Goal: Feedback & Contribution: Contribute content

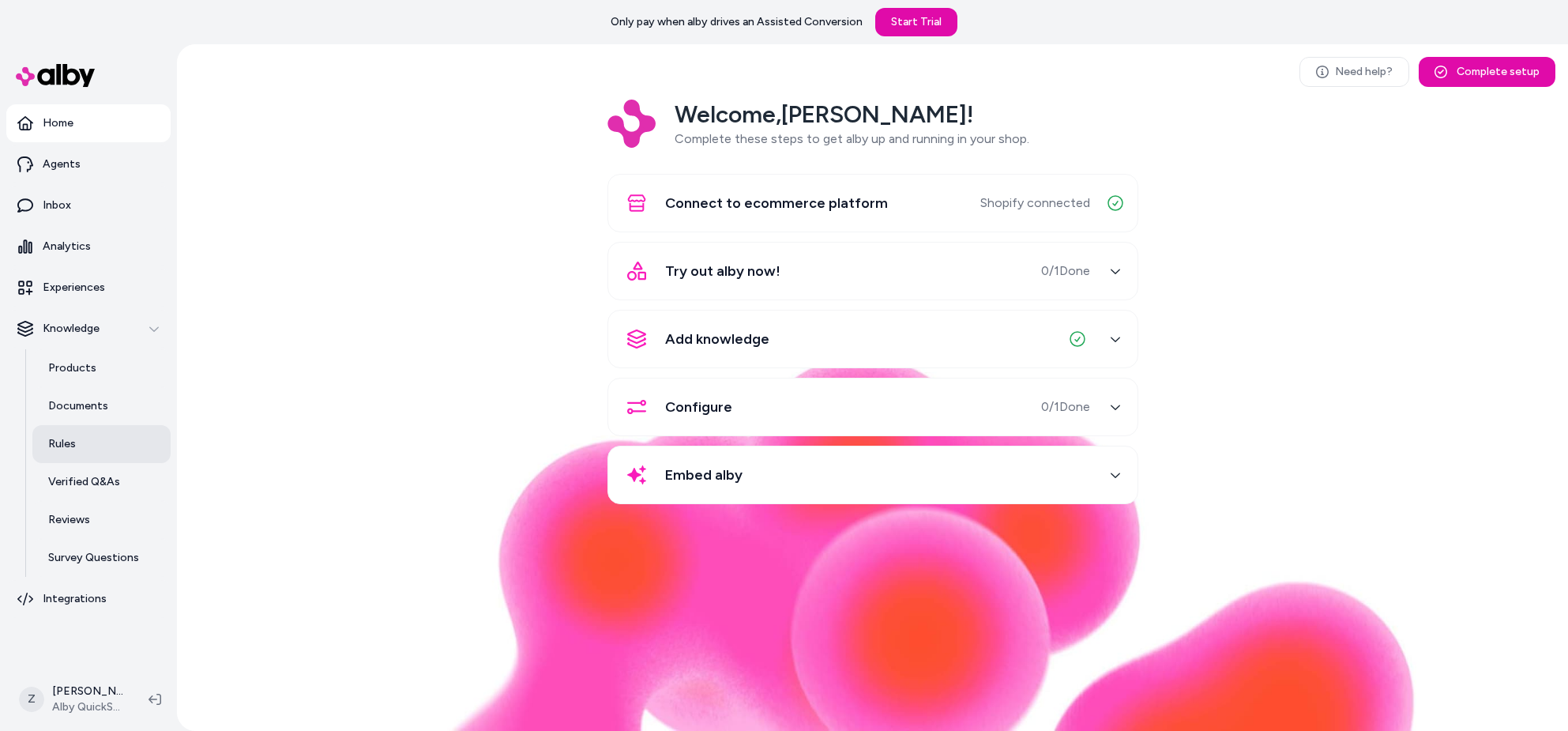
click at [99, 425] on link "Rules" at bounding box center [101, 444] width 138 height 38
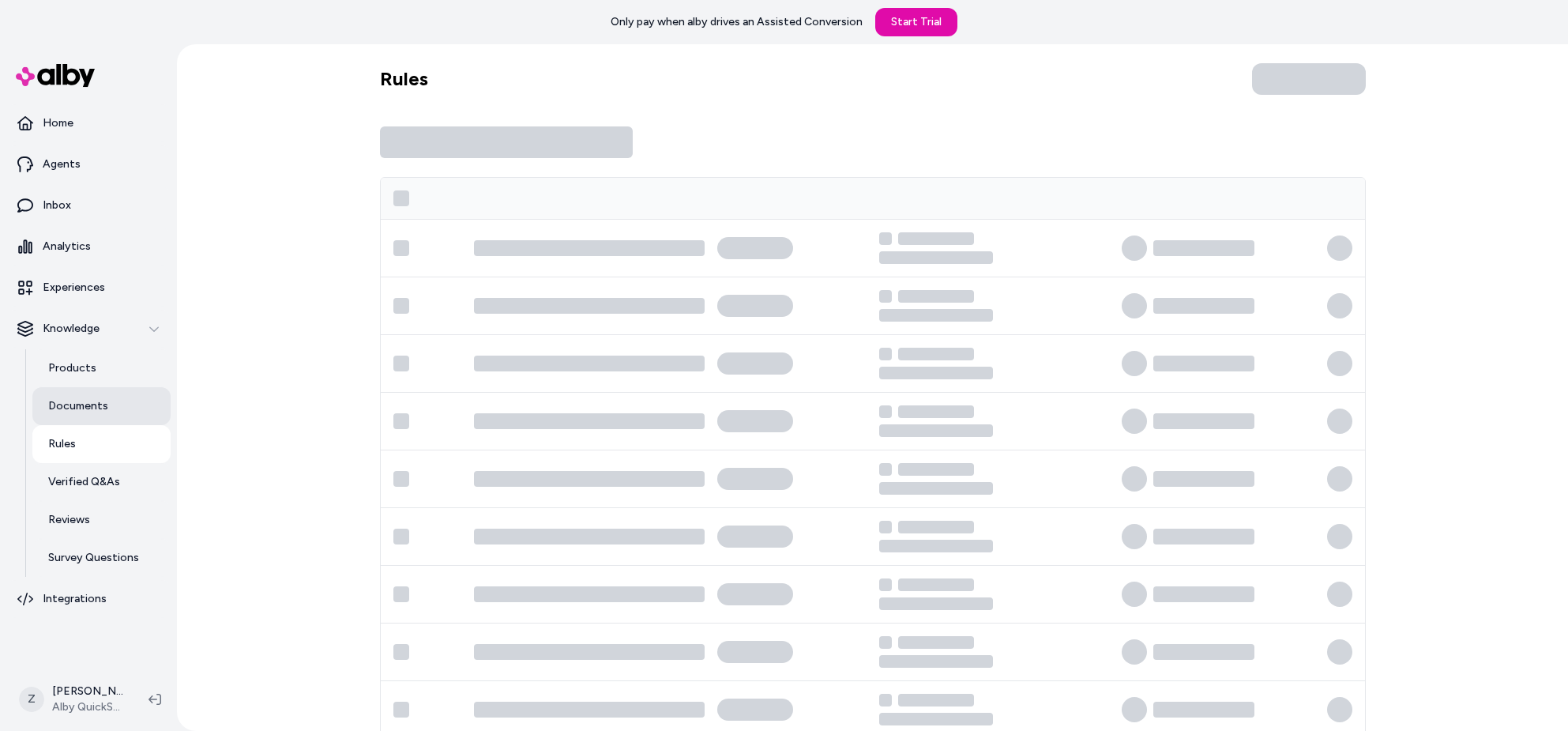
click at [99, 415] on link "Documents" at bounding box center [101, 406] width 138 height 38
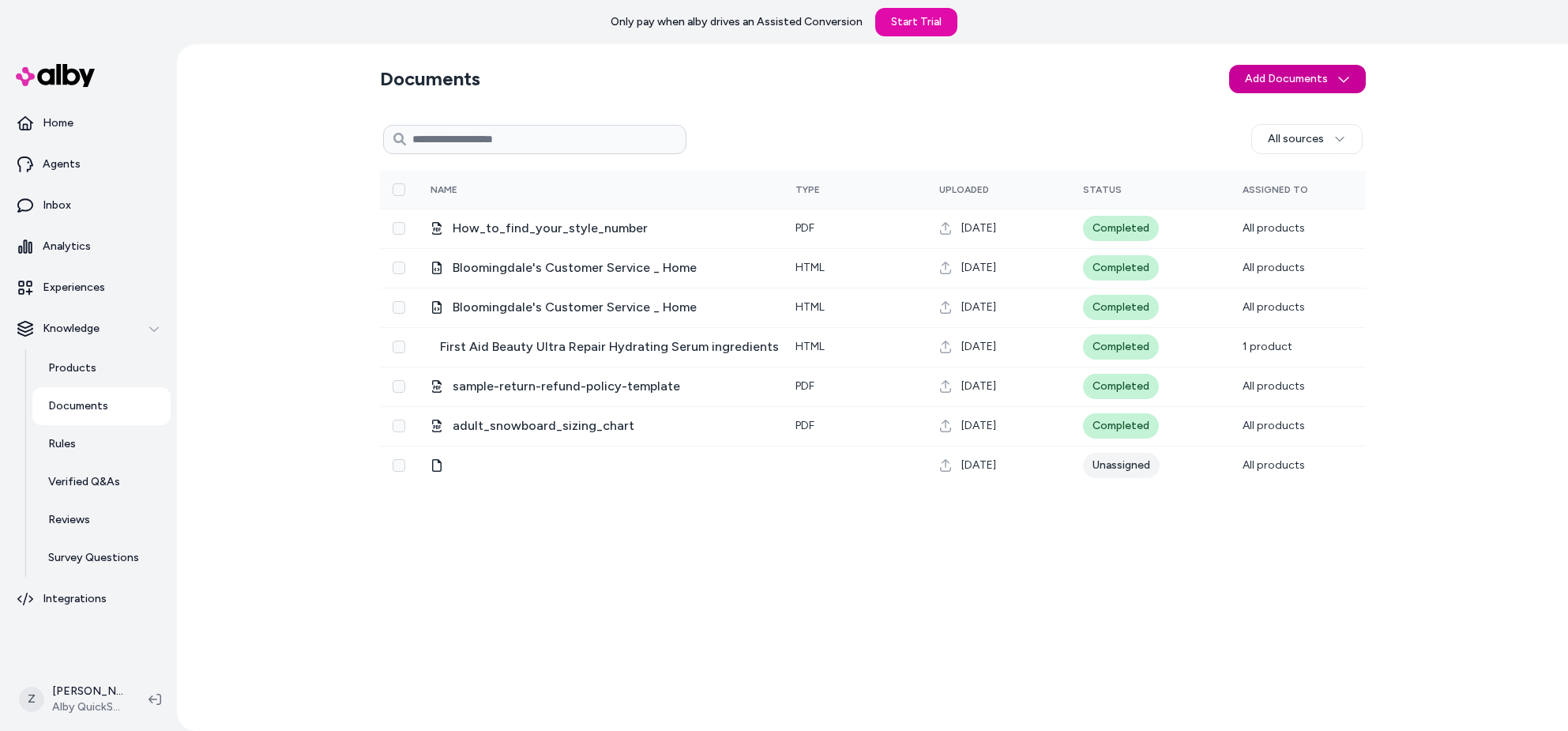
click at [1300, 68] on html "Only pay when alby drives an Assisted Conversion Start Trial Home Agents Inbox …" at bounding box center [784, 366] width 1568 height 731
click at [1276, 244] on html "Only pay when alby drives an Assisted Conversion Start Trial Home Agents Inbox …" at bounding box center [784, 366] width 1568 height 731
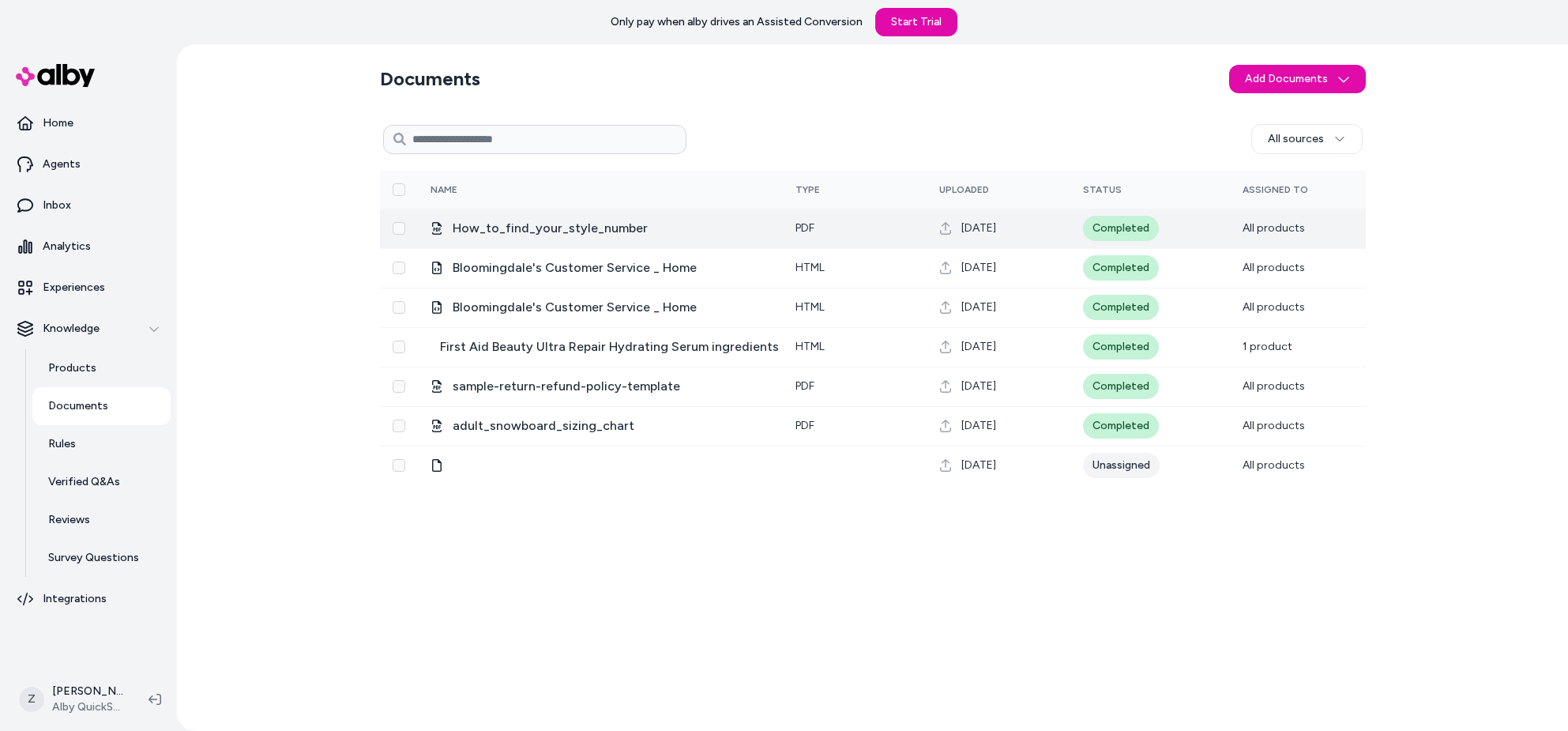
click at [1270, 236] on td "All products" at bounding box center [1297, 228] width 136 height 40
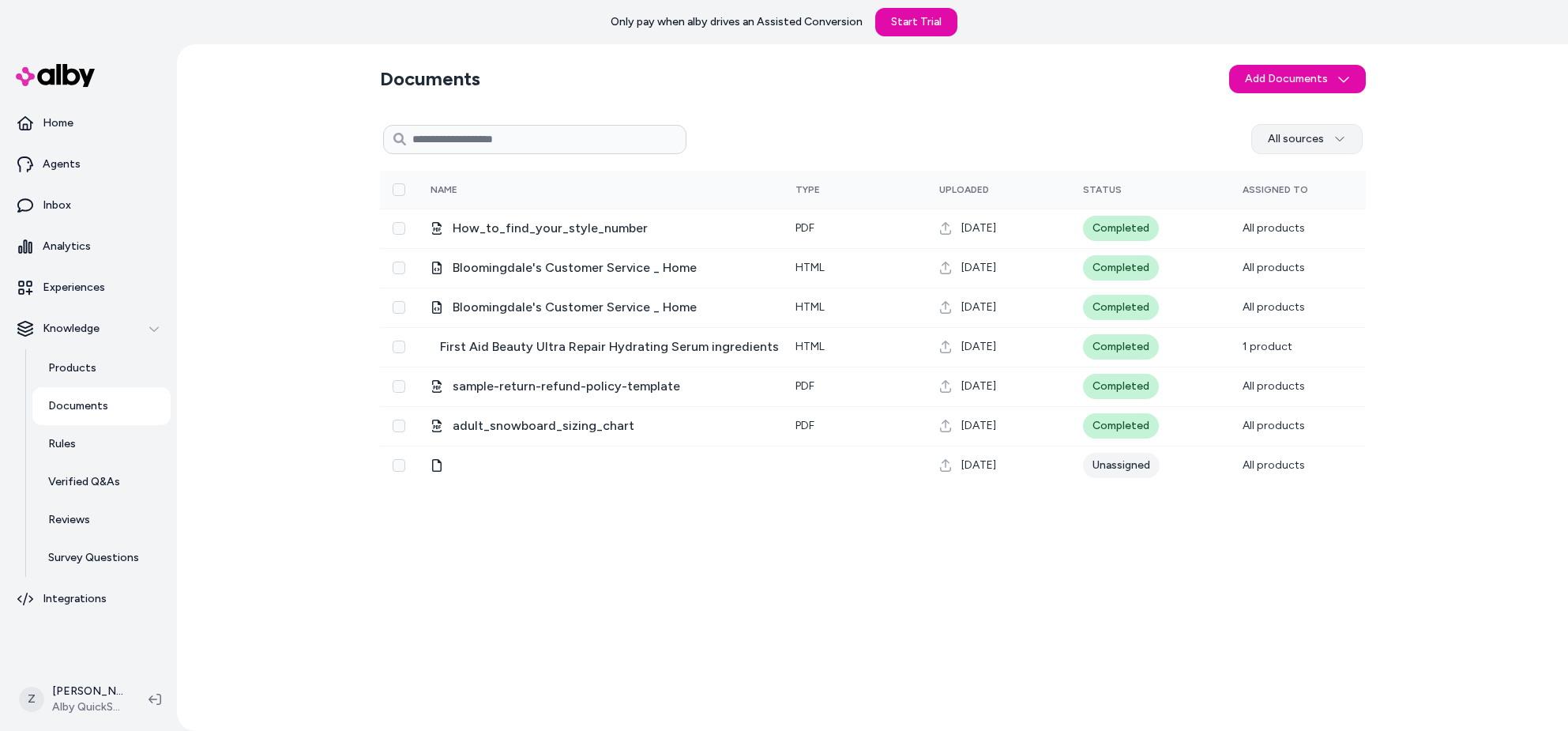
click at [1305, 143] on html "Only pay when alby drives an Assisted Conversion Start Trial Home Agents Inbox …" at bounding box center [784, 366] width 1568 height 731
click at [1294, 259] on span "User upload" at bounding box center [1317, 260] width 68 height 16
click at [1279, 95] on section "Documents Add Documents" at bounding box center [873, 79] width 986 height 44
click at [1284, 85] on html "Only pay when alby drives an Assisted Conversion Start Trial Home Agents Inbox …" at bounding box center [784, 366] width 1568 height 731
click at [1287, 122] on div "Upload Files" at bounding box center [1297, 113] width 132 height 25
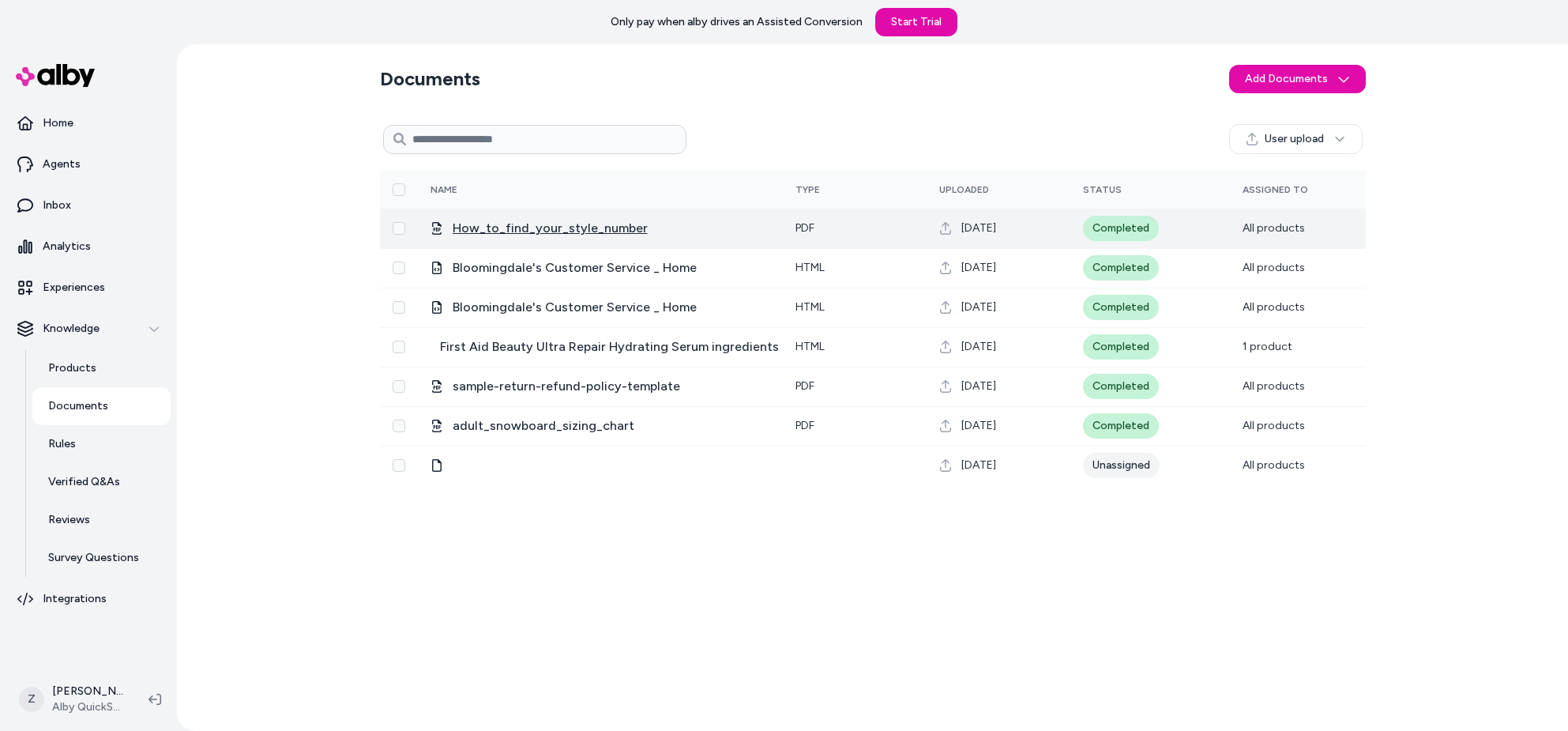
click at [494, 228] on span "How_to_find_your_style_number" at bounding box center [549, 228] width 195 height 19
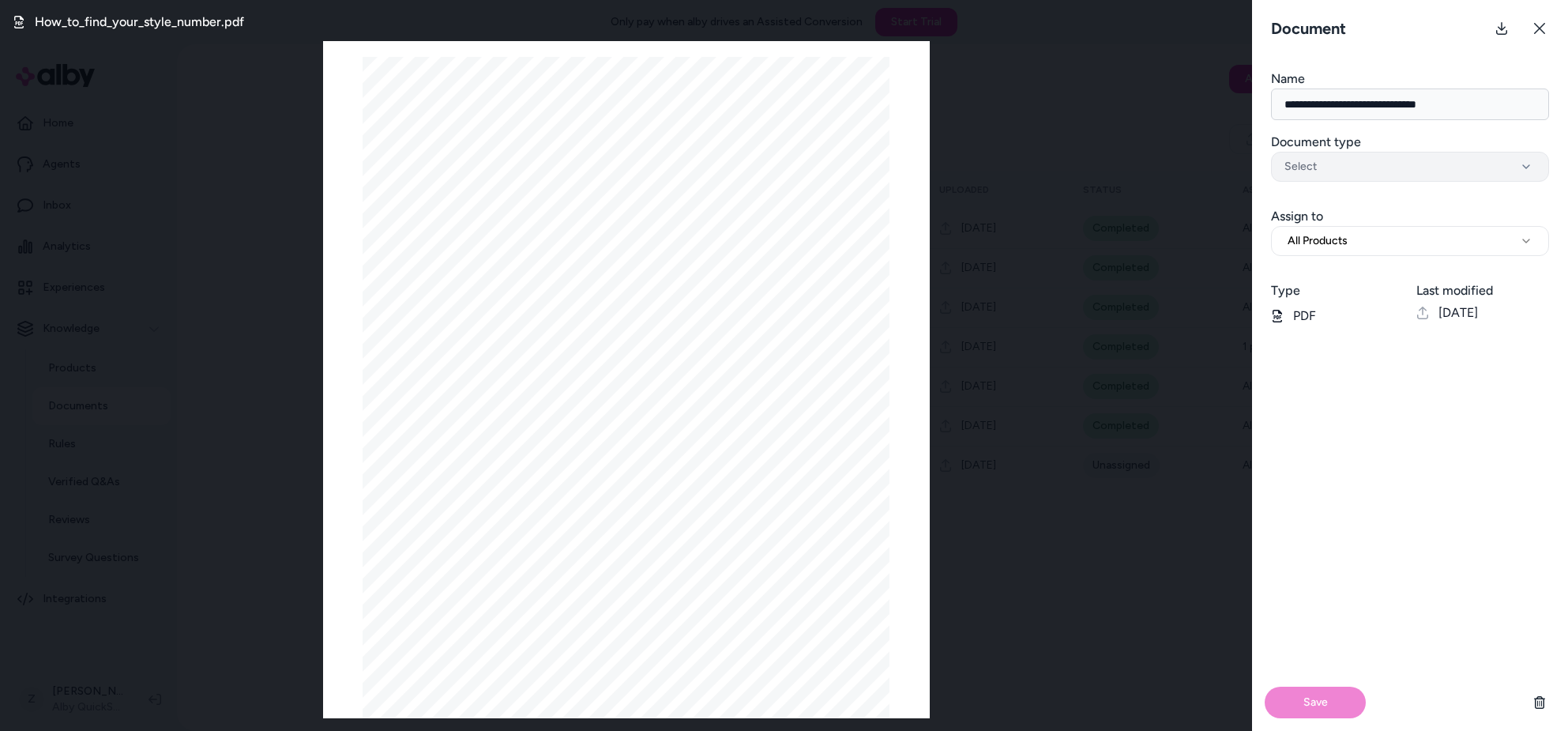
click at [1414, 162] on div "Select" at bounding box center [1410, 166] width 251 height 16
type button "on"
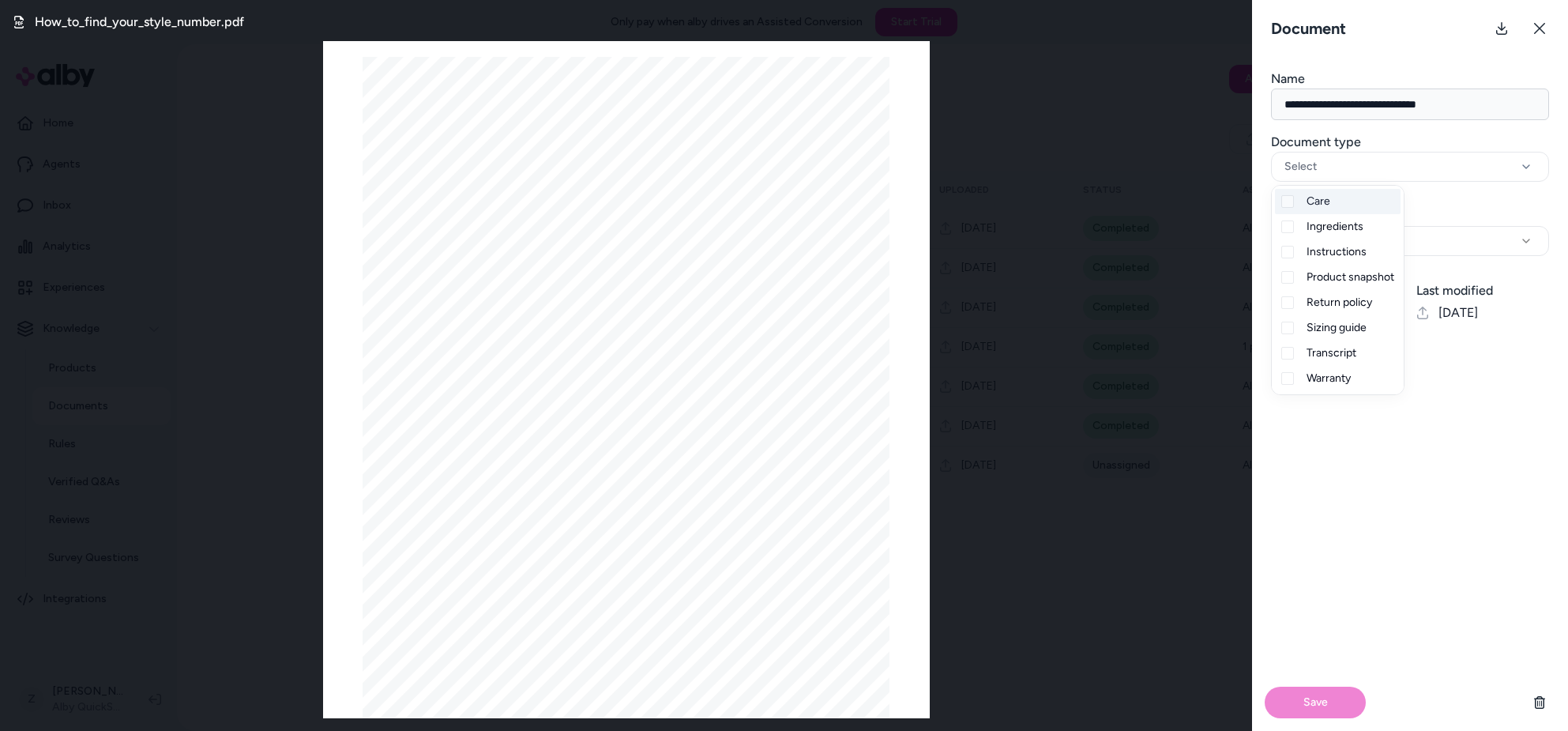
drag, startPoint x: 1398, startPoint y: 390, endPoint x: 1225, endPoint y: 171, distance: 279.1
click at [1225, 171] on body "**********" at bounding box center [784, 366] width 1568 height 731
click at [1193, 109] on div "How_to_find_your_style_number.pdf Page 1/1" at bounding box center [625, 366] width 1252 height 731
click at [1130, 114] on div "How_to_find_your_style_number.pdf Page 1/1" at bounding box center [625, 366] width 1252 height 731
click at [1527, 23] on button at bounding box center [1538, 28] width 31 height 31
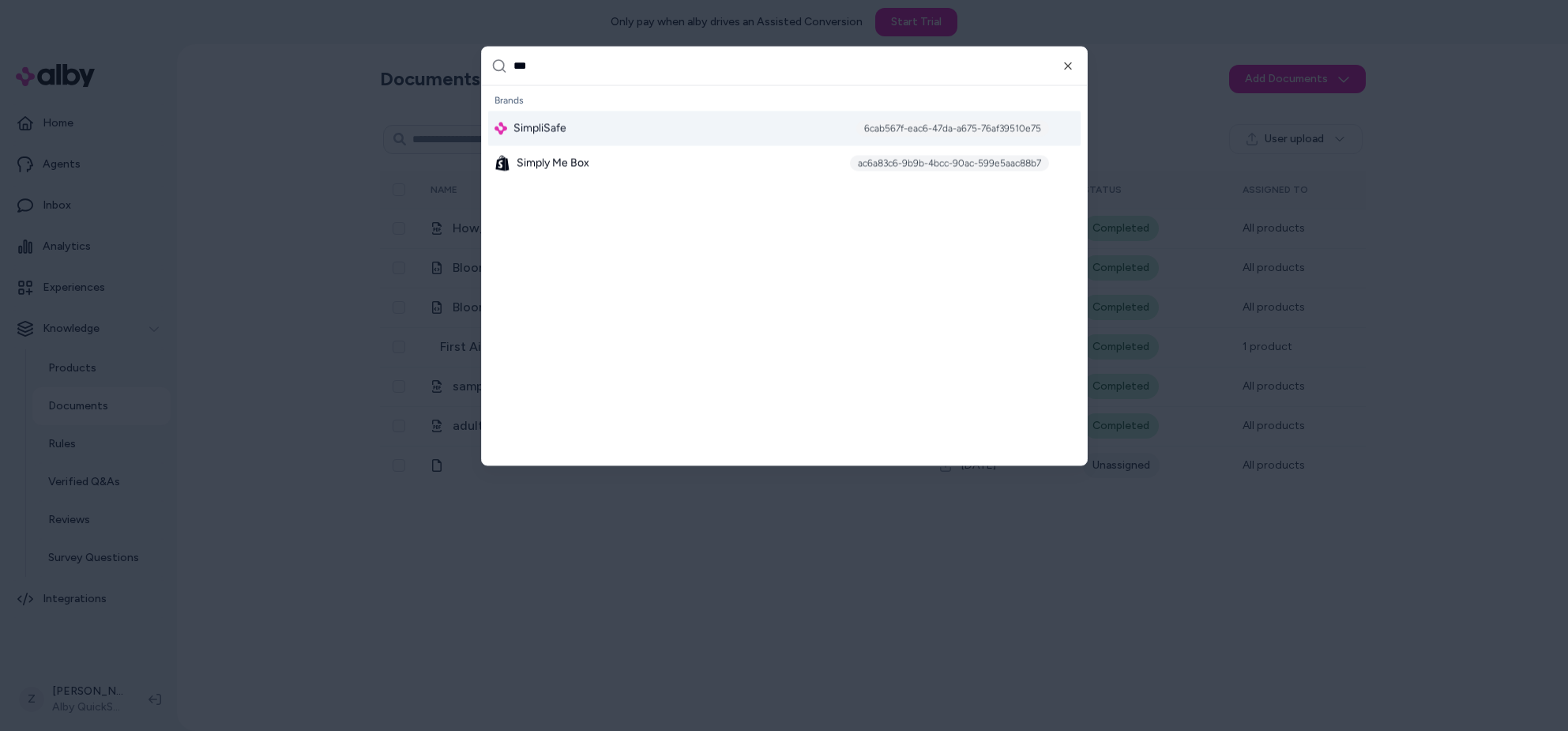
type input "****"
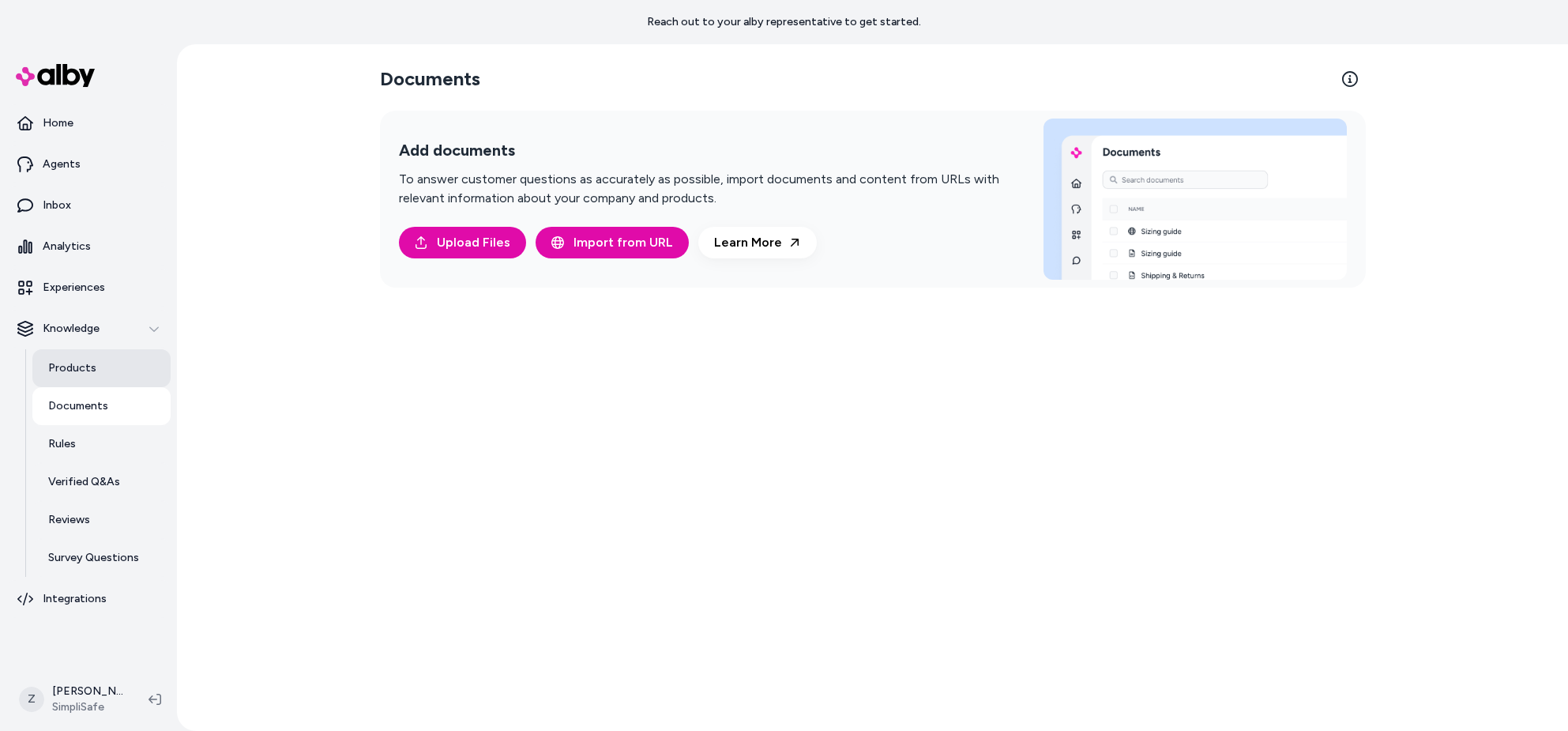
click at [73, 373] on p "Products" at bounding box center [72, 368] width 48 height 16
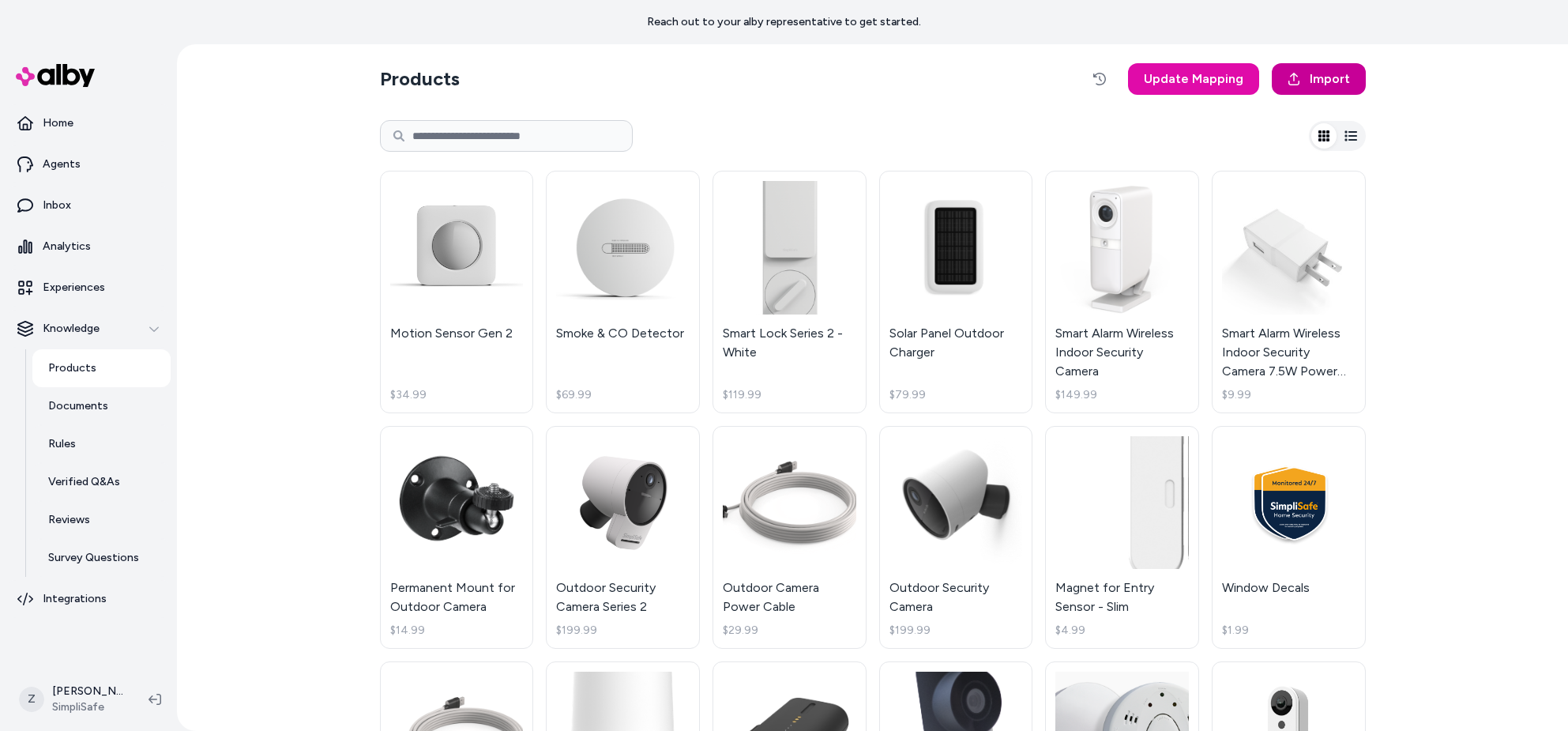
click at [1317, 79] on span "Import" at bounding box center [1330, 79] width 41 height 19
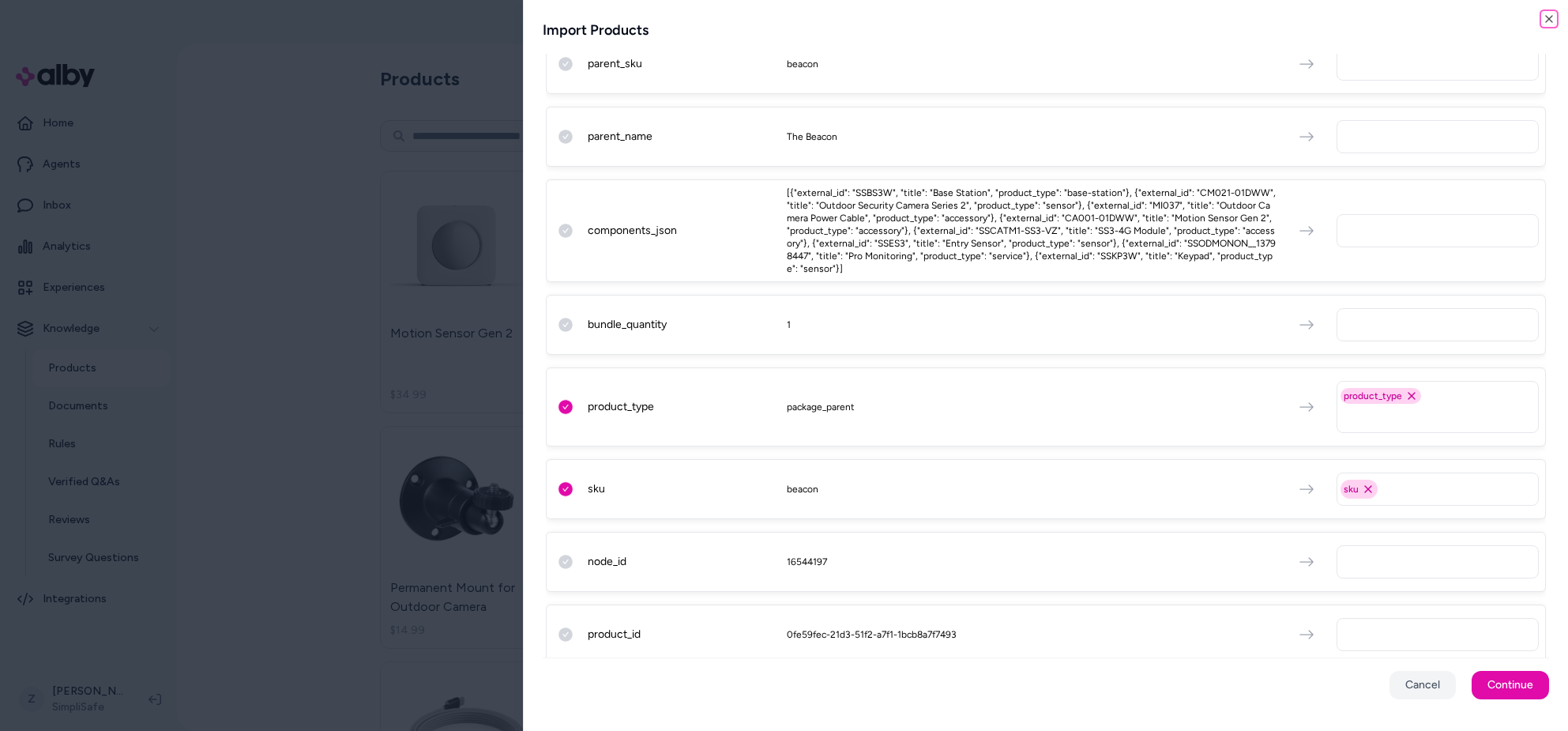
scroll to position [1073, 0]
click at [1394, 626] on input "text" at bounding box center [1441, 631] width 188 height 19
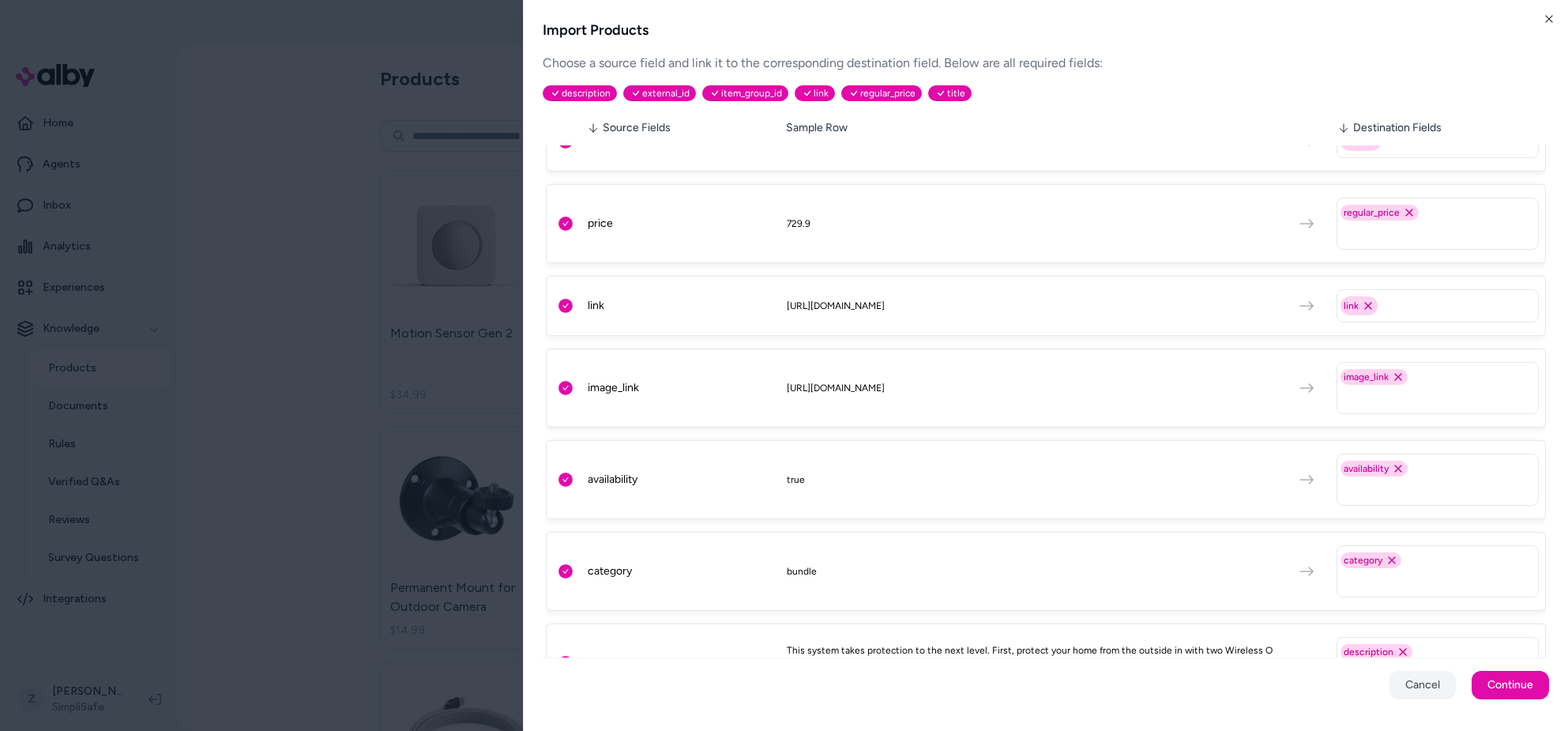
scroll to position [215, 0]
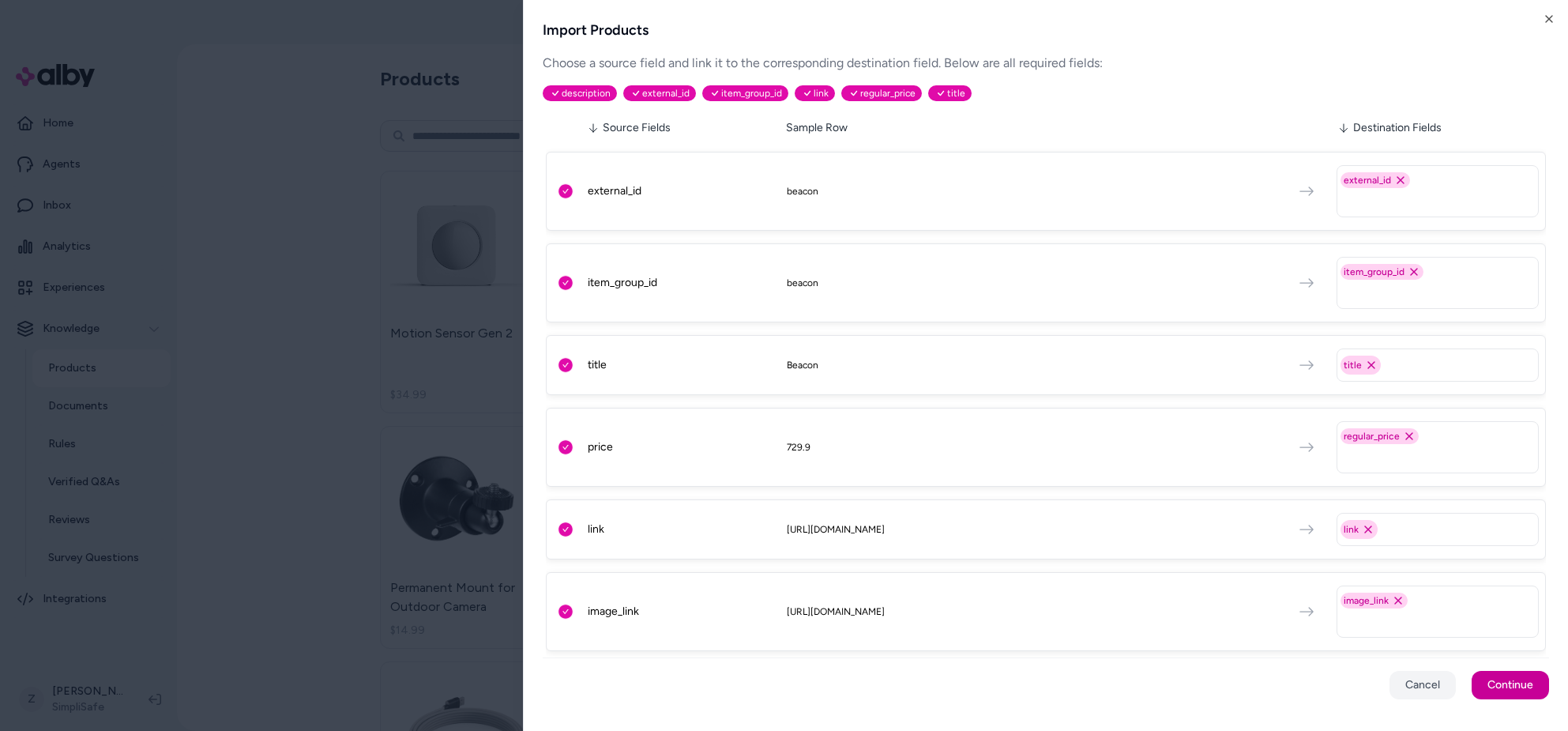
click at [1500, 677] on button "Continue" at bounding box center [1511, 685] width 78 height 29
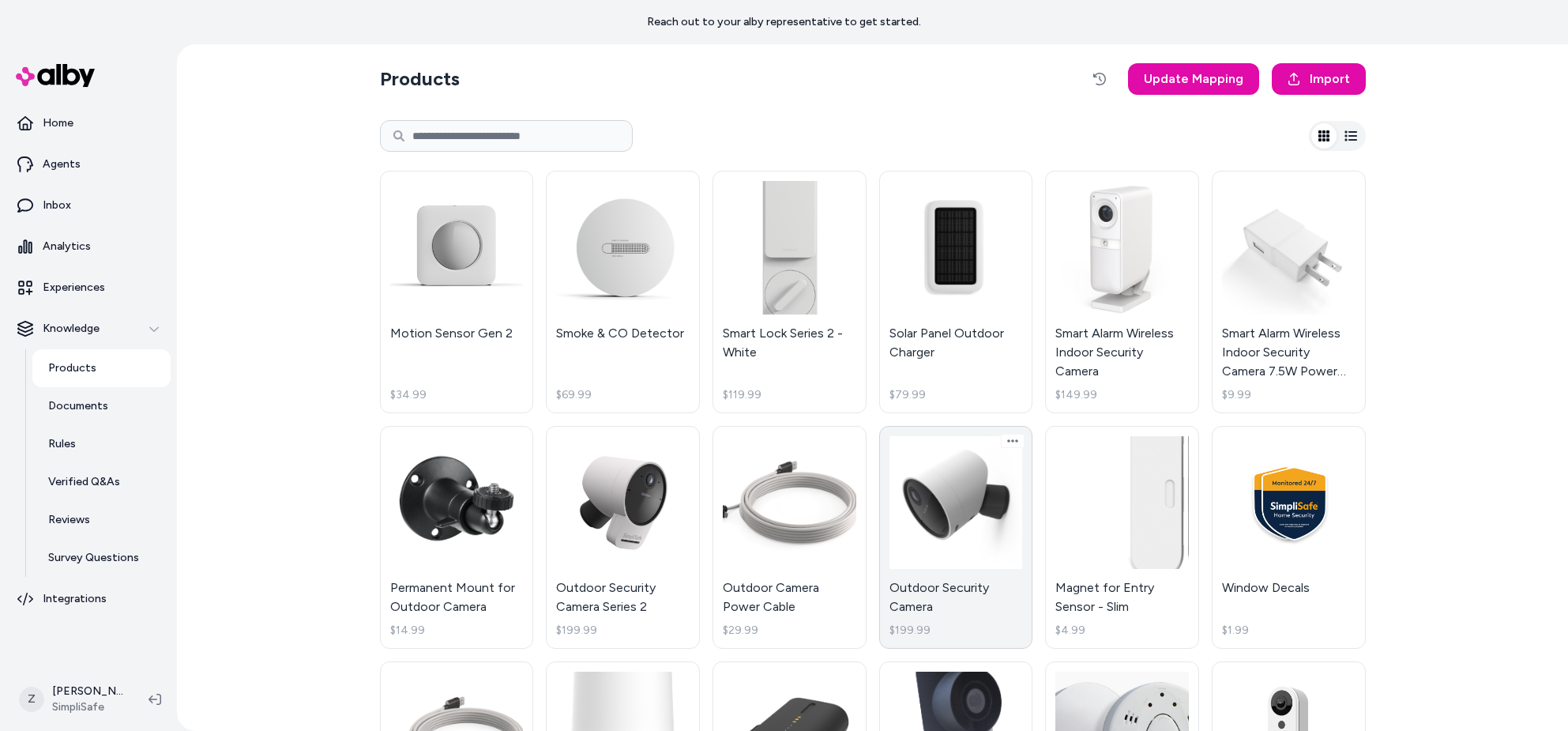
scroll to position [1102, 0]
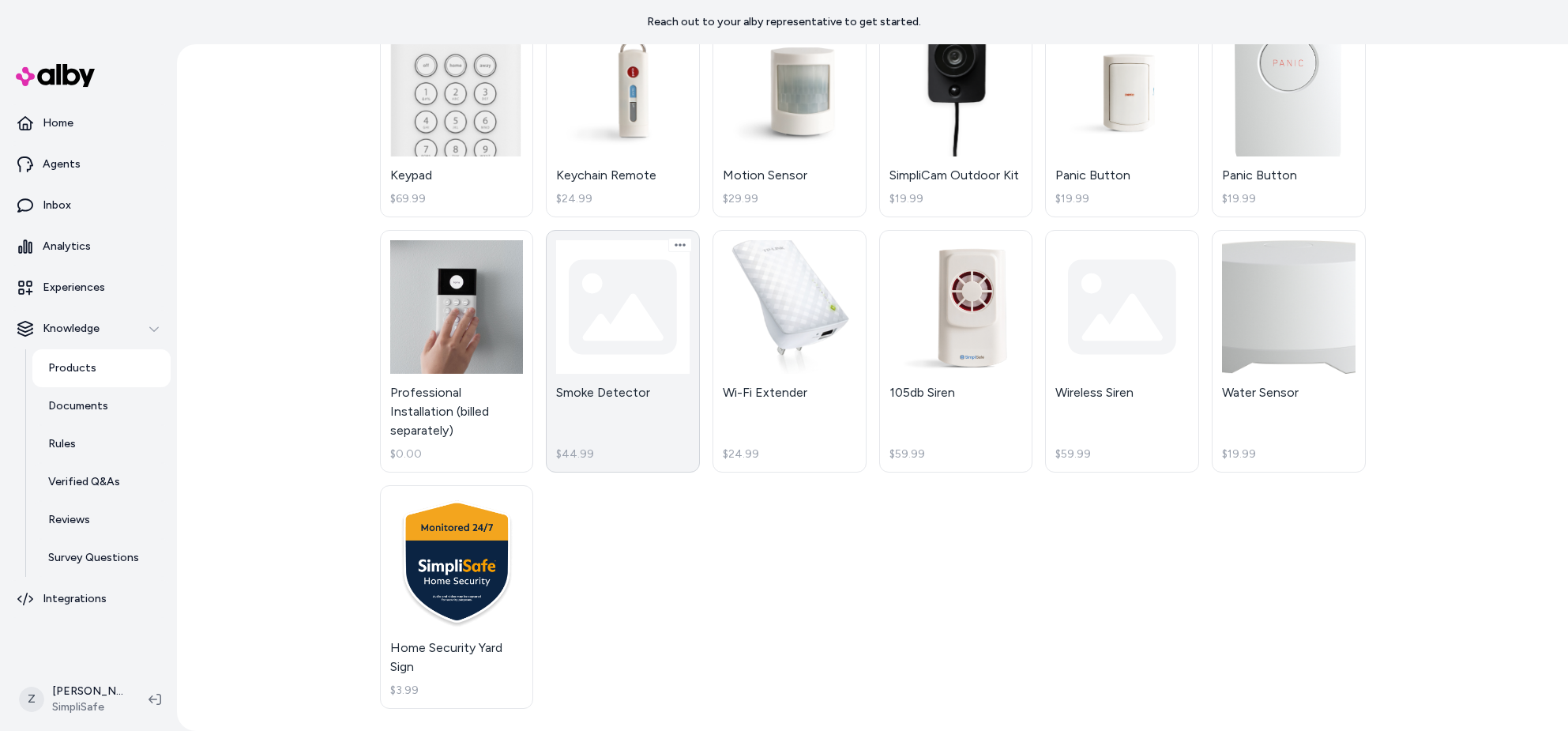
click at [681, 280] on link "Smoke Detector $44.99" at bounding box center [623, 350] width 154 height 242
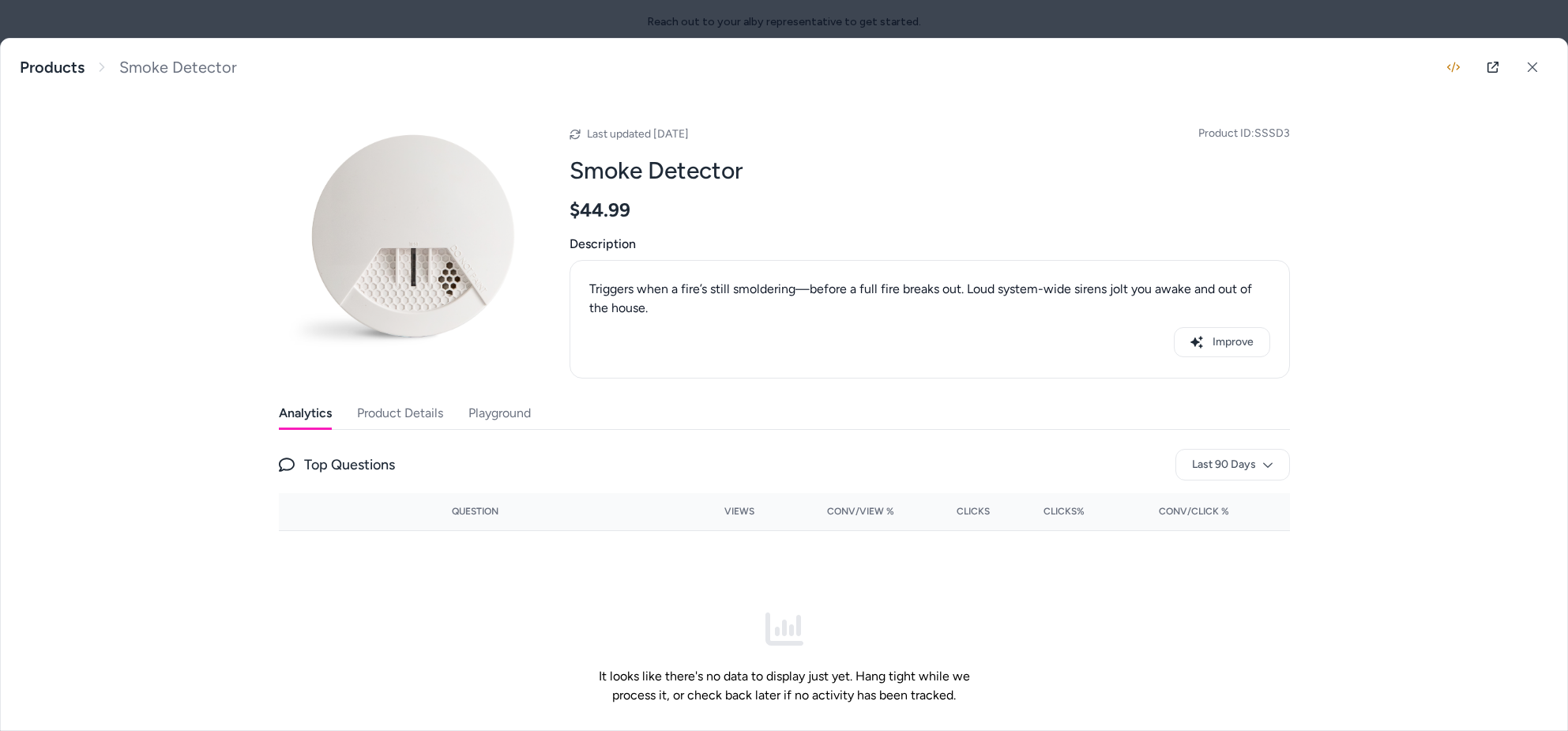
click at [406, 414] on button "Product Details" at bounding box center [400, 413] width 86 height 31
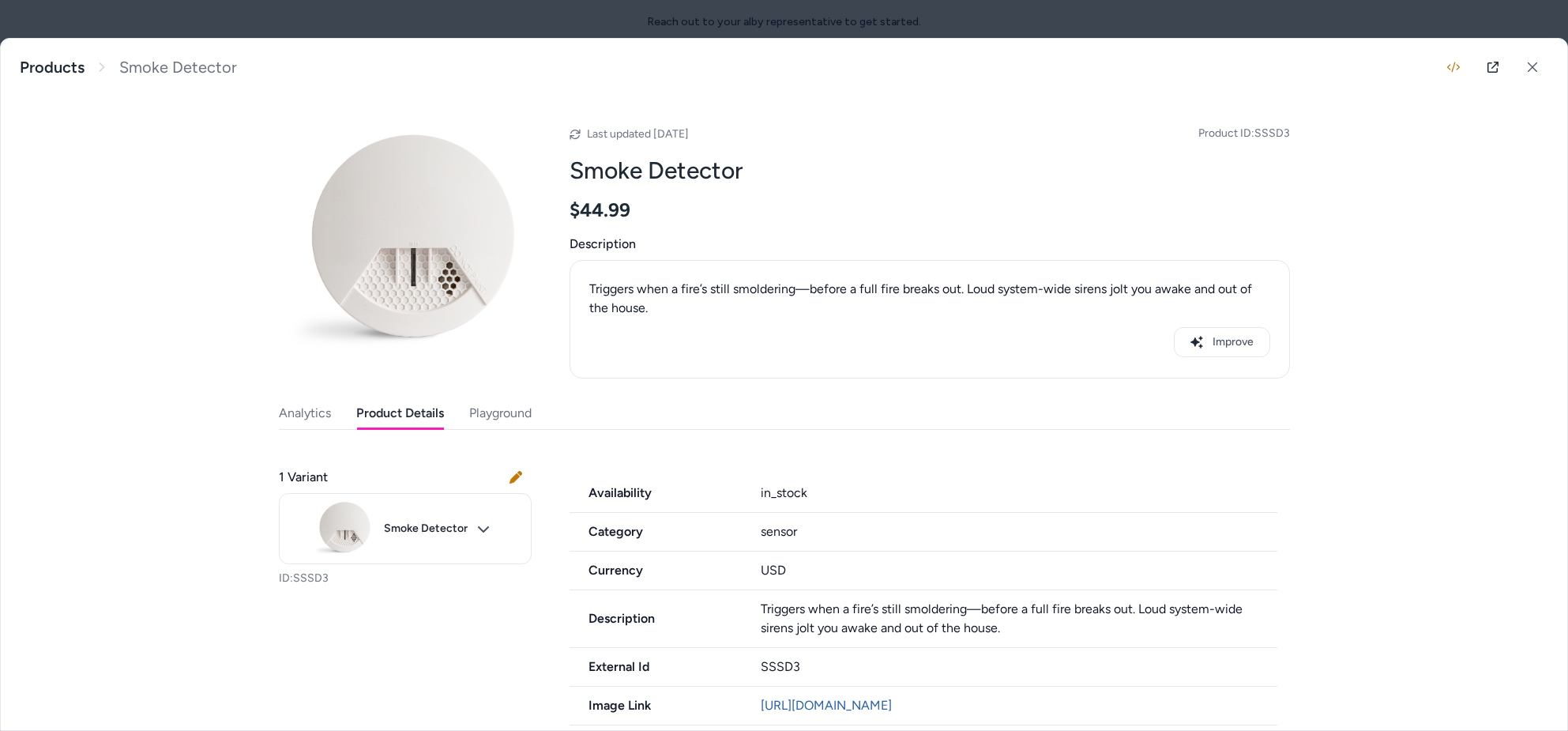
scroll to position [233, 0]
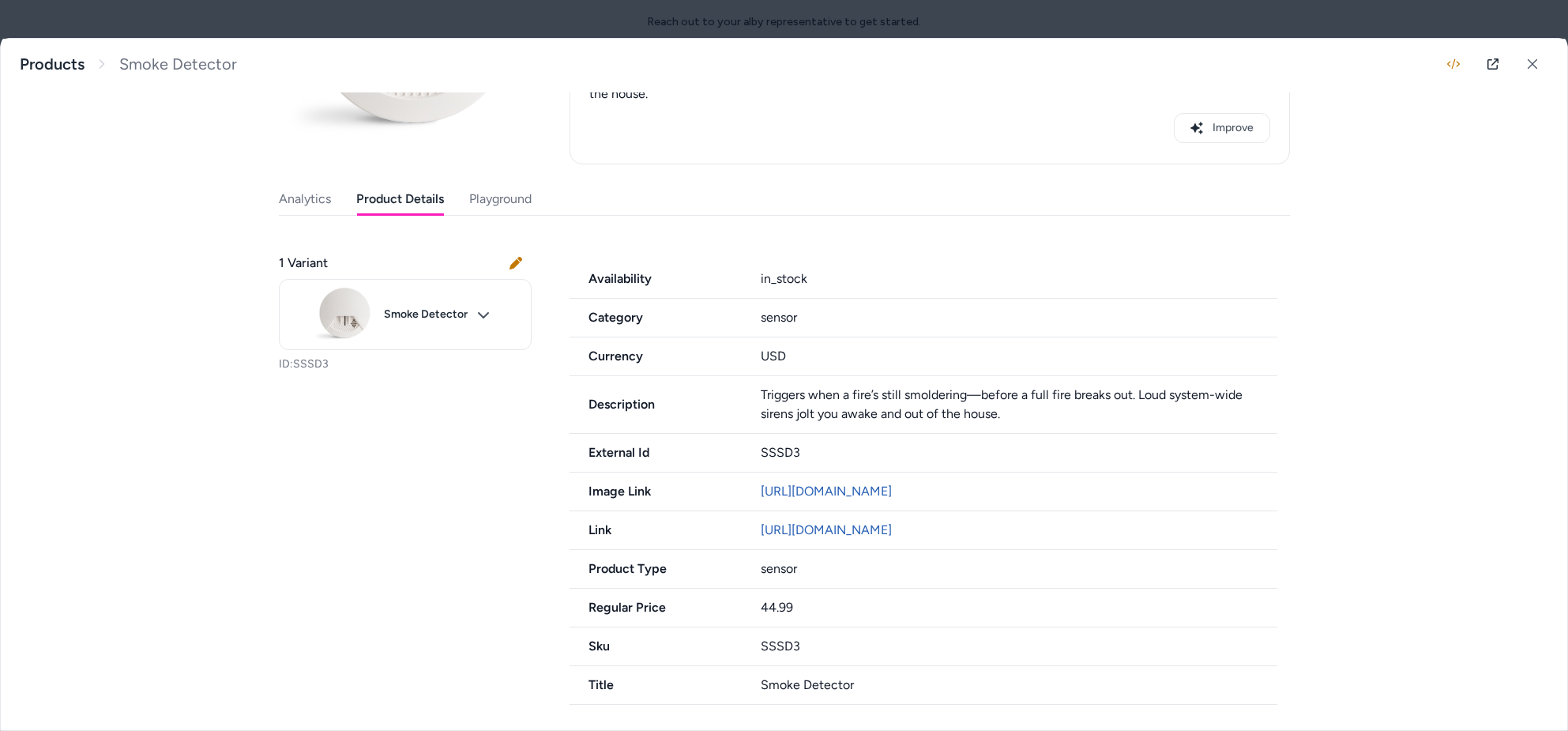
click at [425, 332] on div "1 Variant Smoke Detector ID: SSSD3" at bounding box center [404, 312] width 252 height 156
click at [441, 307] on body "Reach out to your alby representative to get started. Home Agents Inbox Analyti…" at bounding box center [784, 366] width 1568 height 731
click at [441, 307] on div at bounding box center [784, 366] width 1568 height 731
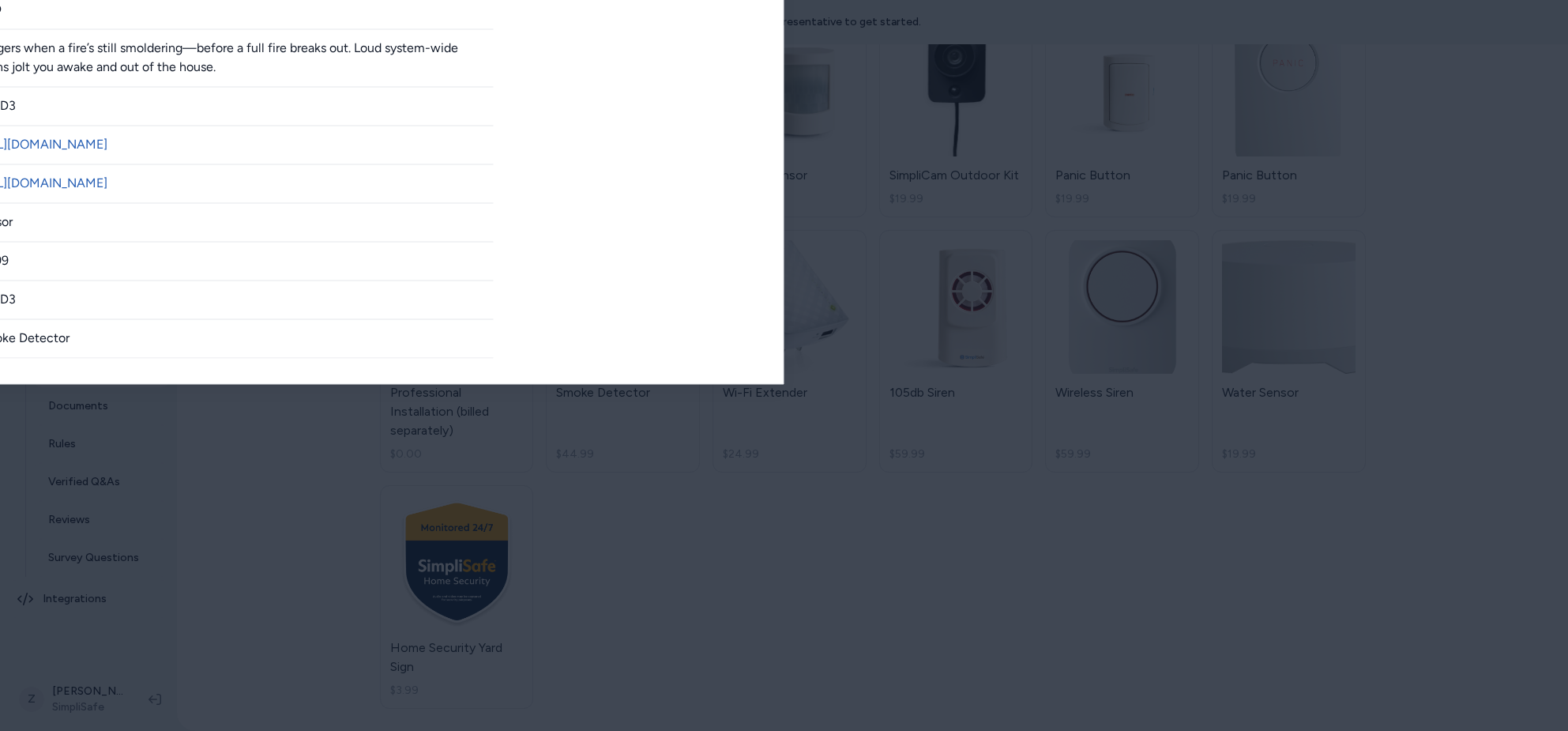
click at [556, 24] on div at bounding box center [784, 366] width 1568 height 731
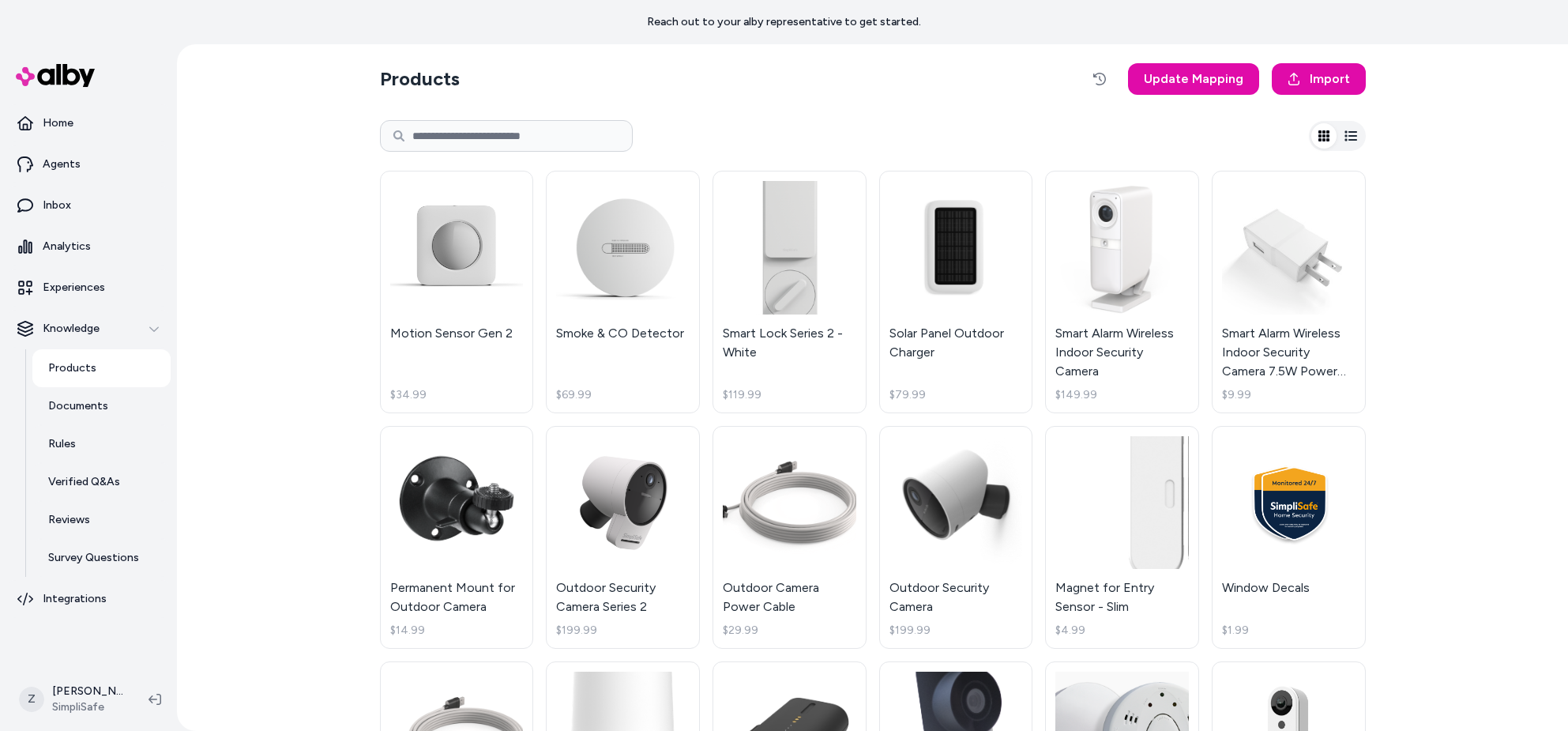
click at [360, 203] on div "Products Update Mapping Import Motion Sensor Gen 2 $34.99 Smoke & CO Detector $…" at bounding box center [873, 387] width 1391 height 686
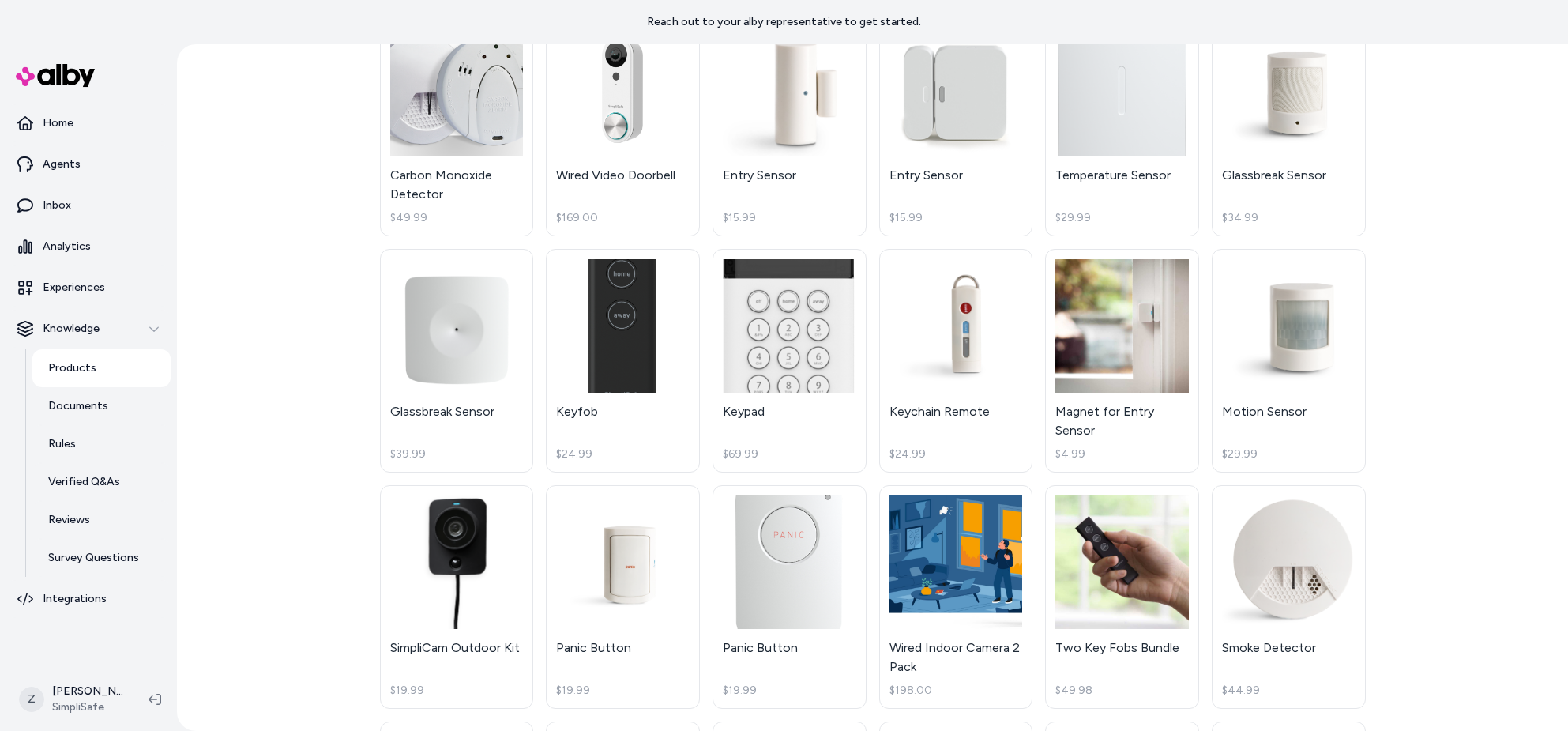
scroll to position [1790, 0]
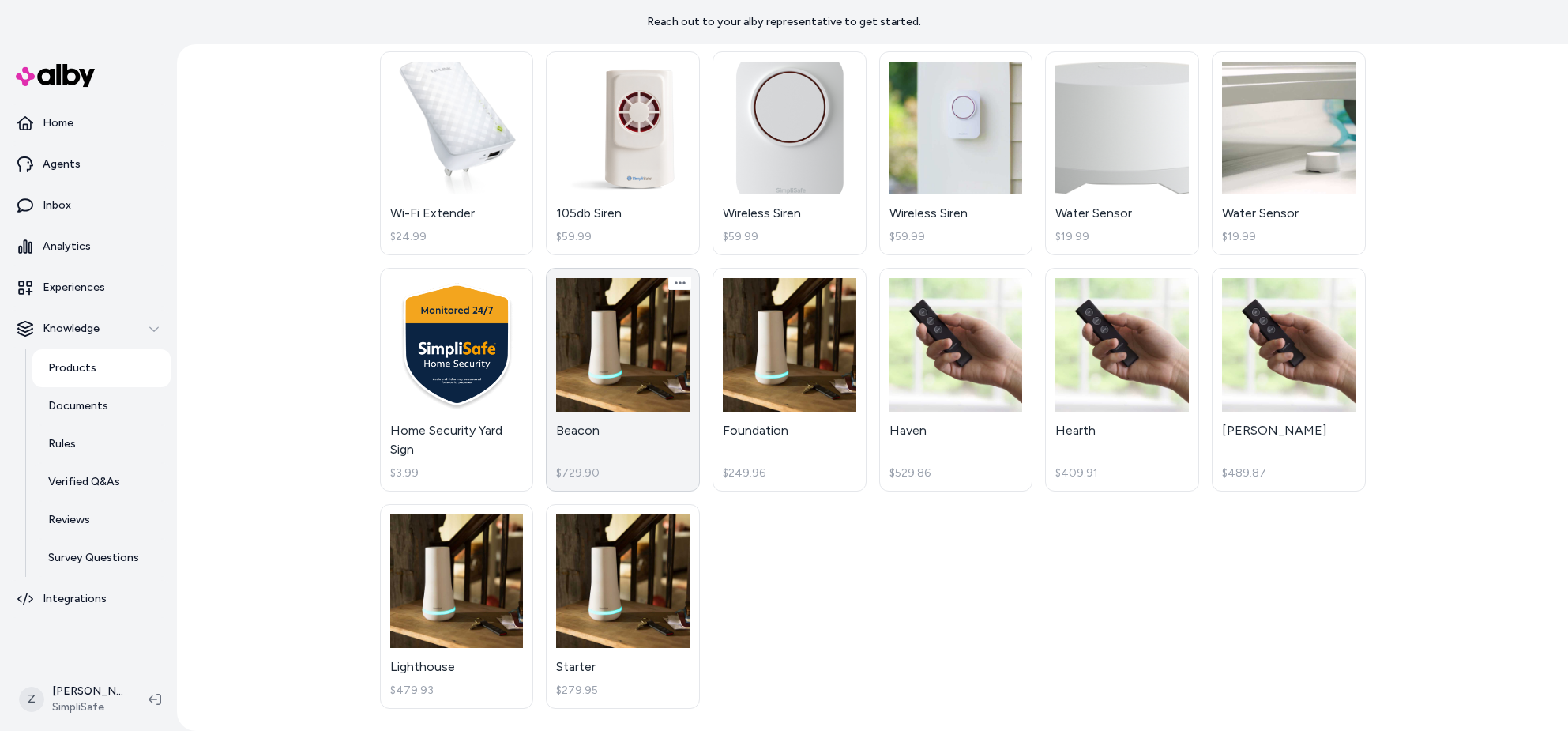
click at [642, 395] on link "Beacon $729.90" at bounding box center [623, 379] width 154 height 224
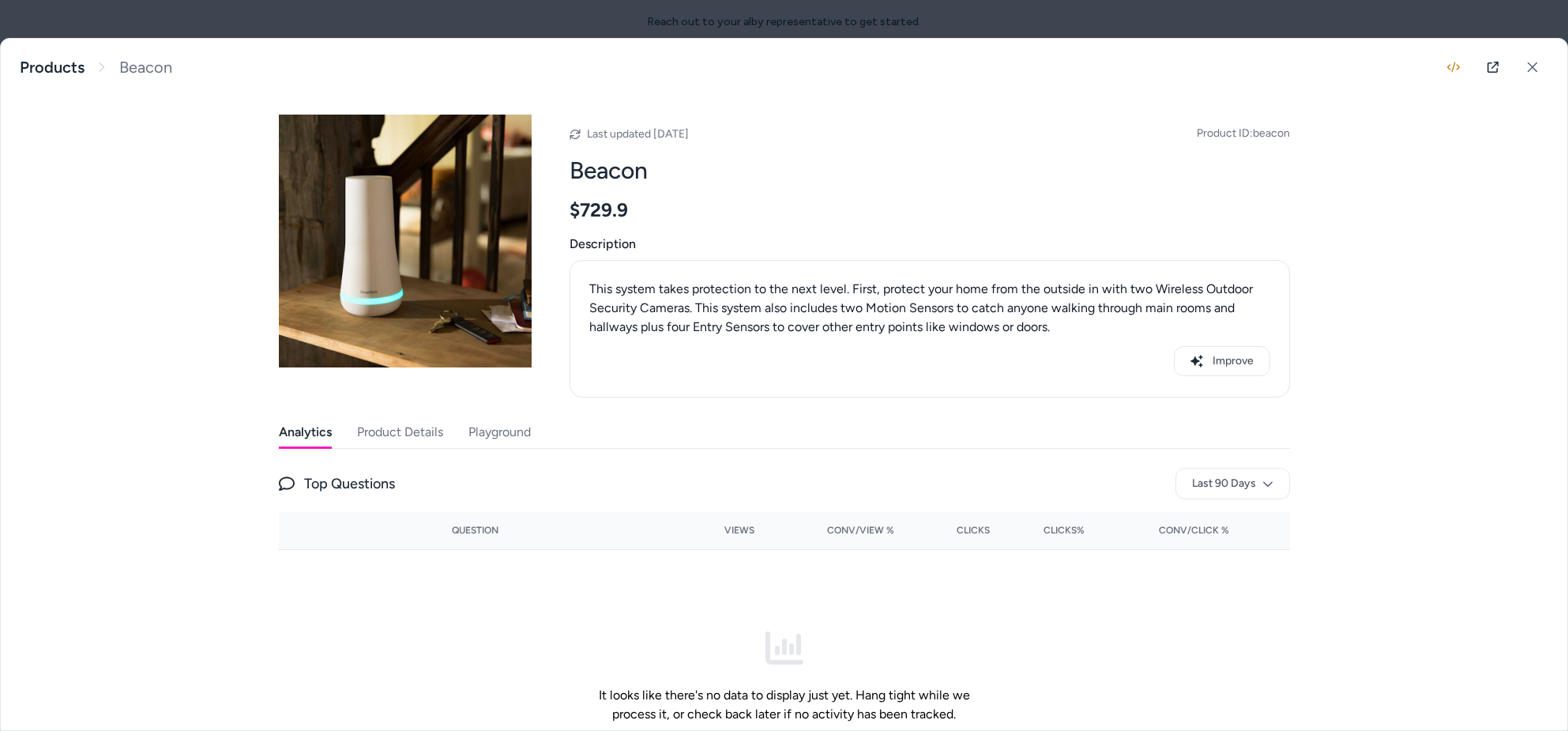
click at [410, 423] on button "Product Details" at bounding box center [400, 431] width 86 height 31
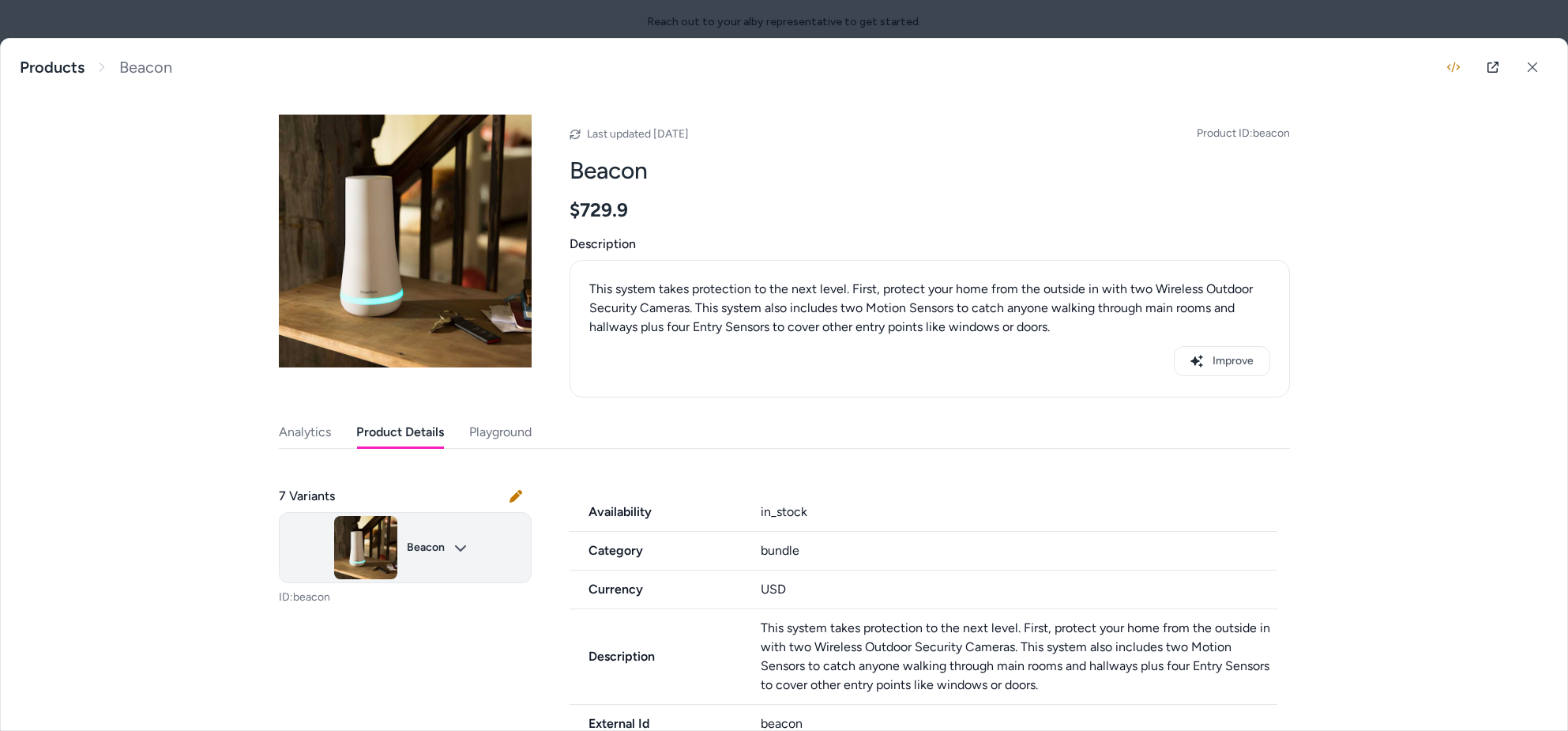
click at [448, 528] on body "Reach out to your alby representative to get started. Home Agents Inbox Analyti…" at bounding box center [784, 366] width 1568 height 731
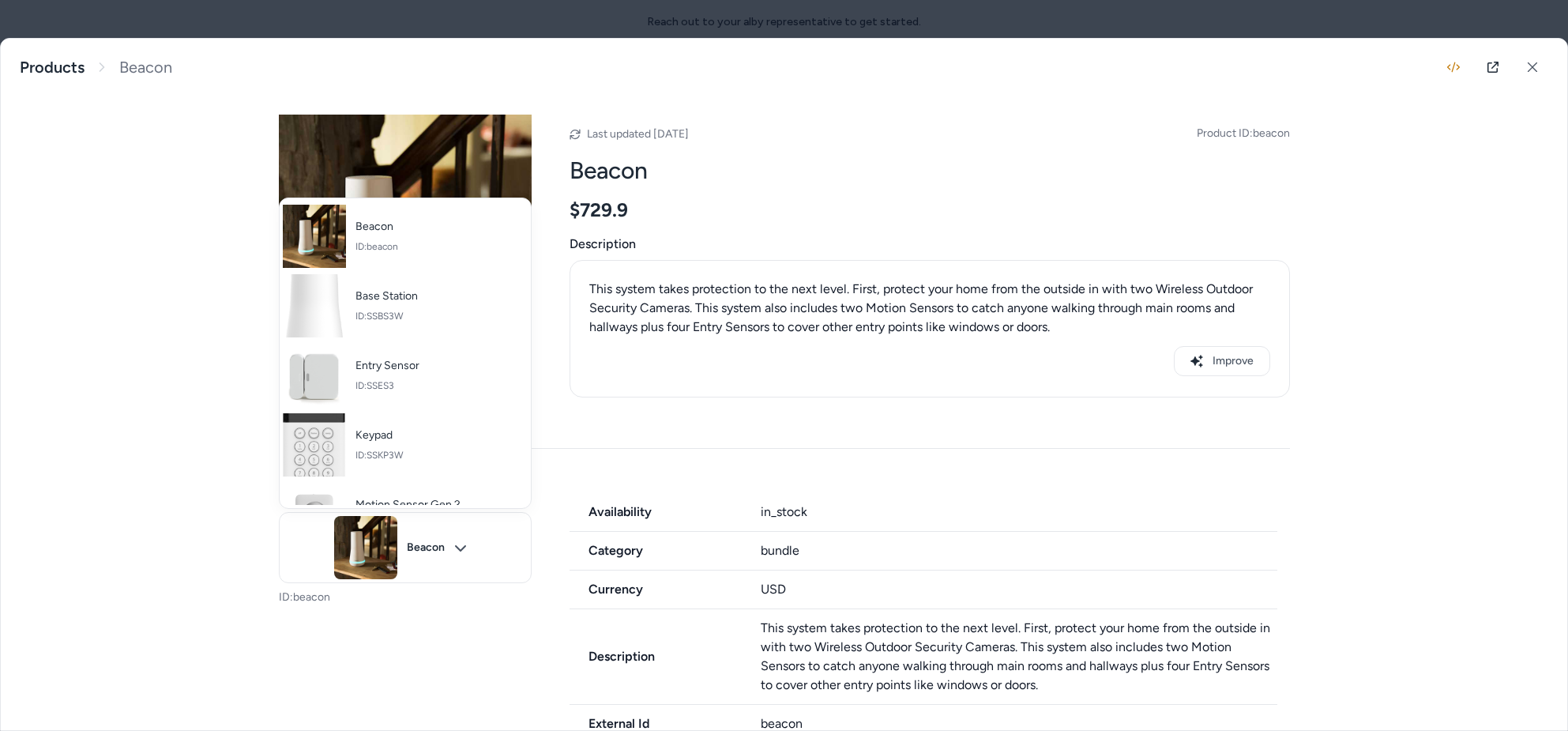
click at [673, 386] on div at bounding box center [784, 366] width 1568 height 731
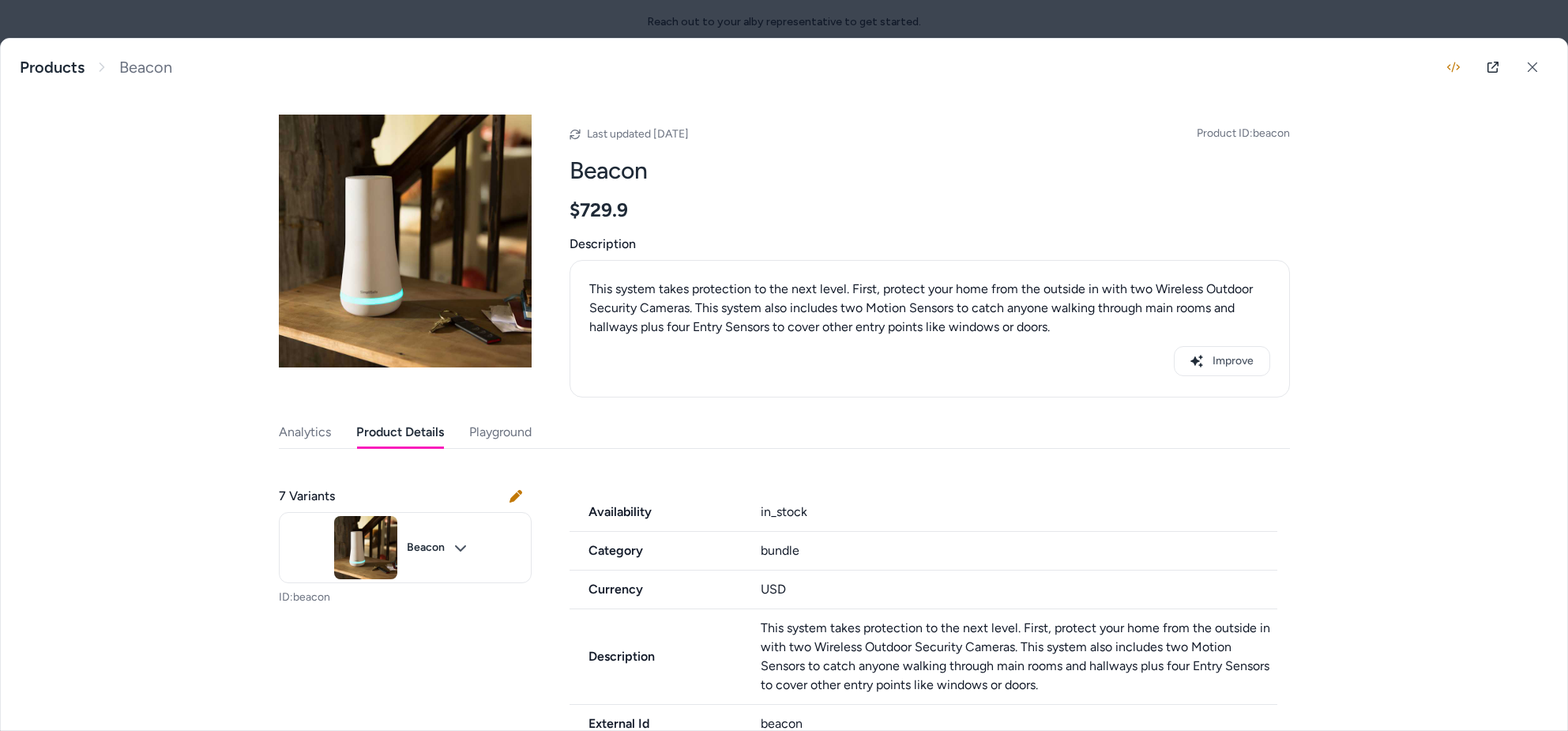
click at [681, 31] on div at bounding box center [784, 366] width 1568 height 731
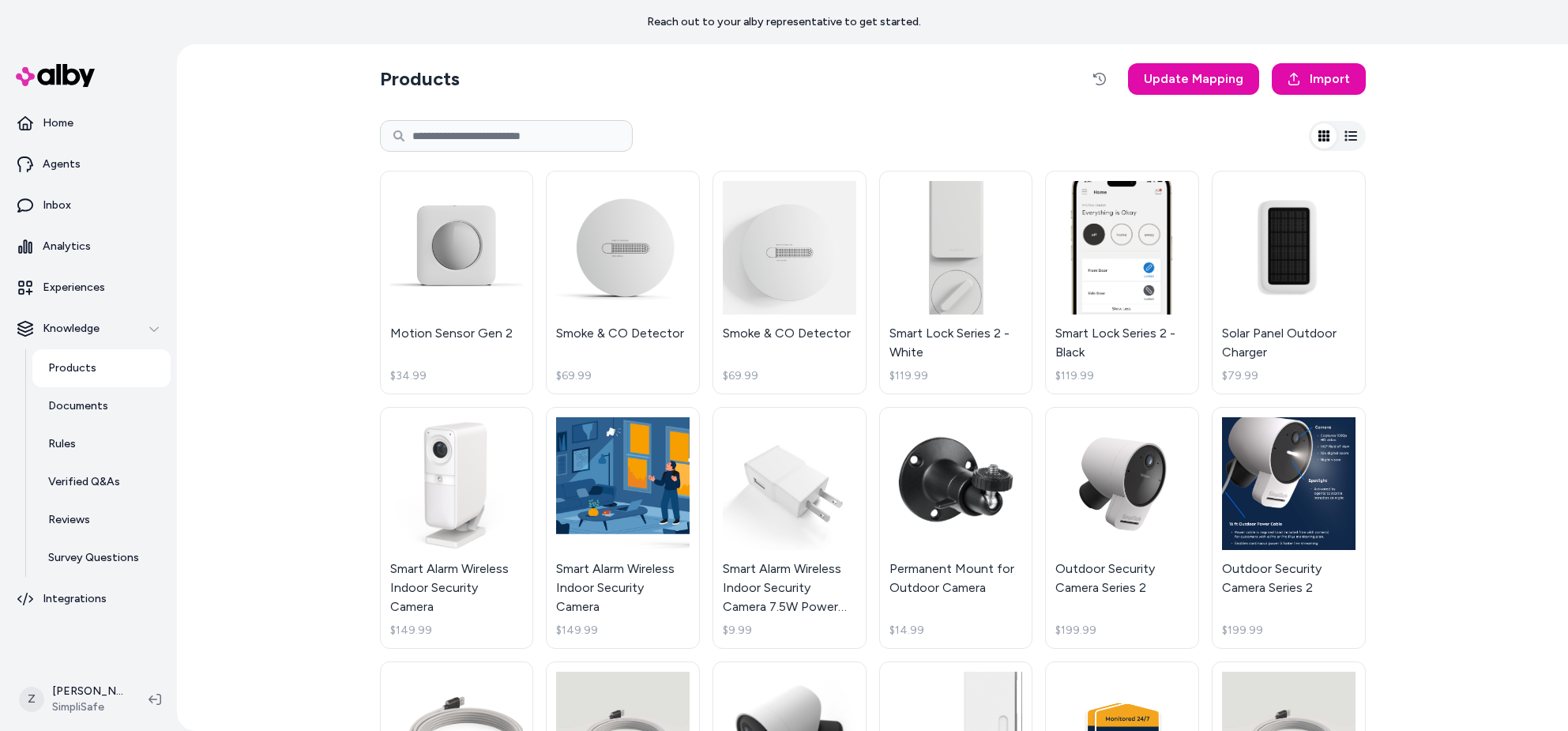
click at [1480, 265] on div "Products Update Mapping Import Motion Sensor Gen 2 $34.99 Smoke & CO Detector $…" at bounding box center [873, 387] width 1391 height 686
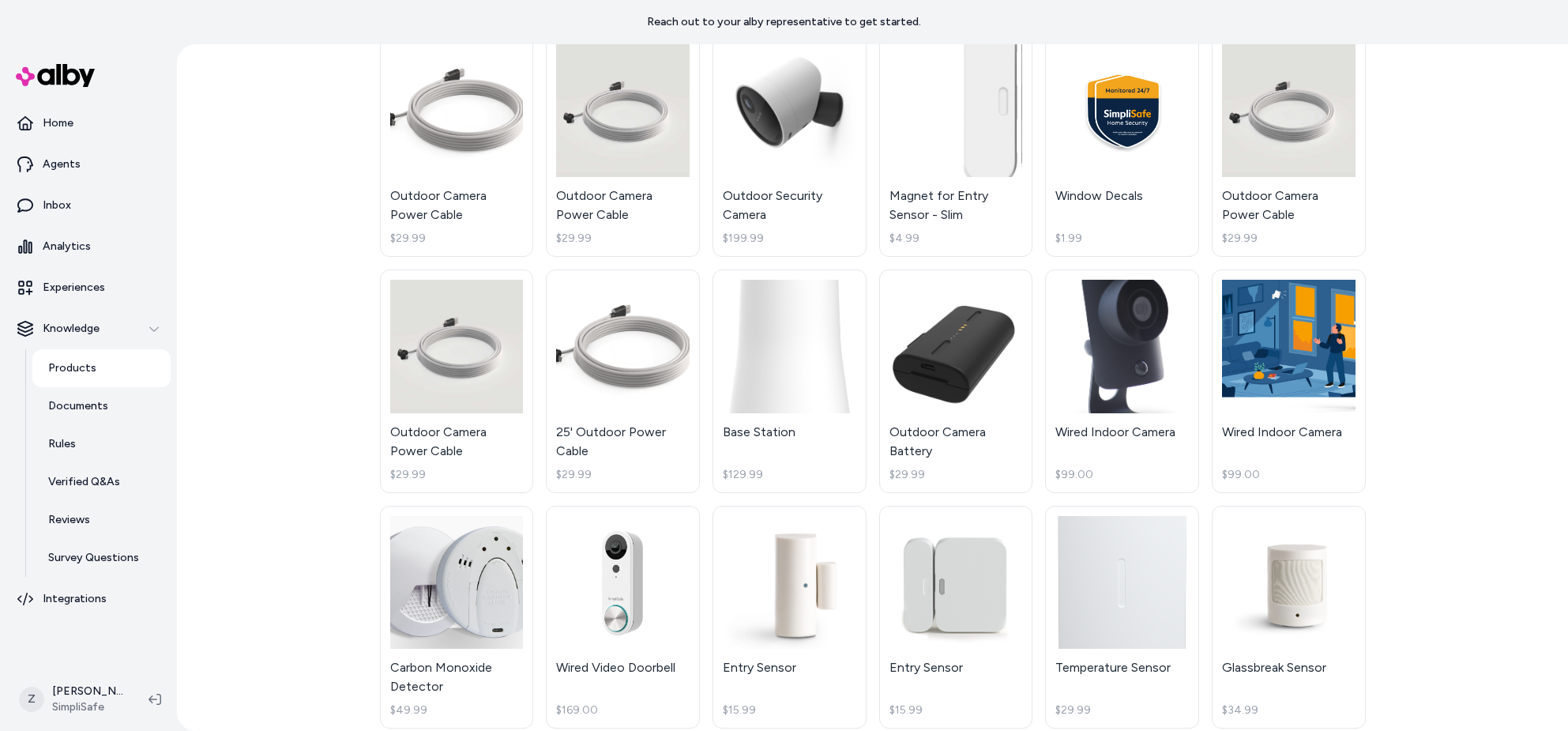
scroll to position [213, 0]
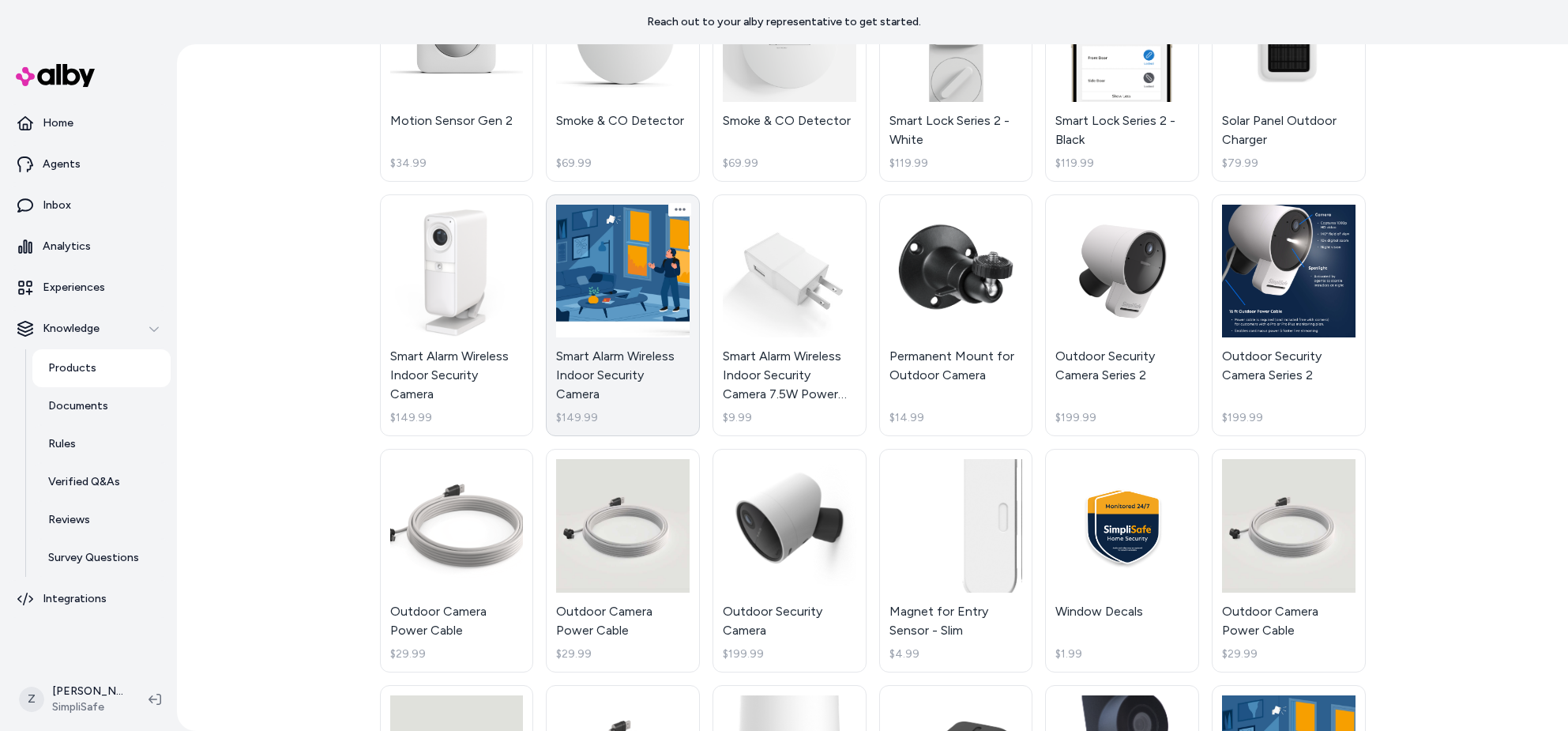
click at [652, 319] on link "Smart Alarm Wireless Indoor Security Camera $149.99" at bounding box center [623, 315] width 154 height 242
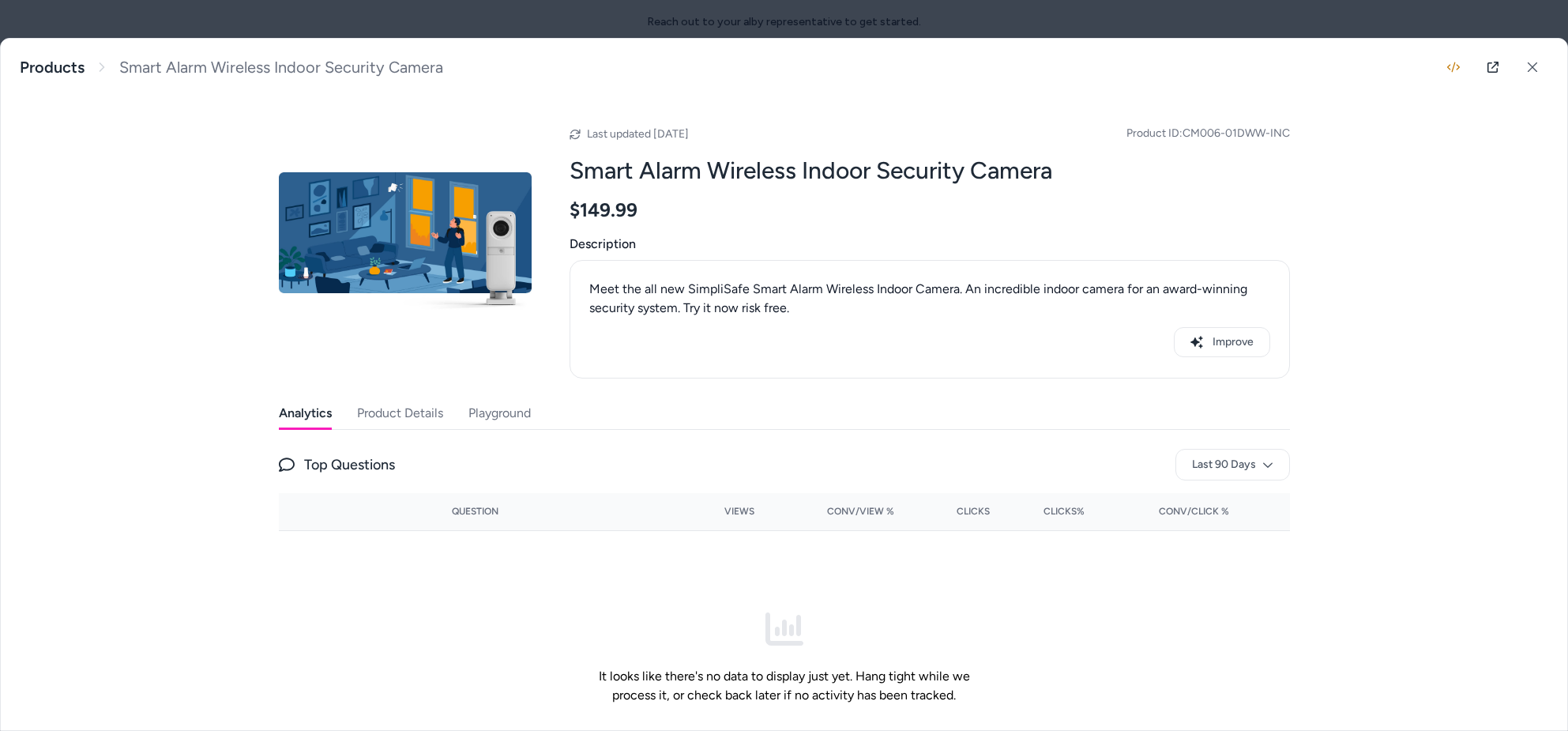
click at [424, 235] on img at bounding box center [404, 241] width 252 height 252
drag, startPoint x: 1263, startPoint y: 135, endPoint x: 1323, endPoint y: 119, distance: 62.1
click at [1263, 135] on span "Product ID: CM006-01DWW-INC" at bounding box center [1208, 133] width 164 height 16
click at [1489, 74] on link at bounding box center [1492, 67] width 31 height 31
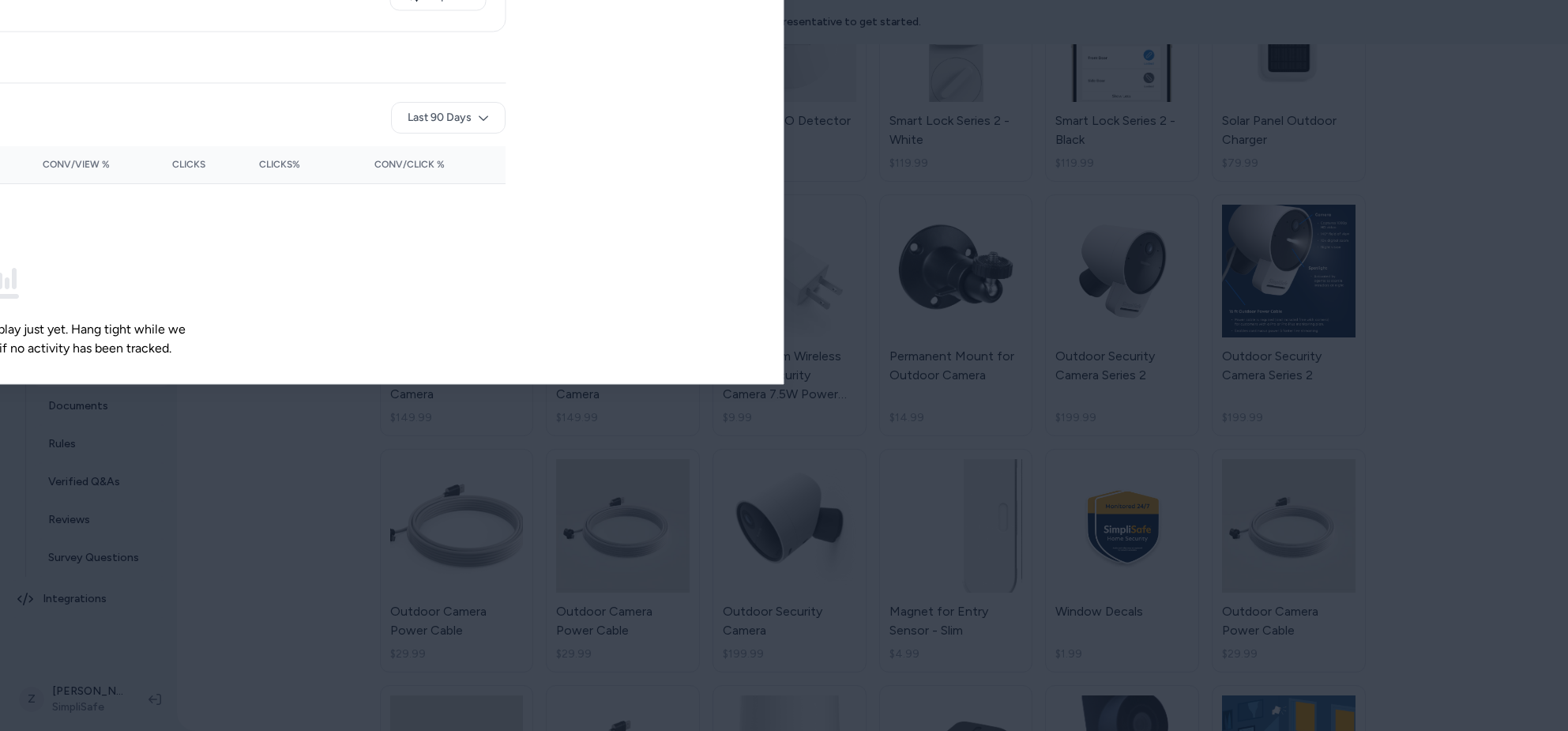
click at [930, 30] on div at bounding box center [784, 366] width 1568 height 731
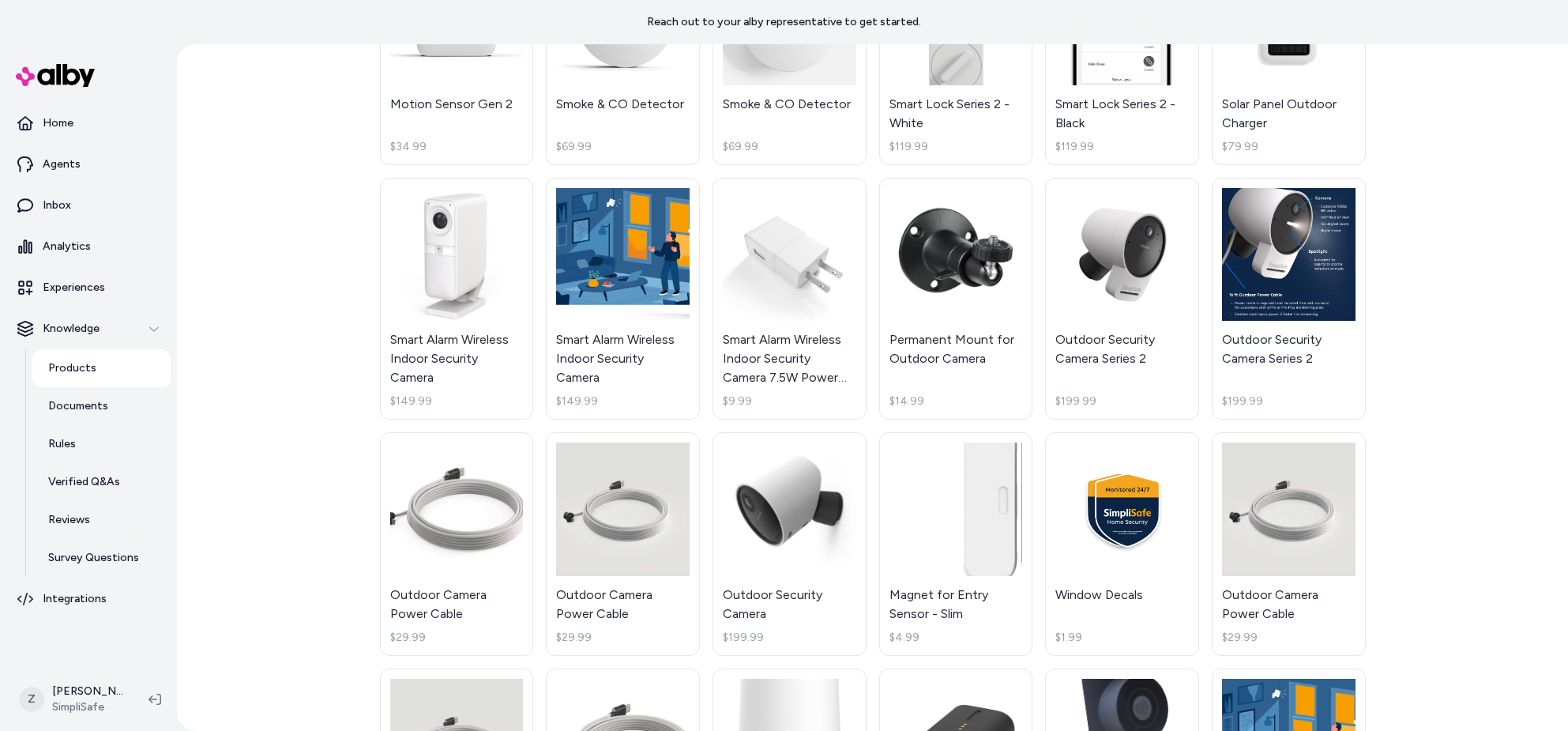
scroll to position [493, 0]
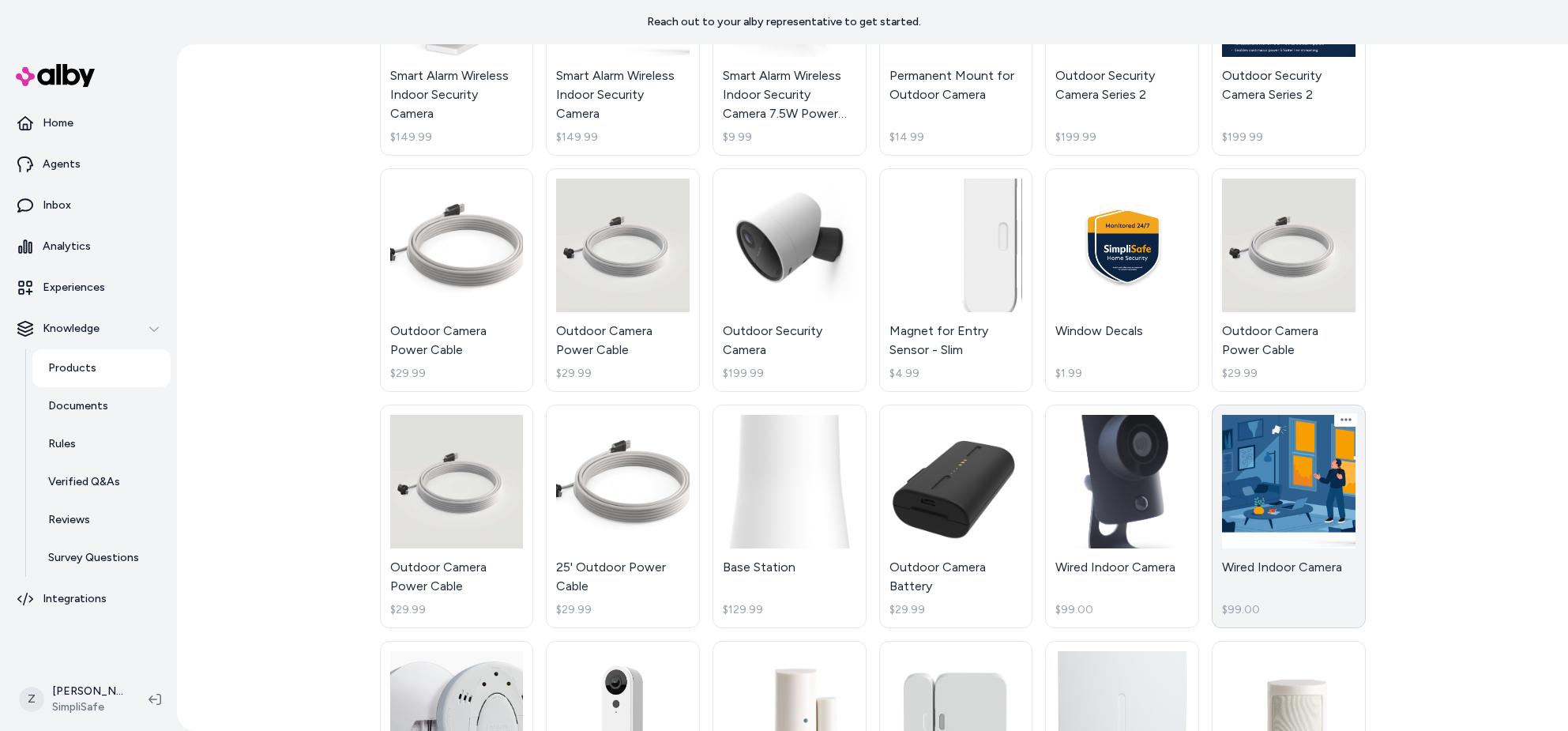
click at [1242, 421] on link "Wired Indoor Camera $99.00" at bounding box center [1289, 516] width 154 height 224
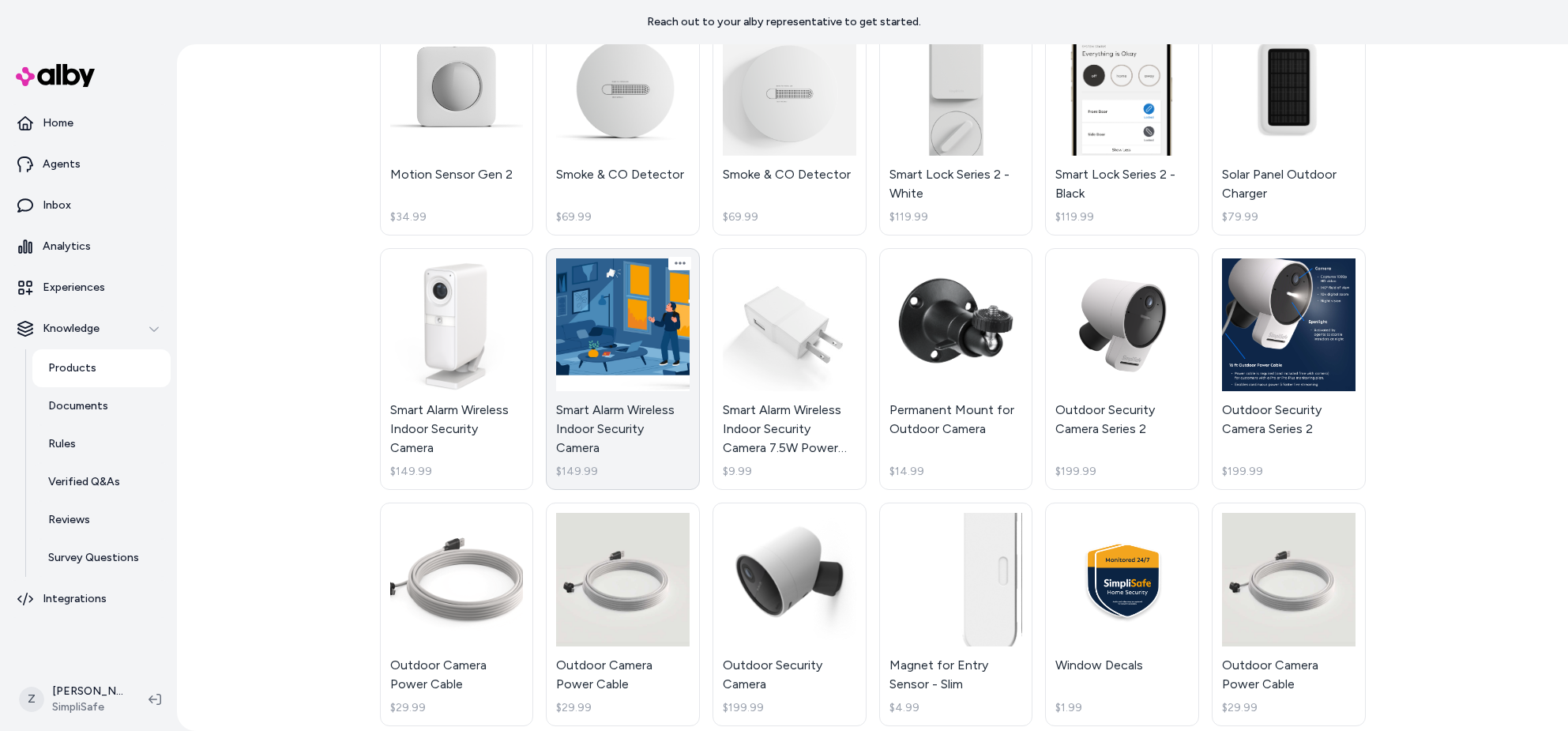
click at [635, 301] on link "Smart Alarm Wireless Indoor Security Camera $149.99" at bounding box center [623, 369] width 154 height 242
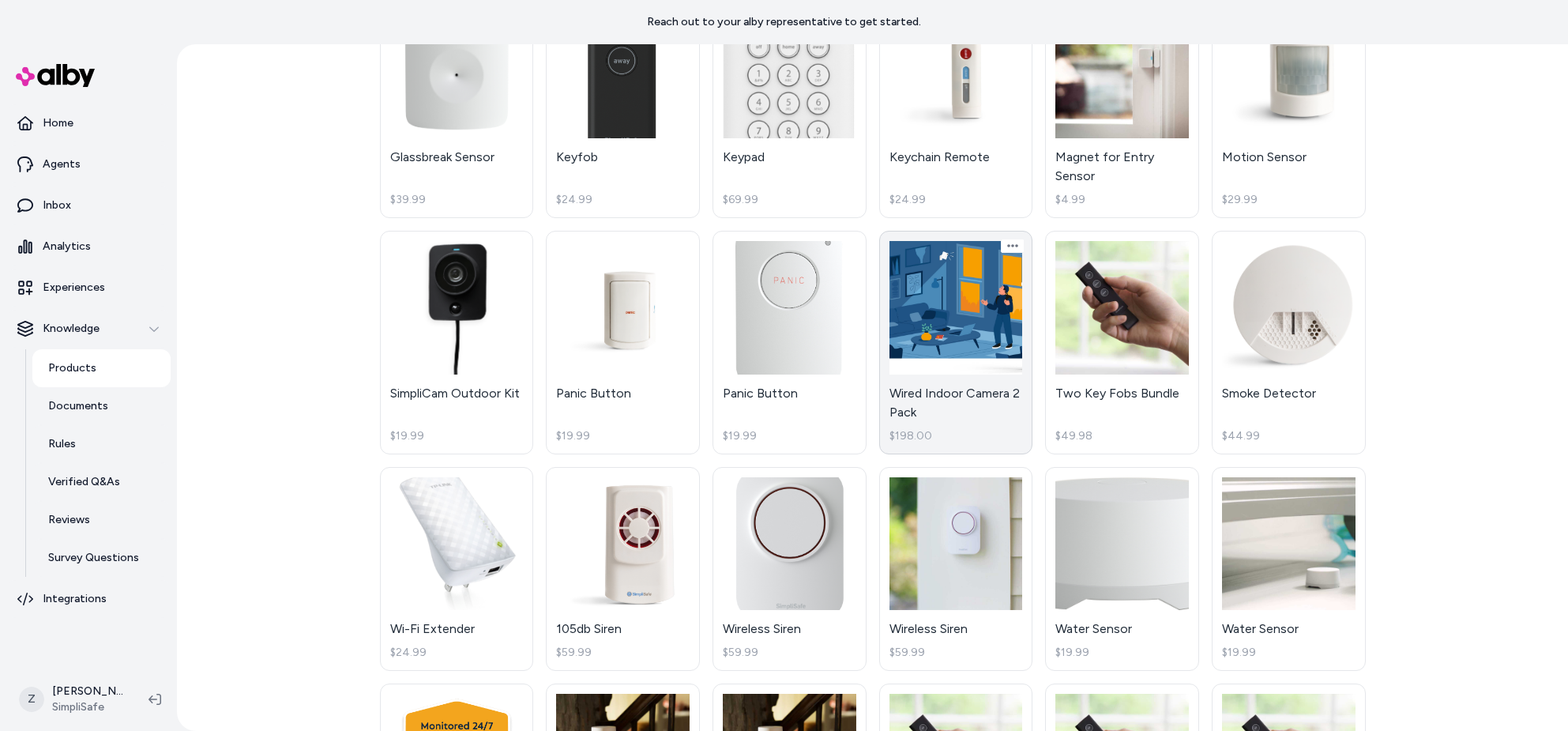
scroll to position [1303, 0]
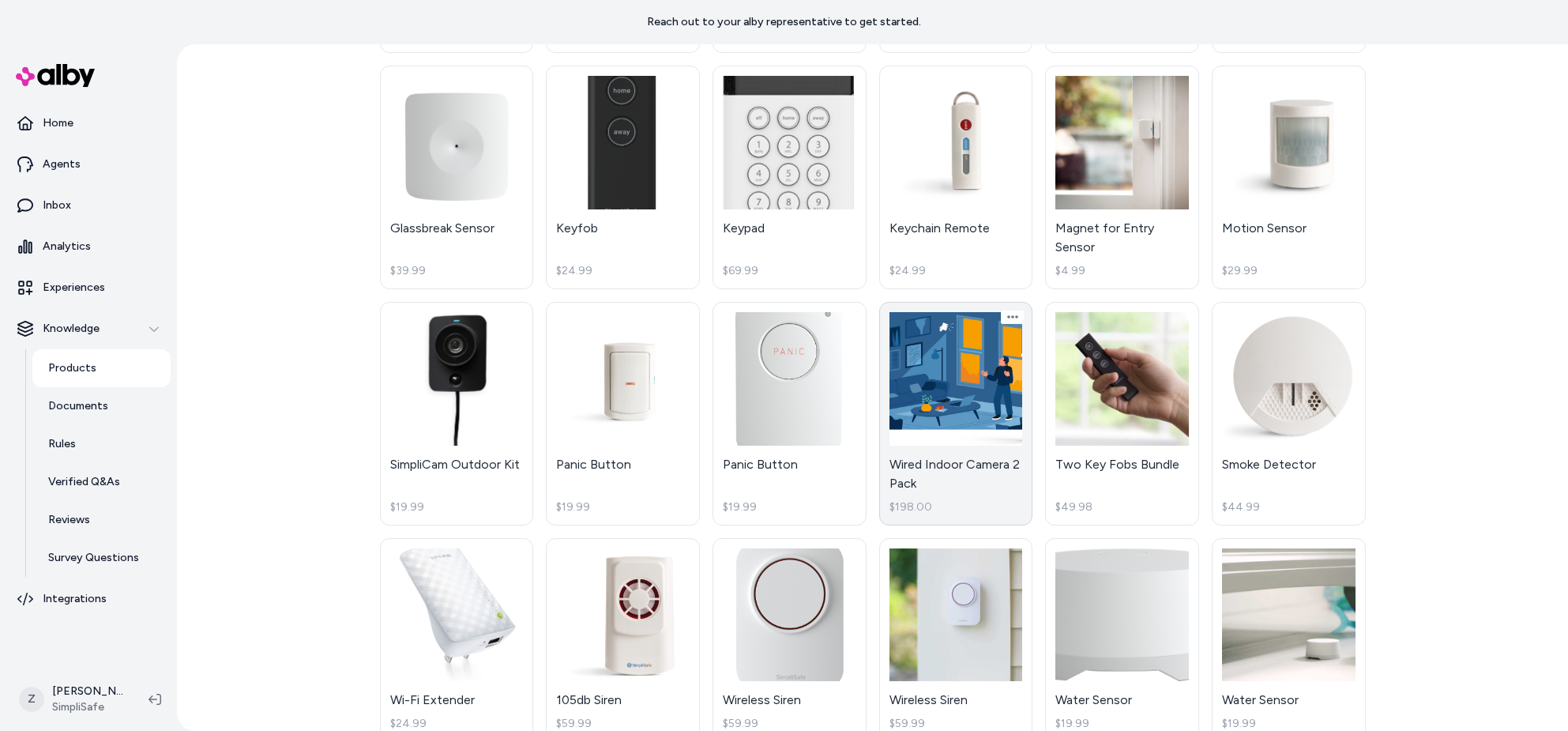
click at [969, 380] on link "Wired Indoor Camera 2 Pack $198.00" at bounding box center [956, 414] width 154 height 224
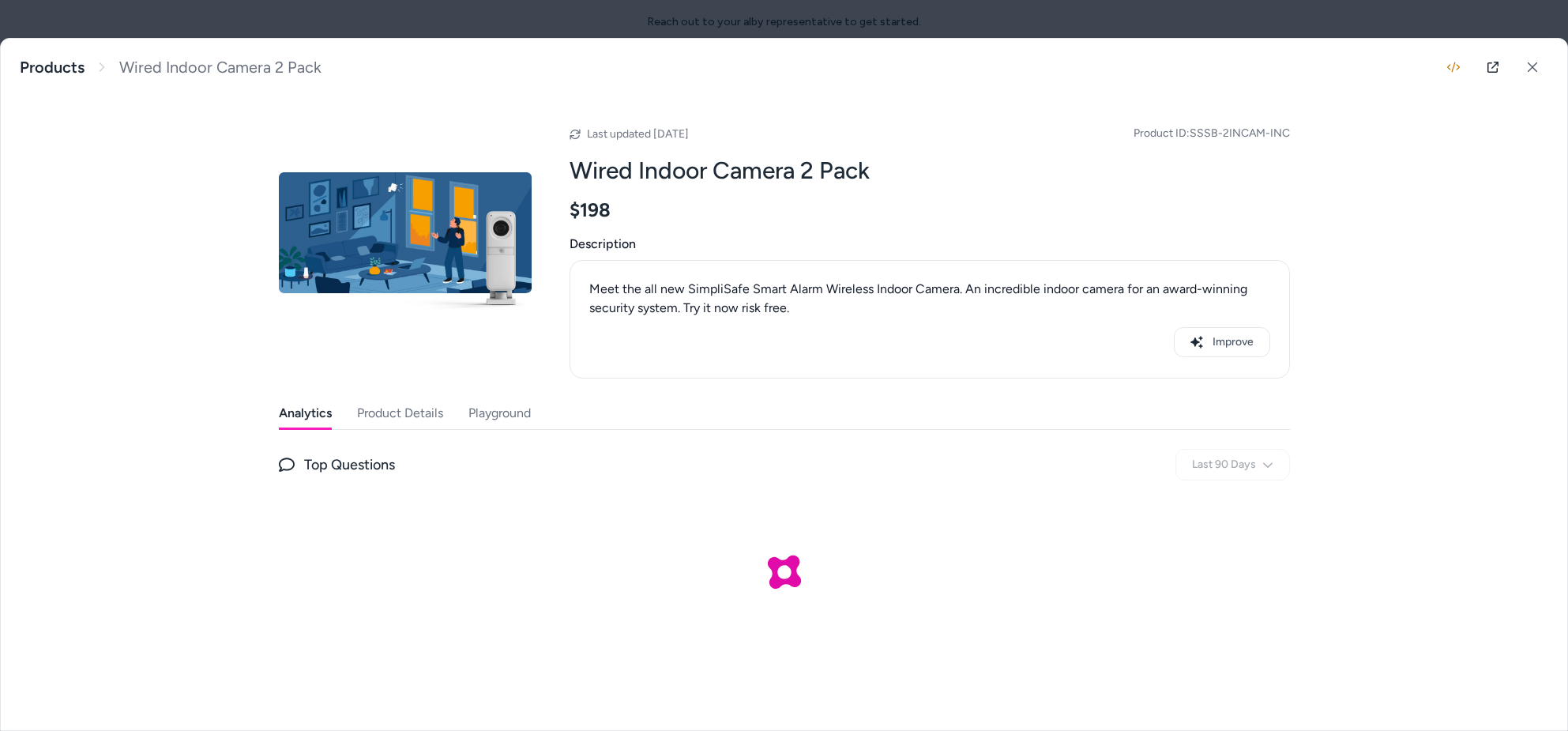
click at [366, 420] on button "Product Details" at bounding box center [400, 413] width 86 height 31
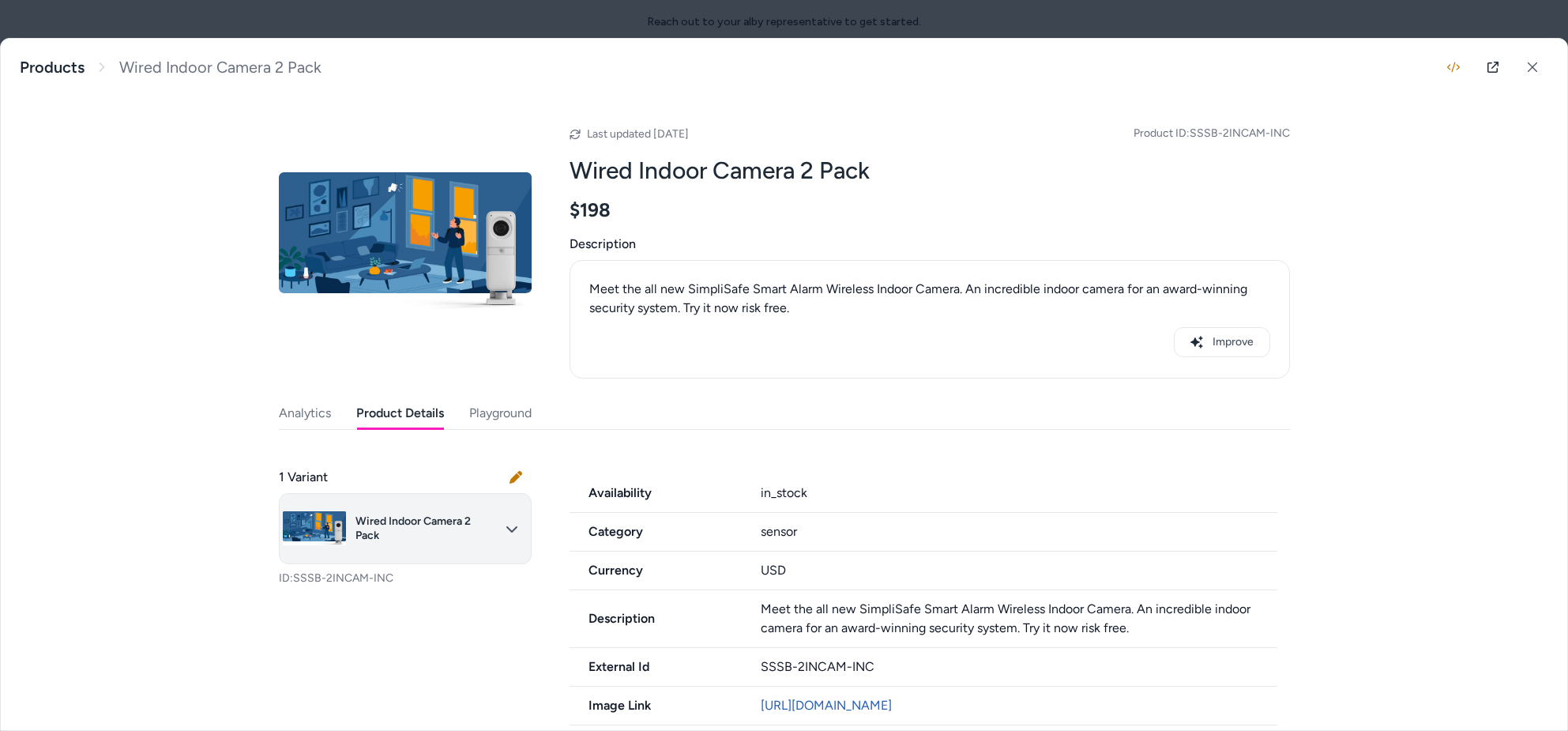
click at [365, 523] on body "Reach out to your alby representative to get started. Home Agents Inbox Analyti…" at bounding box center [784, 366] width 1568 height 731
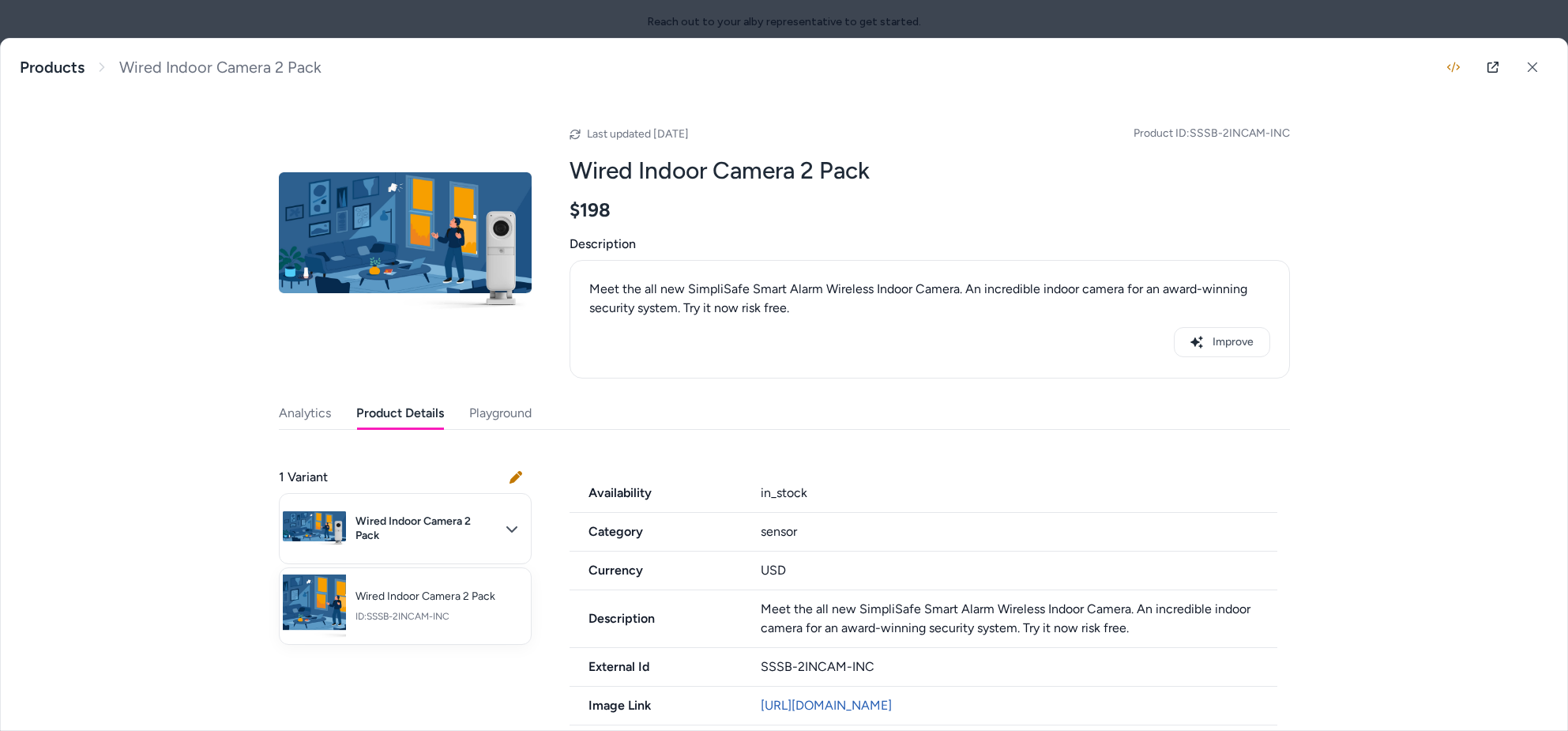
click at [372, 519] on div at bounding box center [784, 366] width 1568 height 731
drag, startPoint x: 1300, startPoint y: 134, endPoint x: 1192, endPoint y: 136, distance: 108.0
click at [1192, 135] on div "Wired Indoor Camera 2 Pack Meet the all new SimpliSafe Smart Alarm Wireless Ind…" at bounding box center [784, 384] width 1566 height 691
copy span "SSSB-2INCAM-INC"
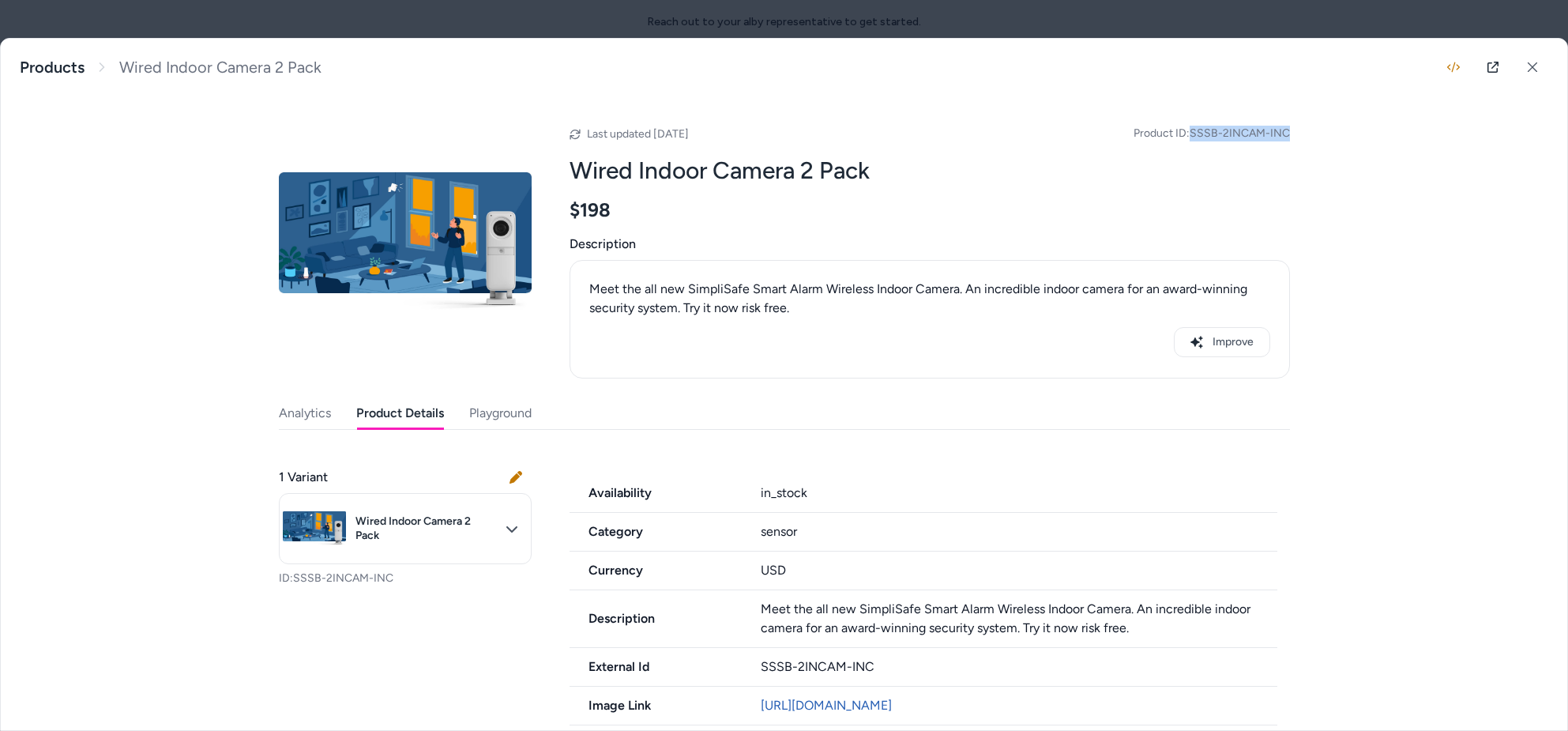
click at [1312, 141] on div "Wired Indoor Camera 2 Pack Meet the all new SimpliSafe Smart Alarm Wireless Ind…" at bounding box center [784, 384] width 1566 height 691
click at [1487, 68] on icon at bounding box center [1492, 67] width 11 height 11
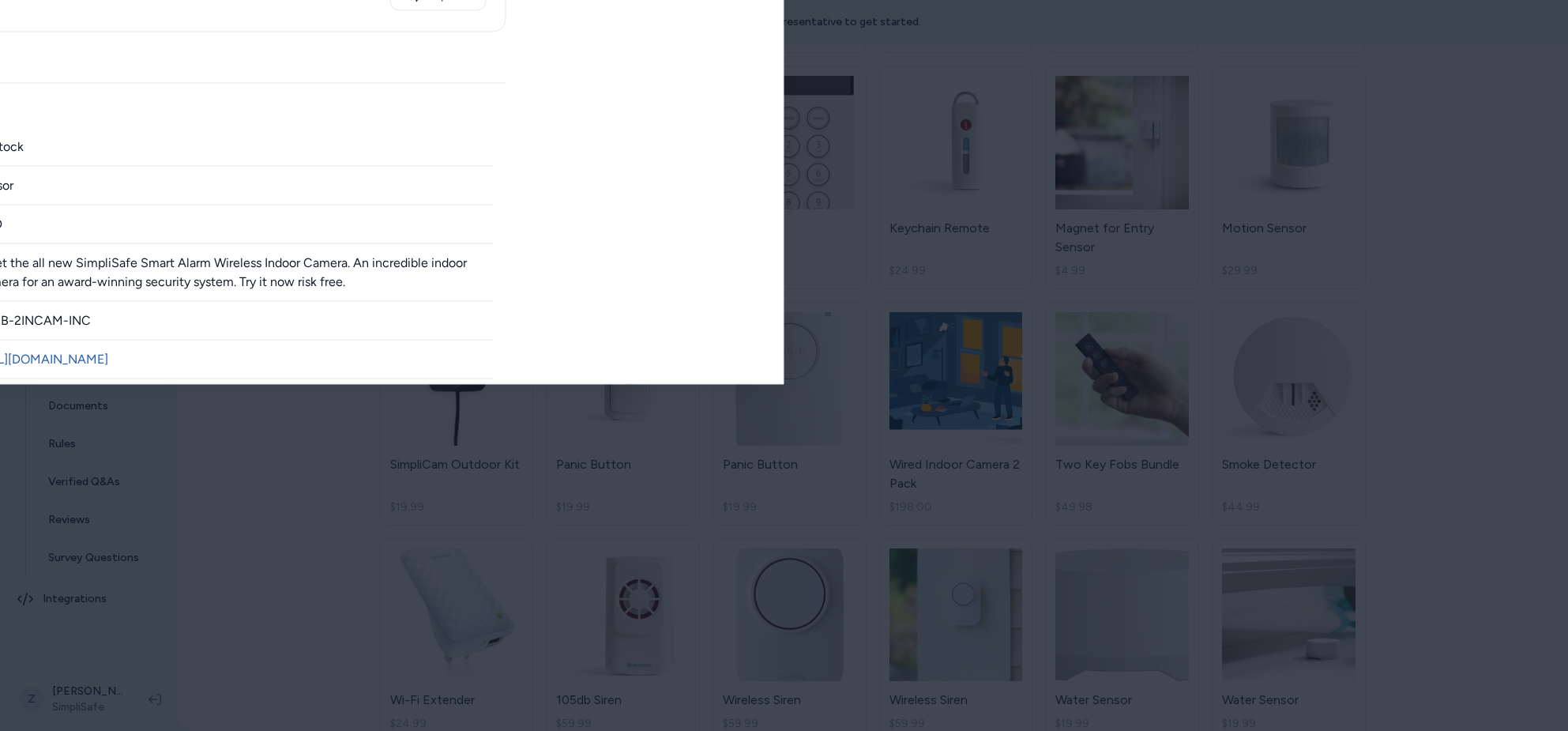
click at [902, 28] on div at bounding box center [784, 366] width 1568 height 731
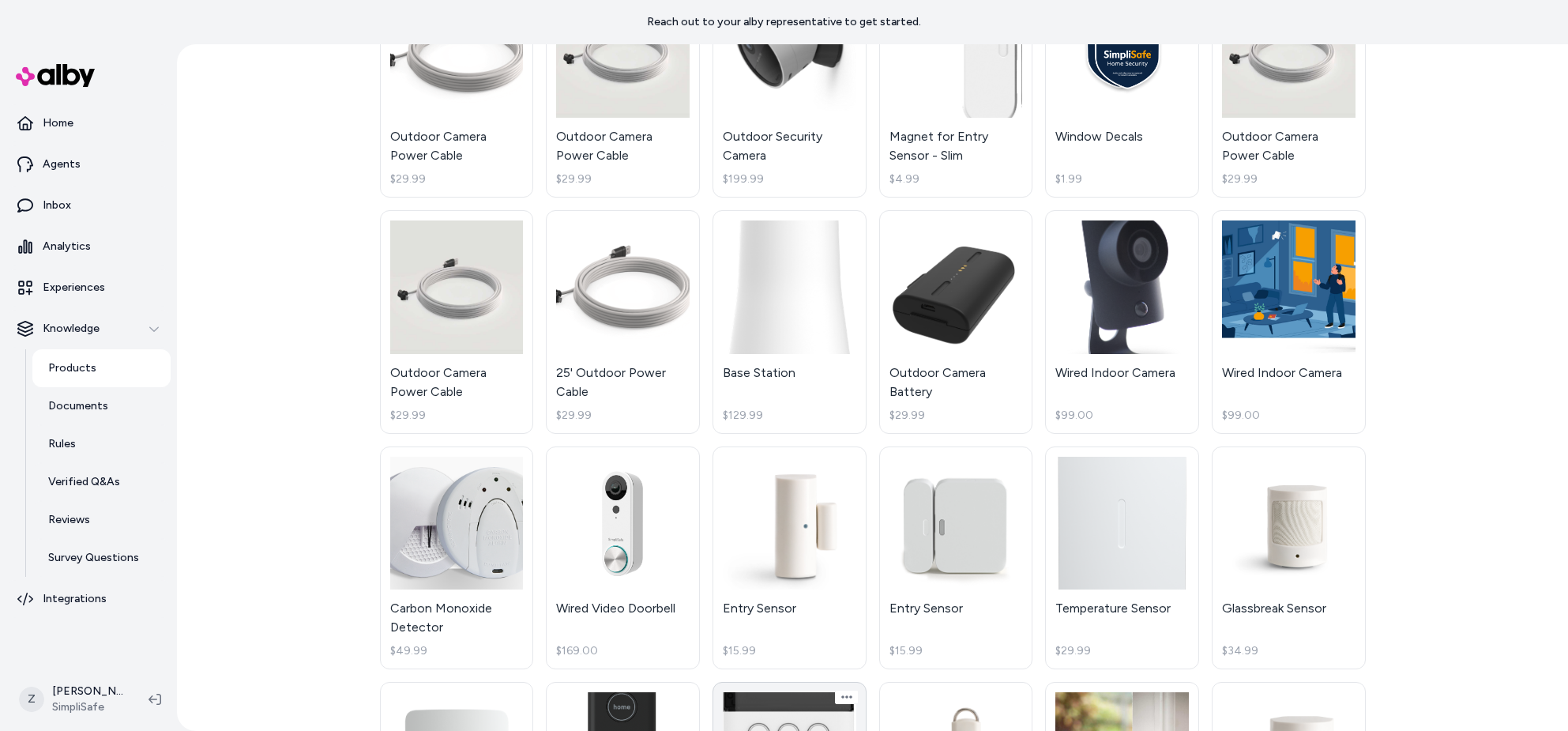
scroll to position [604, 0]
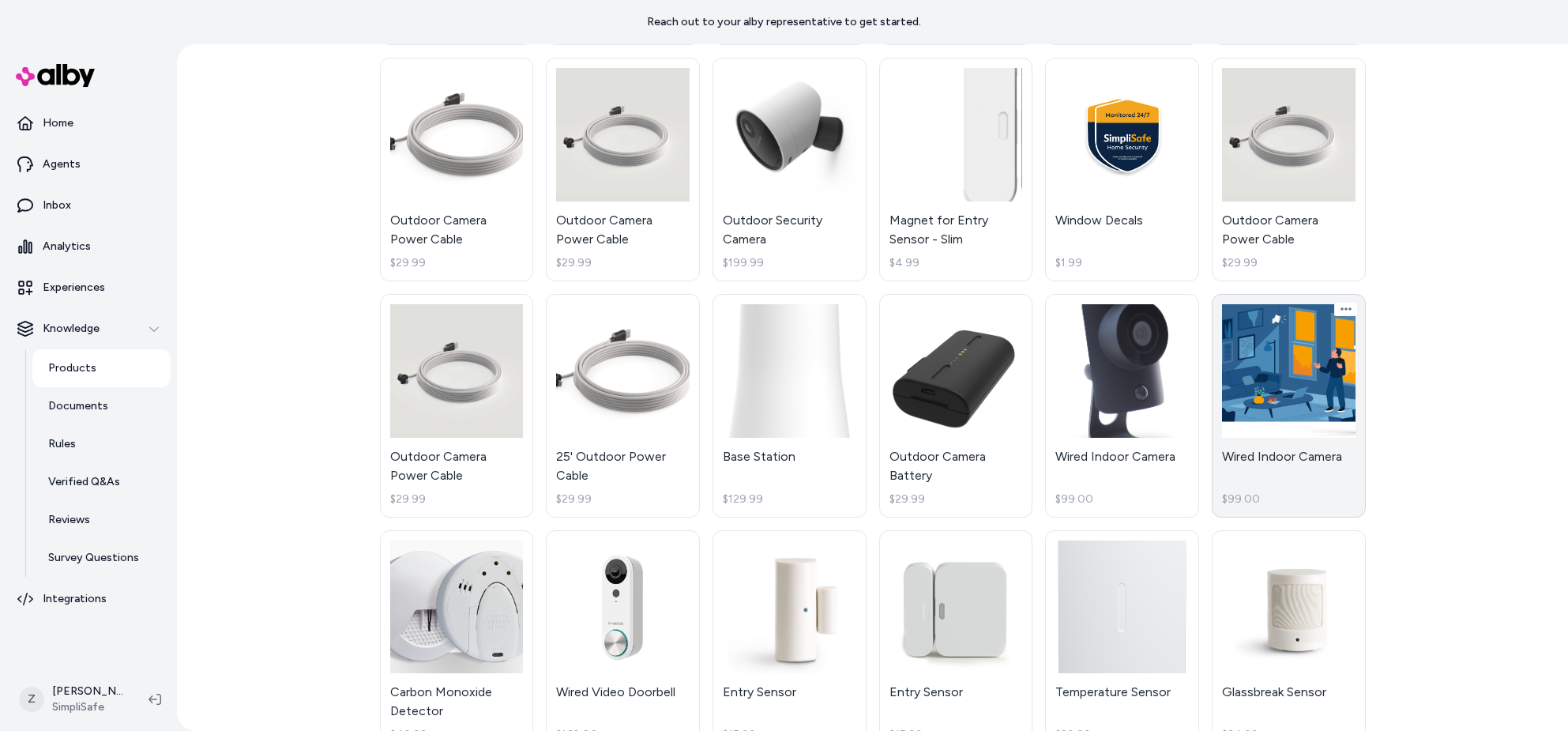
click at [1275, 350] on link "Wired Indoor Camera $99.00" at bounding box center [1289, 405] width 154 height 224
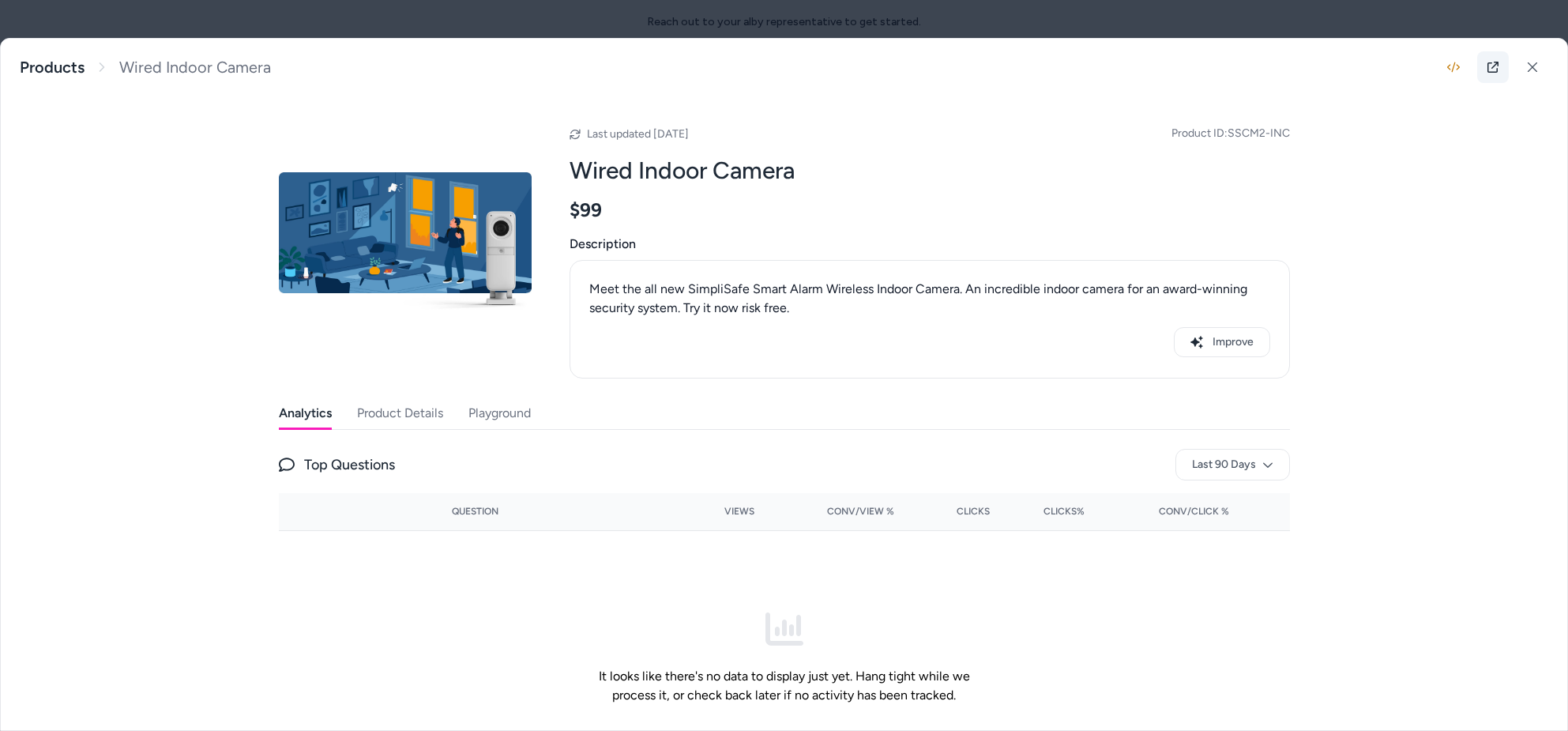
click at [1482, 70] on link at bounding box center [1492, 67] width 31 height 31
drag, startPoint x: 1230, startPoint y: 132, endPoint x: 1349, endPoint y: 133, distance: 119.0
click at [1349, 133] on div "Wired Indoor Camera Meet the all new SimpliSafe Smart Alarm Wireless Indoor Cam…" at bounding box center [784, 384] width 1566 height 691
copy span "SSCM2-INC"
click at [1454, 21] on div at bounding box center [784, 366] width 1568 height 731
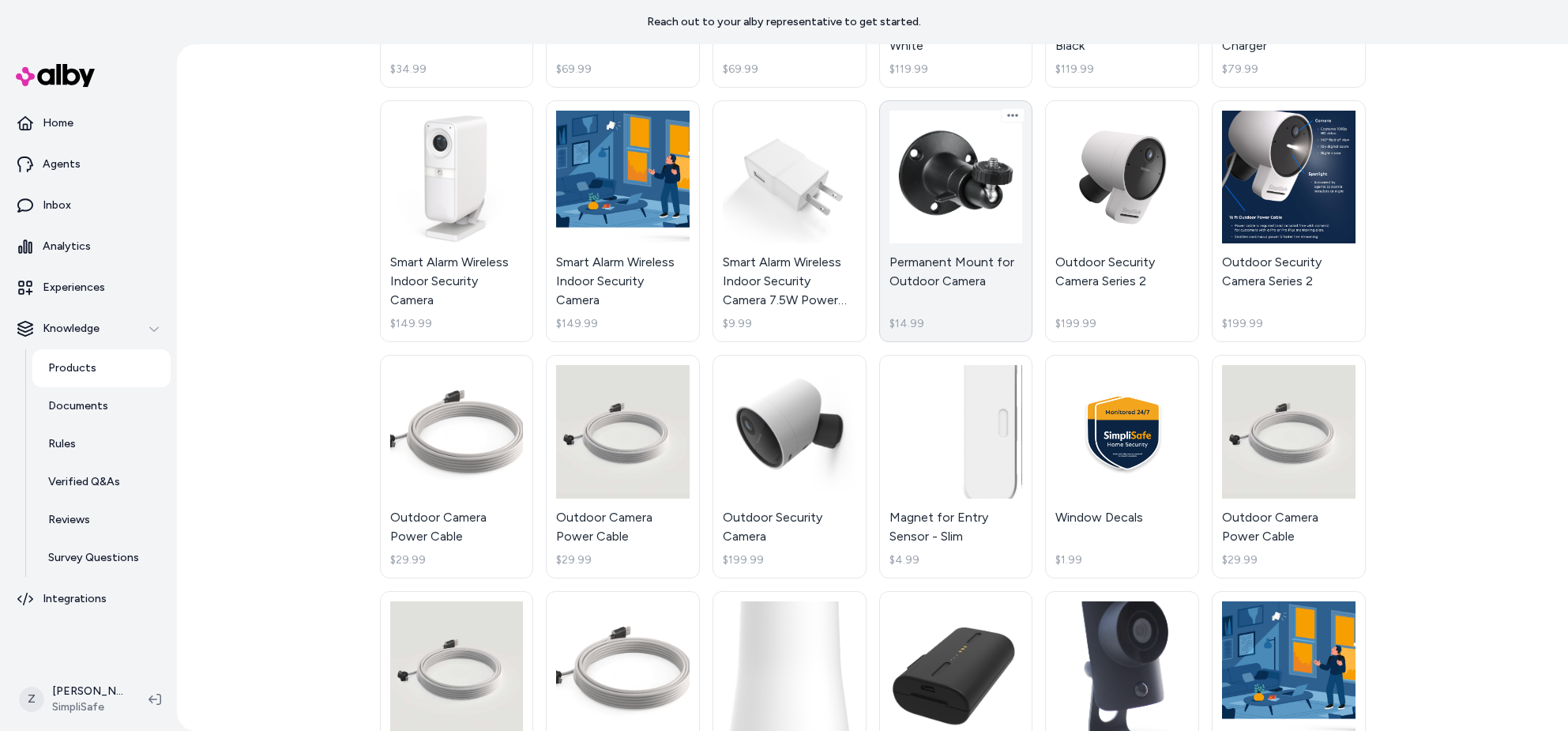
scroll to position [268, 0]
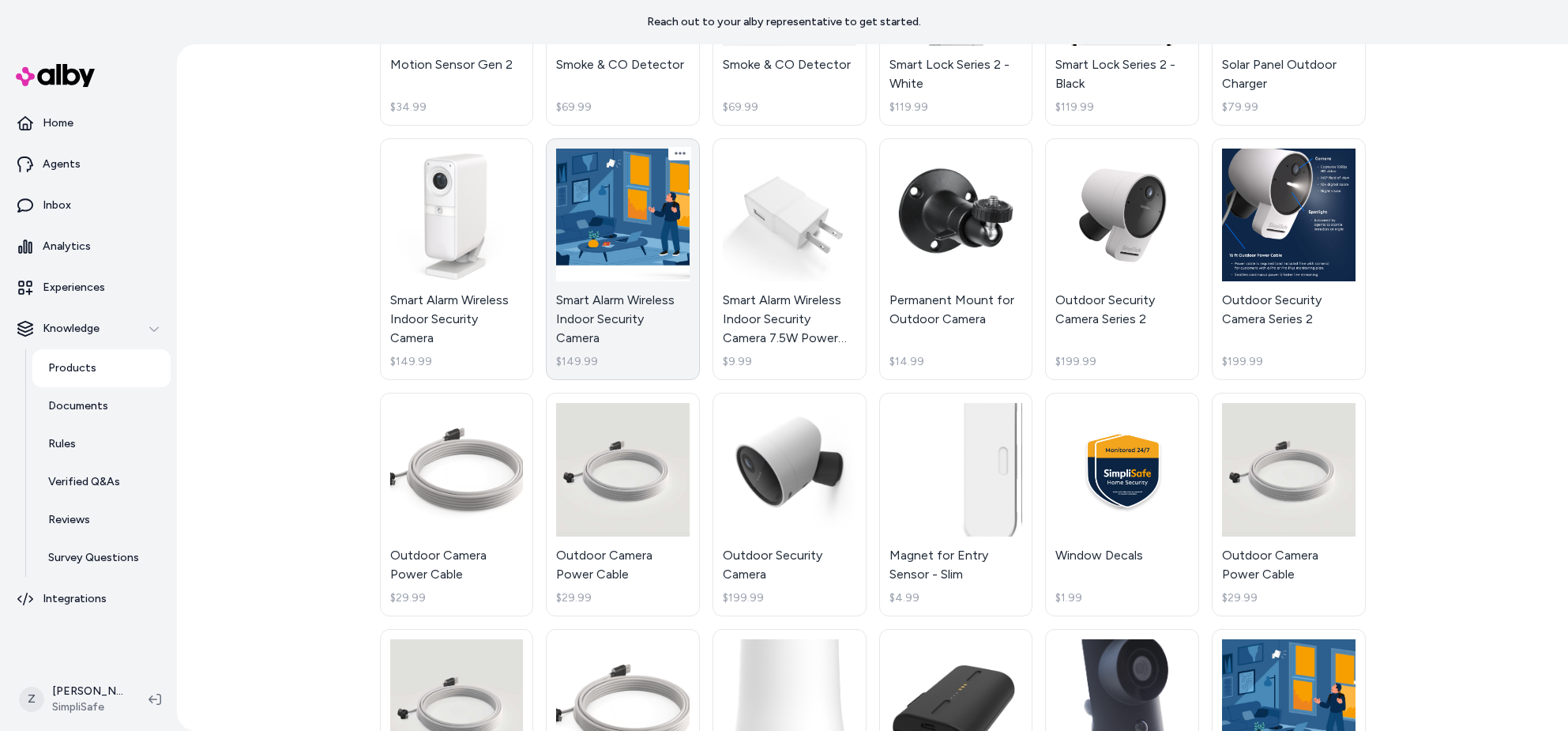
click at [636, 219] on link "Smart Alarm Wireless Indoor Security Camera $149.99" at bounding box center [623, 259] width 154 height 242
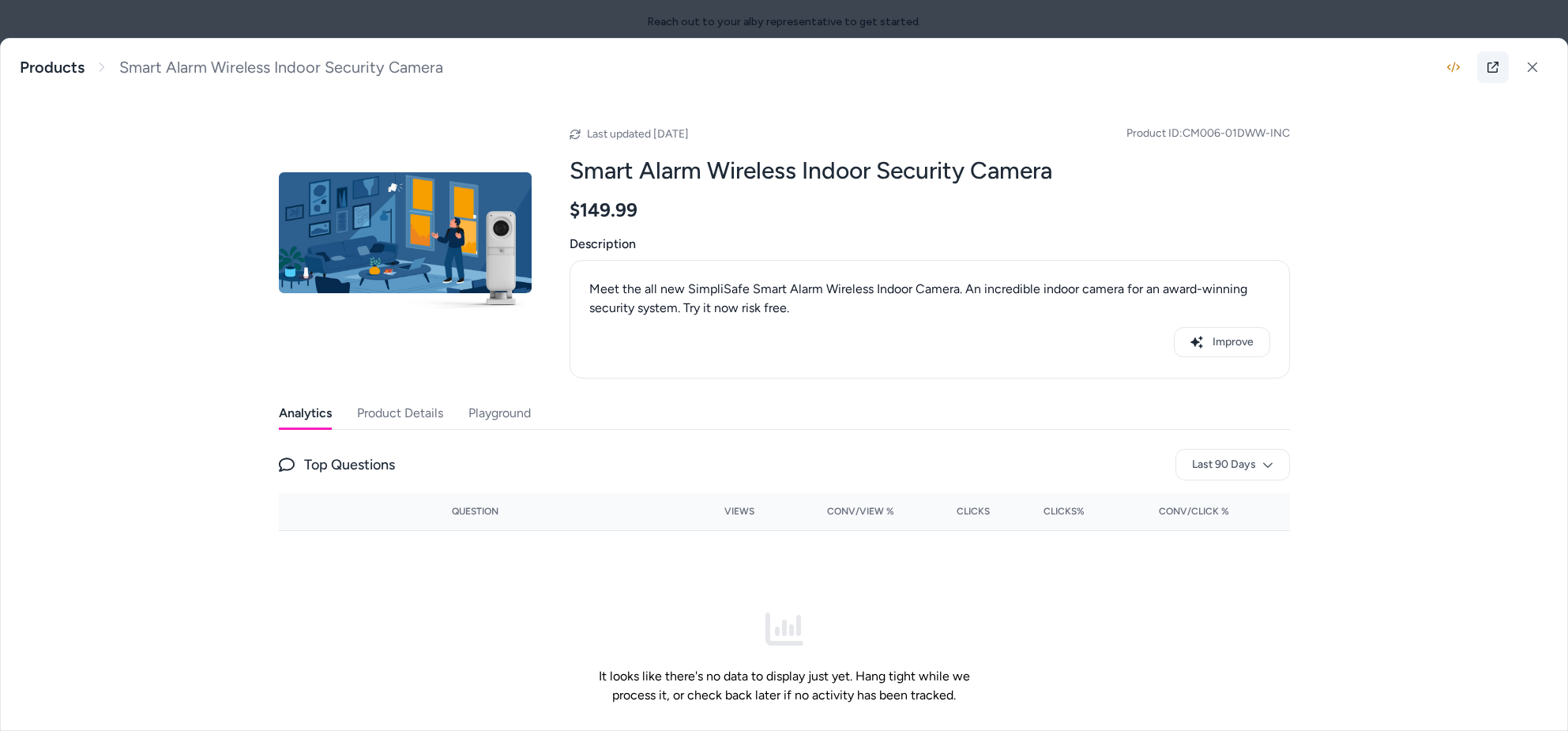
click at [1490, 75] on link at bounding box center [1492, 67] width 31 height 31
drag, startPoint x: 1279, startPoint y: 129, endPoint x: 1183, endPoint y: 128, distance: 96.0
click at [1183, 128] on div "Smart Alarm Wireless Indoor Security Camera Meet the all new SimpliSafe Smart A…" at bounding box center [784, 384] width 1566 height 691
copy span "CM006-01DWW-INC"
click at [1534, 66] on icon at bounding box center [1532, 67] width 9 height 9
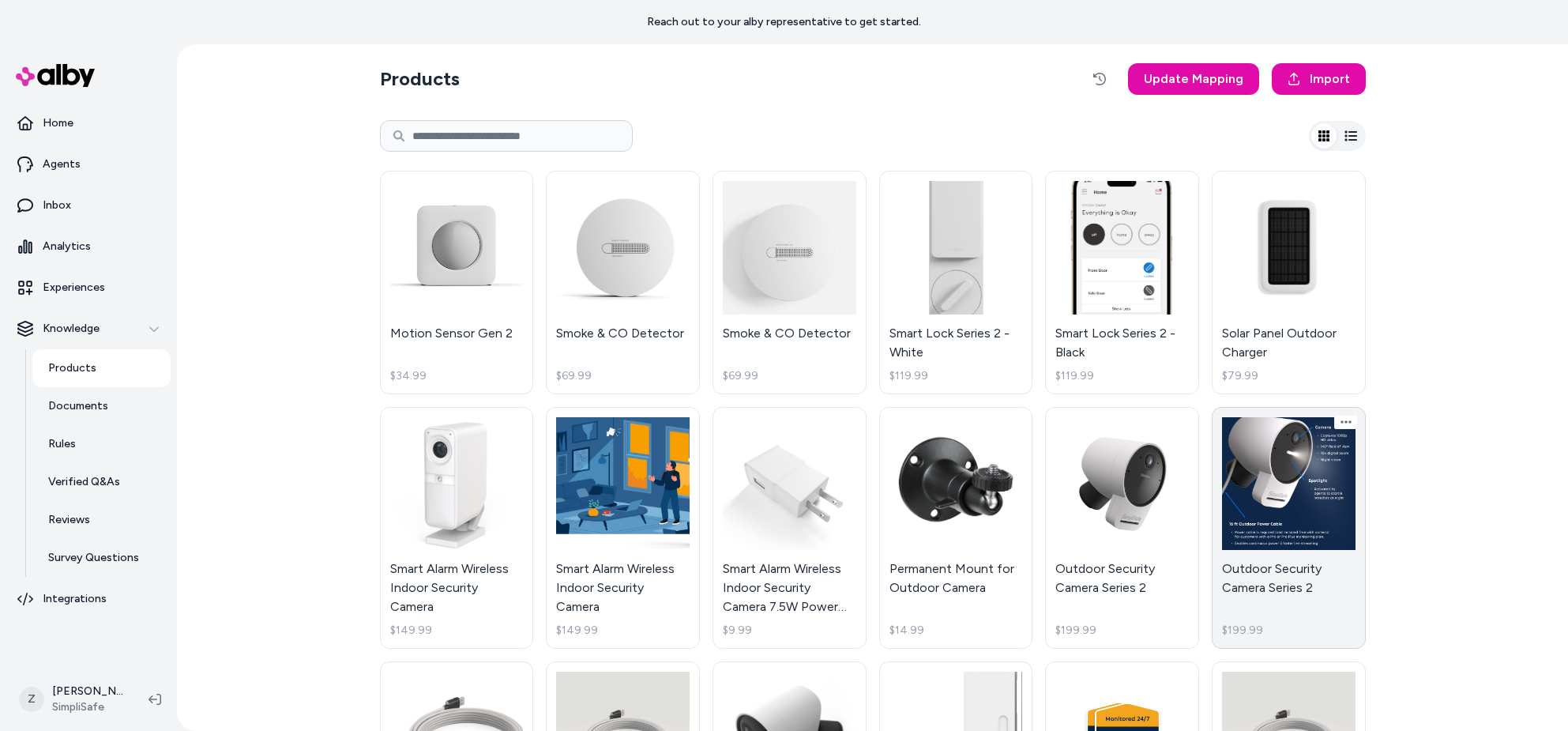
click at [1311, 486] on link "Outdoor Security Camera Series 2 $199.99" at bounding box center [1289, 528] width 154 height 242
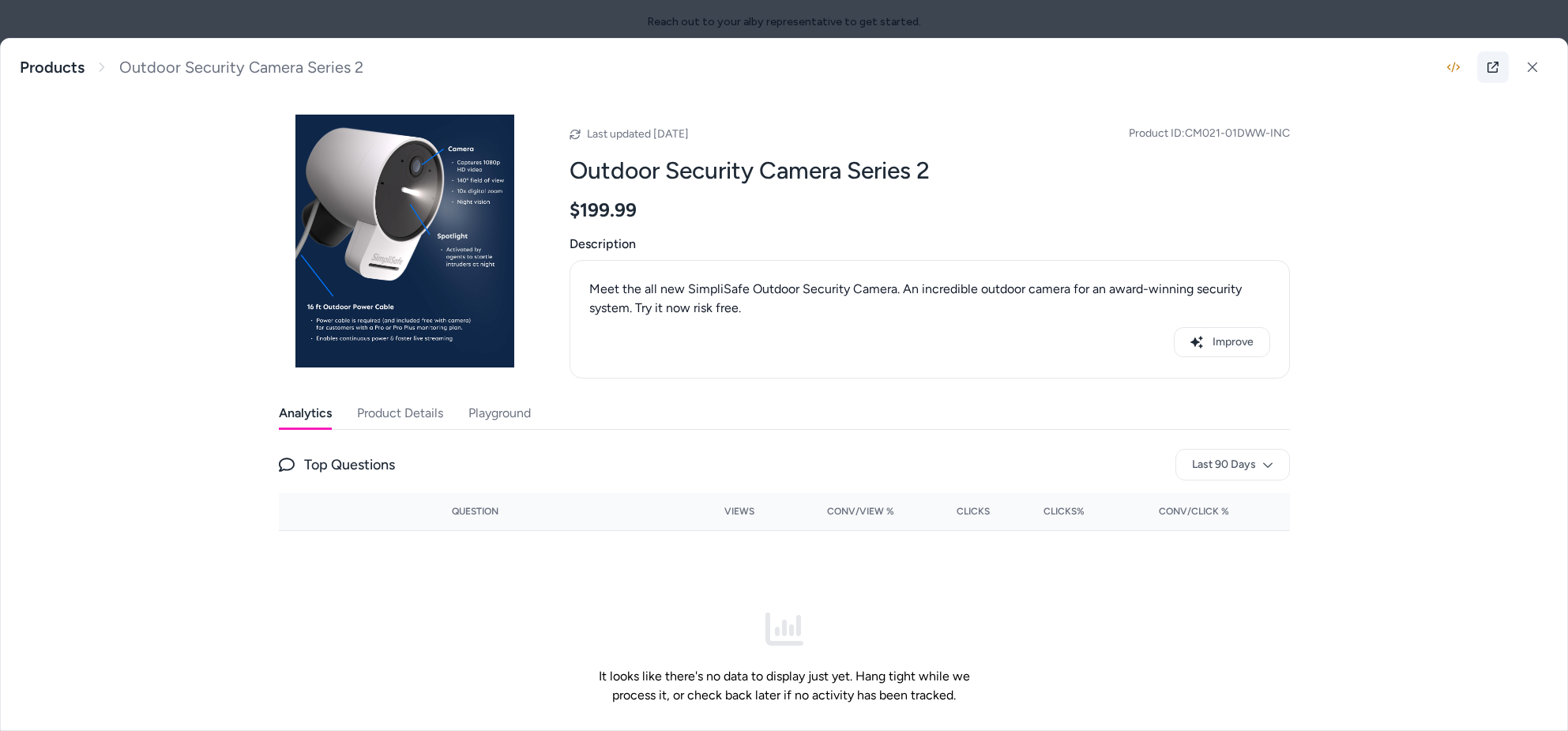
click at [1501, 63] on link at bounding box center [1492, 67] width 31 height 31
click at [1019, 16] on div at bounding box center [784, 366] width 1568 height 731
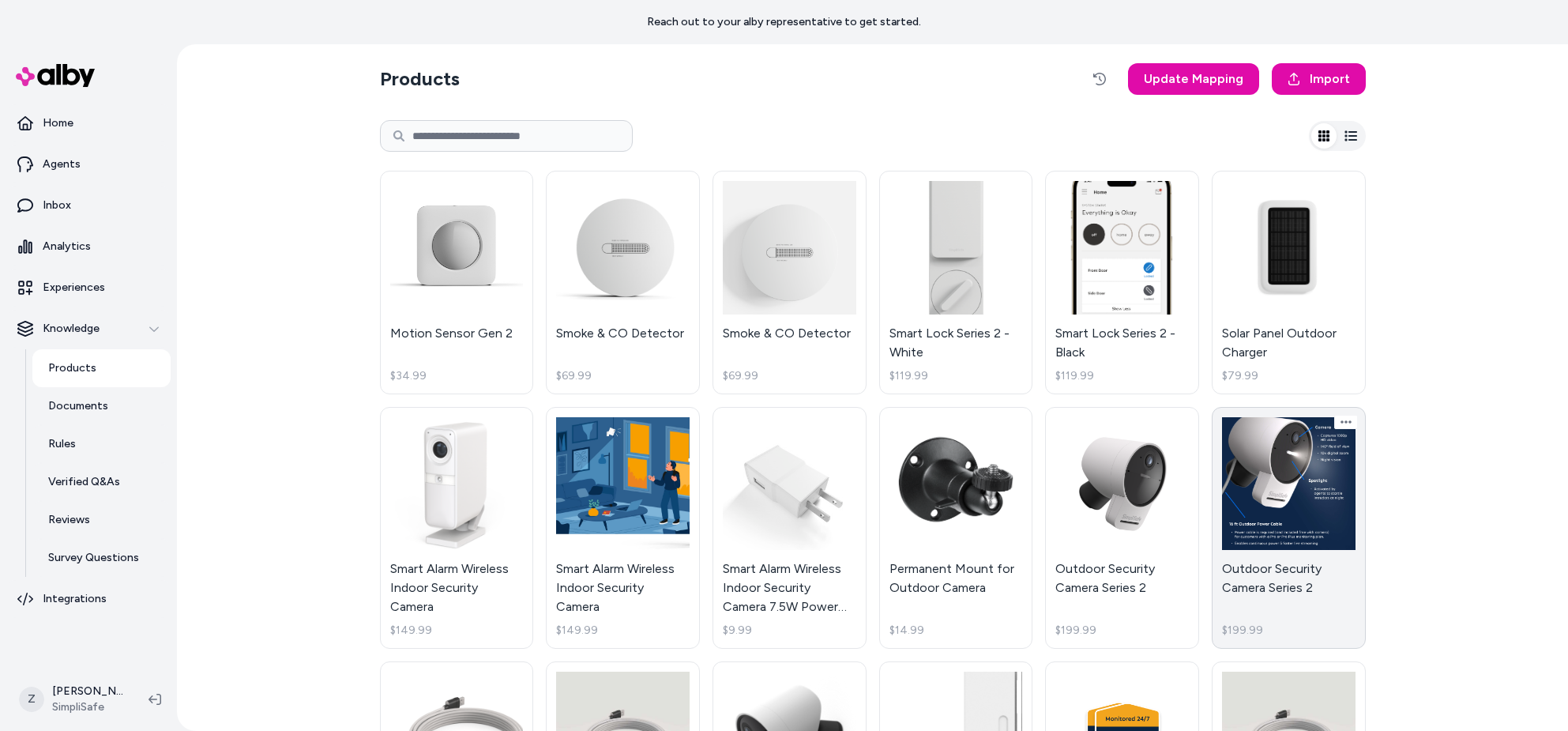
click at [1298, 471] on link "Outdoor Security Camera Series 2 $199.99" at bounding box center [1289, 528] width 154 height 242
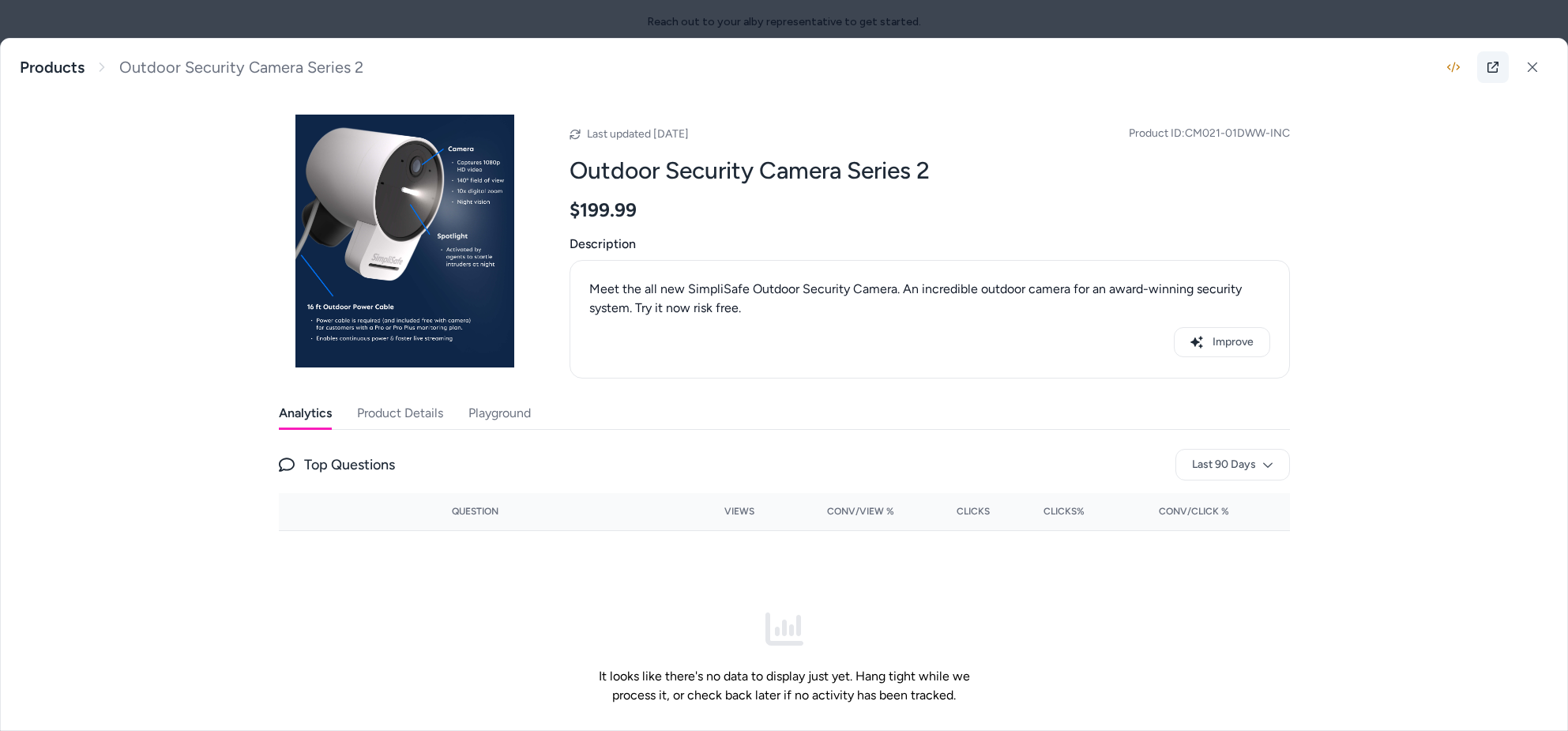
click at [1484, 62] on link at bounding box center [1492, 67] width 31 height 31
drag, startPoint x: 1187, startPoint y: 129, endPoint x: 1306, endPoint y: 127, distance: 119.0
click at [1306, 127] on div "Outdoor Security Camera Series 2 Meet the all new SimpliSafe Outdoor Security C…" at bounding box center [784, 384] width 1566 height 691
copy span "CM021-01DWW-INC"
click at [1527, 57] on button at bounding box center [1532, 67] width 31 height 31
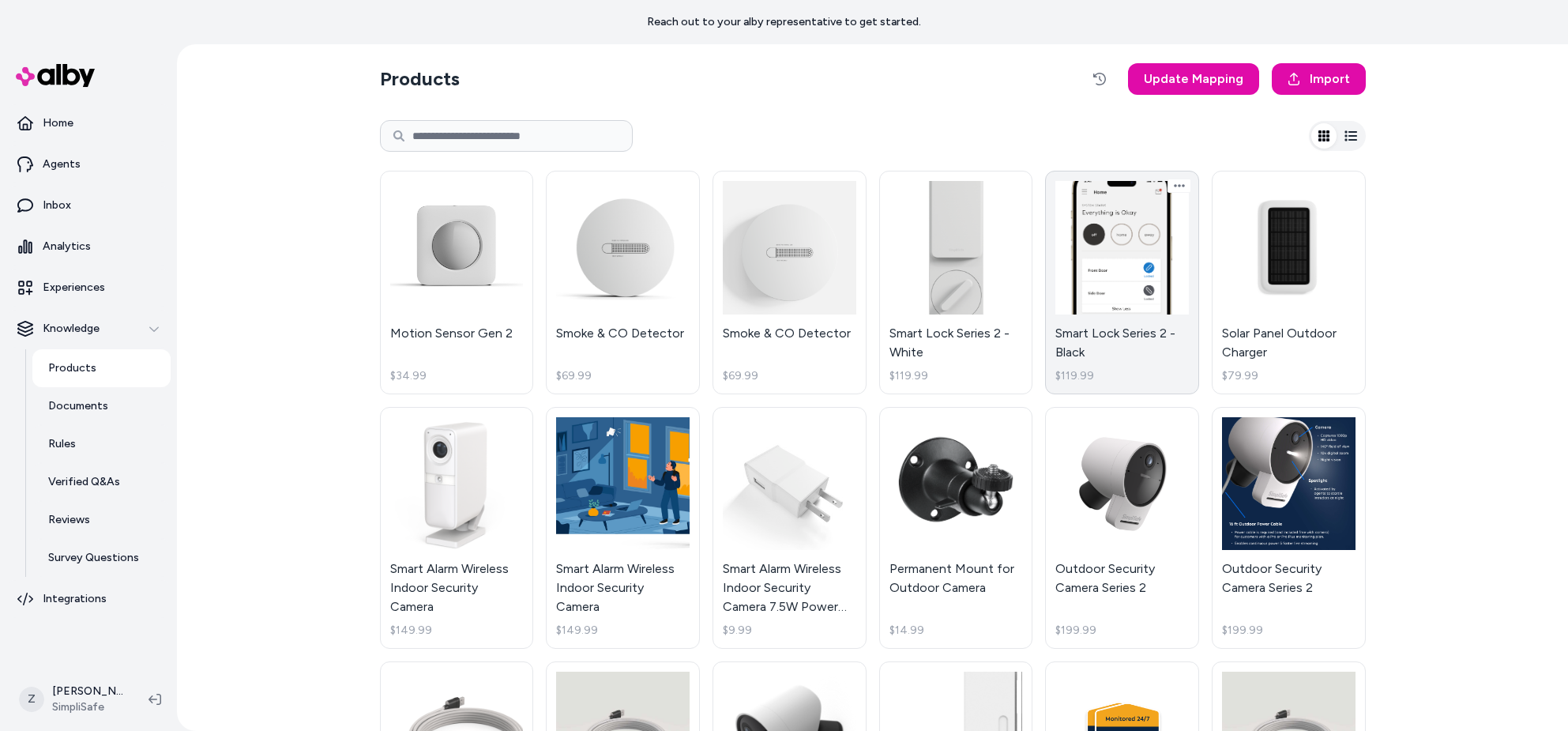
click at [1181, 241] on link "Smart Lock Series 2 - Black $119.99" at bounding box center [1122, 282] width 154 height 224
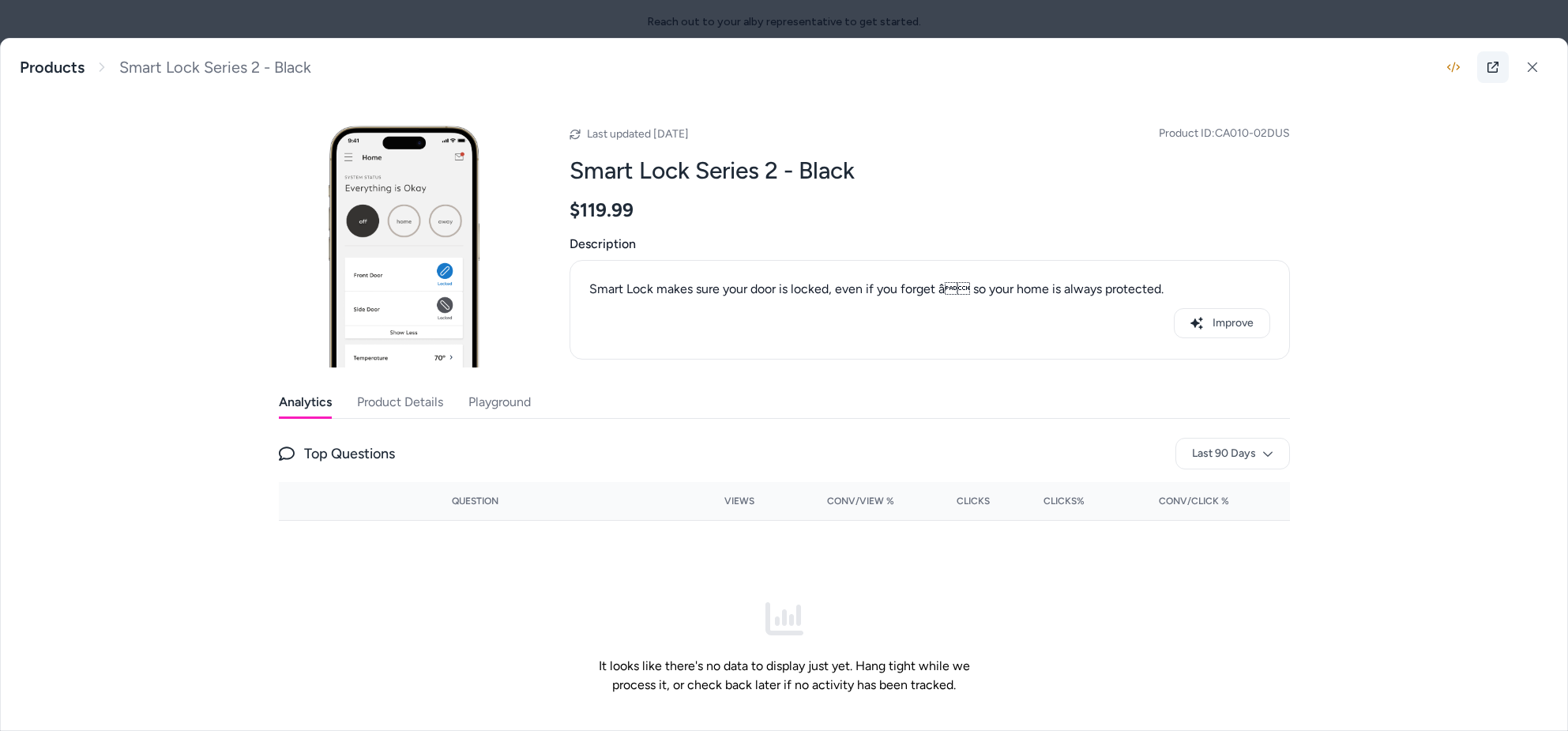
click at [1485, 68] on link at bounding box center [1492, 67] width 31 height 31
drag, startPoint x: 1306, startPoint y: 130, endPoint x: 1218, endPoint y: 134, distance: 88.1
click at [1218, 134] on div "Smart Lock Series 2 - Black Smart Lock makes sure your door is locked, even if …" at bounding box center [784, 384] width 1566 height 691
copy span "CA010-02DUS"
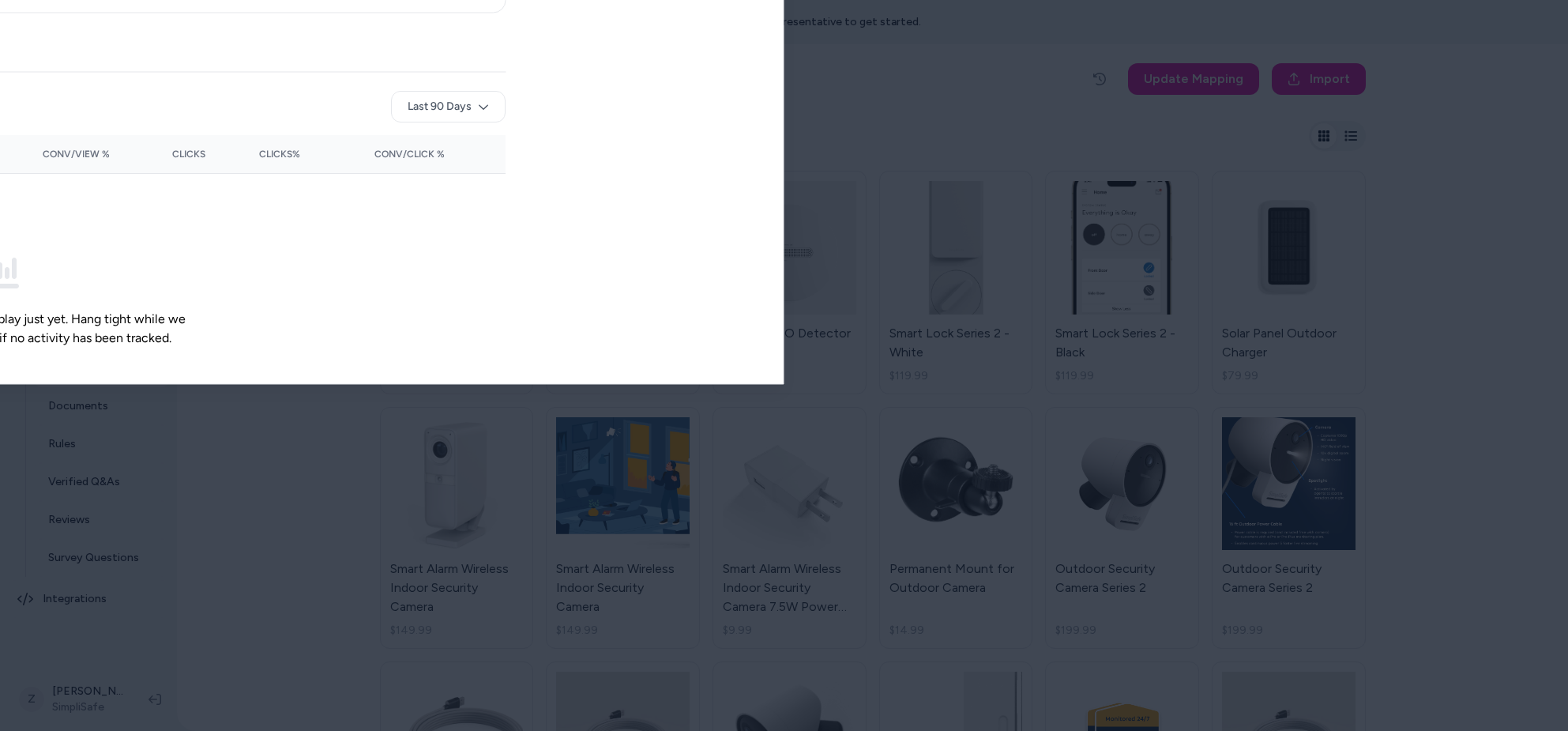
click at [381, 31] on div at bounding box center [784, 366] width 1568 height 731
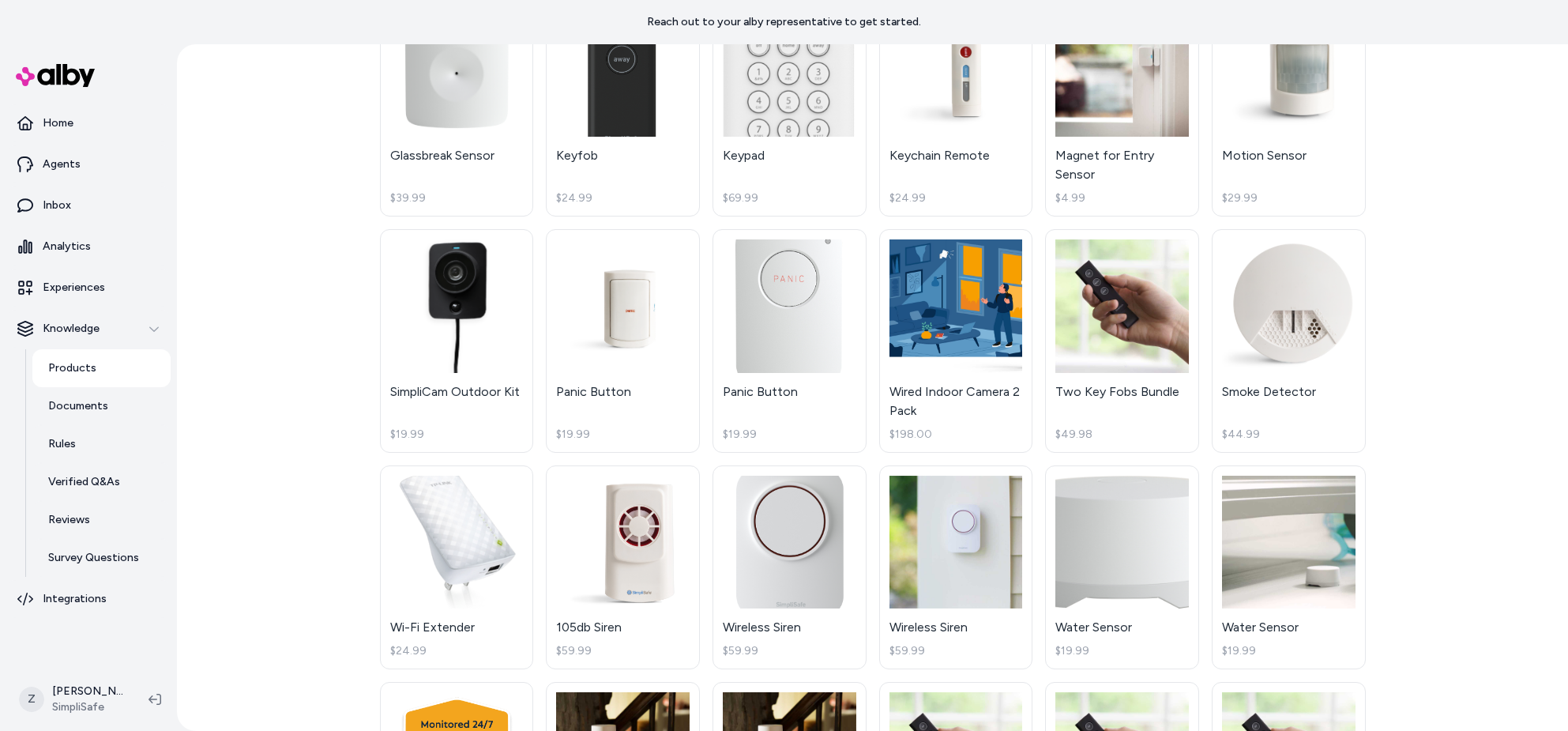
scroll to position [1790, 0]
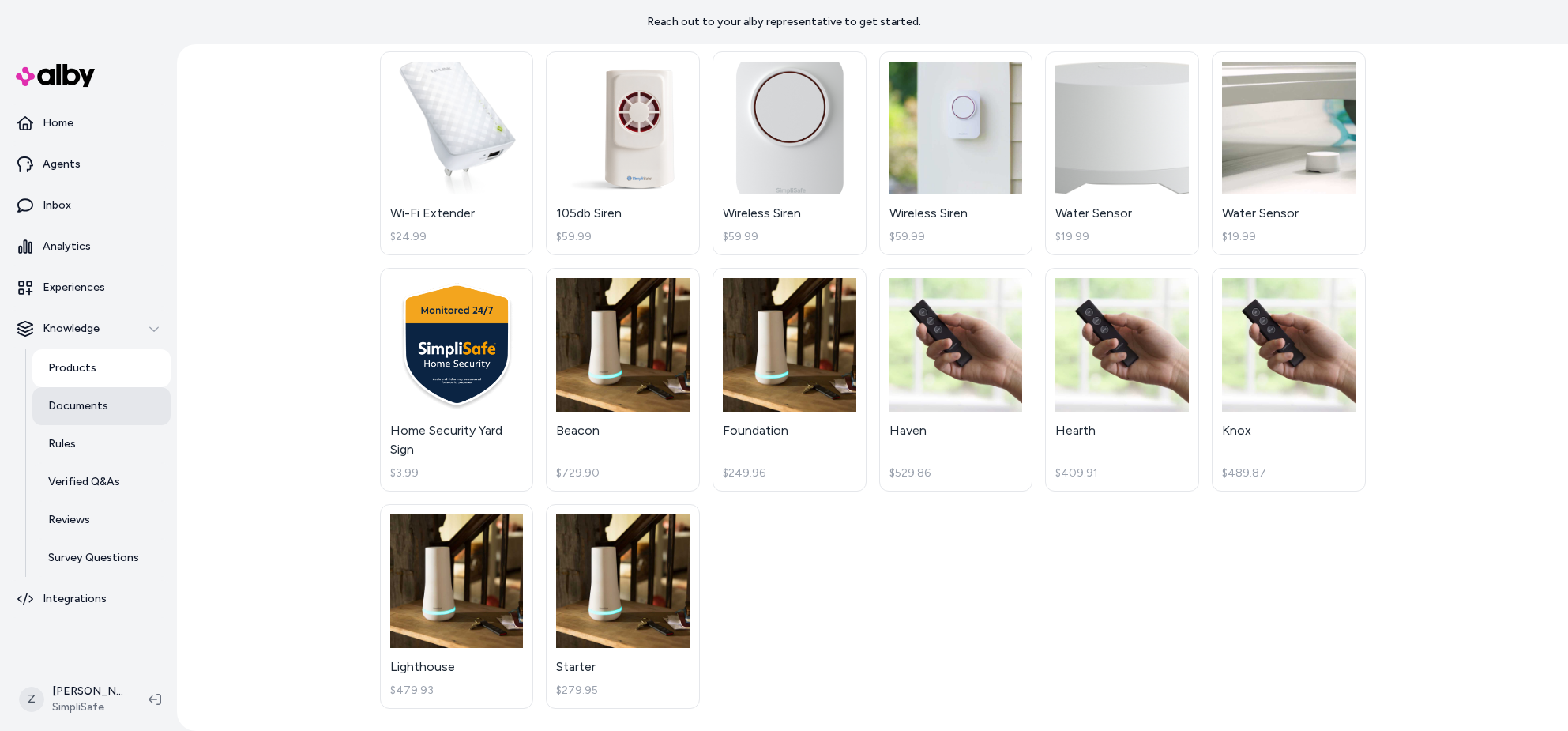
click at [108, 409] on link "Documents" at bounding box center [101, 406] width 138 height 38
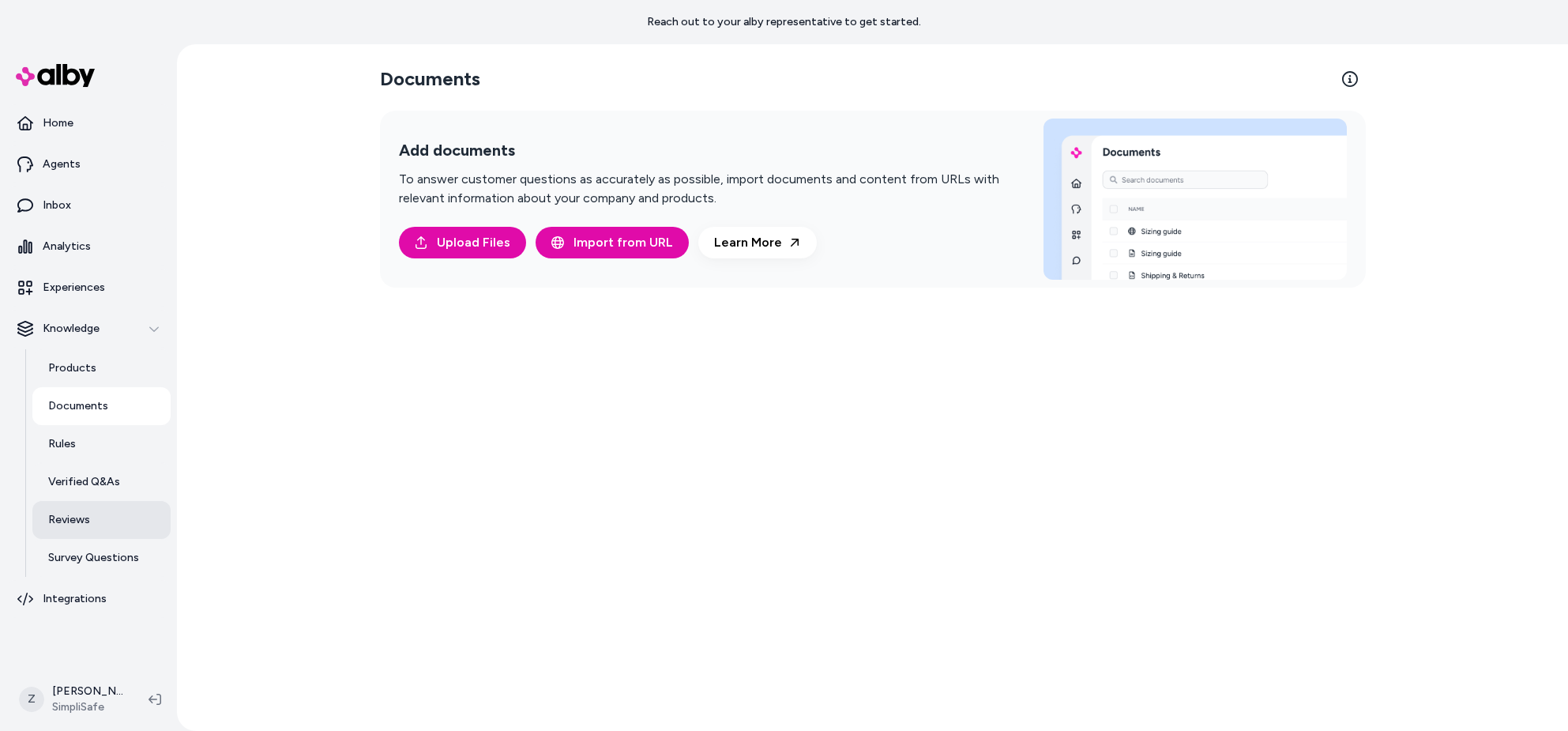
click at [88, 525] on p "Reviews" at bounding box center [69, 519] width 42 height 16
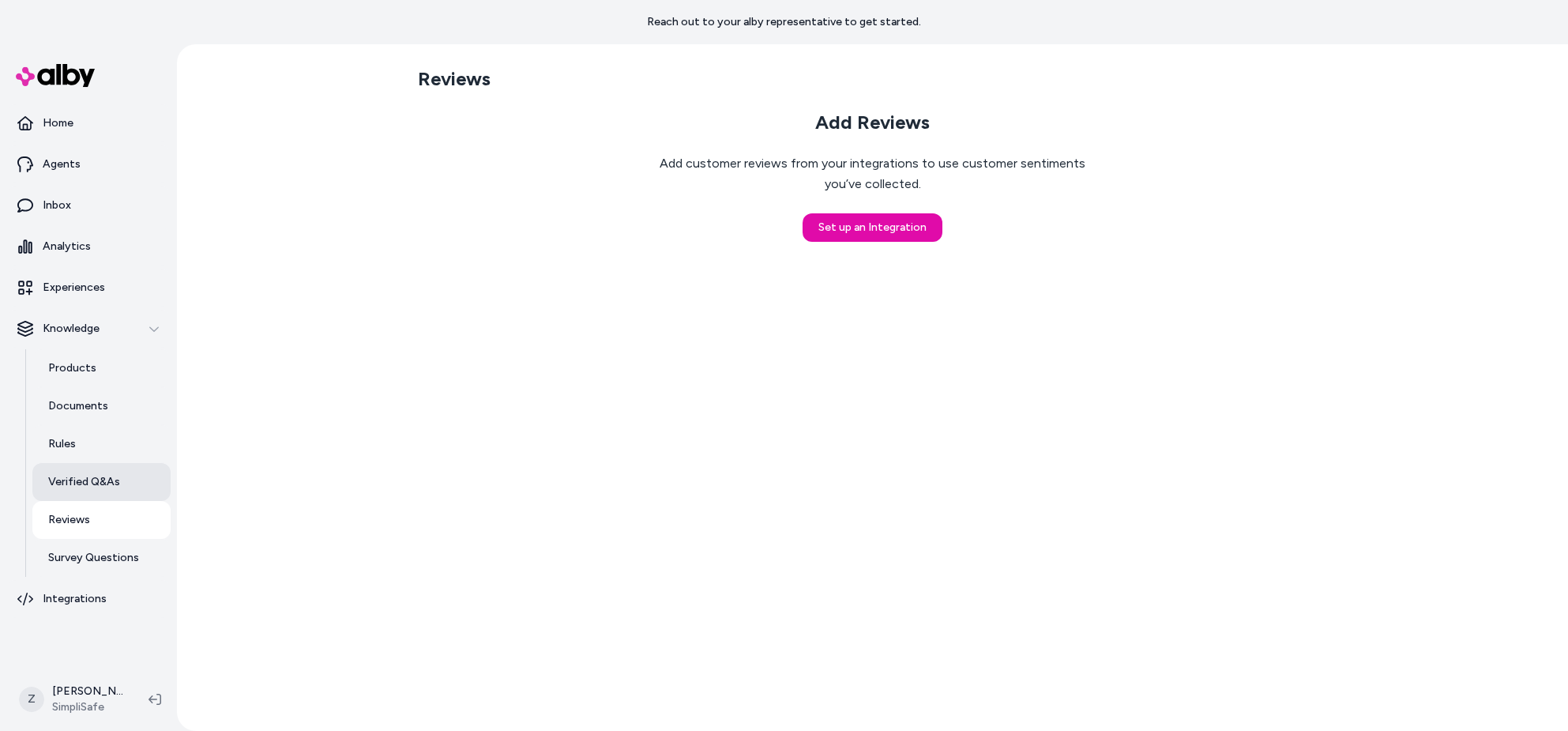
click at [89, 477] on p "Verified Q&As" at bounding box center [84, 482] width 72 height 16
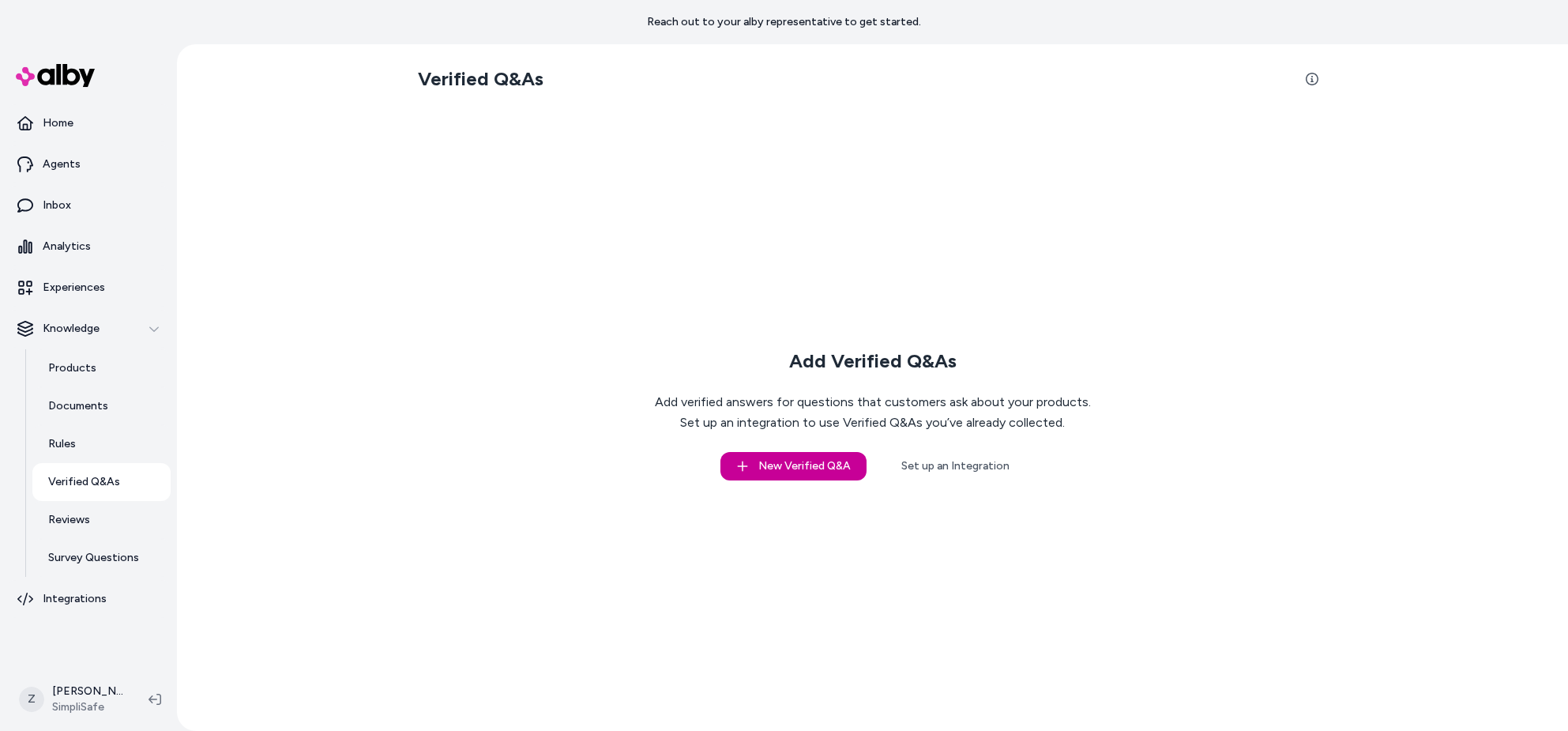
click at [776, 460] on button "New Verified Q&A" at bounding box center [793, 466] width 146 height 29
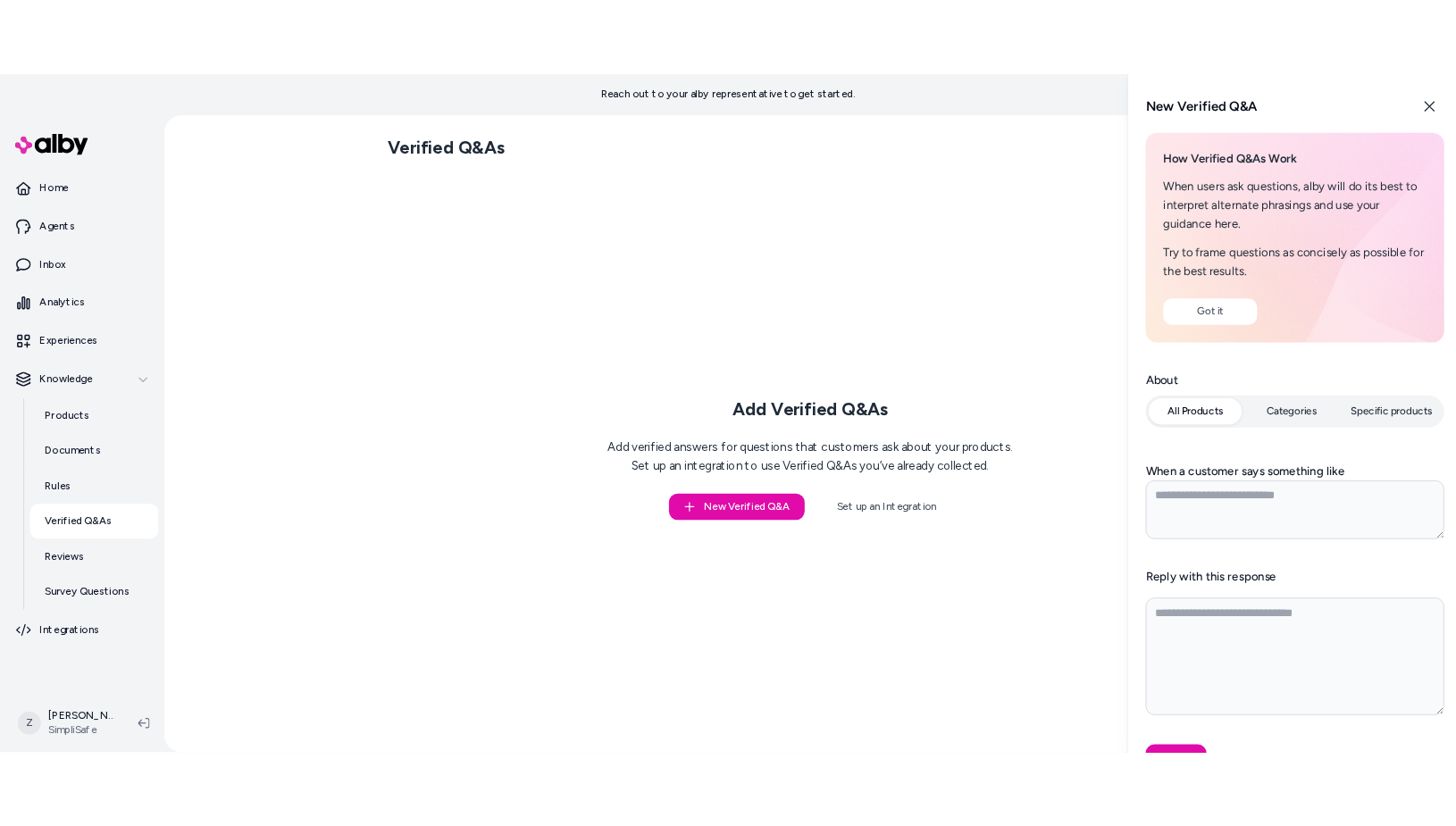
scroll to position [44, 0]
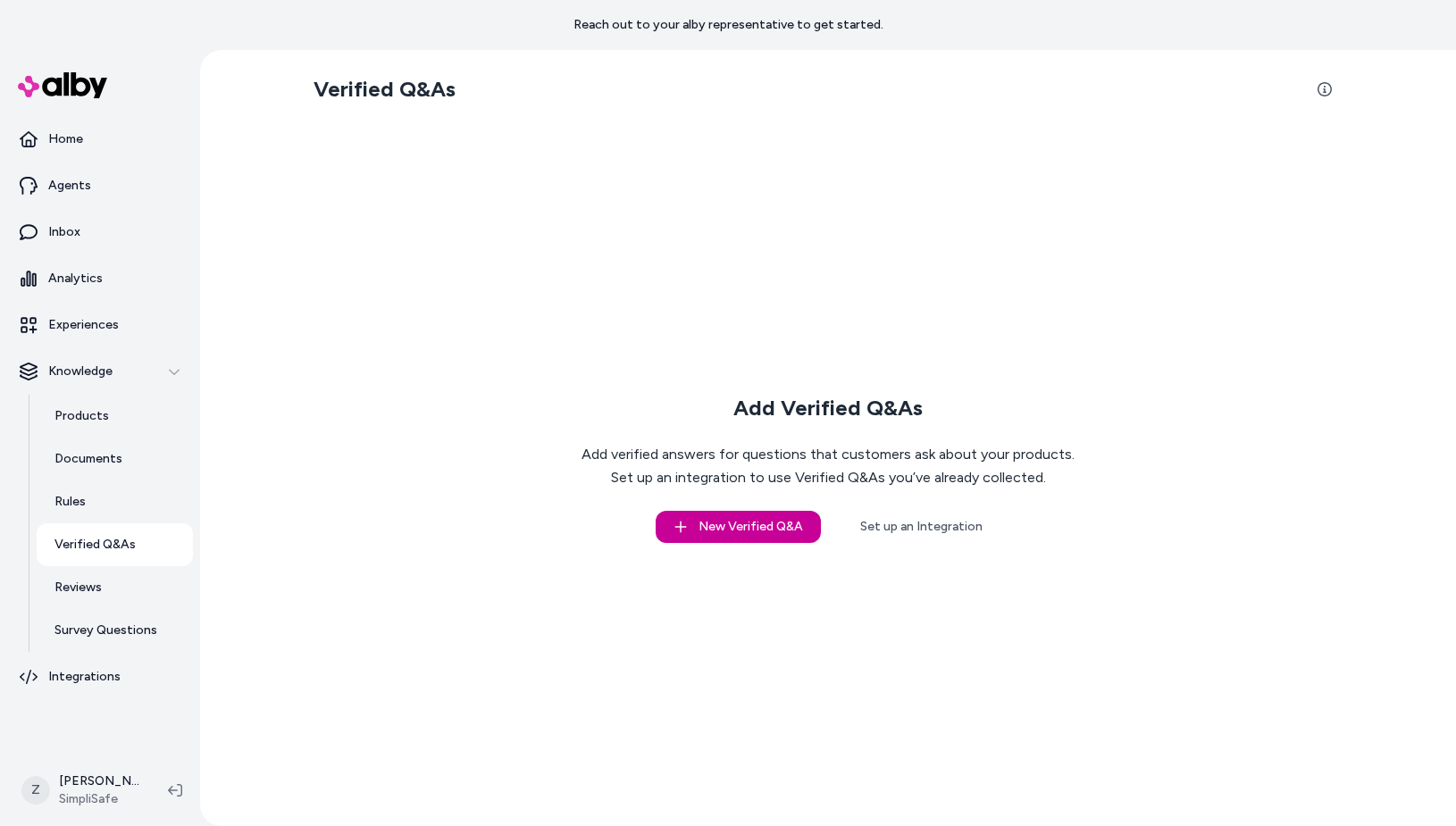
click at [764, 523] on button "New Verified Q&A" at bounding box center [738, 527] width 165 height 32
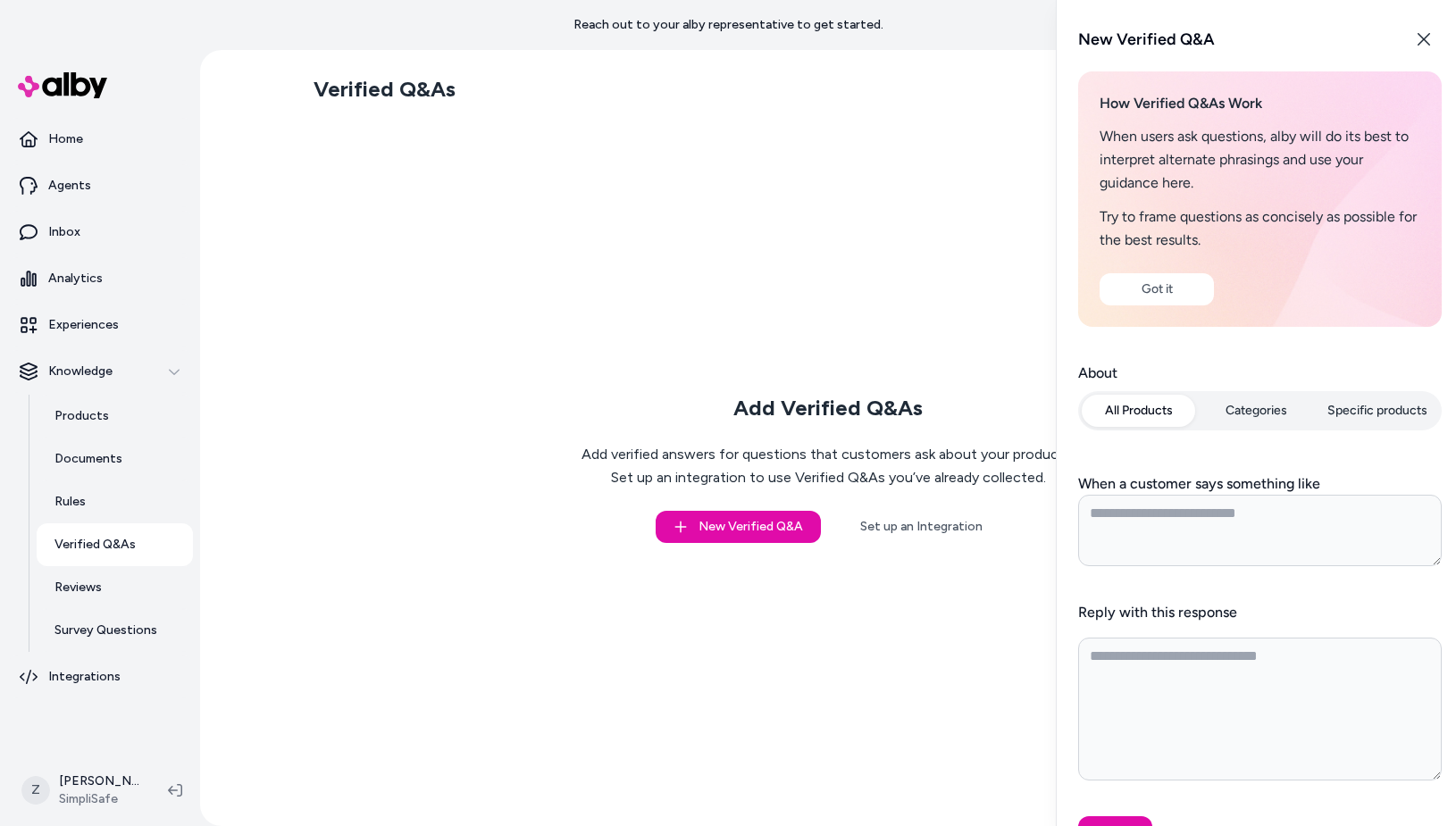
type textarea "*"
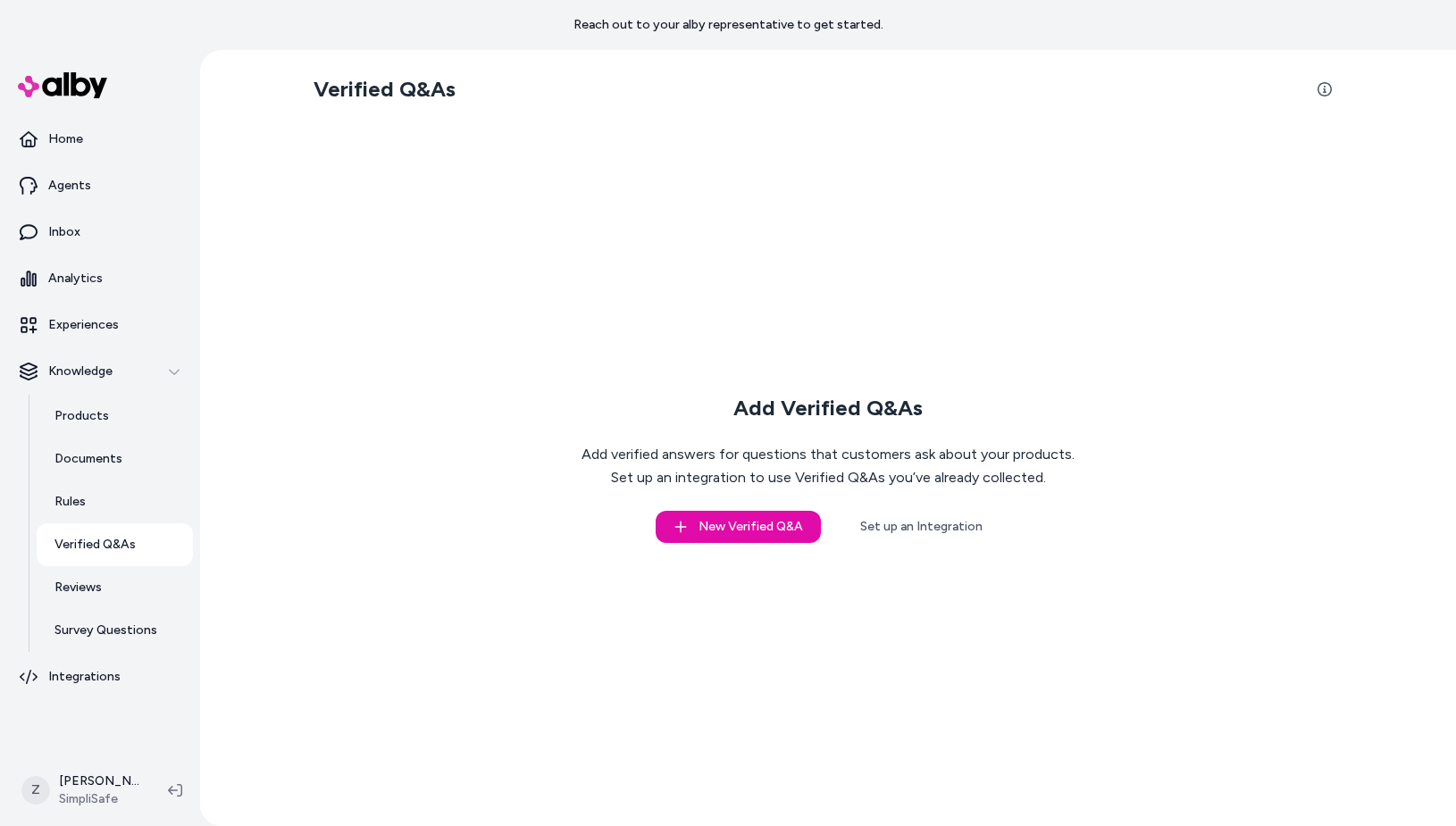
click at [711, 545] on div "Add Verified Q&As Add verified answers for questions that customers ask about y…" at bounding box center [828, 468] width 1029 height 687
click at [713, 524] on button "New Verified Q&A" at bounding box center [738, 527] width 165 height 32
click at [744, 548] on div "Add Verified Q&As Add verified answers for questions that customers ask about y…" at bounding box center [828, 468] width 1029 height 687
click at [747, 520] on button "New Verified Q&A" at bounding box center [738, 527] width 165 height 32
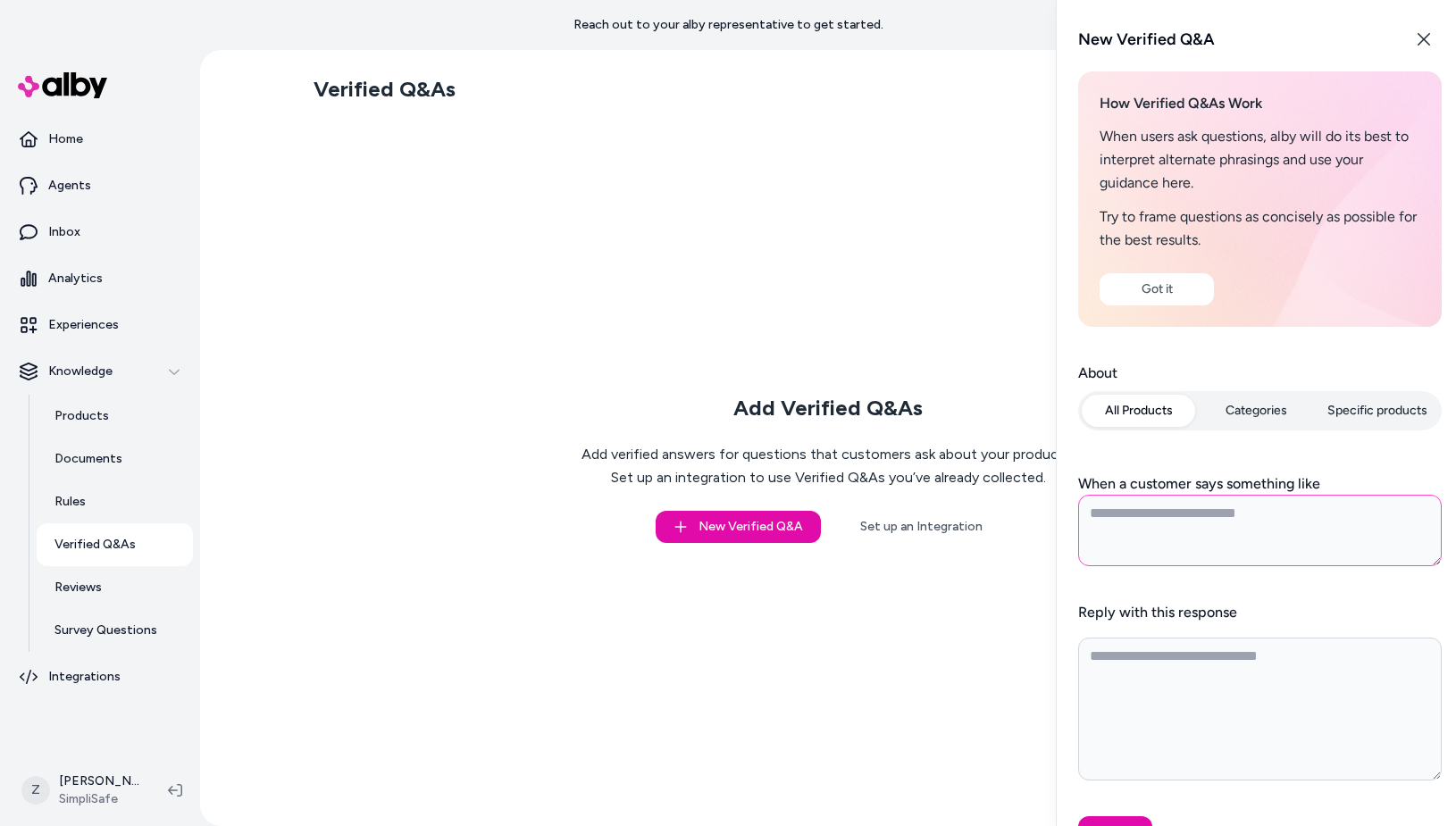
click at [1177, 519] on textarea "When a customer says something like" at bounding box center [1259, 530] width 364 height 72
paste textarea "**********"
type textarea "*"
type textarea "**********"
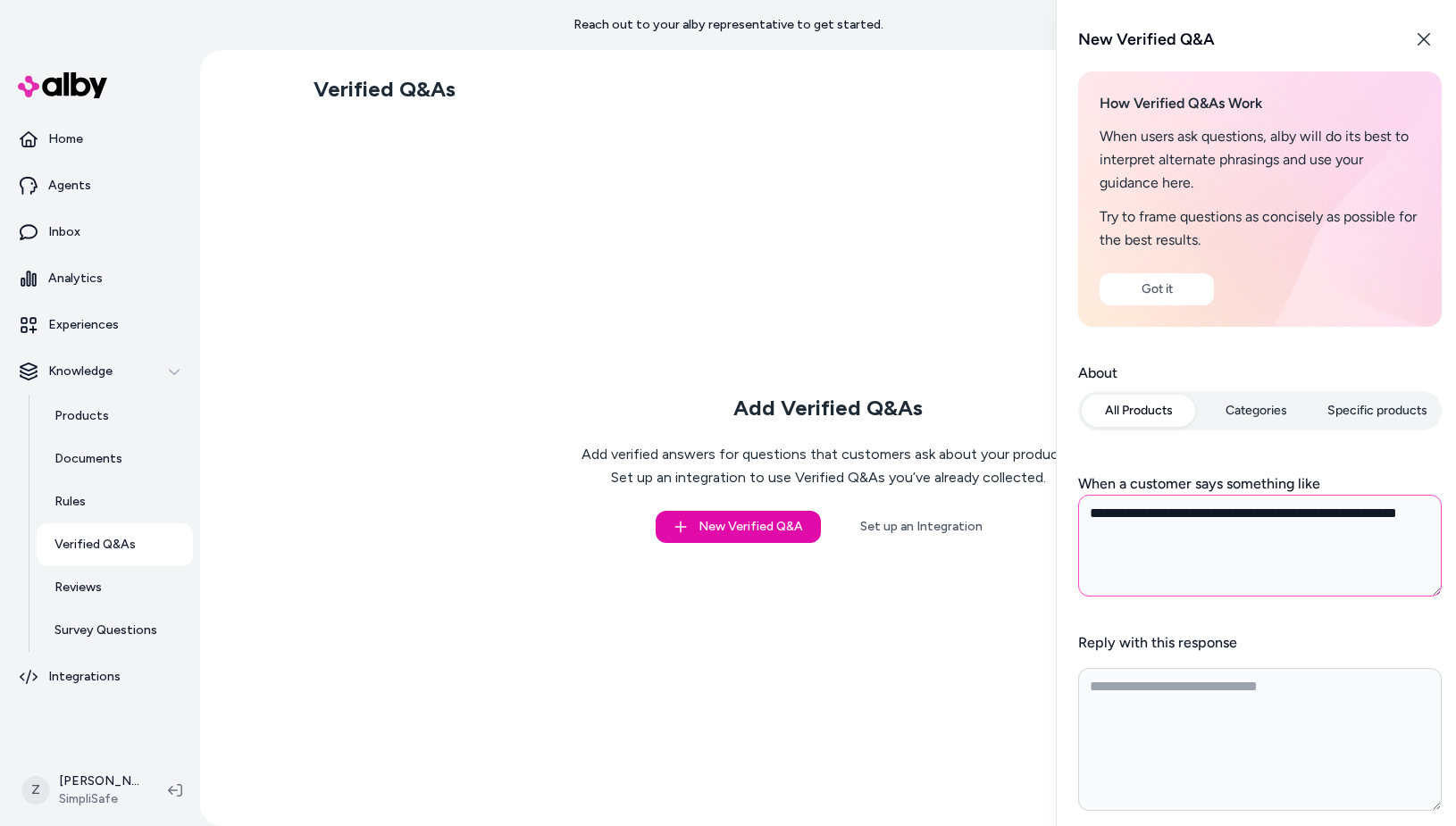
type textarea "*"
type textarea "**********"
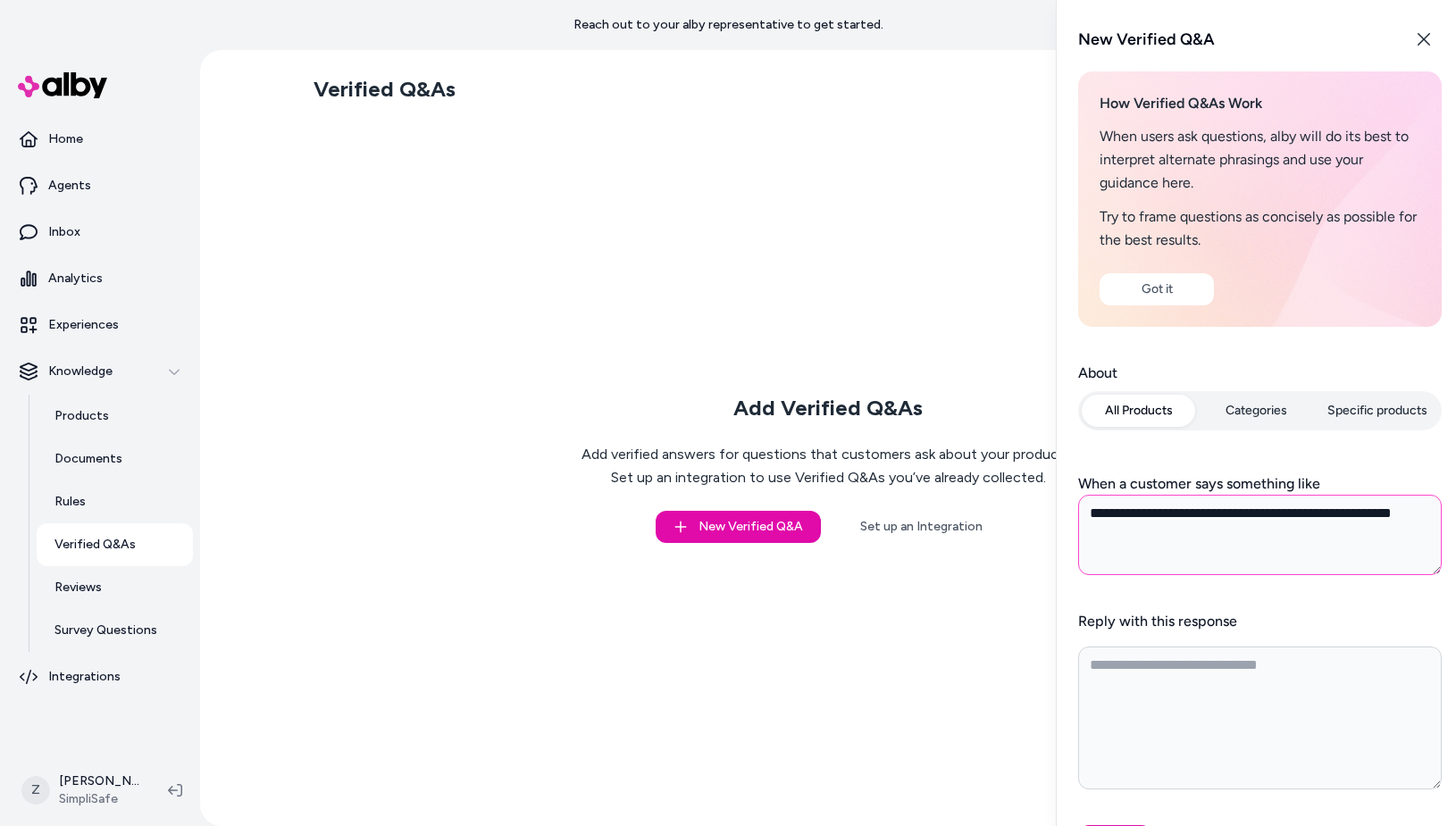
type textarea "*"
type textarea "**********"
click at [1247, 529] on textarea "**********" at bounding box center [1259, 530] width 364 height 72
paste textarea
type textarea "*"
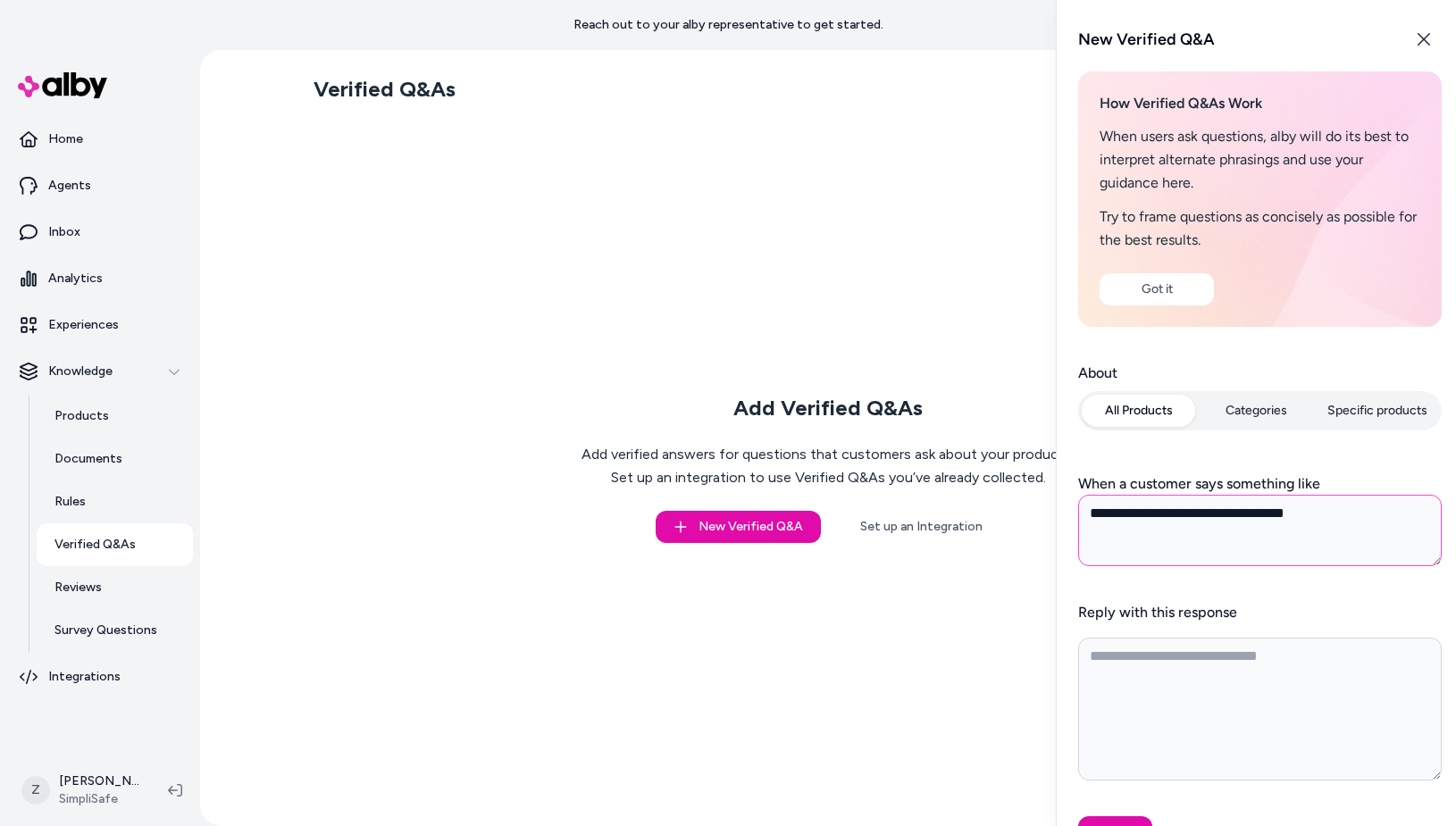
type textarea "**********"
click at [1236, 670] on textarea "Reply with this response" at bounding box center [1259, 709] width 364 height 143
paste textarea "**********"
type textarea "*"
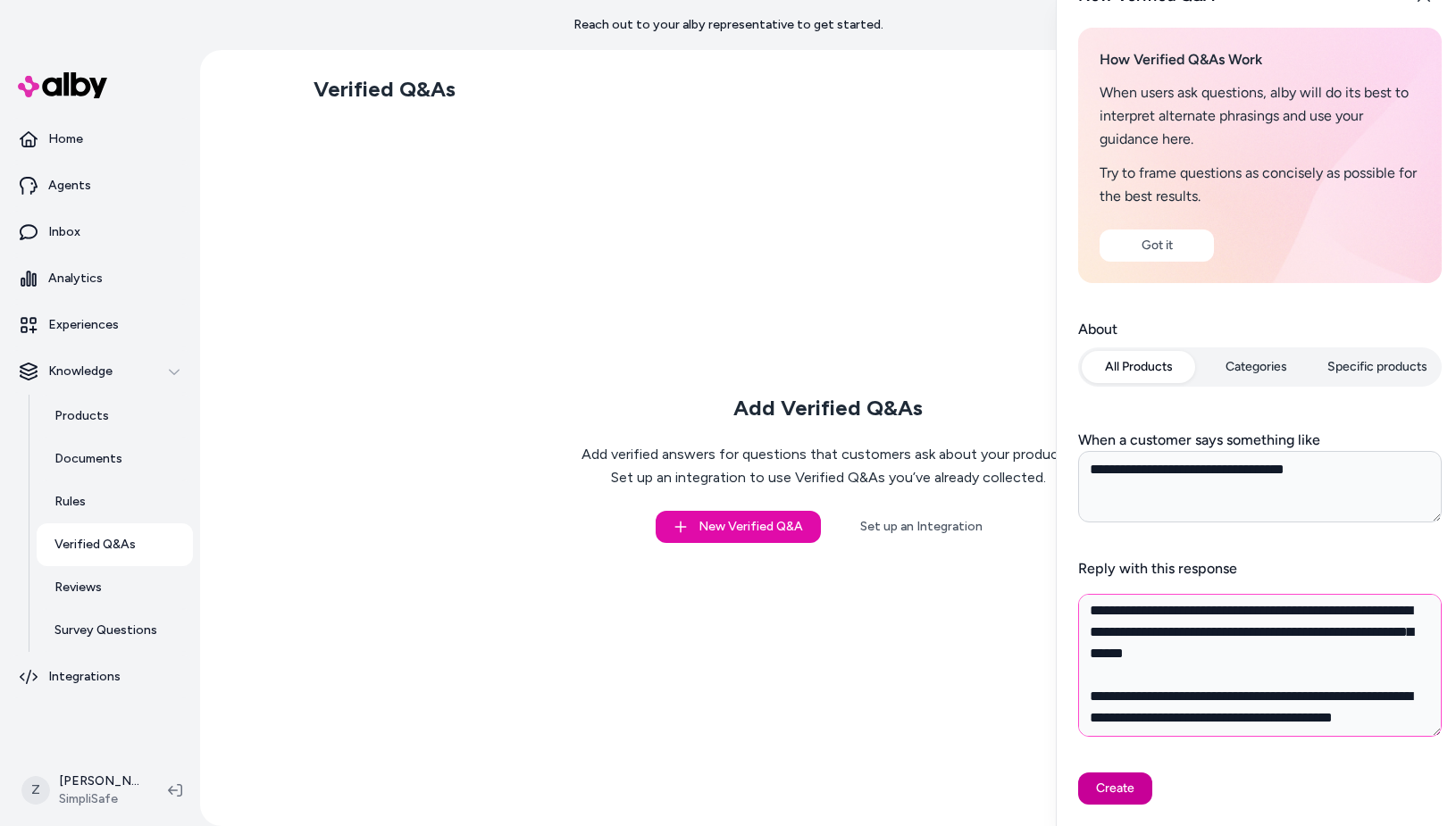
type textarea "**********"
click at [1132, 783] on button "Create" at bounding box center [1115, 789] width 74 height 32
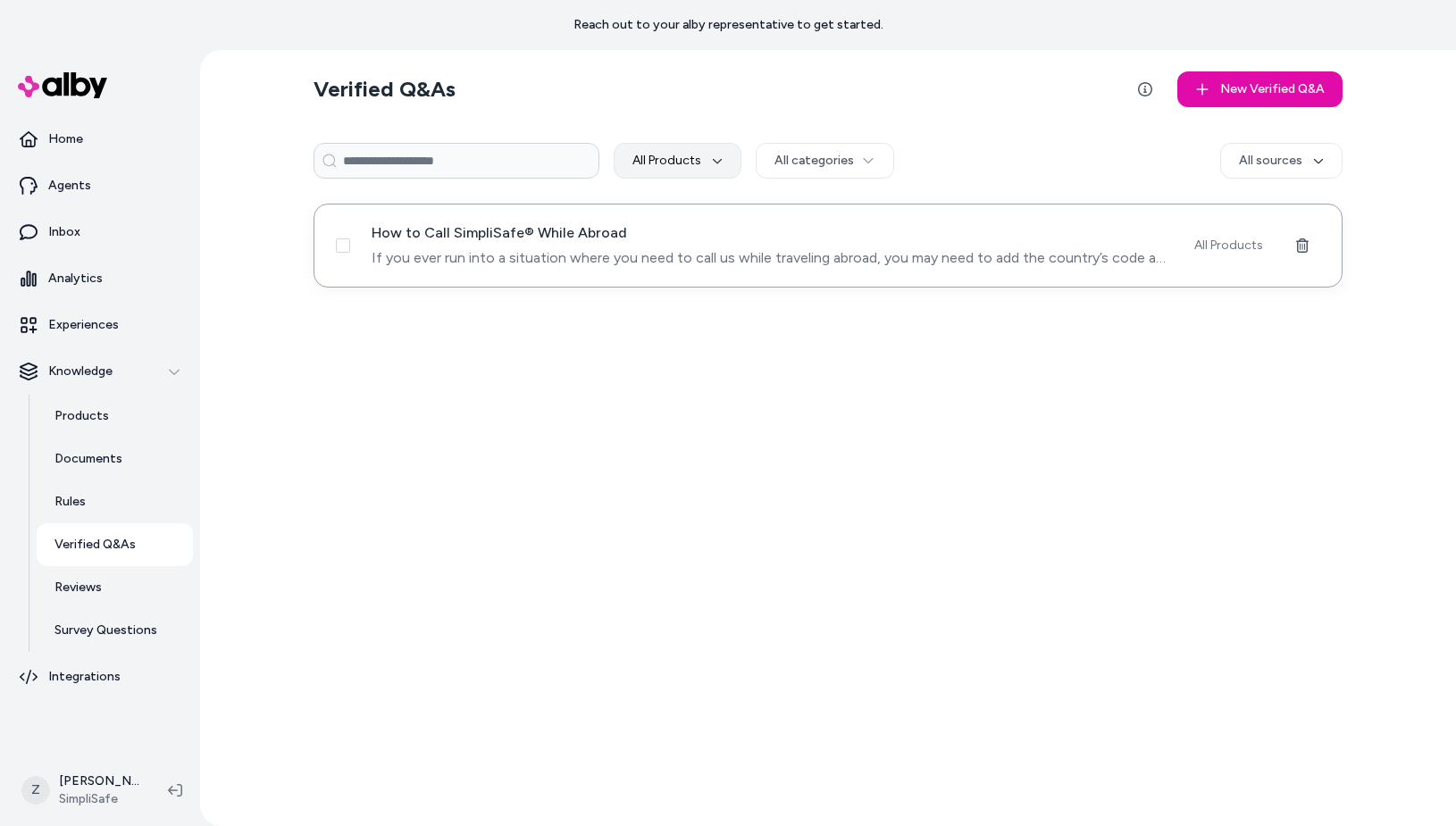
click at [351, 248] on div "How to Call SimpliSafe® While Abroad If you ever run into a situation where you…" at bounding box center [828, 245] width 1029 height 84
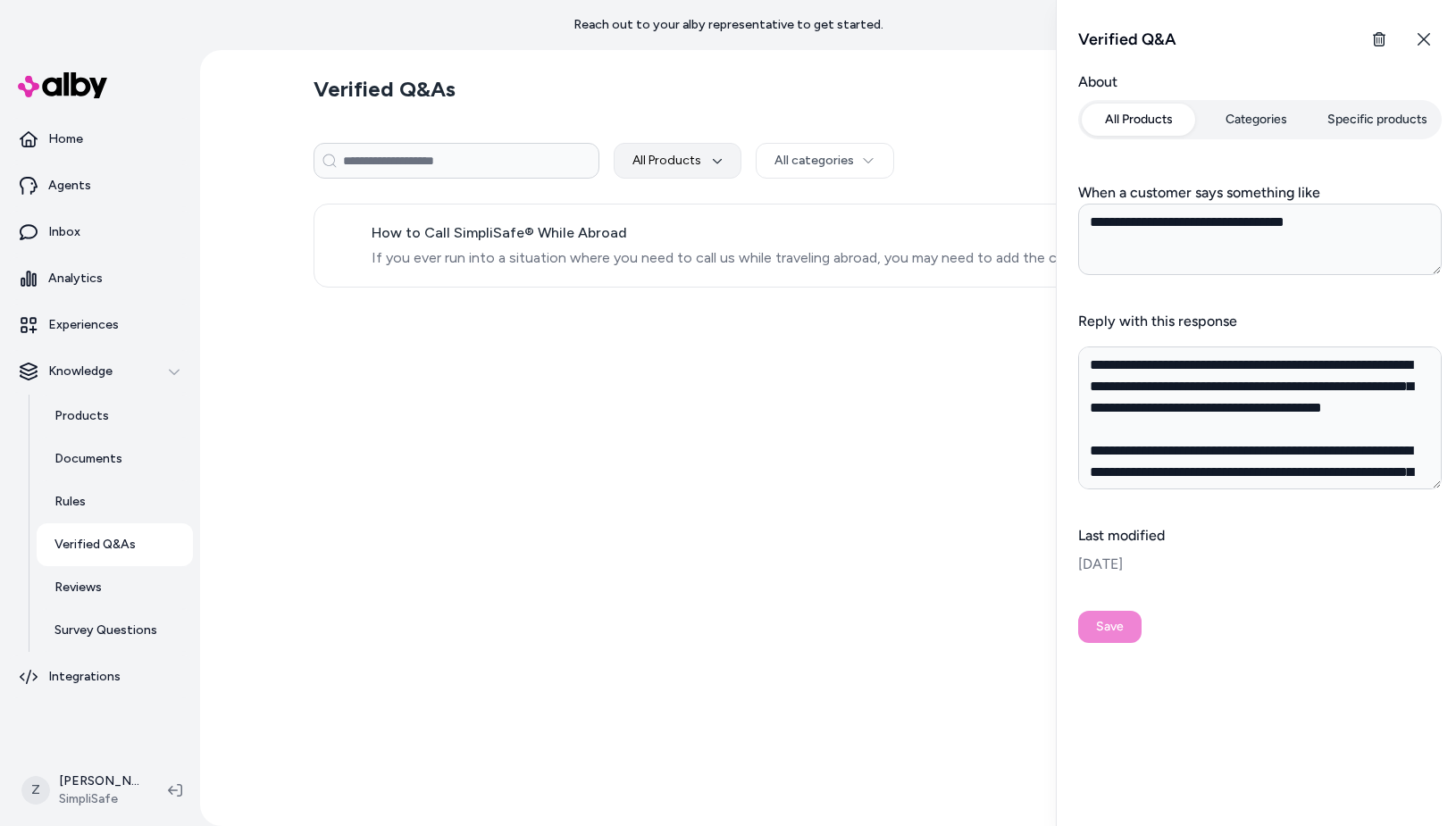
type textarea "*"
click at [1261, 117] on button "Categories" at bounding box center [1257, 120] width 114 height 32
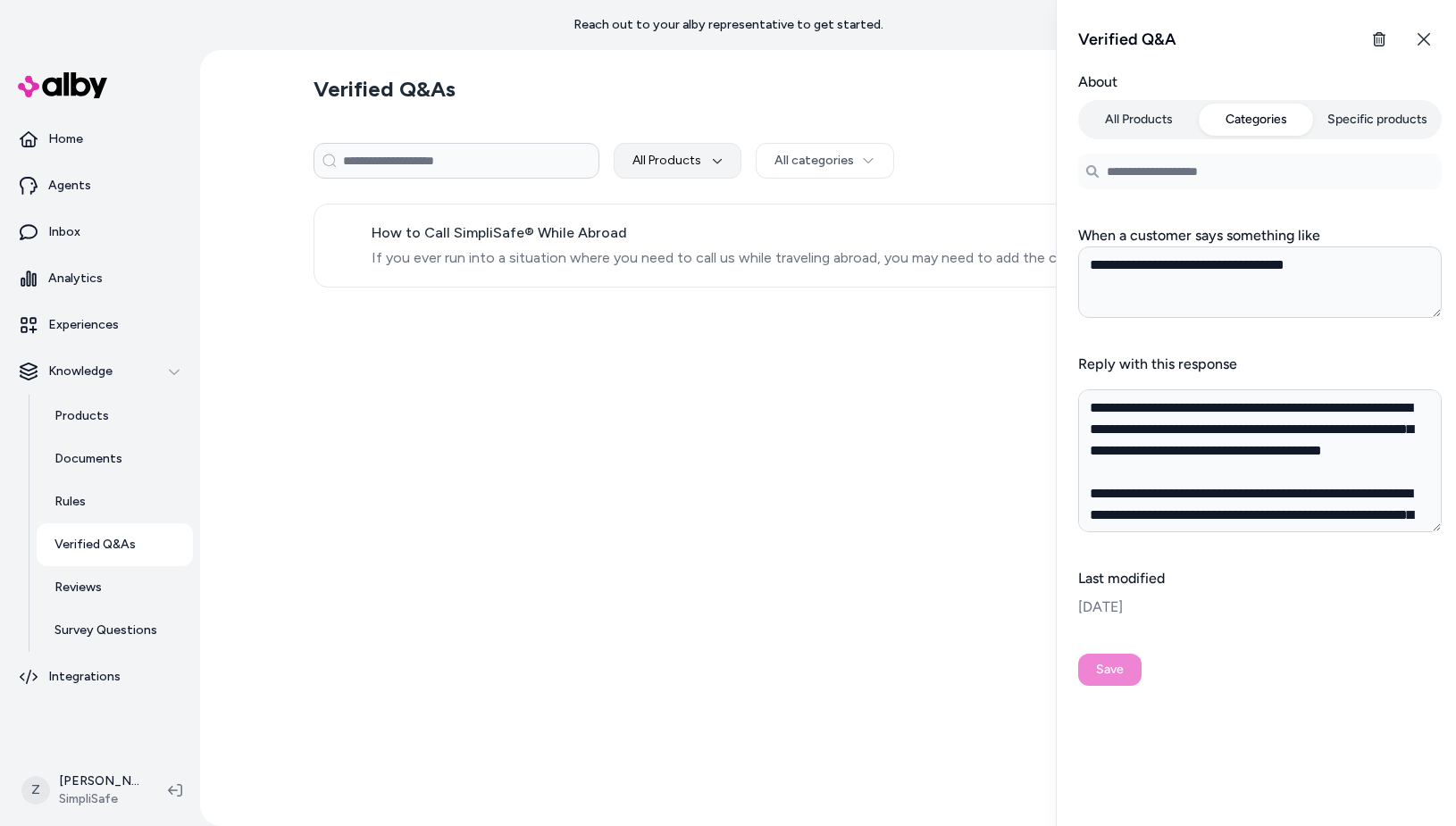
click at [1139, 183] on input at bounding box center [1259, 171] width 364 height 35
type input "*"
type textarea "*"
click at [1397, 126] on button "Specific products" at bounding box center [1377, 120] width 121 height 32
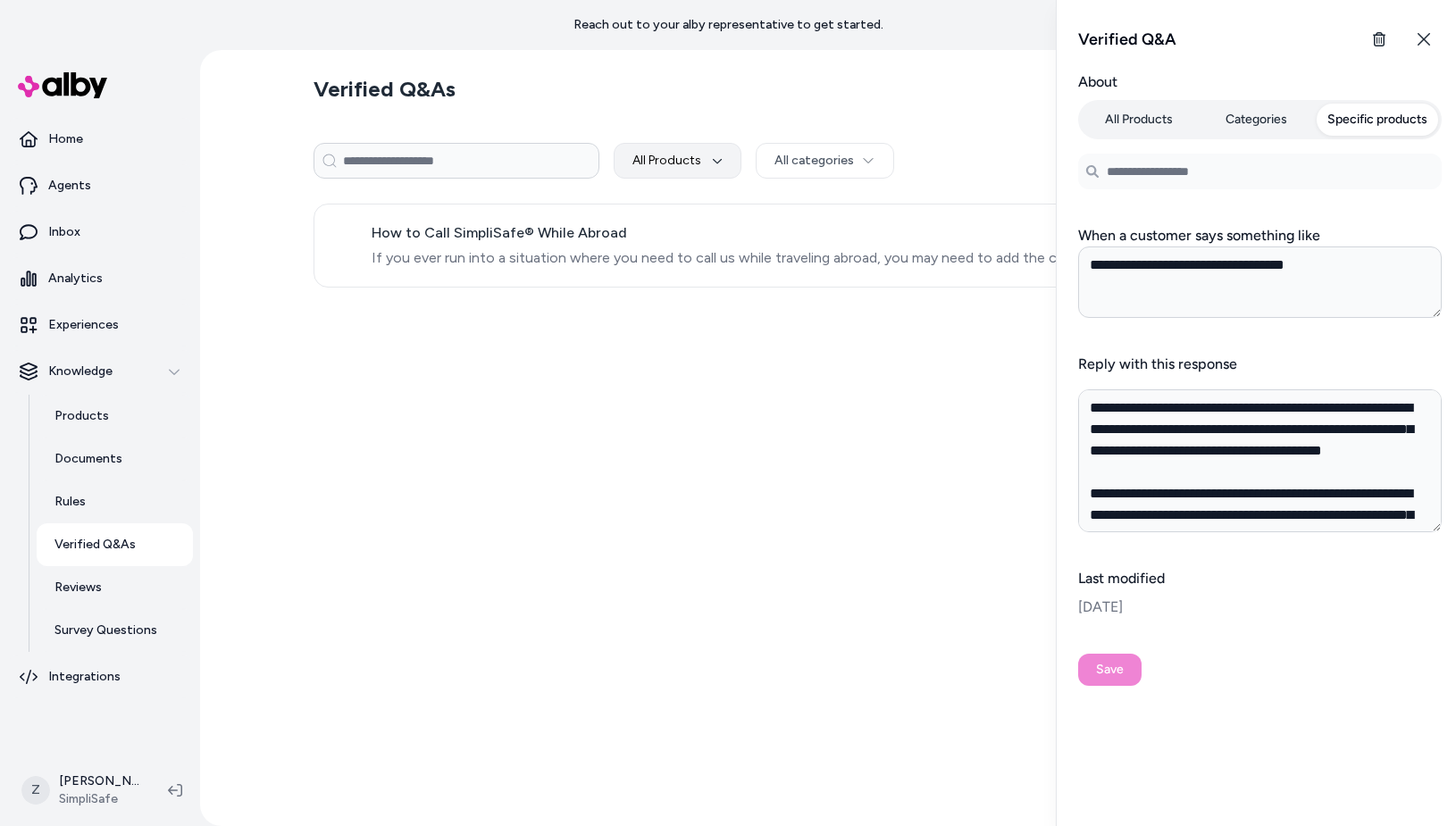
click at [1219, 177] on input "Search products..." at bounding box center [1259, 171] width 364 height 35
type input "*"
type input "******"
click at [1190, 215] on span "Two Key Fobs Bundle" at bounding box center [1226, 222] width 120 height 18
type textarea "*"
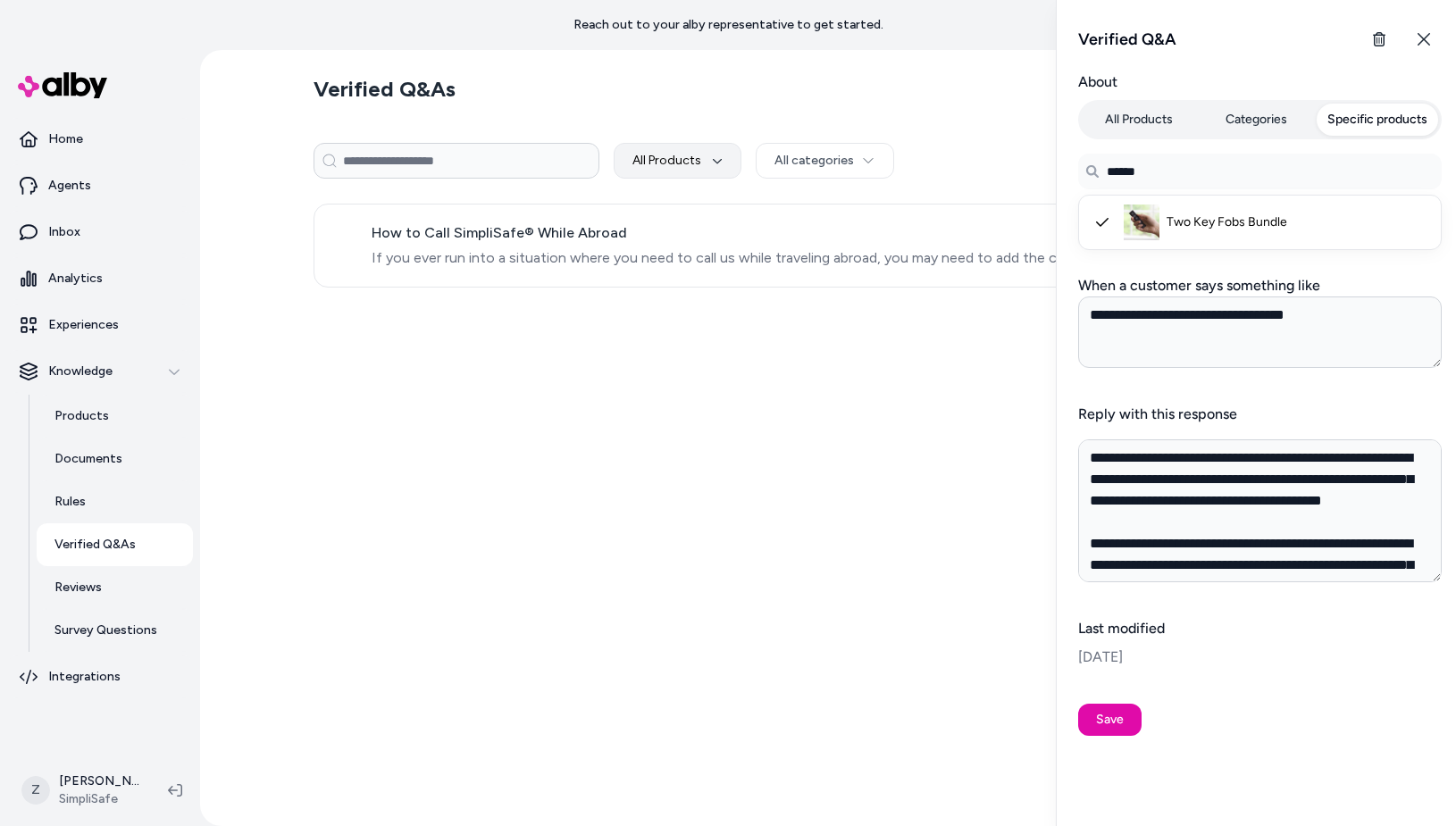
type input "******"
click at [1261, 720] on form "**********" at bounding box center [1259, 403] width 364 height 664
click at [1112, 729] on button "Save" at bounding box center [1110, 720] width 63 height 32
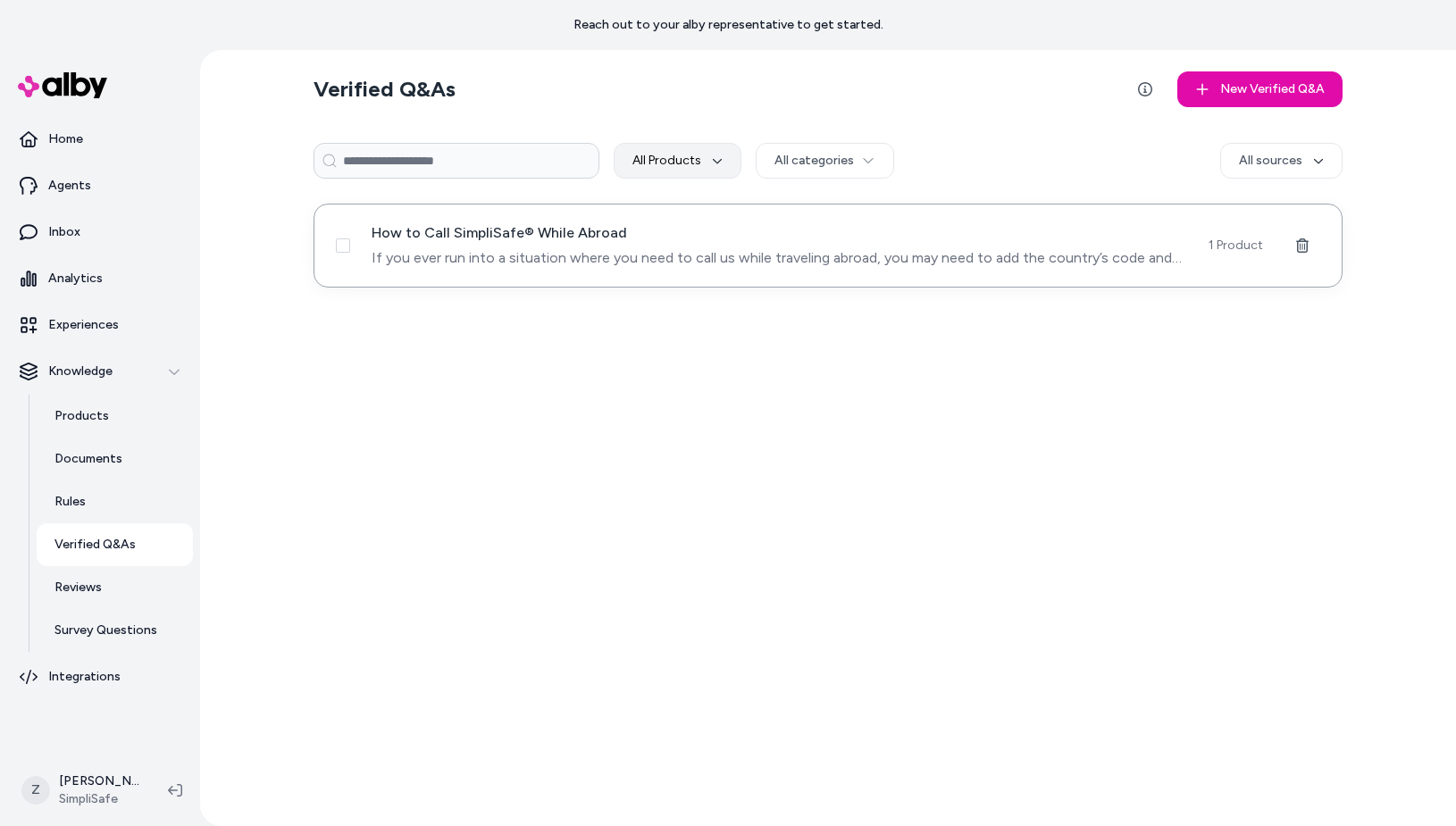
click at [1084, 237] on span "How to Call SimpliSafe® While Abroad" at bounding box center [779, 233] width 816 height 21
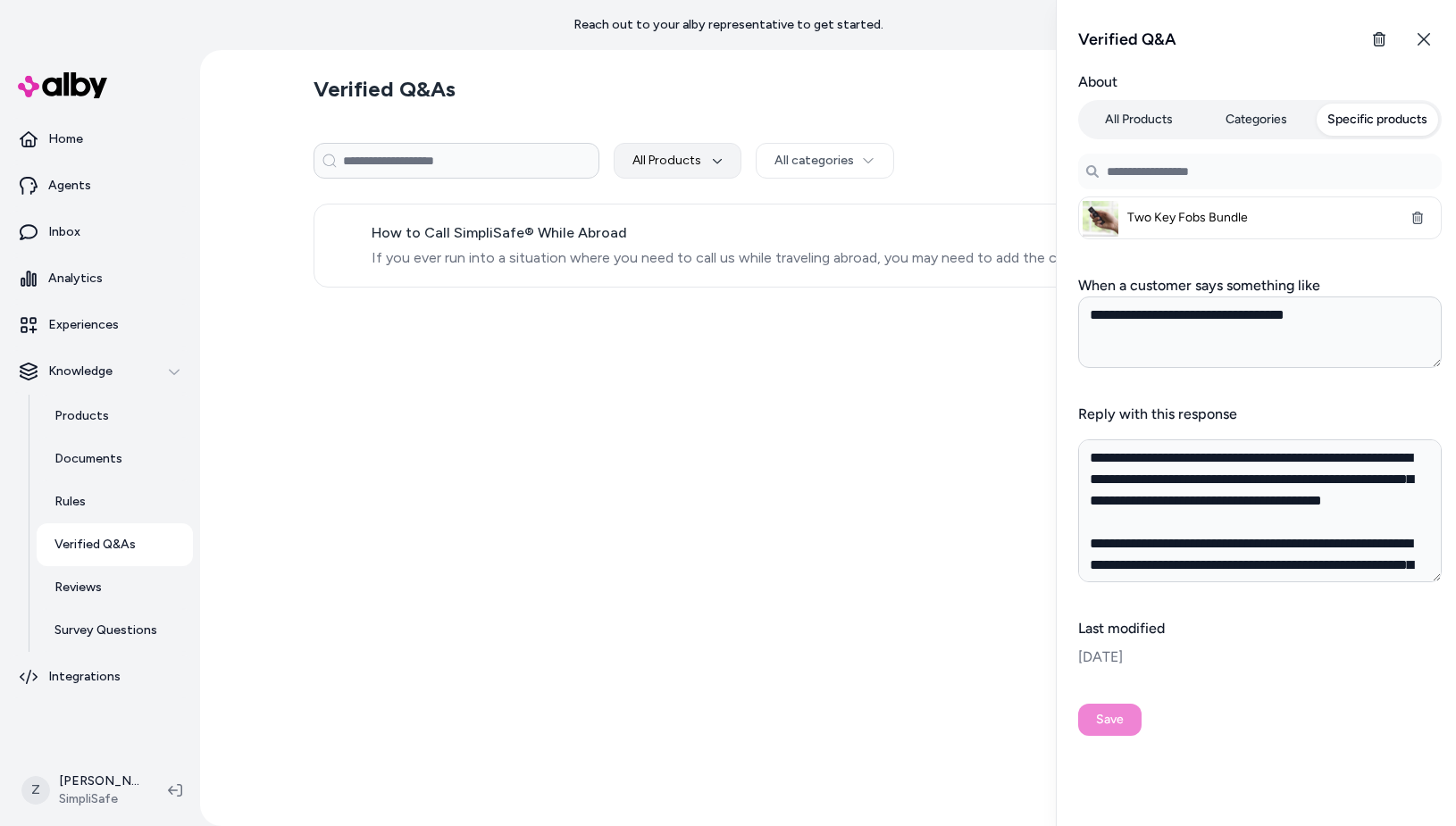
click at [1229, 115] on button "Categories" at bounding box center [1257, 120] width 114 height 32
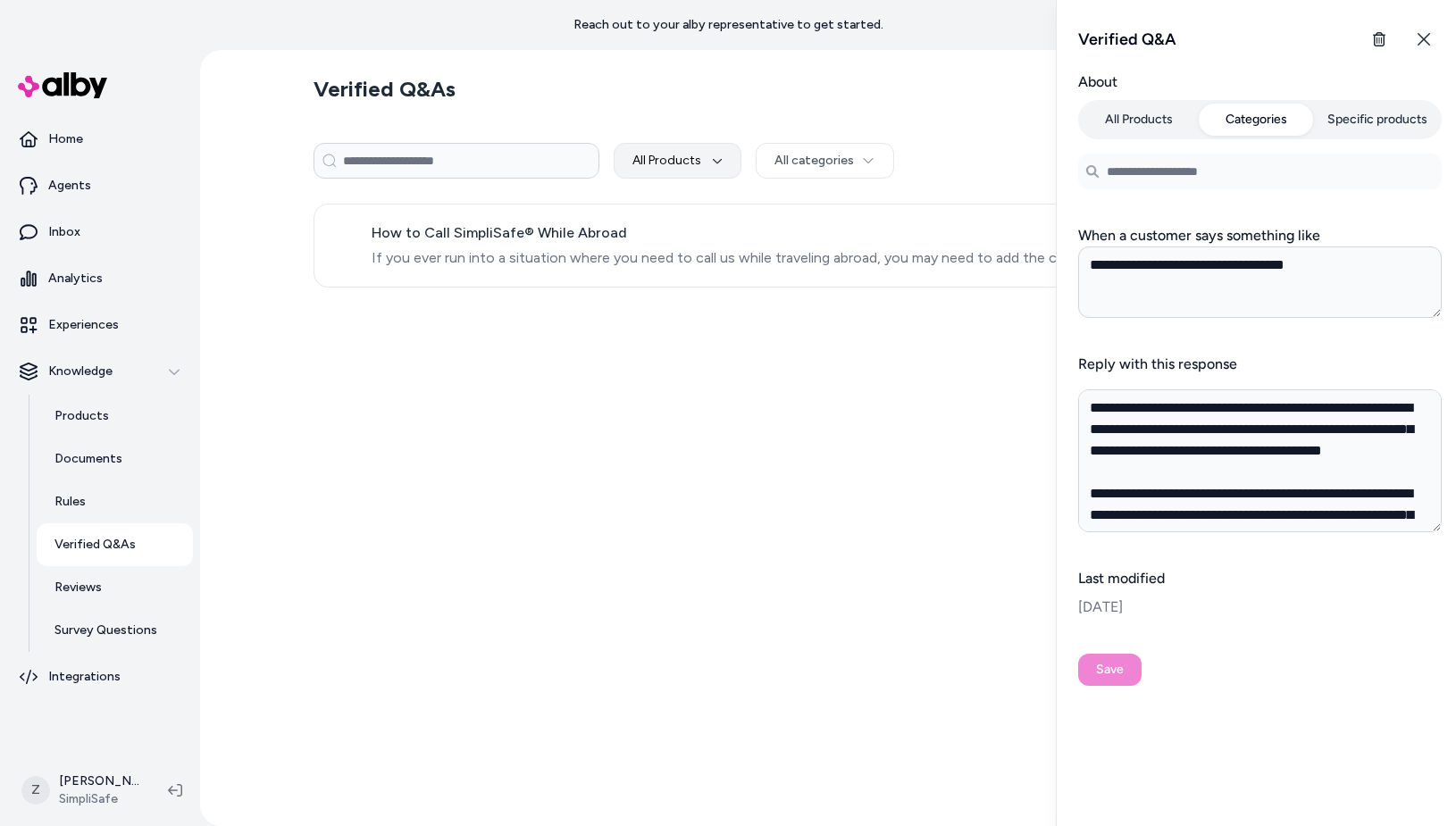
click at [1369, 117] on button "Specific products" at bounding box center [1377, 120] width 121 height 32
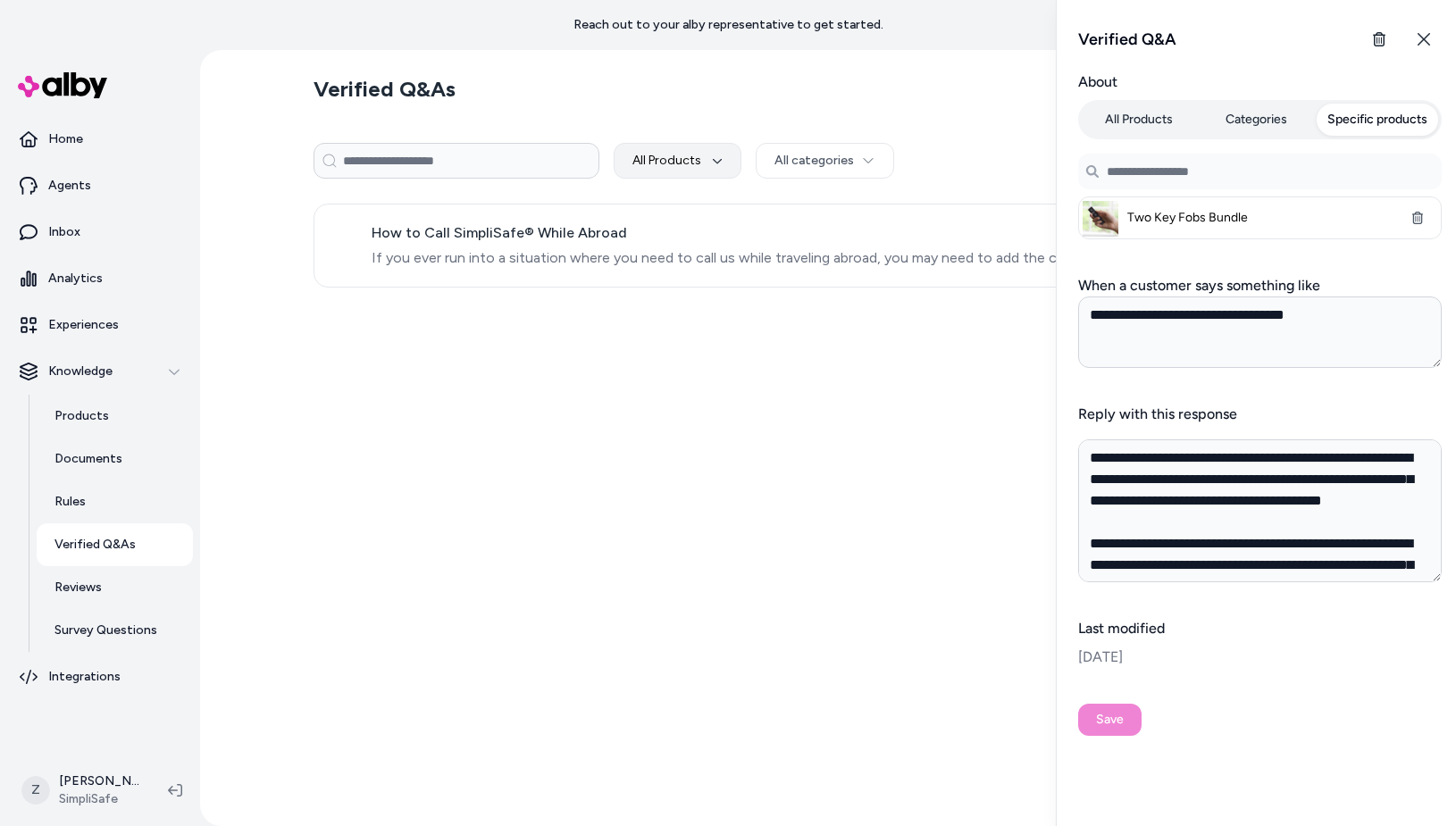
click at [1234, 113] on button "Categories" at bounding box center [1257, 120] width 114 height 32
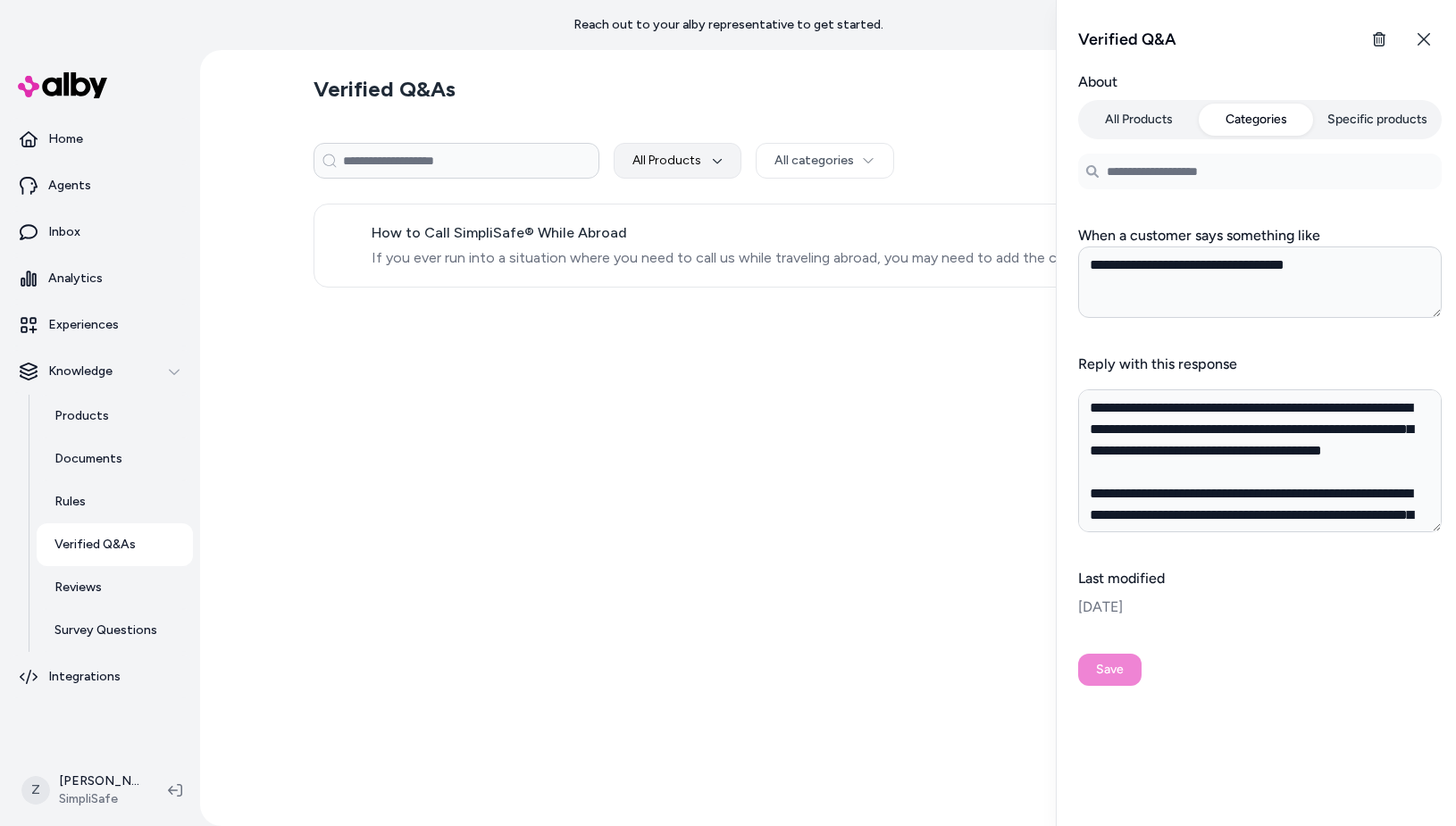
click at [1193, 175] on input at bounding box center [1259, 171] width 364 height 35
click at [91, 413] on p "Products" at bounding box center [81, 416] width 54 height 18
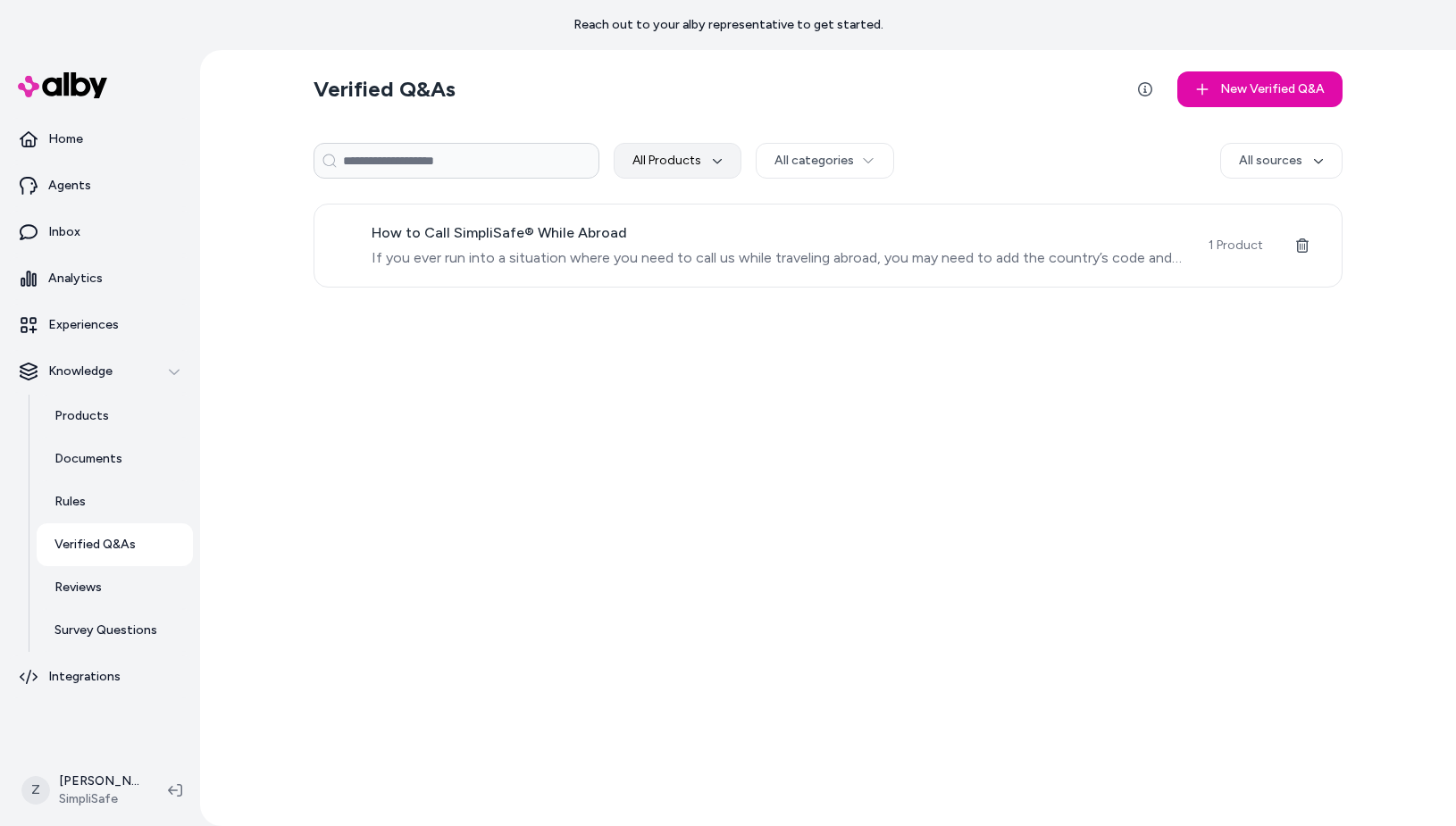
click at [1265, 136] on div "All Products All categories All sources" at bounding box center [828, 160] width 1029 height 72
click at [1219, 217] on div "How to Call SimpliSafe® While Abroad If you ever run into a situation where you…" at bounding box center [828, 245] width 1029 height 84
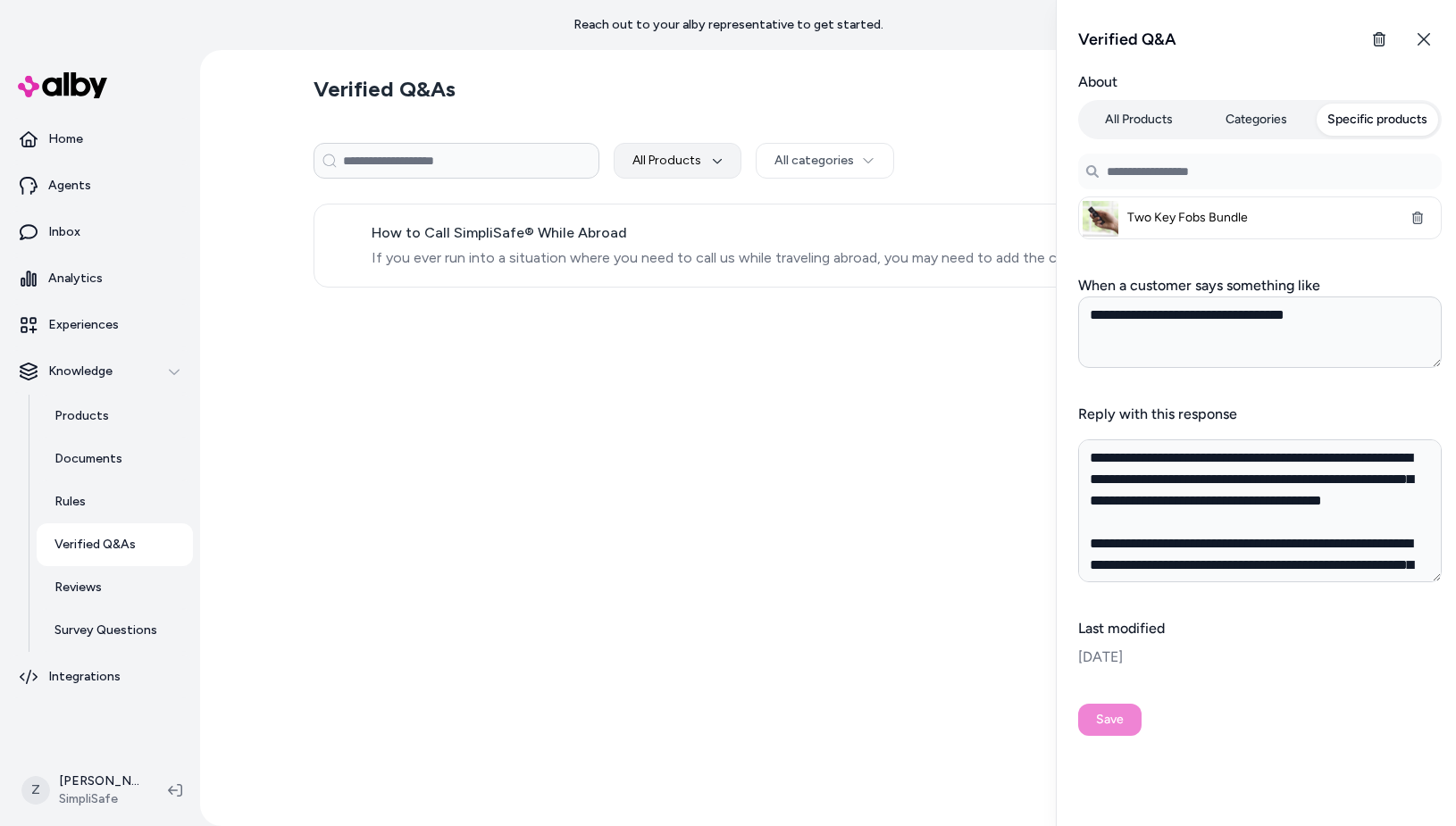
type textarea "*"
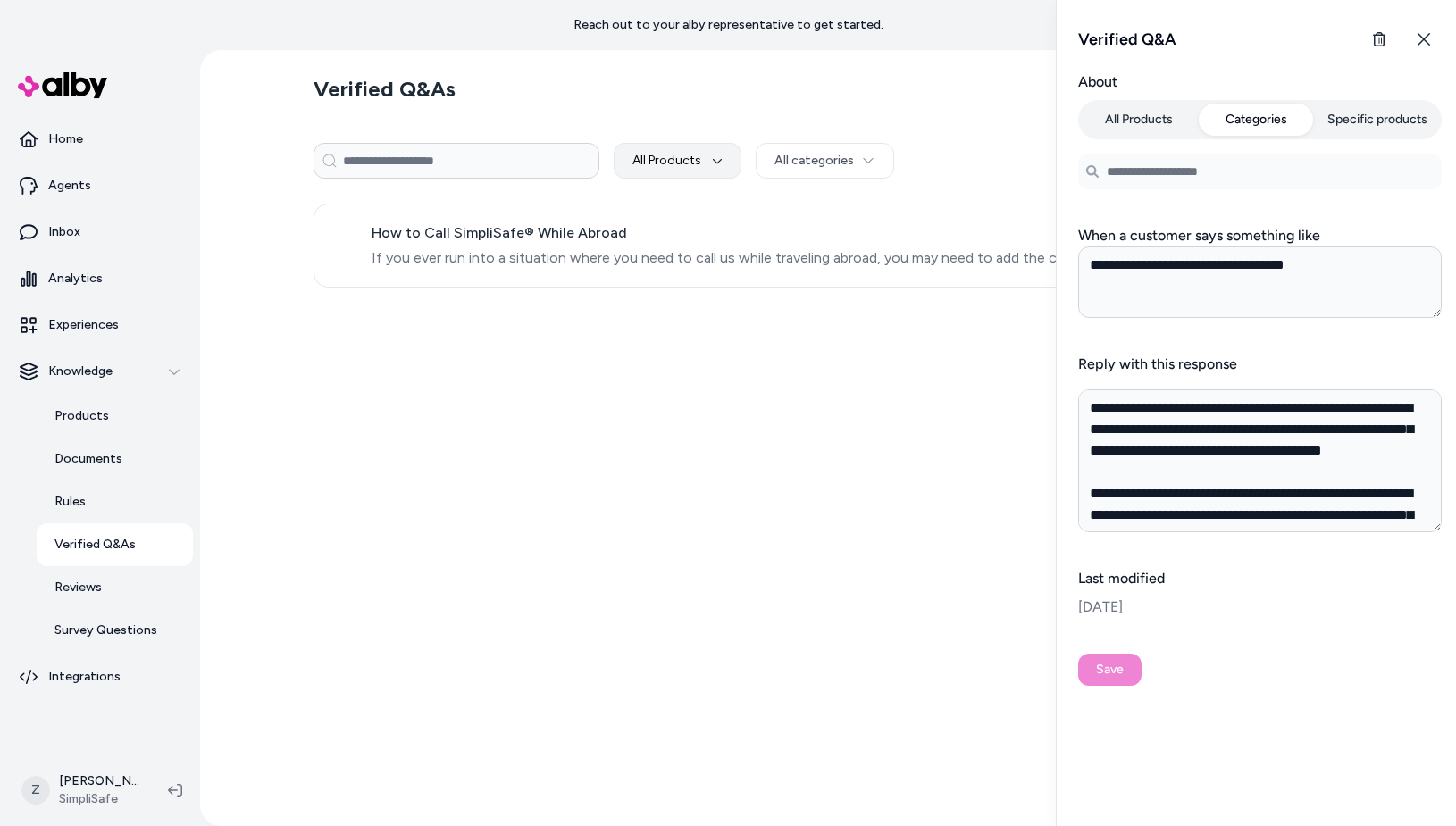
click at [1247, 134] on button "Categories" at bounding box center [1257, 120] width 114 height 32
click at [1154, 176] on input at bounding box center [1259, 171] width 364 height 35
paste input "******"
type input "******"
click at [1114, 223] on li "sensor" at bounding box center [1259, 214] width 355 height 29
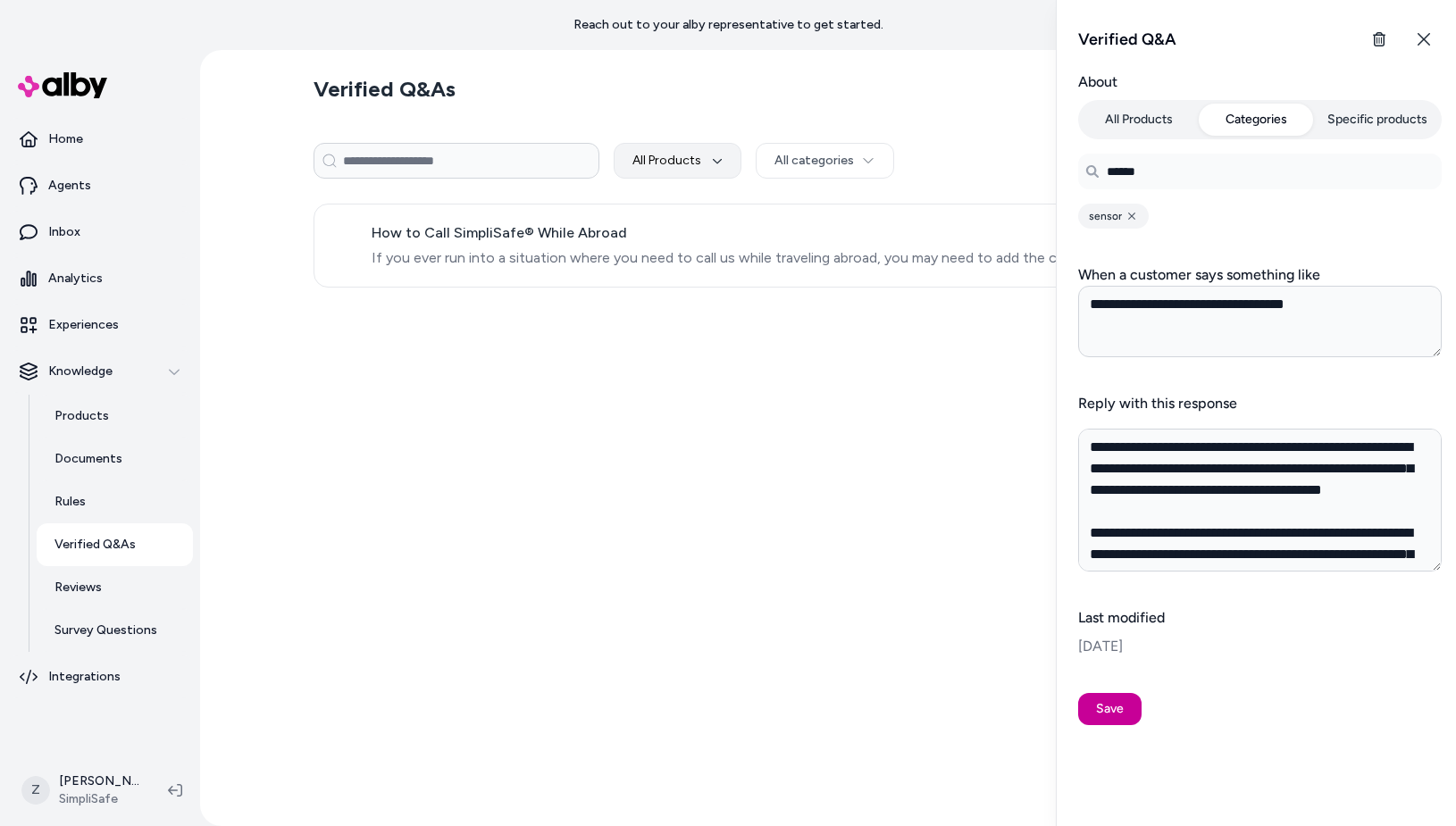
click at [1099, 700] on button "Save" at bounding box center [1110, 709] width 63 height 32
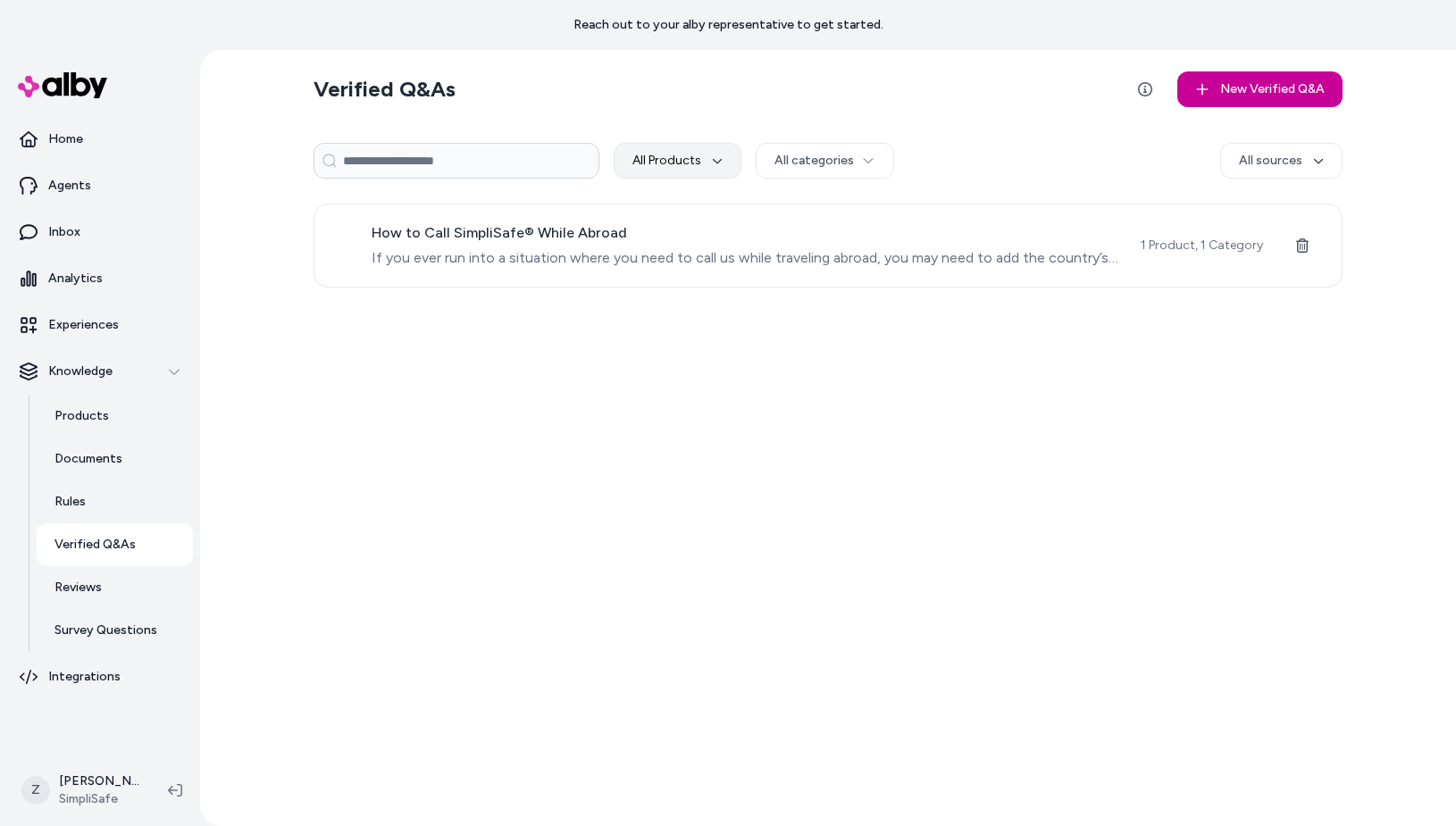
click at [1285, 88] on button "New Verified Q&A" at bounding box center [1259, 89] width 165 height 35
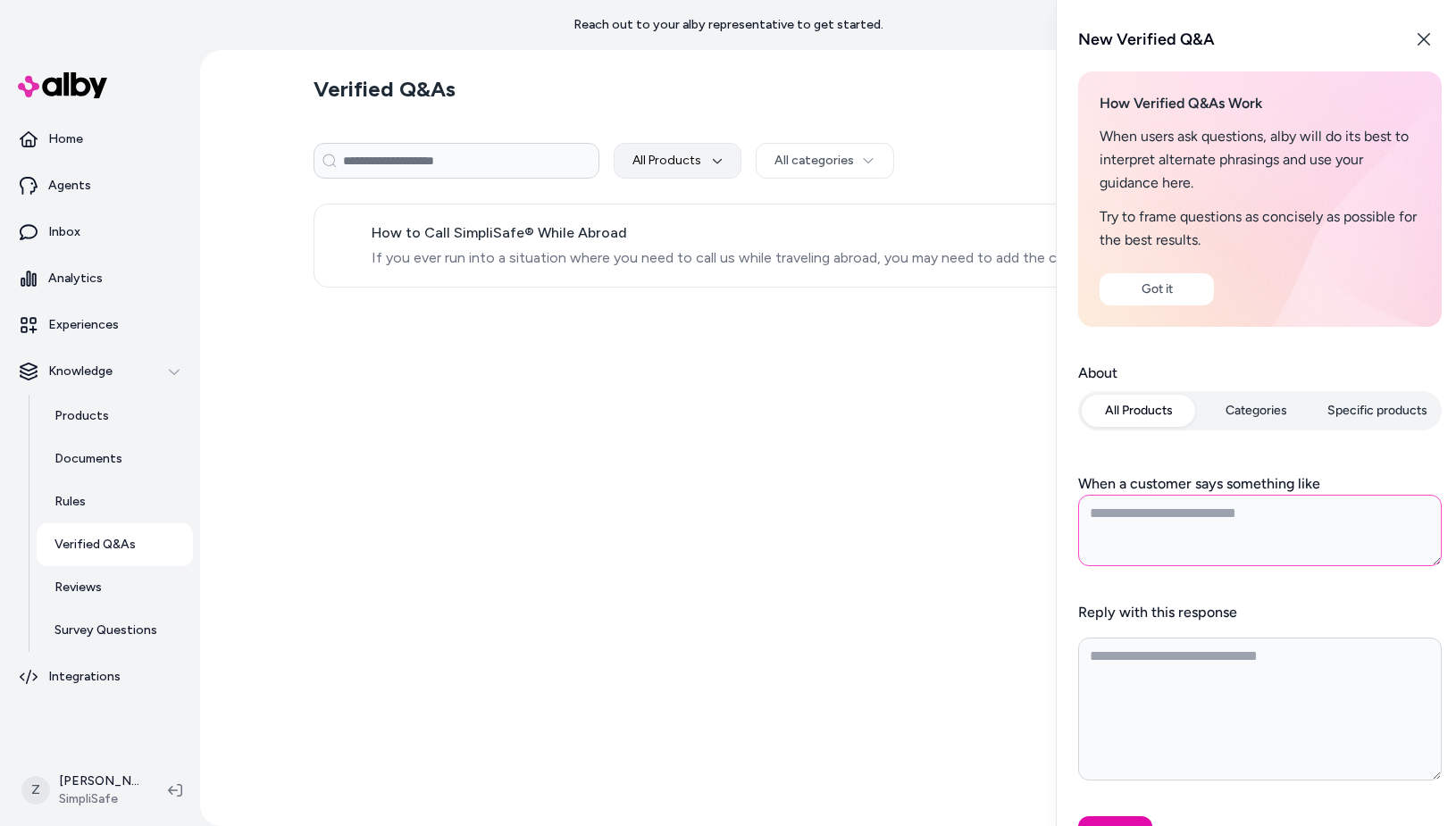
click at [1278, 519] on textarea "When a customer says something like" at bounding box center [1259, 530] width 364 height 72
type textarea "*"
type textarea "***"
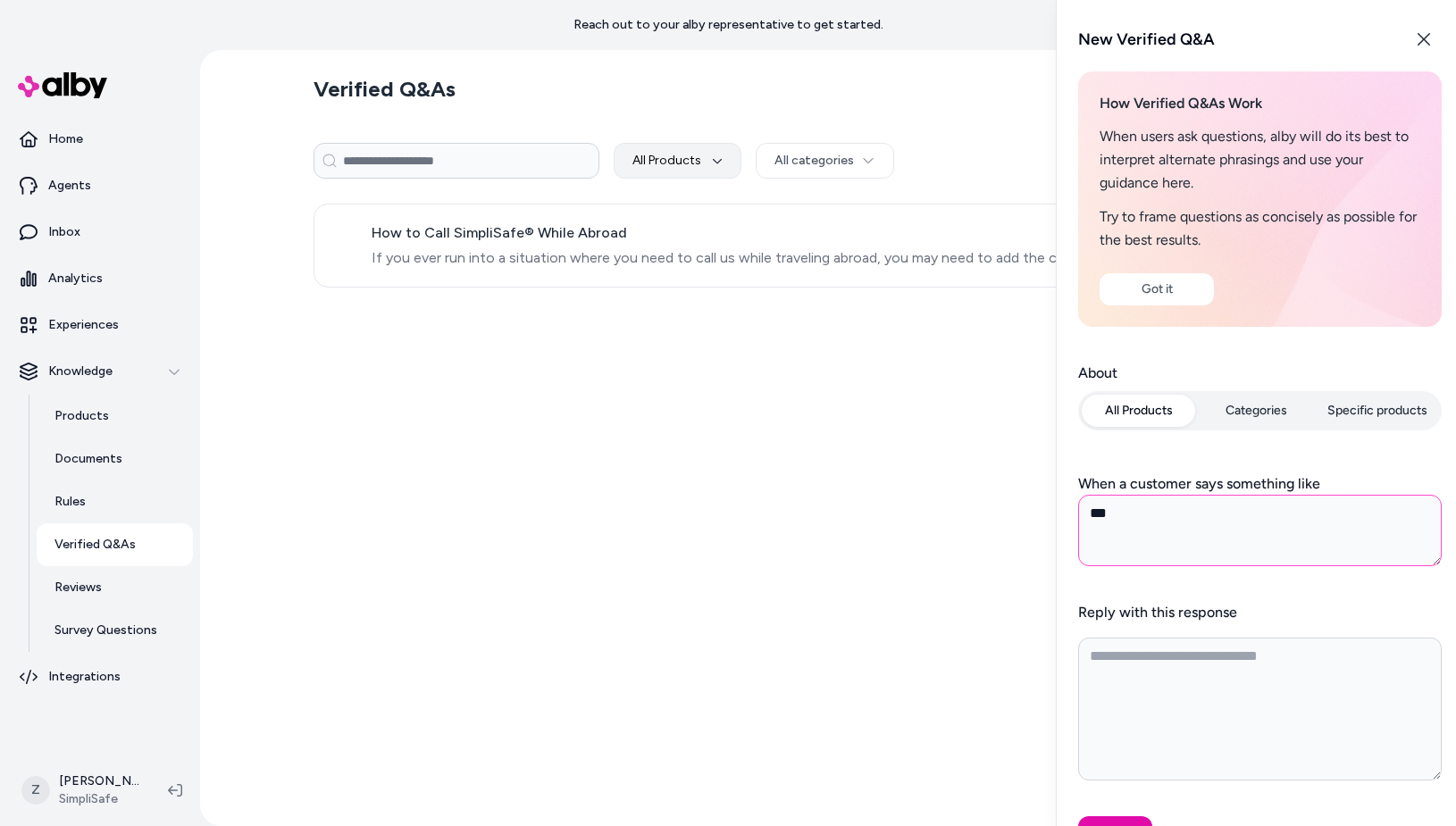
type textarea "*"
type textarea "****"
type textarea "*"
type textarea "****"
type textarea "*"
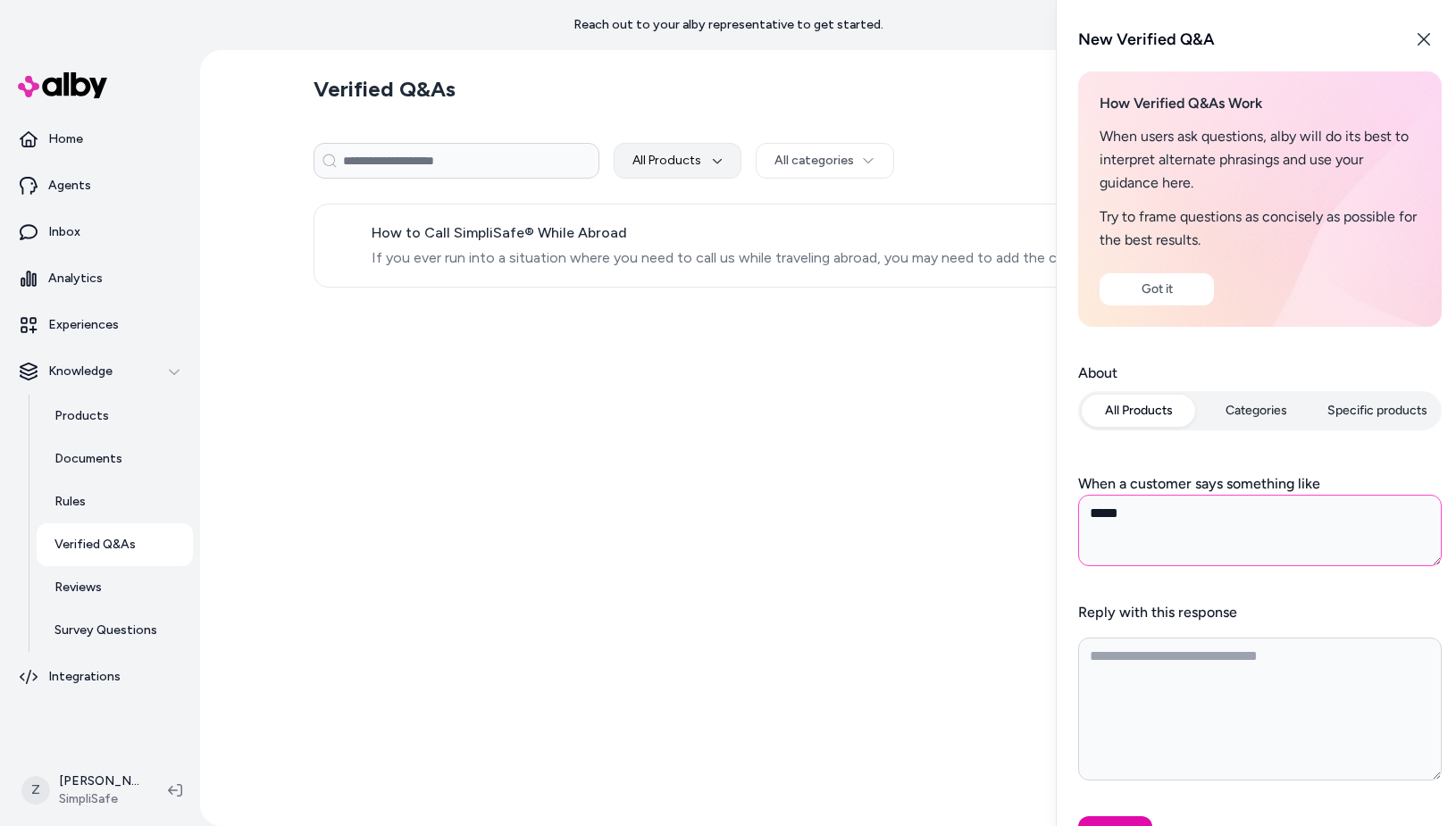
type textarea "******"
type textarea "*"
type textarea "********"
type textarea "*"
type textarea "**********"
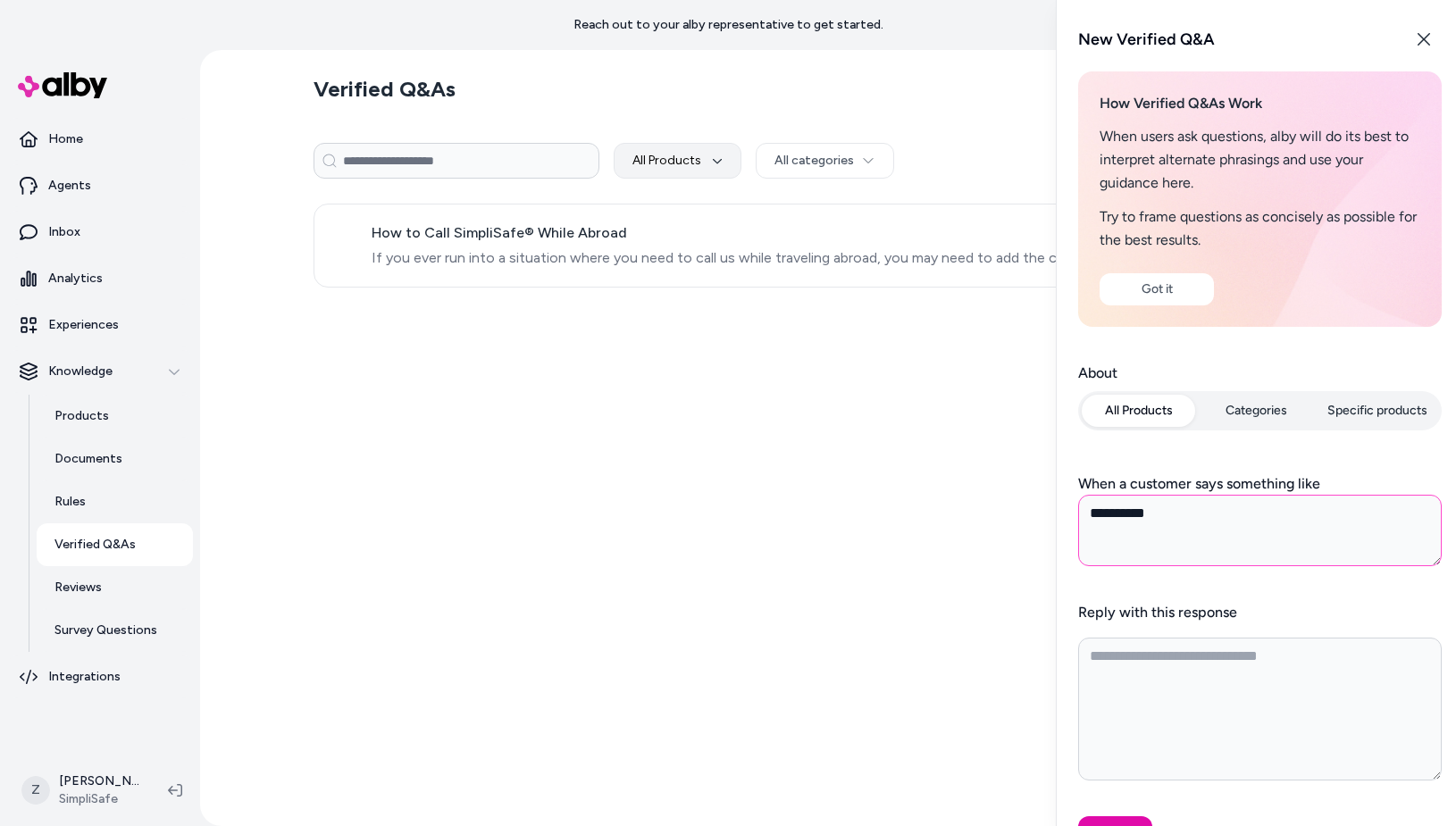
type textarea "*"
type textarea "**********"
type textarea "*"
type textarea "**********"
type textarea "*"
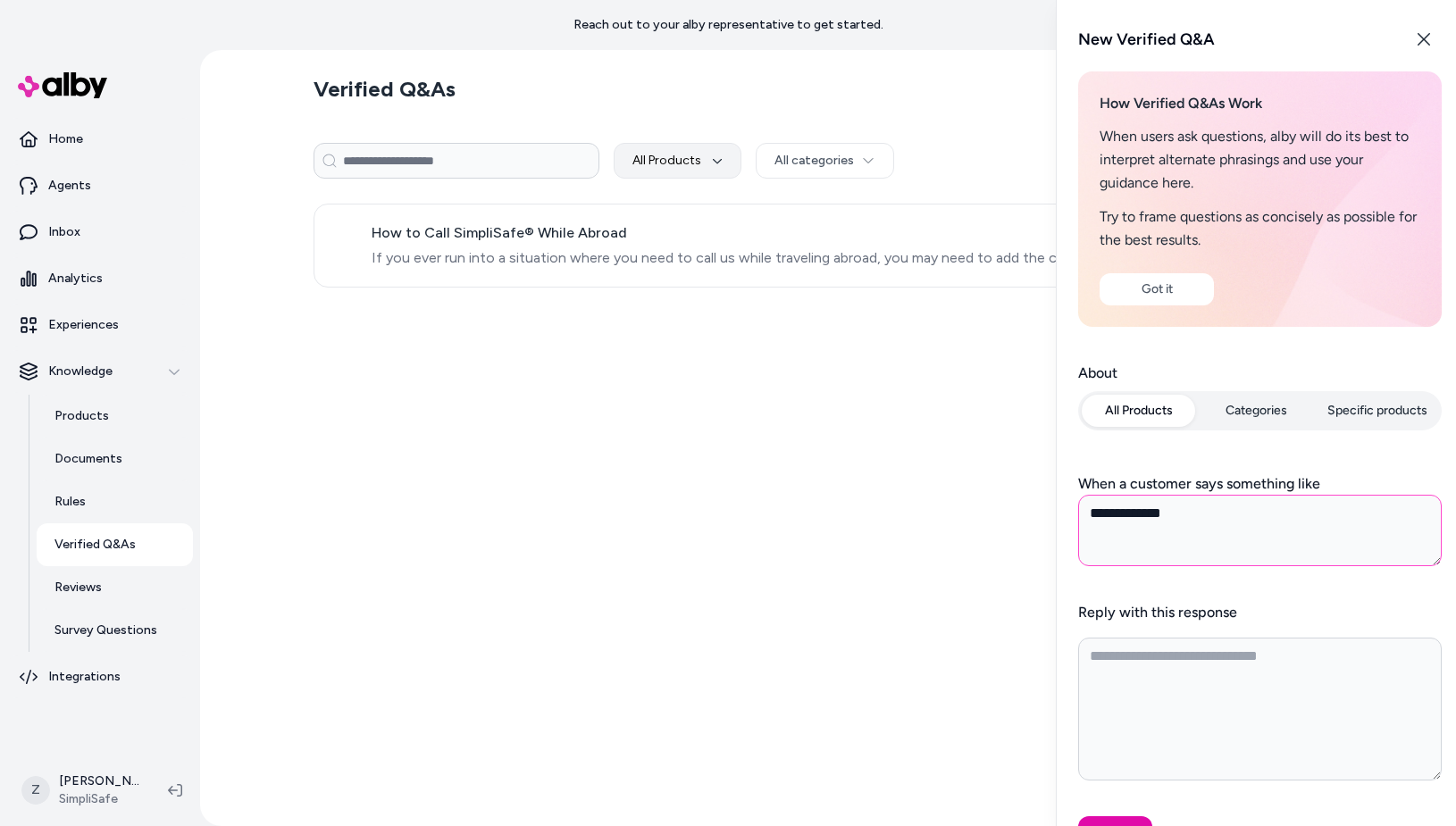
type textarea "**********"
type textarea "*"
type textarea "**********"
click at [1109, 817] on button "Create" at bounding box center [1115, 832] width 74 height 32
type textarea "*"
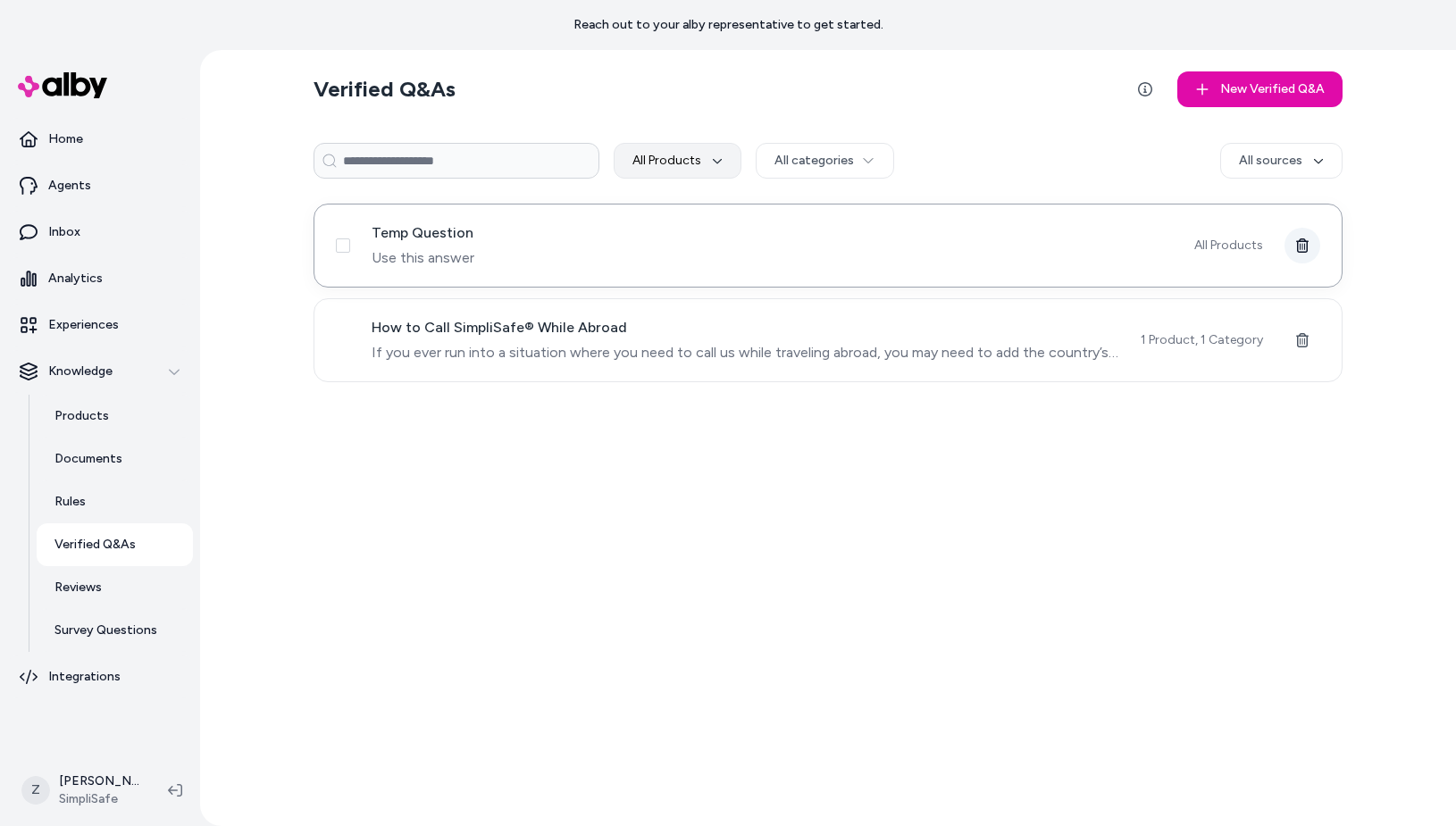
click at [1306, 242] on icon at bounding box center [1301, 245] width 12 height 14
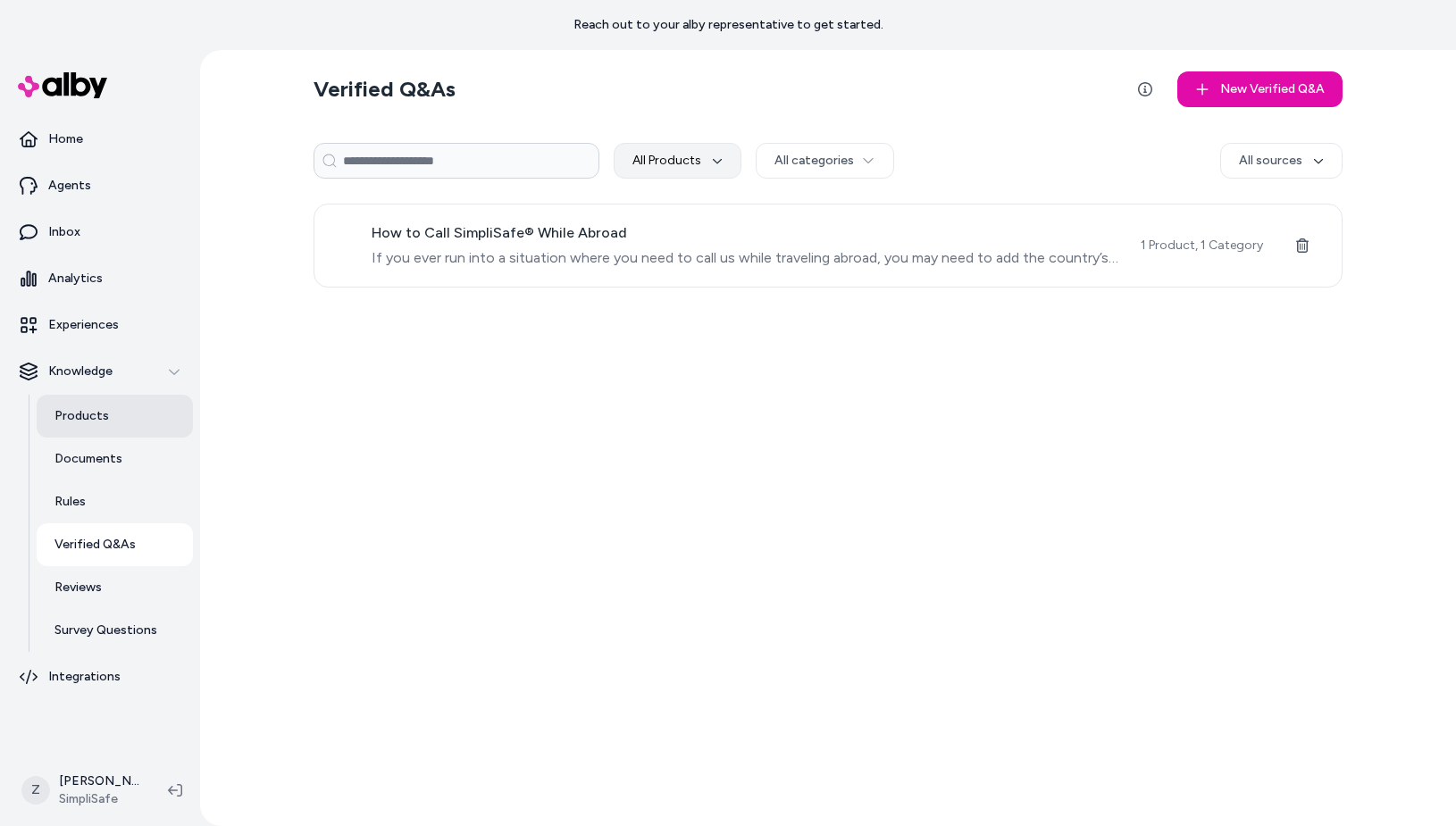
click at [113, 417] on link "Products" at bounding box center [114, 416] width 156 height 43
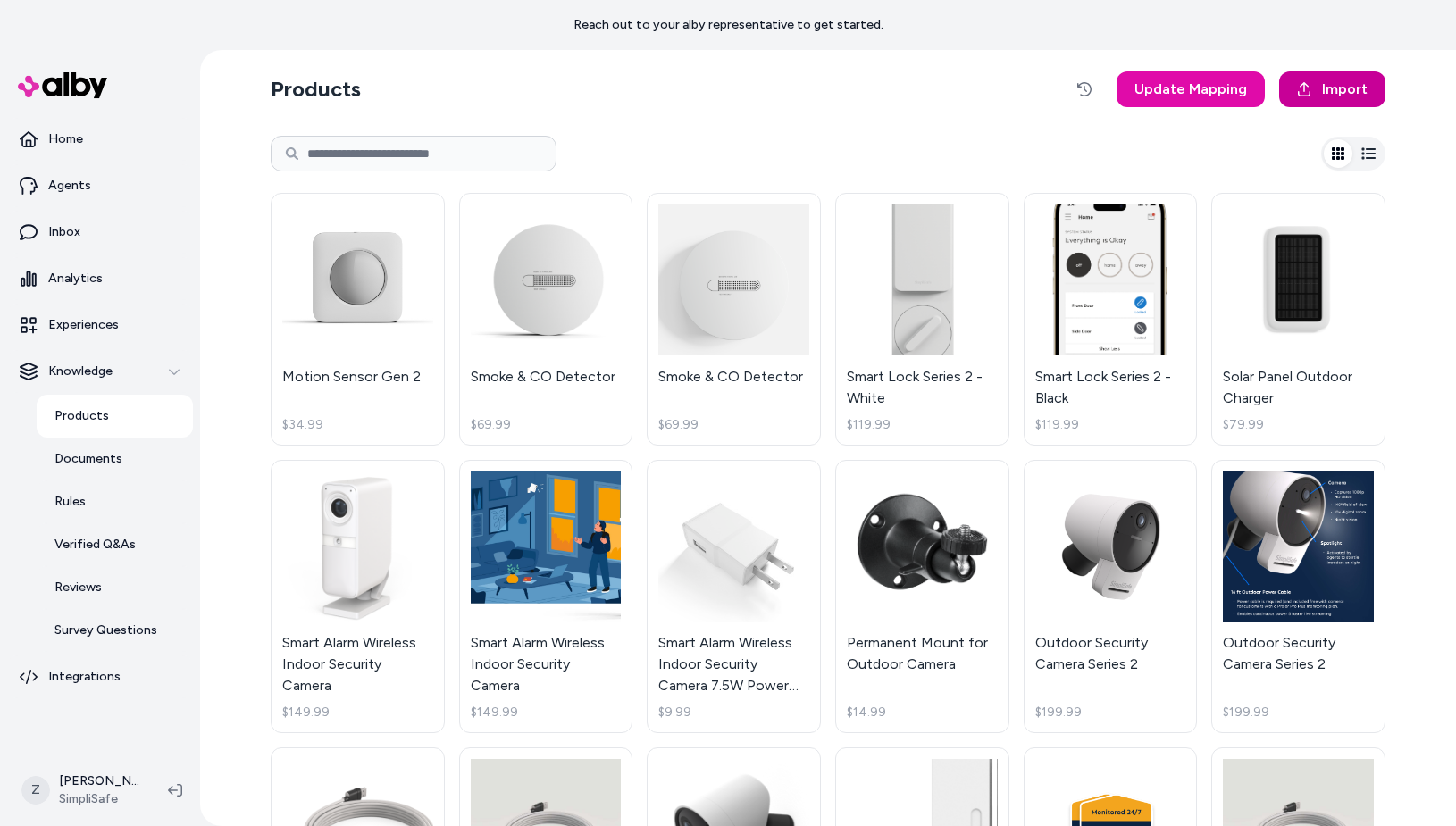
click at [1308, 85] on icon at bounding box center [1303, 89] width 12 height 14
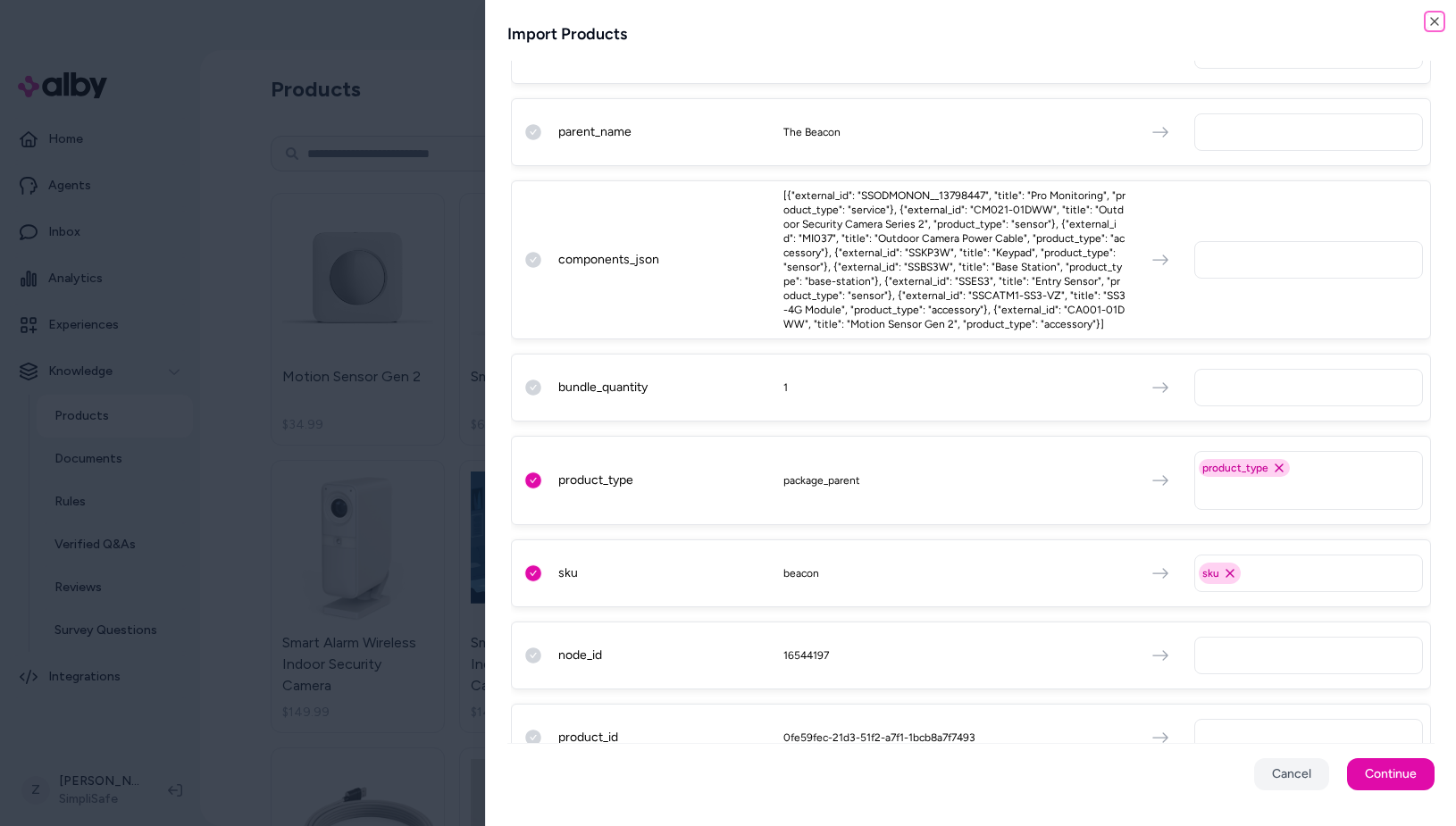
scroll to position [1270, 0]
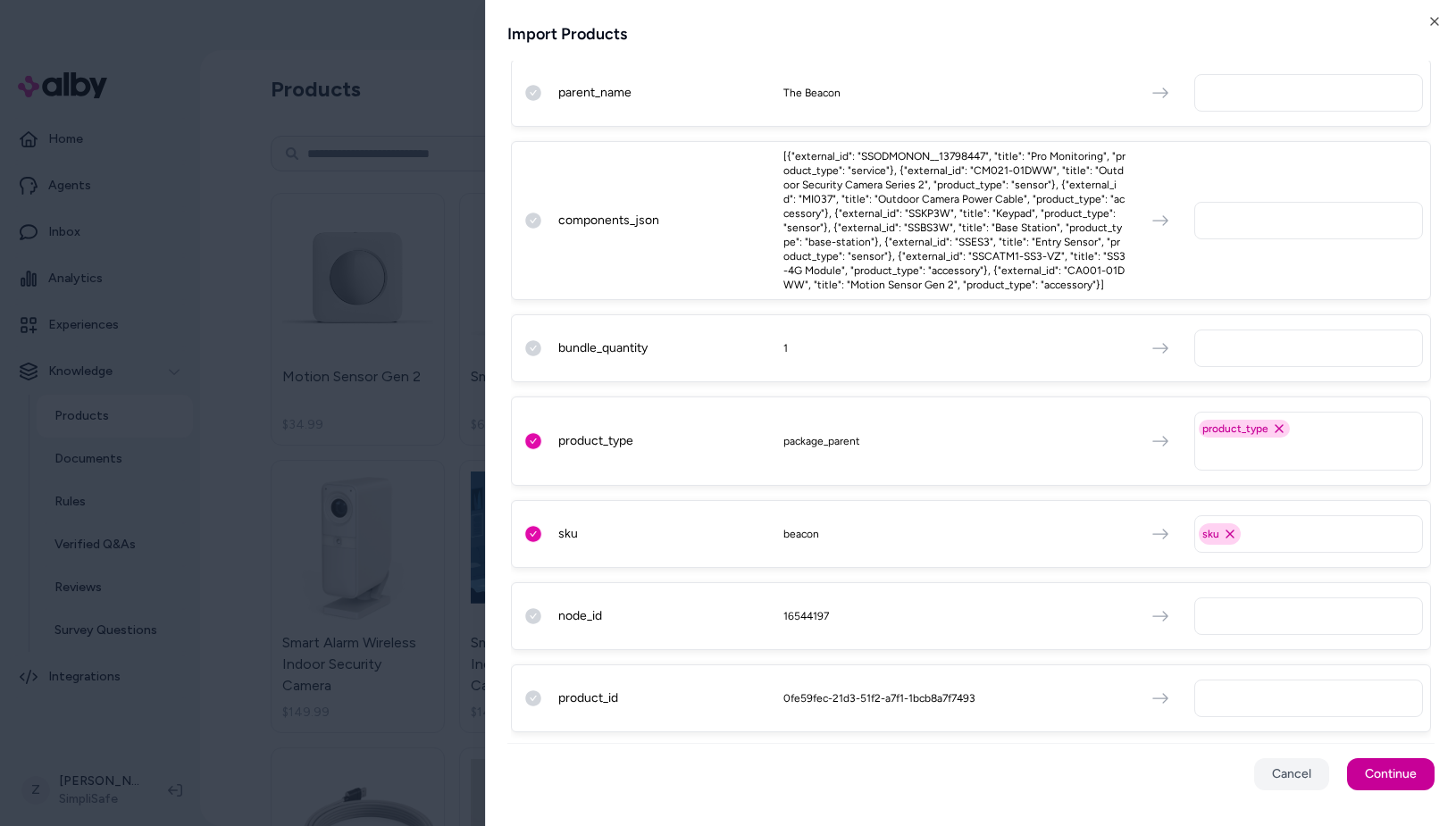
click at [1400, 787] on button "Continue" at bounding box center [1390, 774] width 88 height 32
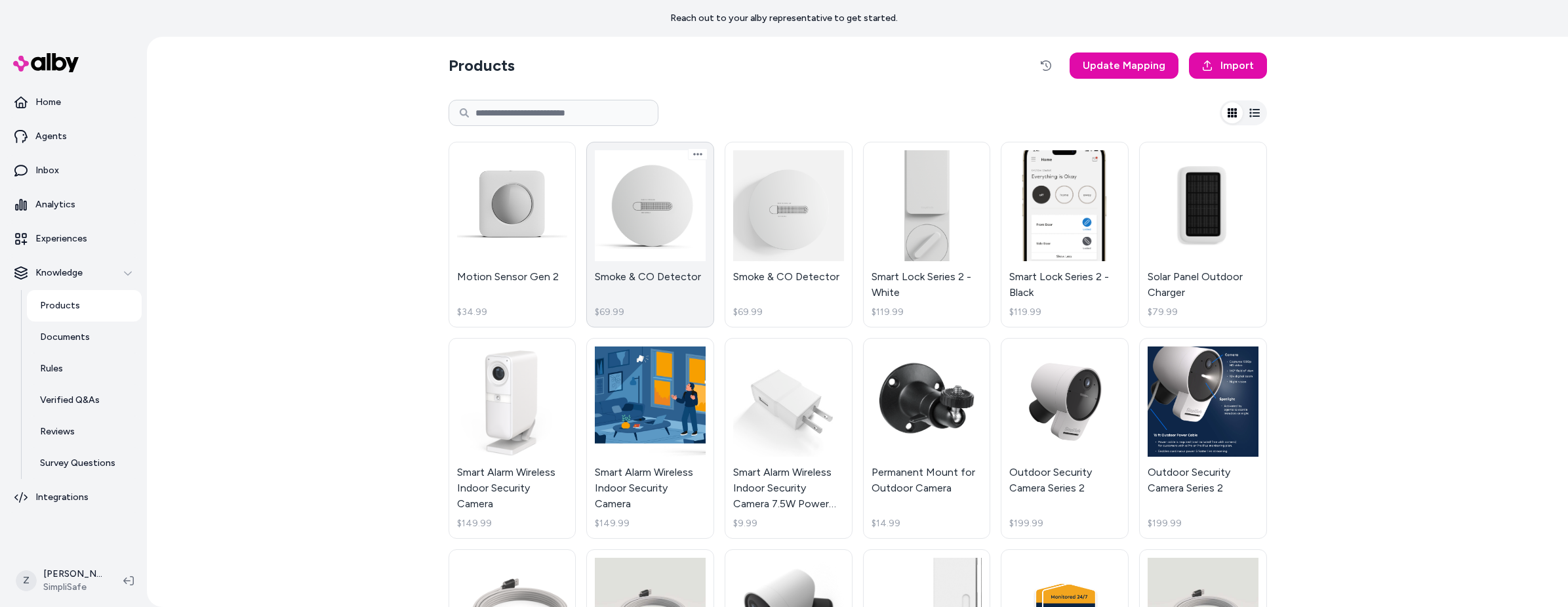
click at [678, 236] on link "Smoke & CO Detector $69.99" at bounding box center [650, 234] width 128 height 186
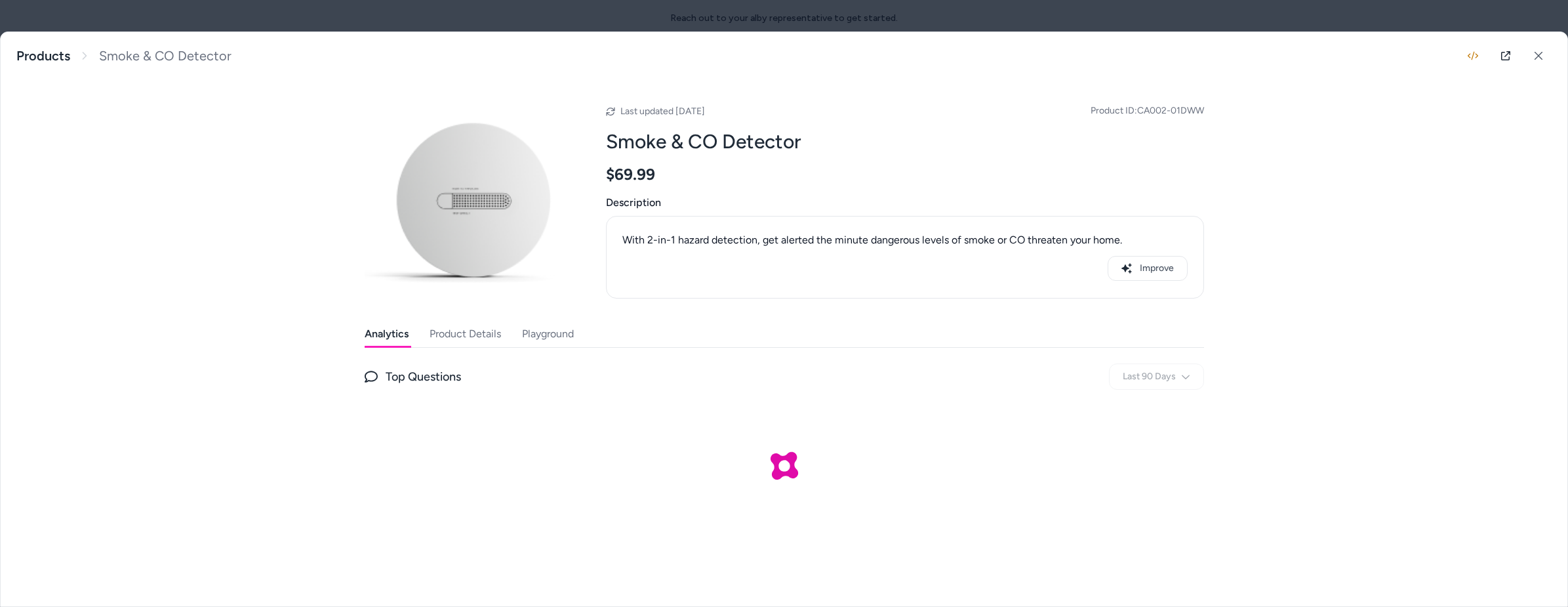
click at [455, 334] on button "Product Details" at bounding box center [465, 334] width 71 height 26
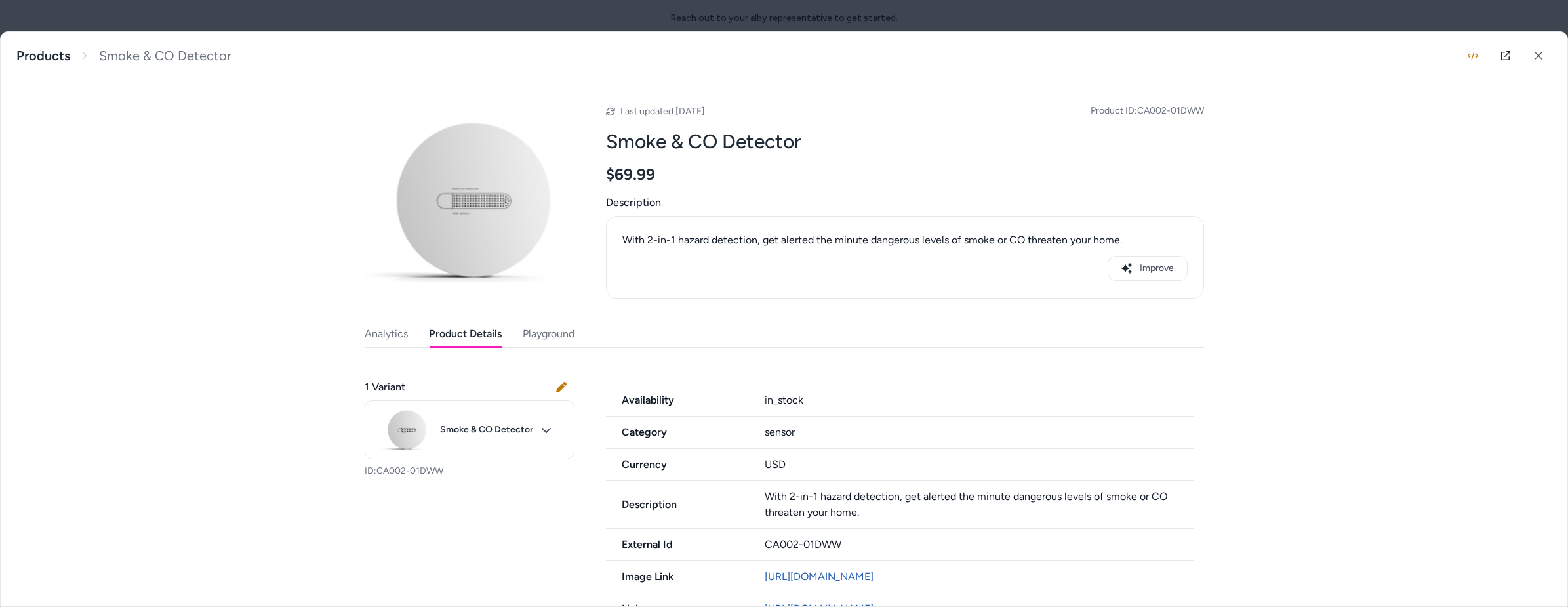
click at [788, 430] on div "sensor" at bounding box center [979, 432] width 429 height 15
copy div "sensor"
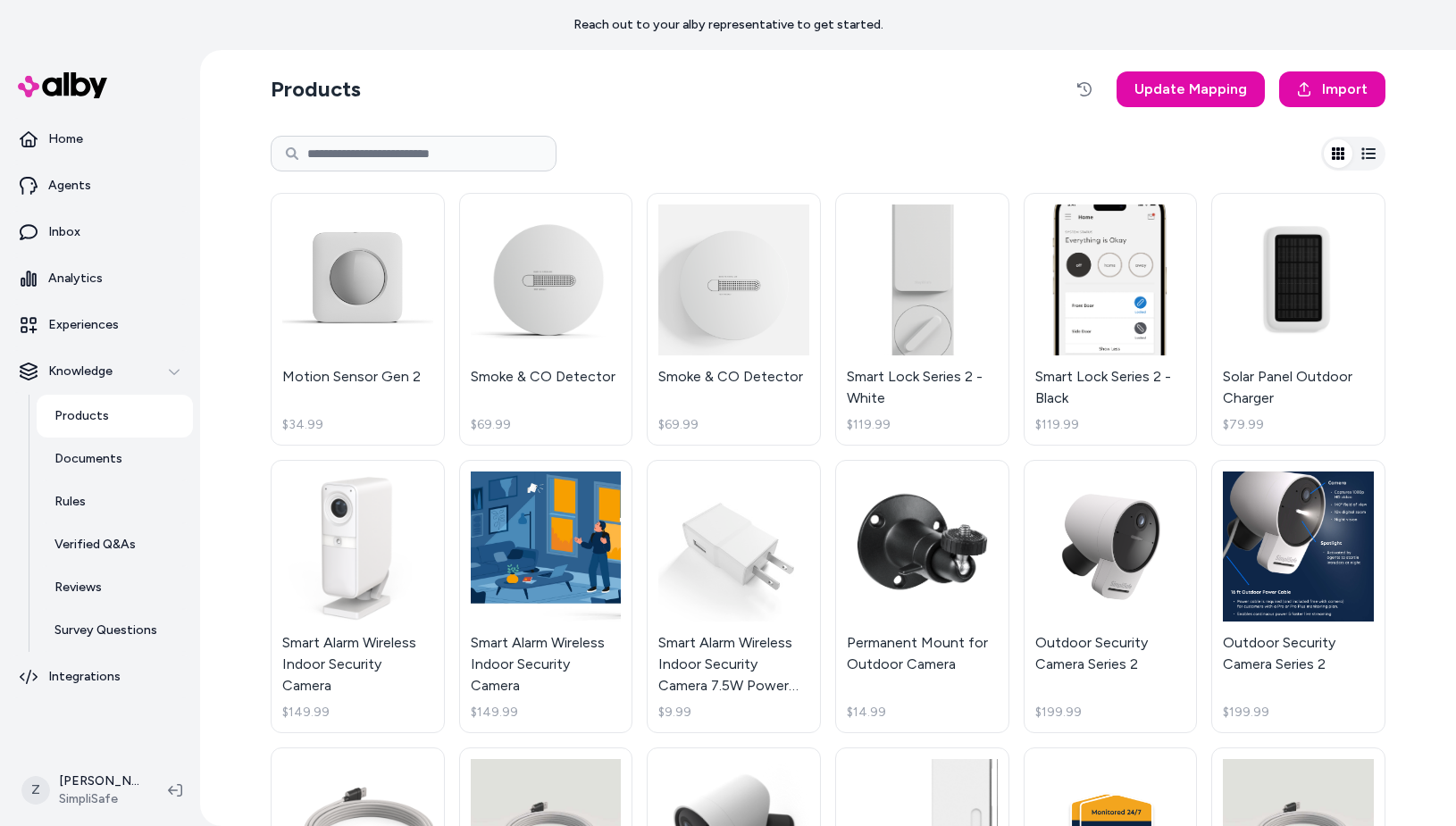
scroll to position [466, 0]
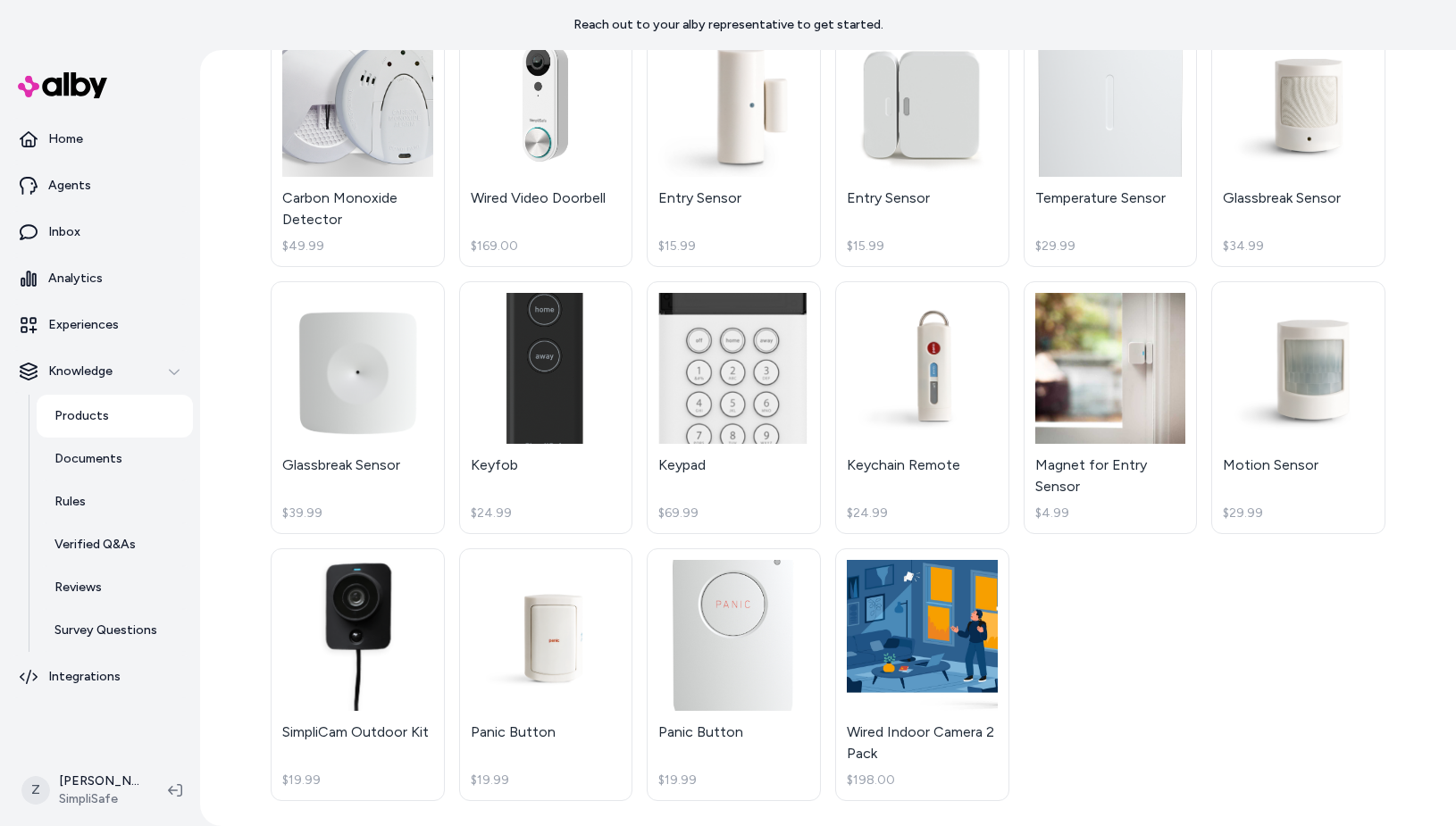
scroll to position [2023, 0]
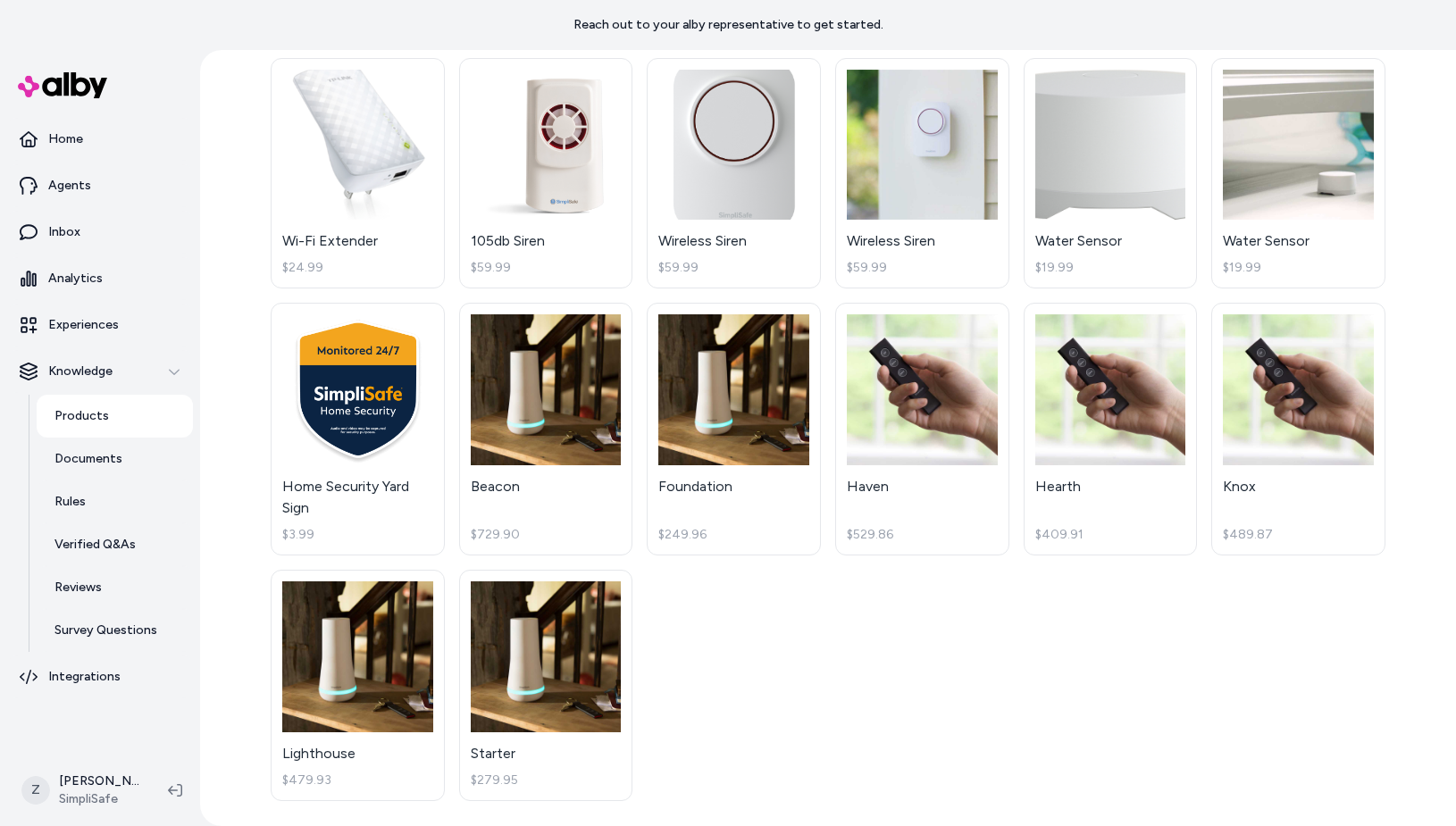
click at [1401, 341] on div "Products Update Mapping Import Motion Sensor Gen 2 $34.99 Smoke & CO Detector $…" at bounding box center [828, 437] width 1256 height 775
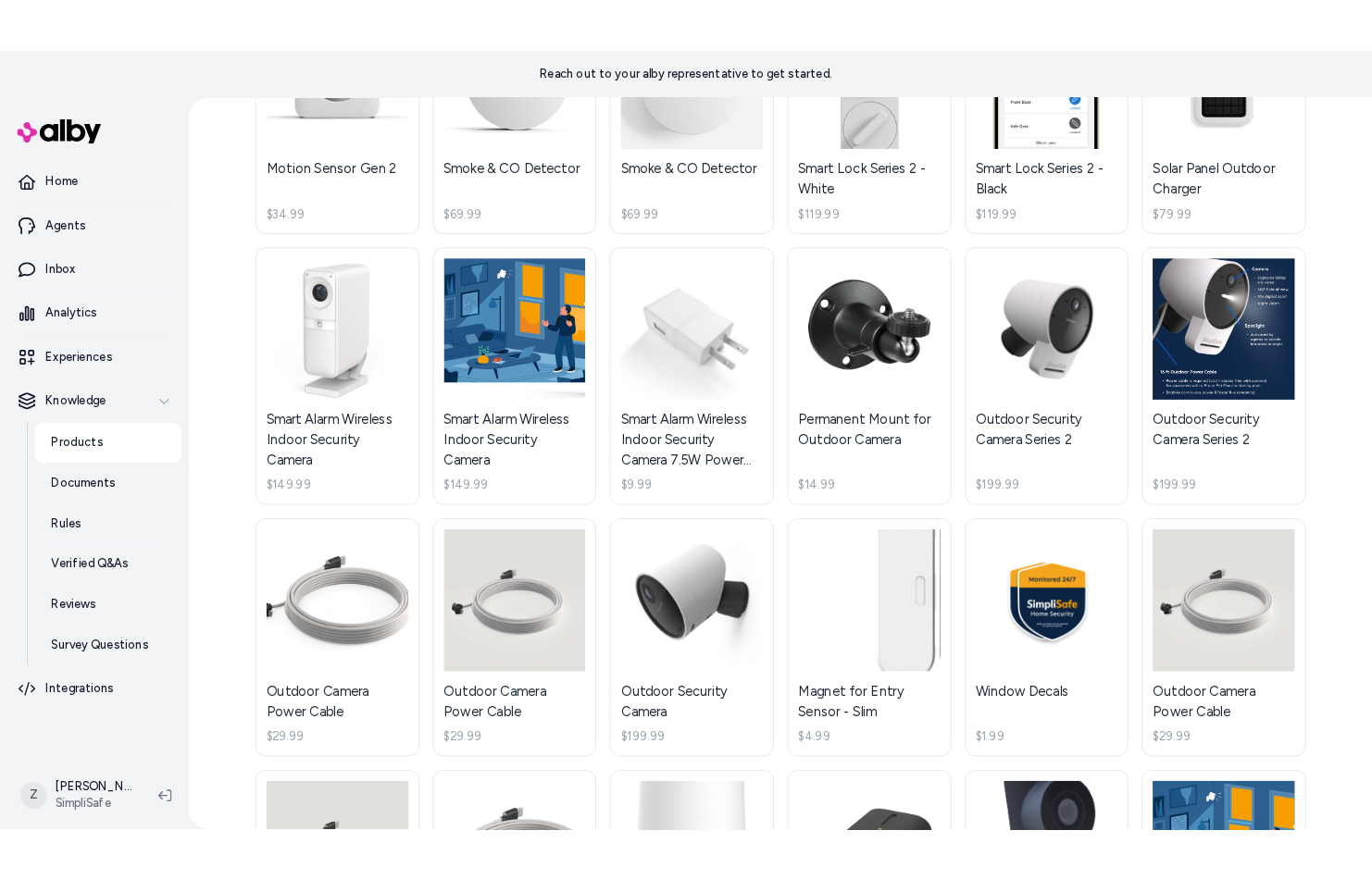
scroll to position [273, 0]
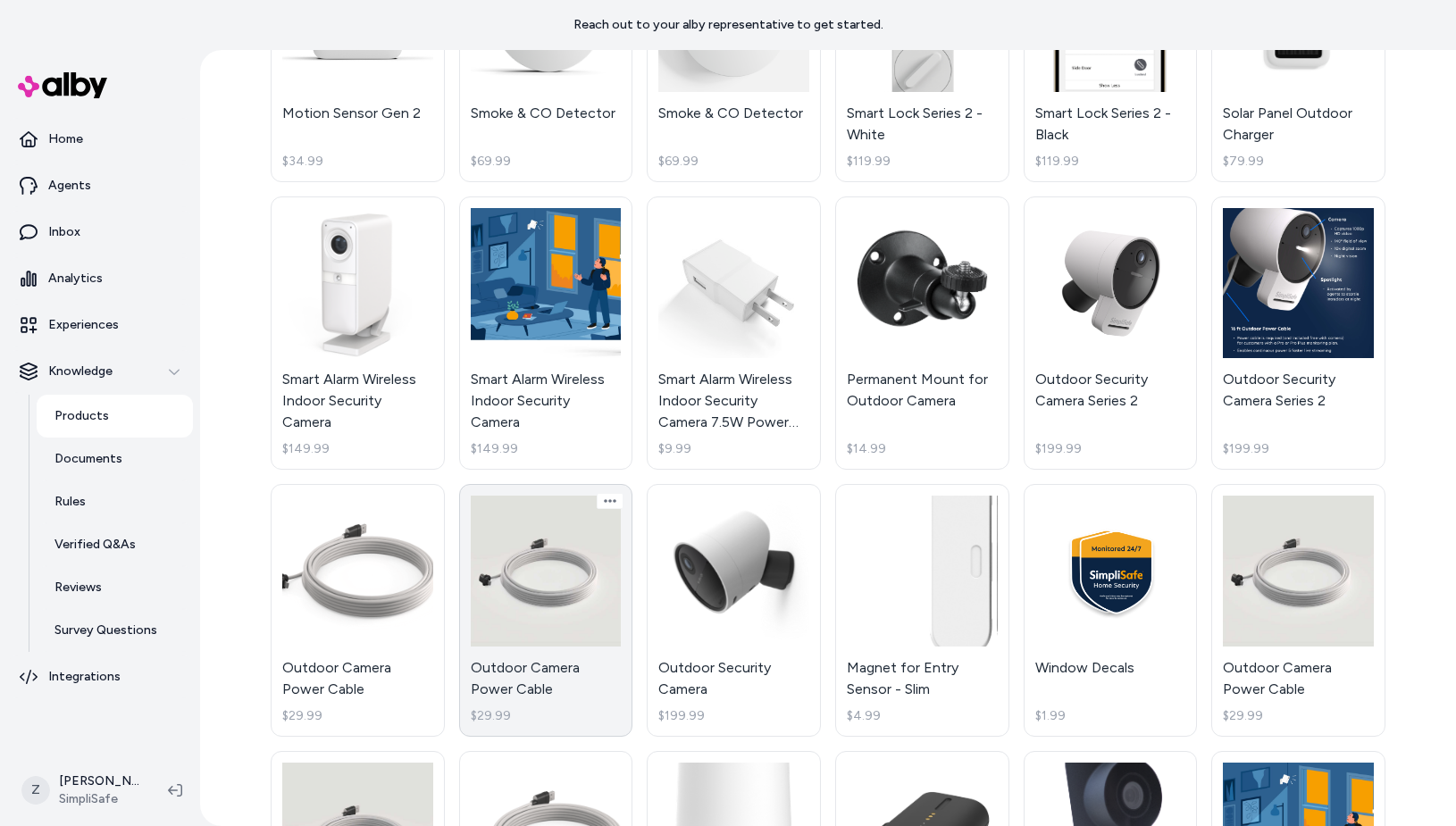
click at [539, 566] on link "Outdoor Camera Power Cable $29.99" at bounding box center [546, 609] width 175 height 253
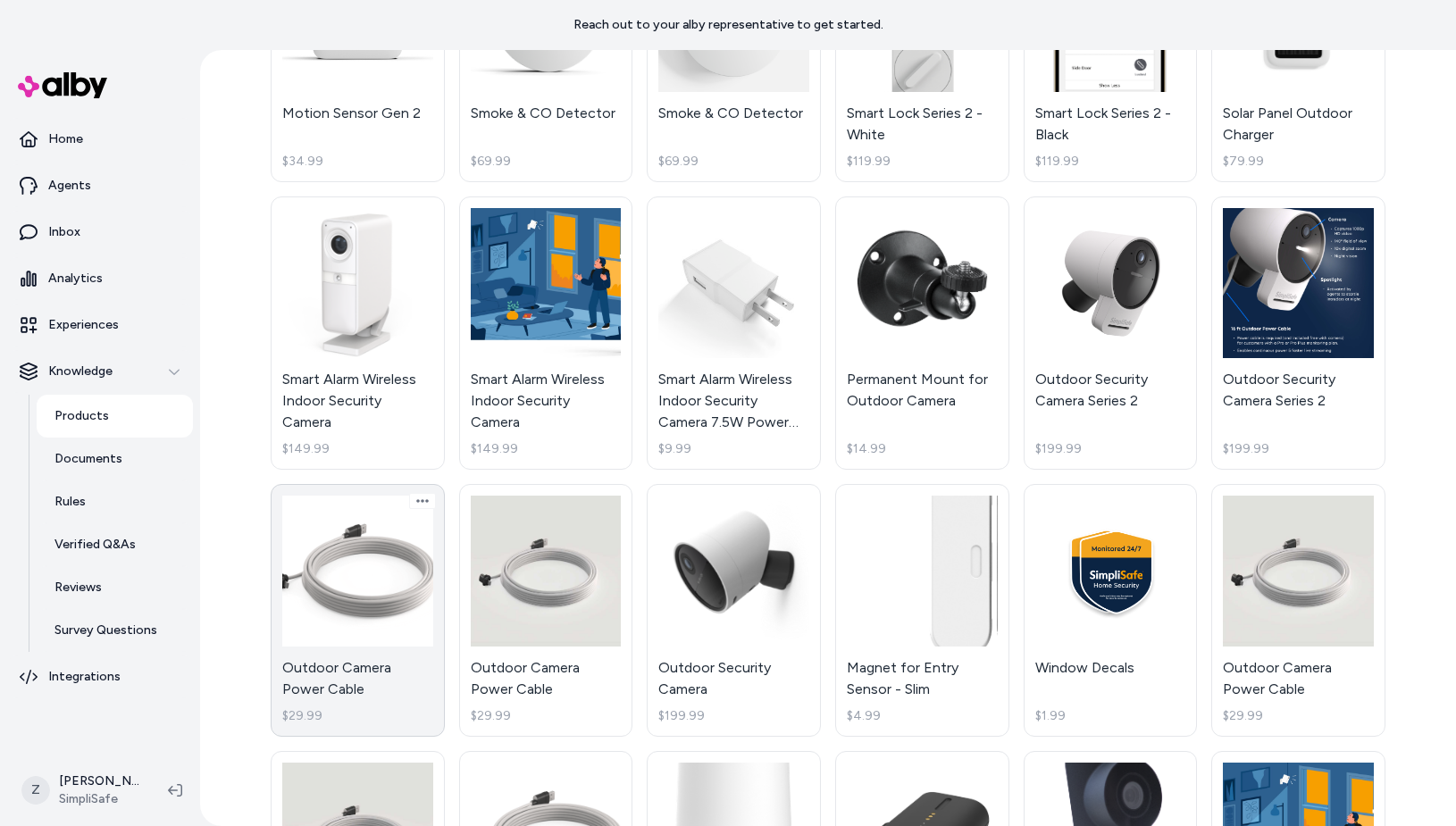
click at [354, 577] on link "Outdoor Camera Power Cable $29.99" at bounding box center [358, 609] width 175 height 253
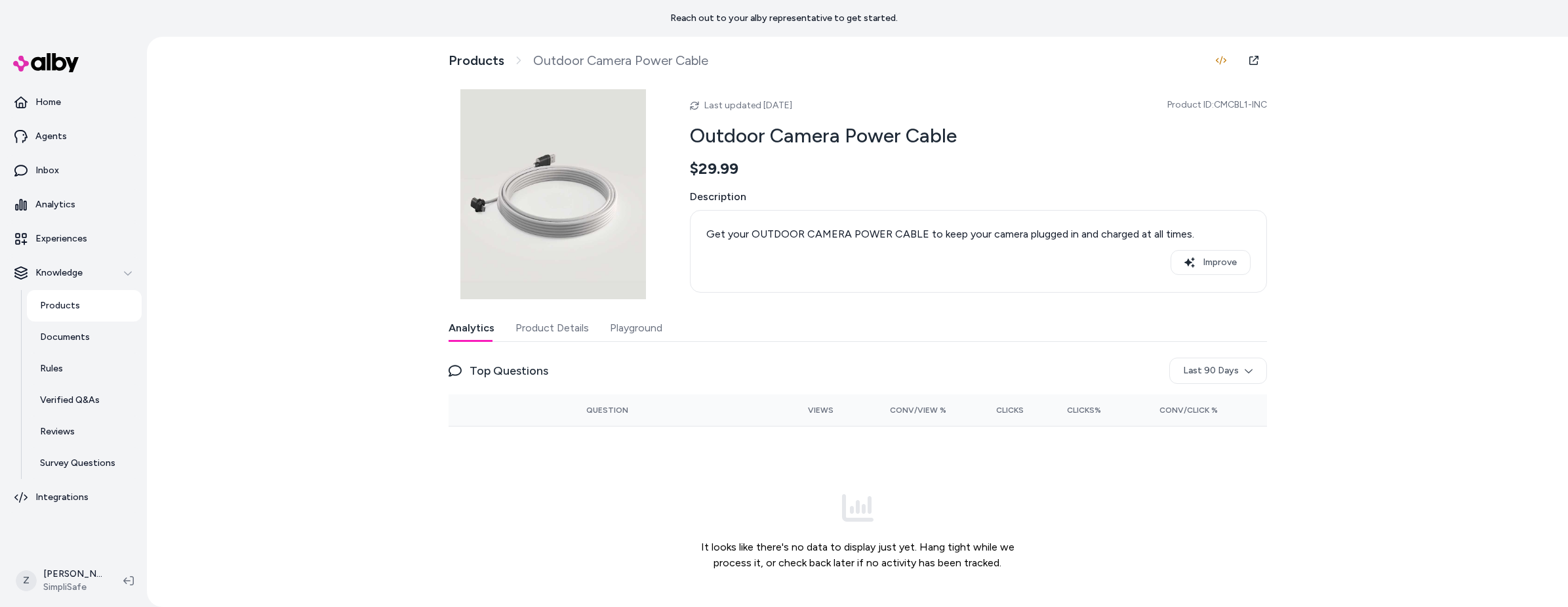
click at [1068, 27] on div "Reach out to your alby representative to get started." at bounding box center [784, 18] width 1568 height 36
click at [461, 56] on link "Products" at bounding box center [476, 60] width 56 height 16
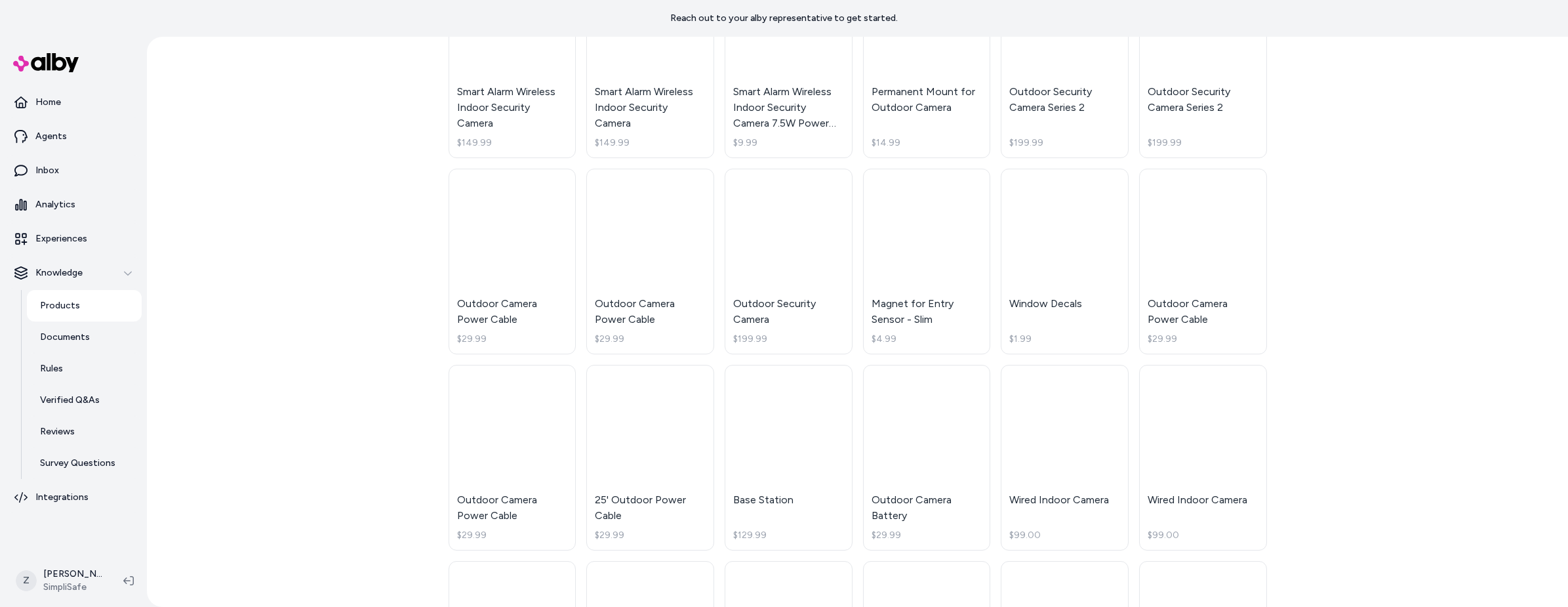
scroll to position [389, 0]
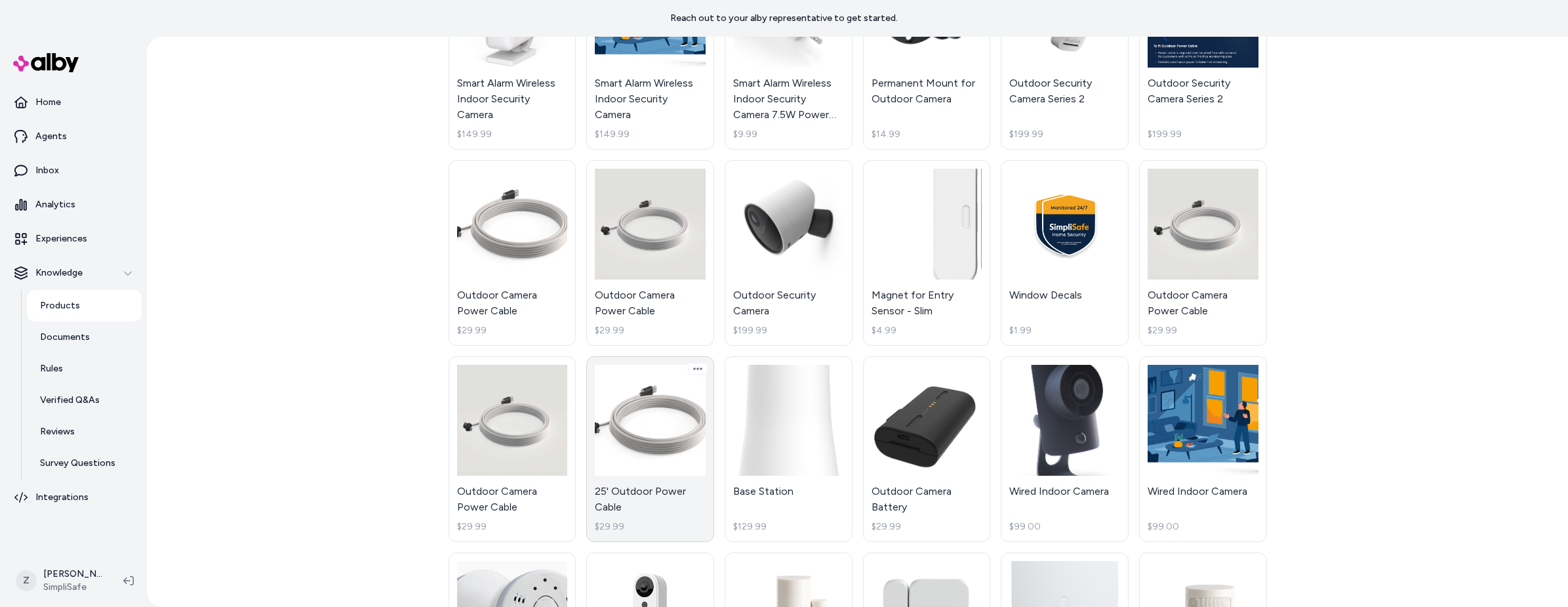
click at [649, 451] on link "25' Outdoor Power Cable $29.99" at bounding box center [650, 449] width 128 height 186
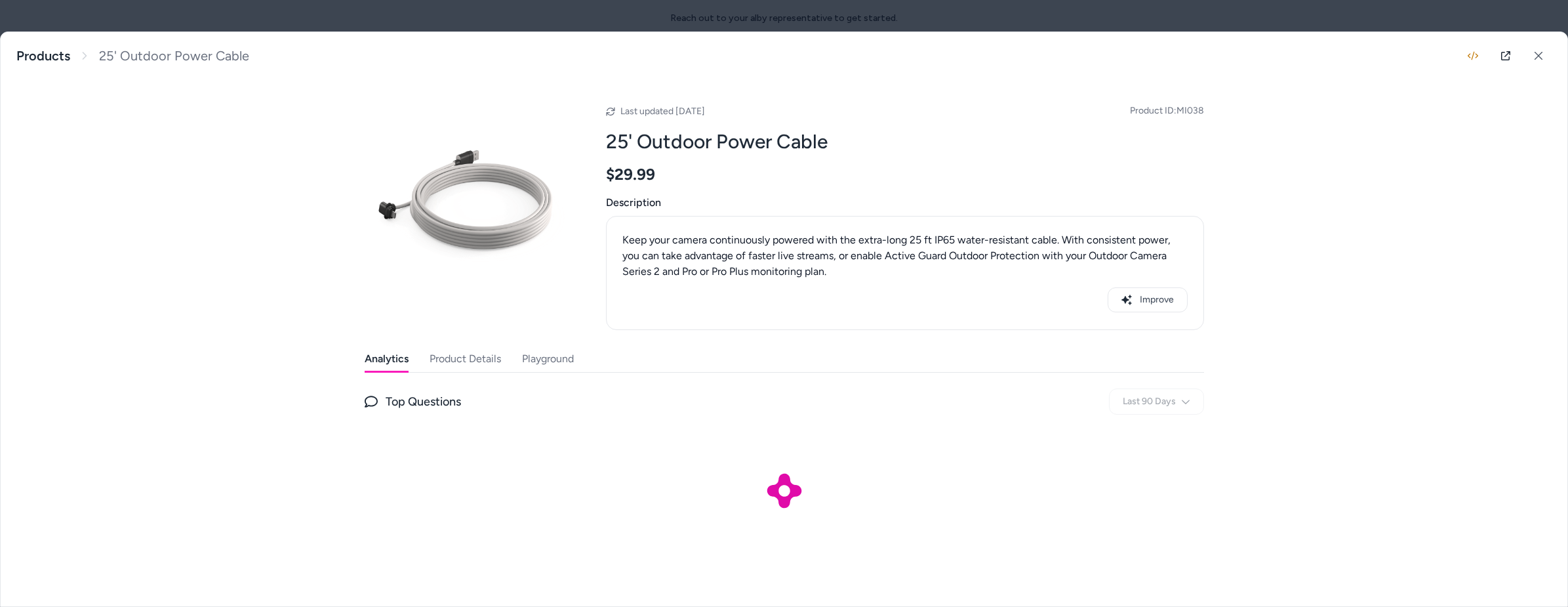
click at [755, 22] on div at bounding box center [784, 304] width 1568 height 607
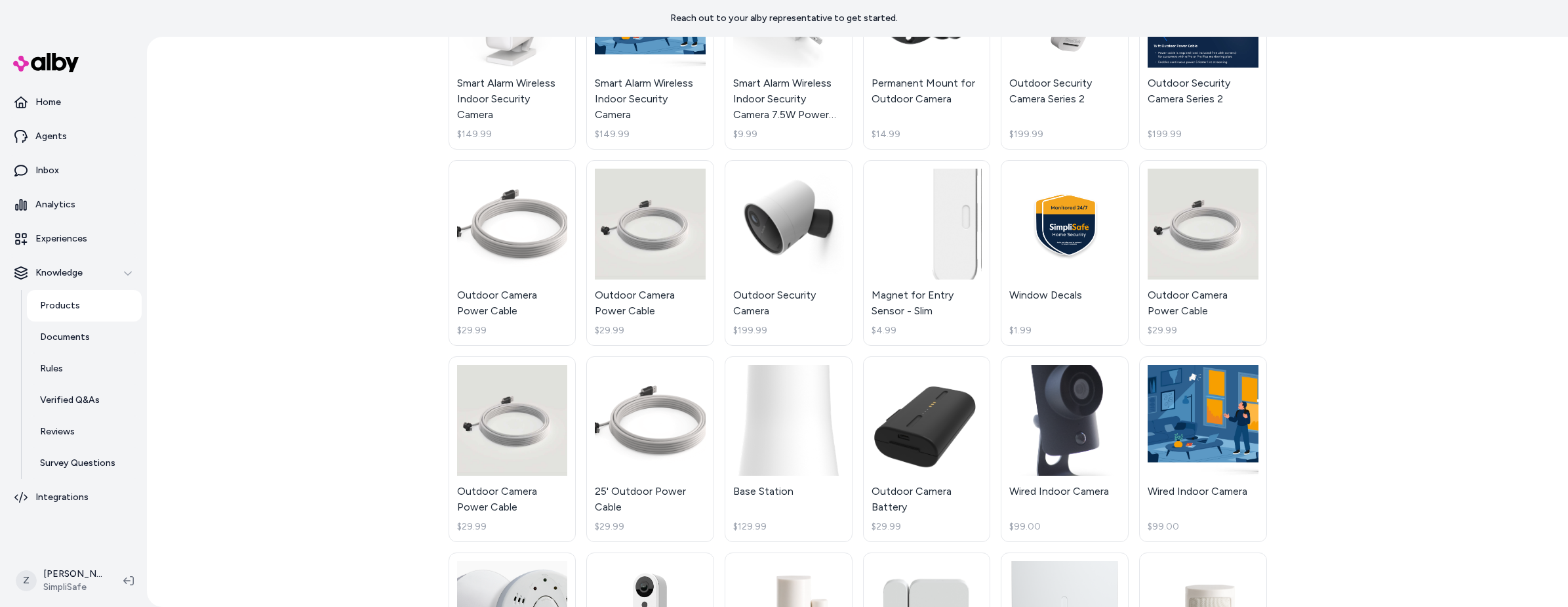
click at [495, 432] on html "Reach out to your alby representative to get started. Home Agents Inbox Analyti…" at bounding box center [784, 304] width 1568 height 607
click at [503, 414] on link "Outdoor Camera Power Cable $29.99" at bounding box center [512, 449] width 128 height 186
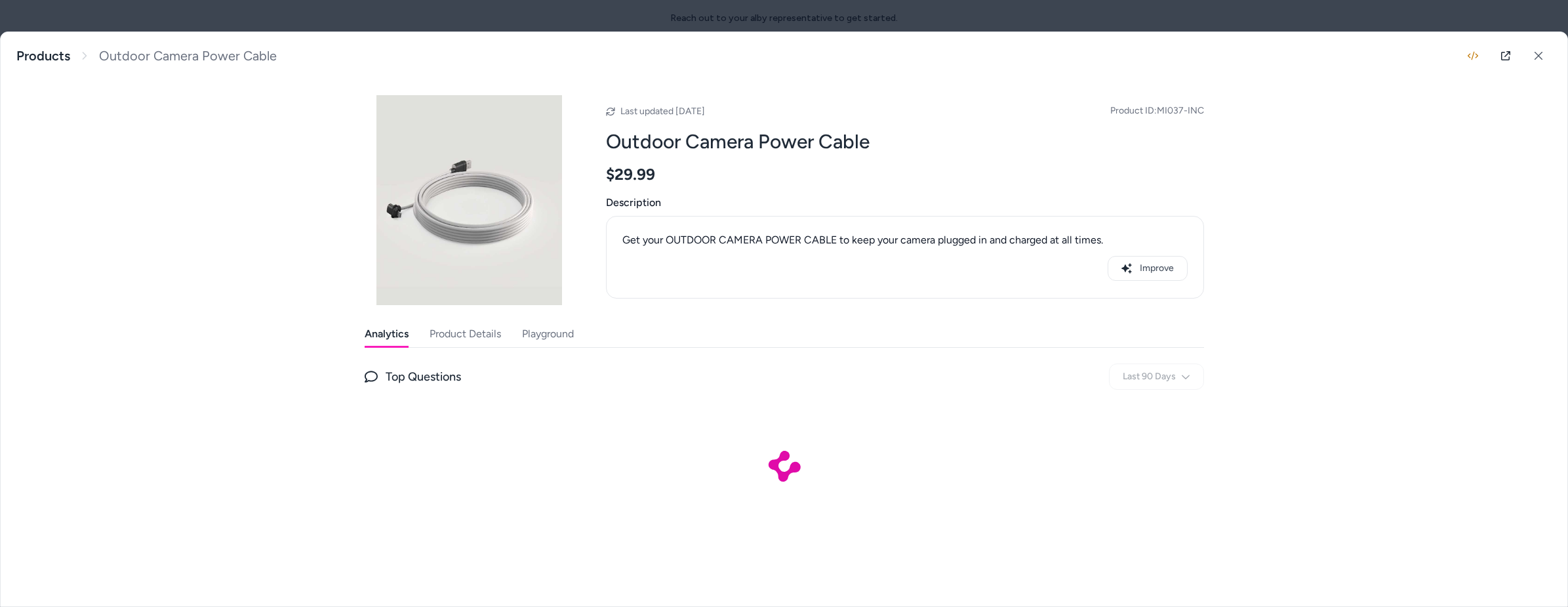
click at [553, 329] on button "Playground" at bounding box center [548, 334] width 52 height 26
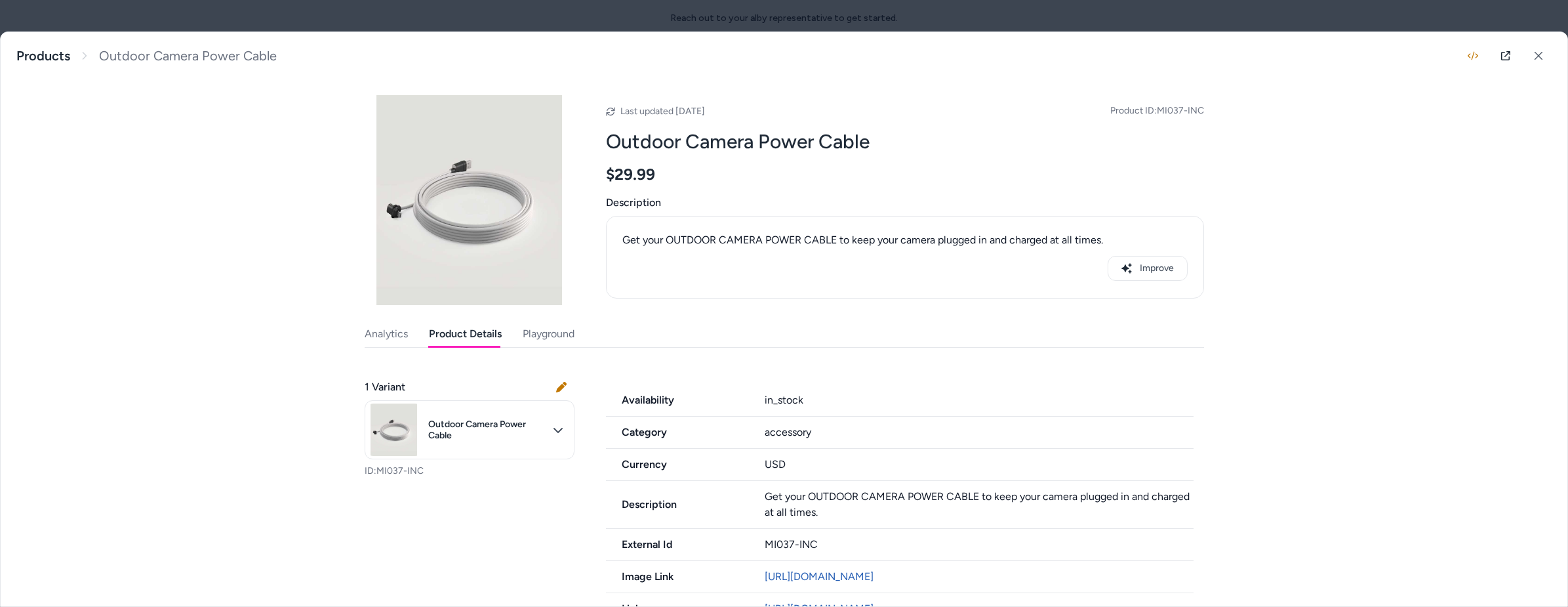
click at [473, 333] on button "Product Details" at bounding box center [465, 334] width 73 height 26
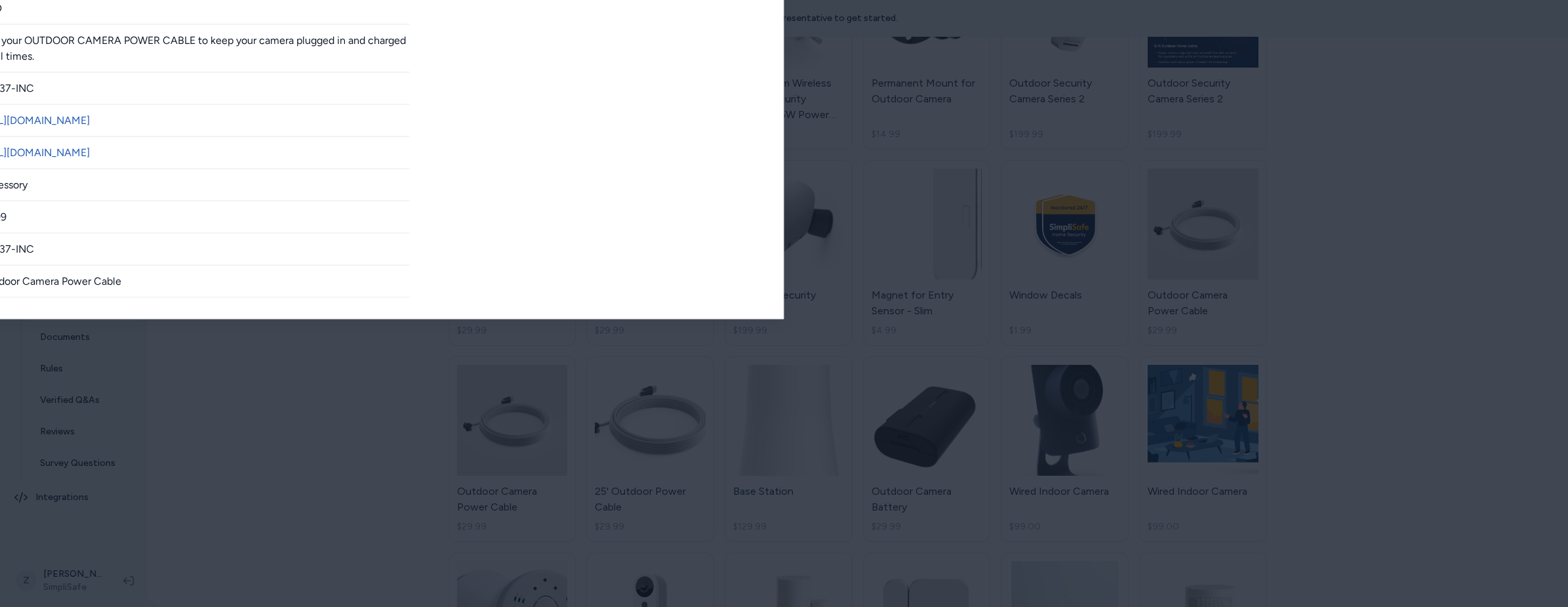
click at [780, 13] on div at bounding box center [784, 304] width 1568 height 607
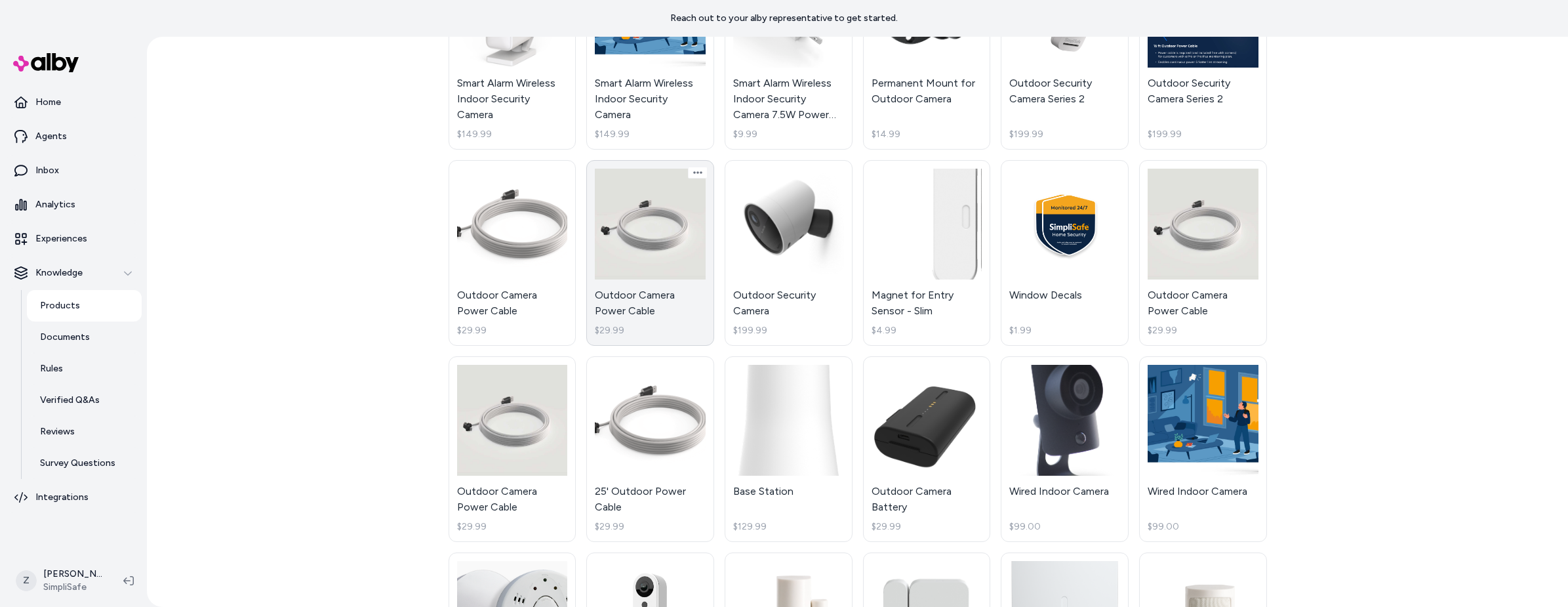
click at [642, 264] on link "Outdoor Camera Power Cable $29.99" at bounding box center [650, 252] width 128 height 186
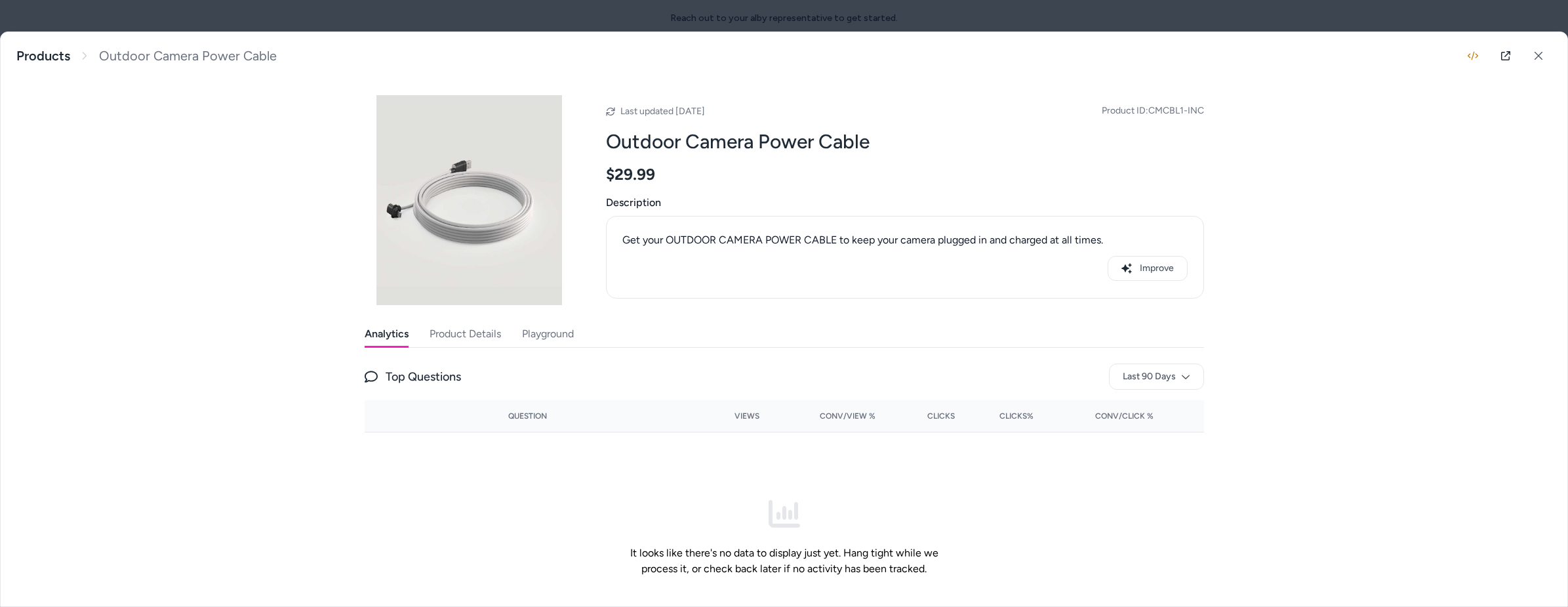
scroll to position [57, 0]
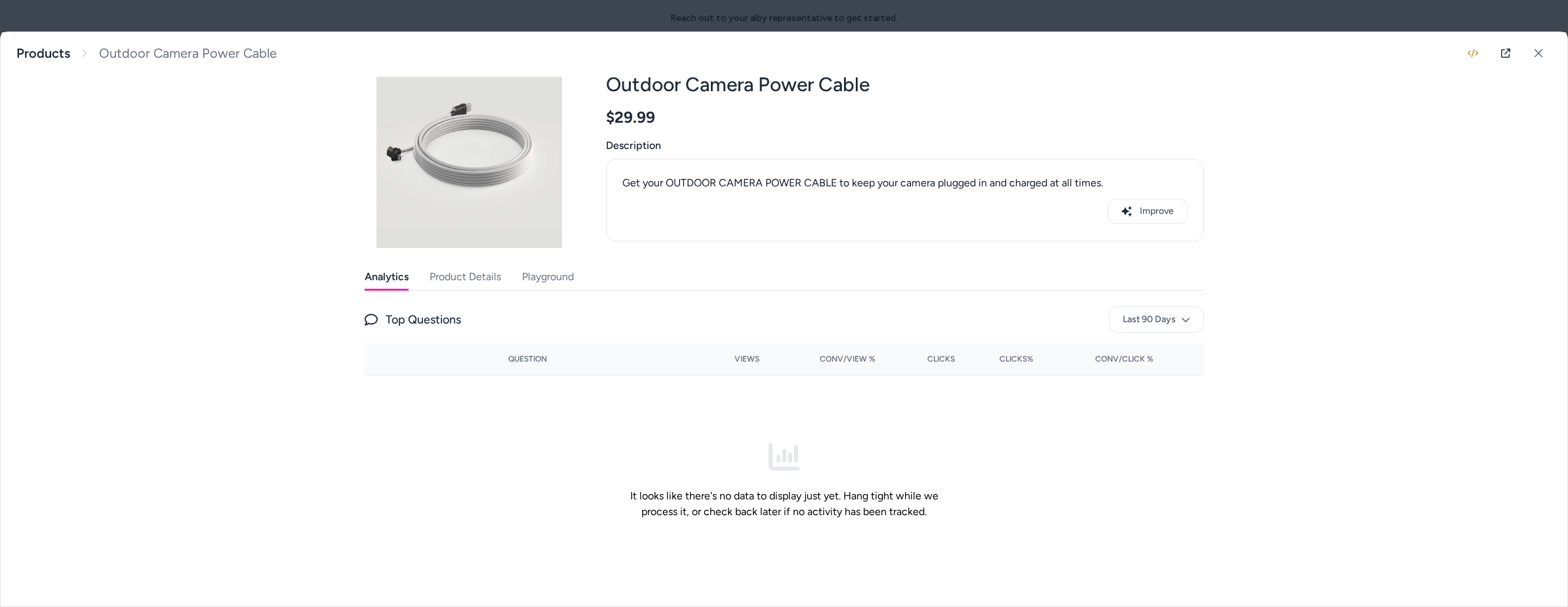
click at [486, 278] on button "Product Details" at bounding box center [465, 276] width 71 height 26
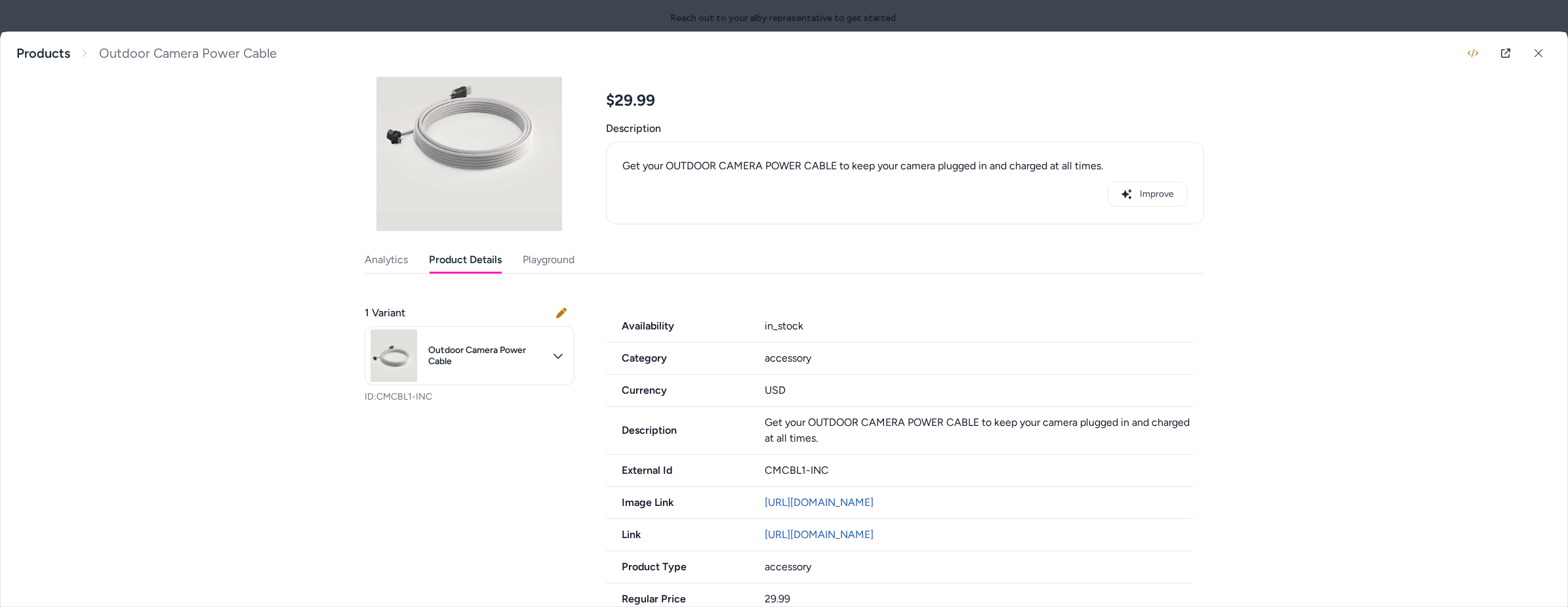
scroll to position [83, 0]
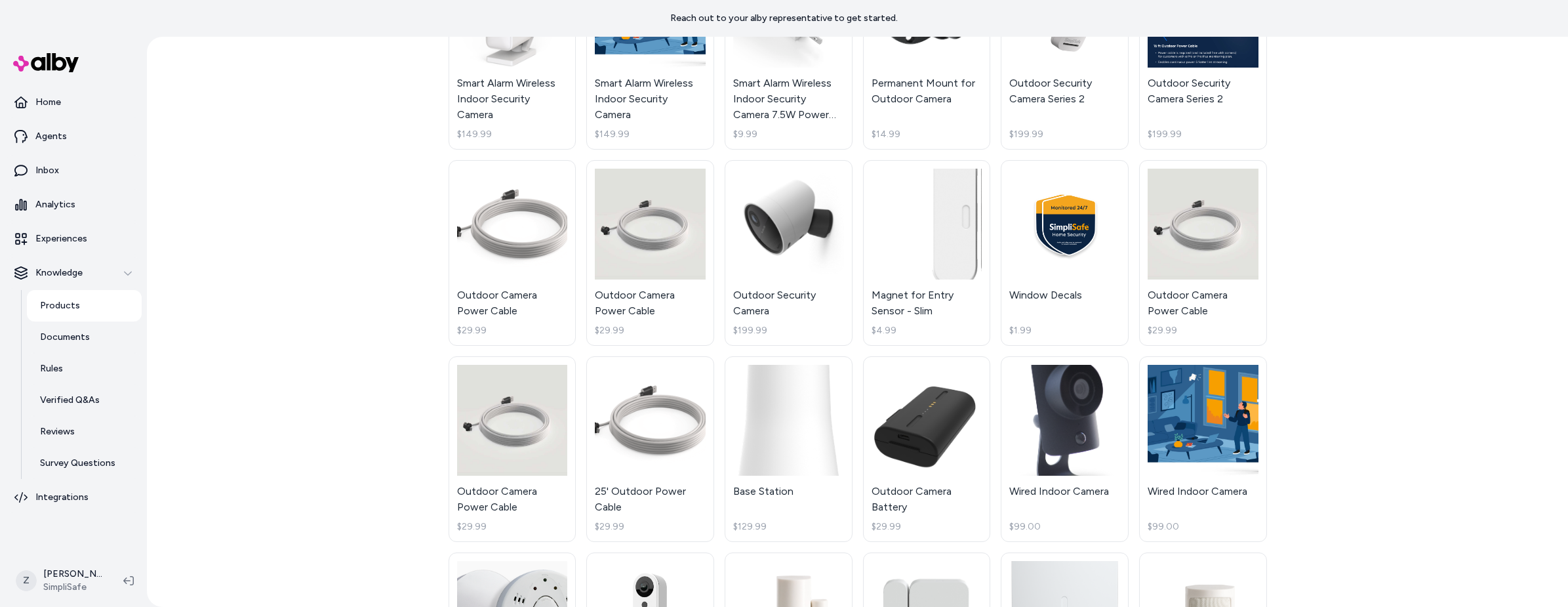
click at [514, 242] on html "Reach out to your alby representative to get started. Home Agents Inbox Analyti…" at bounding box center [784, 304] width 1568 height 607
click at [515, 242] on link "Outdoor Camera Power Cable $29.99" at bounding box center [512, 252] width 128 height 186
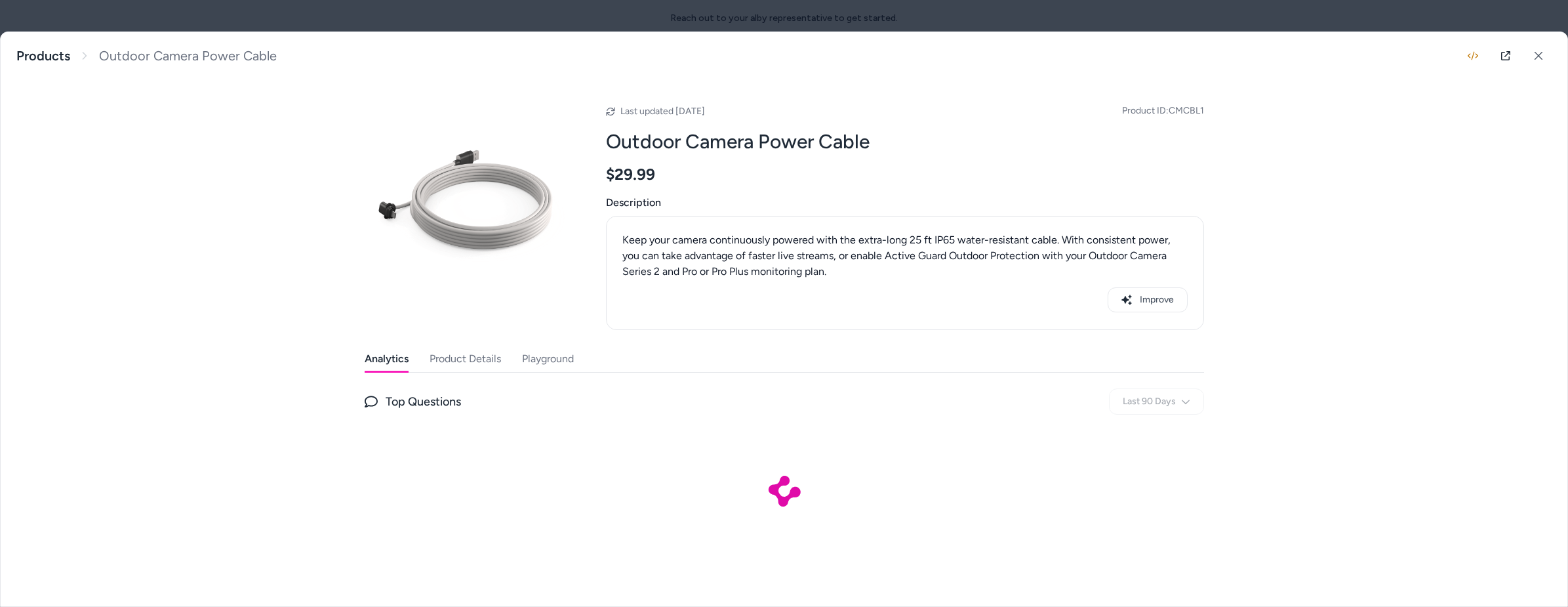
click at [472, 361] on button "Product Details" at bounding box center [465, 358] width 71 height 26
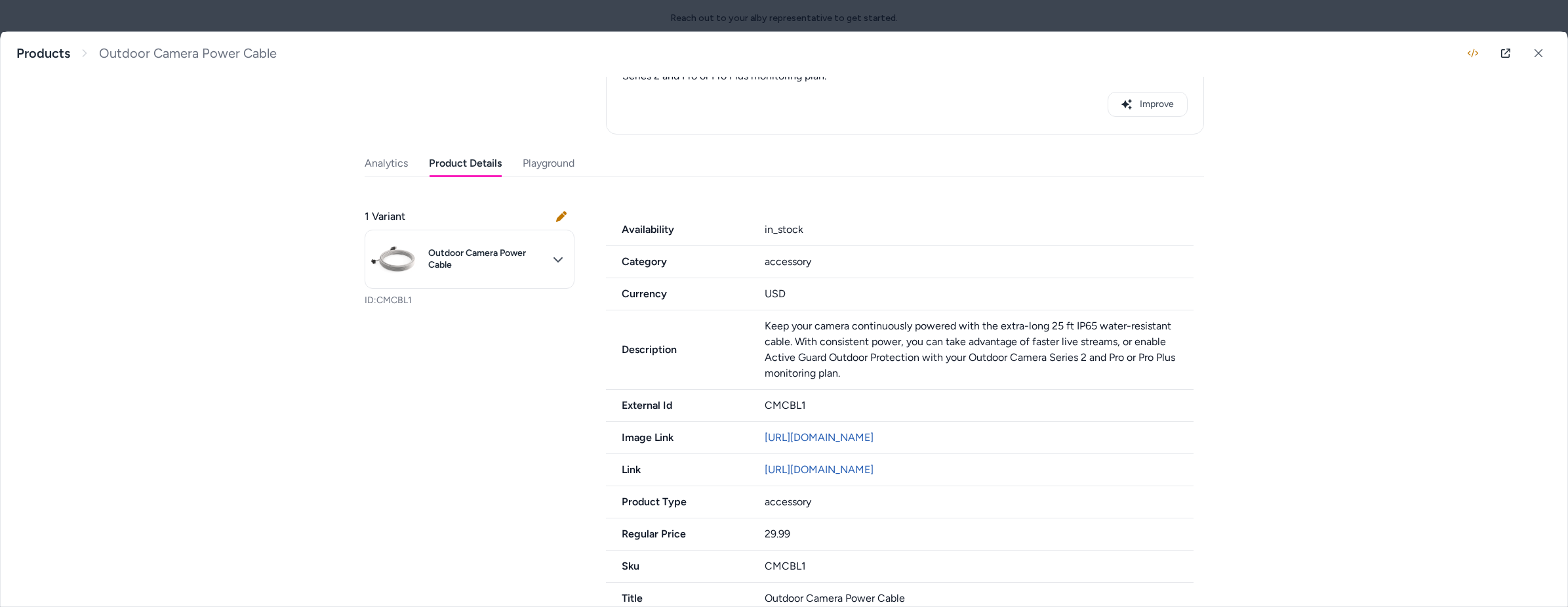
scroll to position [240, 0]
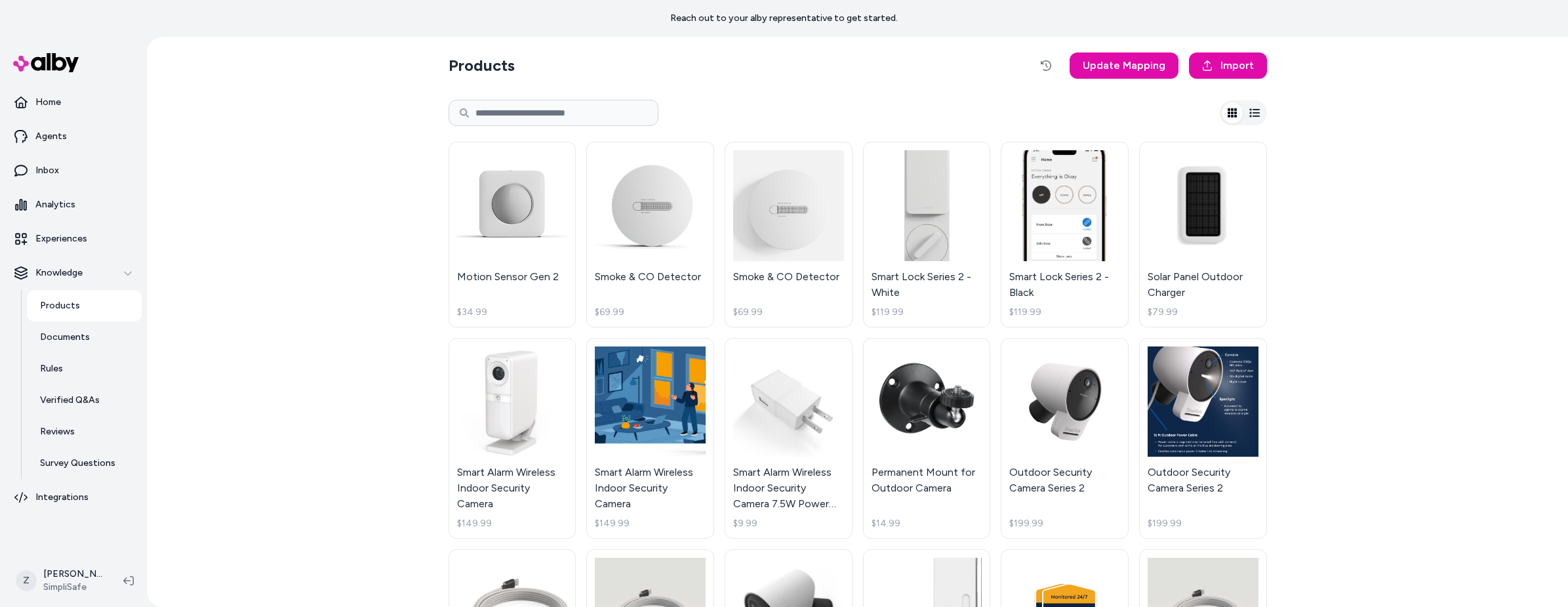
click at [1387, 272] on div "Products Update Mapping Import Motion Sensor Gen 2 $34.99 Smoke & CO Detector $…" at bounding box center [858, 321] width 1421 height 570
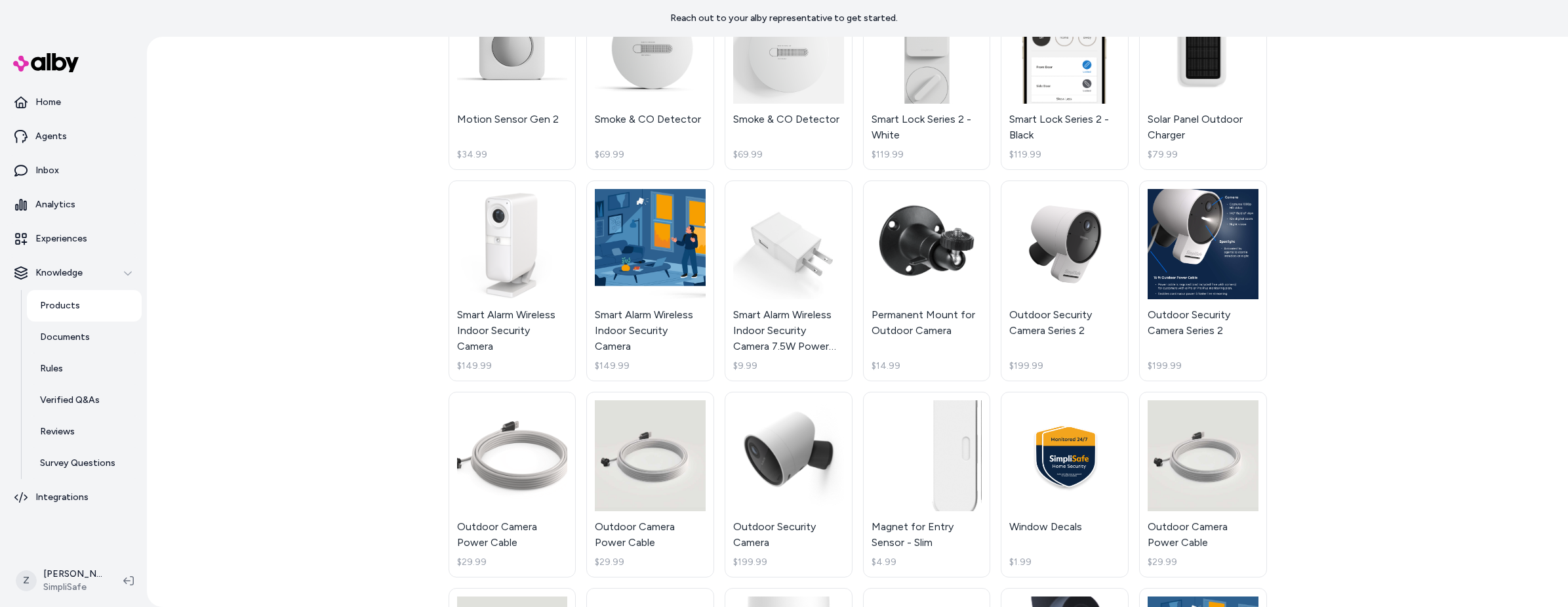
scroll to position [23, 0]
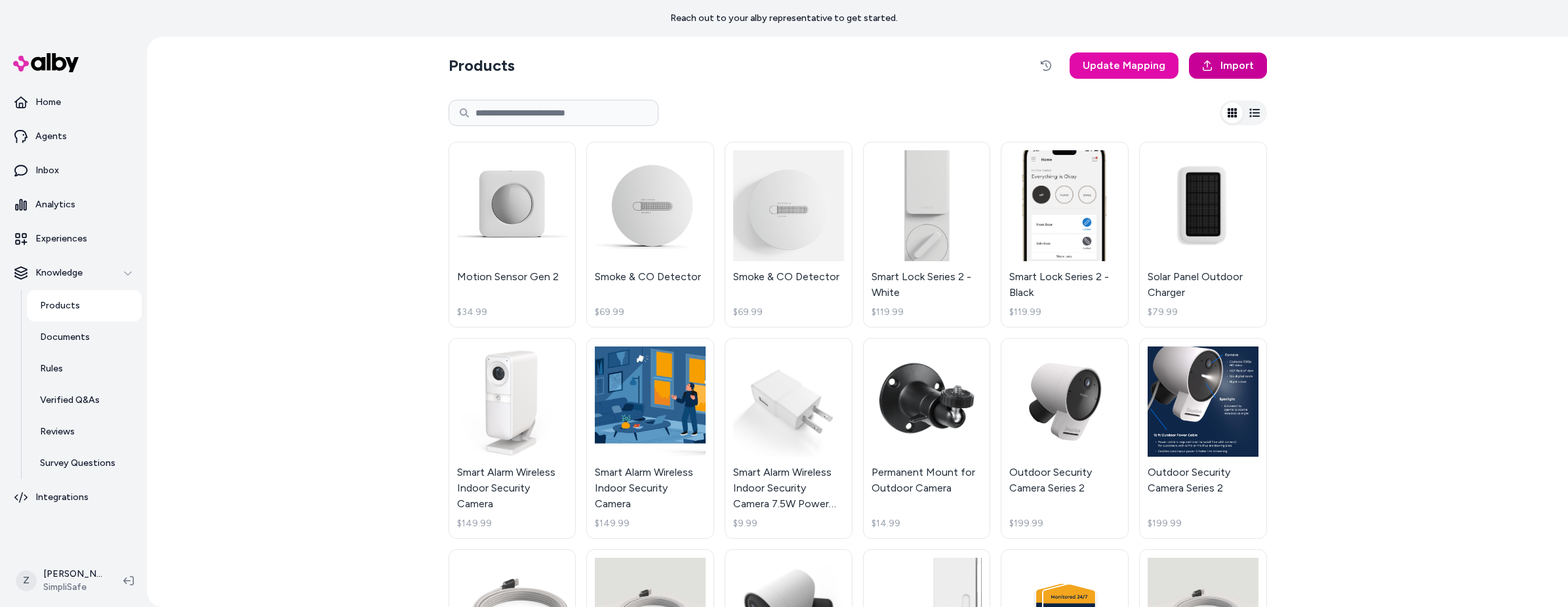
click at [1256, 67] on link "Import" at bounding box center [1227, 65] width 78 height 26
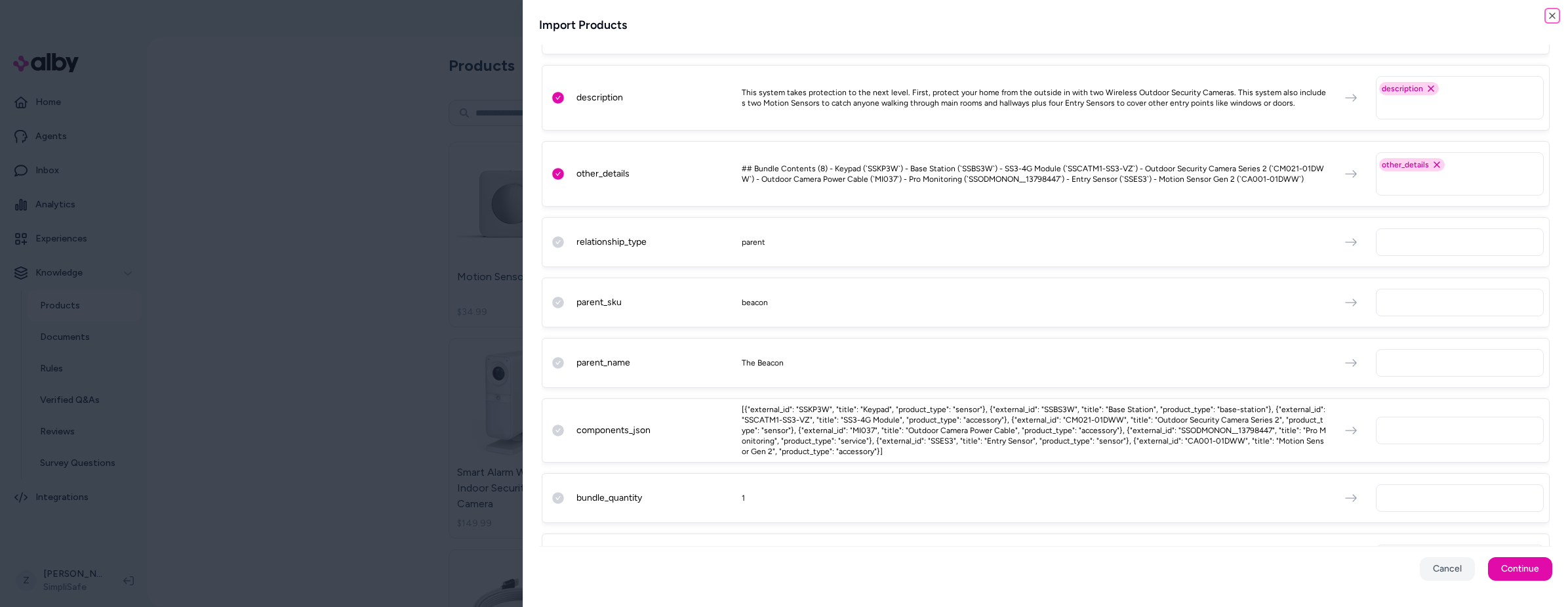
scroll to position [880, 0]
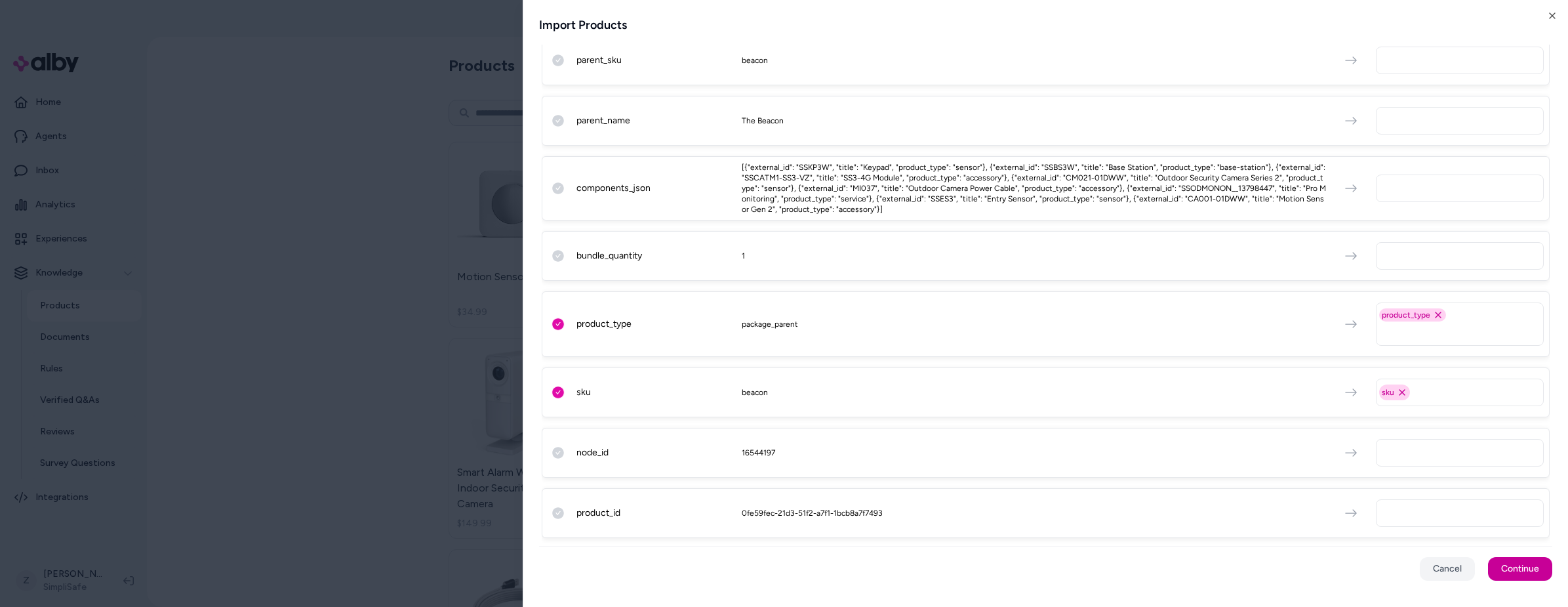
click at [1518, 575] on button "Continue" at bounding box center [1520, 569] width 64 height 24
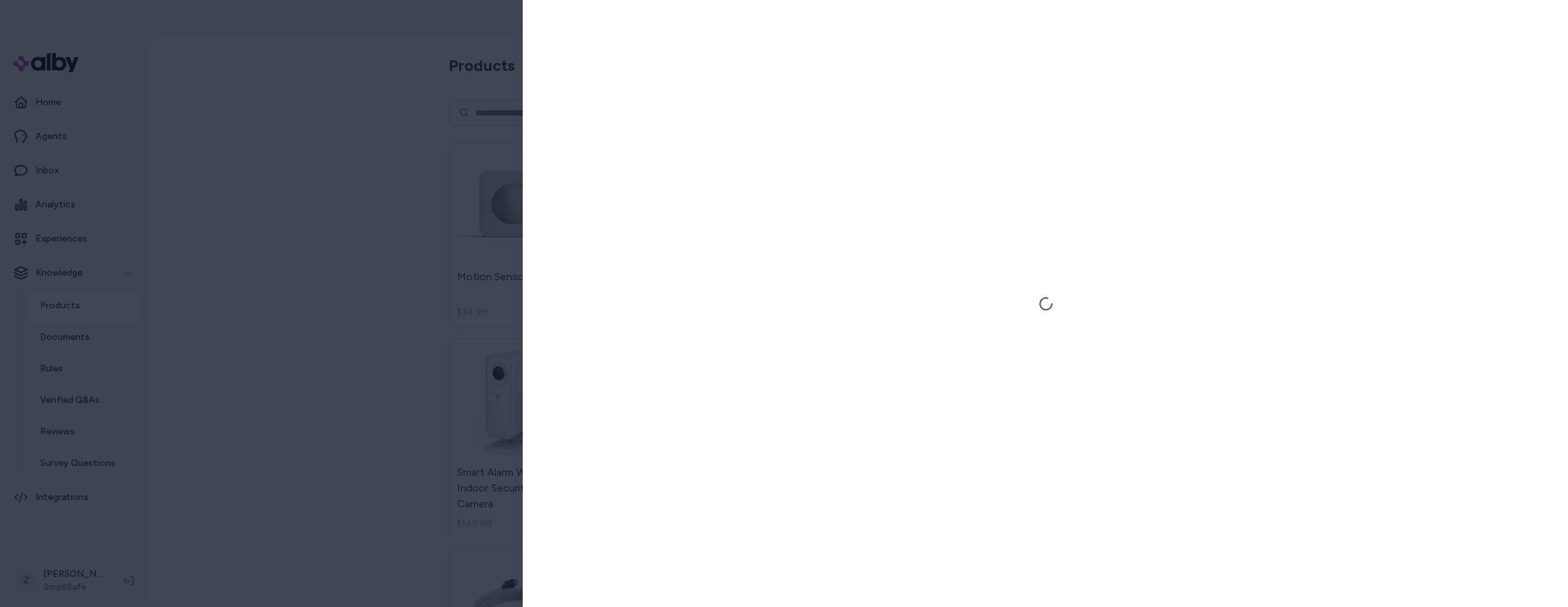
scroll to position [0, 0]
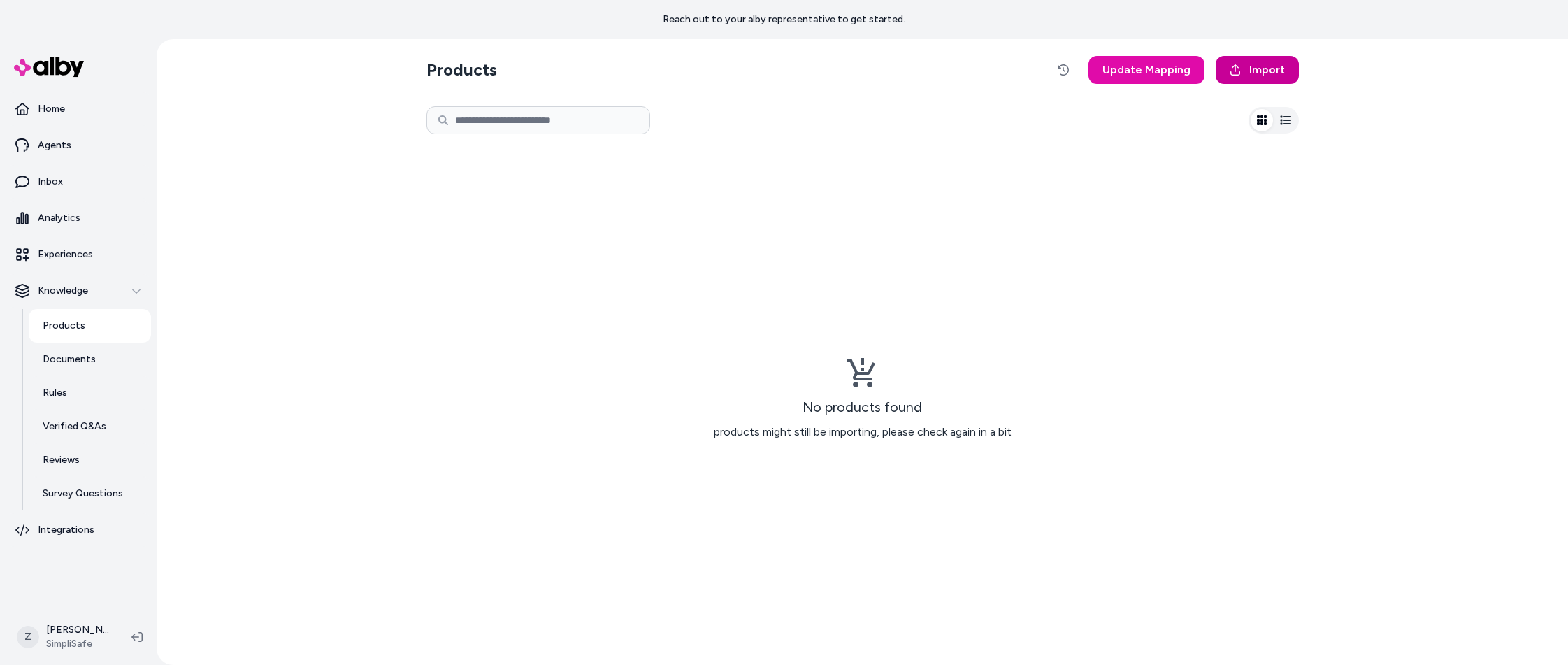
click at [1263, 74] on span "Import" at bounding box center [1268, 69] width 36 height 16
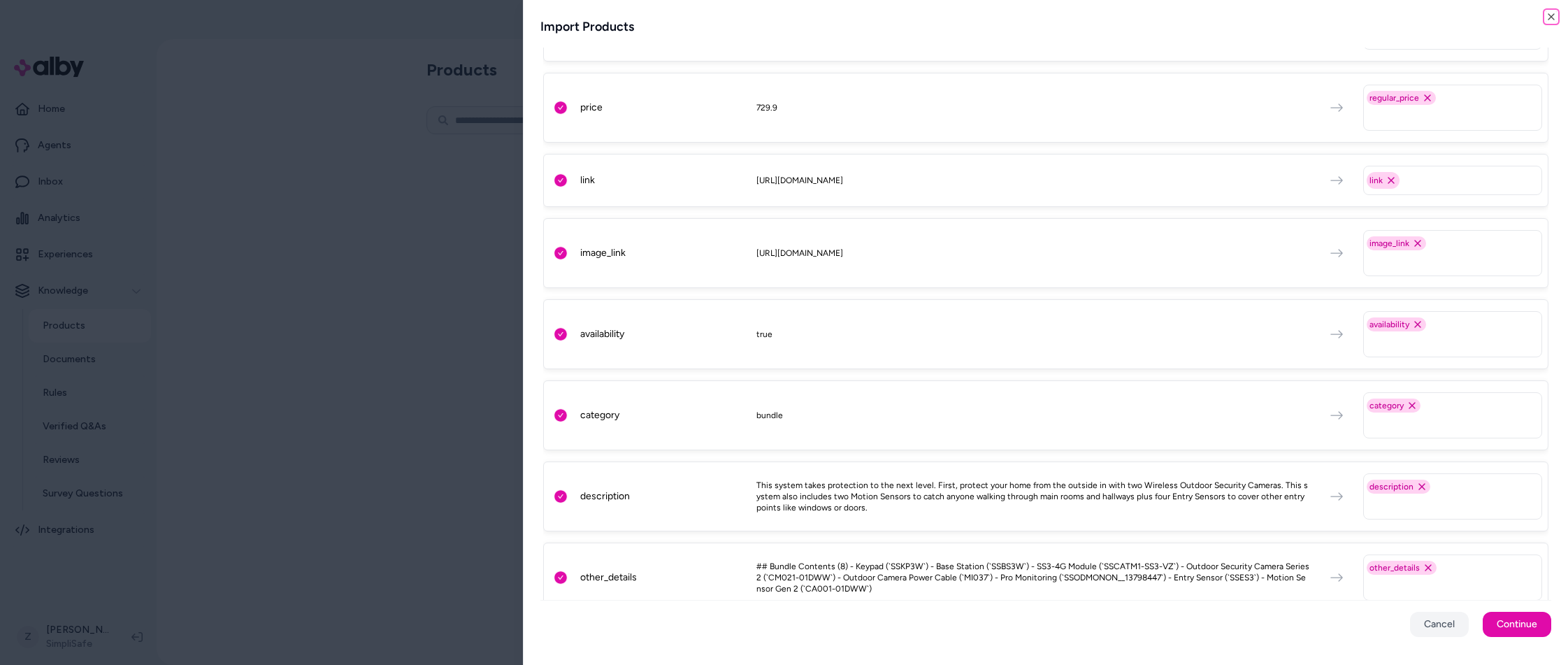
scroll to position [921, 0]
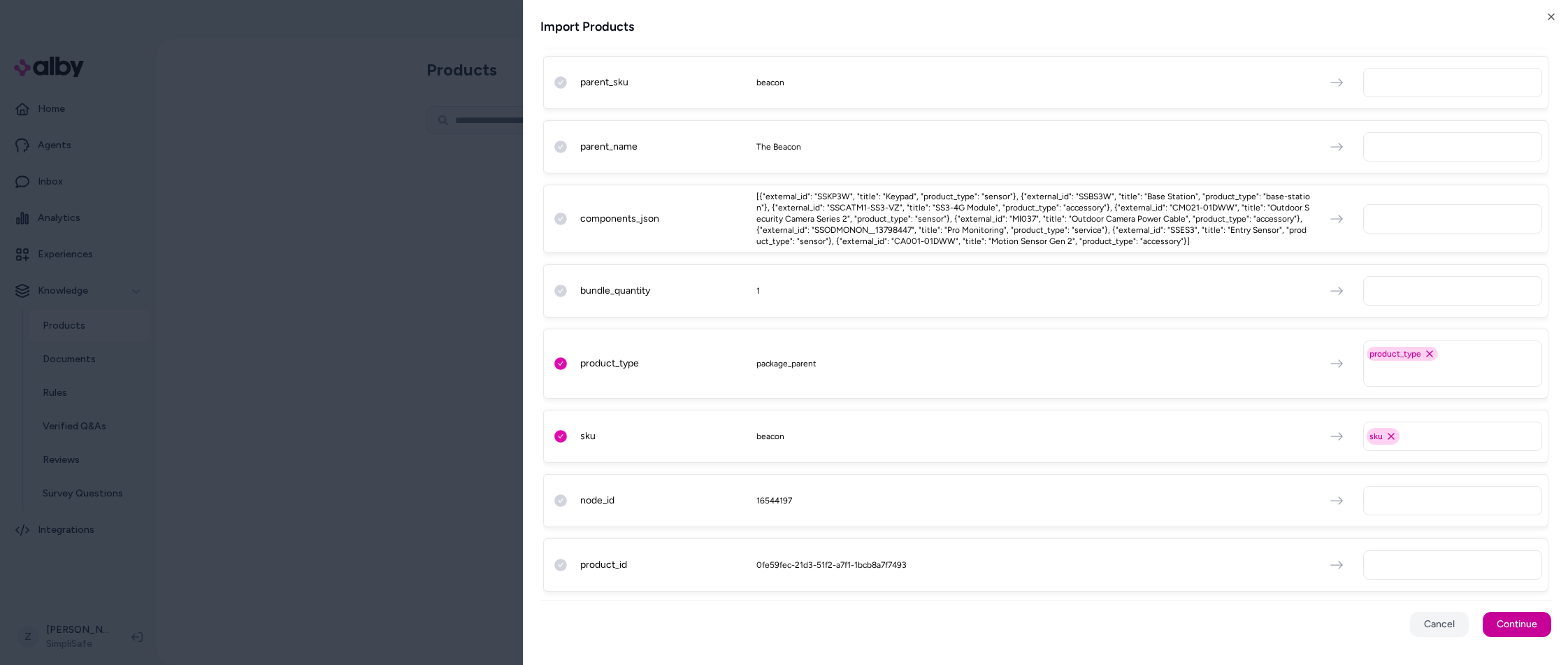
click at [1519, 630] on button "Continue" at bounding box center [1517, 625] width 69 height 25
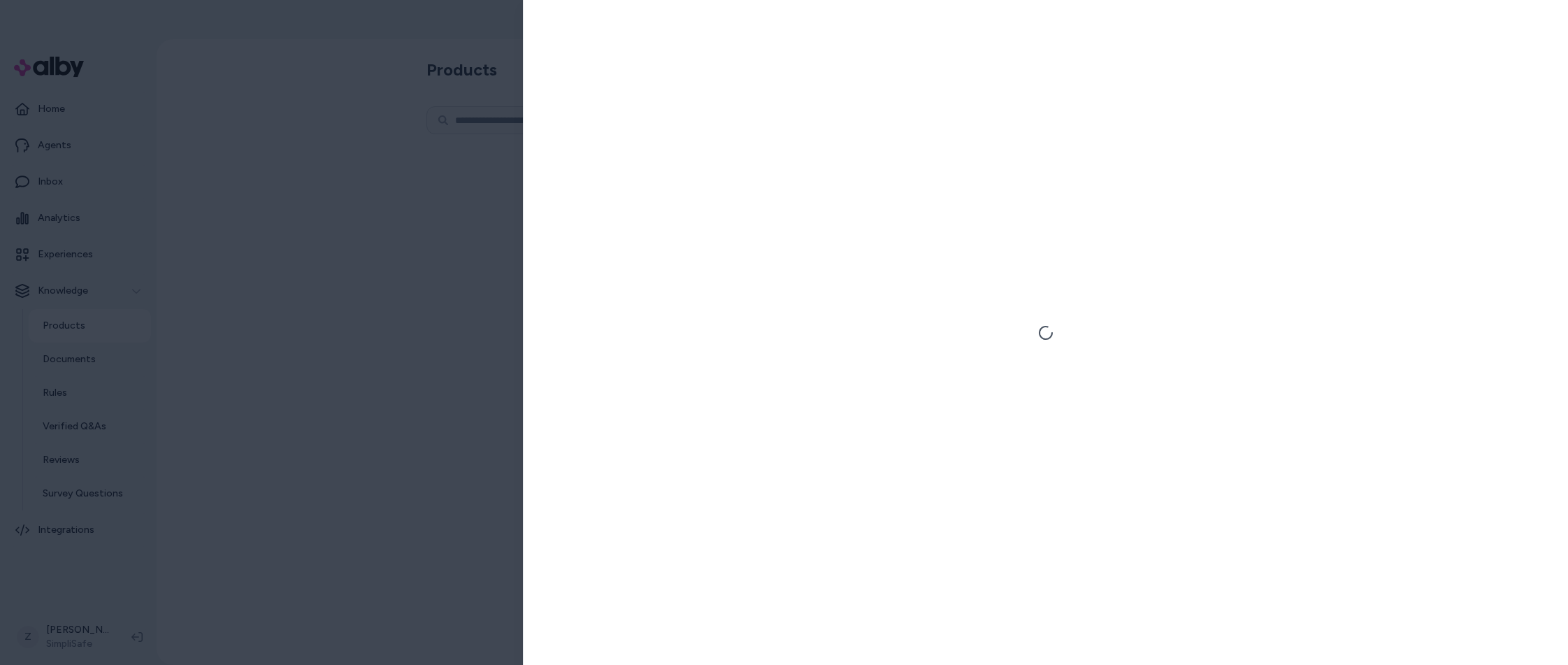
scroll to position [0, 0]
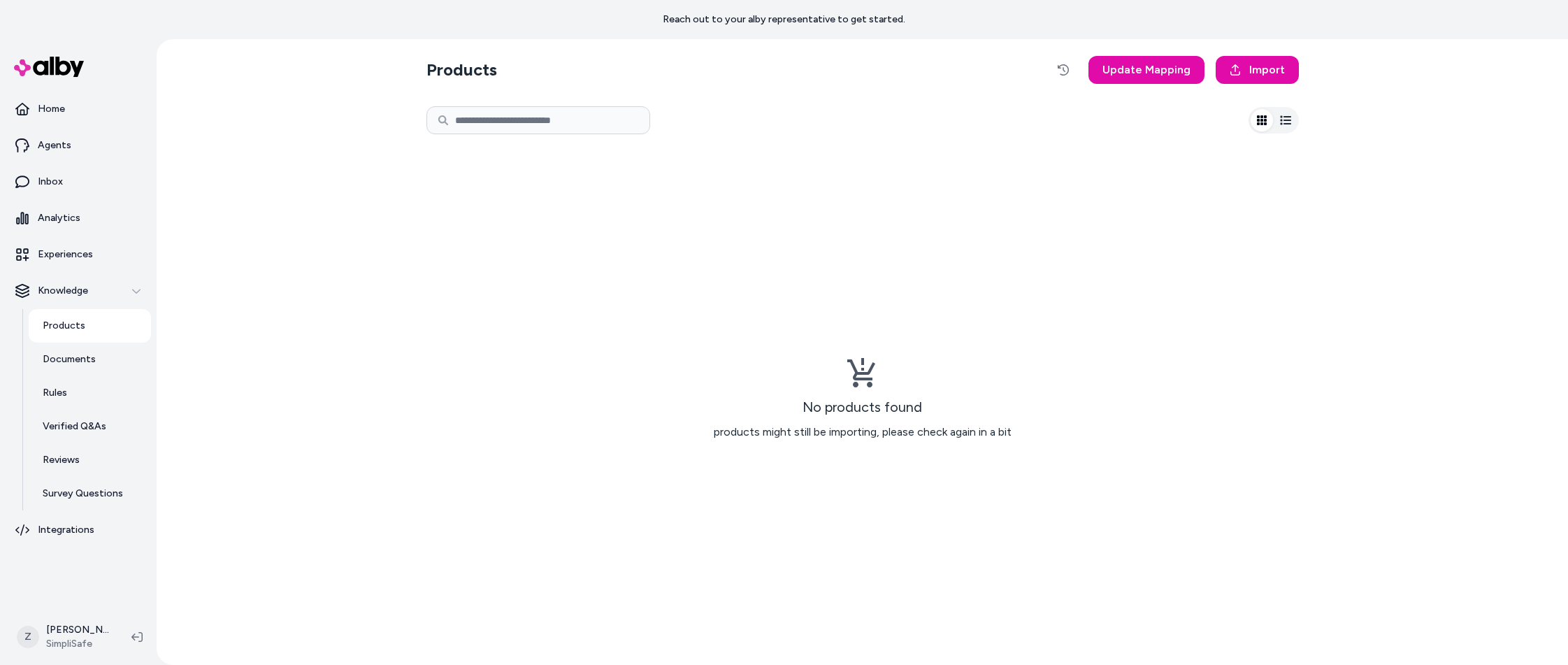
click at [1116, 309] on div "No products found products might still be importing, please check again in a bit" at bounding box center [863, 398] width 873 height 511
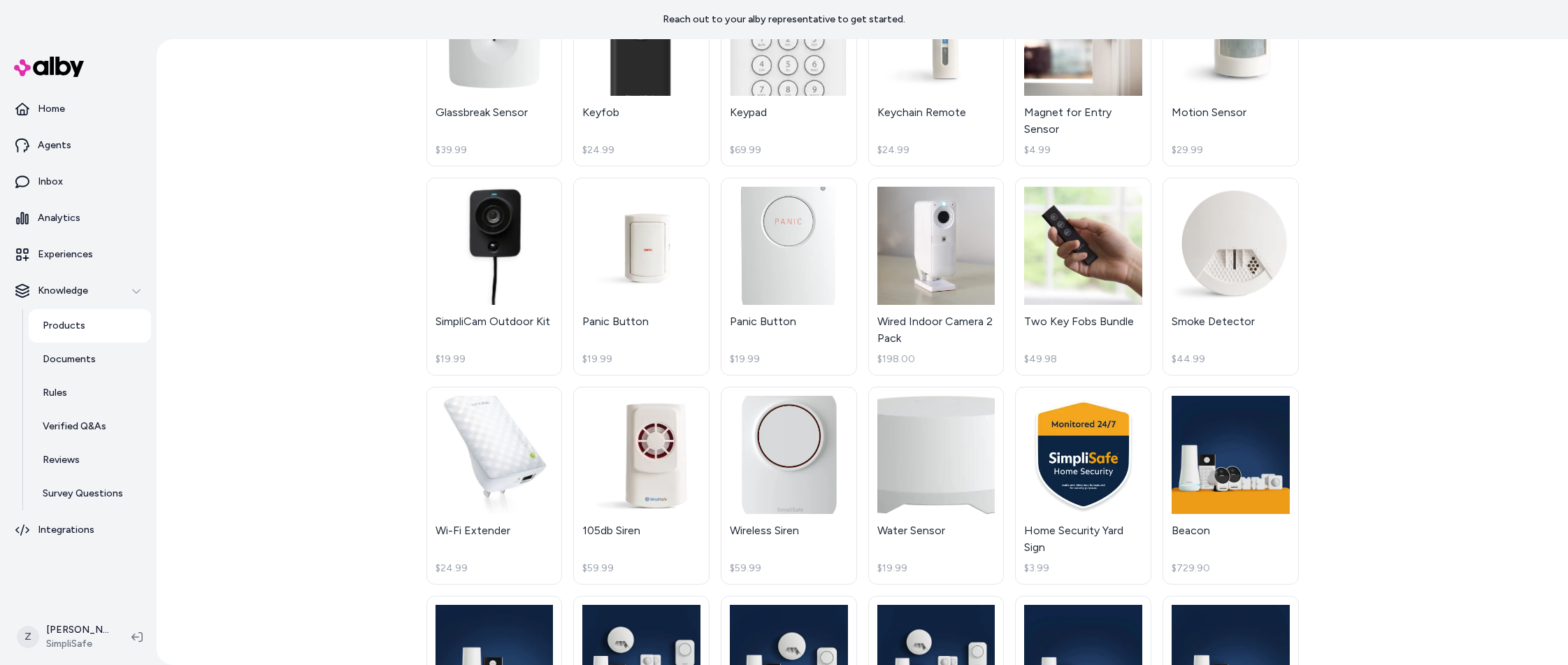
scroll to position [1182, 0]
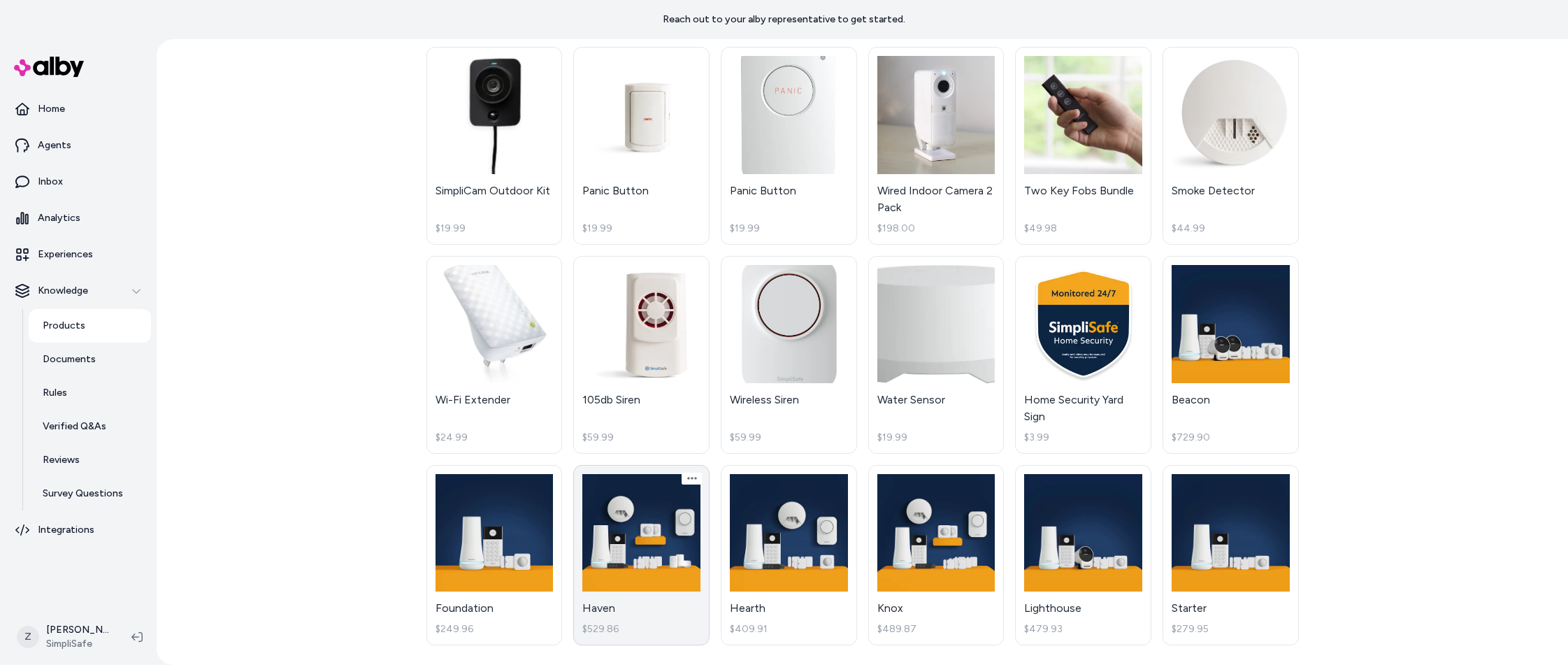
click at [627, 566] on link "Haven $529.86" at bounding box center [641, 555] width 137 height 181
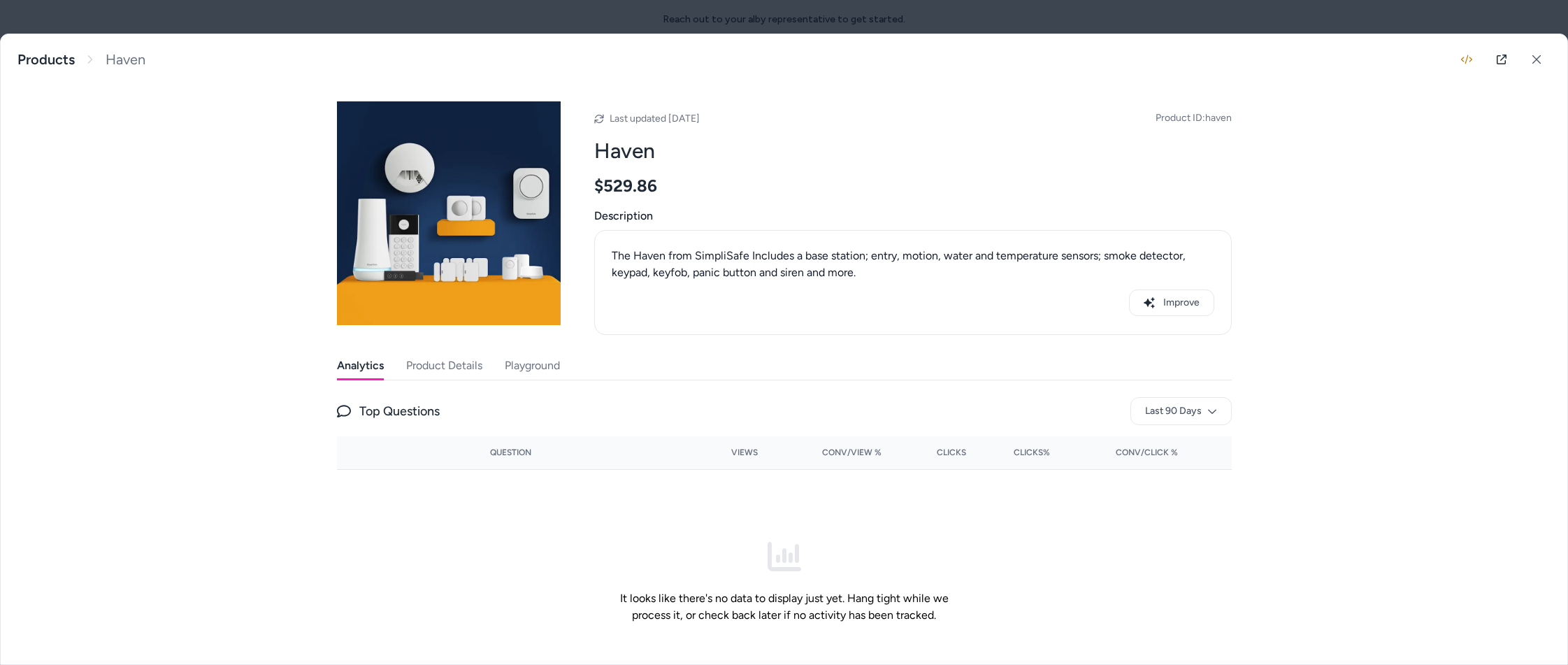
scroll to position [52, 0]
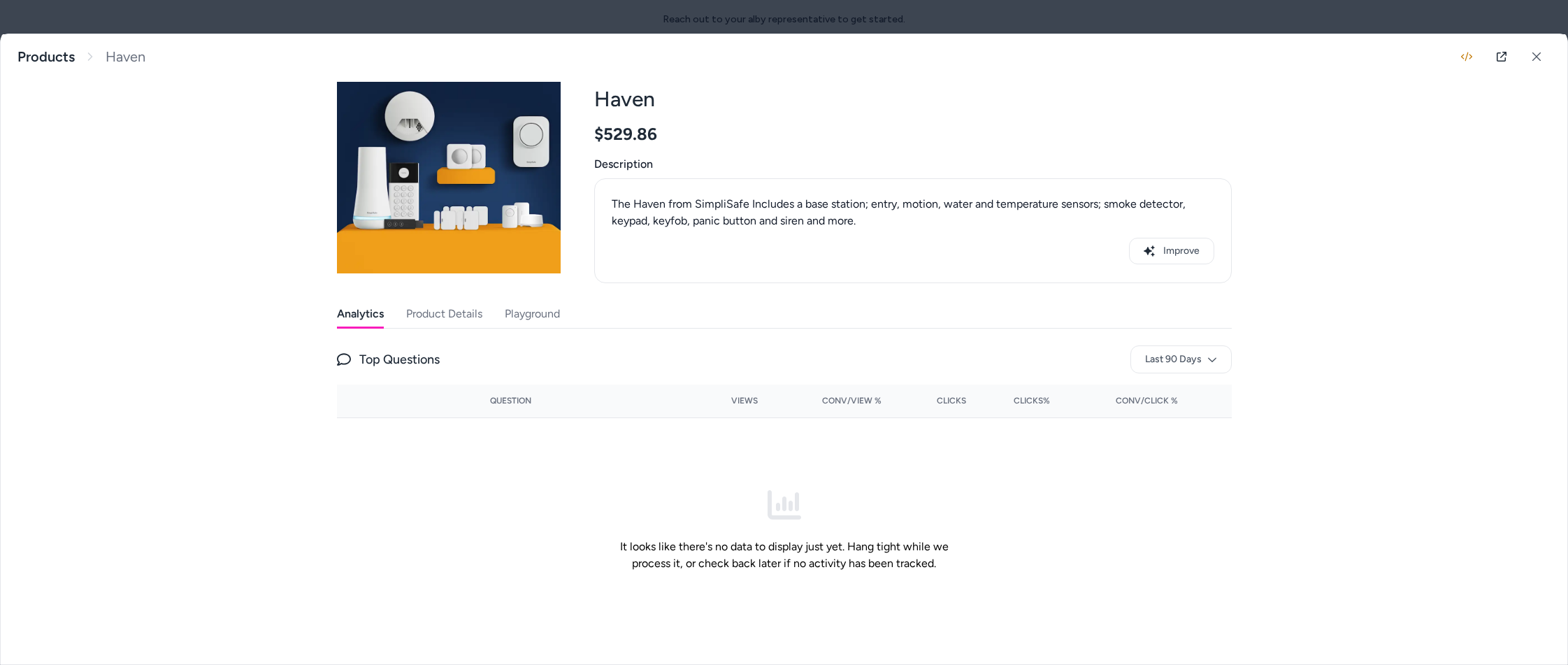
click at [422, 318] on button "Product Details" at bounding box center [444, 314] width 76 height 28
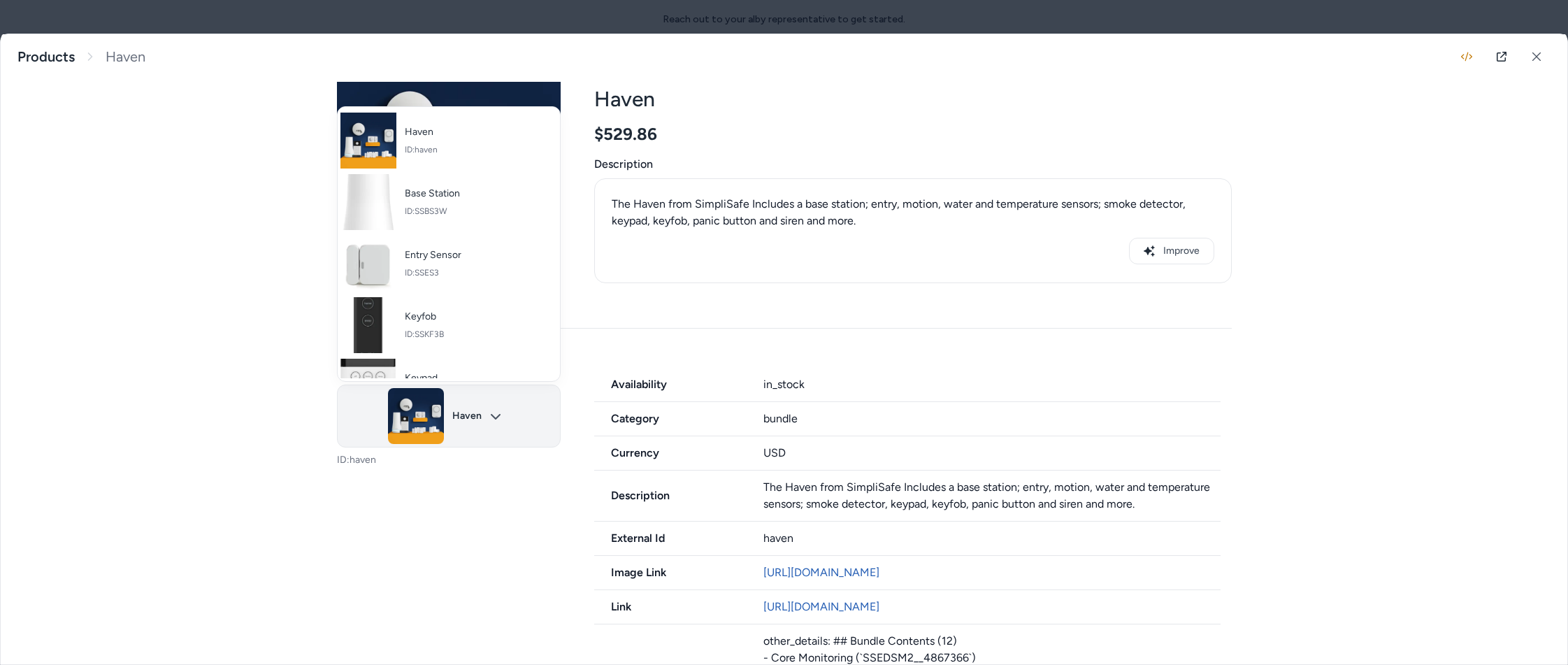
click at [456, 390] on body "Reach out to your alby representative to get started. Home Agents Inbox Analyti…" at bounding box center [784, 332] width 1568 height 665
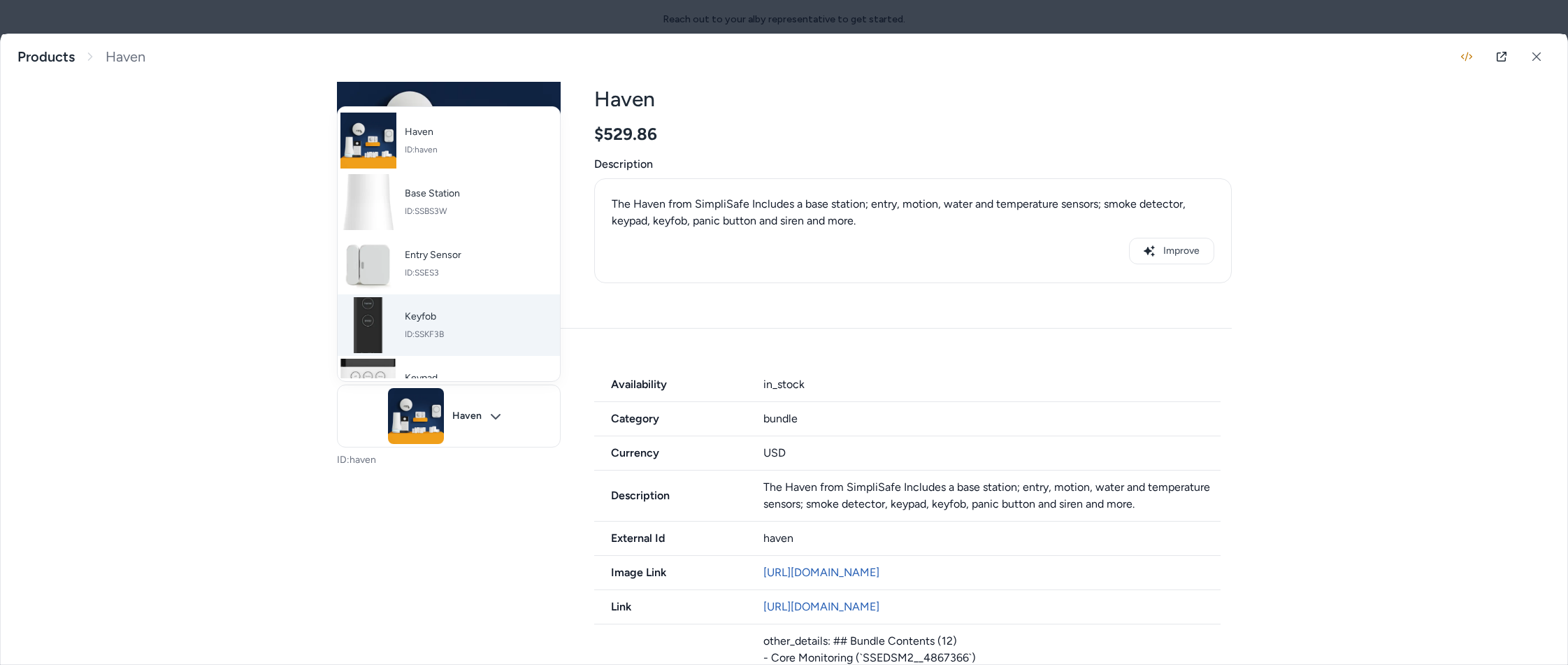
scroll to position [409, 0]
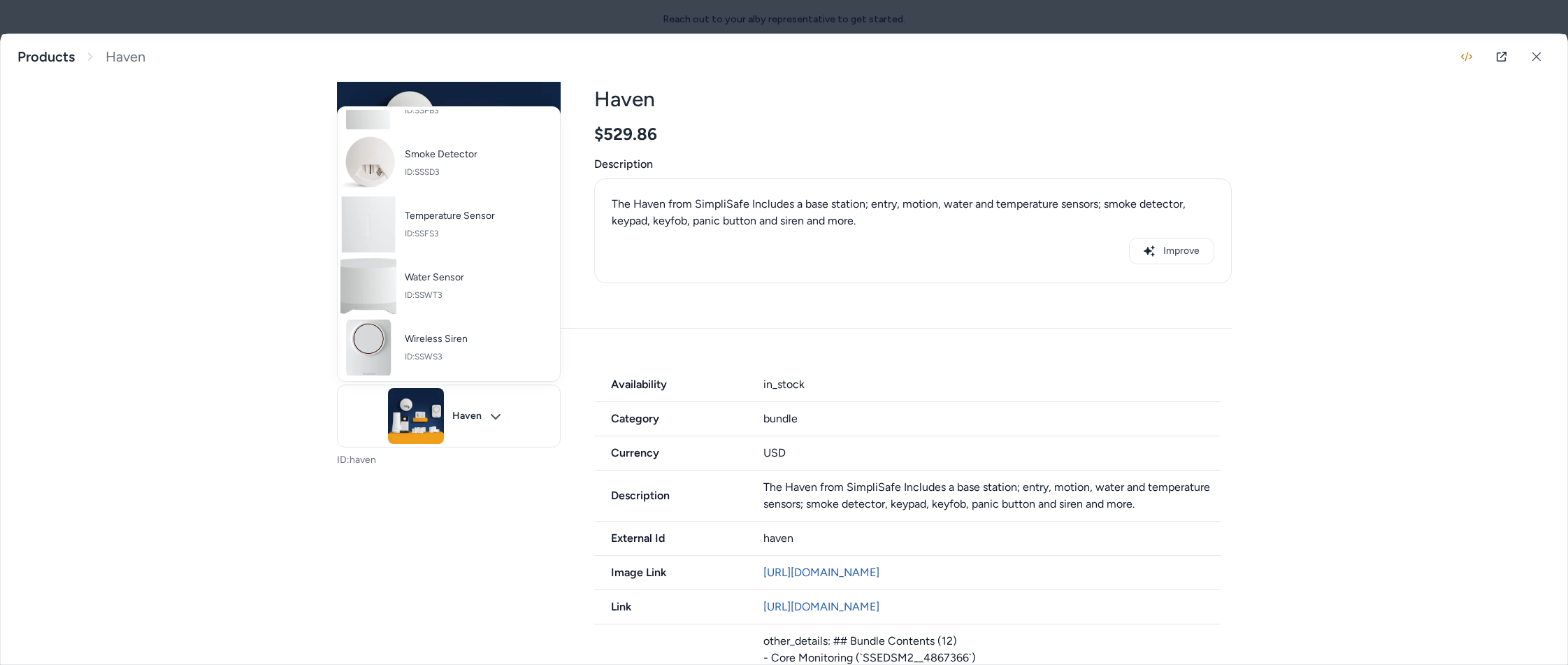
click at [480, 420] on div at bounding box center [784, 332] width 1568 height 665
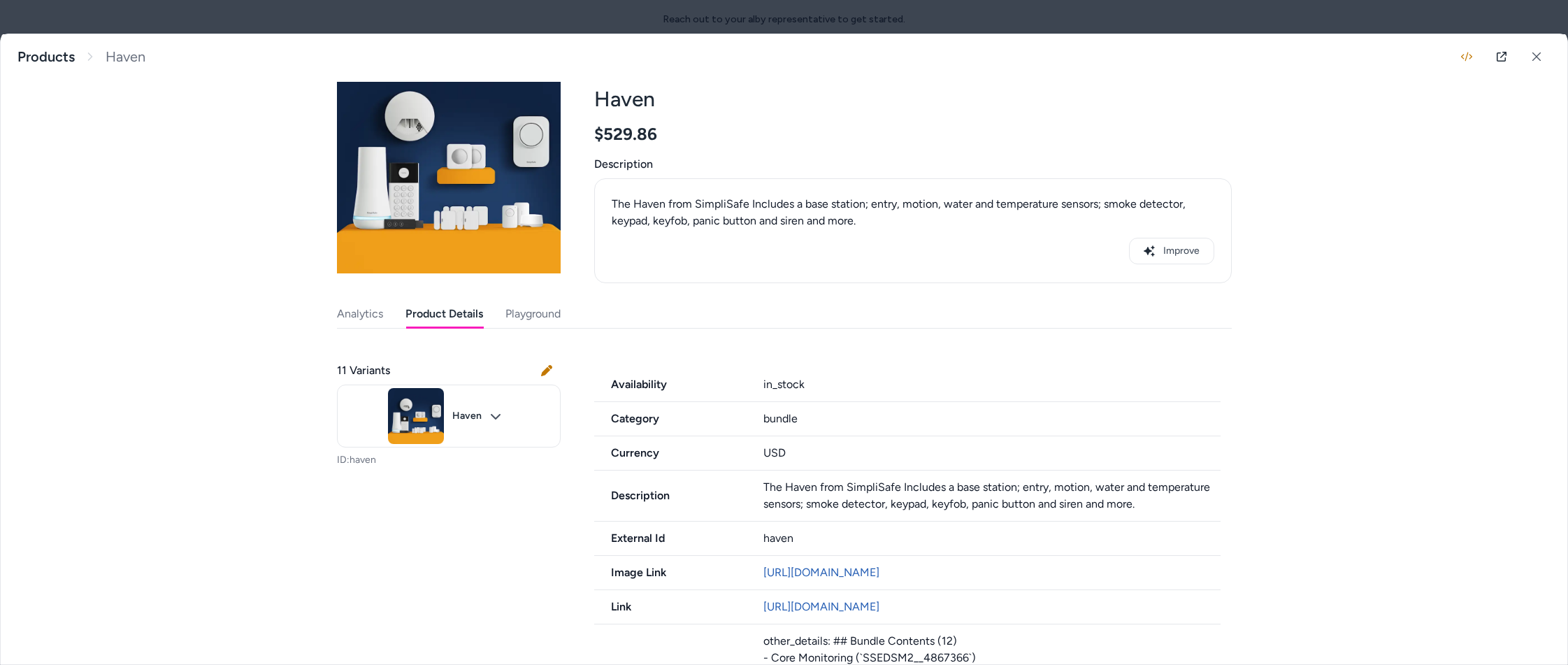
click at [510, 312] on div "Last updated Aug 13, 2025 Product ID: haven Haven $529.86 Description The Haven…" at bounding box center [784, 529] width 895 height 992
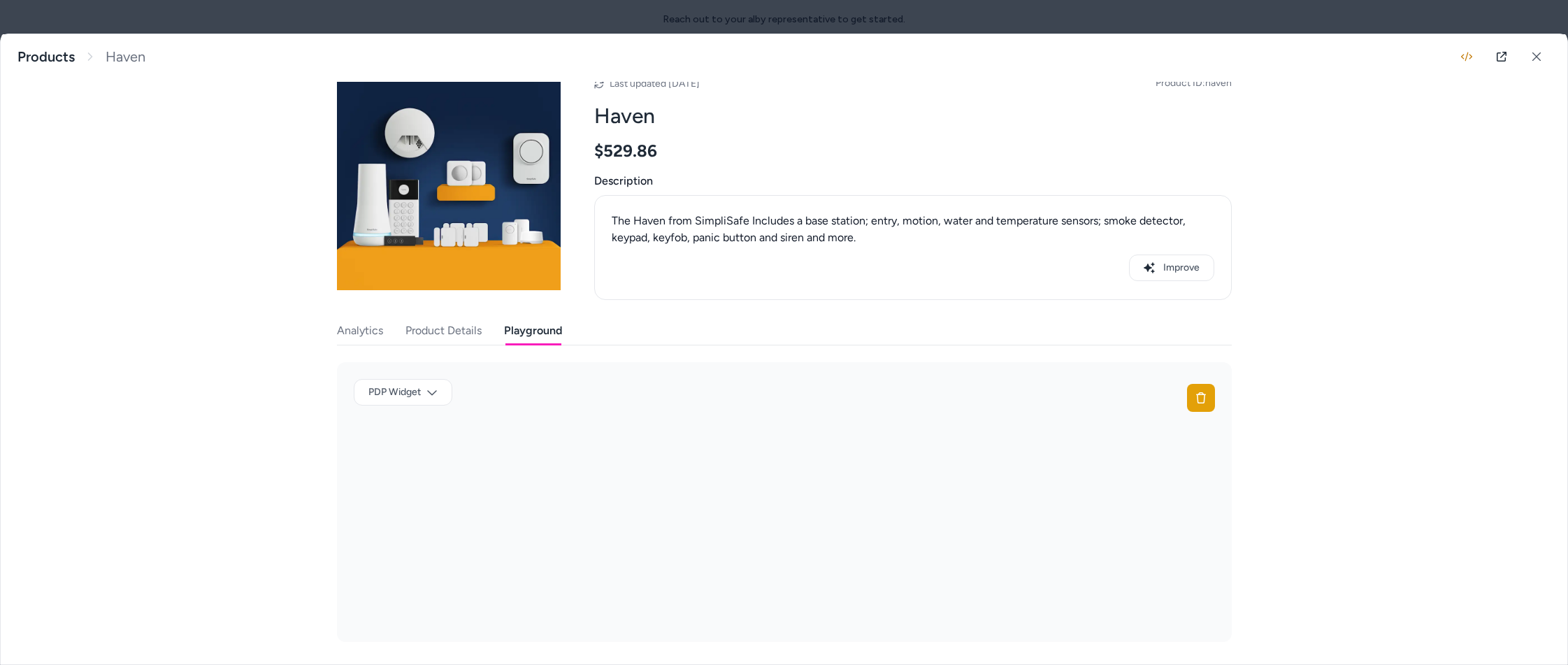
scroll to position [35, 0]
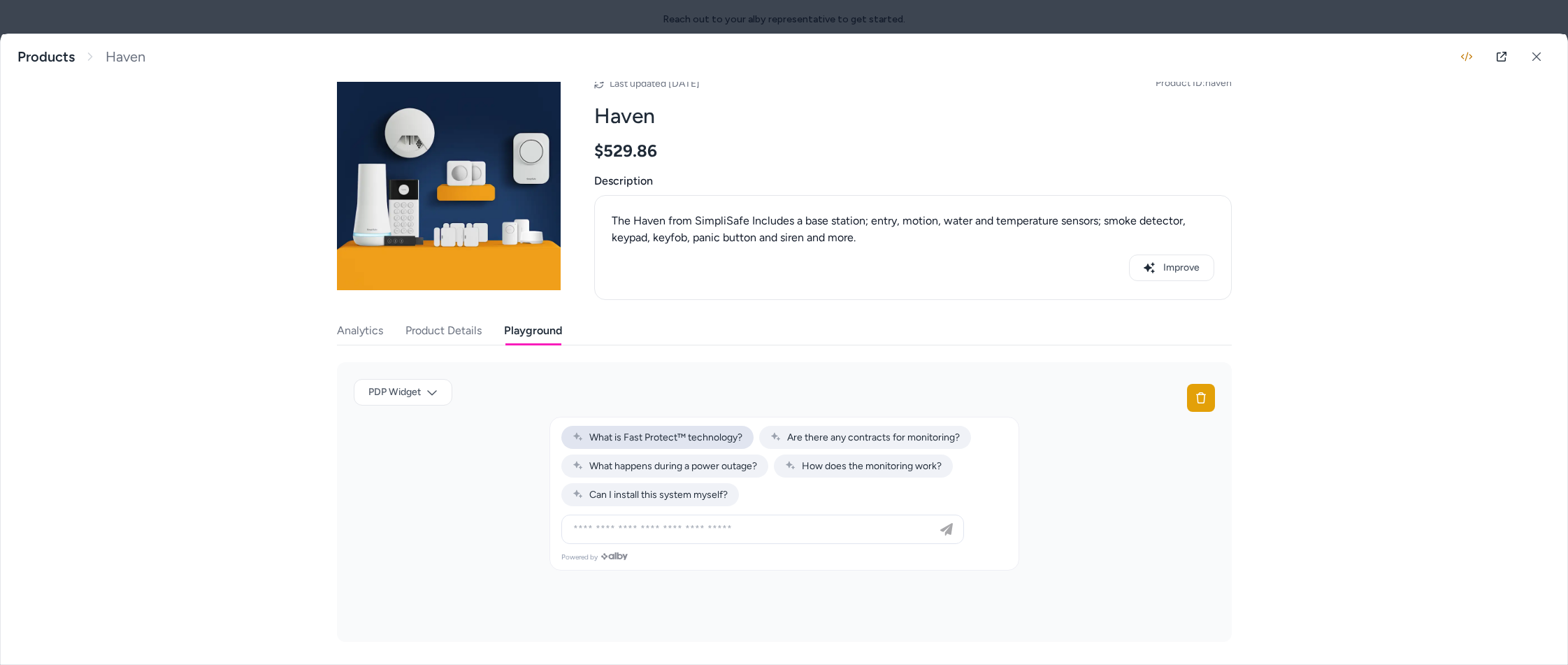
click at [646, 442] on button "What is Fast Protect™ technology?" at bounding box center [657, 437] width 192 height 23
type input "**********"
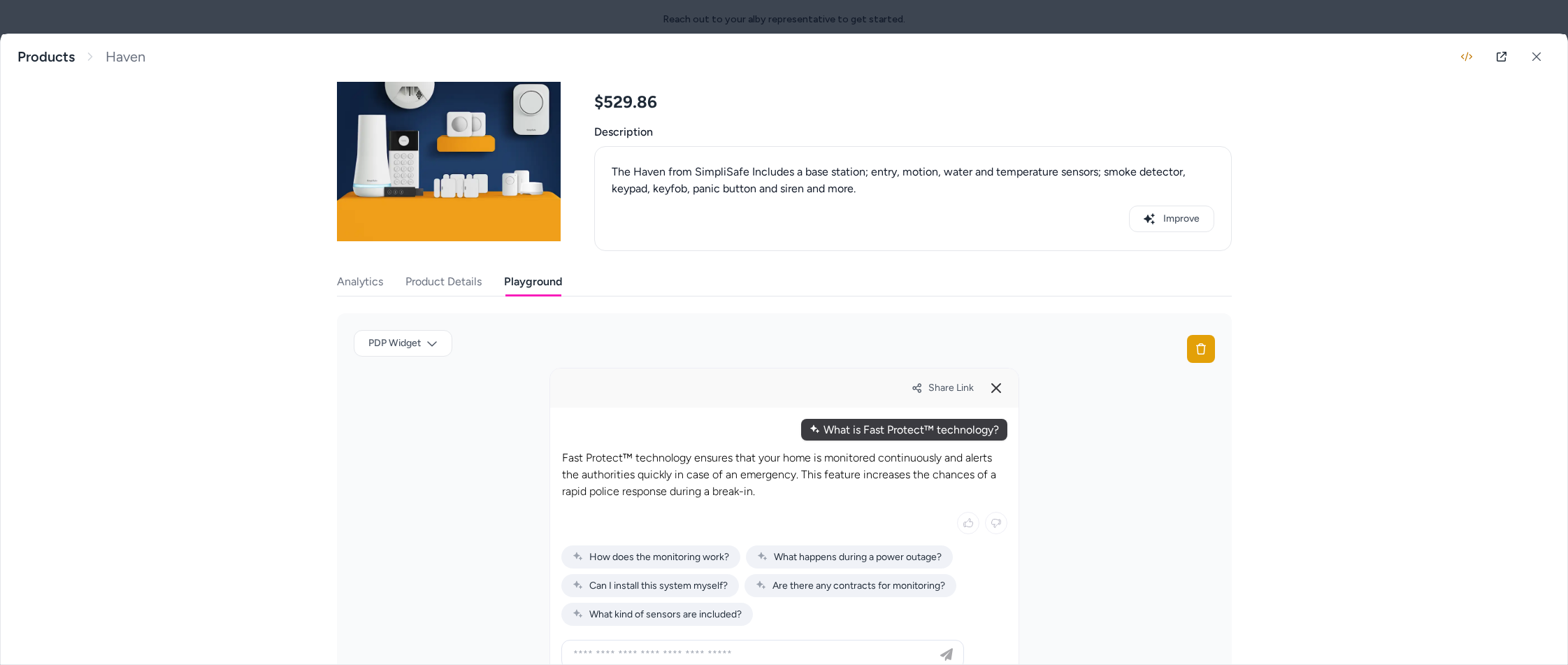
scroll to position [129, 0]
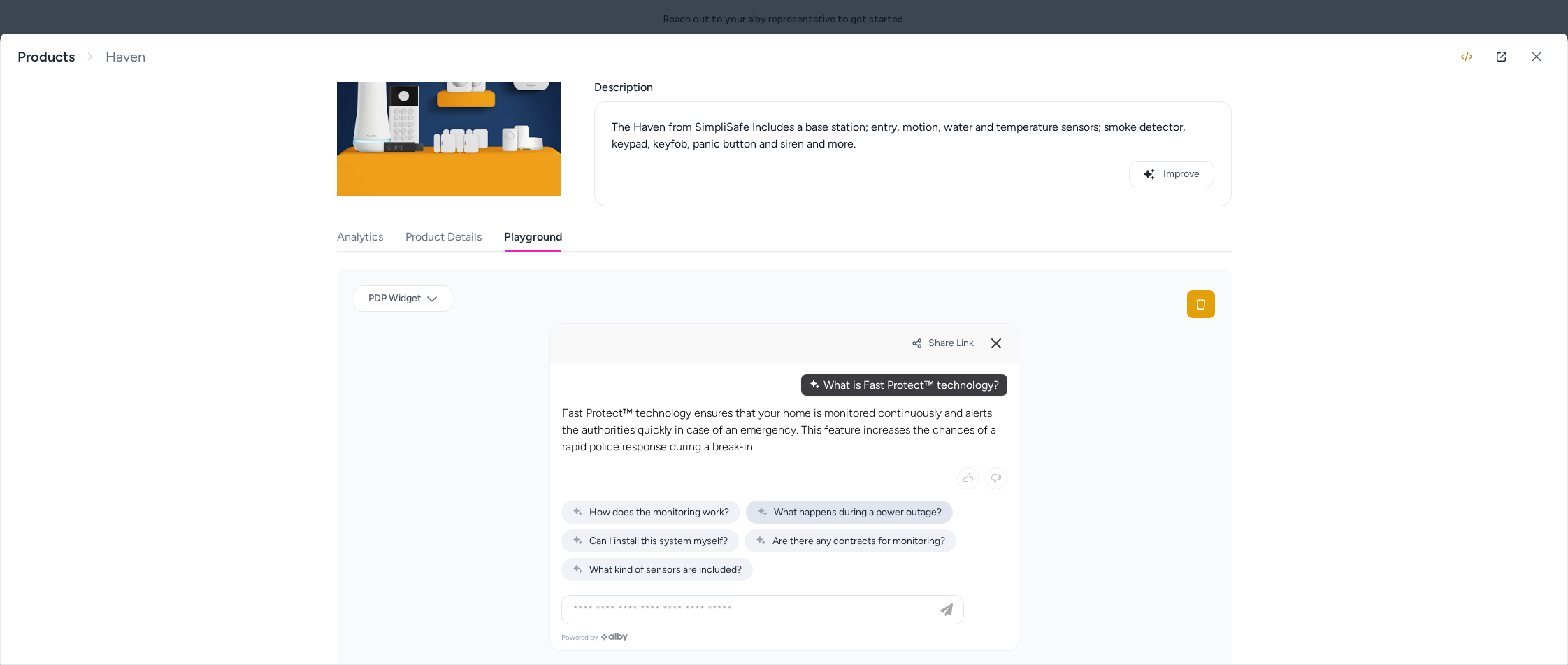
click at [793, 515] on span "What happens during a power outage?" at bounding box center [849, 513] width 185 height 12
type input "**********"
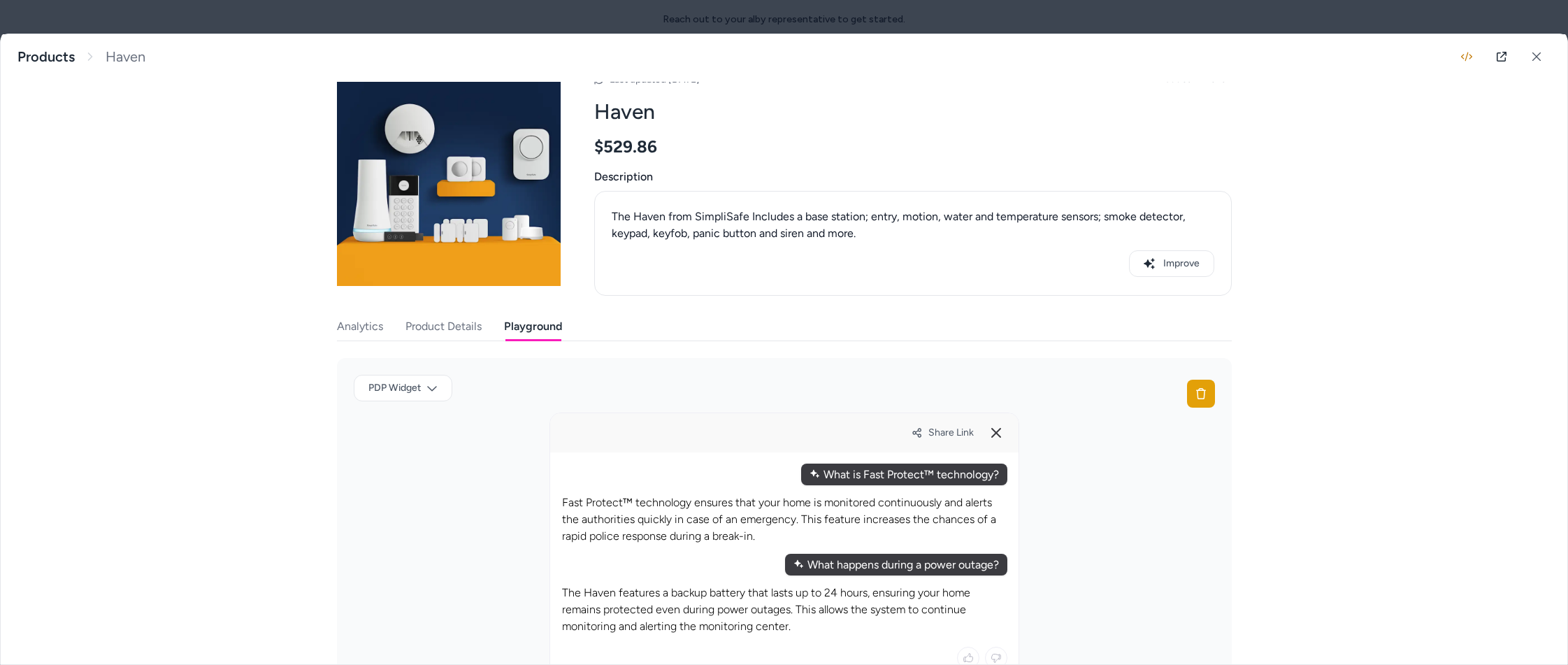
scroll to position [244, 0]
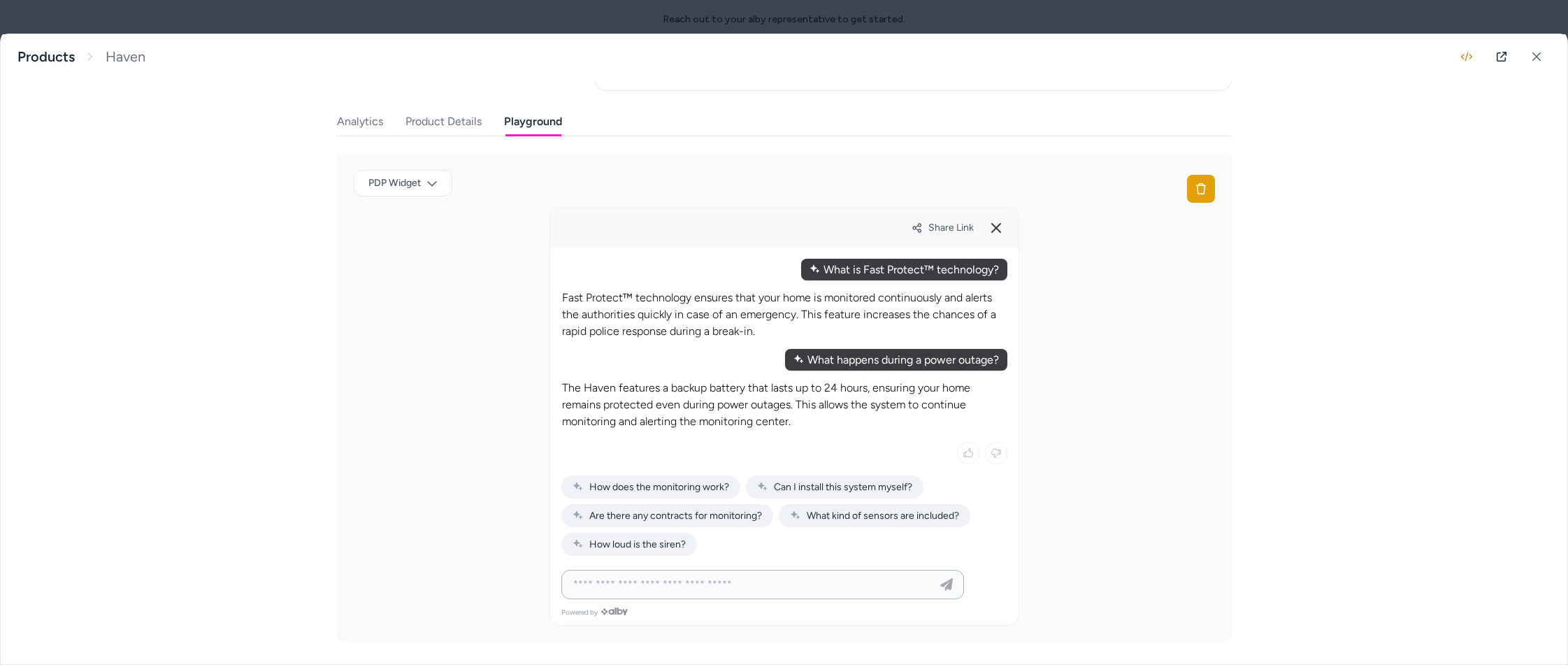
click at [710, 578] on input at bounding box center [749, 584] width 368 height 16
type input "**********"
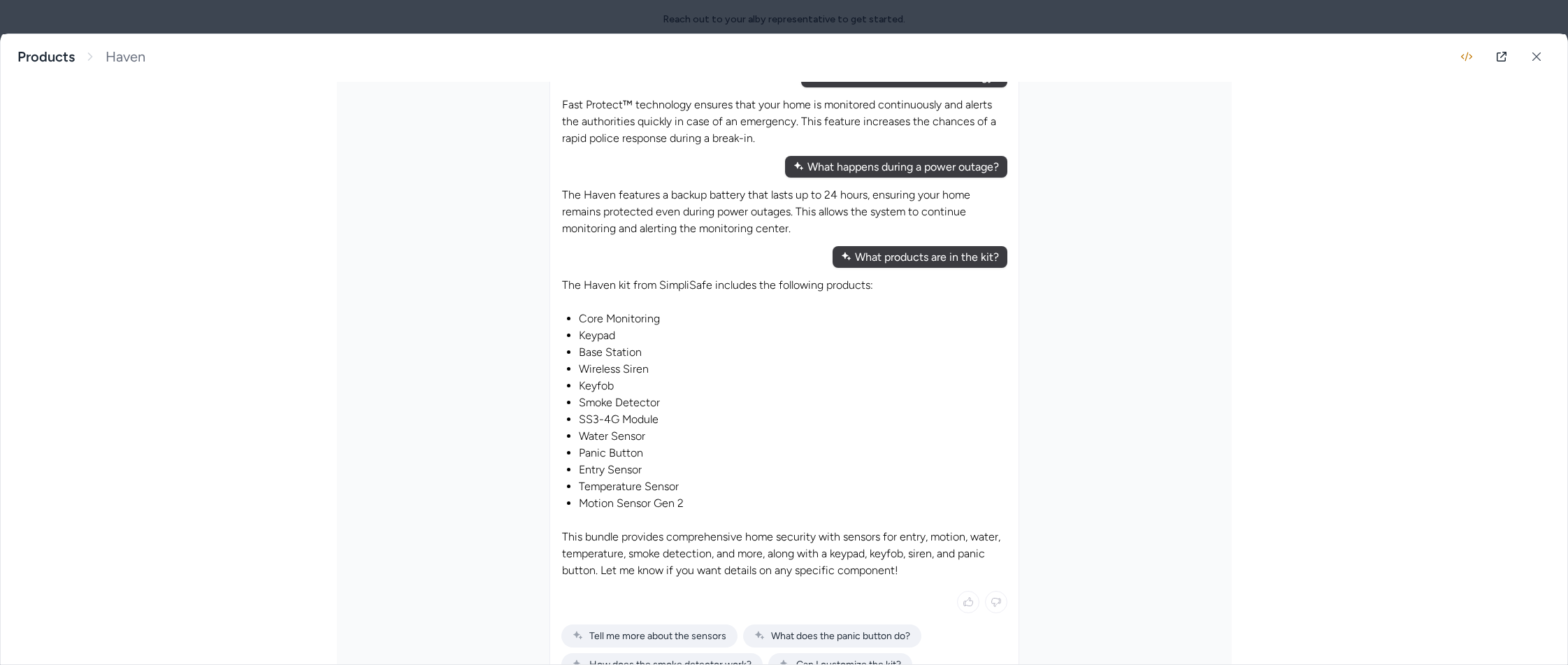
scroll to position [456, 0]
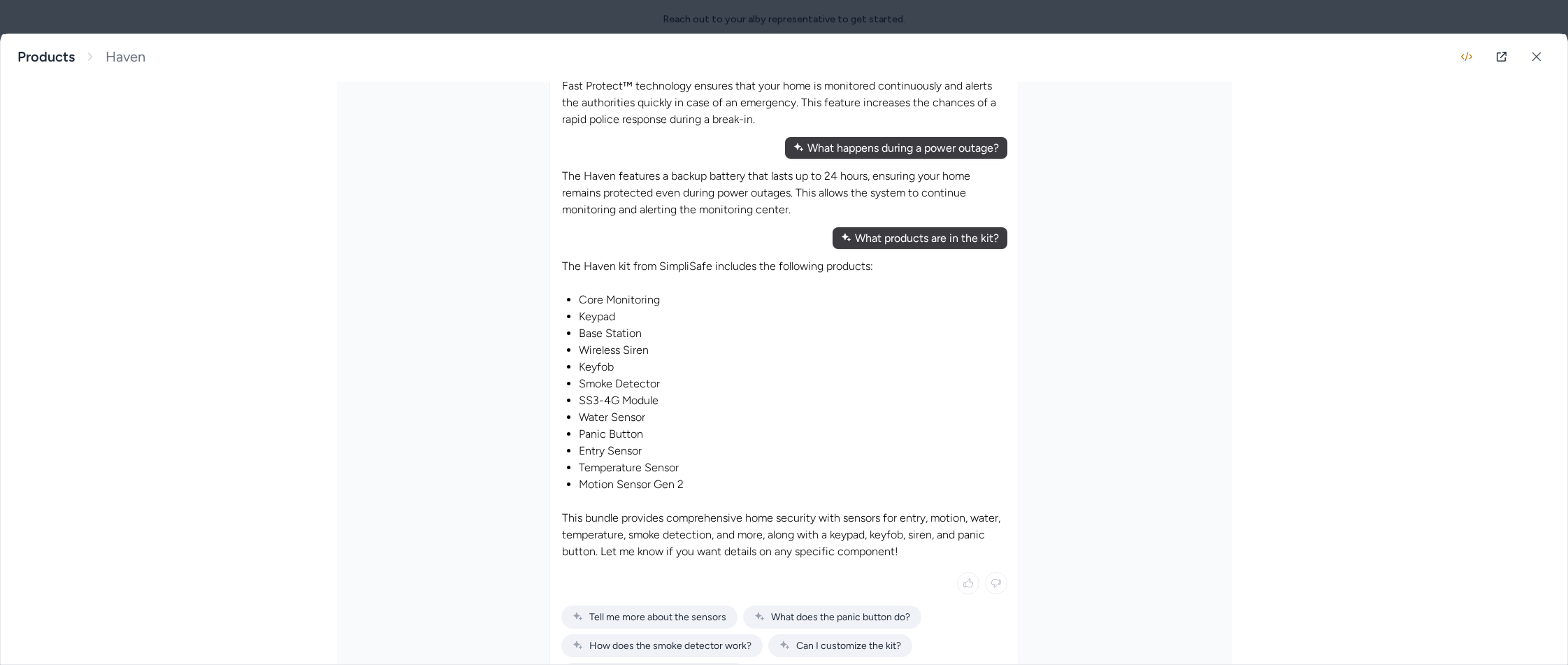
drag, startPoint x: 617, startPoint y: 400, endPoint x: 573, endPoint y: 400, distance: 44.0
click at [573, 400] on div "The Haven kit from SimpliSafe includes the following products: Core Monitoring …" at bounding box center [784, 409] width 446 height 303
drag, startPoint x: 666, startPoint y: 403, endPoint x: 674, endPoint y: 403, distance: 8.0
click at [666, 403] on li "SS3-4G Module" at bounding box center [793, 400] width 428 height 16
drag, startPoint x: 633, startPoint y: 403, endPoint x: 580, endPoint y: 403, distance: 53.0
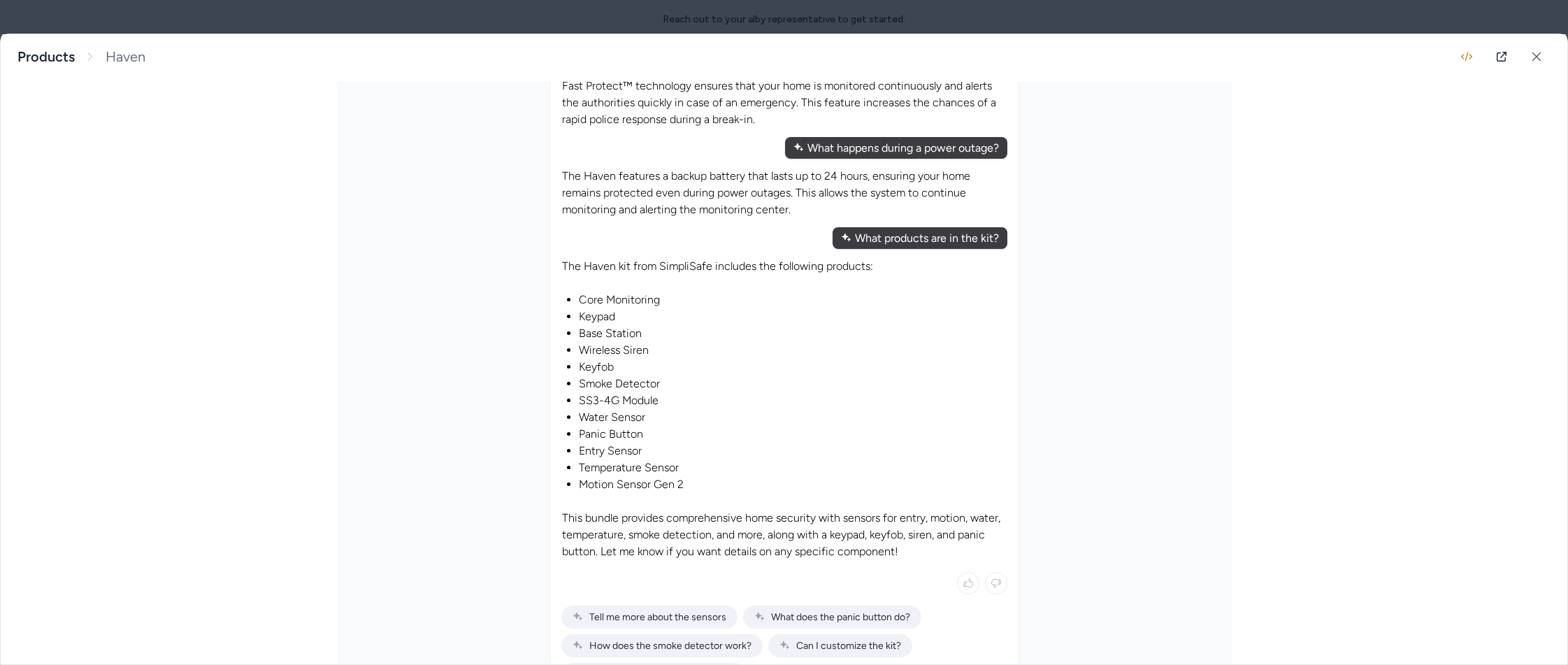
click at [580, 403] on li "SS3-4G Module" at bounding box center [793, 400] width 428 height 16
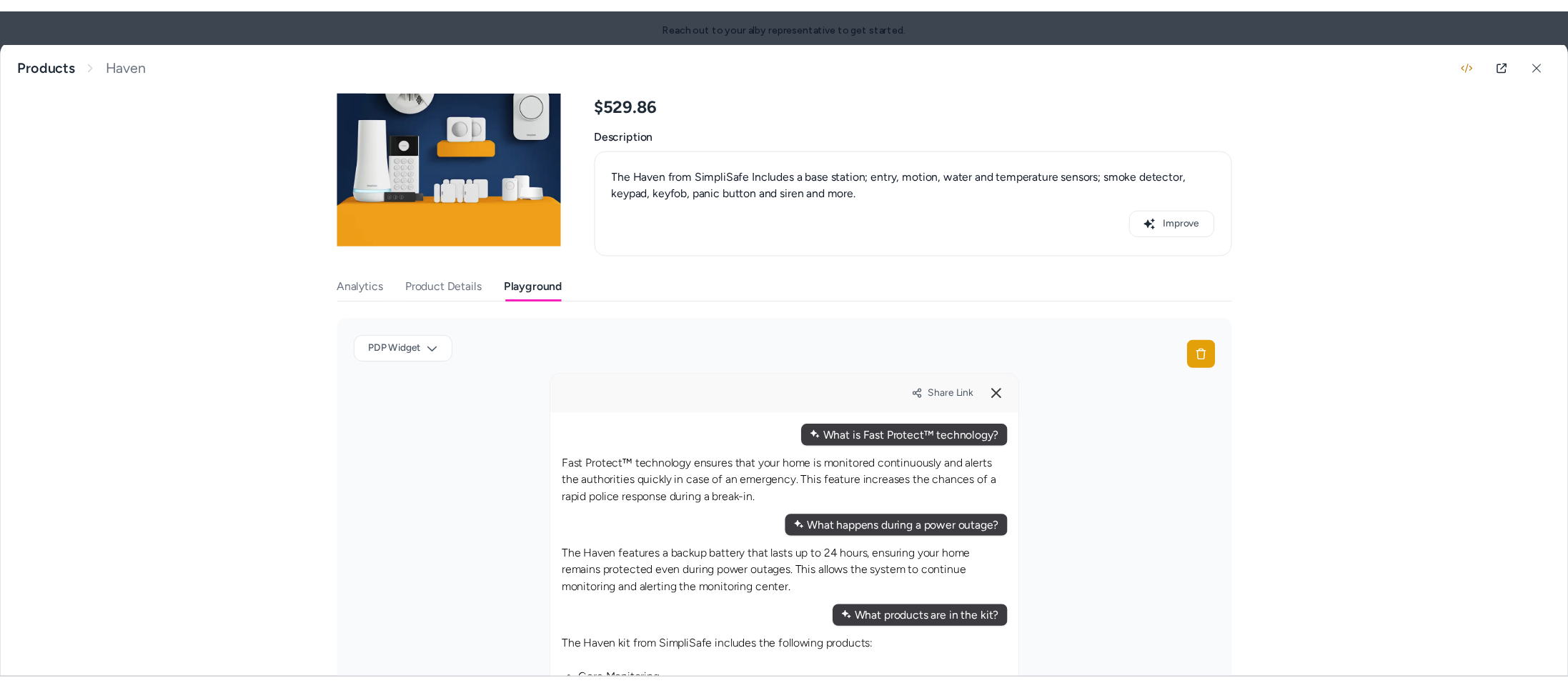
scroll to position [0, 0]
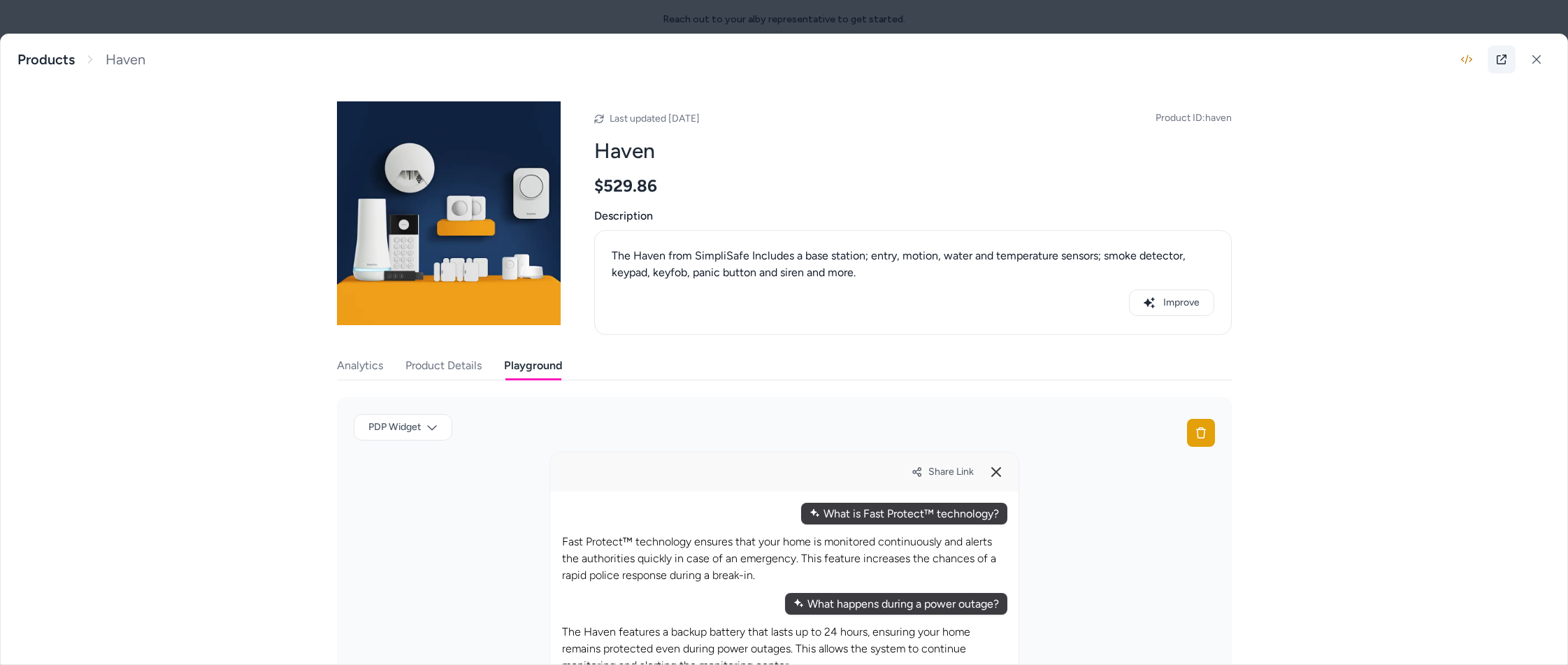
click at [1500, 62] on icon at bounding box center [1502, 59] width 11 height 11
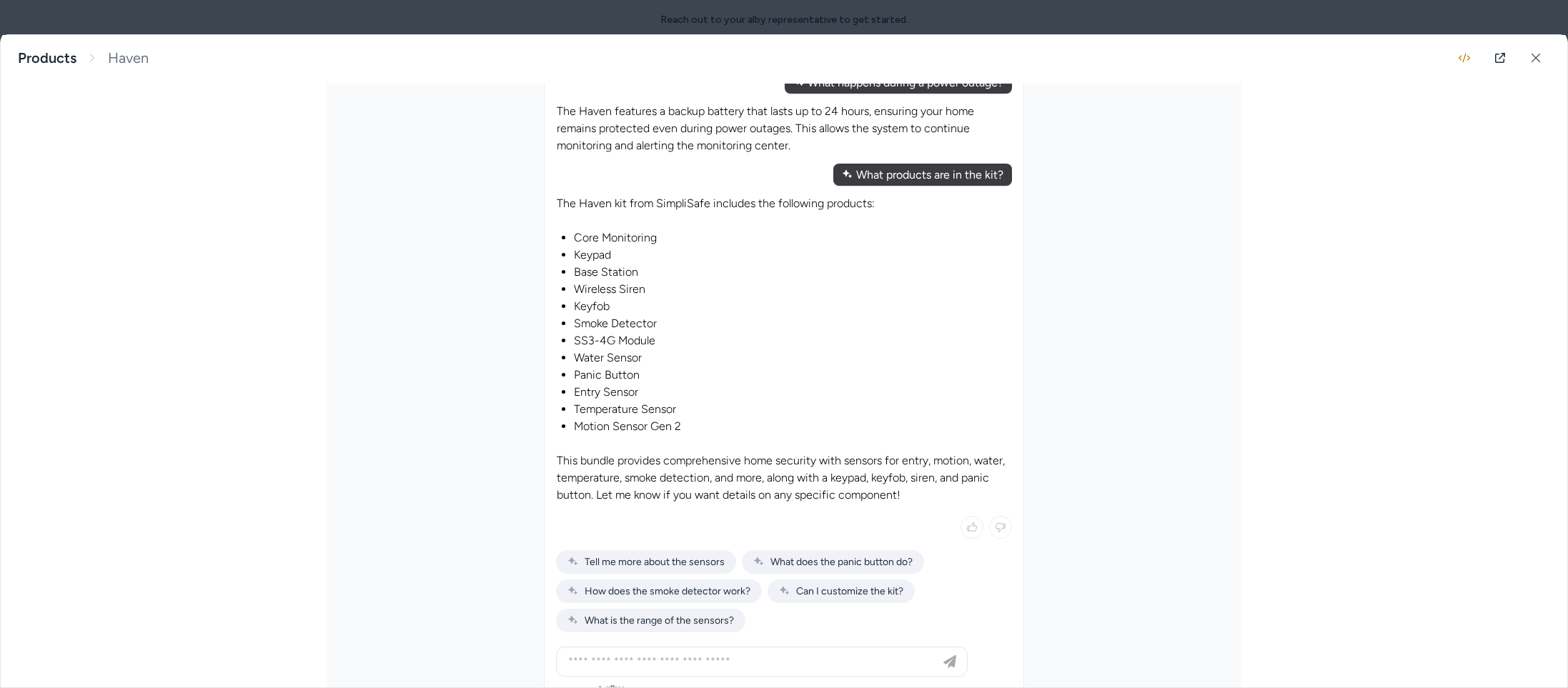
scroll to position [563, 0]
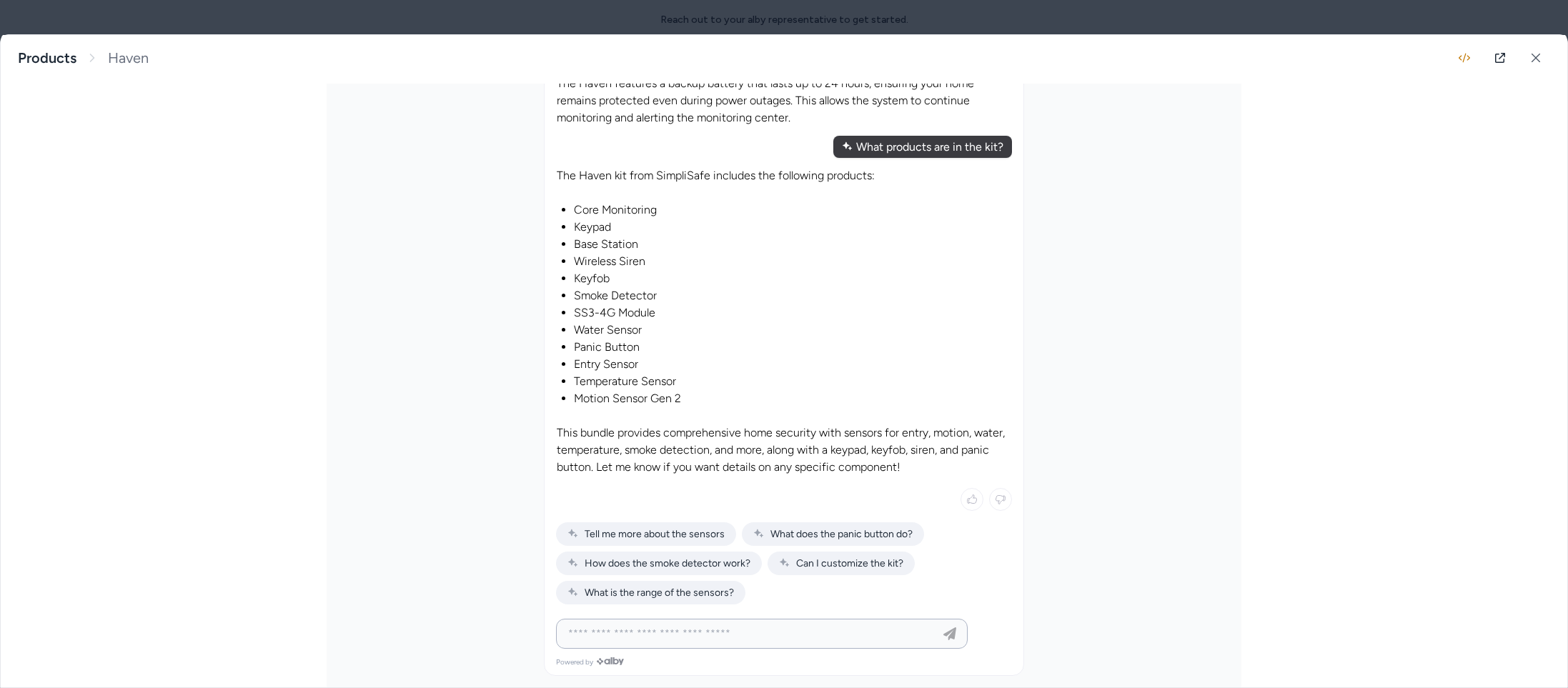
click at [744, 635] on input at bounding box center [748, 634] width 376 height 17
paste input "**********"
type input "**********"
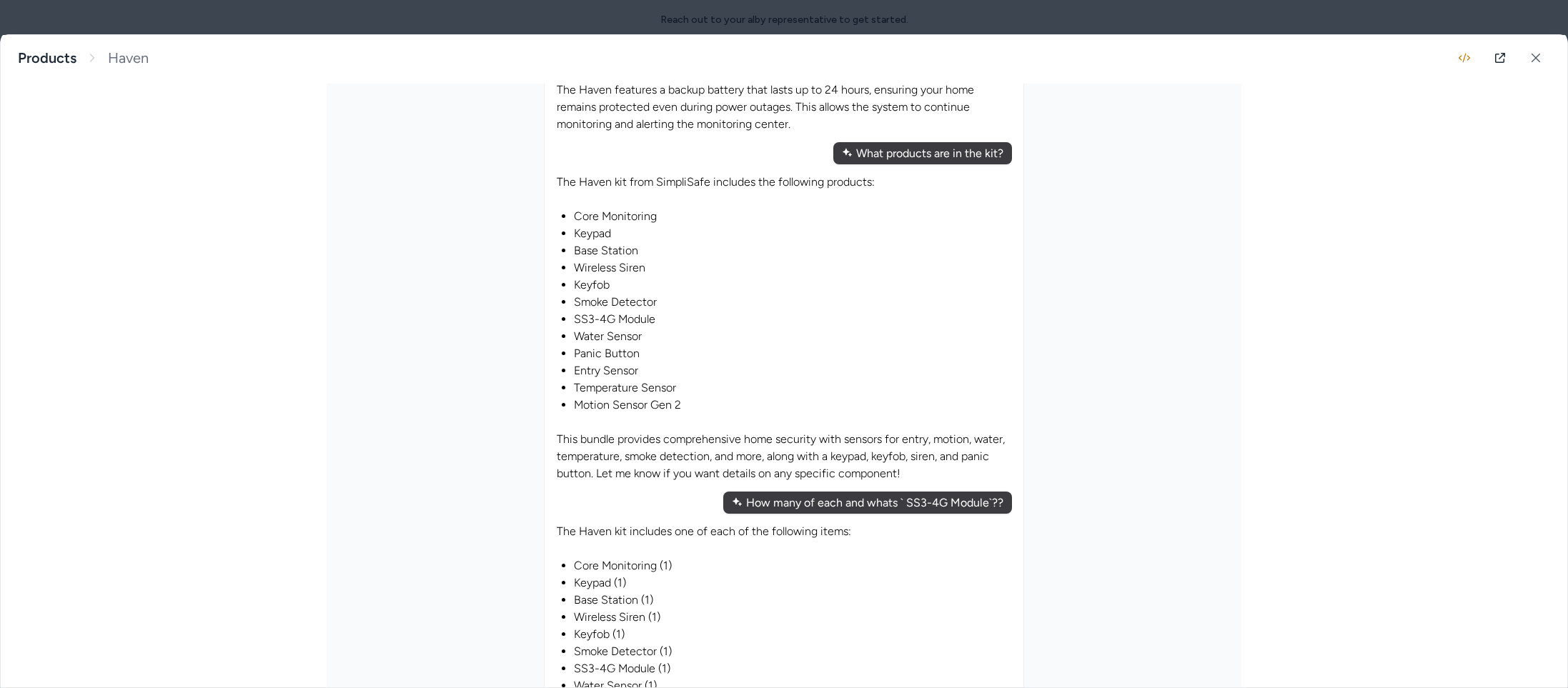
scroll to position [0, 0]
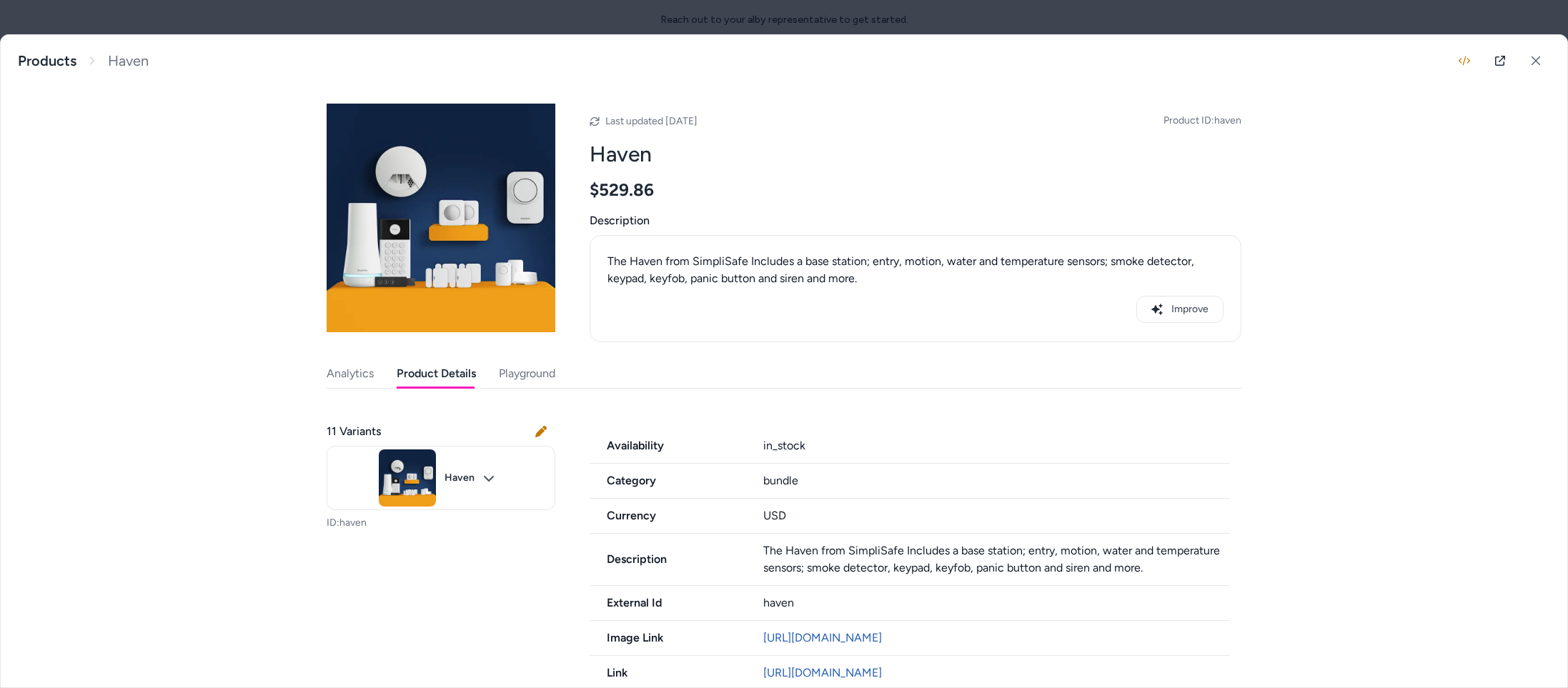
click at [412, 370] on button "Product Details" at bounding box center [436, 373] width 79 height 28
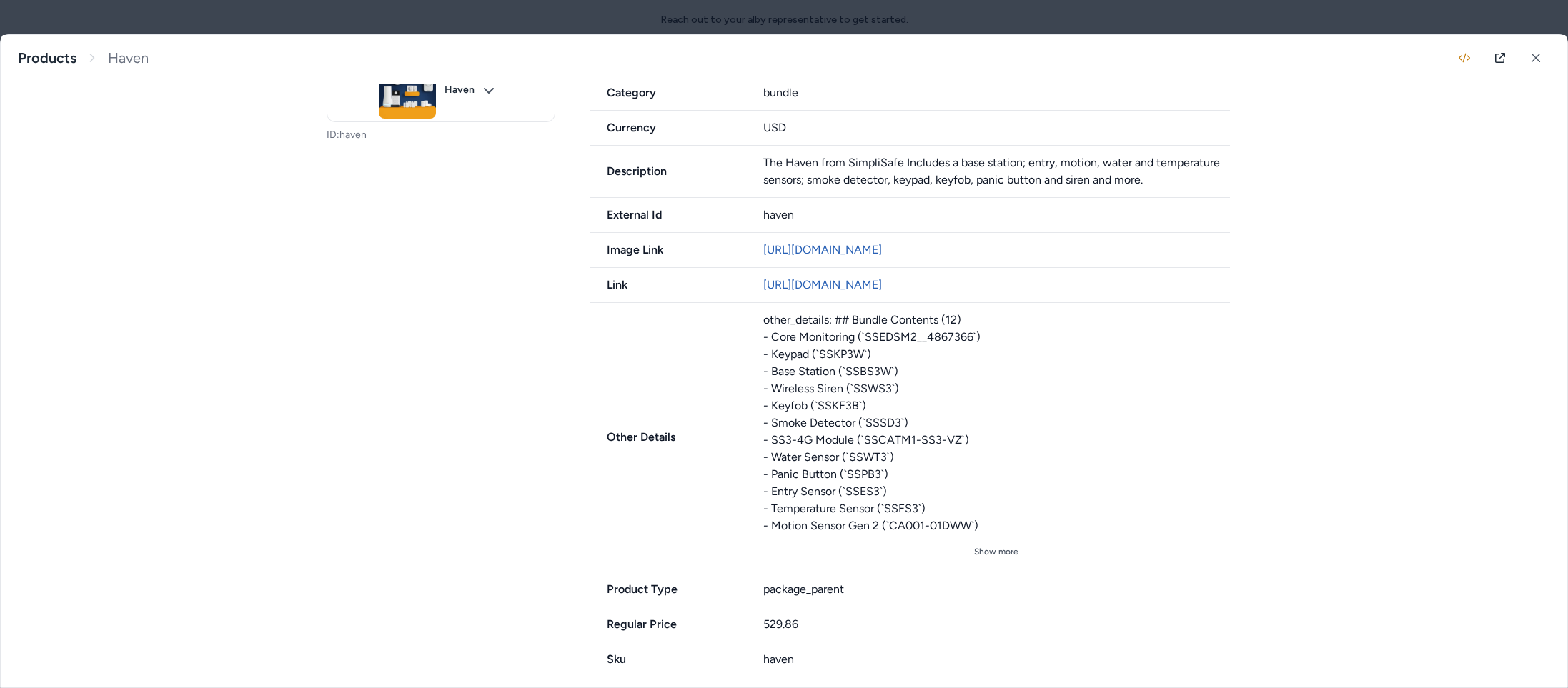
scroll to position [453, 0]
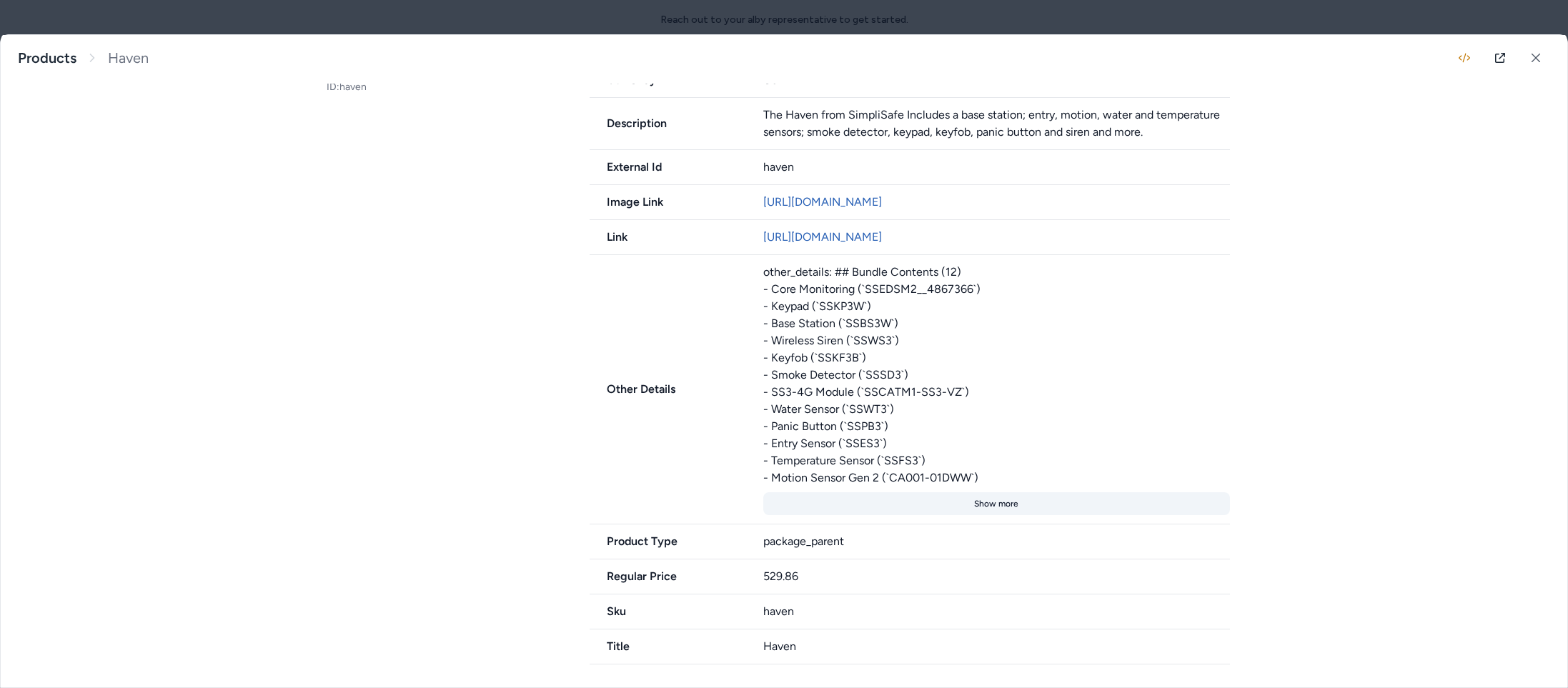
click at [988, 505] on button "Show more" at bounding box center [997, 504] width 467 height 23
click at [988, 505] on button "Show less" at bounding box center [997, 504] width 467 height 23
click at [856, 476] on div "other_details: ## Bundle Contents (12) - Core Monitoring (`SSEDSM2__4867366`) -…" at bounding box center [997, 375] width 467 height 223
click at [831, 459] on div "other_details: ## Bundle Contents (12) - Core Monitoring (`SSEDSM2__4867366`) -…" at bounding box center [997, 375] width 467 height 223
click at [816, 442] on div "other_details: ## Bundle Contents (12) - Core Monitoring (`SSEDSM2__4867366`) -…" at bounding box center [997, 375] width 467 height 223
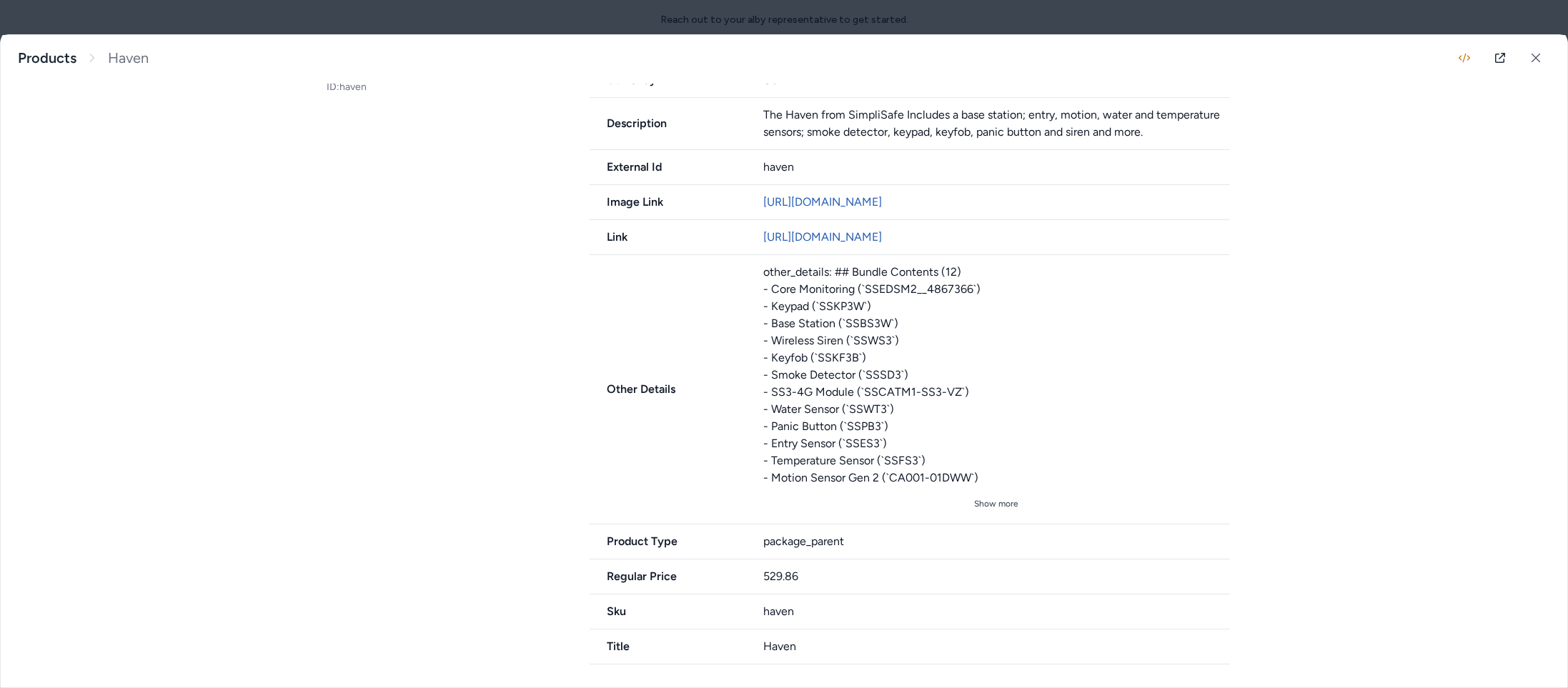
click at [810, 428] on div "other_details: ## Bundle Contents (12) - Core Monitoring (`SSEDSM2__4867366`) -…" at bounding box center [997, 375] width 467 height 223
click at [807, 412] on div "other_details: ## Bundle Contents (12) - Core Monitoring (`SSEDSM2__4867366`) -…" at bounding box center [997, 375] width 467 height 223
click at [806, 390] on div "other_details: ## Bundle Contents (12) - Core Monitoring (`SSEDSM2__4867366`) -…" at bounding box center [997, 375] width 467 height 223
click at [800, 372] on div "other_details: ## Bundle Contents (12) - Core Monitoring (`SSEDSM2__4867366`) -…" at bounding box center [997, 375] width 467 height 223
click at [797, 355] on div "other_details: ## Bundle Contents (12) - Core Monitoring (`SSEDSM2__4867366`) -…" at bounding box center [997, 375] width 467 height 223
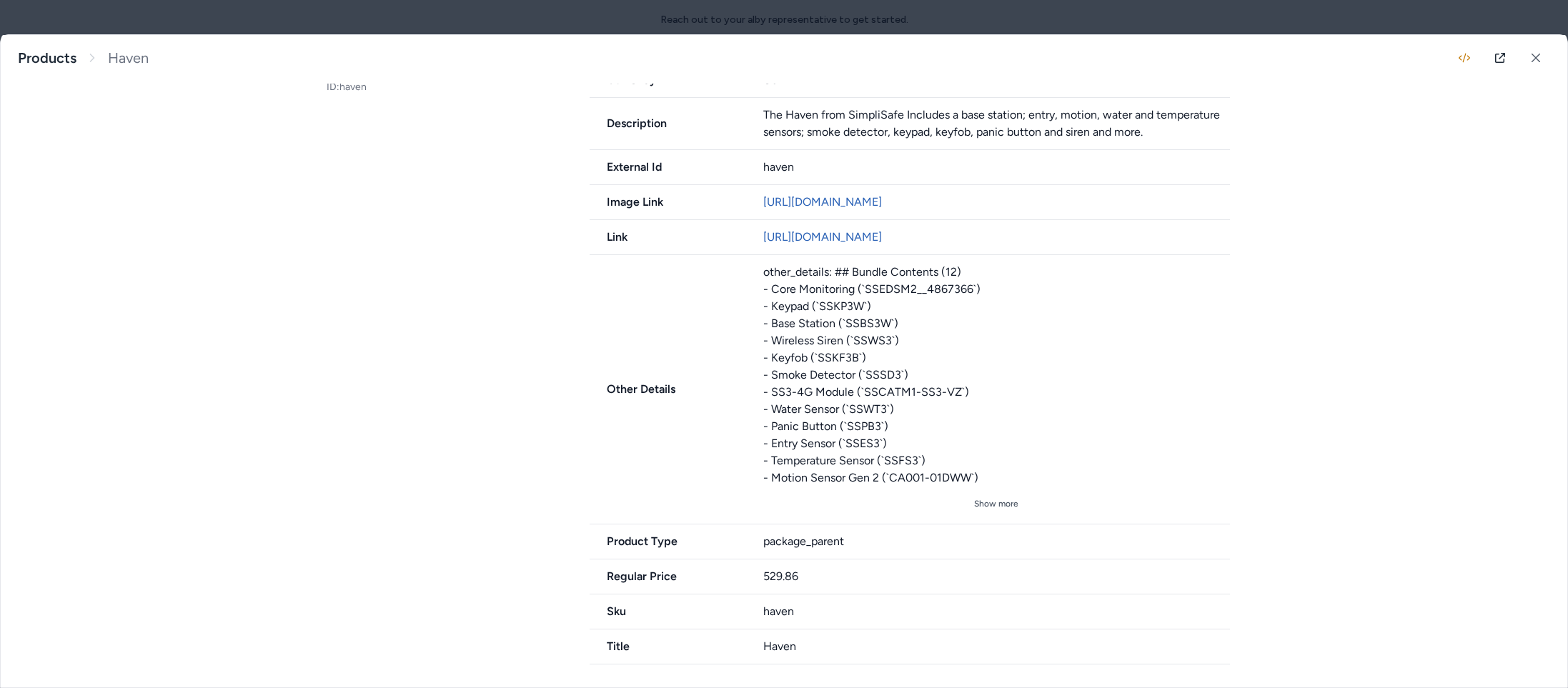
click at [797, 345] on div "other_details: ## Bundle Contents (12) - Core Monitoring (`SSEDSM2__4867366`) -…" at bounding box center [997, 375] width 467 height 223
click at [799, 321] on div "other_details: ## Bundle Contents (12) - Core Monitoring (`SSEDSM2__4867366`) -…" at bounding box center [997, 375] width 467 height 223
click at [800, 315] on div "other_details: ## Bundle Contents (12) - Core Monitoring (`SSEDSM2__4867366`) -…" at bounding box center [997, 375] width 467 height 223
click at [818, 293] on div "other_details: ## Bundle Contents (12) - Core Monitoring (`SSEDSM2__4867366`) -…" at bounding box center [997, 375] width 467 height 223
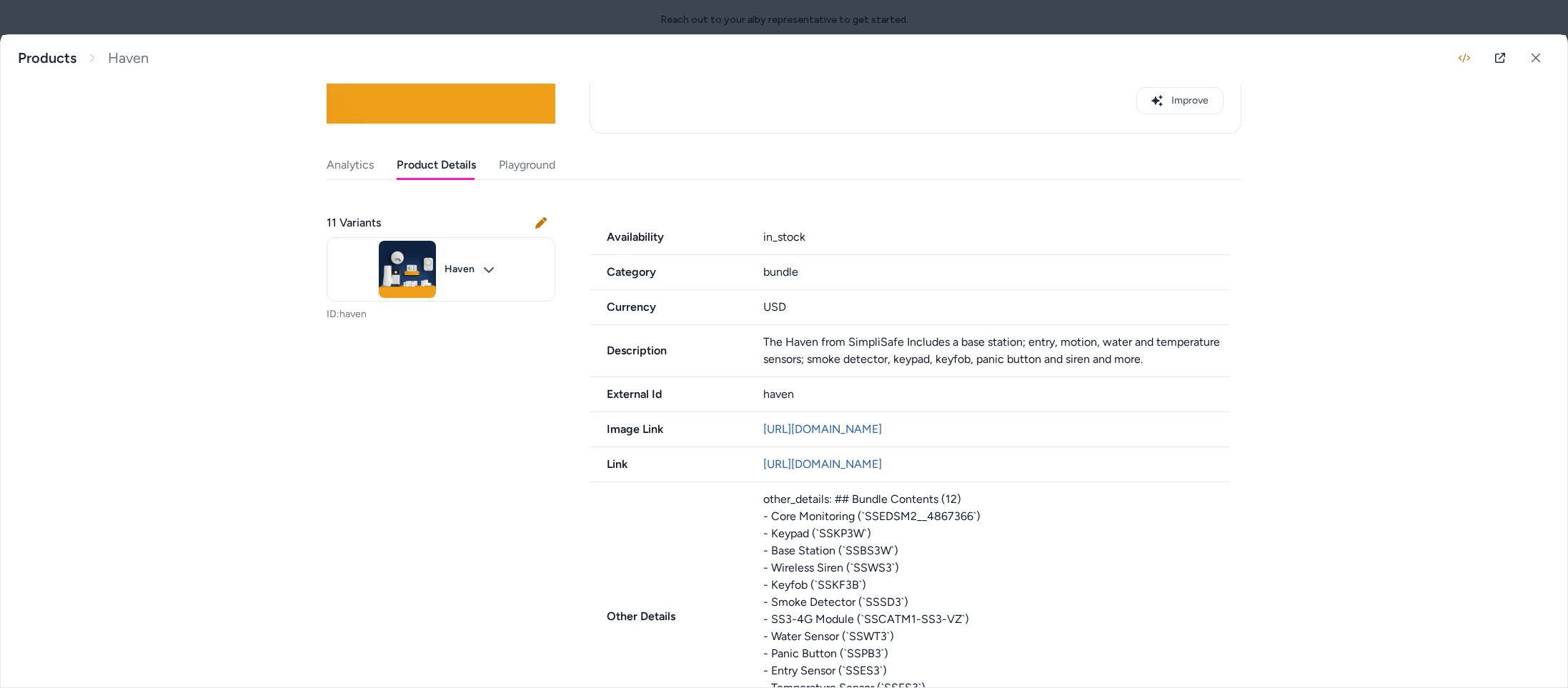
click at [627, 14] on div at bounding box center [784, 344] width 1568 height 688
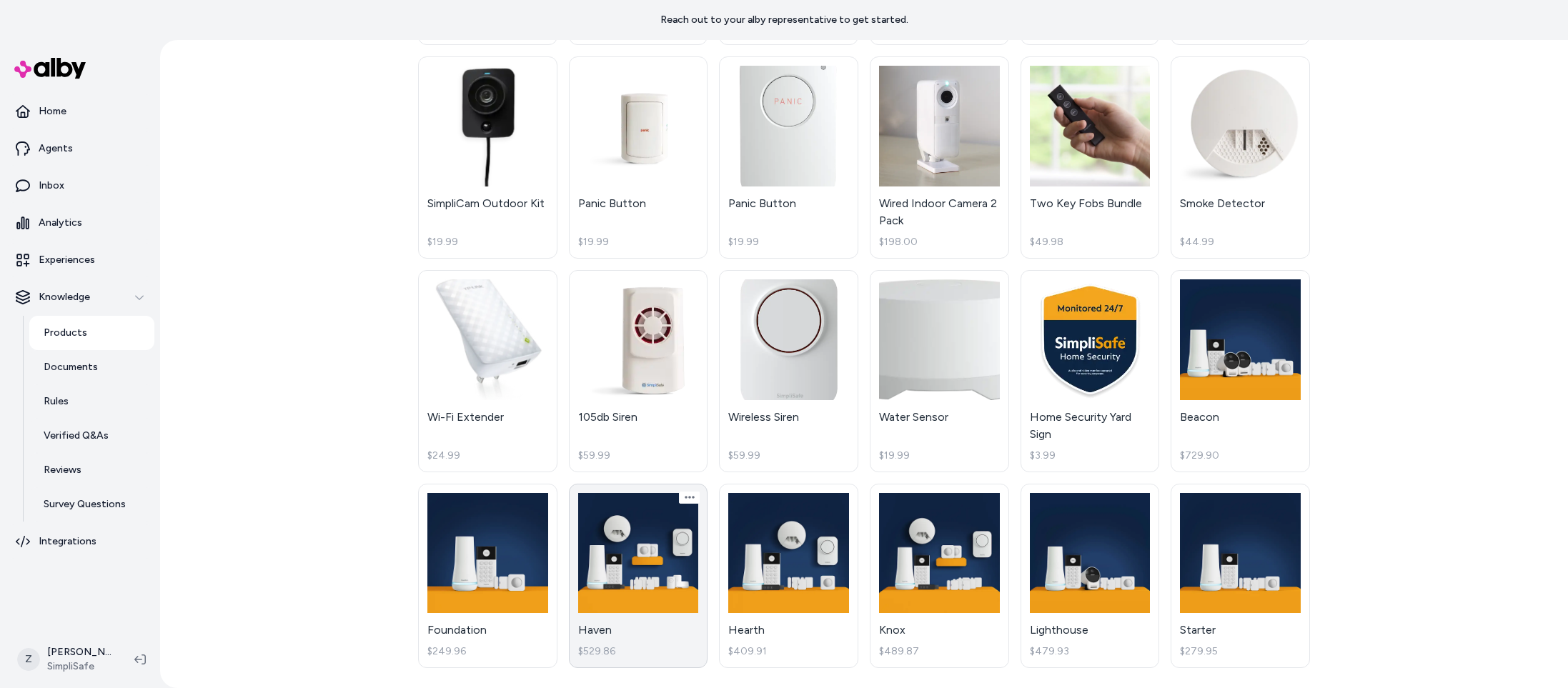
click at [665, 540] on link "Haven $529.86" at bounding box center [639, 577] width 140 height 185
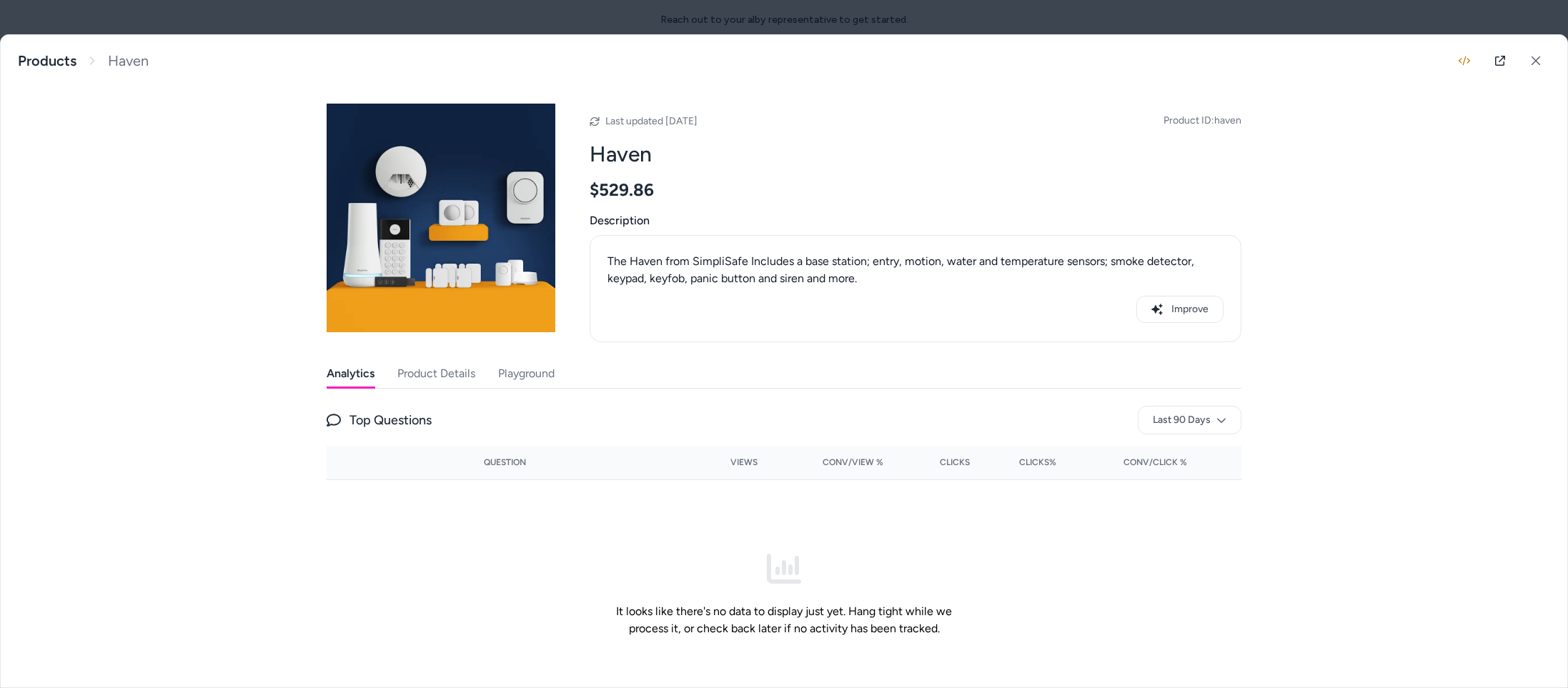
click at [719, 19] on div at bounding box center [784, 344] width 1568 height 688
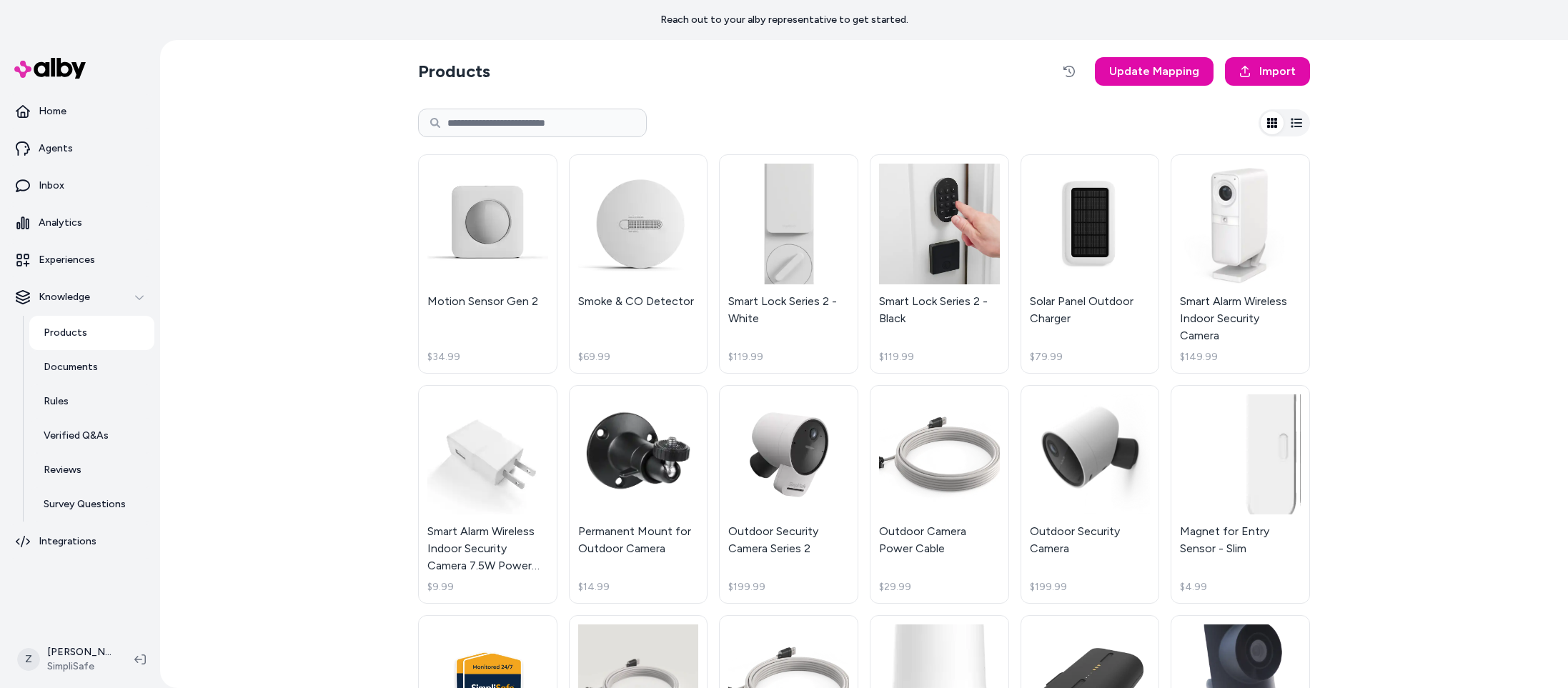
click at [1303, 118] on button "button" at bounding box center [1297, 123] width 23 height 23
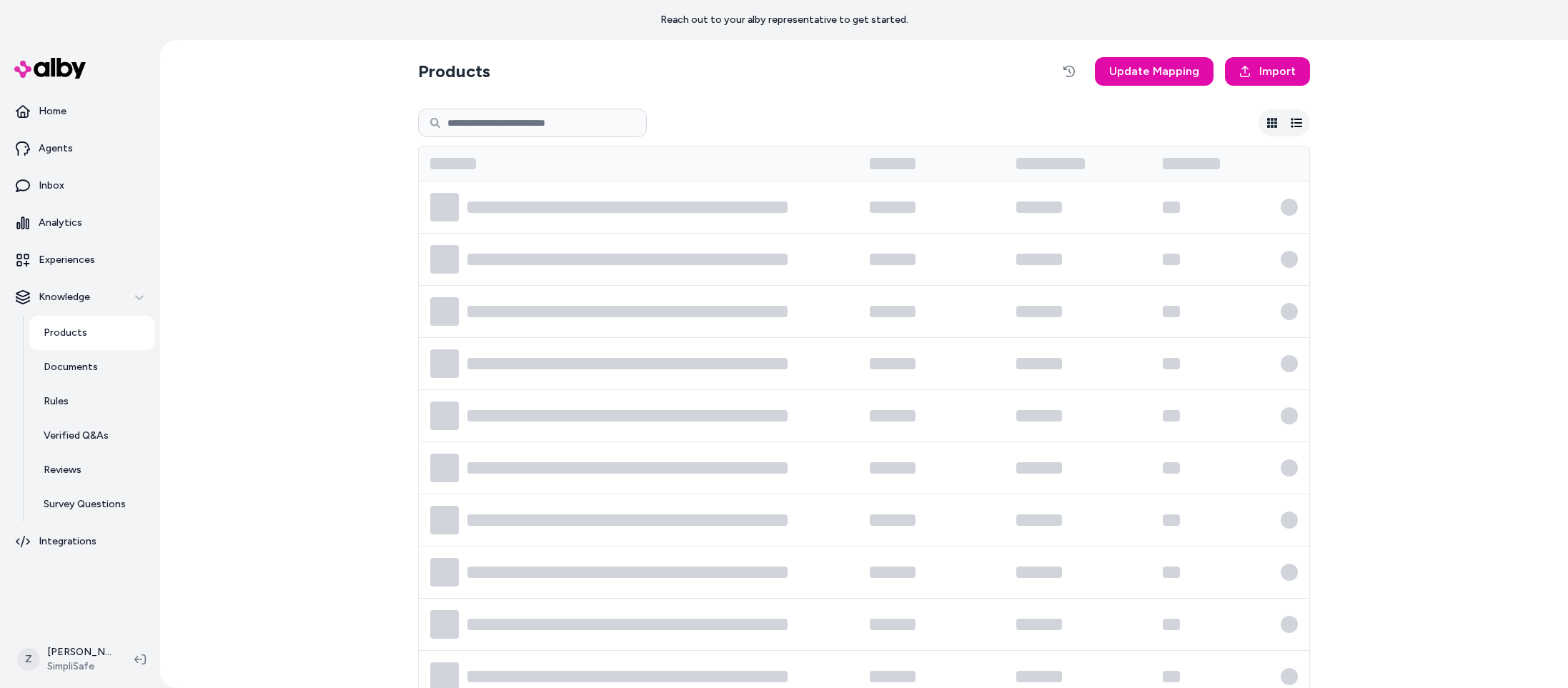
click at [1299, 120] on icon "button" at bounding box center [1296, 122] width 11 height 11
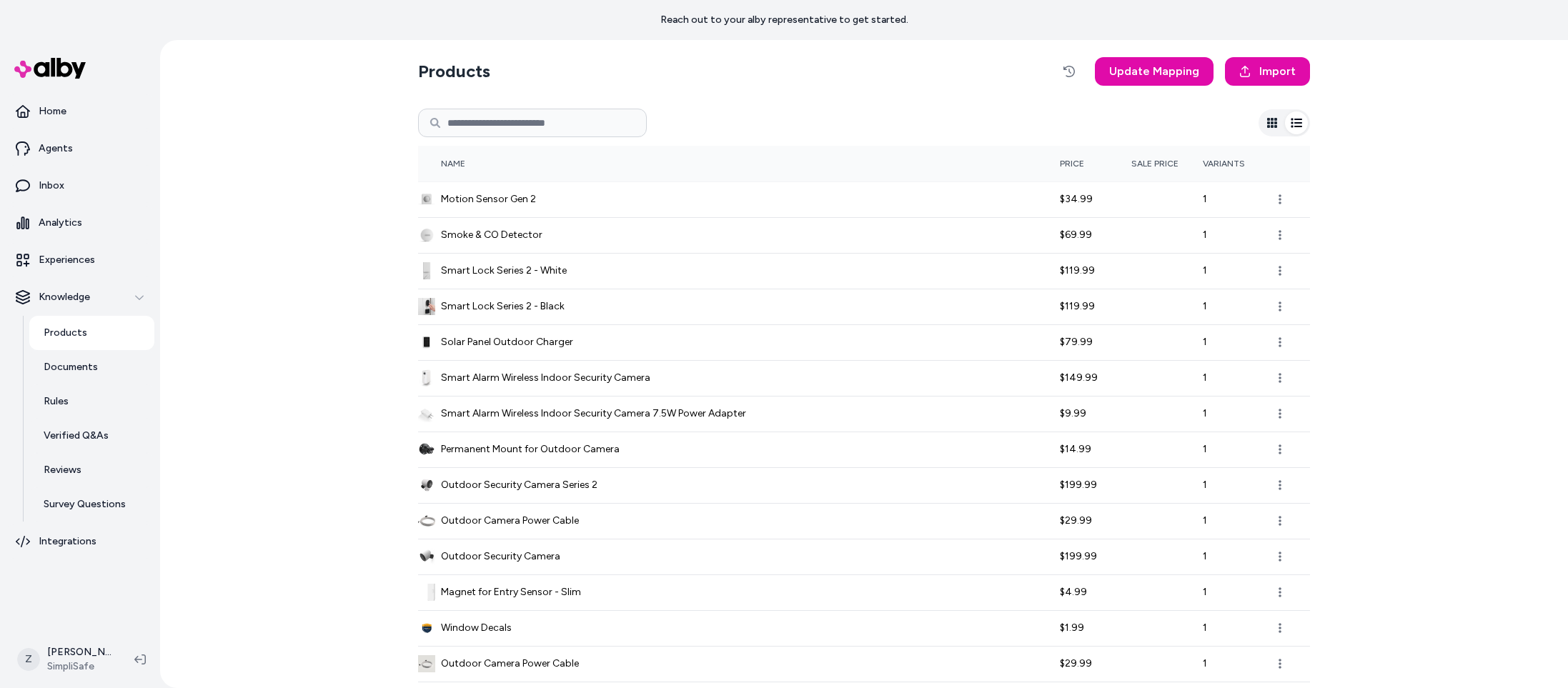
click at [1264, 121] on button "button" at bounding box center [1272, 123] width 23 height 23
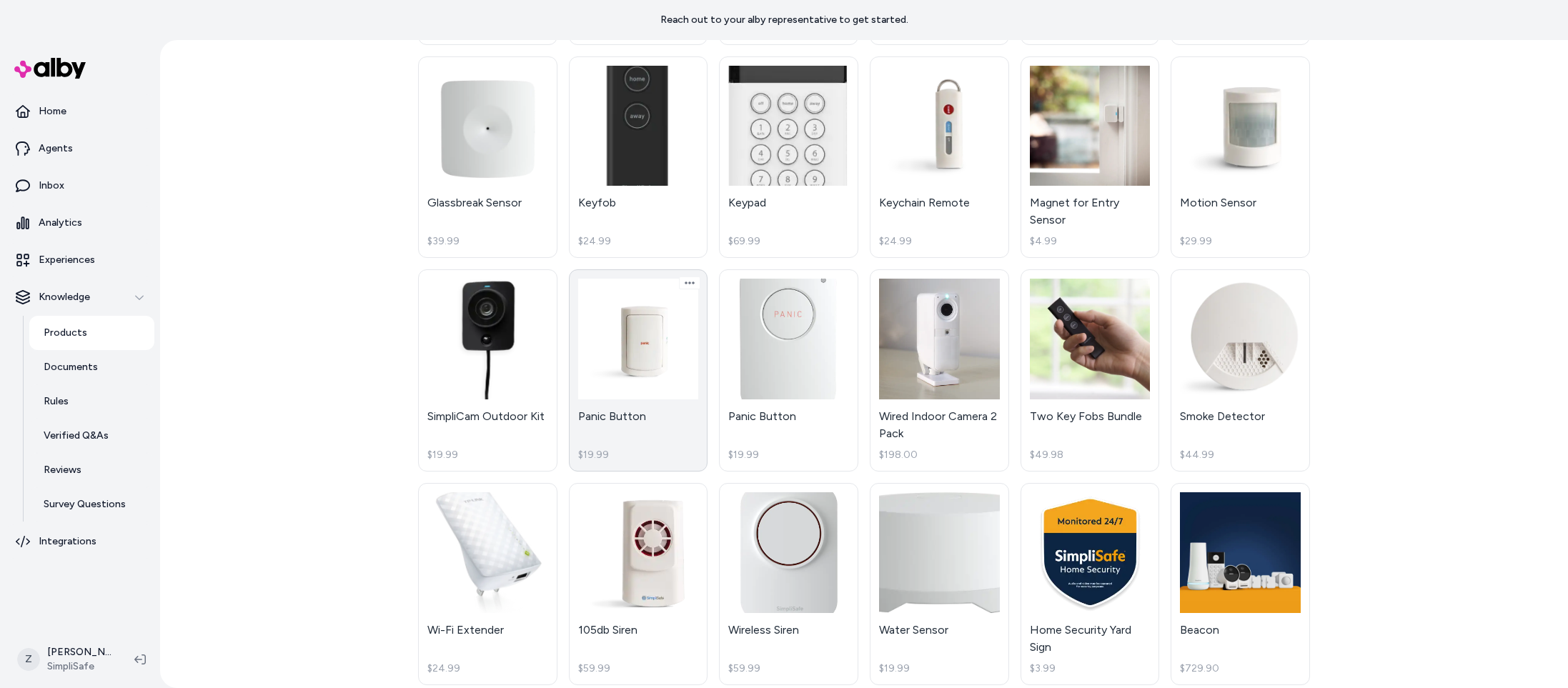
scroll to position [1199, 0]
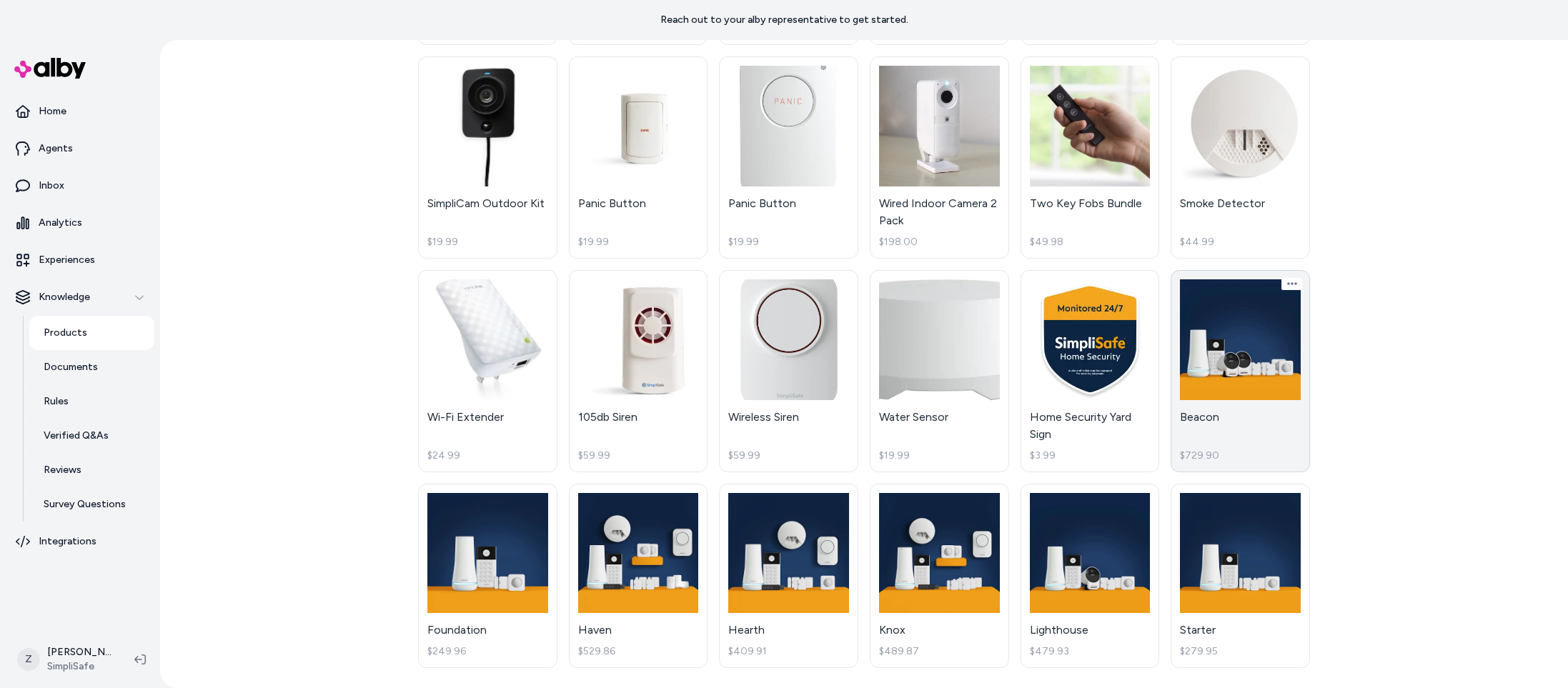
click at [1224, 359] on link "Beacon $729.90" at bounding box center [1240, 371] width 140 height 202
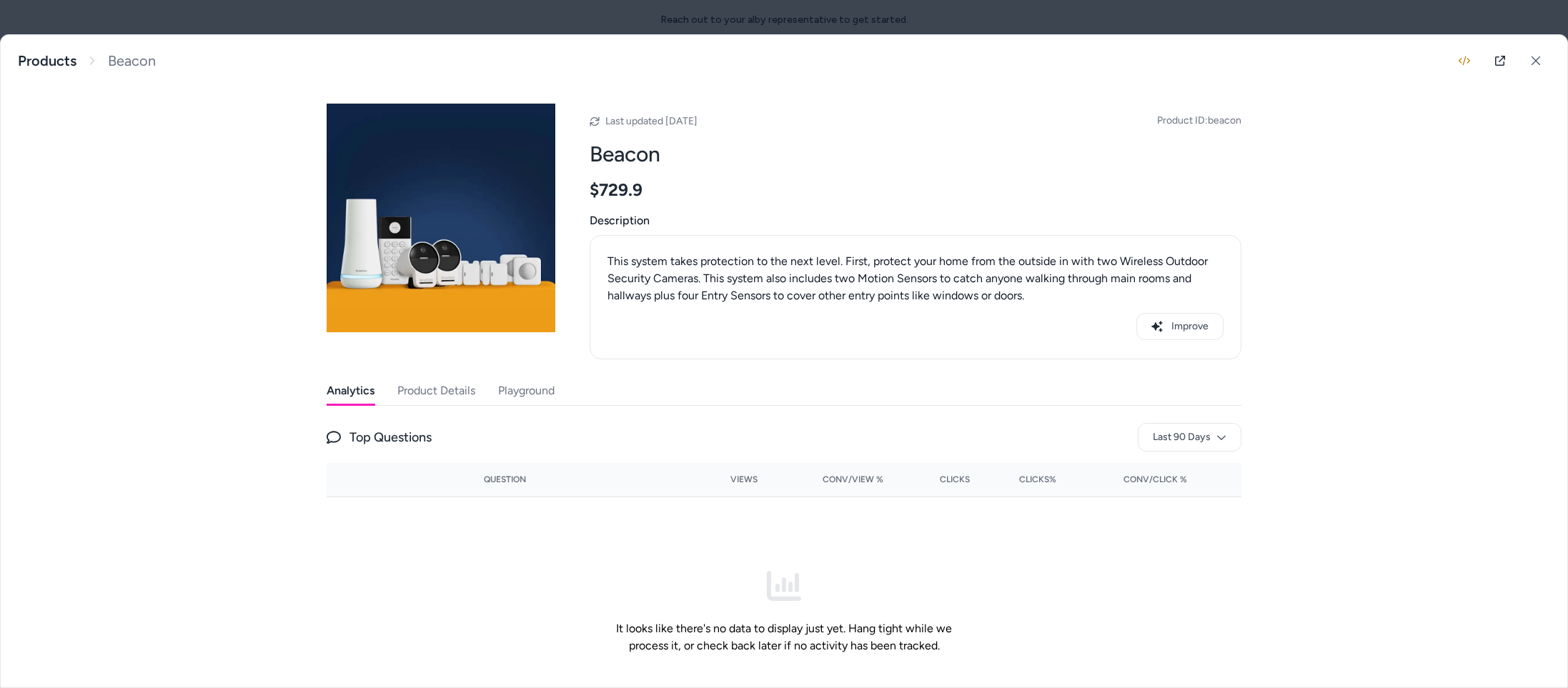
scroll to position [61, 0]
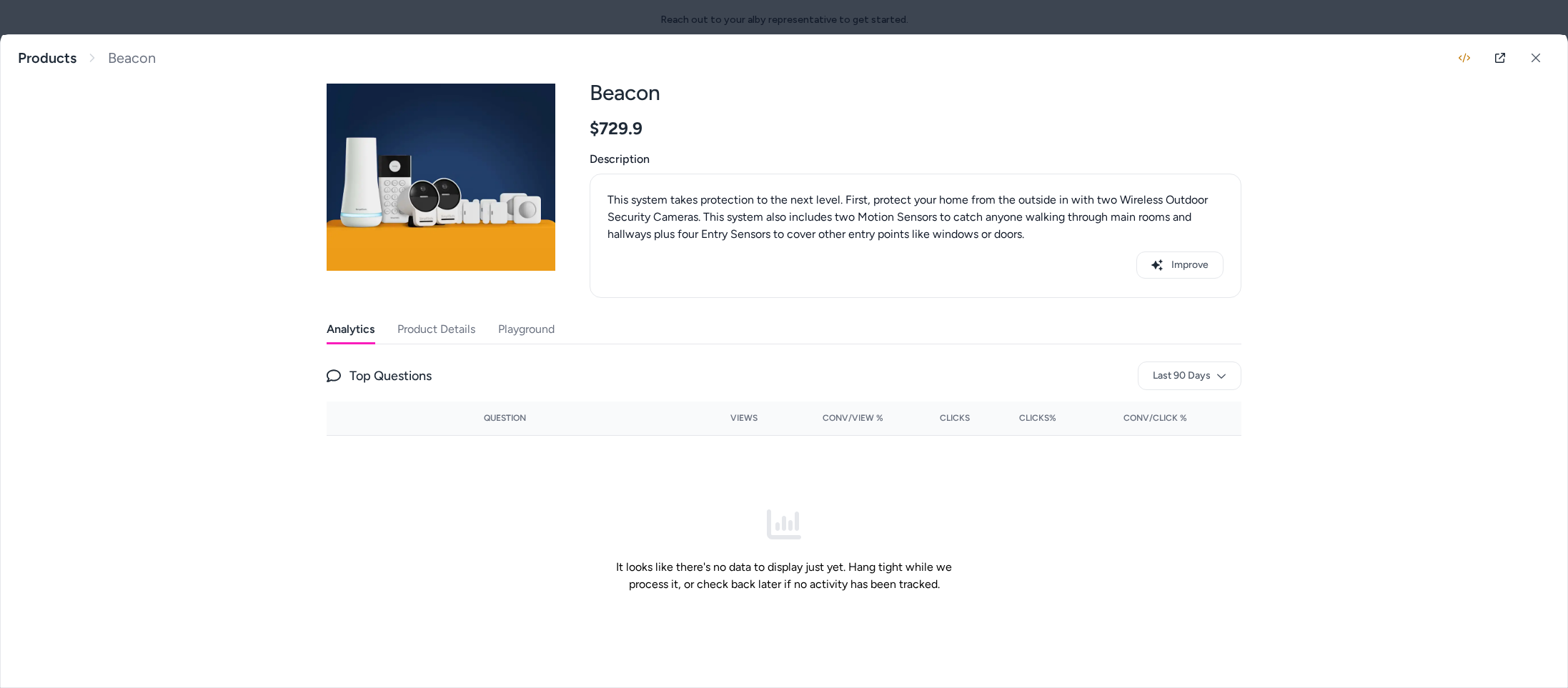
click at [493, 325] on div "Analytics Product Details Playground" at bounding box center [784, 330] width 915 height 29
click at [453, 328] on button "Product Details" at bounding box center [436, 329] width 78 height 28
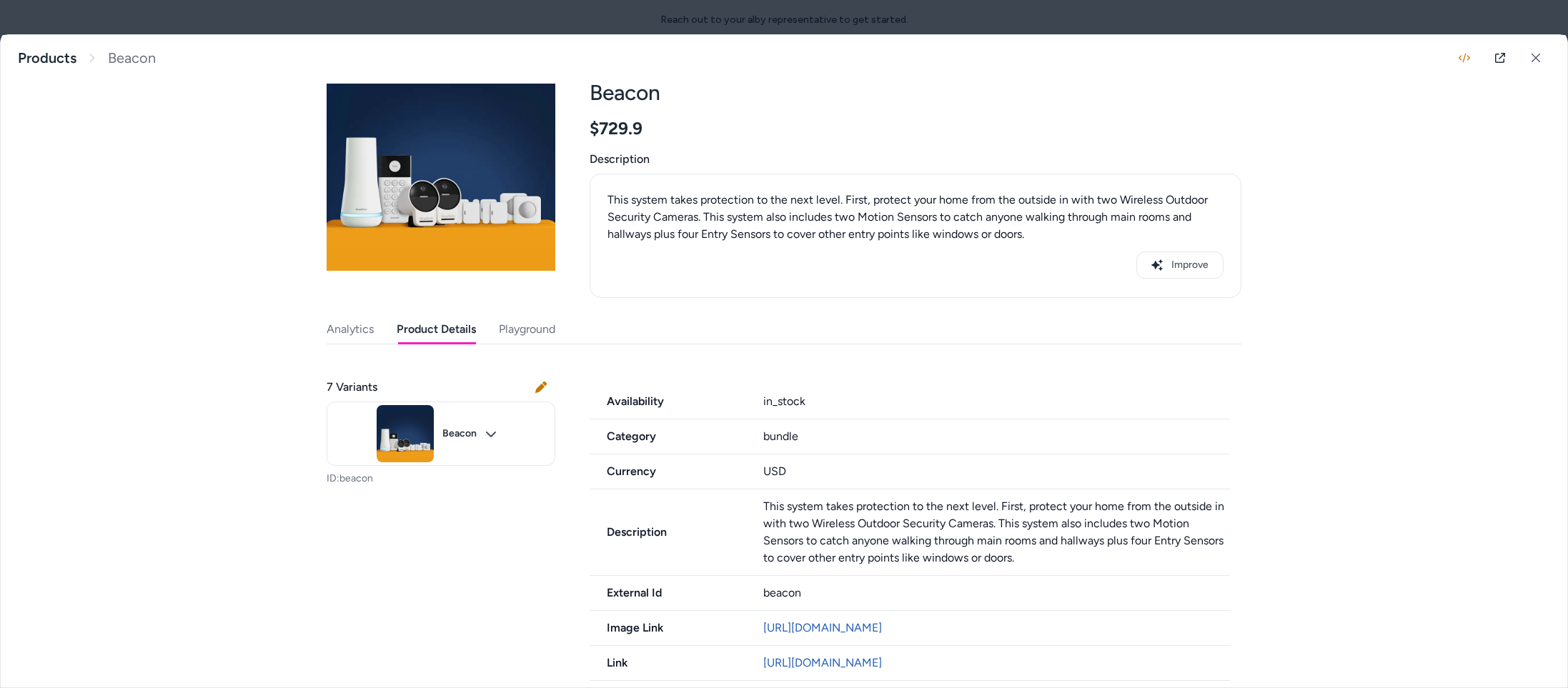
scroll to position [364, 0]
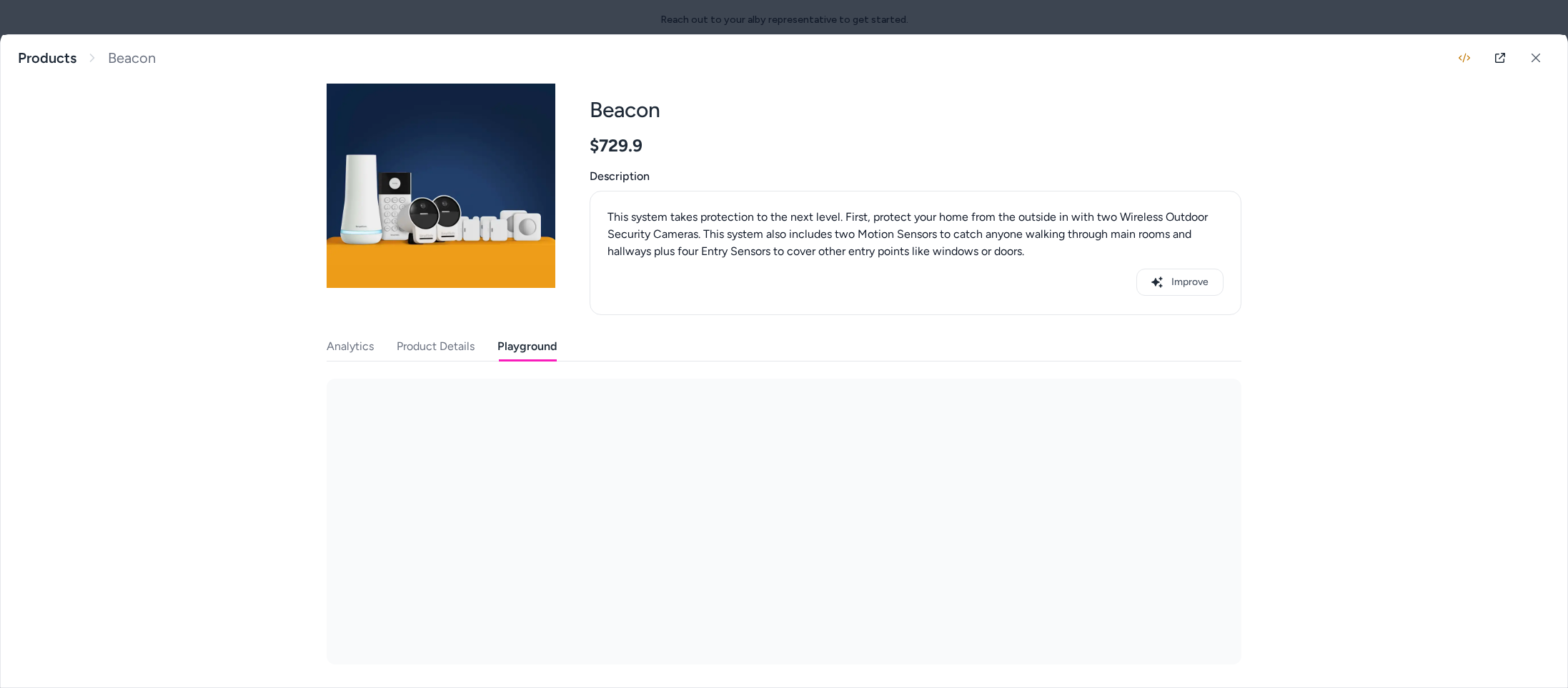
click at [513, 336] on button "Playground" at bounding box center [527, 346] width 60 height 28
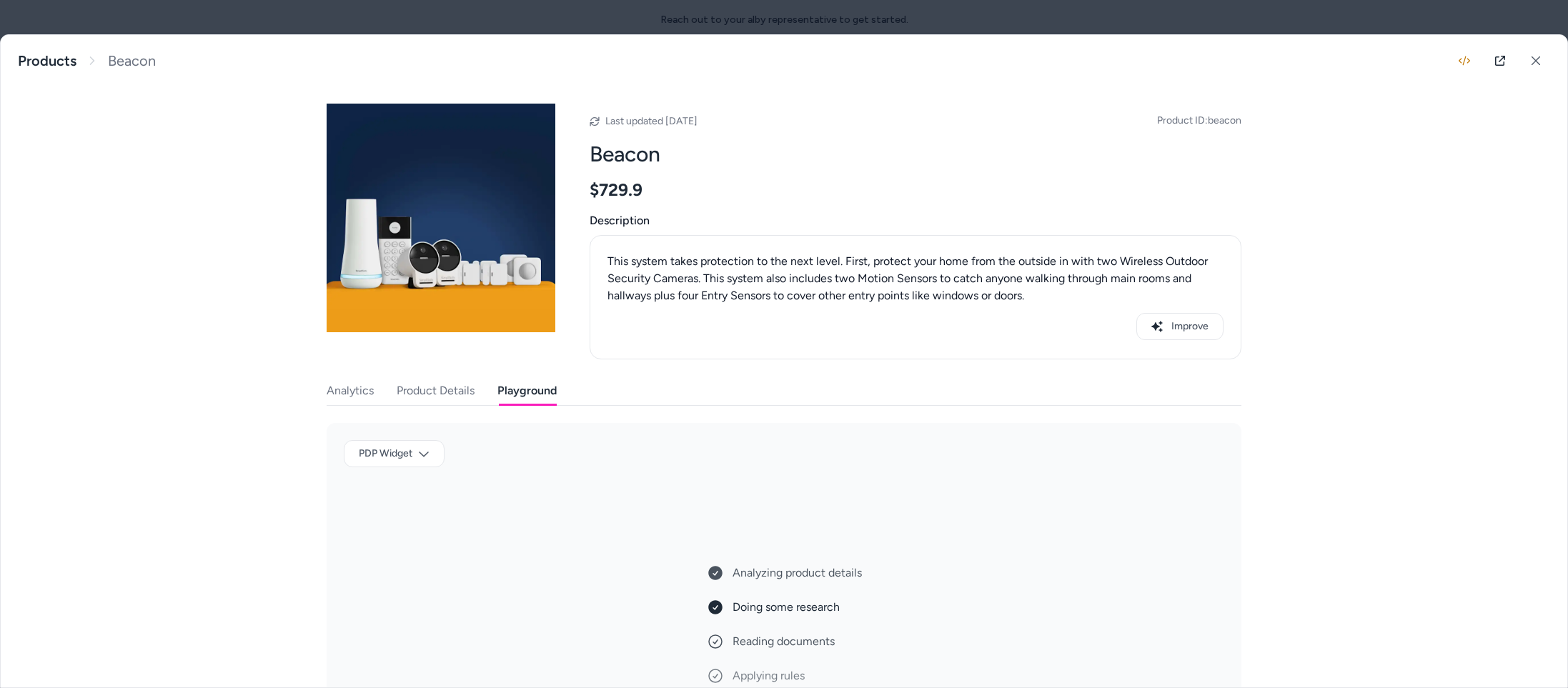
scroll to position [106, 0]
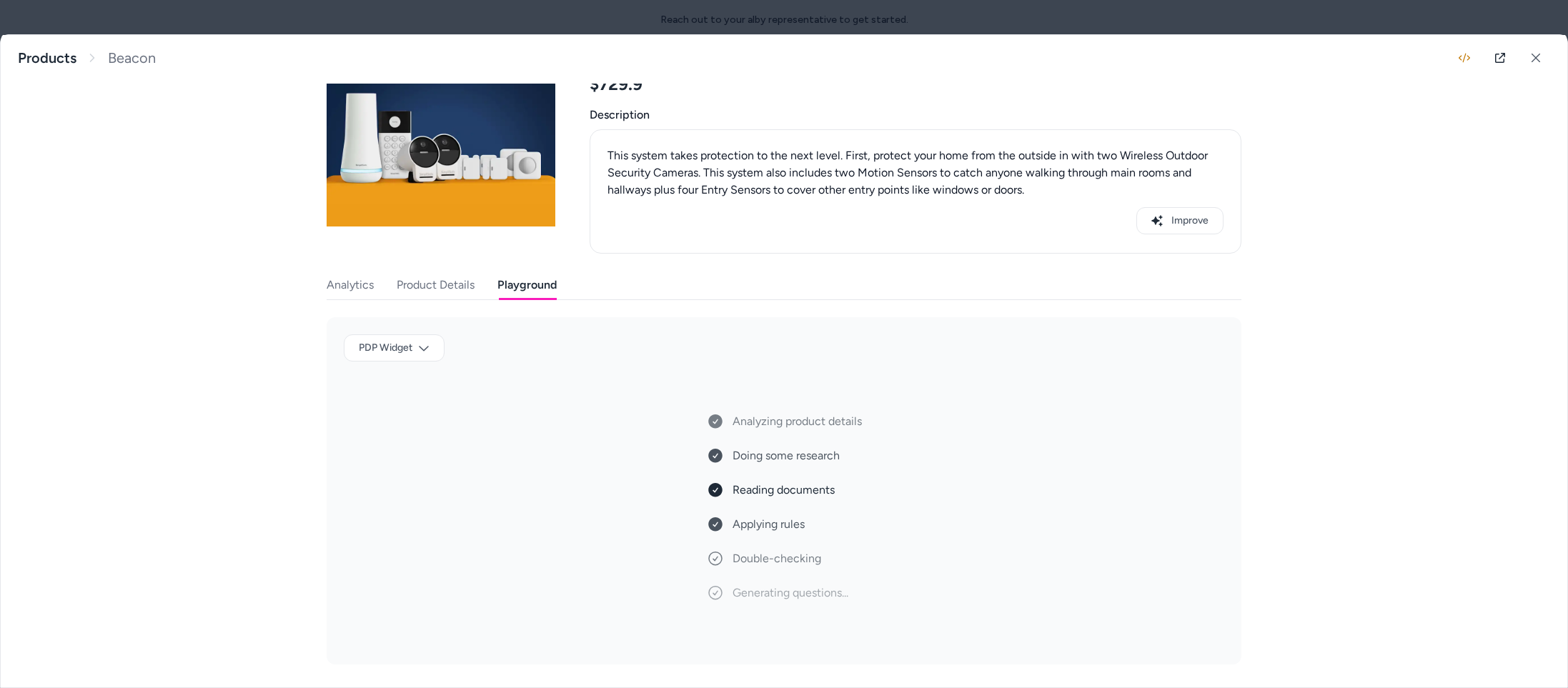
click at [422, 287] on button "Product Details" at bounding box center [435, 285] width 78 height 28
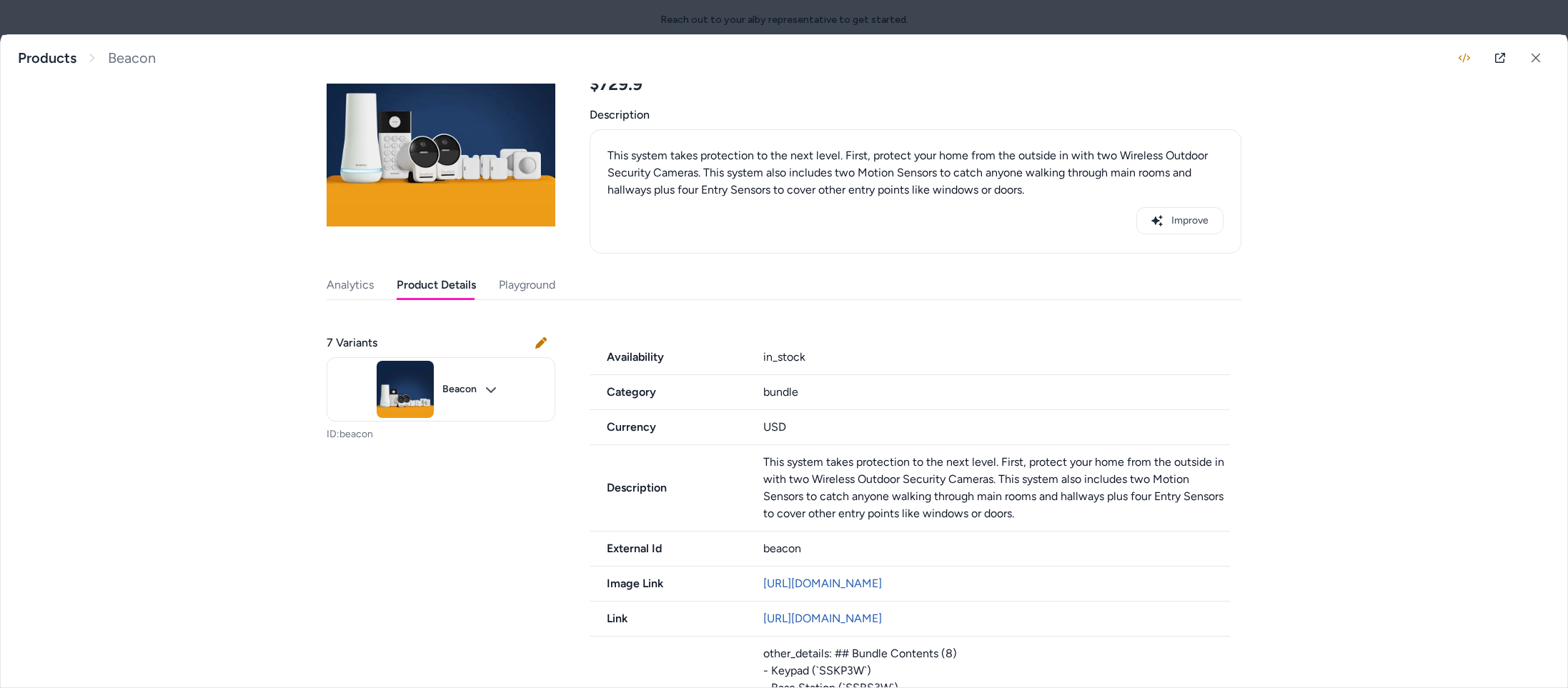
click at [496, 281] on div "Analytics Product Details Playground" at bounding box center [784, 286] width 915 height 29
click at [496, 282] on div "Analytics Product Details Playground" at bounding box center [784, 286] width 915 height 29
click at [506, 284] on div "Last updated Aug 13, 2025 Product ID: beacon Beacon $729.9 Description This sys…" at bounding box center [784, 480] width 915 height 997
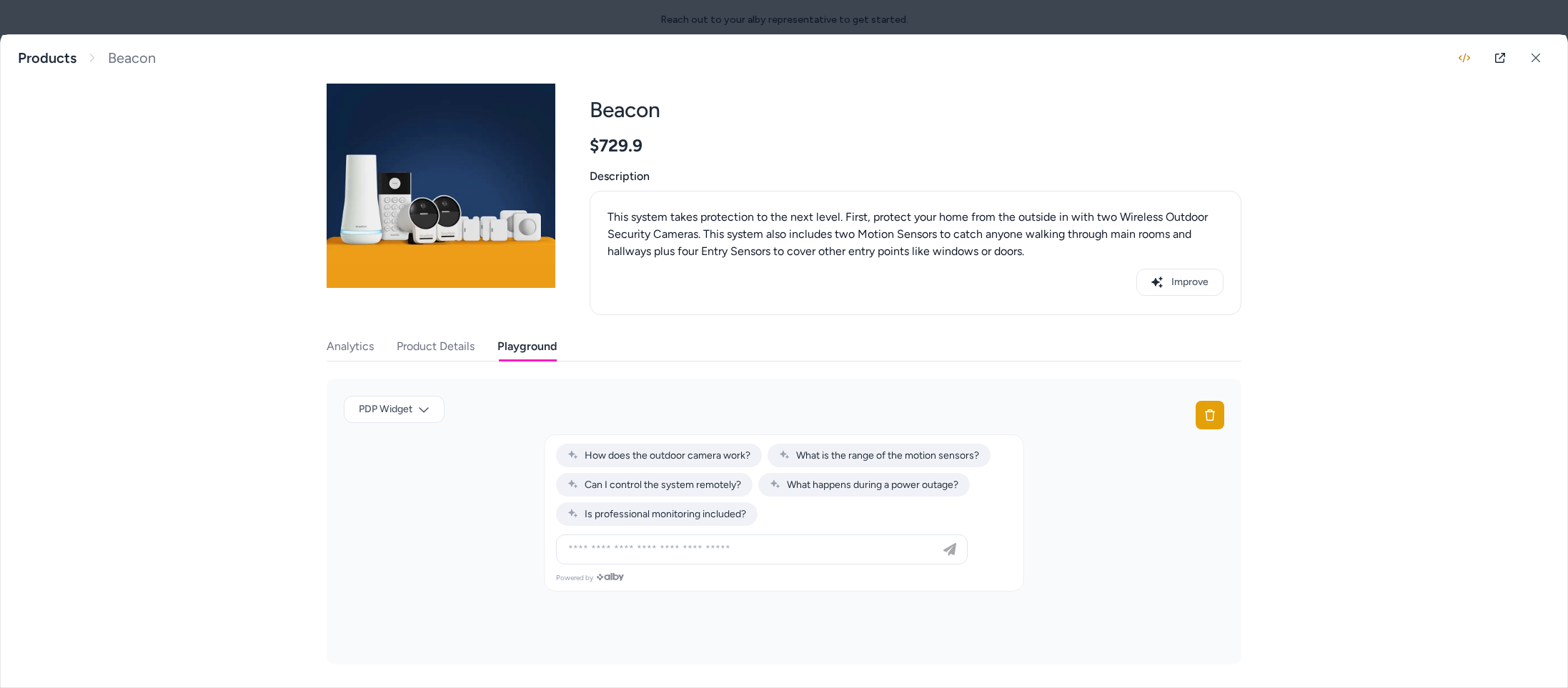
click at [260, 25] on div at bounding box center [784, 344] width 1568 height 688
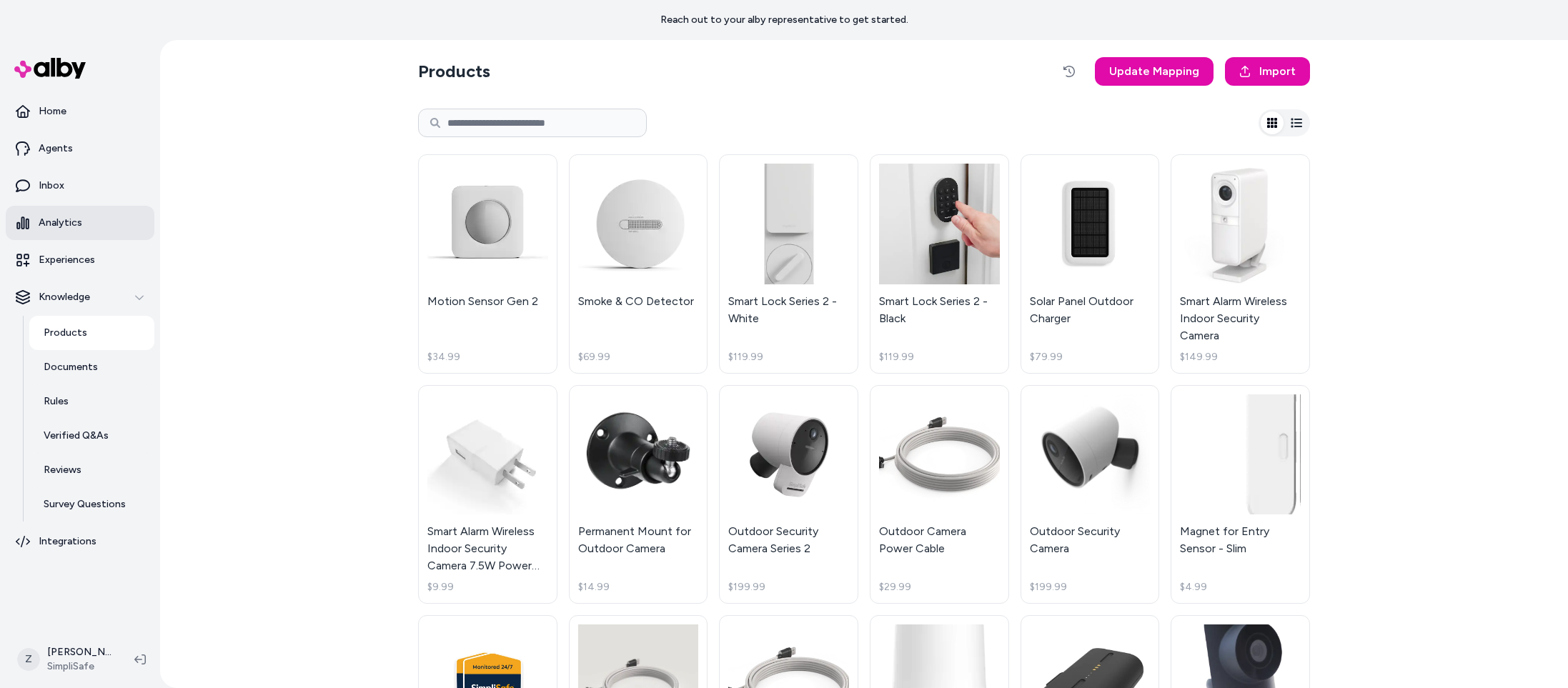
scroll to position [8, 0]
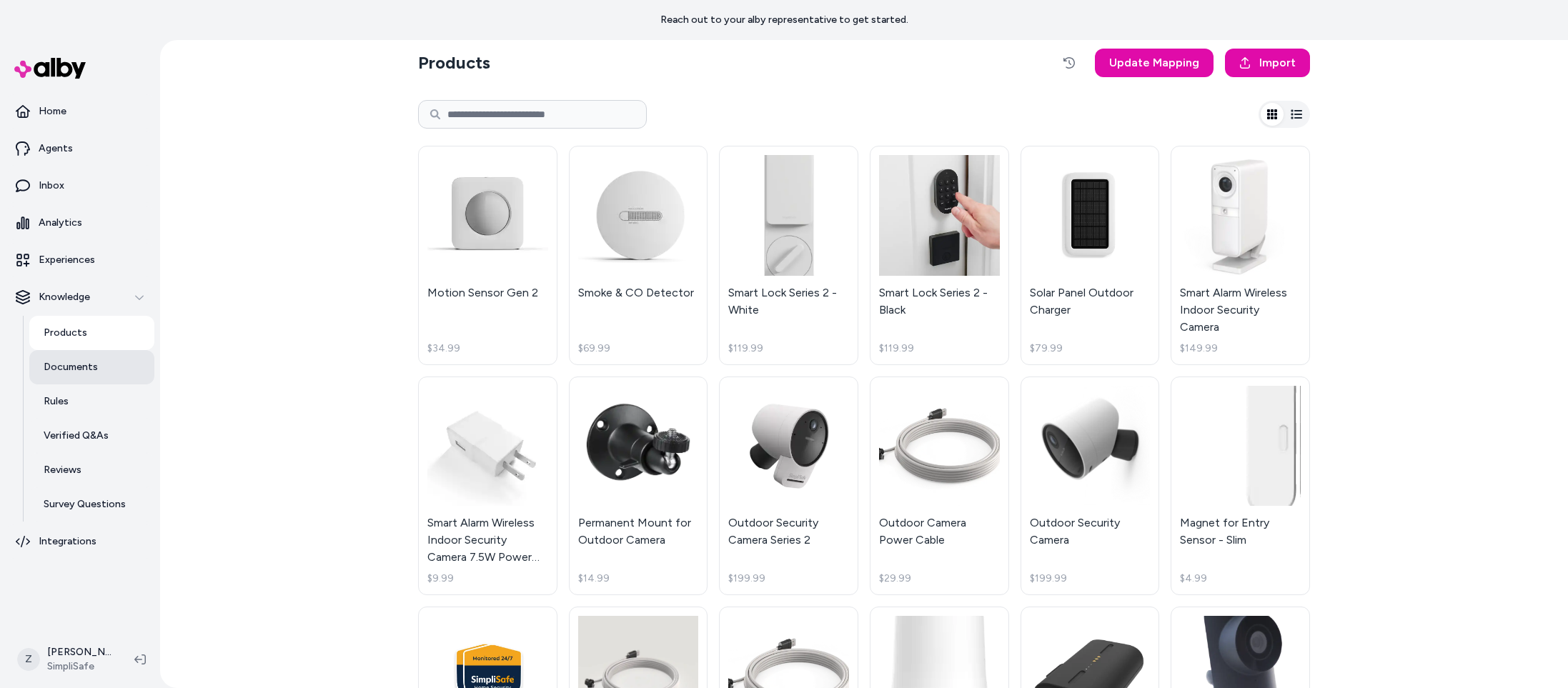
click at [95, 376] on link "Documents" at bounding box center [92, 367] width 125 height 34
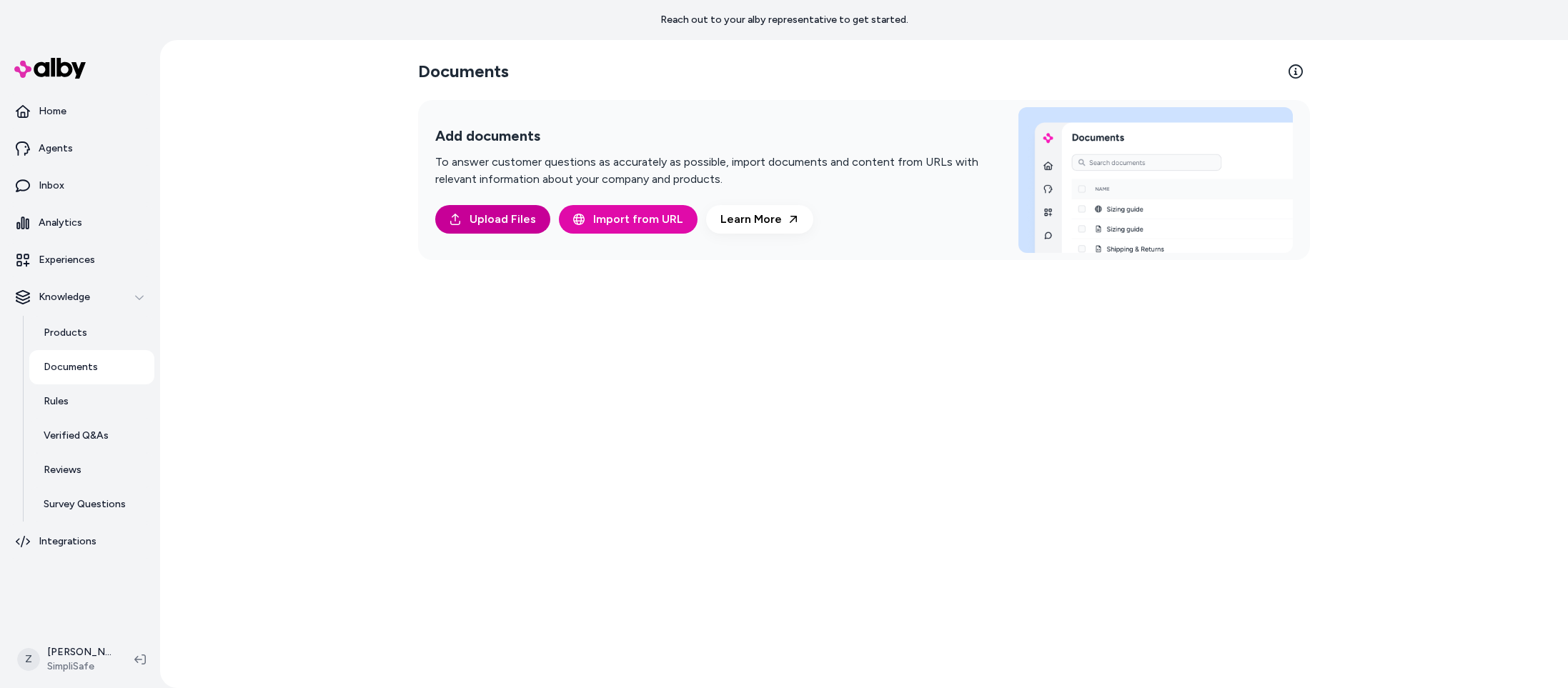
click at [496, 223] on span "Upload Files" at bounding box center [503, 219] width 66 height 17
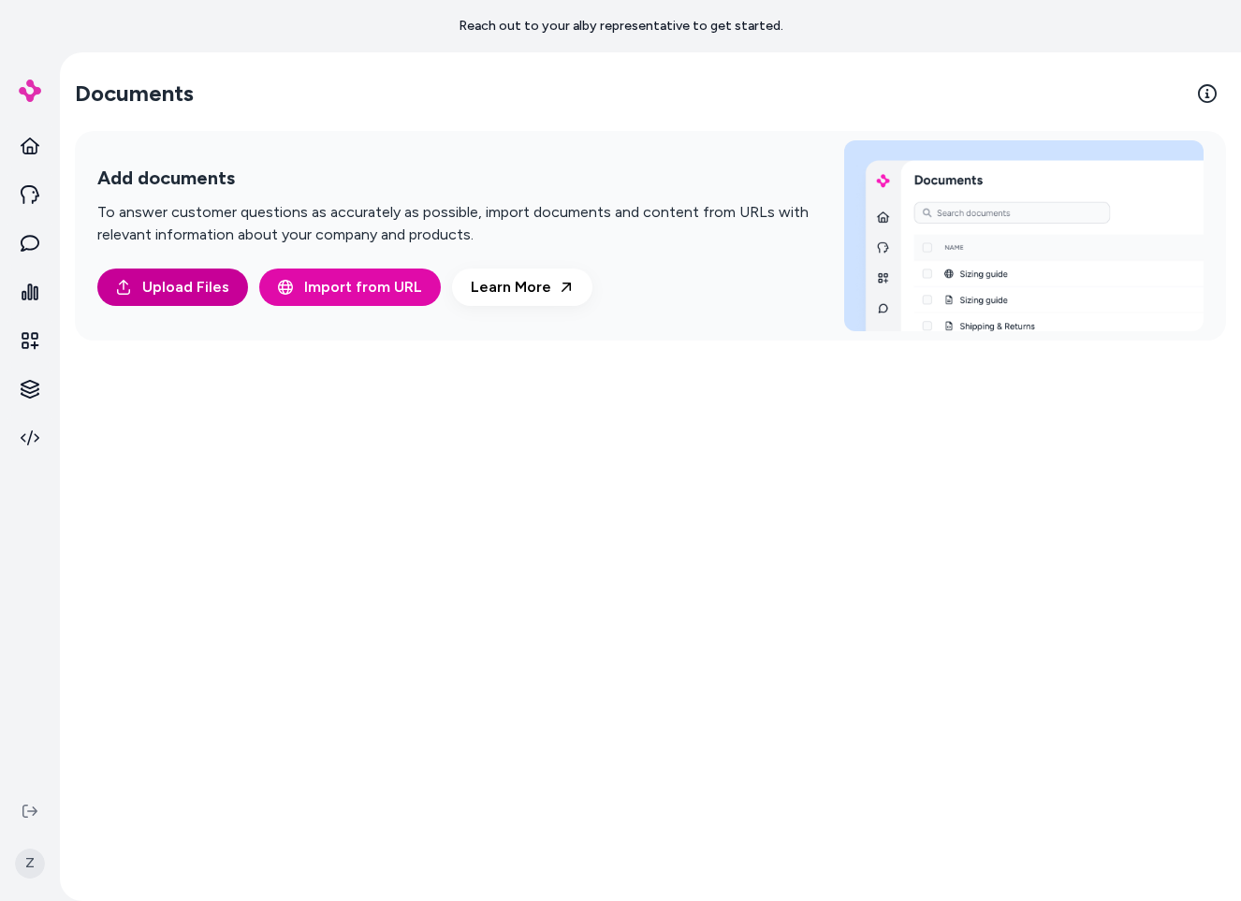
click at [226, 298] on button "Upload Files" at bounding box center [172, 287] width 151 height 37
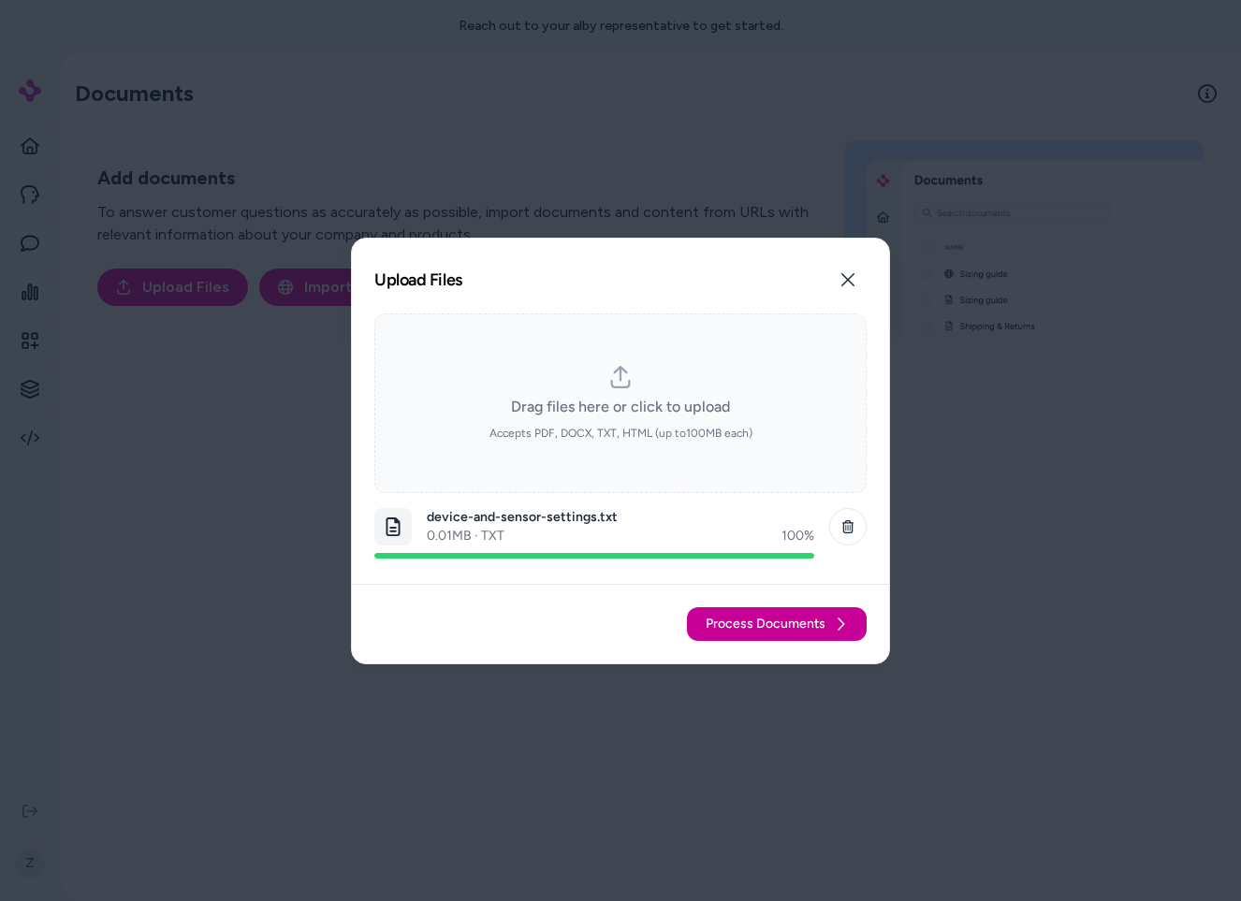
click at [803, 607] on button "Process Documents" at bounding box center [777, 624] width 180 height 34
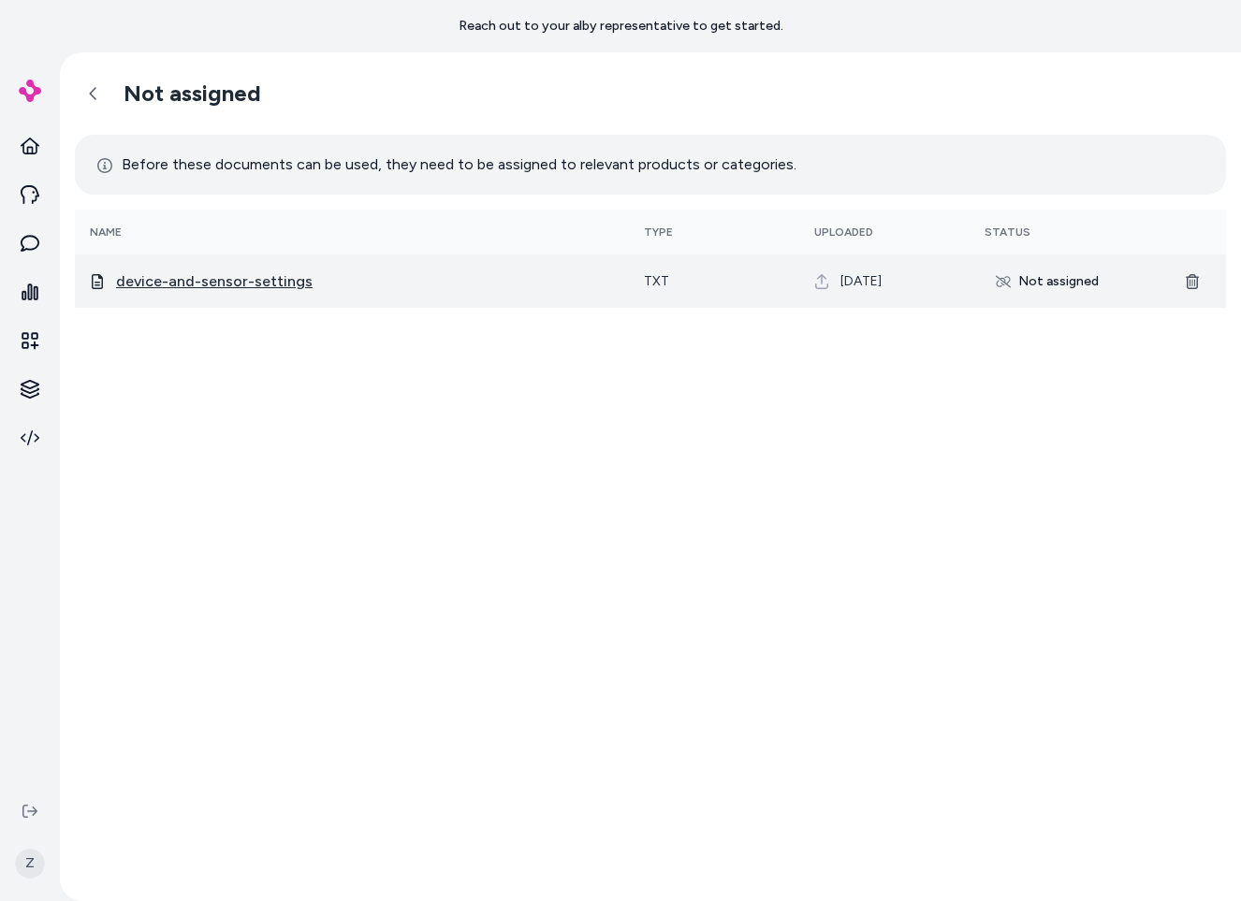
click at [224, 282] on span "device-and-sensor-settings" at bounding box center [214, 281] width 197 height 22
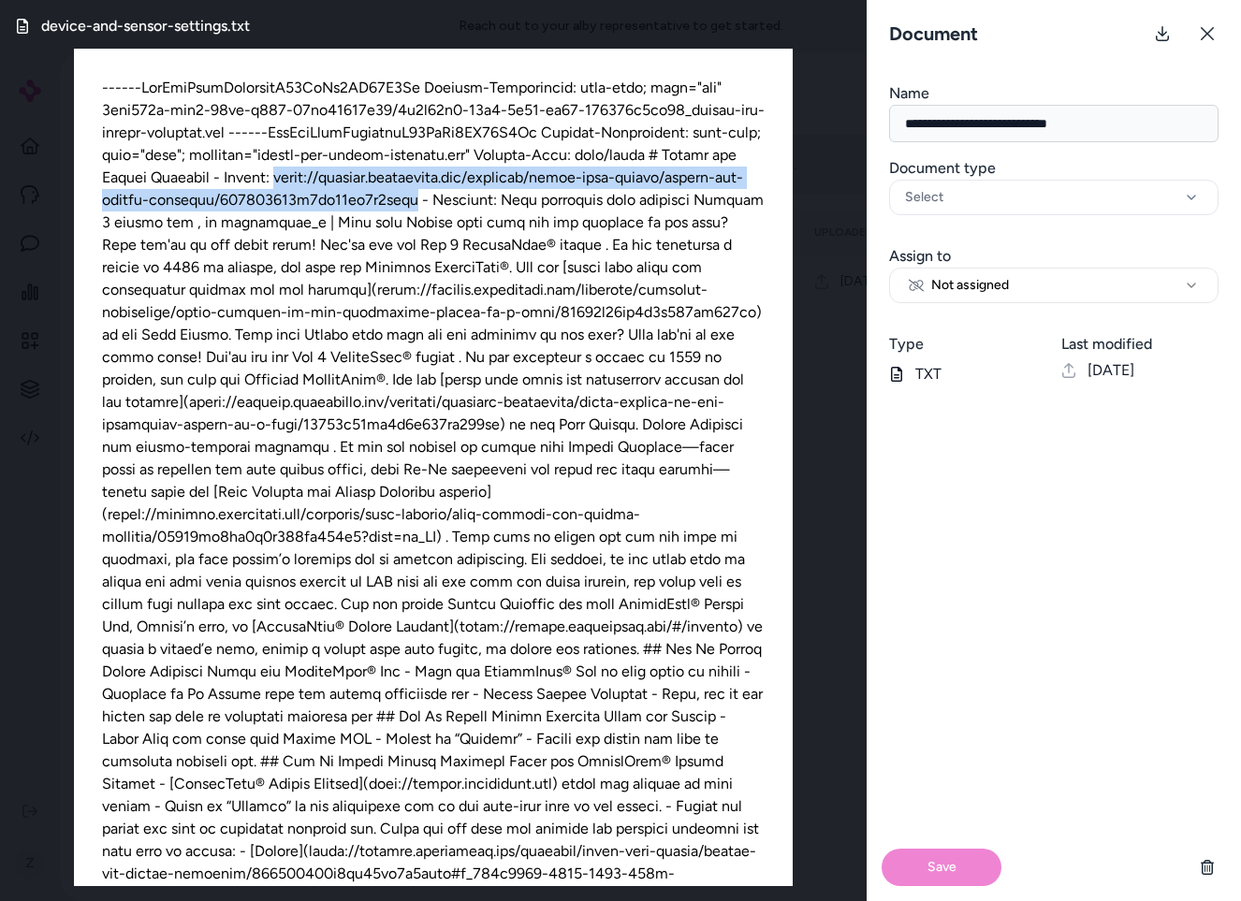
drag, startPoint x: 355, startPoint y: 179, endPoint x: 539, endPoint y: 197, distance: 185.3
copy div "[URL][DOMAIN_NAME]"
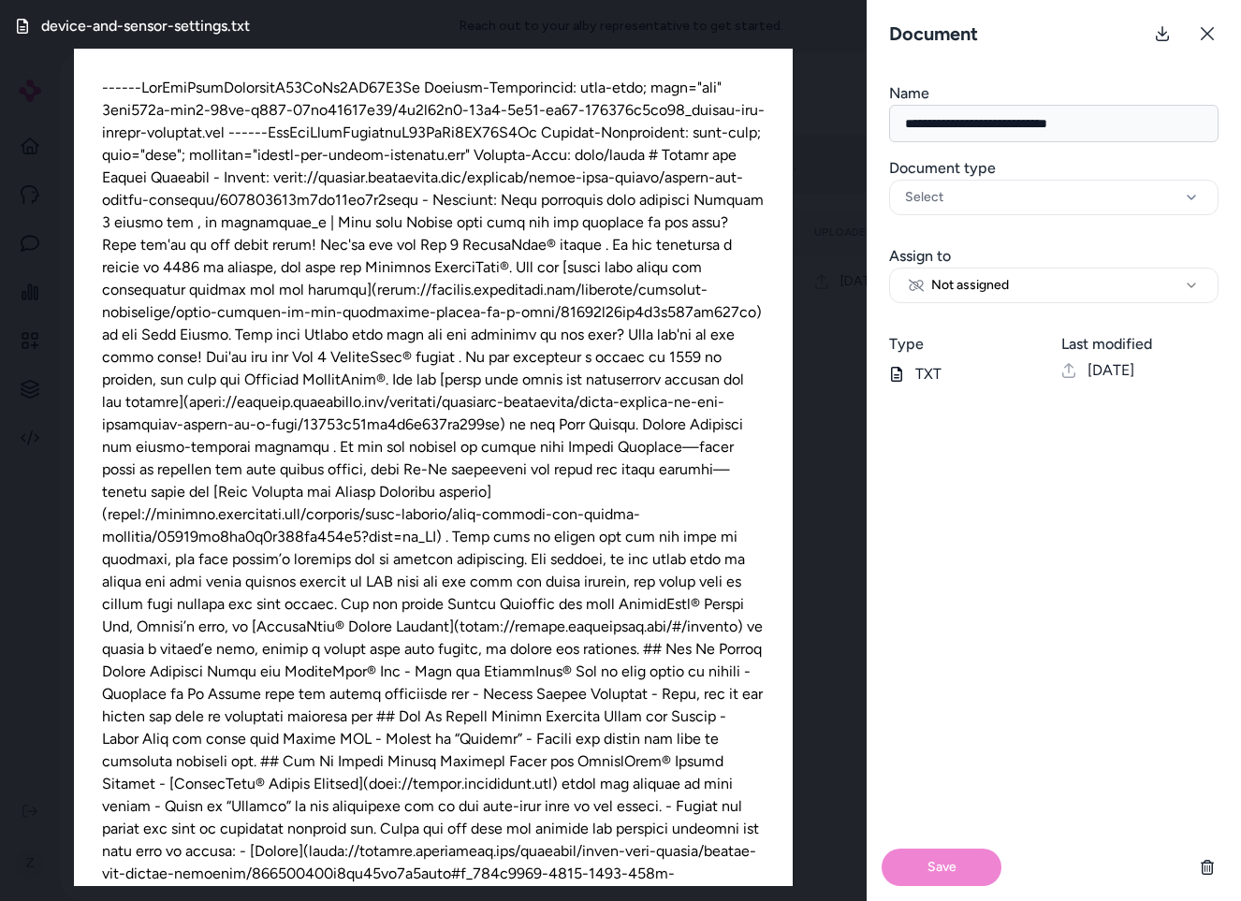
click at [818, 85] on div "device-and-sensor-settings.txt" at bounding box center [433, 450] width 867 height 901
click at [819, 103] on div "device-and-sensor-settings.txt" at bounding box center [433, 450] width 867 height 901
click at [1219, 45] on button at bounding box center [1207, 33] width 37 height 37
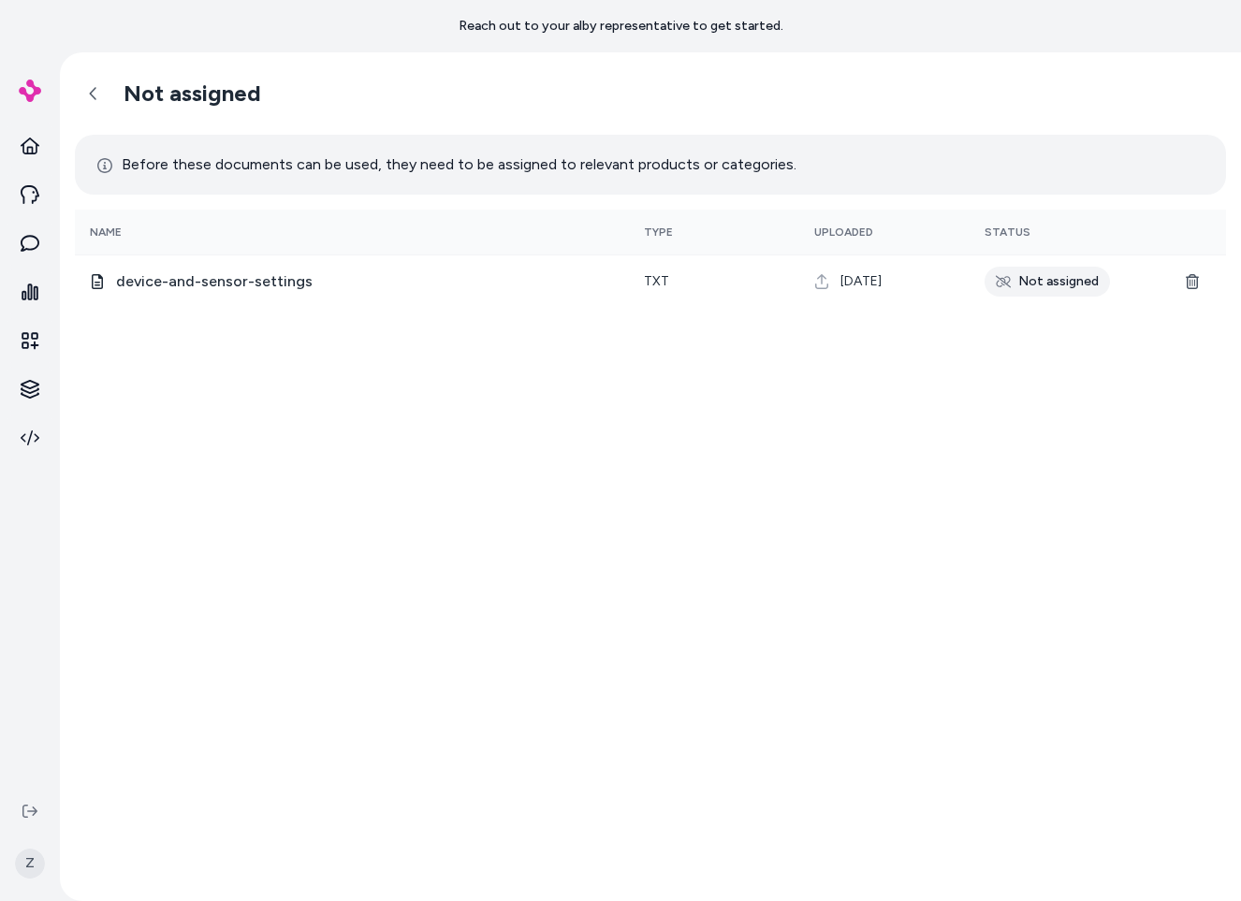
click at [798, 378] on div "Not assigned Before these documents can be used, they need to be assigned to re…" at bounding box center [650, 476] width 1181 height 849
click at [82, 91] on link at bounding box center [93, 93] width 37 height 37
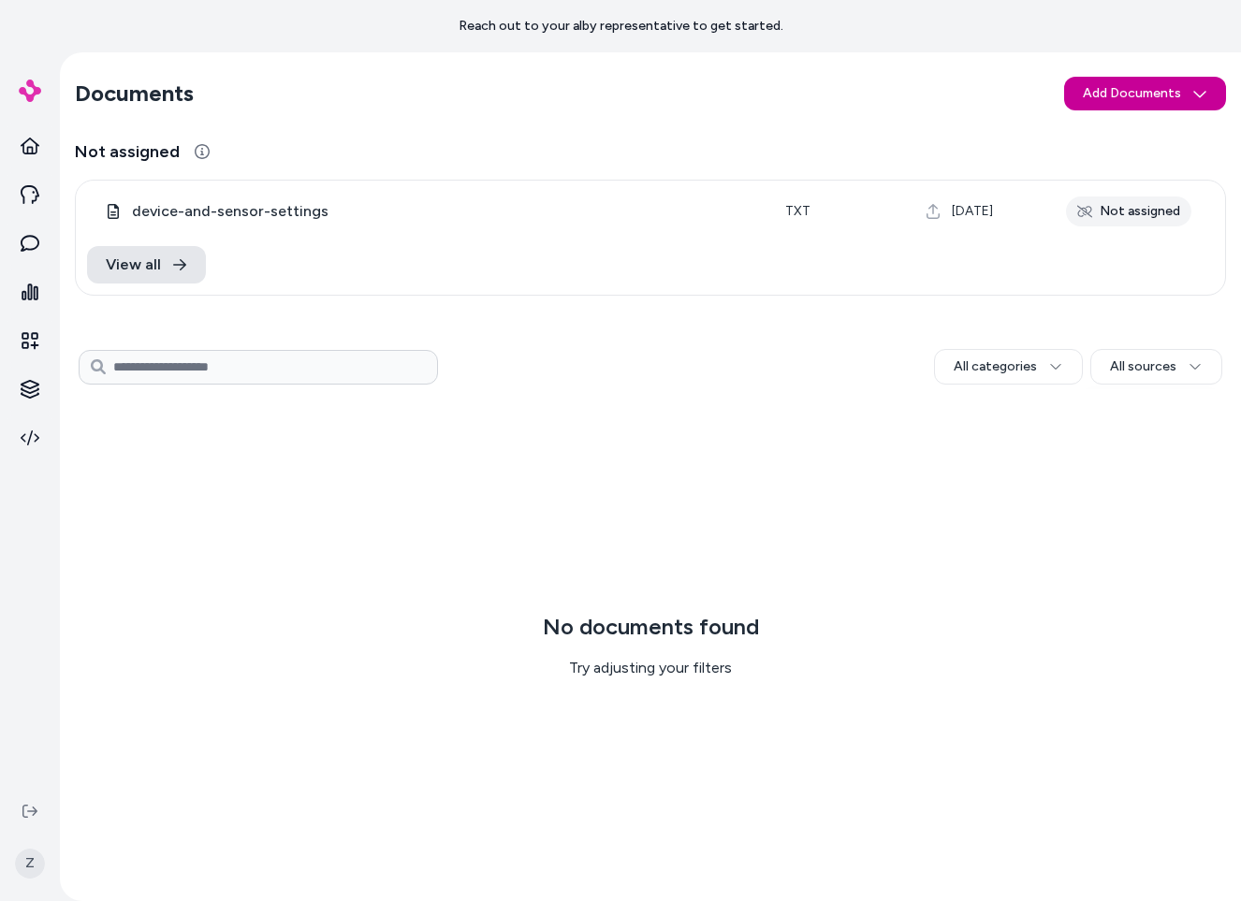
click at [1103, 86] on html "Reach out to your alby representative to get started. Z Documents Add Documents…" at bounding box center [620, 450] width 1241 height 901
click at [909, 111] on html "Reach out to your alby representative to get started. Z Documents Add Documents…" at bounding box center [620, 450] width 1241 height 901
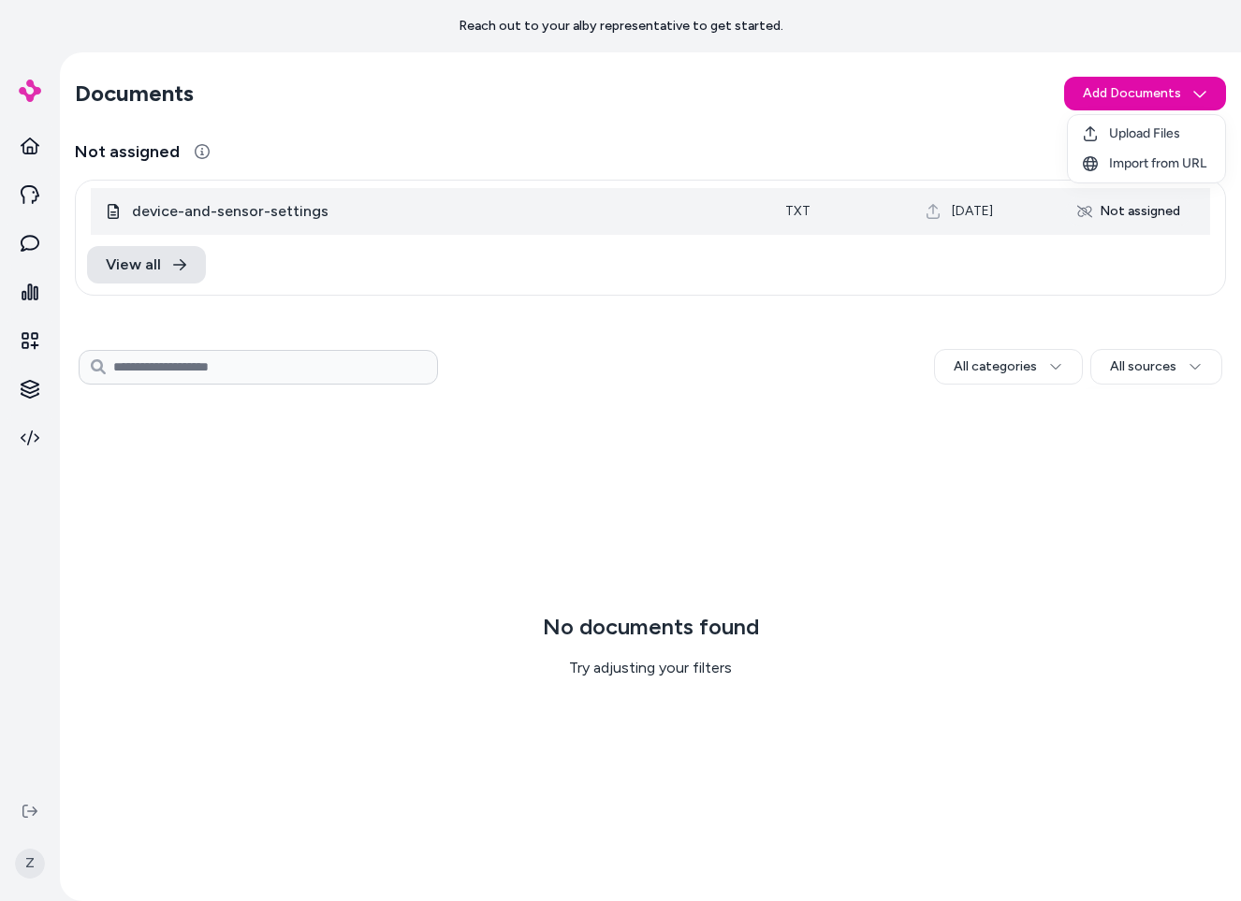
click at [842, 212] on td "txt" at bounding box center [840, 211] width 140 height 47
click at [157, 212] on span "device-and-sensor-settings" at bounding box center [230, 211] width 197 height 22
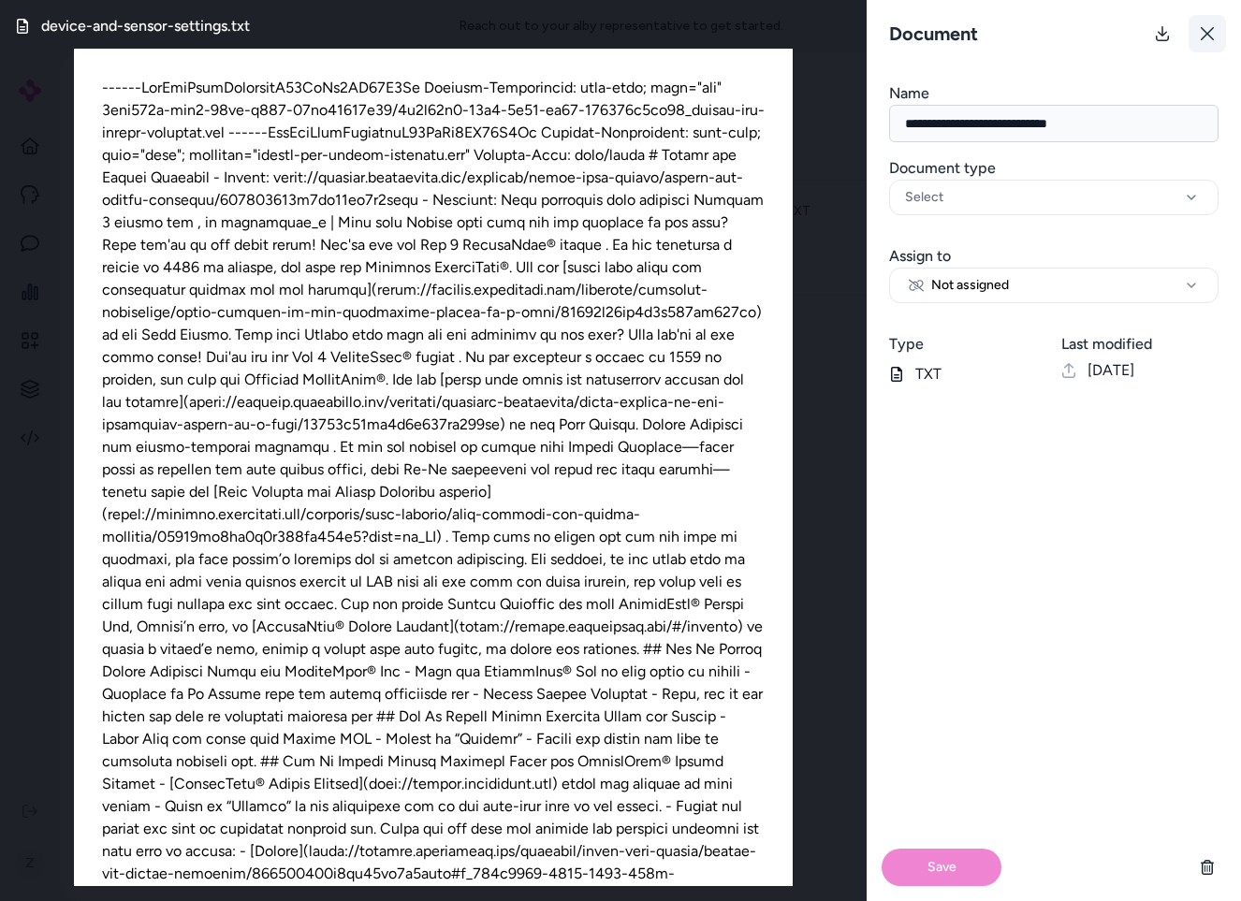
click at [1220, 40] on button at bounding box center [1207, 33] width 37 height 37
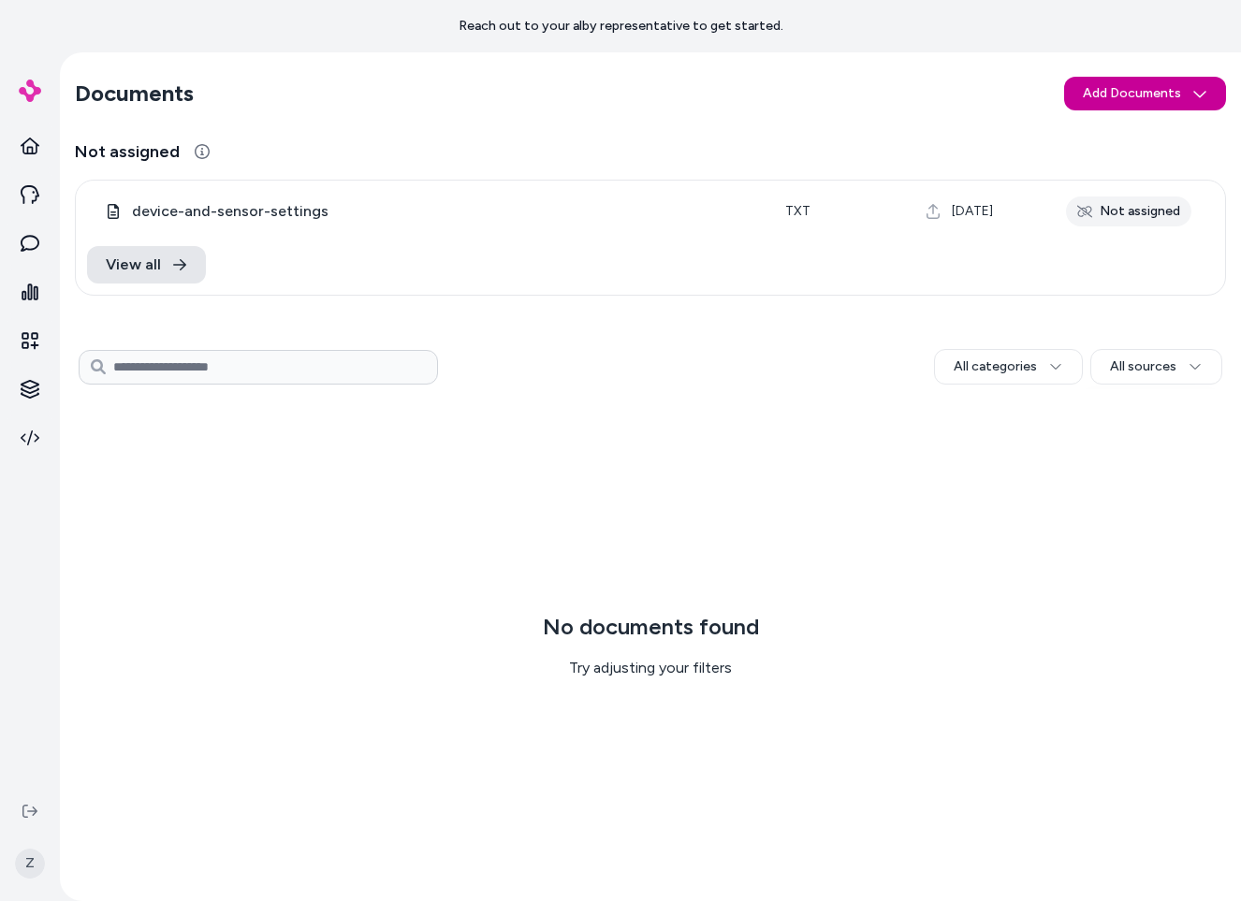
click at [1143, 95] on html "Reach out to your alby representative to get started. Z Documents Add Documents…" at bounding box center [620, 450] width 1241 height 901
click at [1142, 159] on span "Import from URL" at bounding box center [1157, 163] width 97 height 19
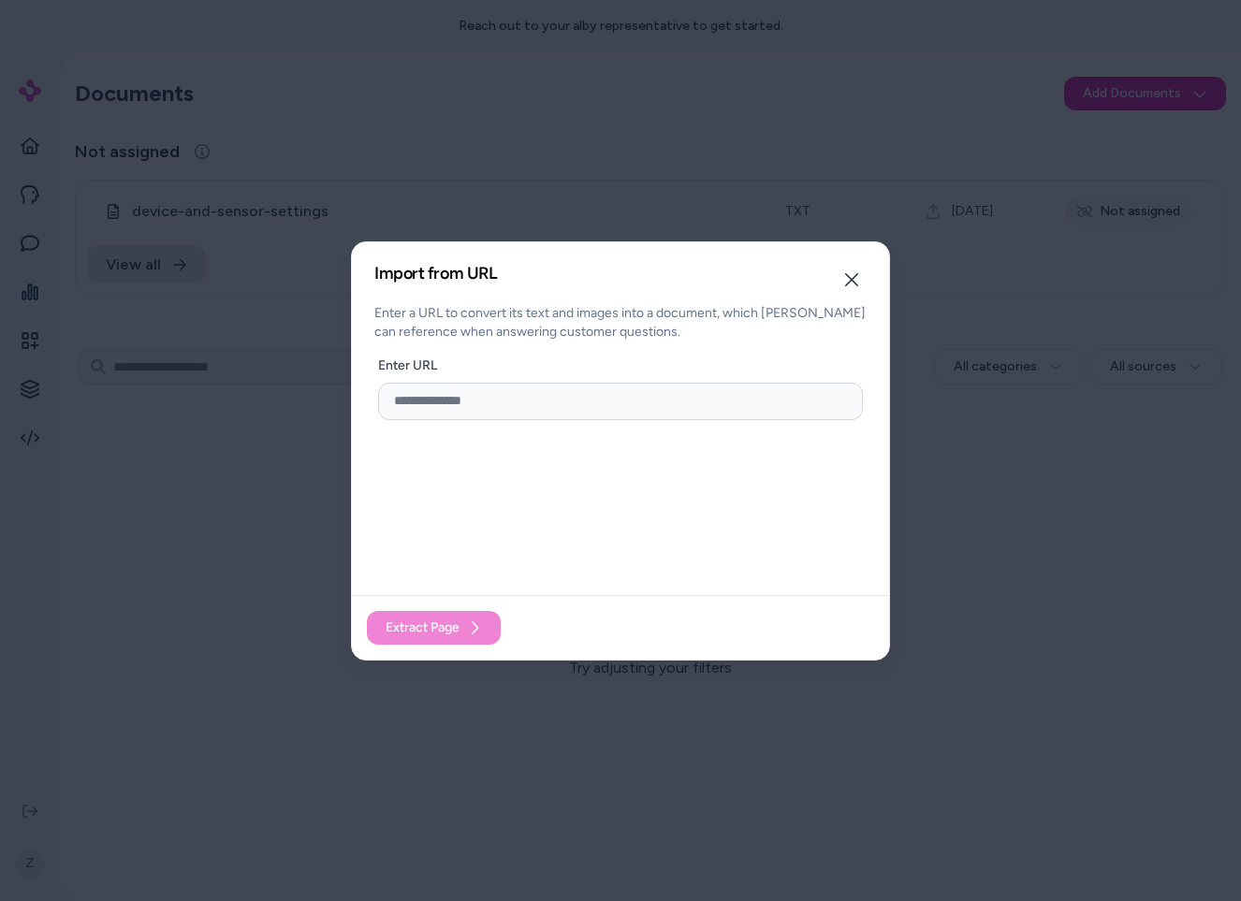
click at [606, 401] on input "url" at bounding box center [620, 401] width 485 height 37
paste input "**********"
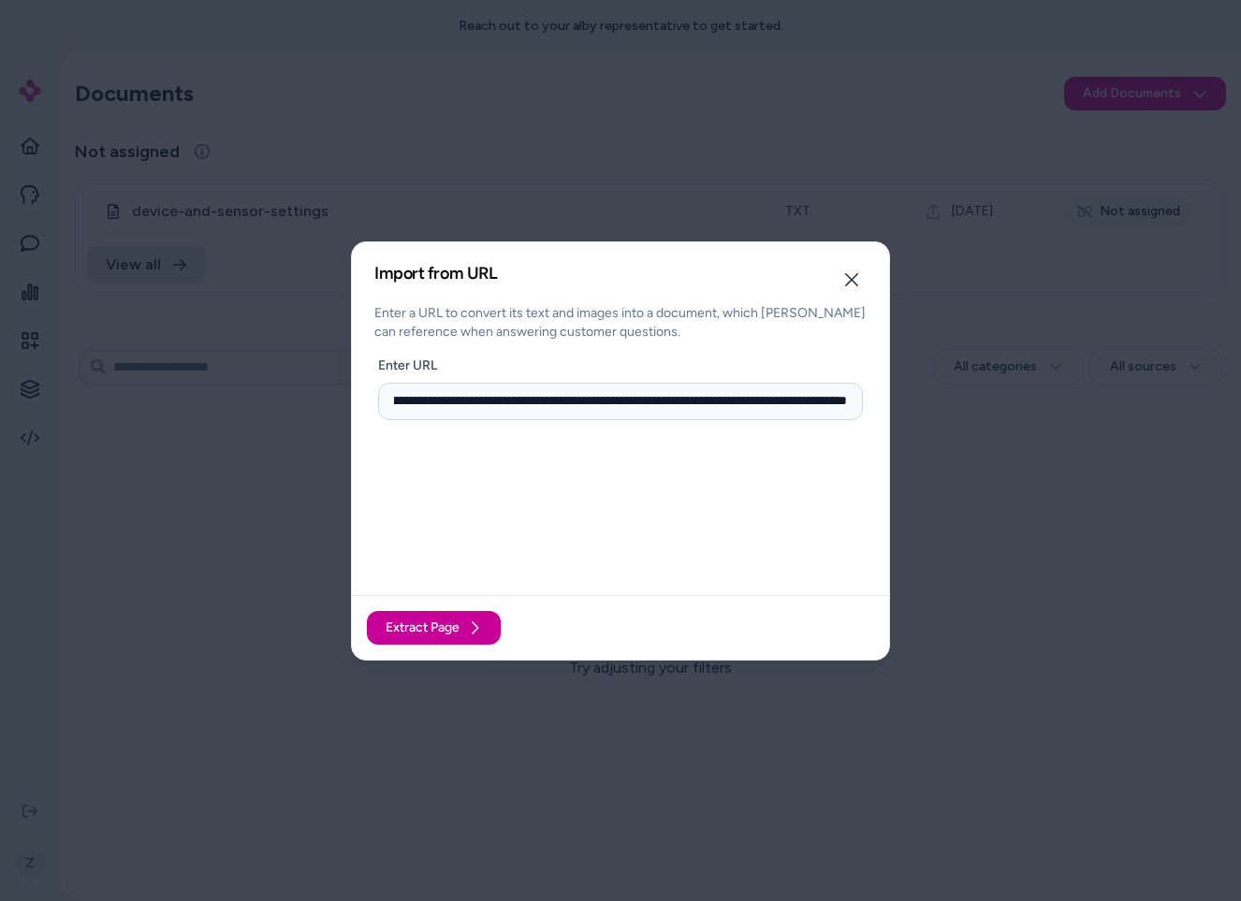
type input "**********"
click at [425, 619] on span "Extract Page" at bounding box center [423, 628] width 74 height 19
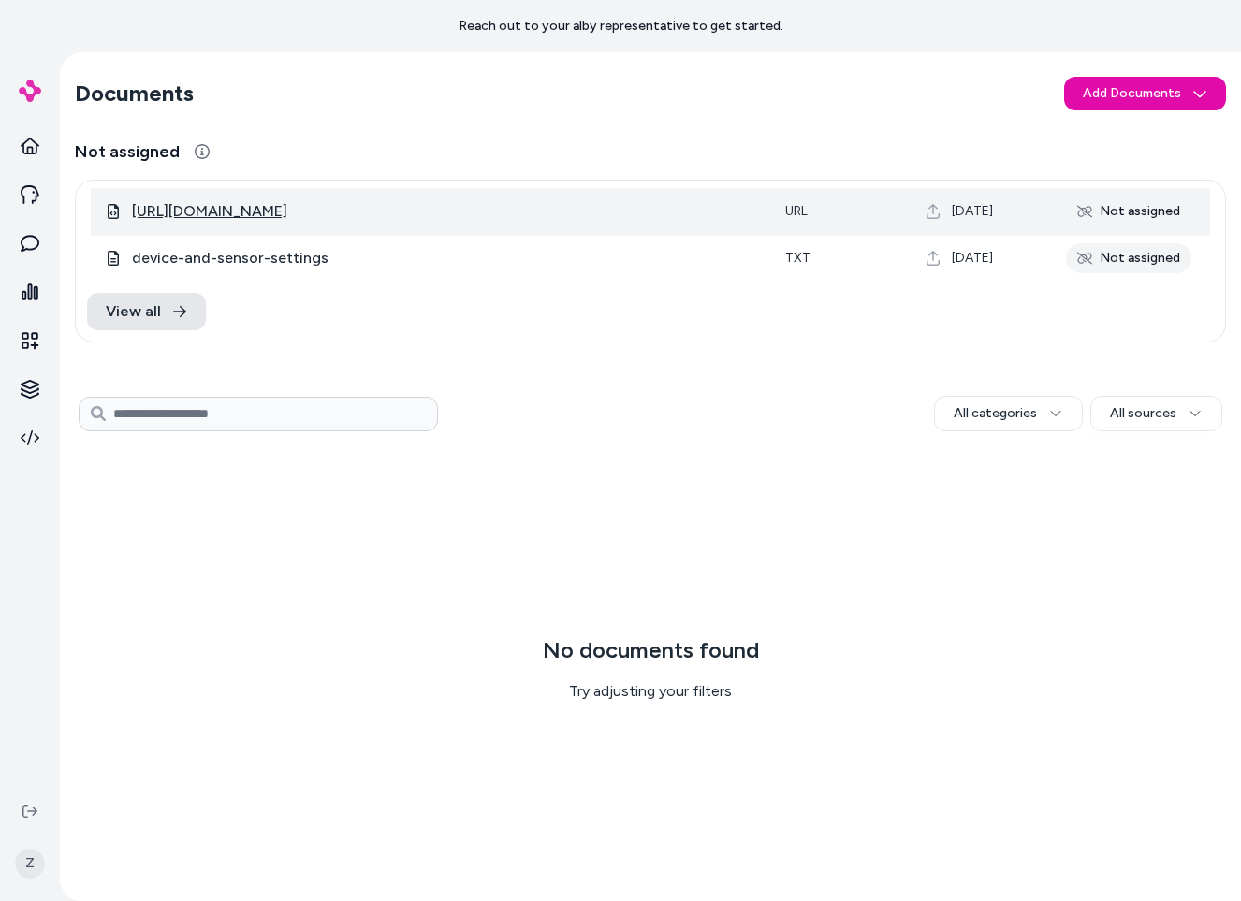
click at [287, 205] on span "[URL][DOMAIN_NAME]" at bounding box center [209, 211] width 155 height 22
click at [266, 213] on span "[URL][DOMAIN_NAME]" at bounding box center [209, 211] width 155 height 22
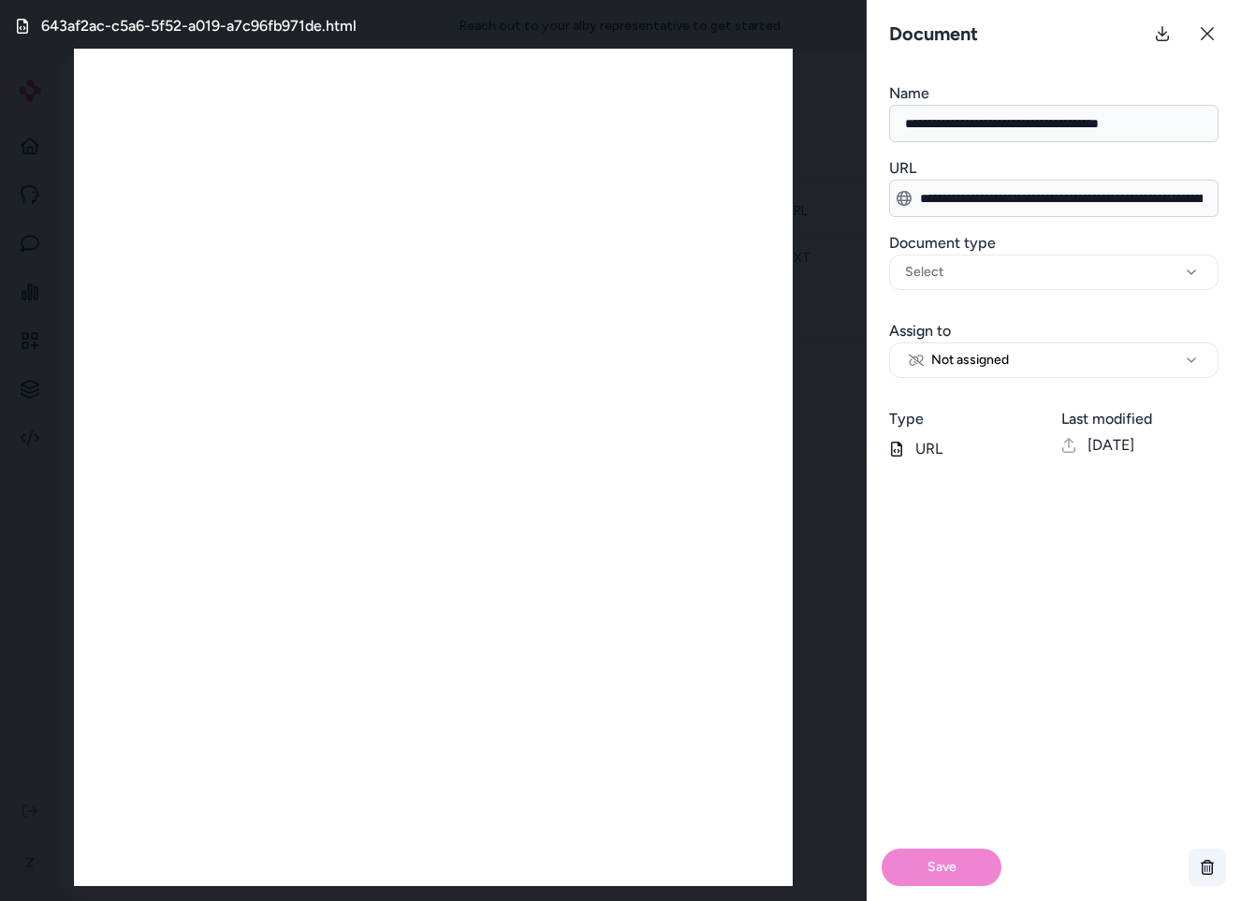
click at [1214, 869] on icon "button" at bounding box center [1207, 867] width 15 height 15
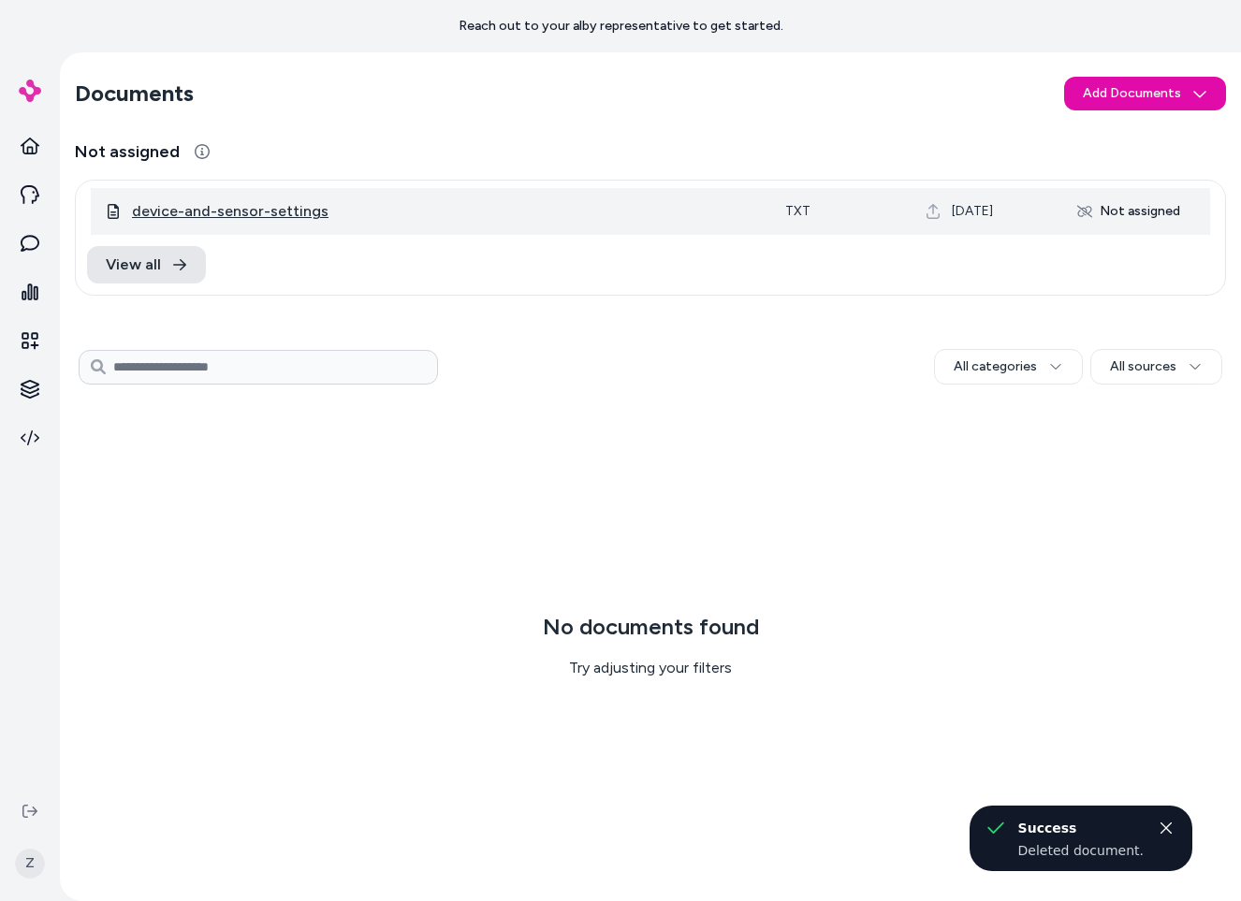
click at [268, 214] on span "device-and-sensor-settings" at bounding box center [230, 211] width 197 height 22
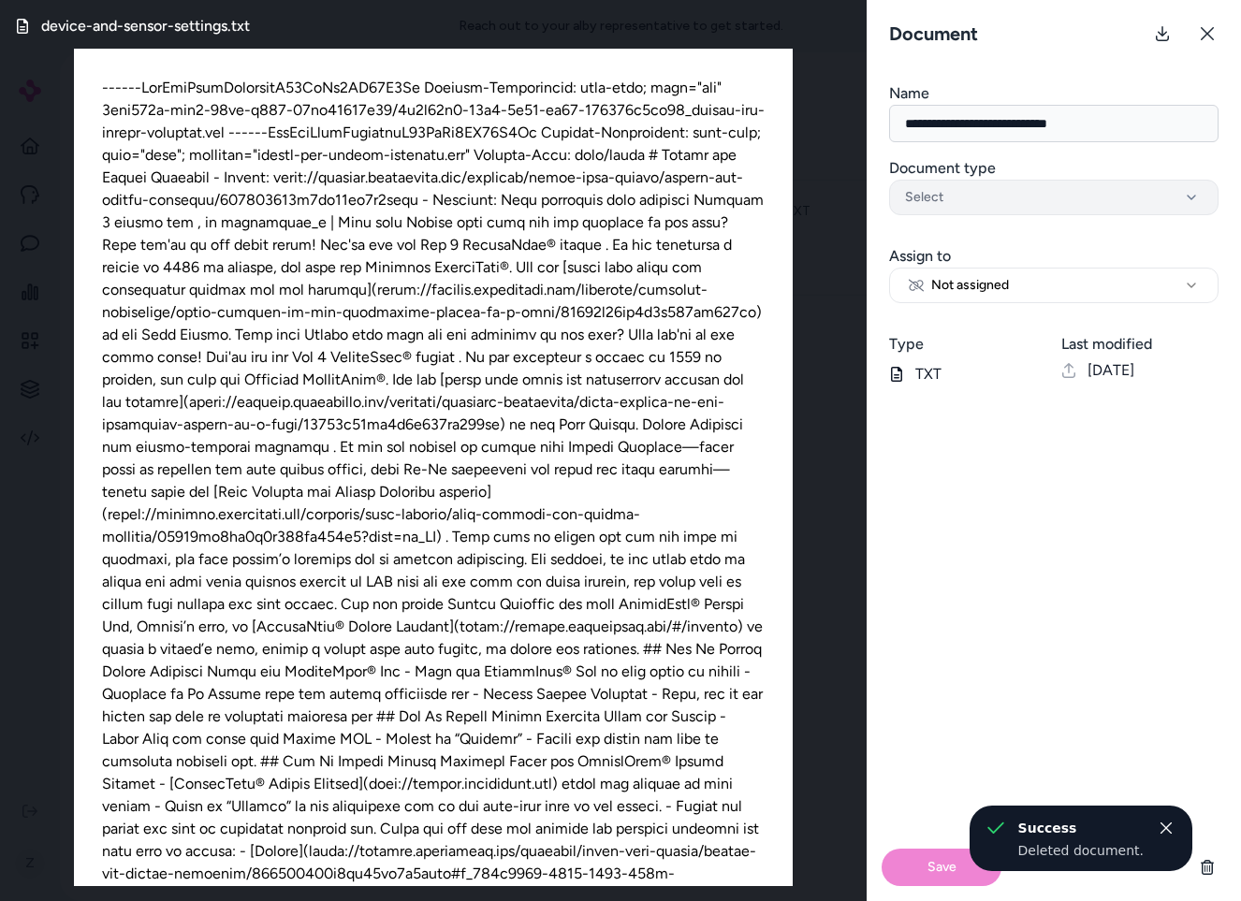
click at [1047, 209] on button "Select" at bounding box center [1053, 198] width 329 height 36
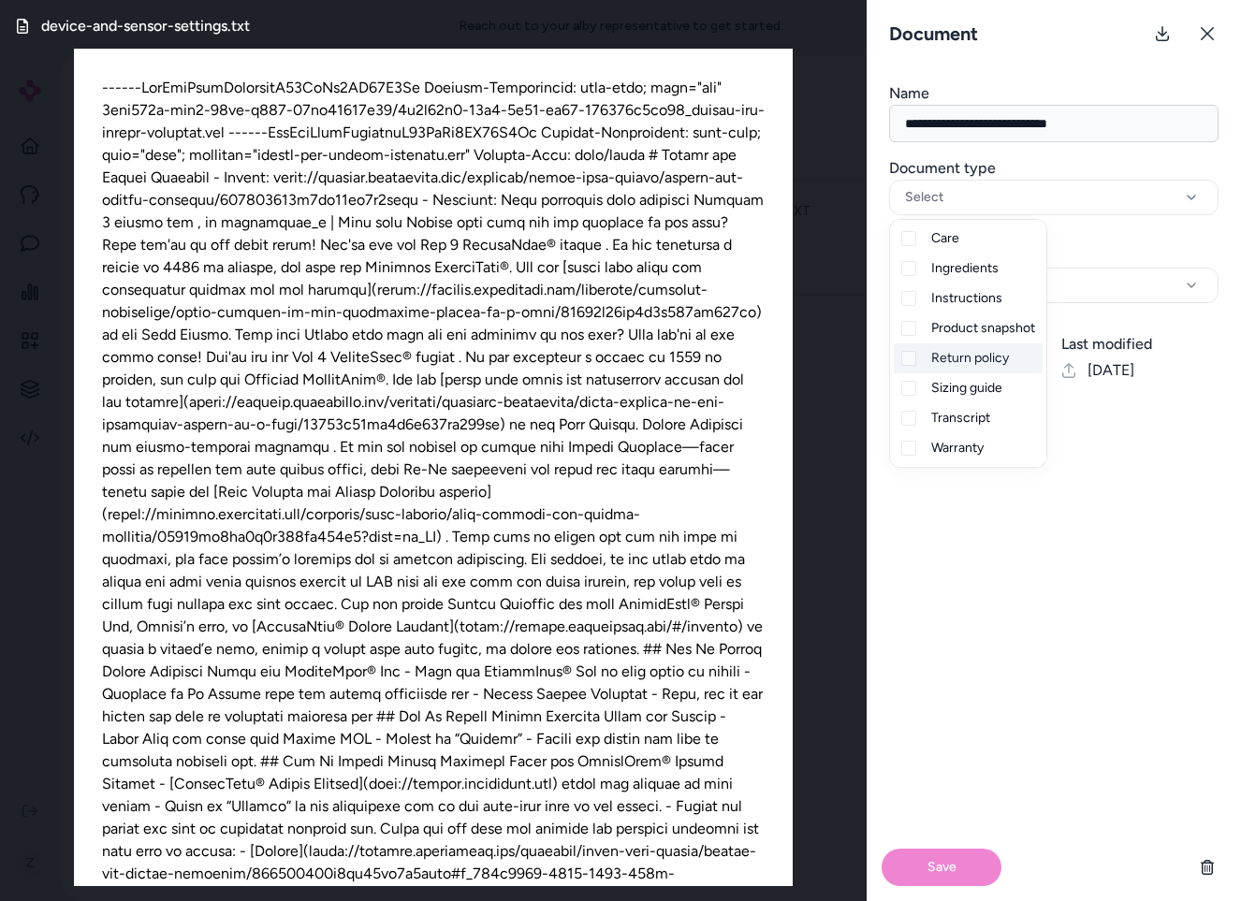
click at [981, 358] on span "Return policy" at bounding box center [970, 358] width 78 height 19
click at [981, 744] on div "Save" at bounding box center [1054, 651] width 374 height 501
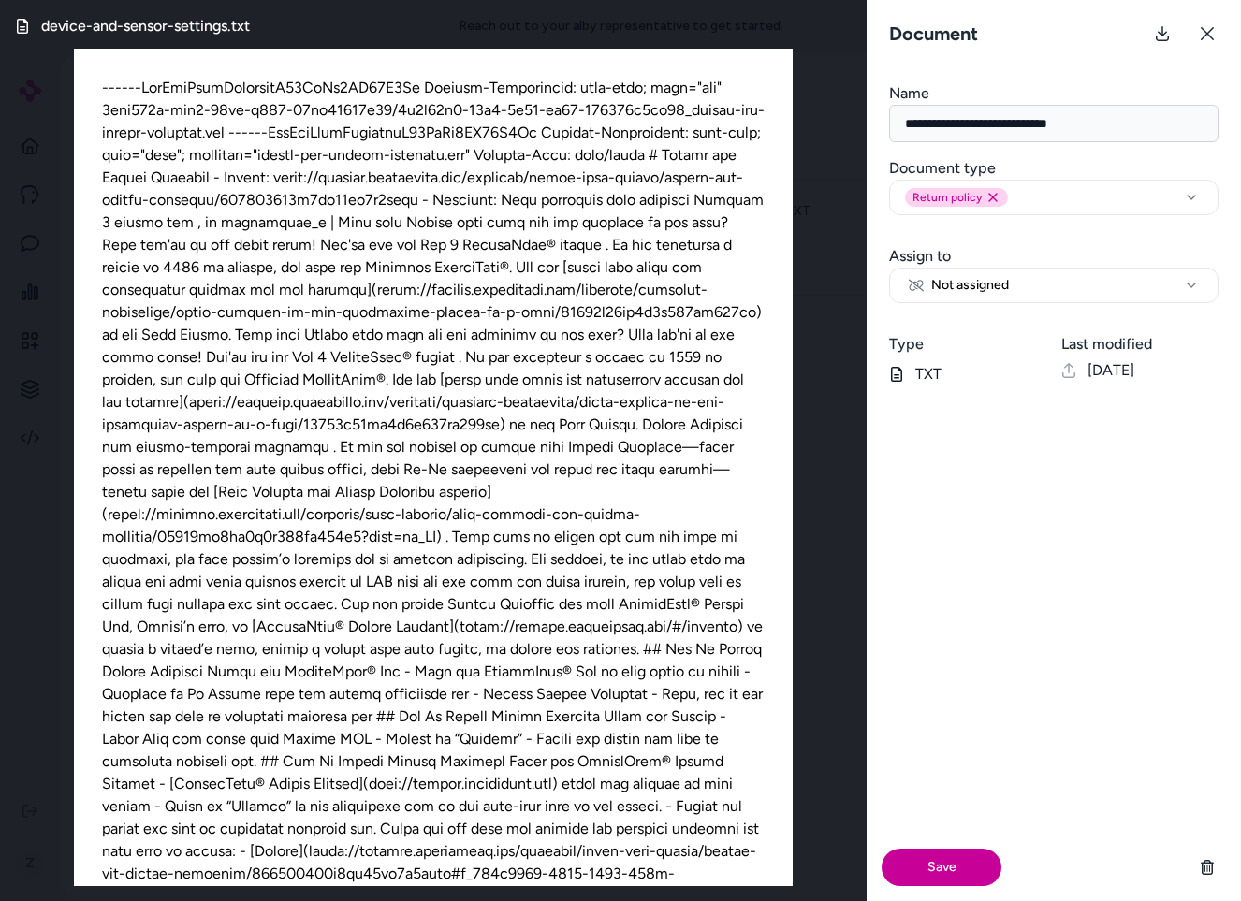
click at [966, 880] on button "Save" at bounding box center [942, 867] width 120 height 37
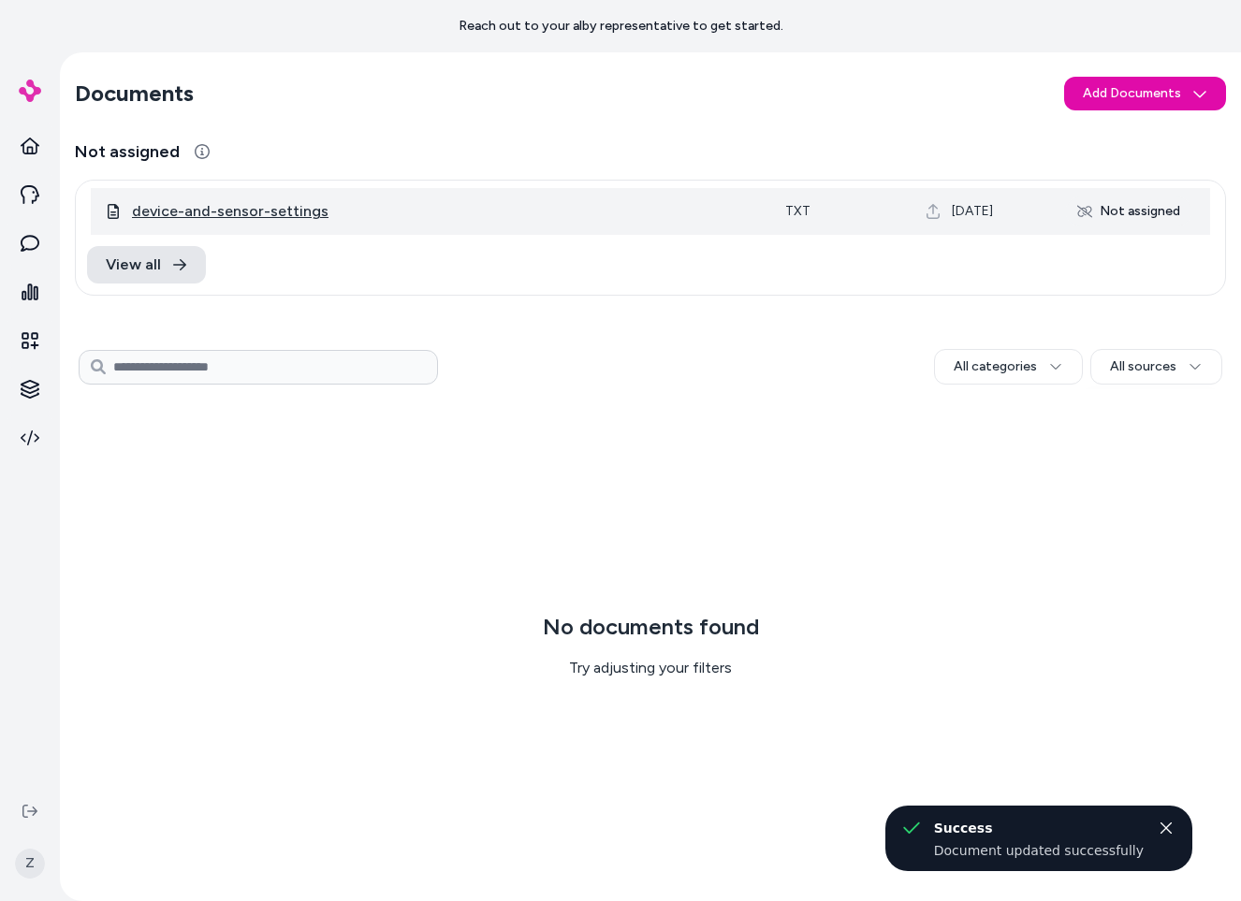
click at [304, 212] on span "device-and-sensor-settings" at bounding box center [230, 211] width 197 height 22
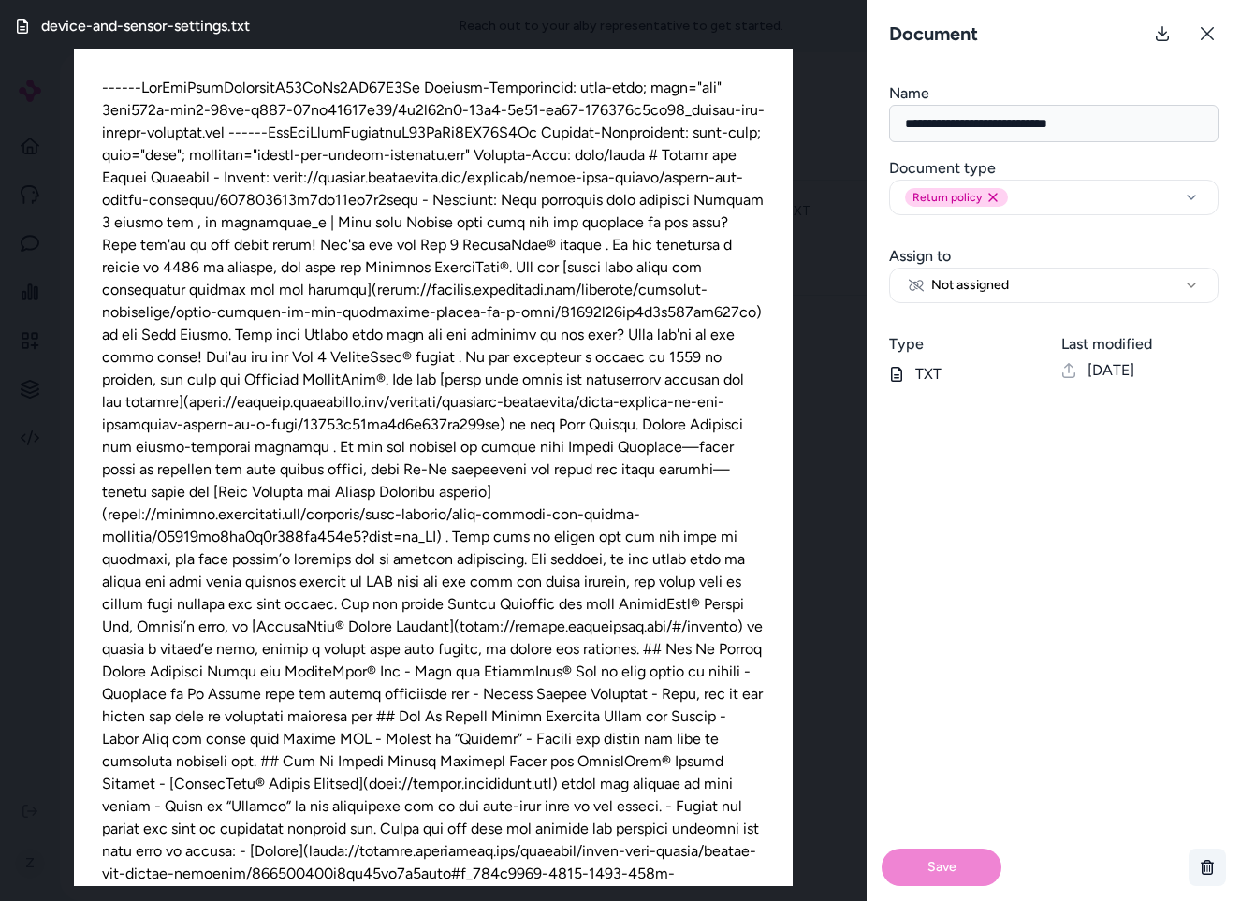
click at [1210, 865] on icon "button" at bounding box center [1207, 867] width 15 height 15
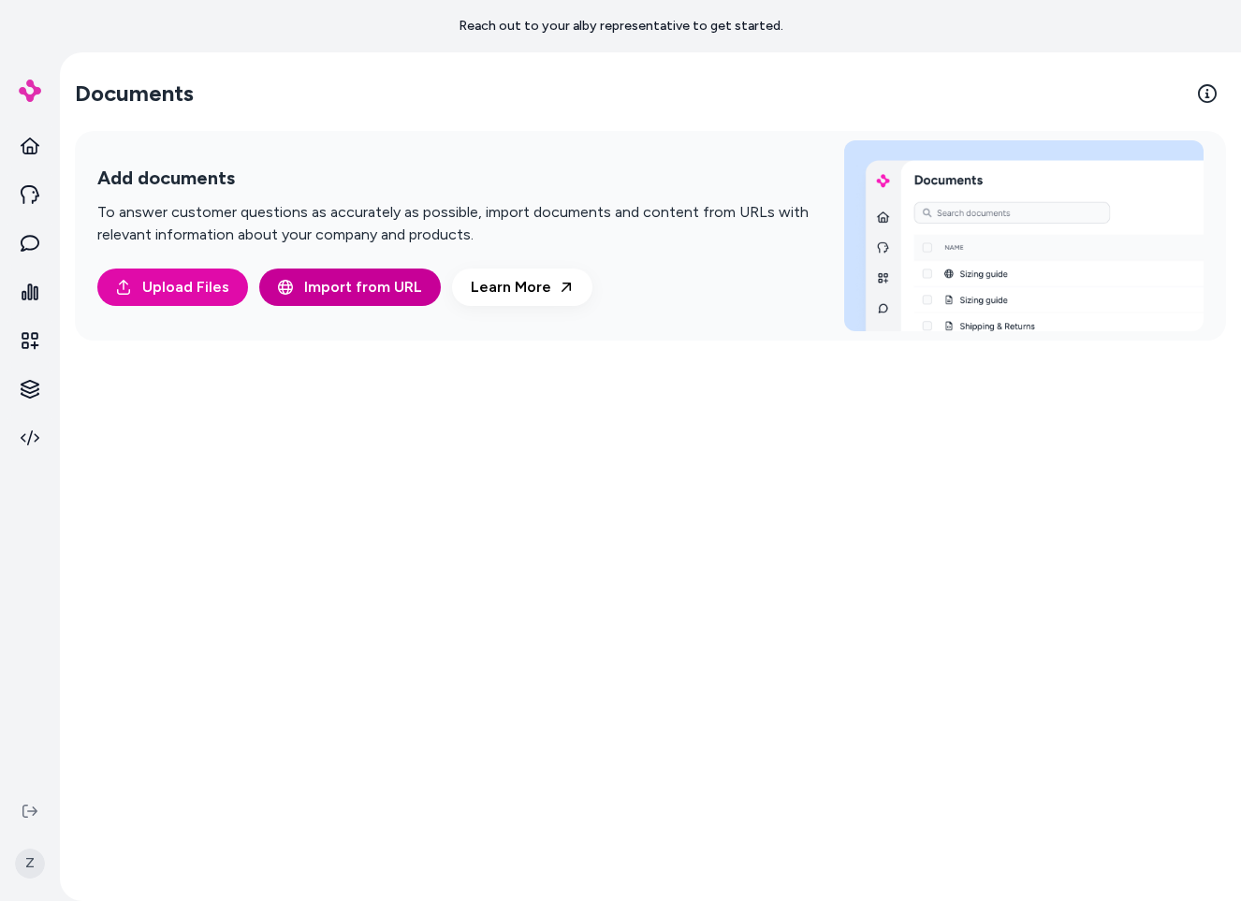
click at [341, 296] on span "Import from URL" at bounding box center [363, 287] width 118 height 22
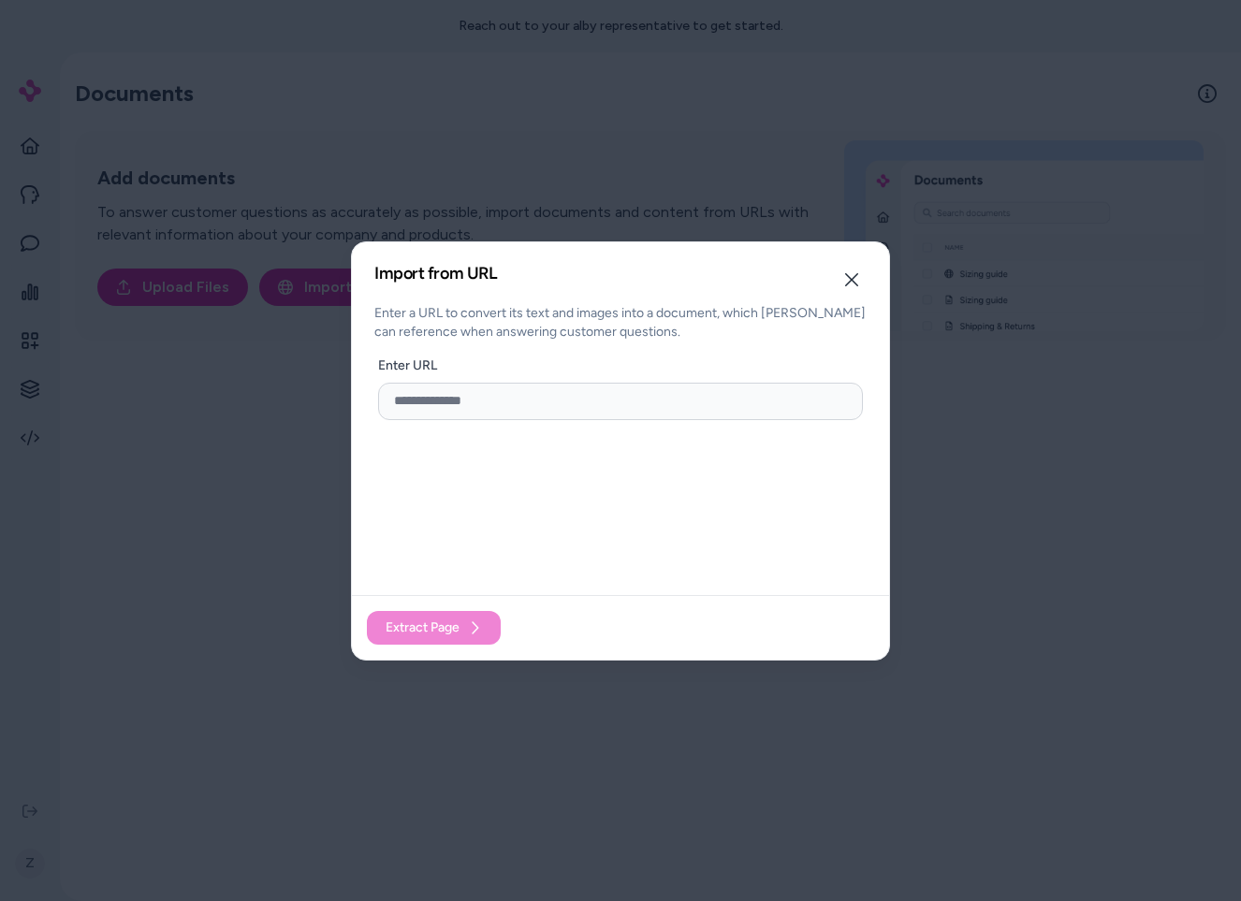
click at [474, 412] on input "url" at bounding box center [620, 401] width 485 height 37
paste input "**********"
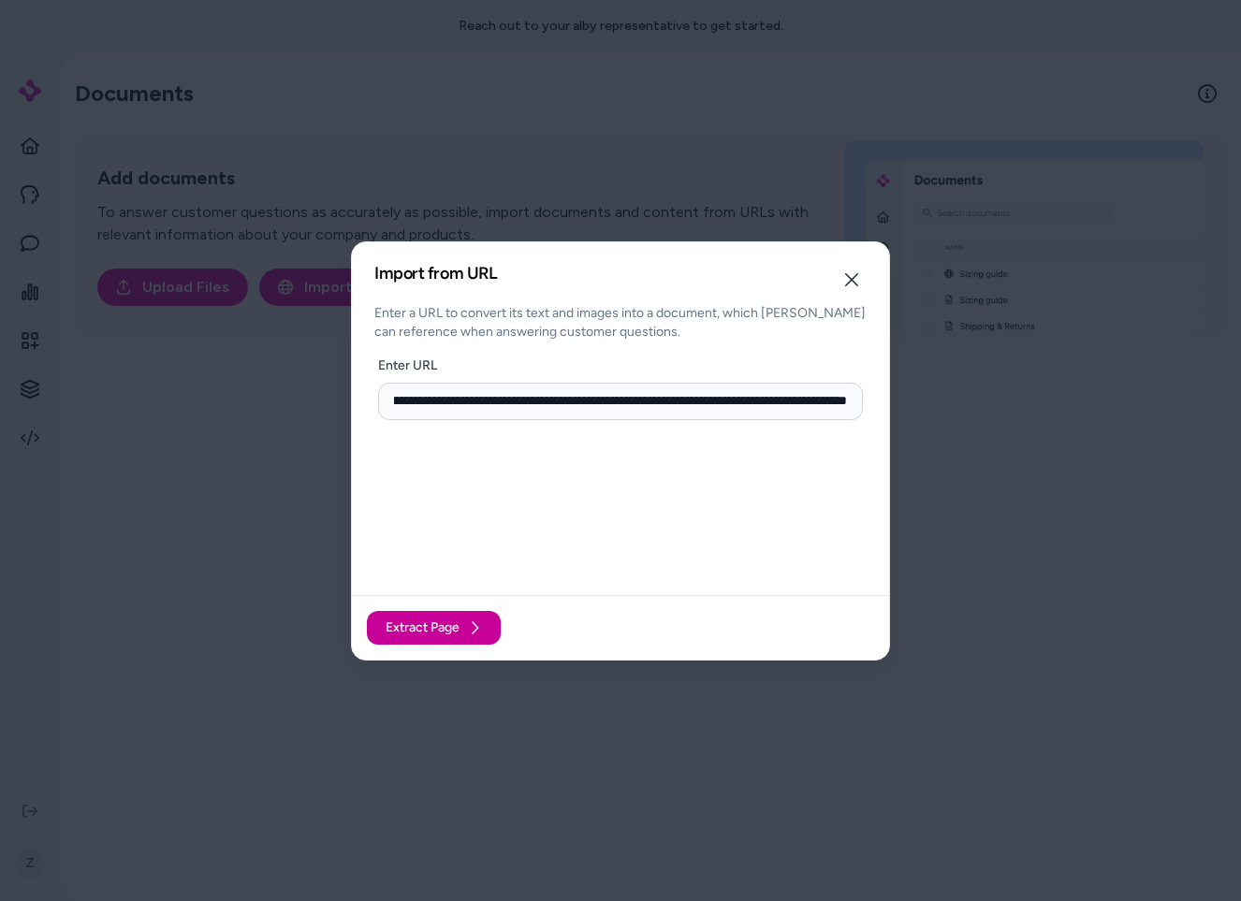
type input "**********"
click at [429, 621] on span "Extract Page" at bounding box center [423, 628] width 74 height 19
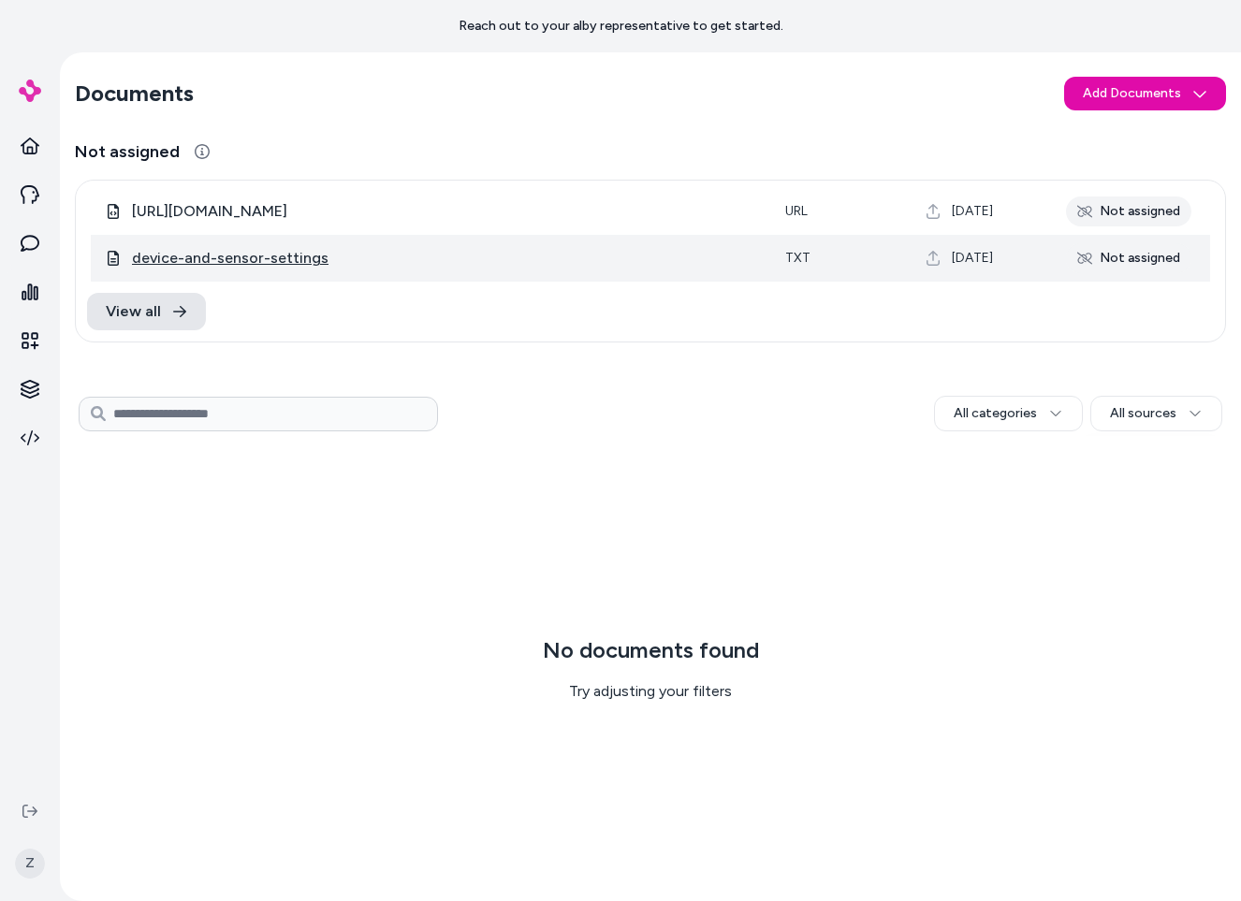
click at [239, 255] on span "device-and-sensor-settings" at bounding box center [230, 258] width 197 height 22
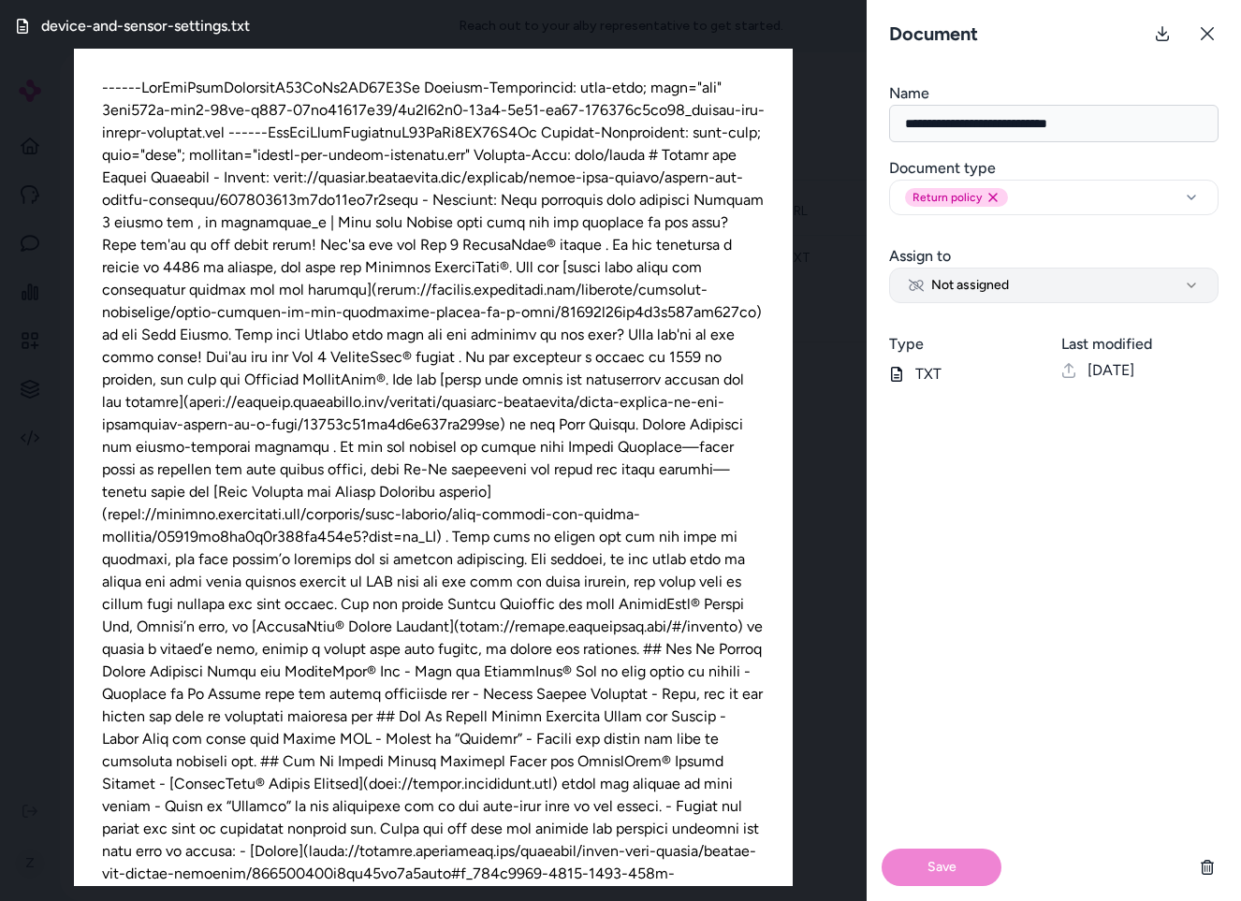
click at [1008, 295] on button "Not assigned" at bounding box center [1053, 286] width 329 height 36
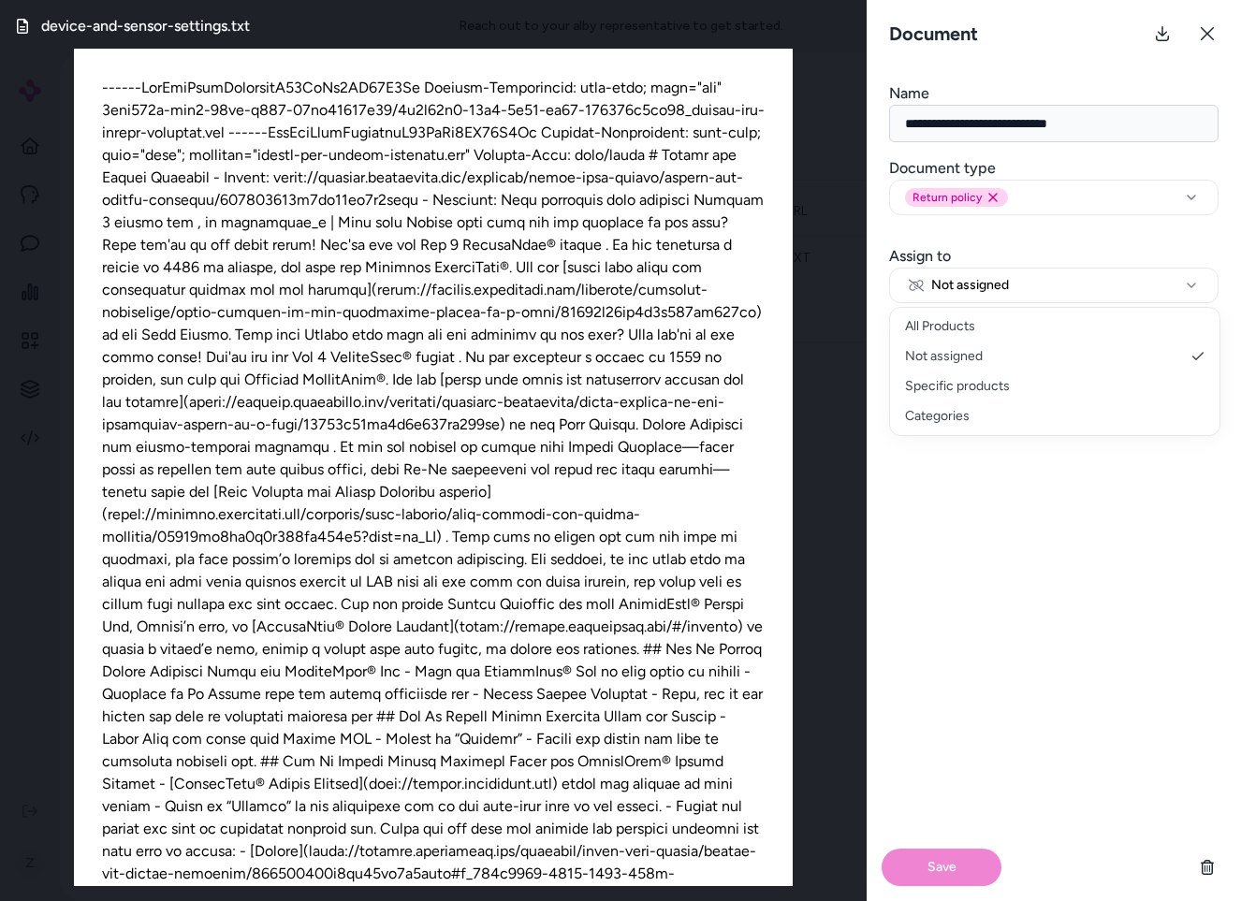
select select "***"
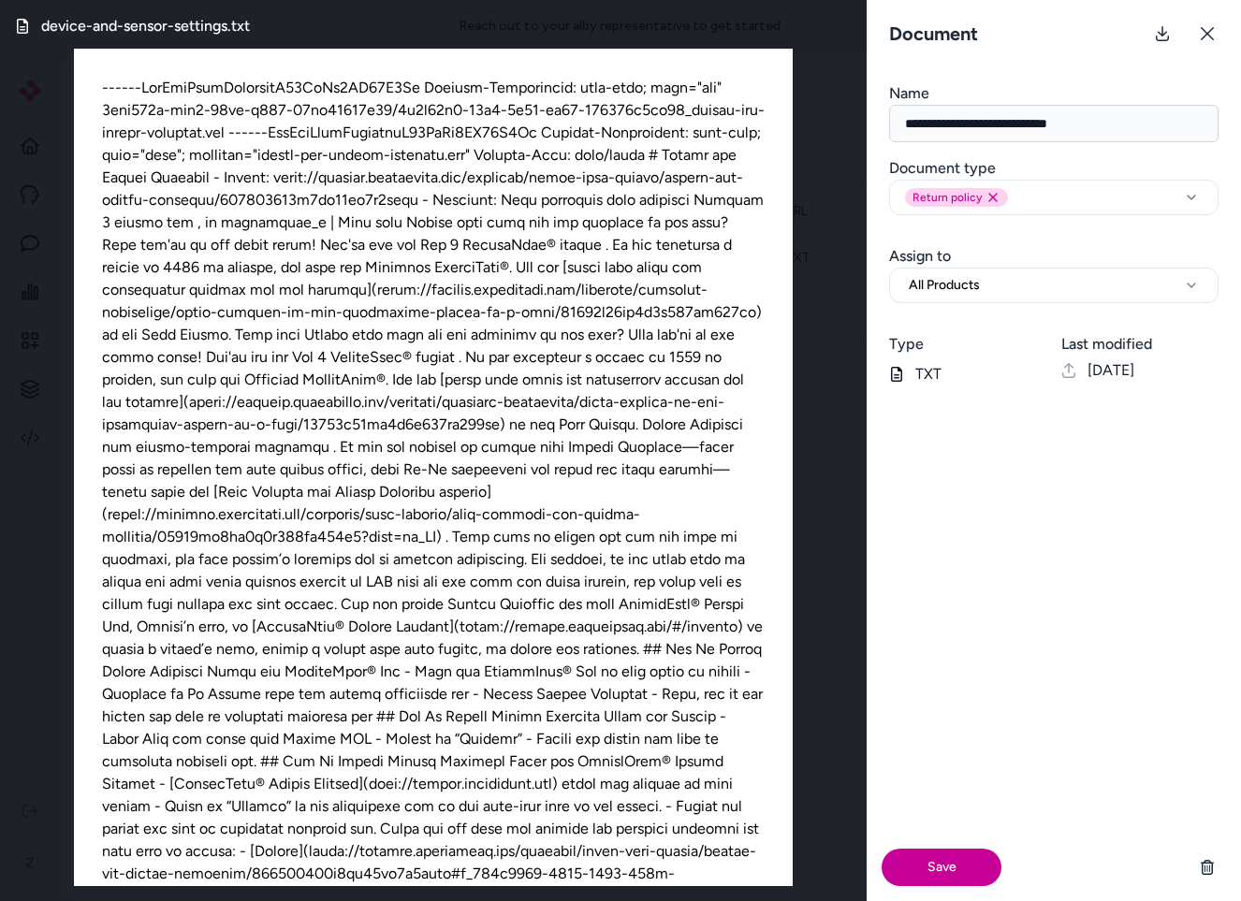
click at [971, 864] on button "Save" at bounding box center [942, 867] width 120 height 37
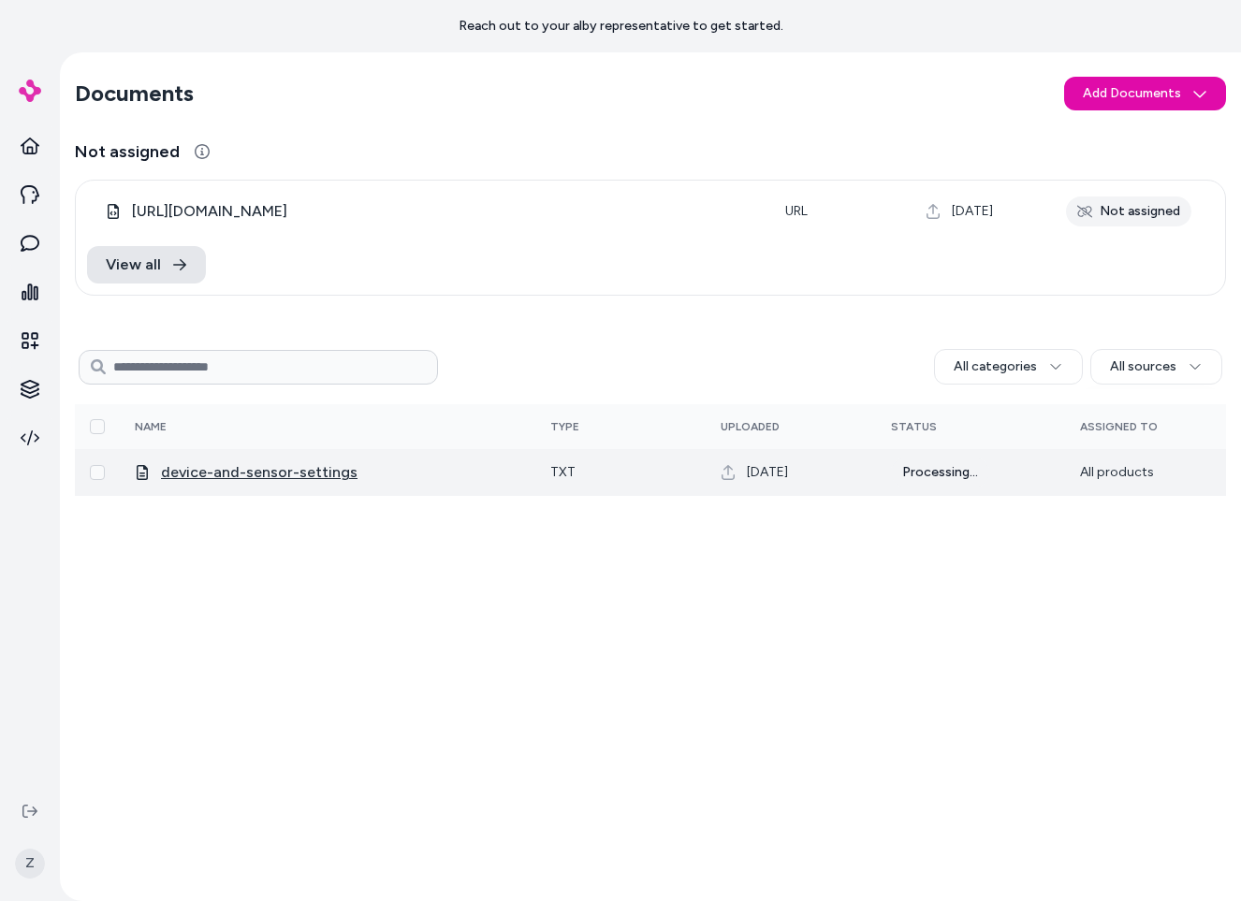
click at [294, 475] on span "device-and-sensor-settings" at bounding box center [259, 472] width 197 height 22
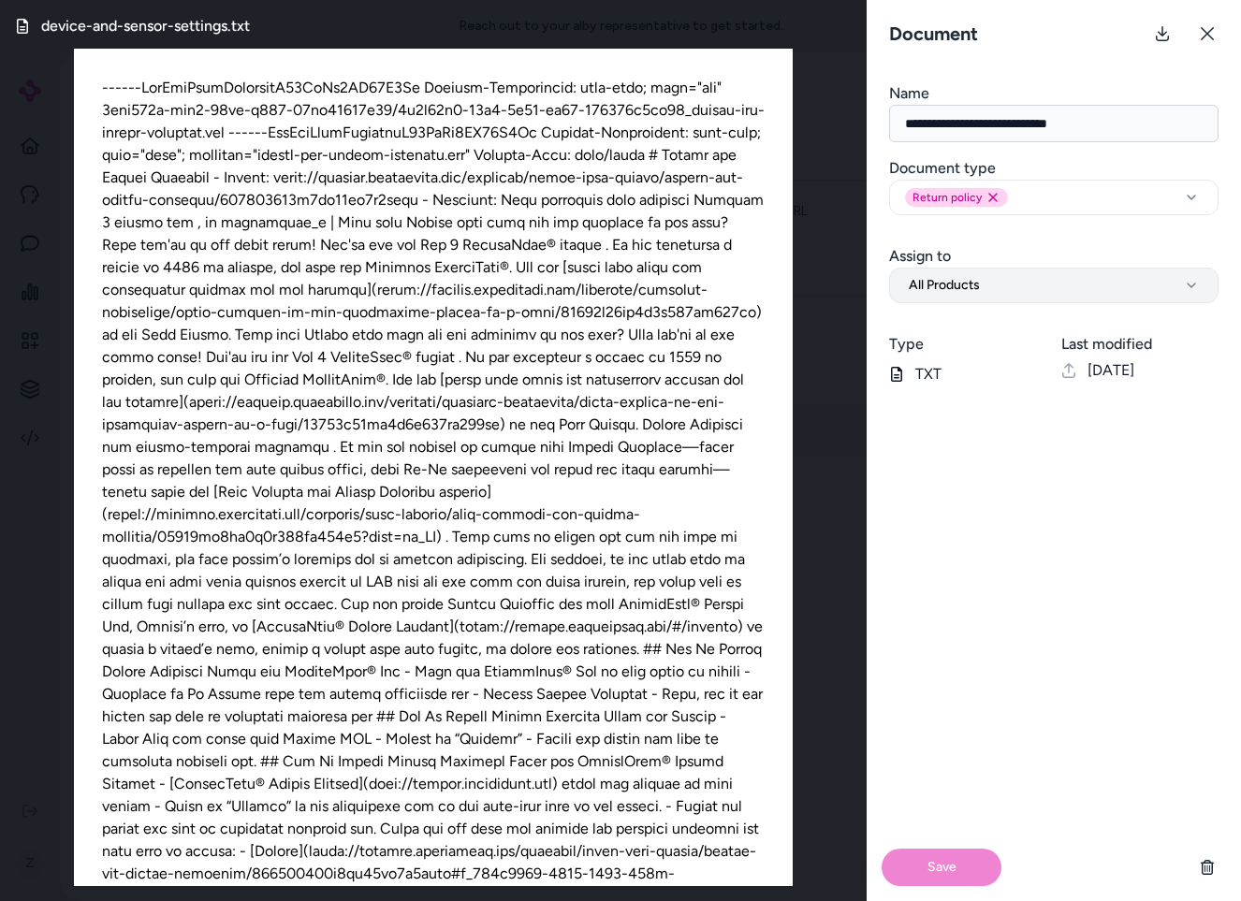
click at [1011, 298] on button "All Products" at bounding box center [1053, 286] width 329 height 36
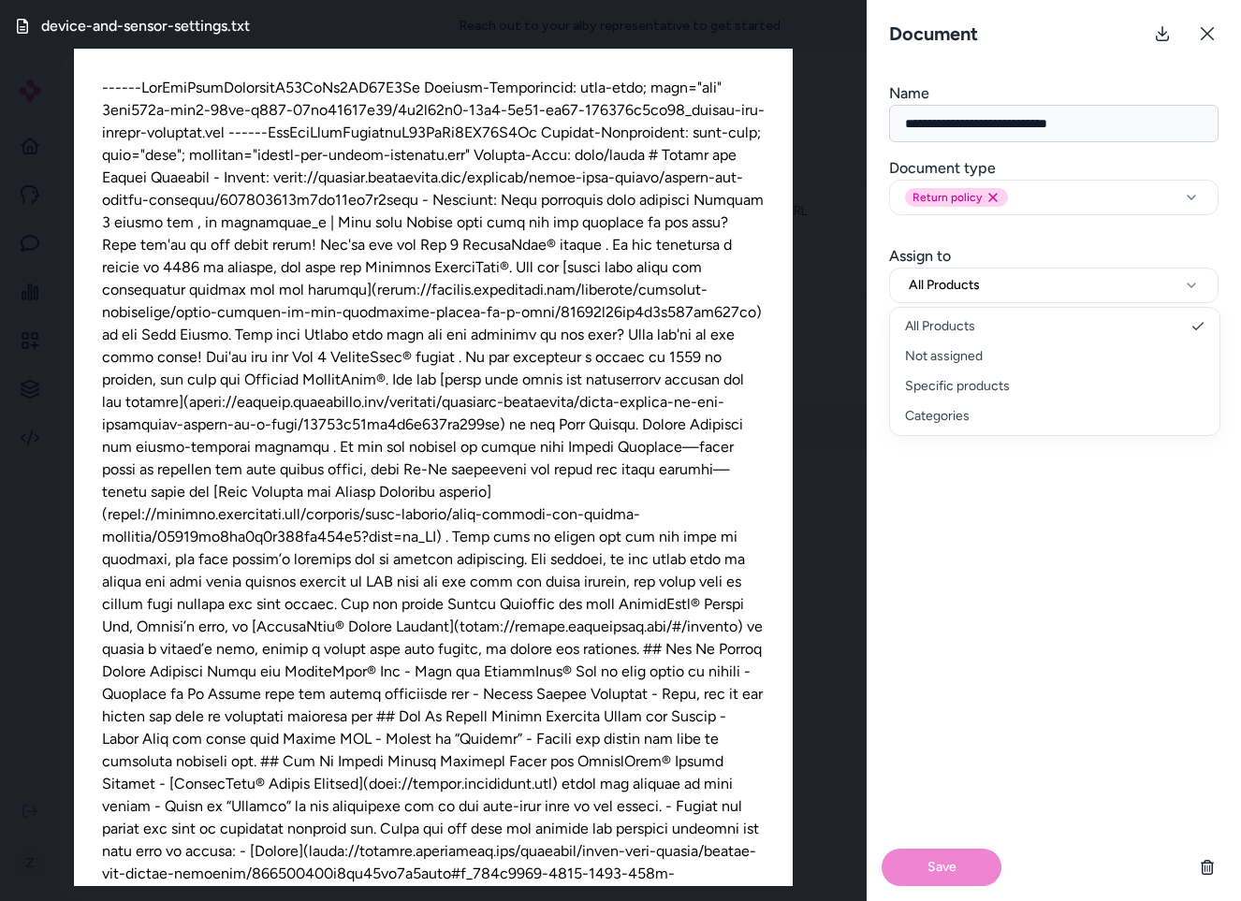
select select "********"
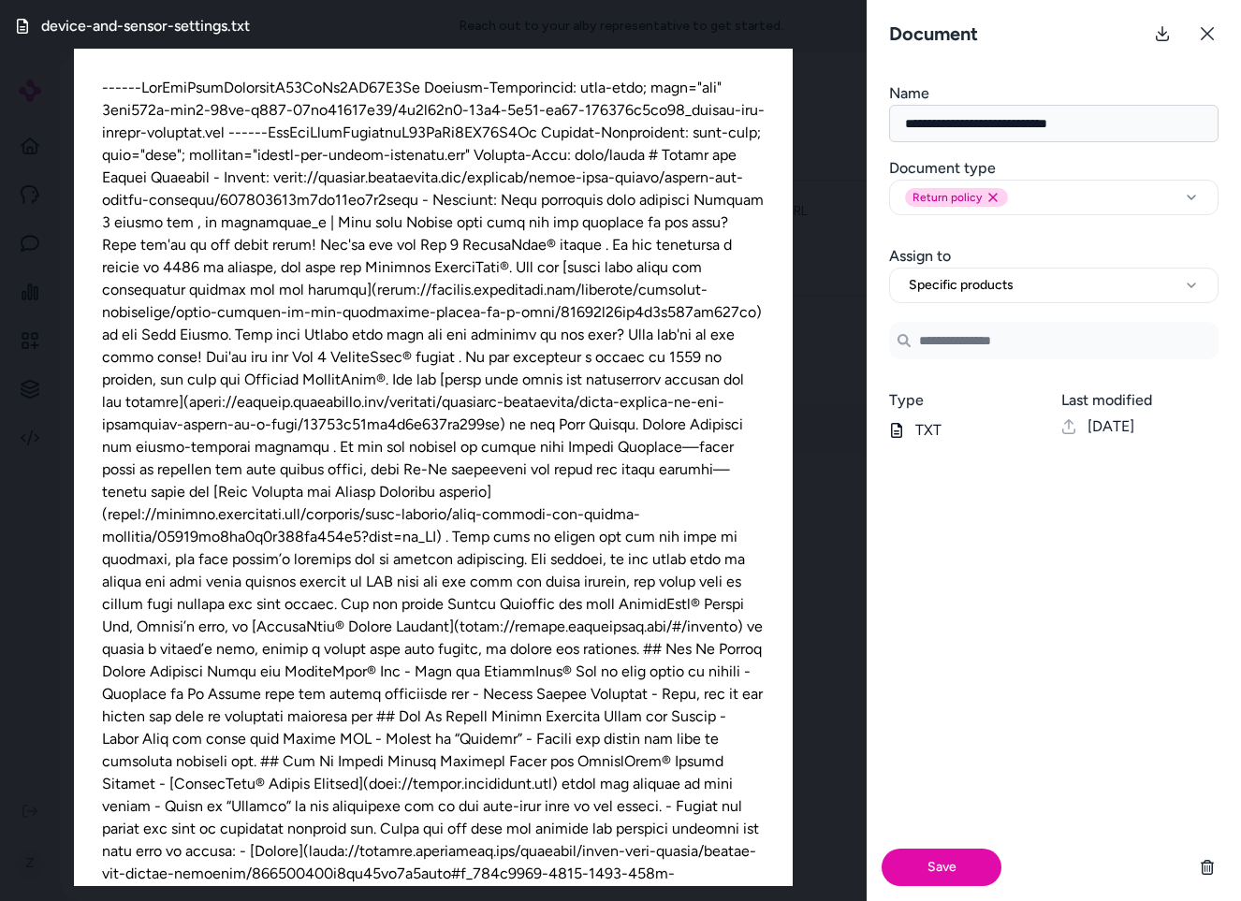
click at [971, 346] on input "Search Products" at bounding box center [1053, 340] width 329 height 37
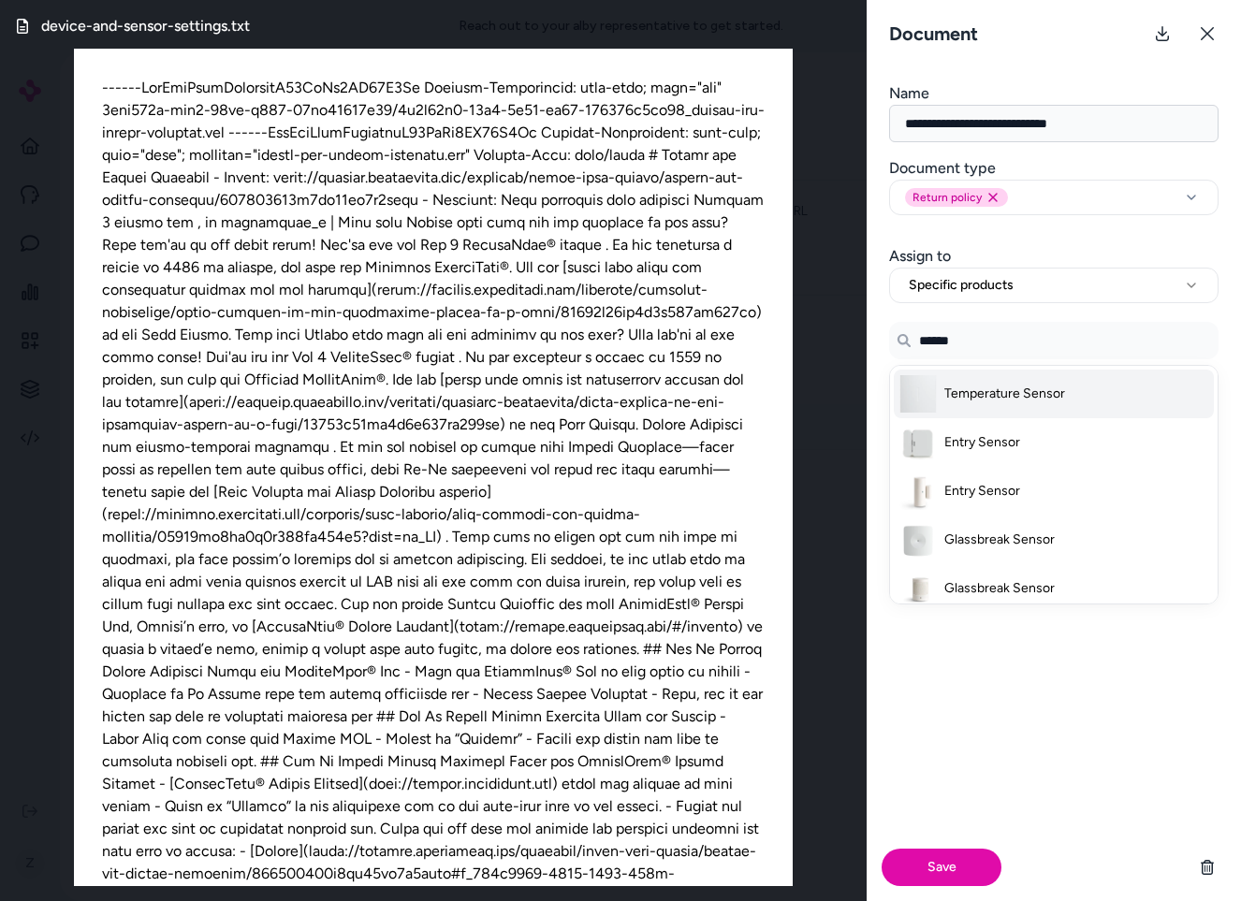
click at [1005, 383] on li "Temperature Sensor" at bounding box center [1054, 394] width 320 height 49
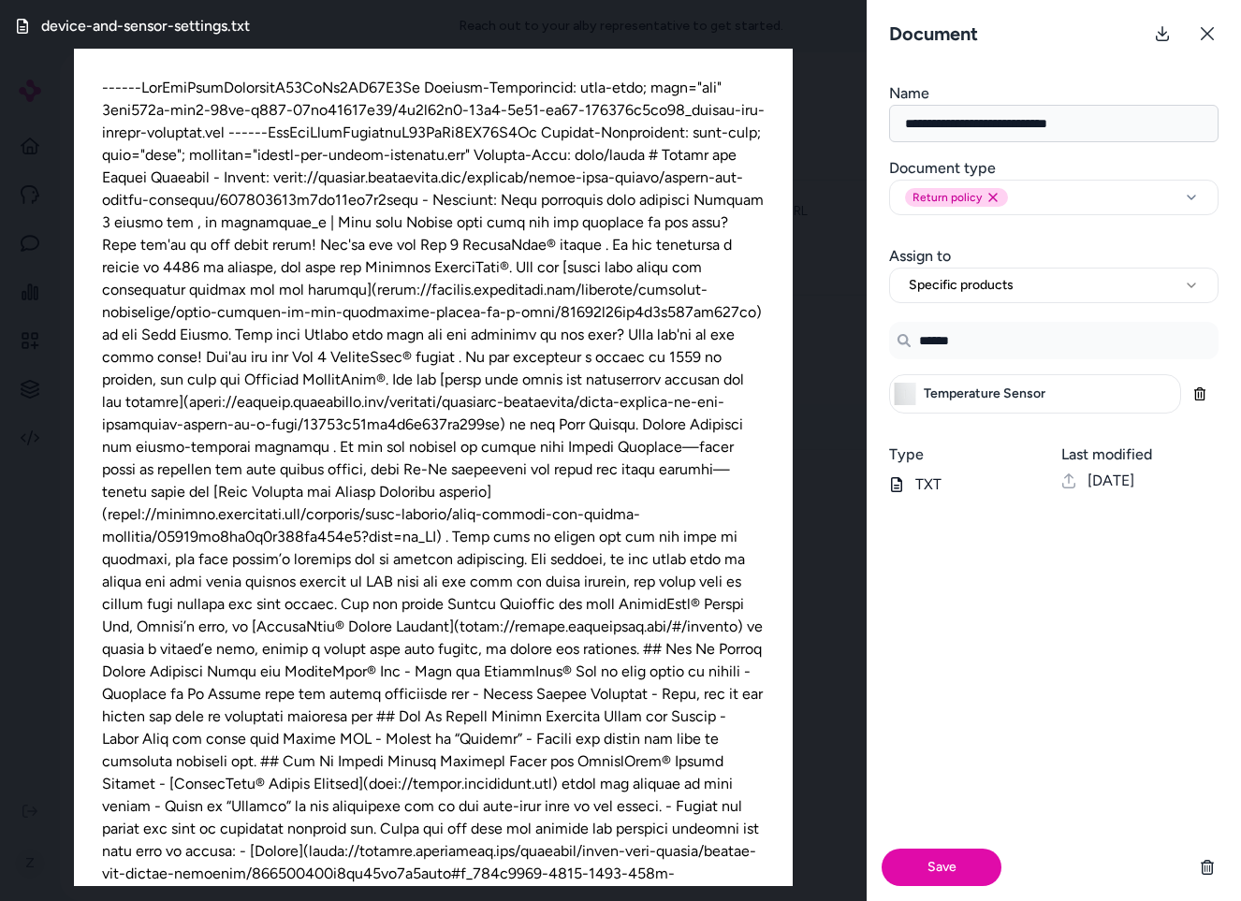
click at [1033, 350] on input "******" at bounding box center [1053, 340] width 329 height 37
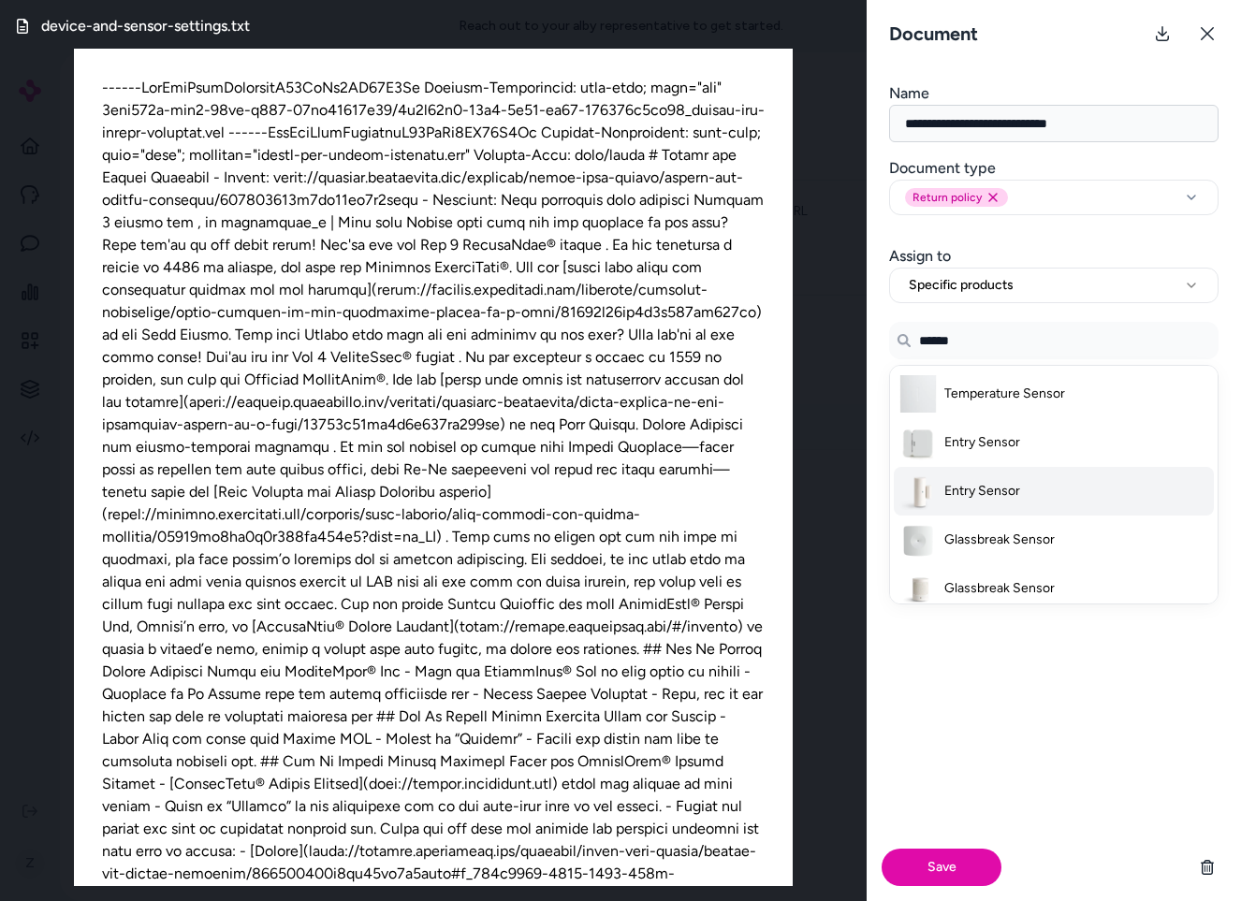
click at [1021, 490] on li "Entry Sensor" at bounding box center [1054, 491] width 320 height 49
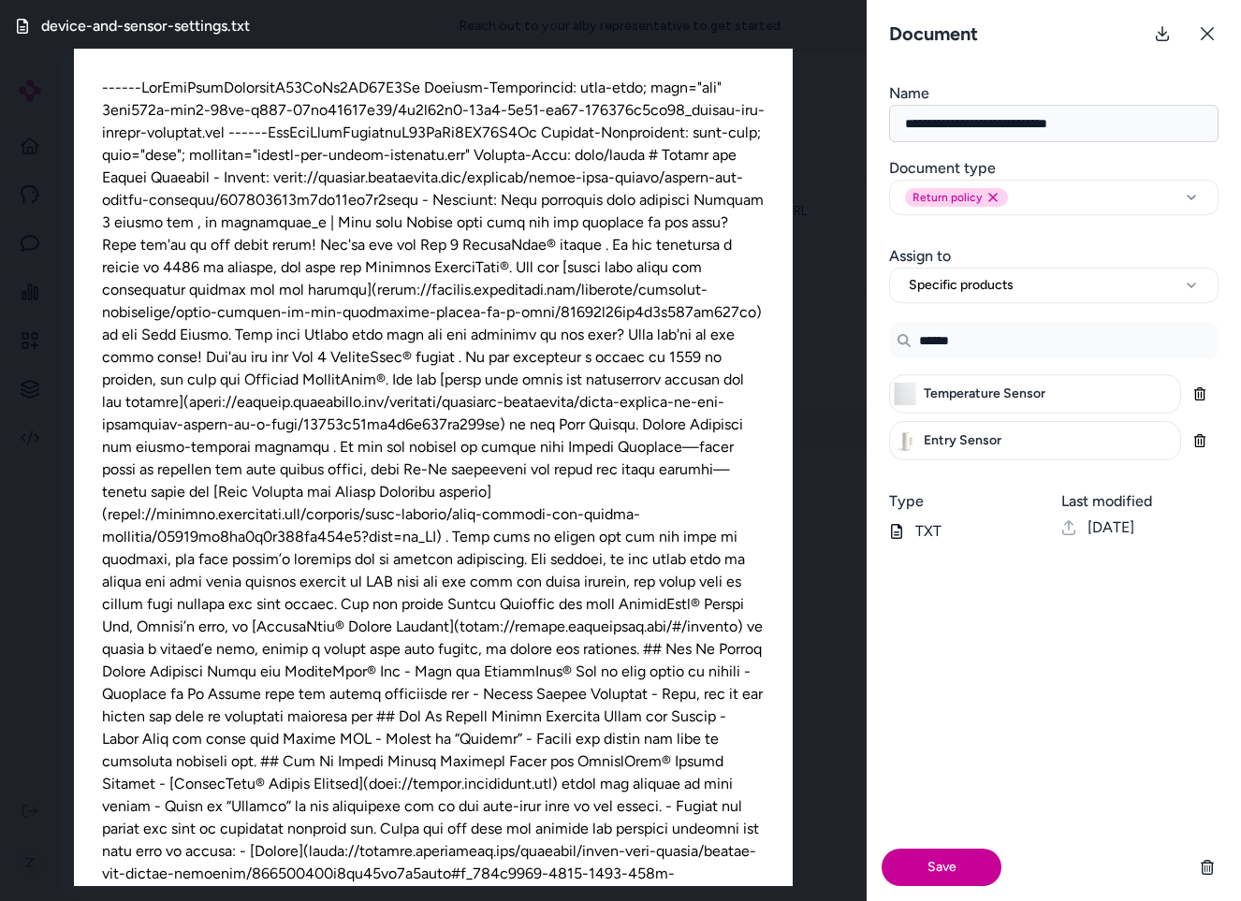
type input "******"
click at [964, 862] on button "Save" at bounding box center [942, 867] width 120 height 37
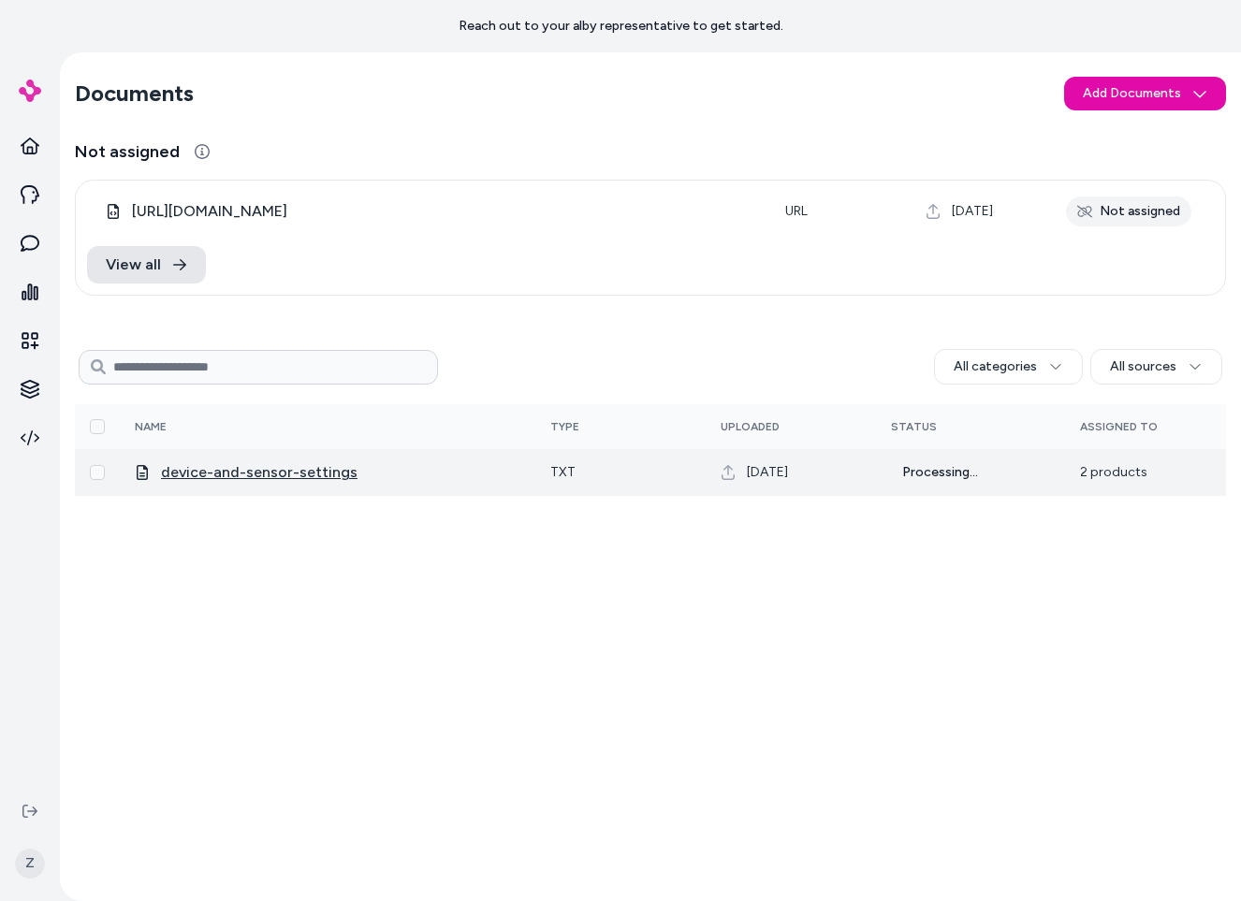
click at [260, 470] on span "device-and-sensor-settings" at bounding box center [259, 472] width 197 height 22
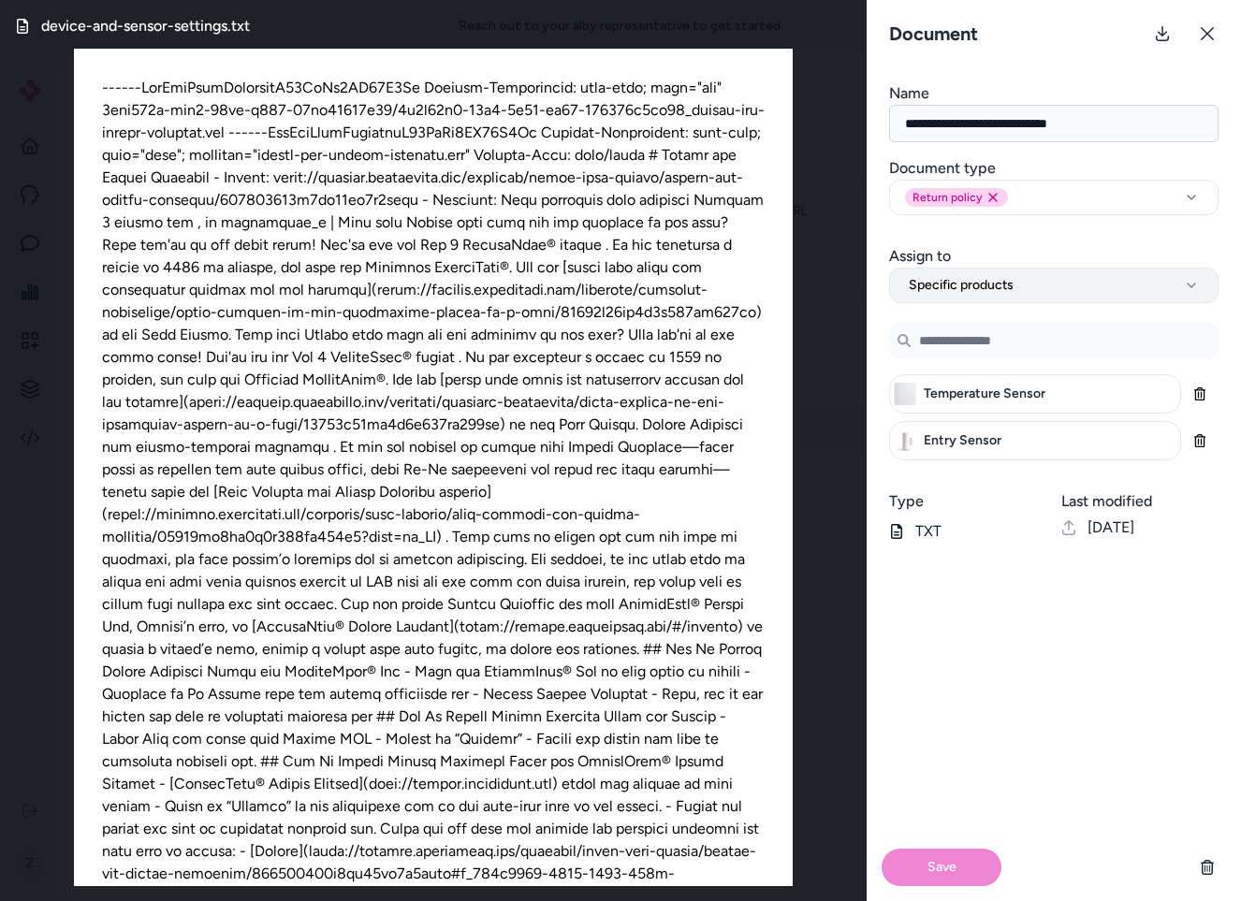
click at [1019, 275] on button "Specific products" at bounding box center [1053, 286] width 329 height 36
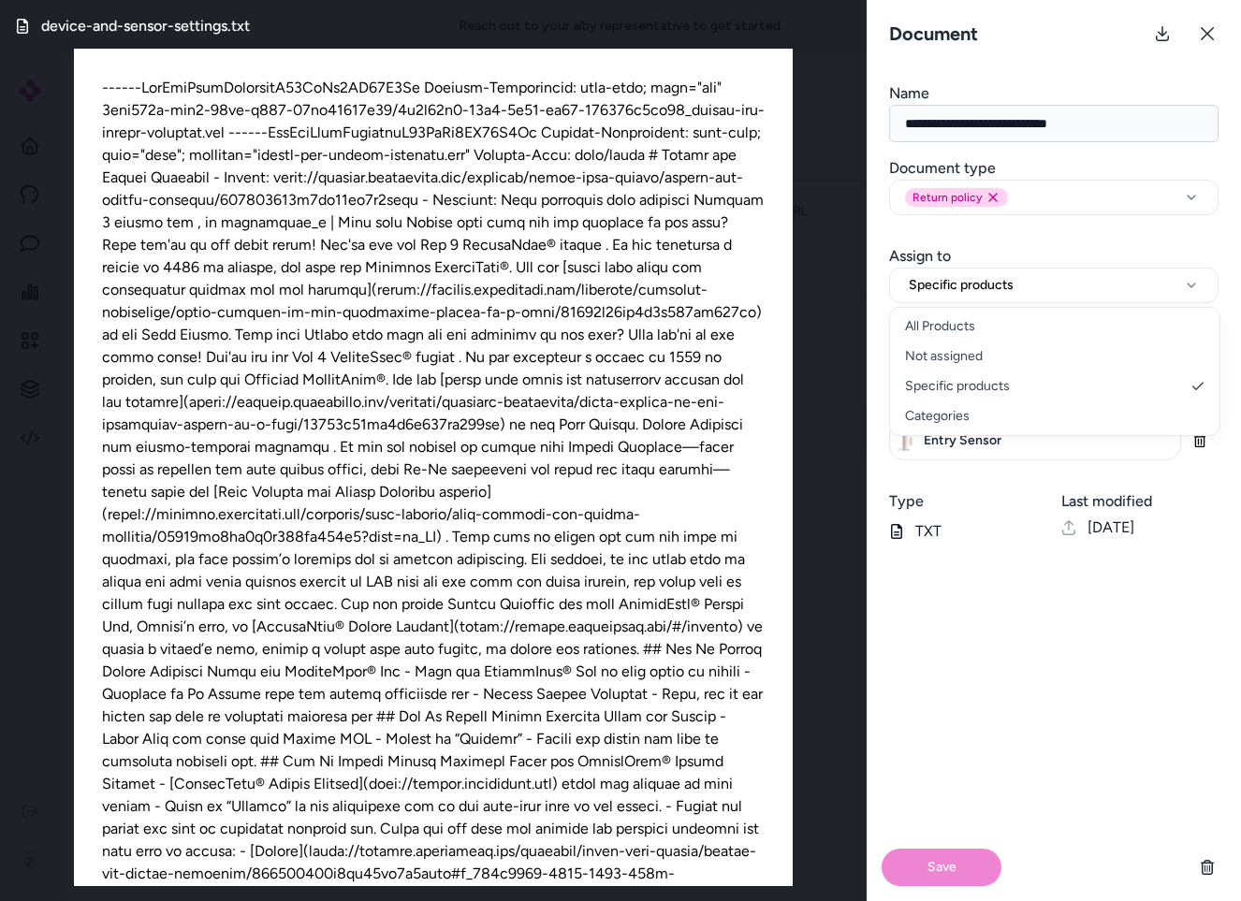
select select "**********"
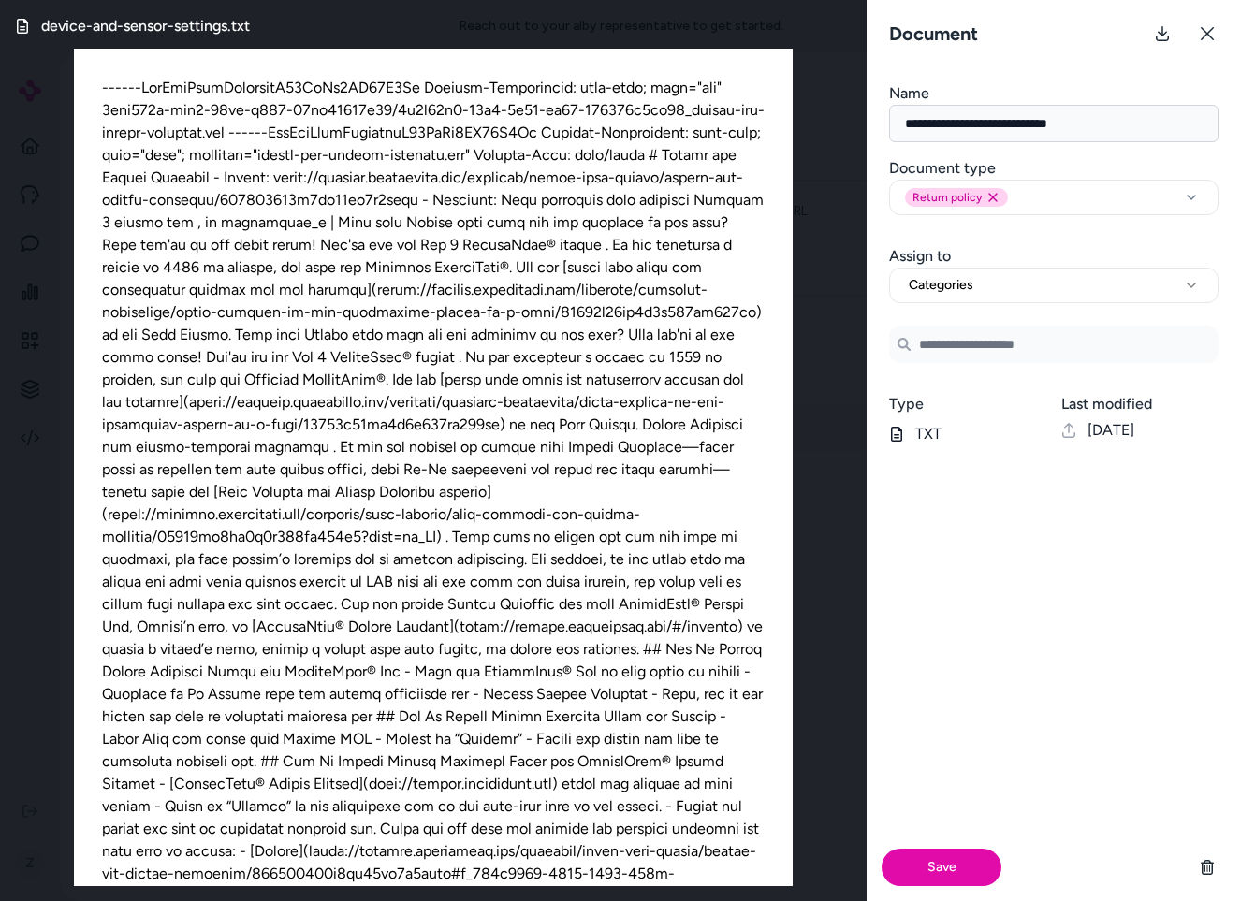
click at [958, 336] on input at bounding box center [1053, 344] width 329 height 37
type input "******"
click at [975, 382] on li "sensor" at bounding box center [1054, 388] width 320 height 30
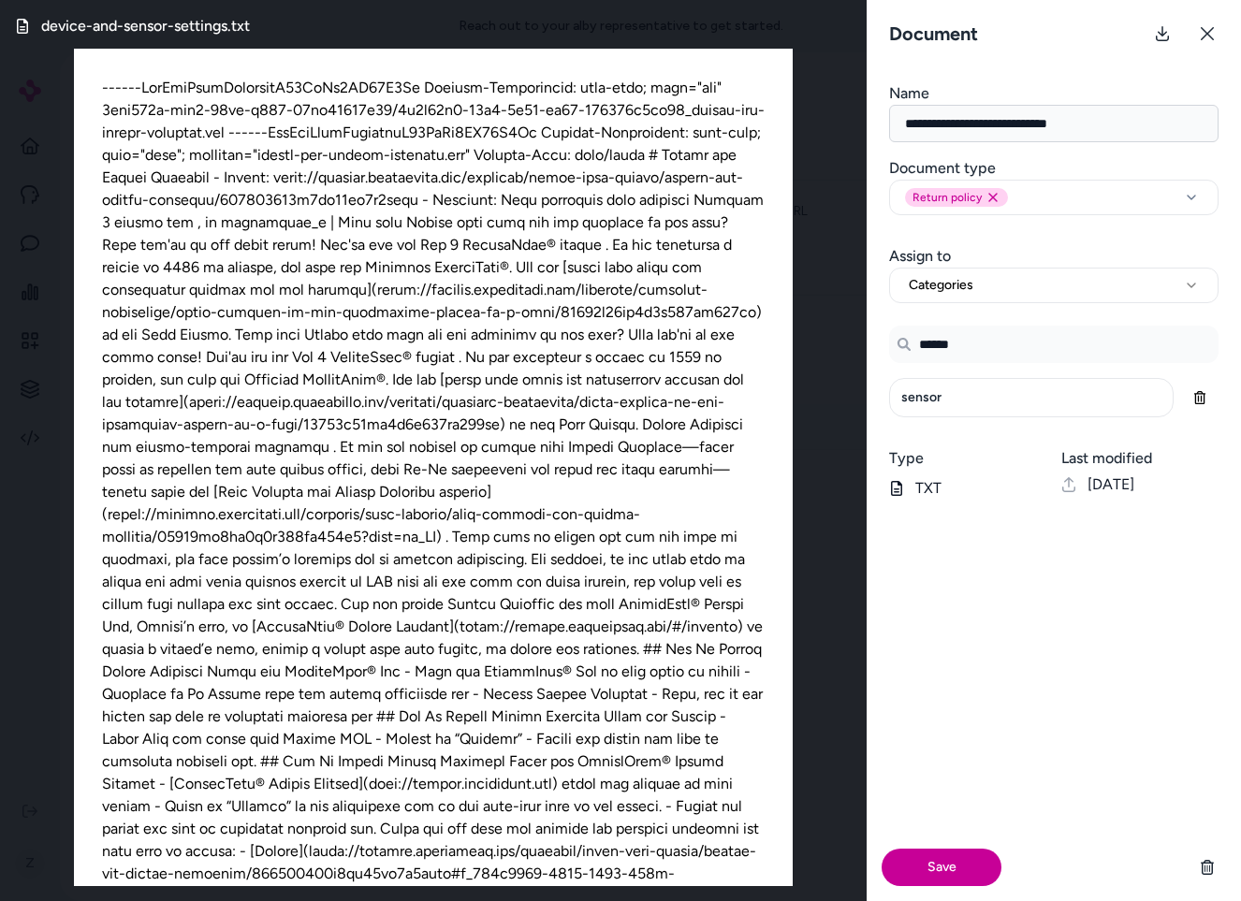
click at [943, 869] on button "Save" at bounding box center [942, 867] width 120 height 37
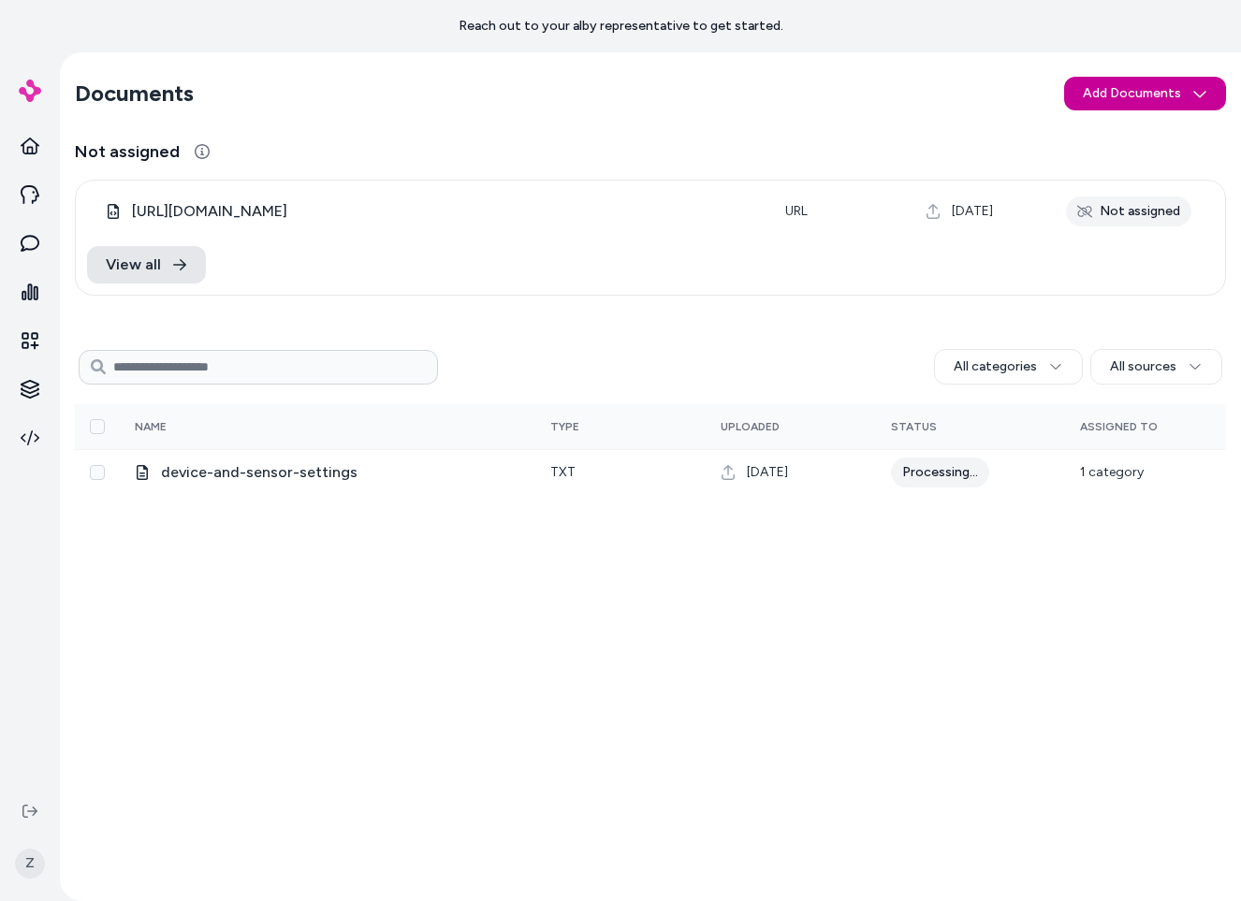
click at [1123, 99] on html "Reach out to your alby representative to get started. Z Documents Add Documents…" at bounding box center [620, 450] width 1241 height 901
click at [1139, 163] on span "Import from URL" at bounding box center [1157, 163] width 97 height 19
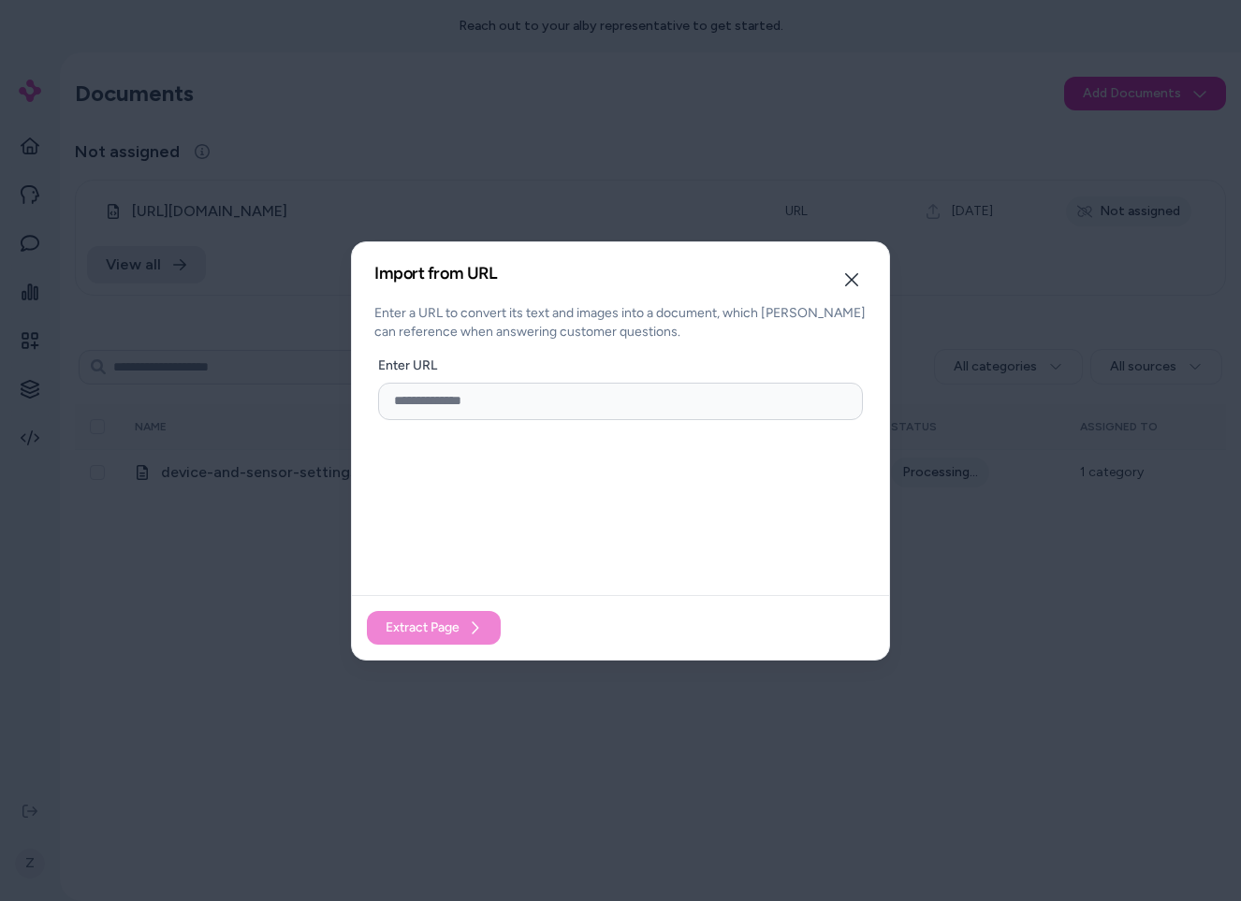
click at [526, 404] on input "url" at bounding box center [620, 401] width 485 height 37
click at [493, 393] on input "url" at bounding box center [620, 401] width 485 height 37
paste input "**********"
paste input "url"
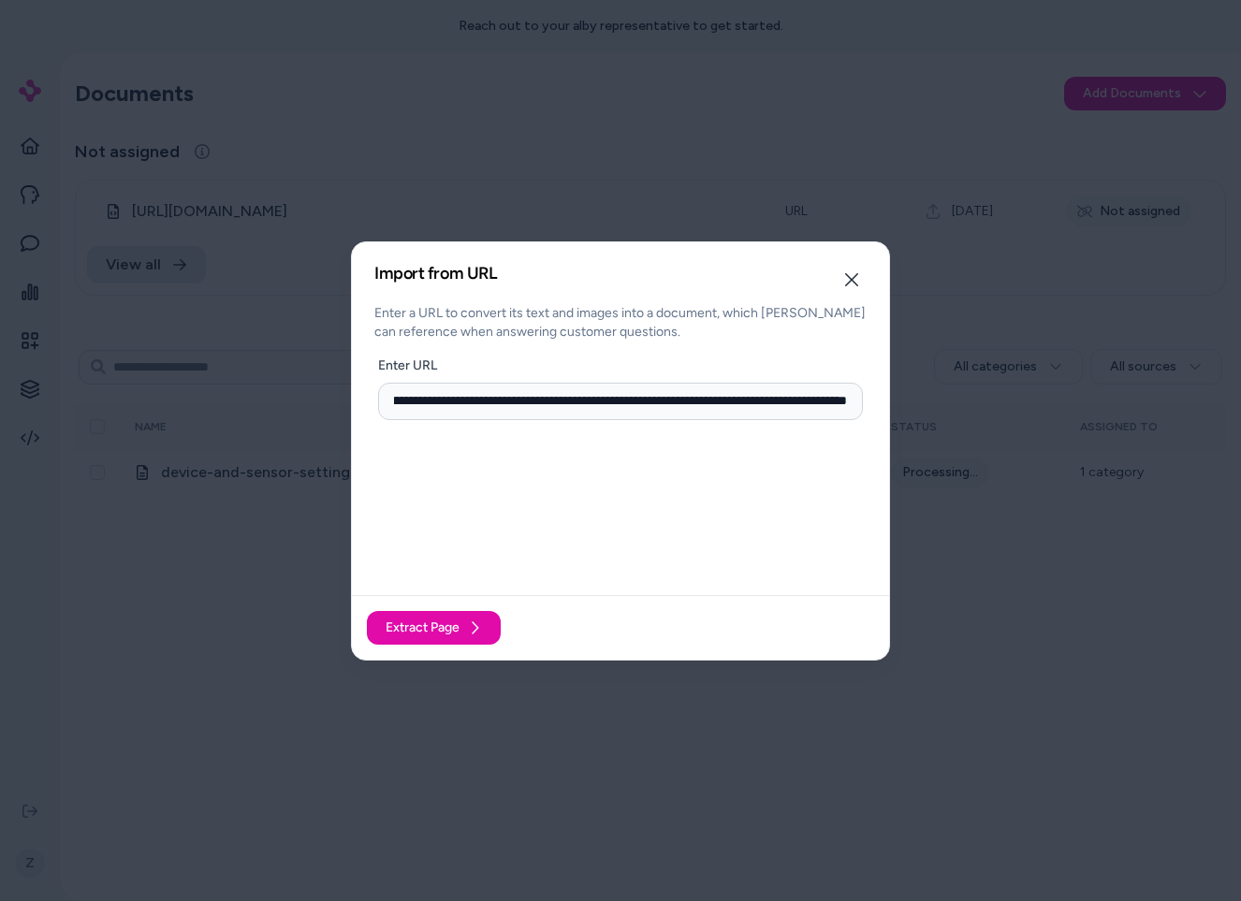
scroll to position [0, 231]
type input "**********"
click at [436, 630] on span "Extract Page" at bounding box center [423, 628] width 74 height 19
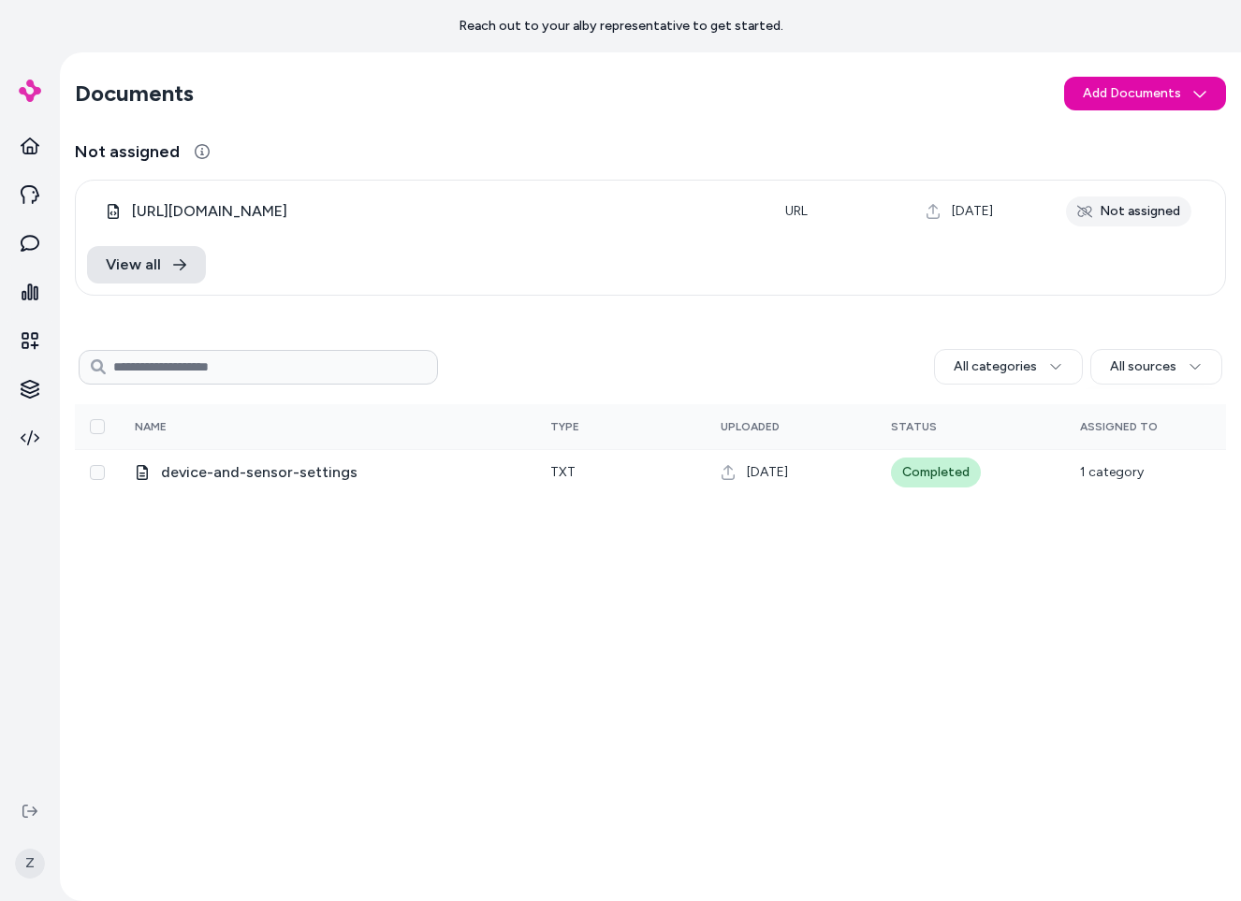
click at [1156, 96] on html "Reach out to your alby representative to get started. Z Documents Add Documents…" at bounding box center [620, 450] width 1241 height 901
click at [371, 539] on html "Reach out to your alby representative to get started. Z Documents Add Documents…" at bounding box center [620, 450] width 1241 height 901
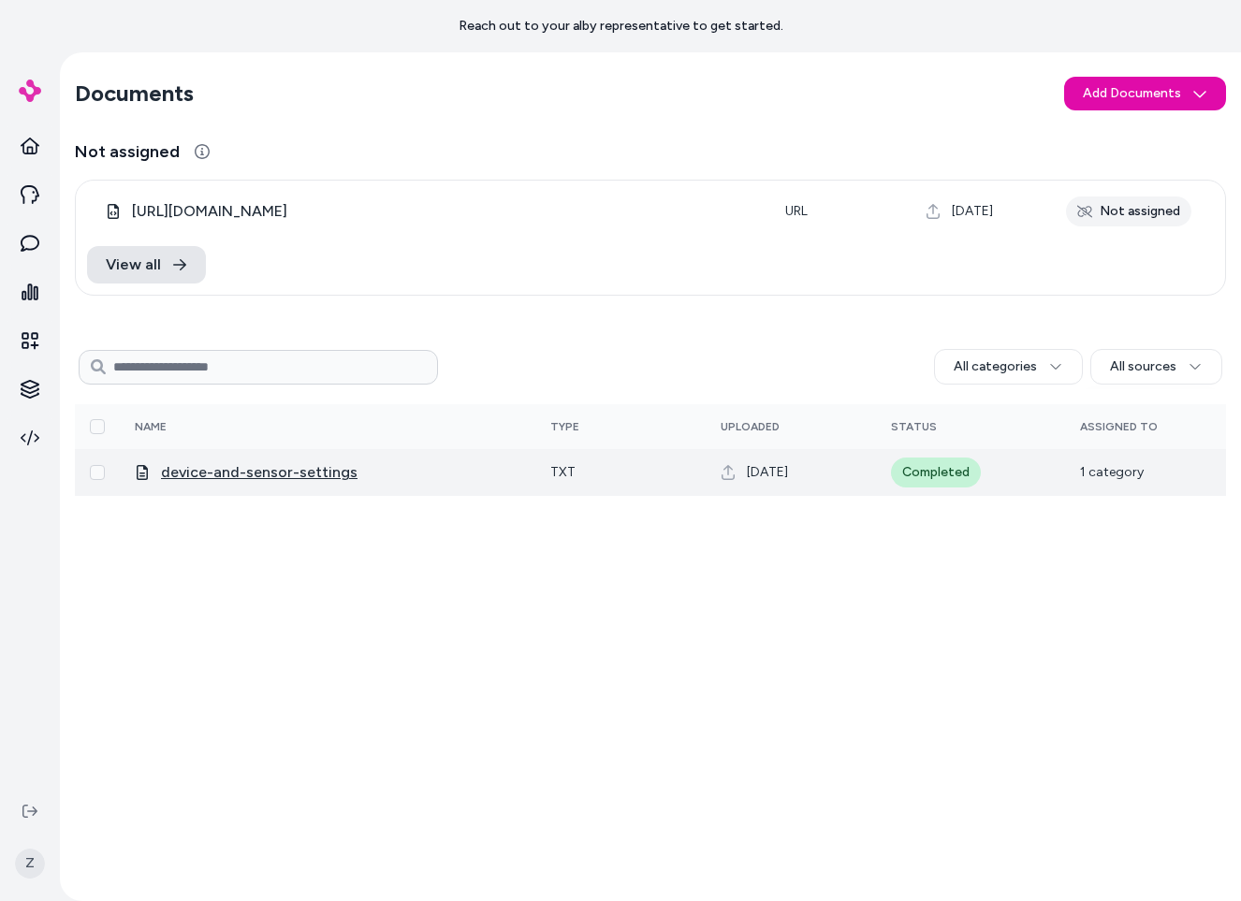
click at [293, 475] on span "device-and-sensor-settings" at bounding box center [259, 472] width 197 height 22
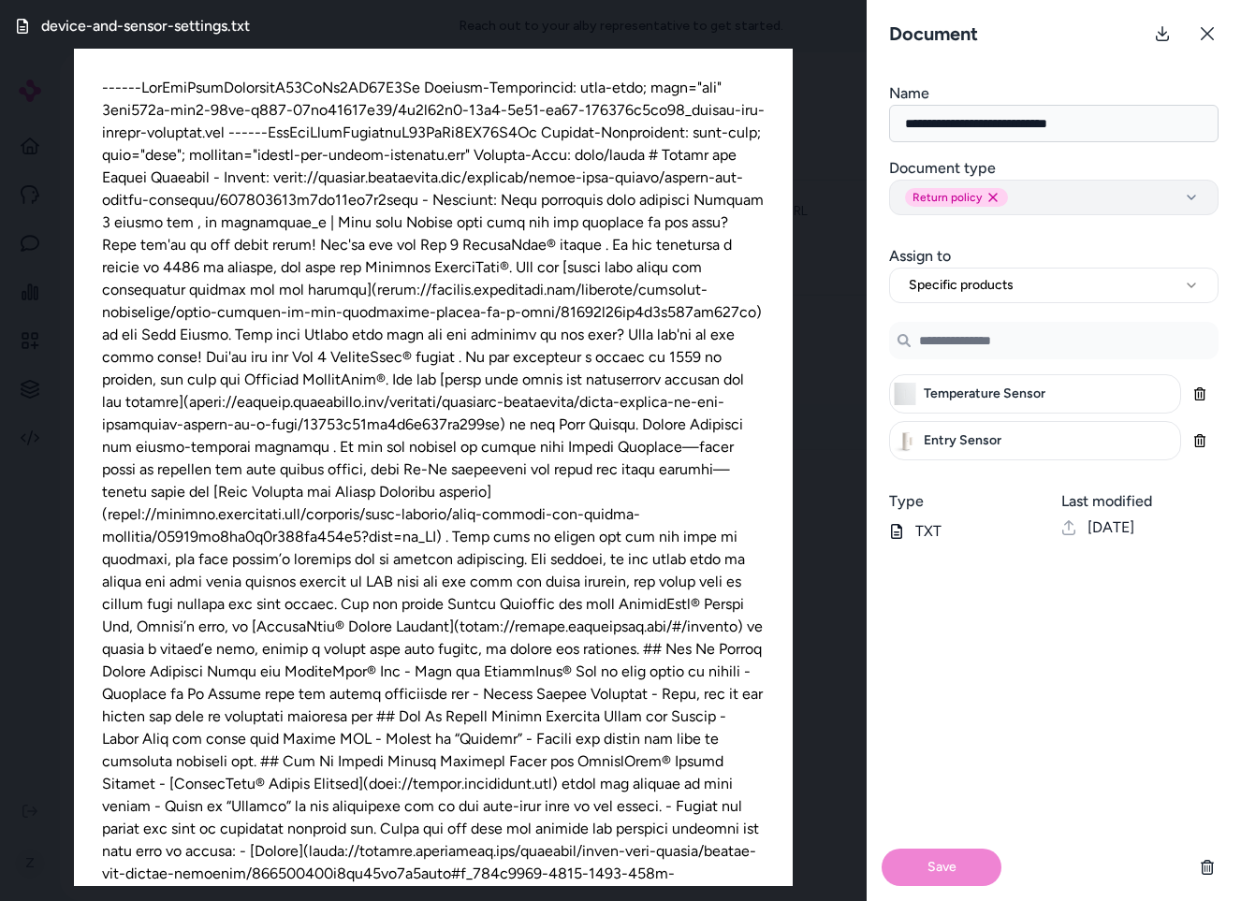
click at [1067, 198] on div "Return policy Remove return_policy option" at bounding box center [1054, 197] width 298 height 19
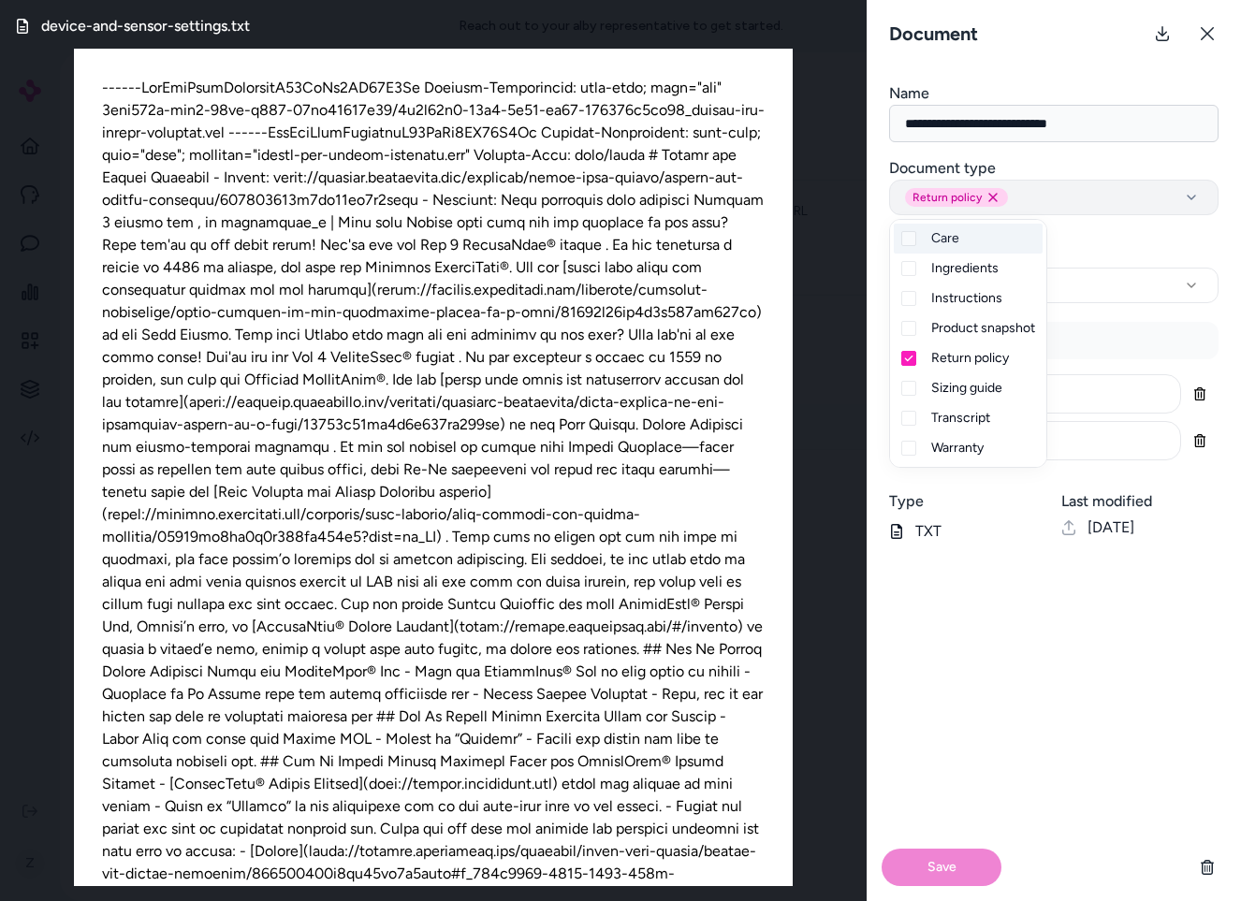
click at [1067, 198] on div "Return policy Remove return_policy option" at bounding box center [1054, 197] width 298 height 19
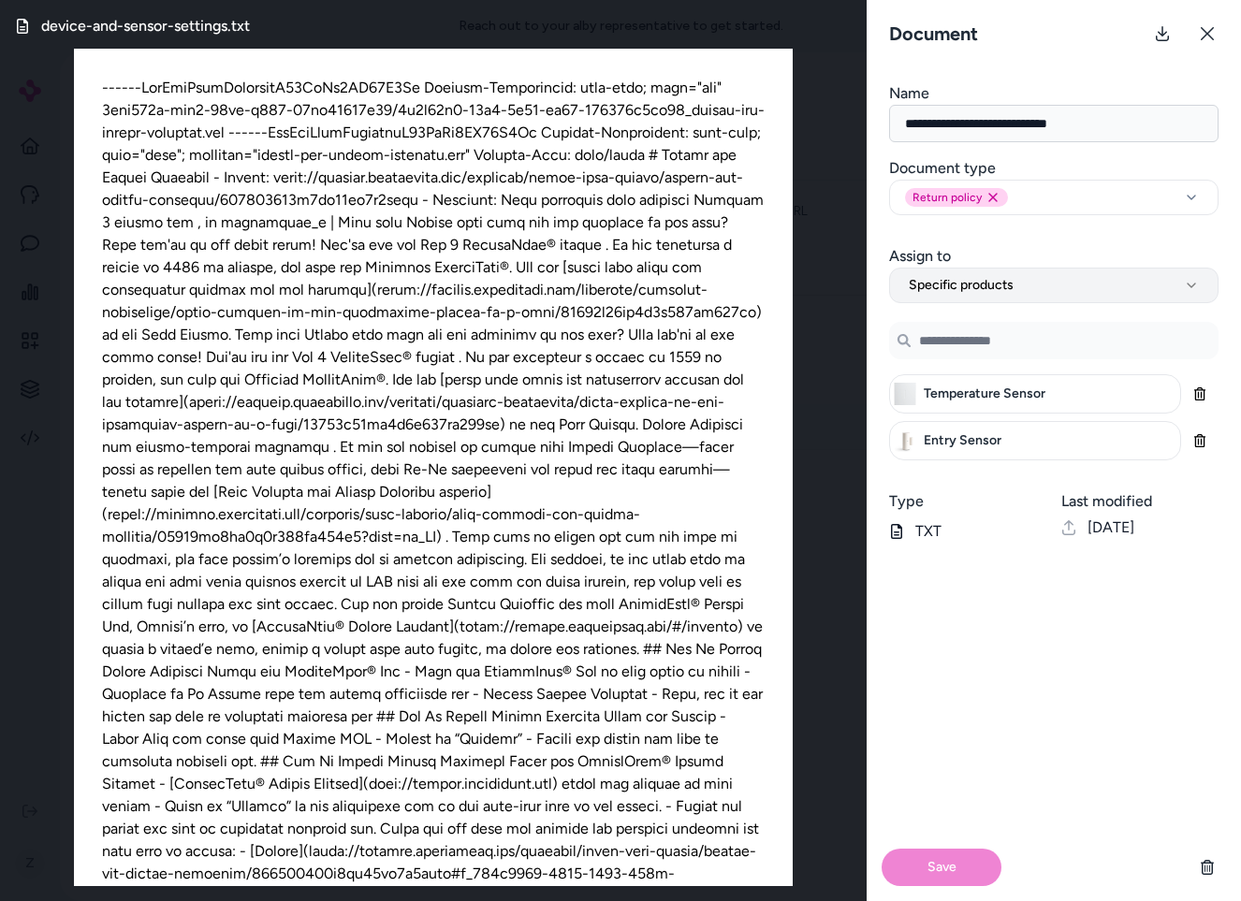
click at [1061, 290] on button "Specific products" at bounding box center [1053, 286] width 329 height 36
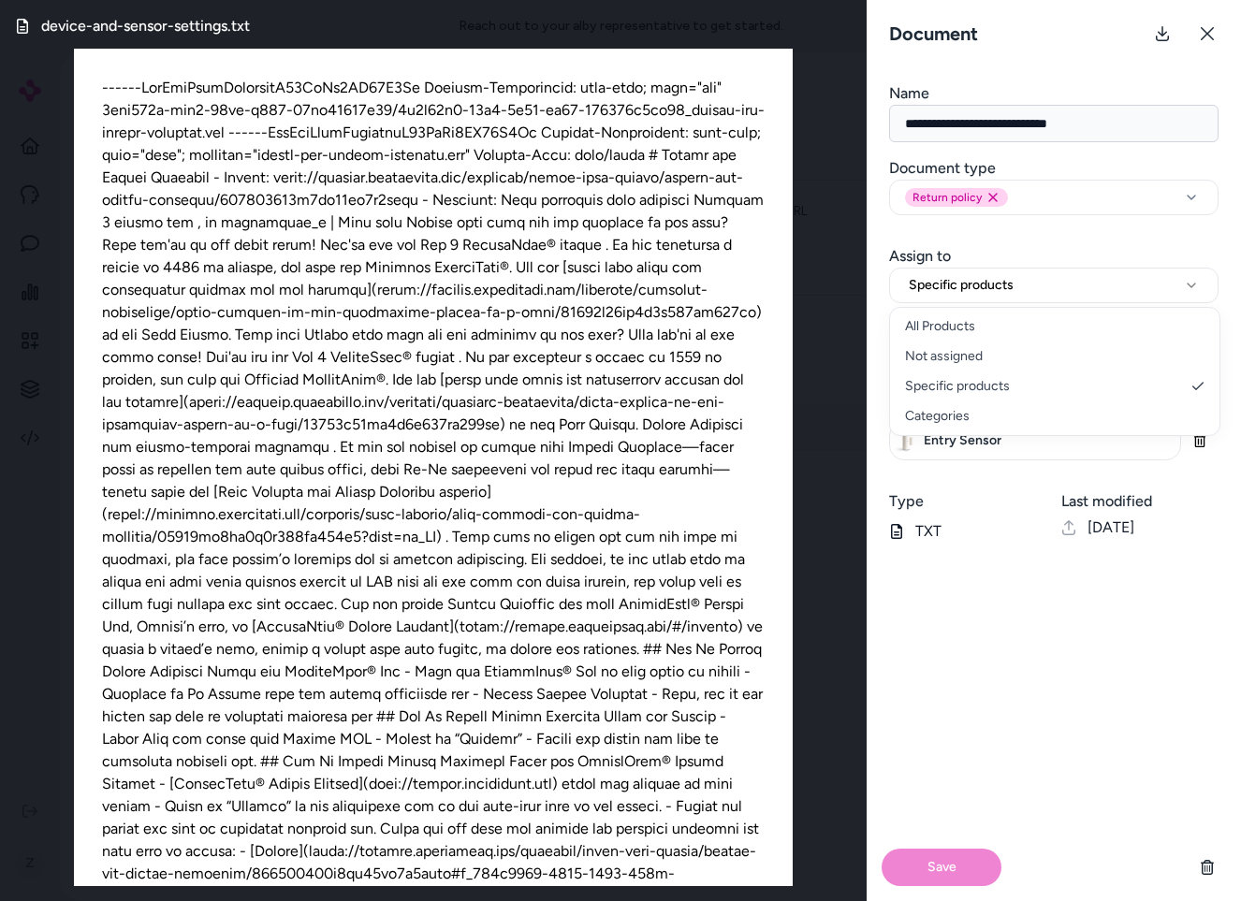
select select "**********"
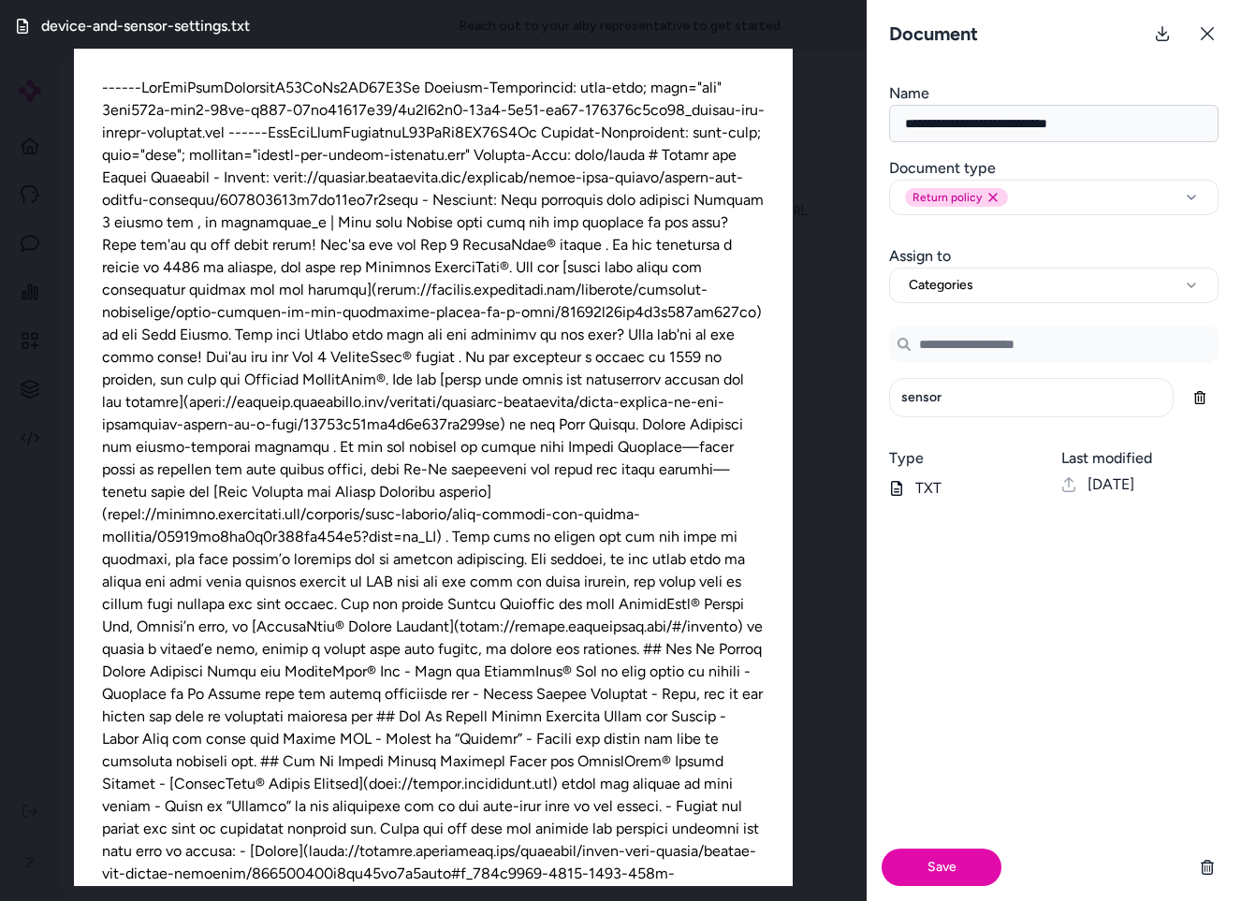
click at [1019, 335] on input at bounding box center [1053, 344] width 329 height 37
click at [981, 385] on li "sensor" at bounding box center [1054, 388] width 320 height 30
click at [972, 342] on input "******" at bounding box center [1053, 344] width 329 height 37
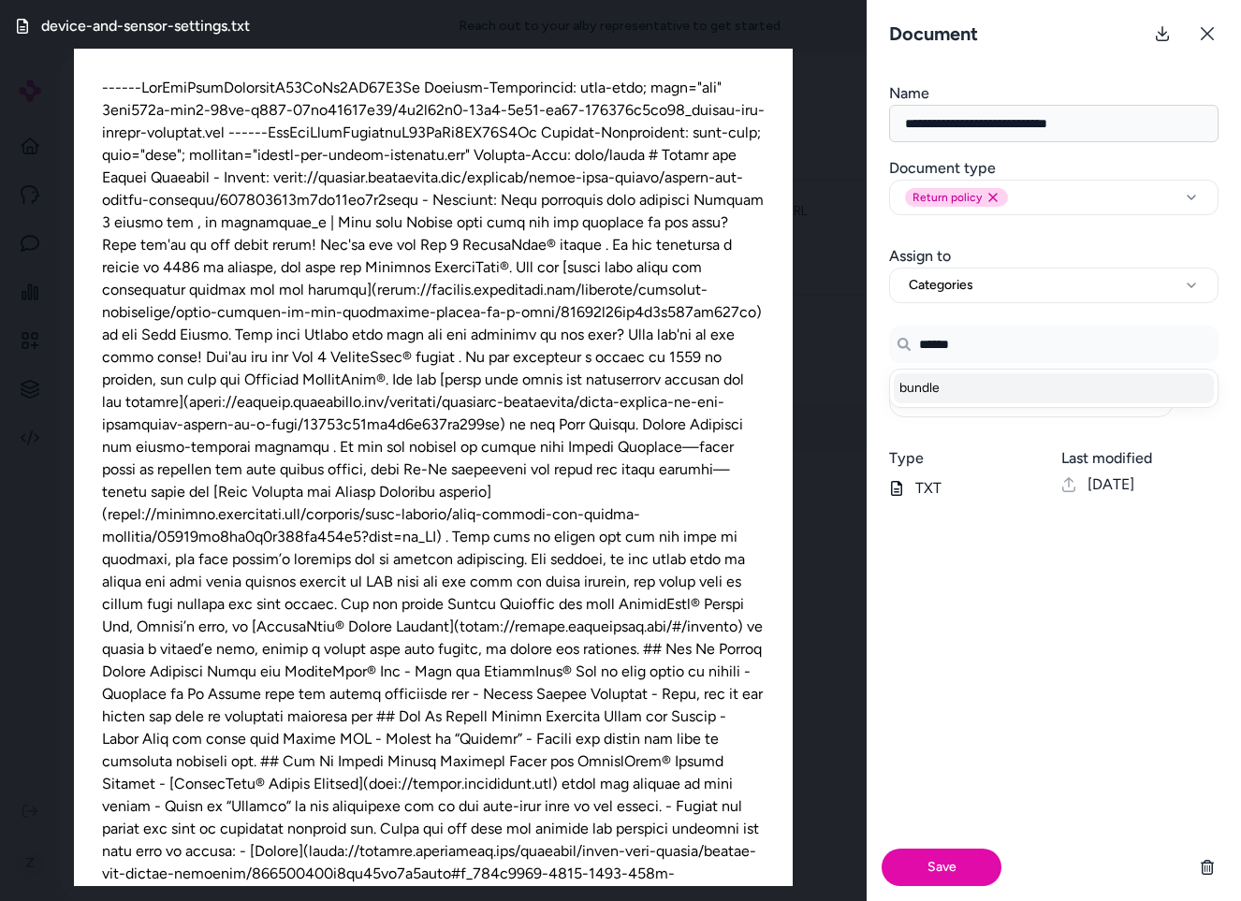
type input "******"
click at [924, 395] on li "bundle" at bounding box center [1054, 388] width 320 height 30
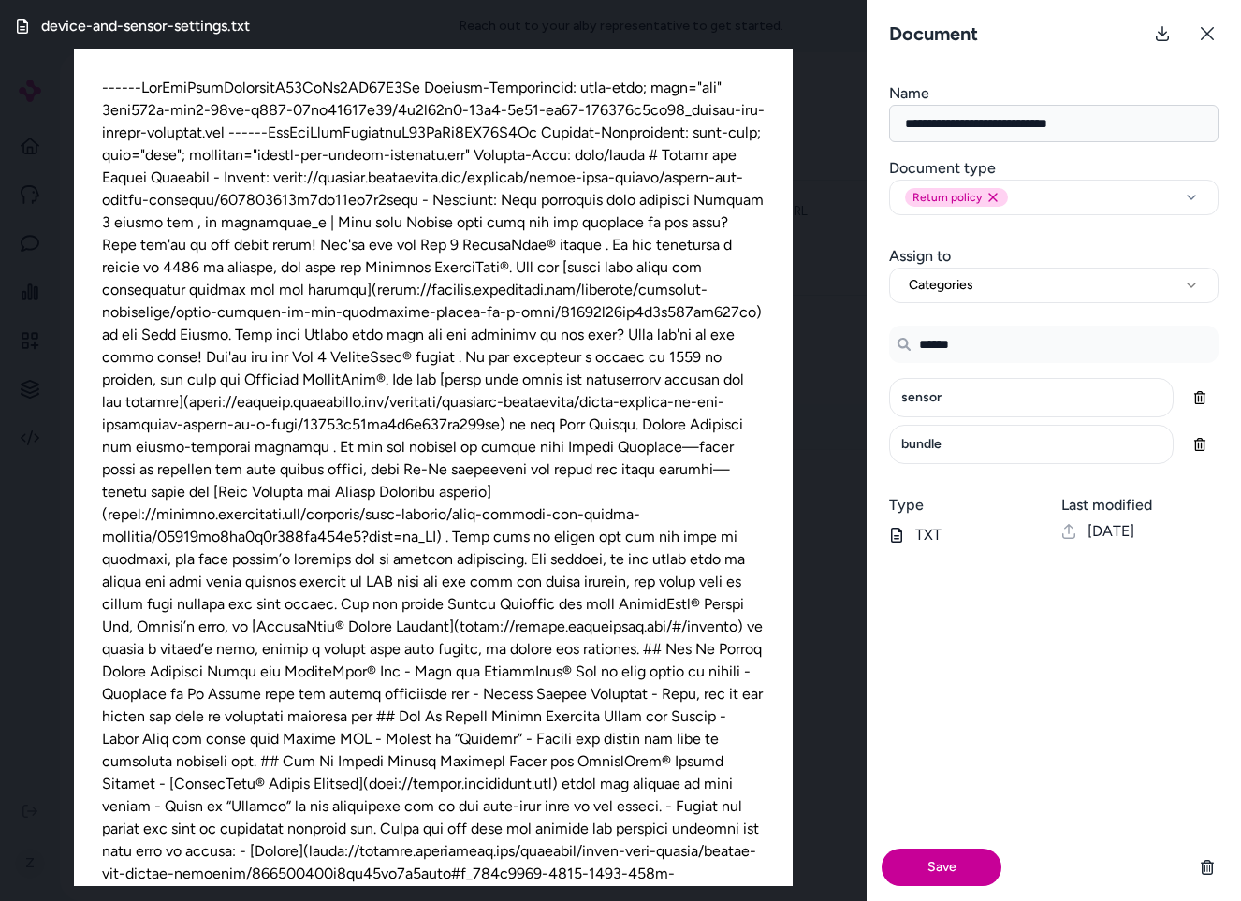
click at [946, 849] on button "Save" at bounding box center [942, 867] width 120 height 37
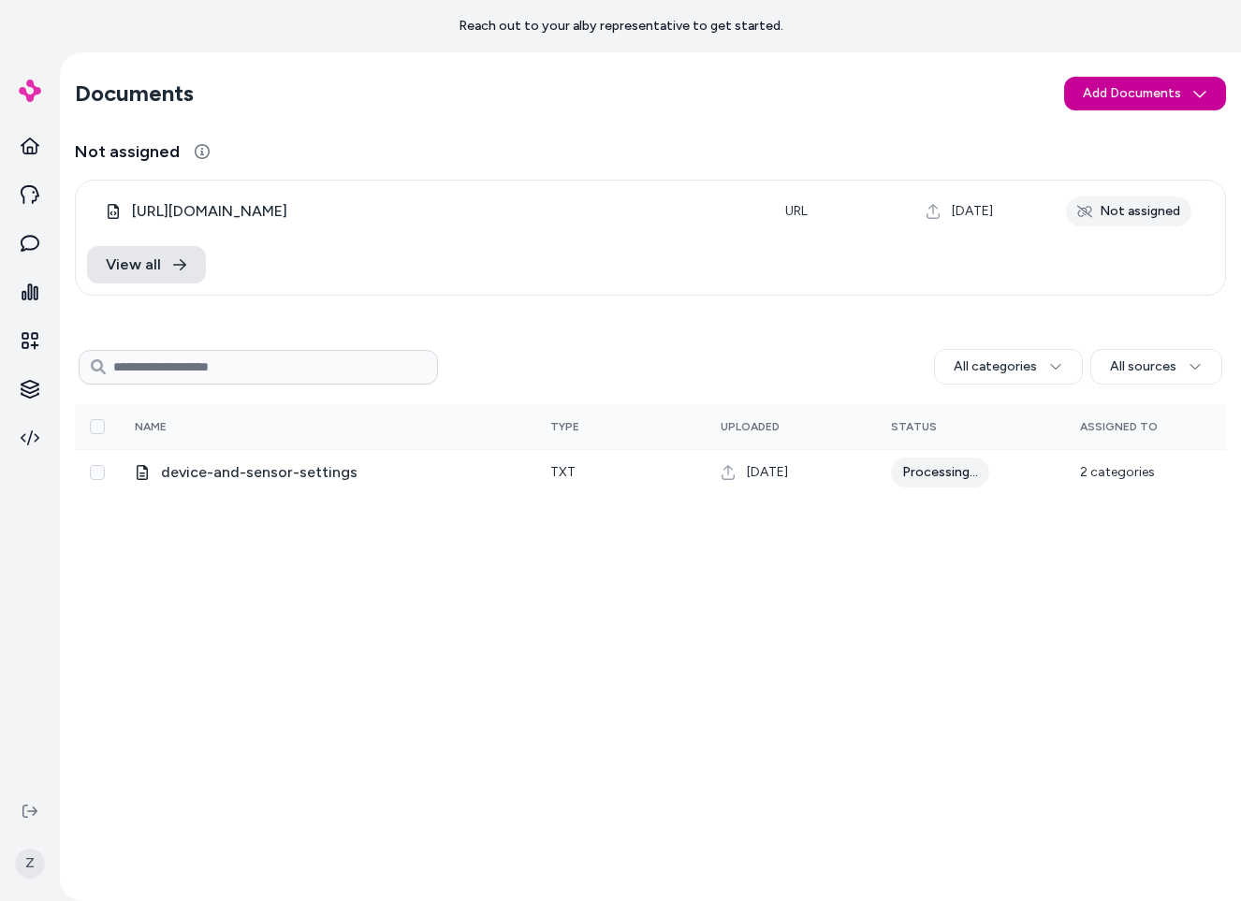
click at [1142, 90] on html "Reach out to your alby representative to get started. Z Documents Add Documents…" at bounding box center [620, 450] width 1241 height 901
click at [783, 176] on html "Reach out to your alby representative to get started. Z Documents Add Documents…" at bounding box center [620, 450] width 1241 height 901
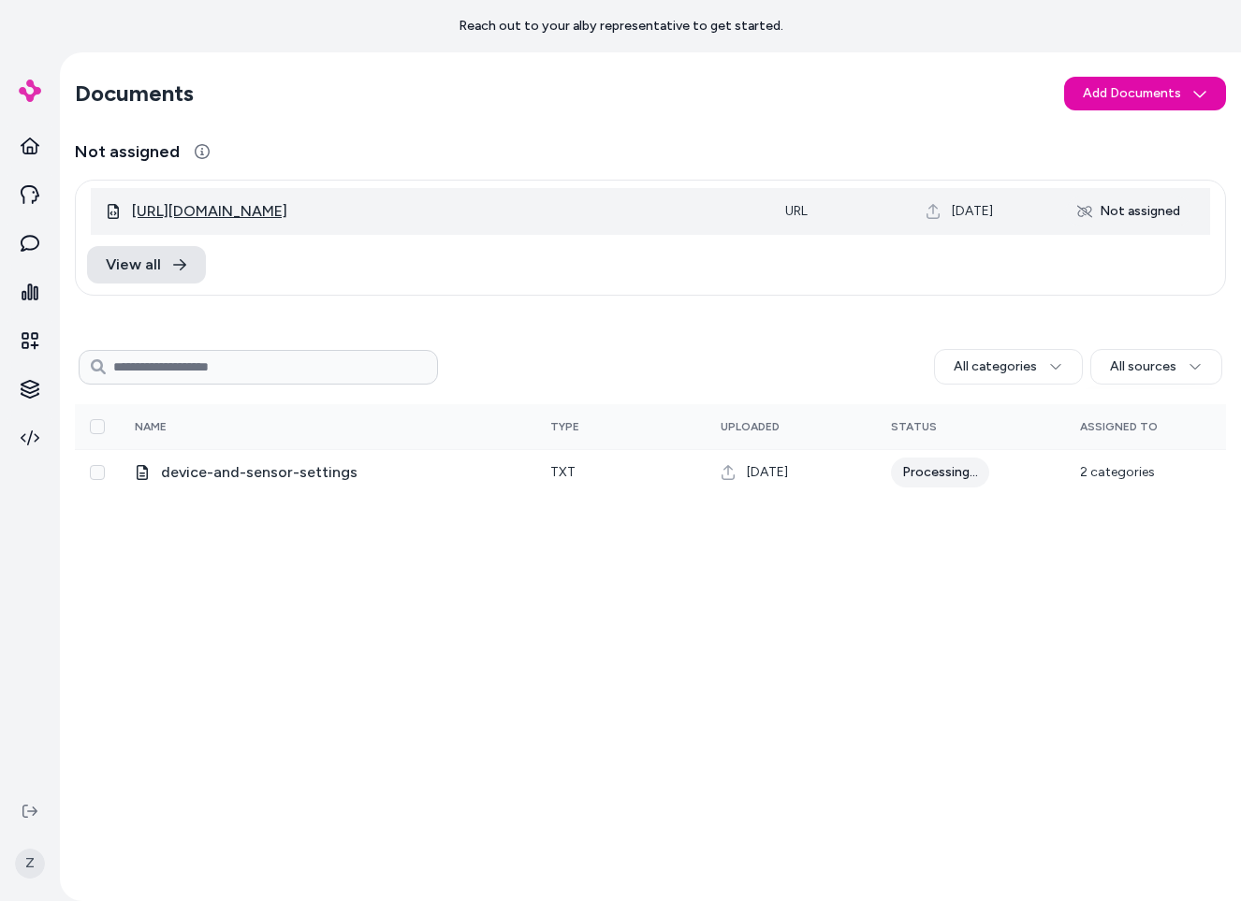
click at [287, 214] on span "[URL][DOMAIN_NAME]" at bounding box center [209, 211] width 155 height 22
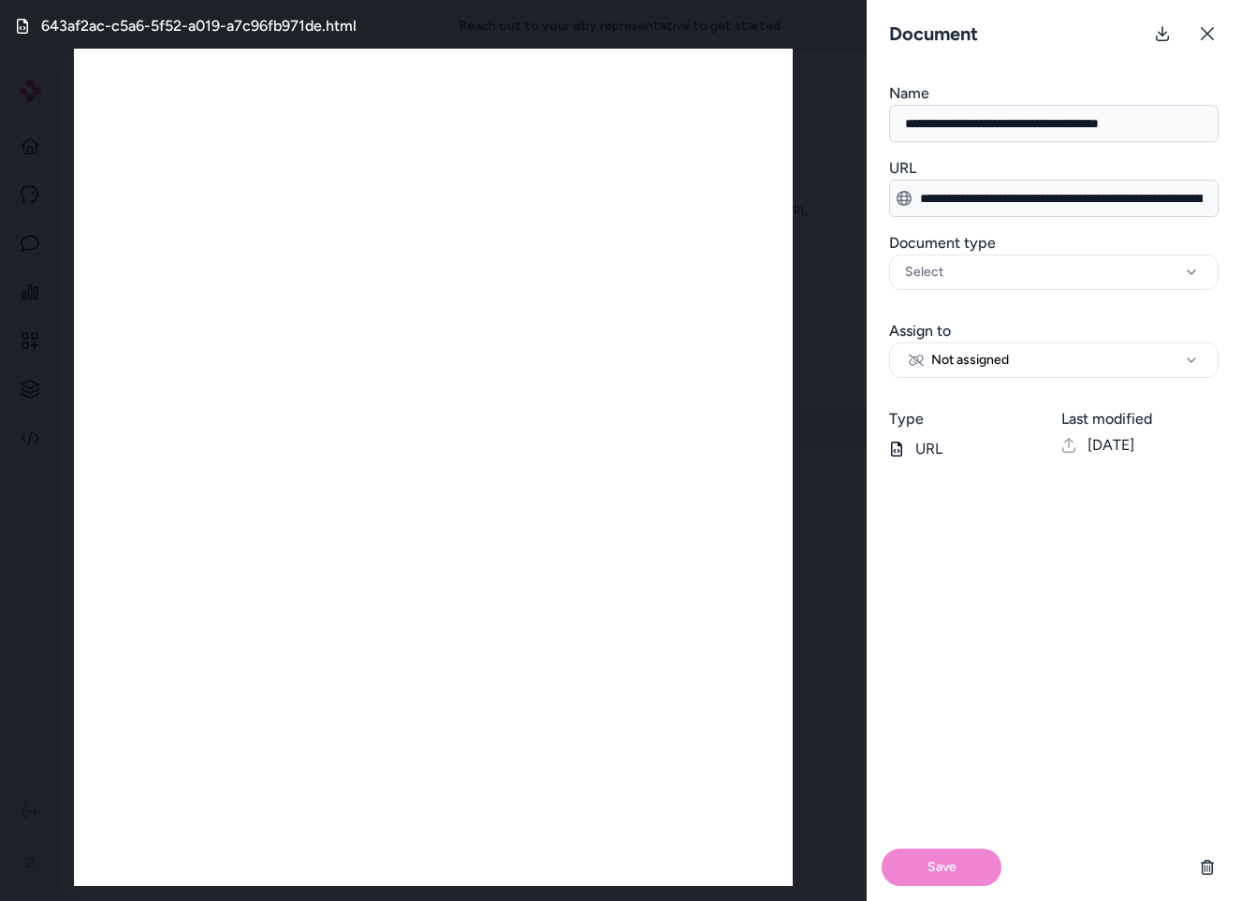
click at [1076, 118] on input "**********" at bounding box center [1053, 123] width 329 height 37
click at [1094, 152] on form "**********" at bounding box center [1054, 491] width 374 height 819
click at [1093, 152] on form "**********" at bounding box center [1054, 491] width 374 height 819
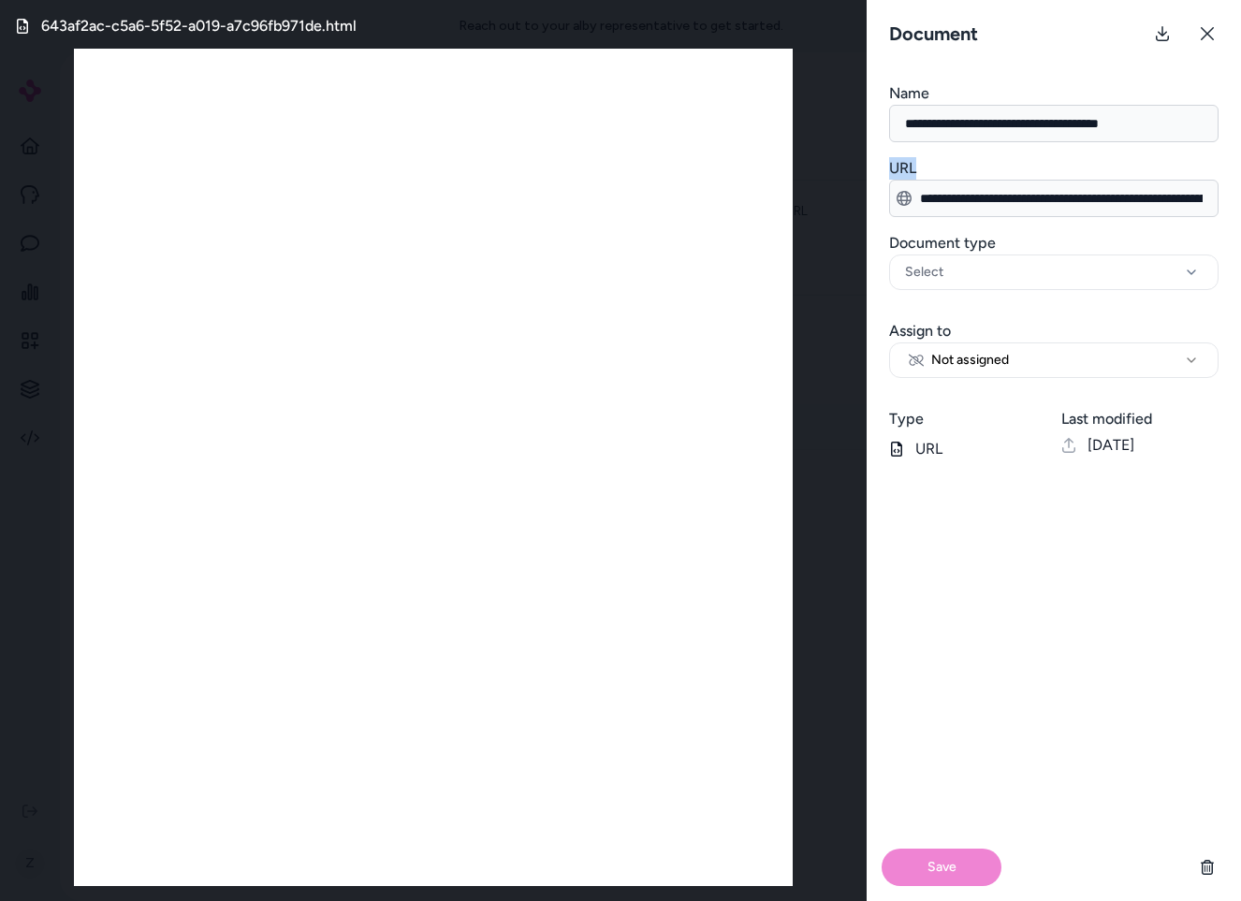
click at [1092, 152] on form "**********" at bounding box center [1054, 491] width 374 height 819
click at [1086, 139] on input "**********" at bounding box center [1053, 123] width 329 height 37
click at [1084, 132] on input "**********" at bounding box center [1053, 123] width 329 height 37
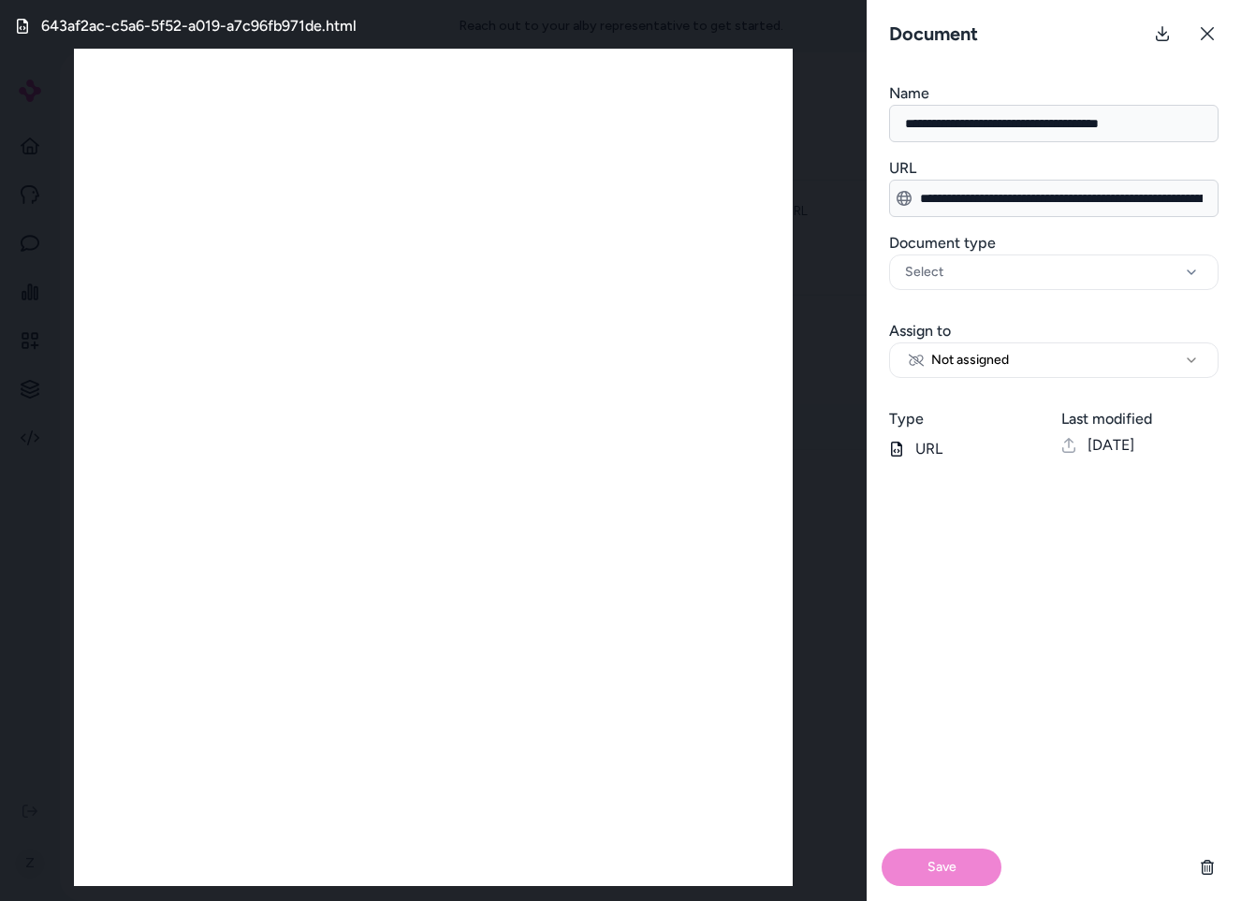
paste input
type input "**********"
click at [1036, 727] on div "Save" at bounding box center [1054, 688] width 374 height 426
click at [960, 861] on button "Save" at bounding box center [942, 867] width 120 height 37
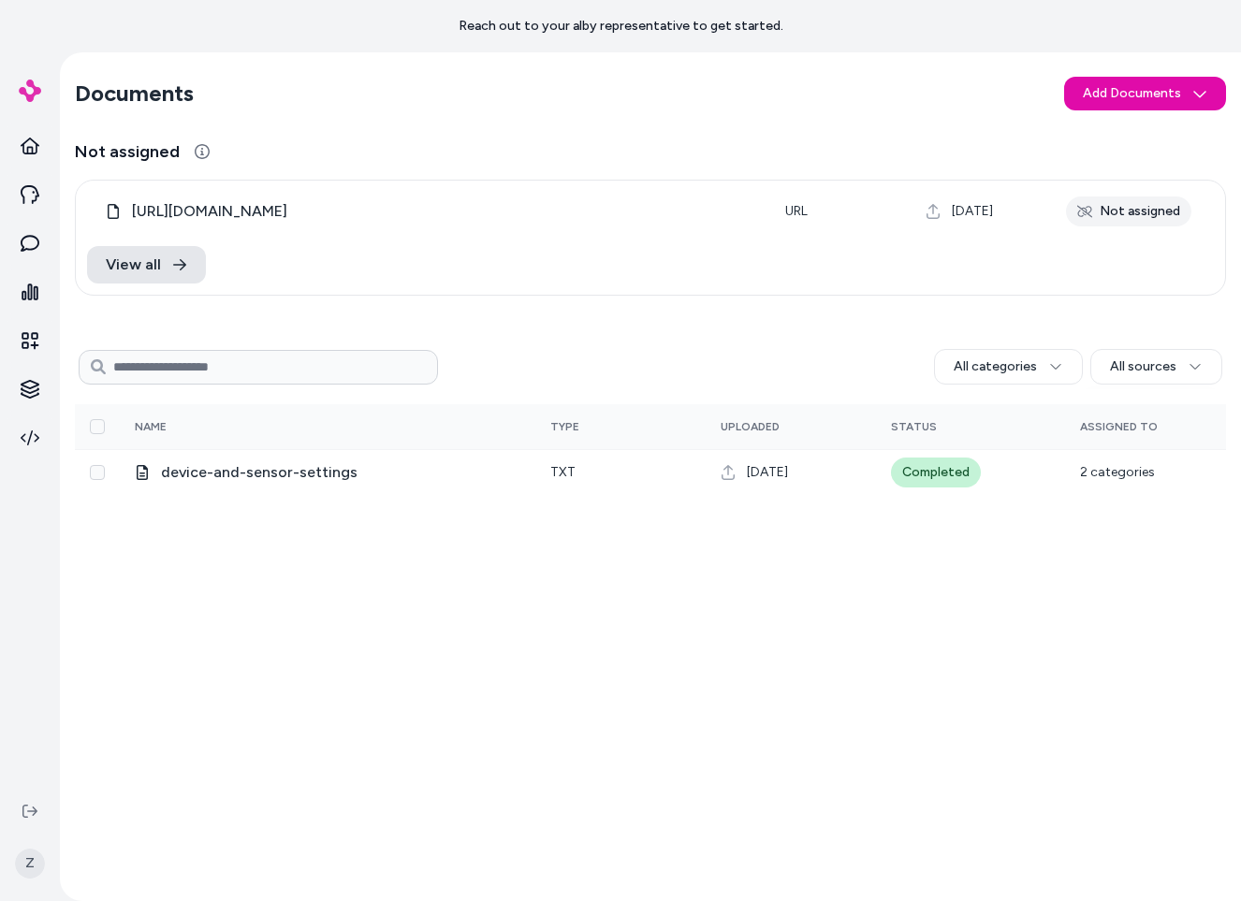
click at [810, 140] on h3 "Not assigned" at bounding box center [650, 152] width 1151 height 26
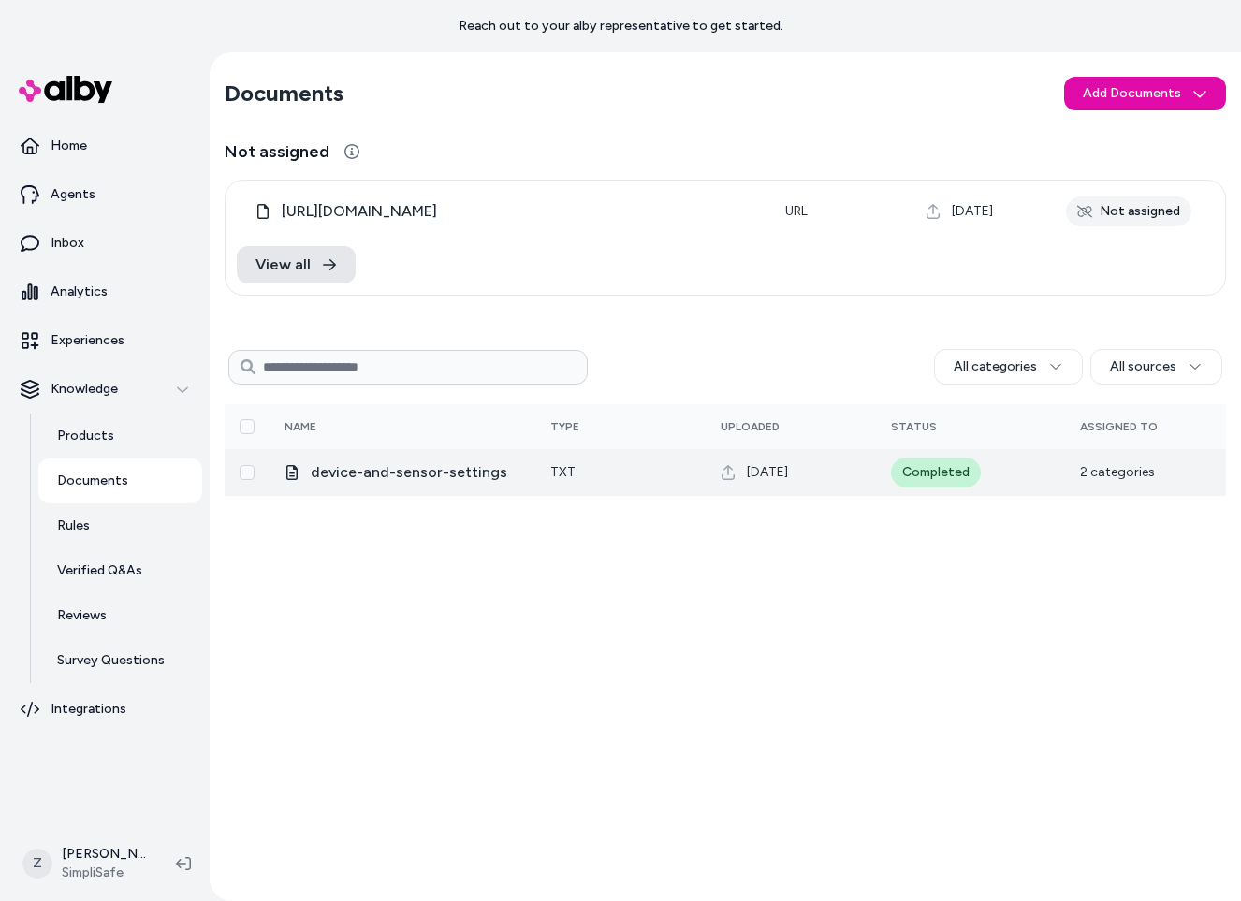
click at [454, 487] on td "device-and-sensor-settings" at bounding box center [403, 472] width 266 height 47
click at [454, 475] on span "device-and-sensor-settings" at bounding box center [409, 472] width 197 height 22
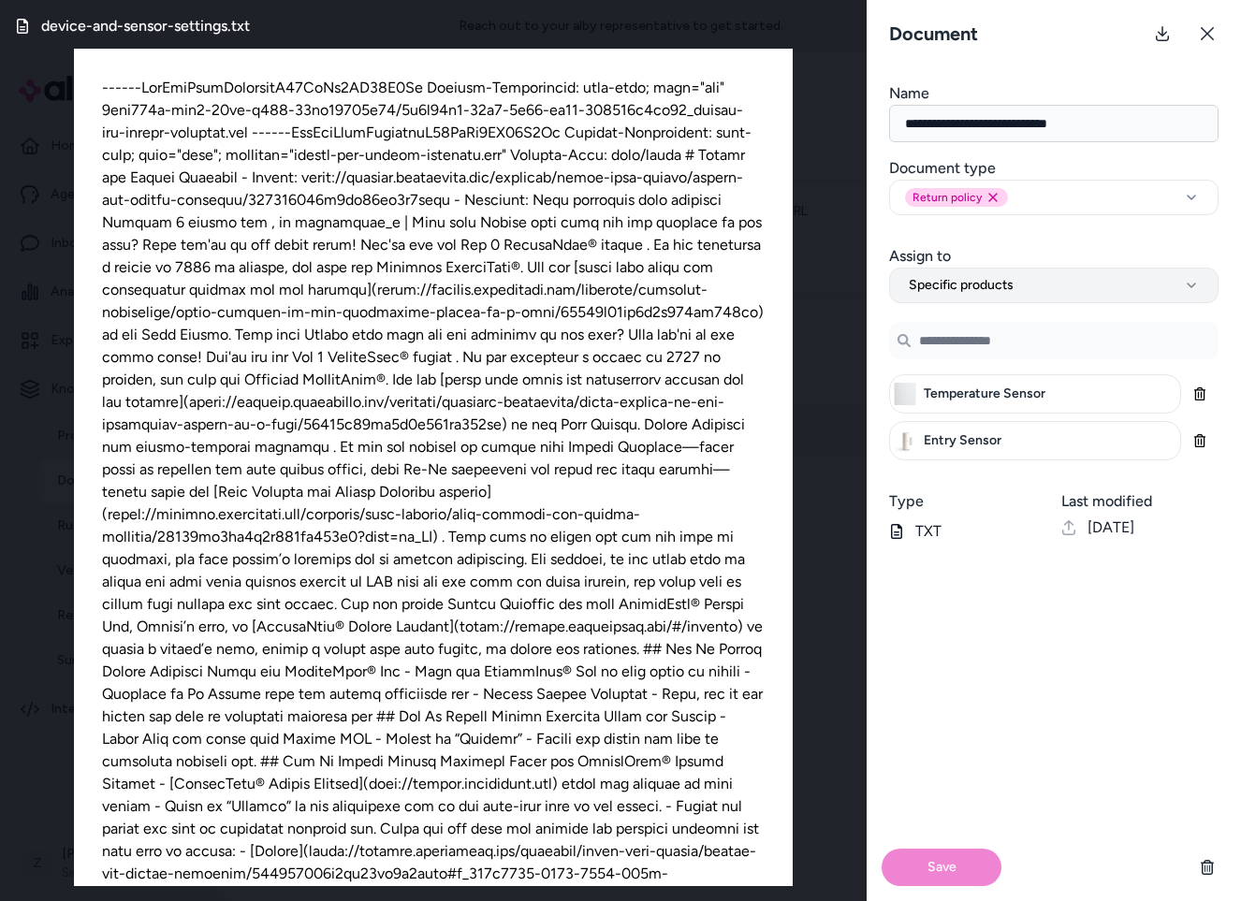
click at [976, 275] on button "Specific products" at bounding box center [1053, 286] width 329 height 36
click at [989, 348] on input "Search Products" at bounding box center [1053, 340] width 329 height 37
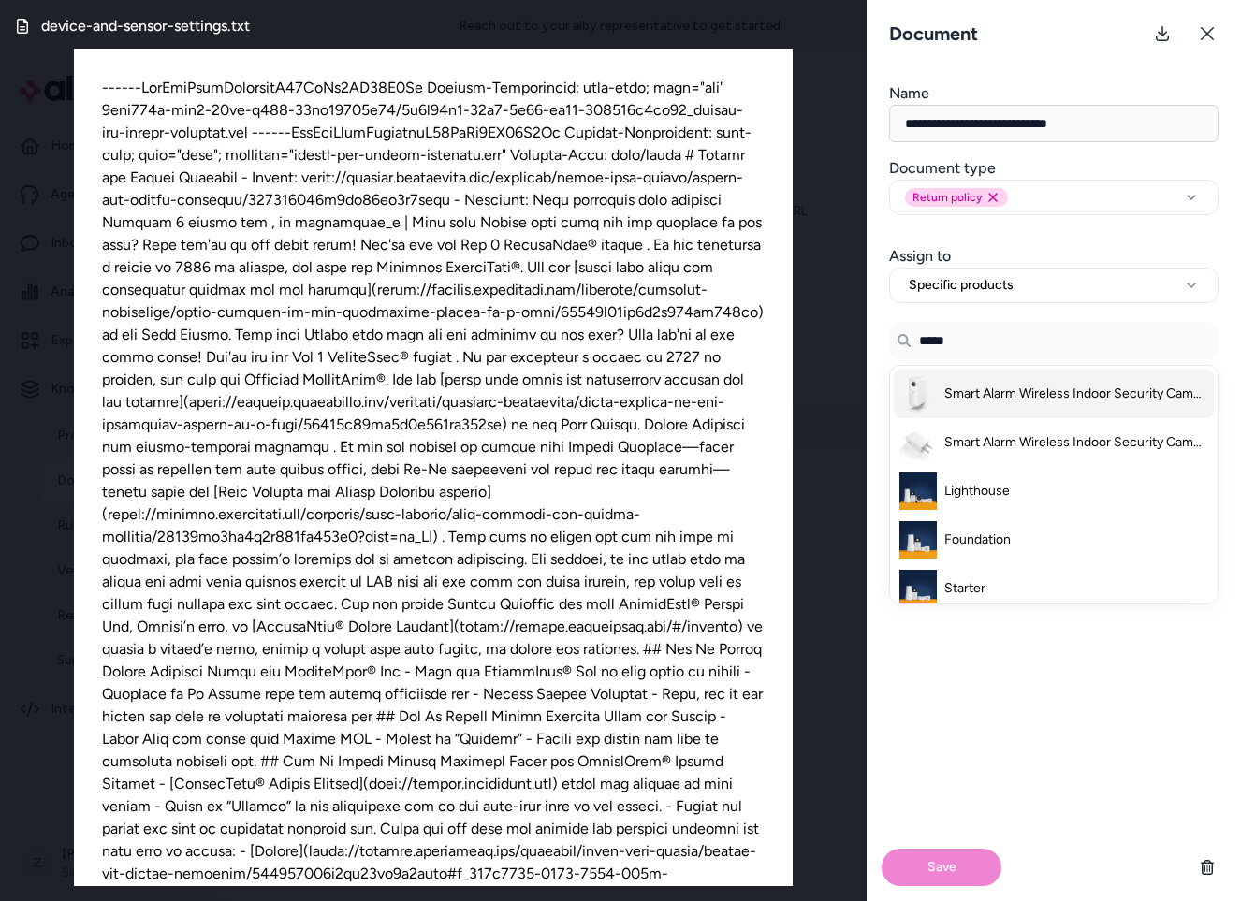
click at [983, 381] on li "Smart Alarm Wireless Indoor Security Camera" at bounding box center [1054, 394] width 320 height 49
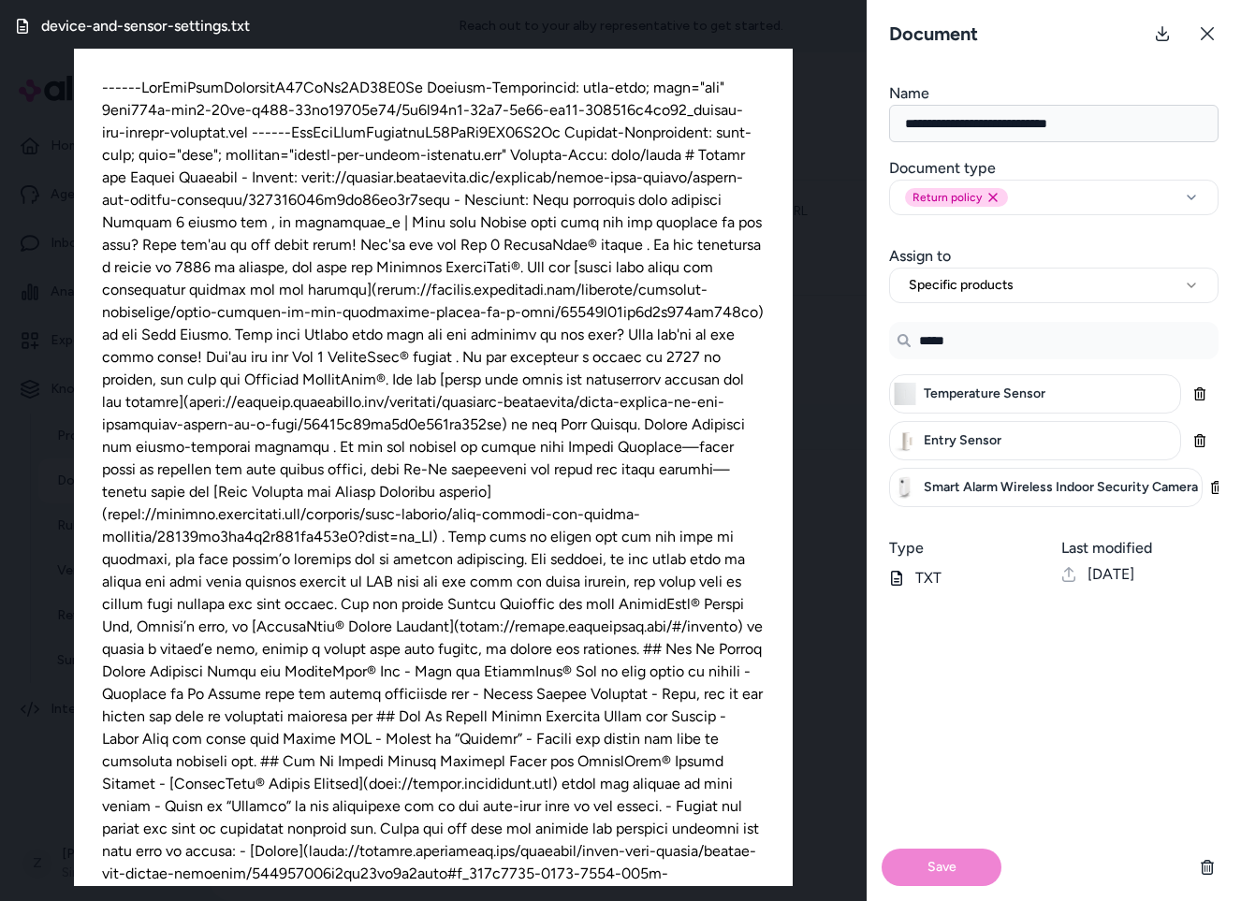
type input "*****"
click at [966, 768] on div "Save" at bounding box center [1054, 753] width 374 height 297
click at [940, 869] on div "Save" at bounding box center [1054, 867] width 374 height 67
click at [969, 869] on div "Save" at bounding box center [1054, 867] width 374 height 67
click at [1217, 491] on icon "button" at bounding box center [1216, 487] width 13 height 13
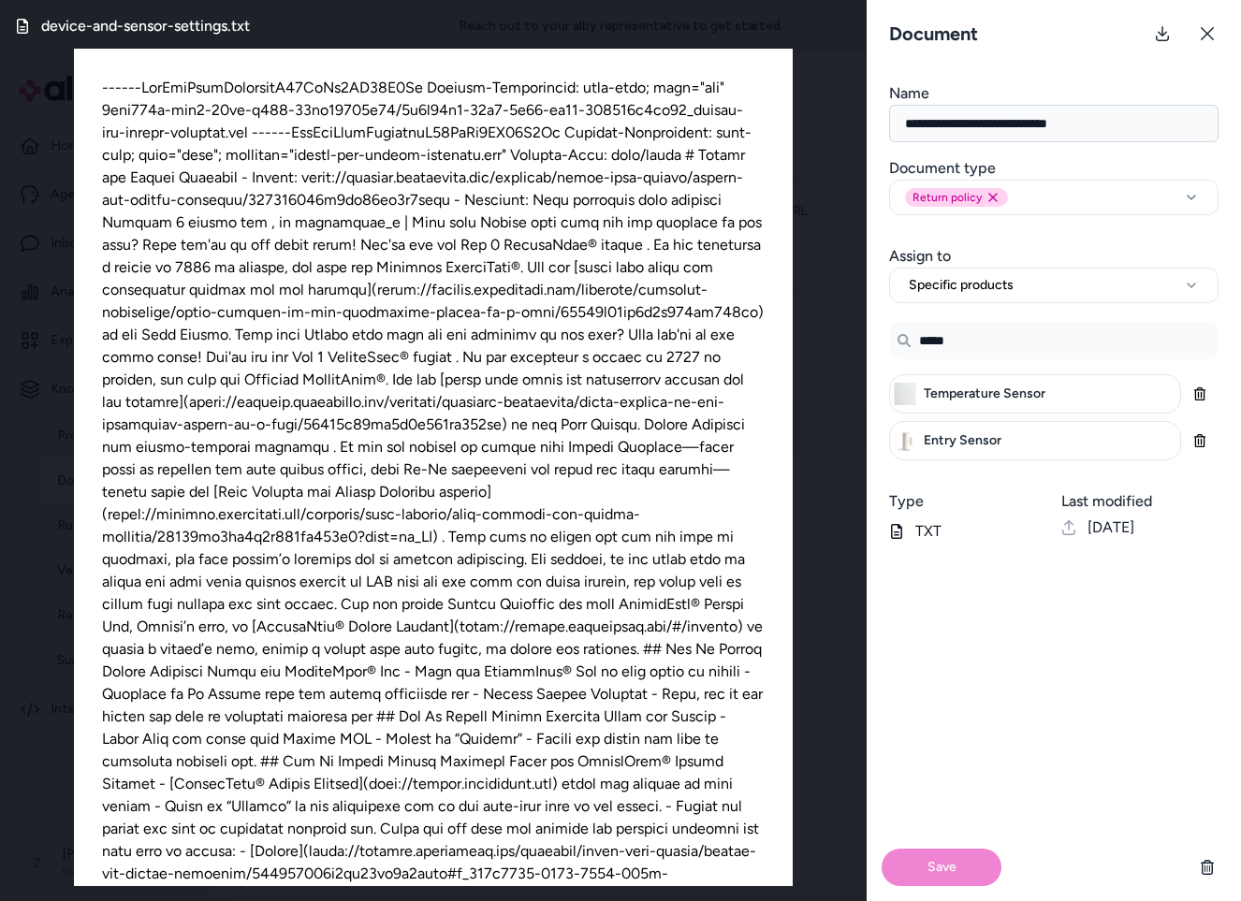
click at [966, 866] on div "Save" at bounding box center [1054, 867] width 374 height 67
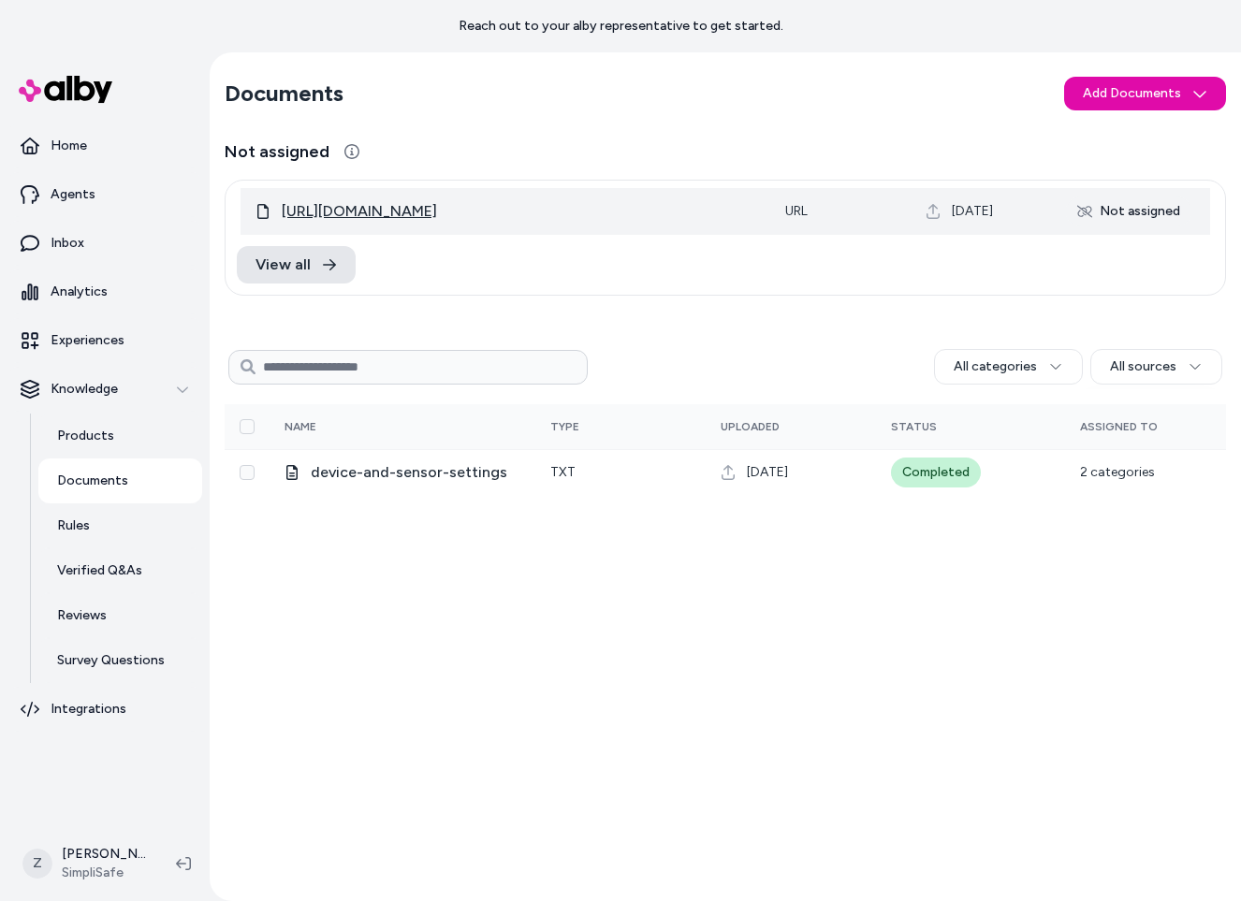
click at [437, 207] on span "[URL][DOMAIN_NAME]" at bounding box center [359, 211] width 155 height 22
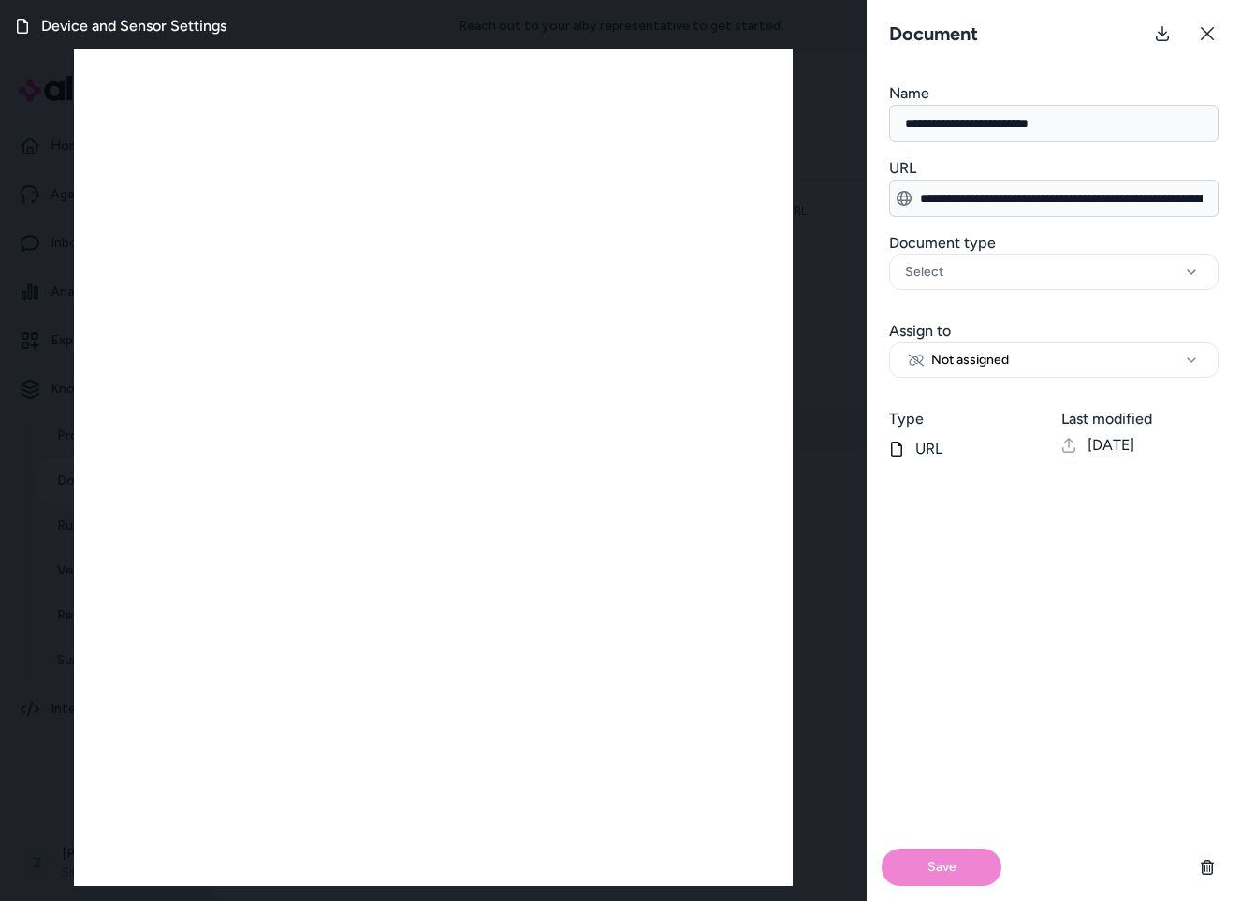
click at [974, 126] on input "**********" at bounding box center [1053, 123] width 329 height 37
click at [987, 368] on span "Not assigned" at bounding box center [959, 360] width 100 height 19
select select "********"
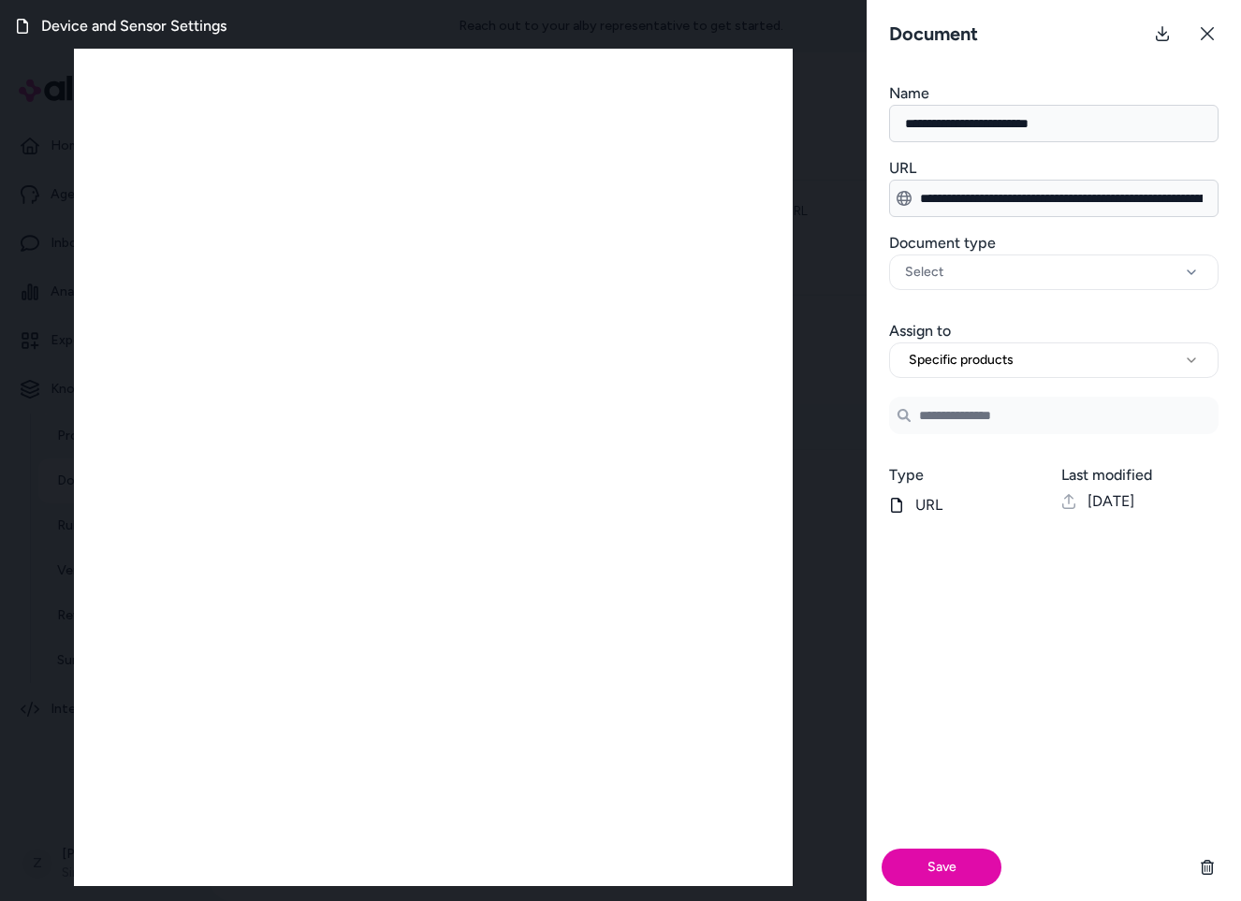
click at [976, 424] on input "Search Products" at bounding box center [1053, 415] width 329 height 37
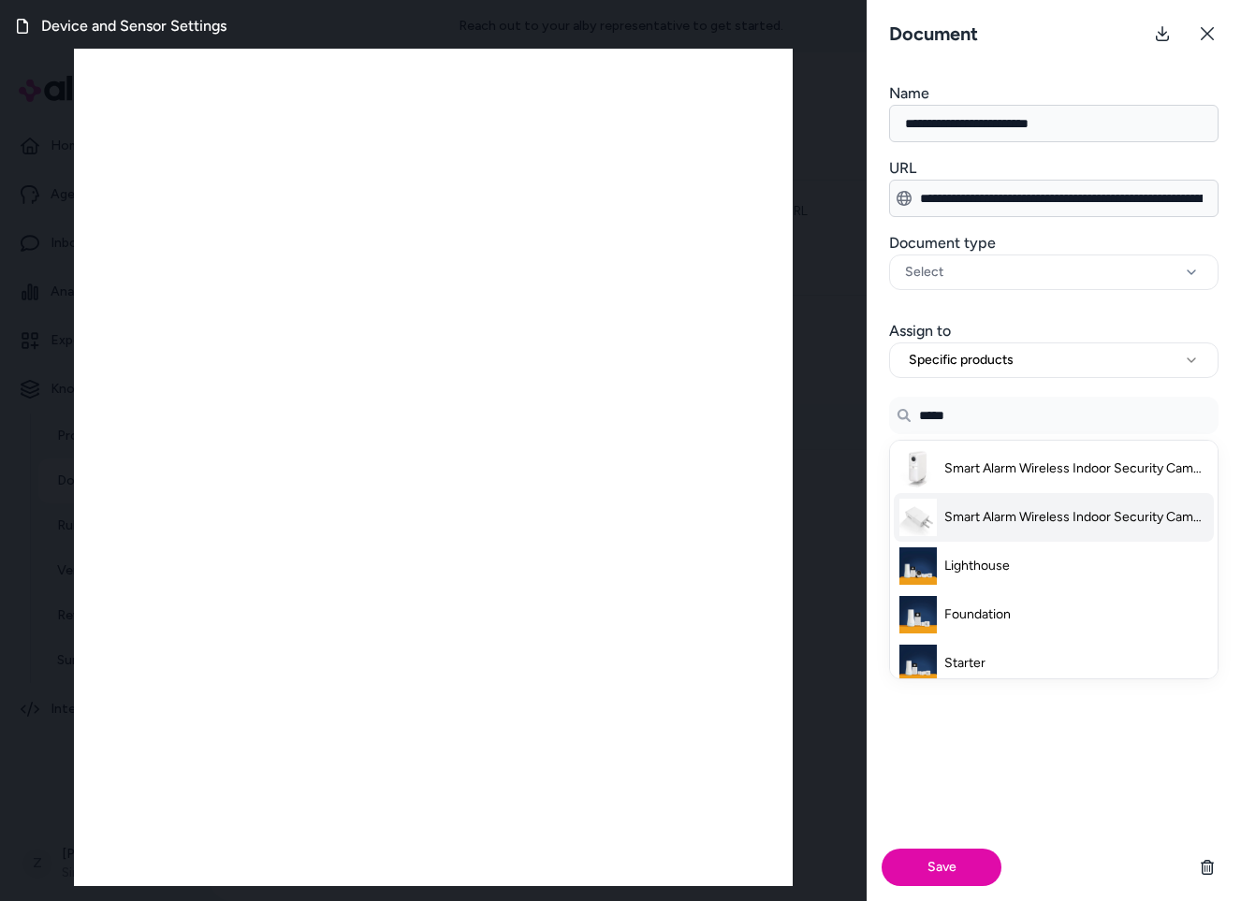
click at [991, 520] on span "Smart Alarm Wireless Indoor Security Camera 7.5W Power Adapter" at bounding box center [1076, 517] width 264 height 19
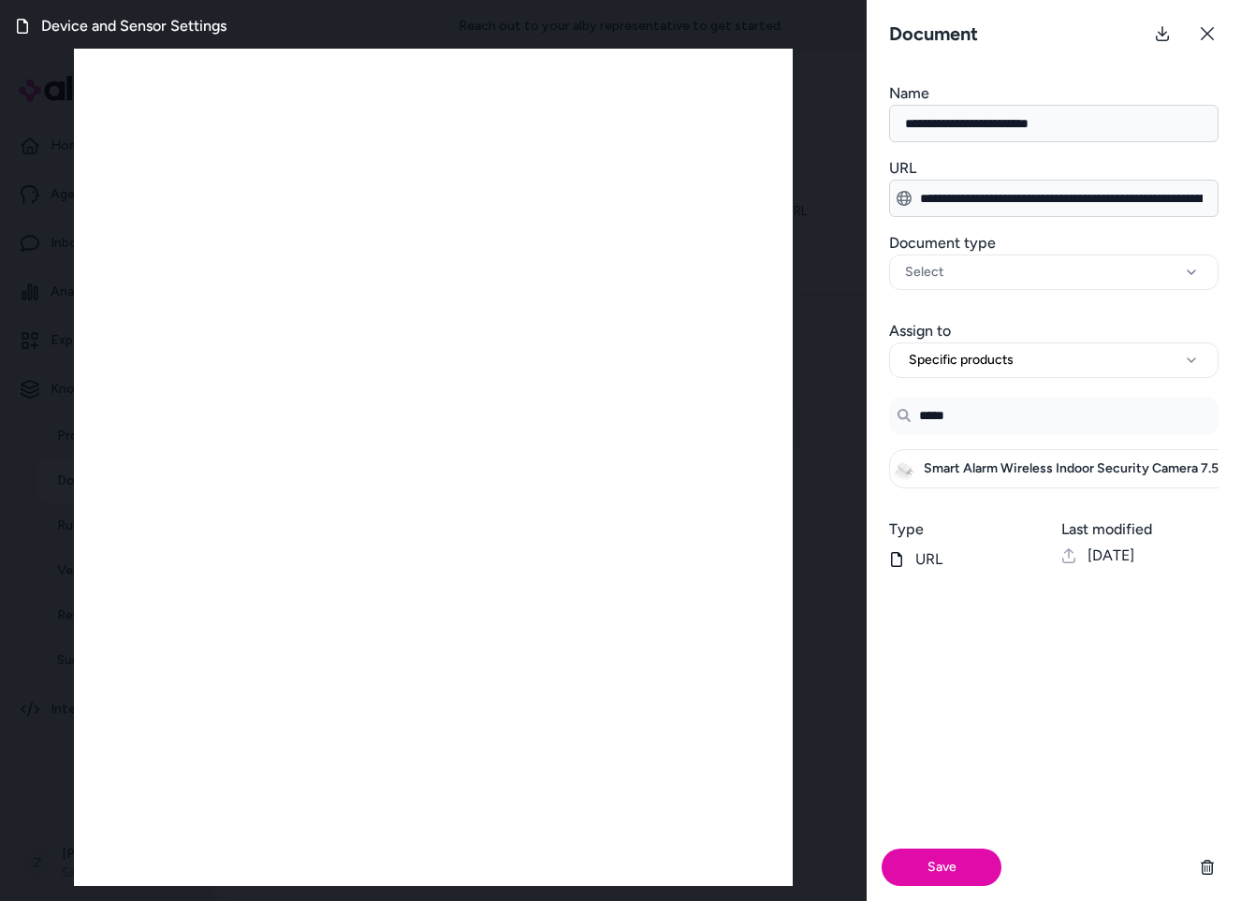
type input "*****"
click at [1030, 453] on div "Smart Alarm Wireless Indoor Security Camera 7.5W Power Adapter" at bounding box center [1108, 468] width 439 height 39
click at [932, 869] on button "Save" at bounding box center [942, 867] width 120 height 37
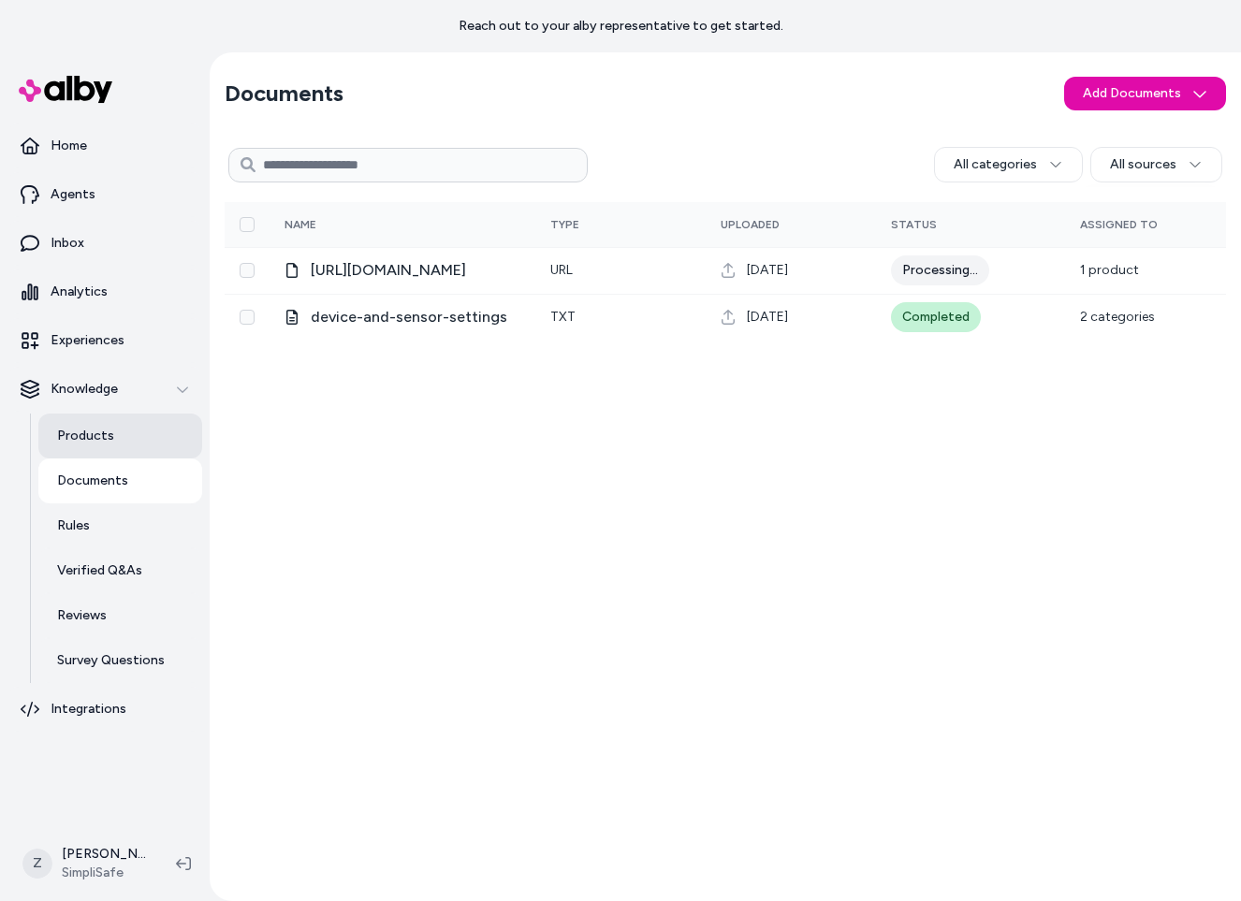
click at [76, 439] on p "Products" at bounding box center [85, 436] width 57 height 19
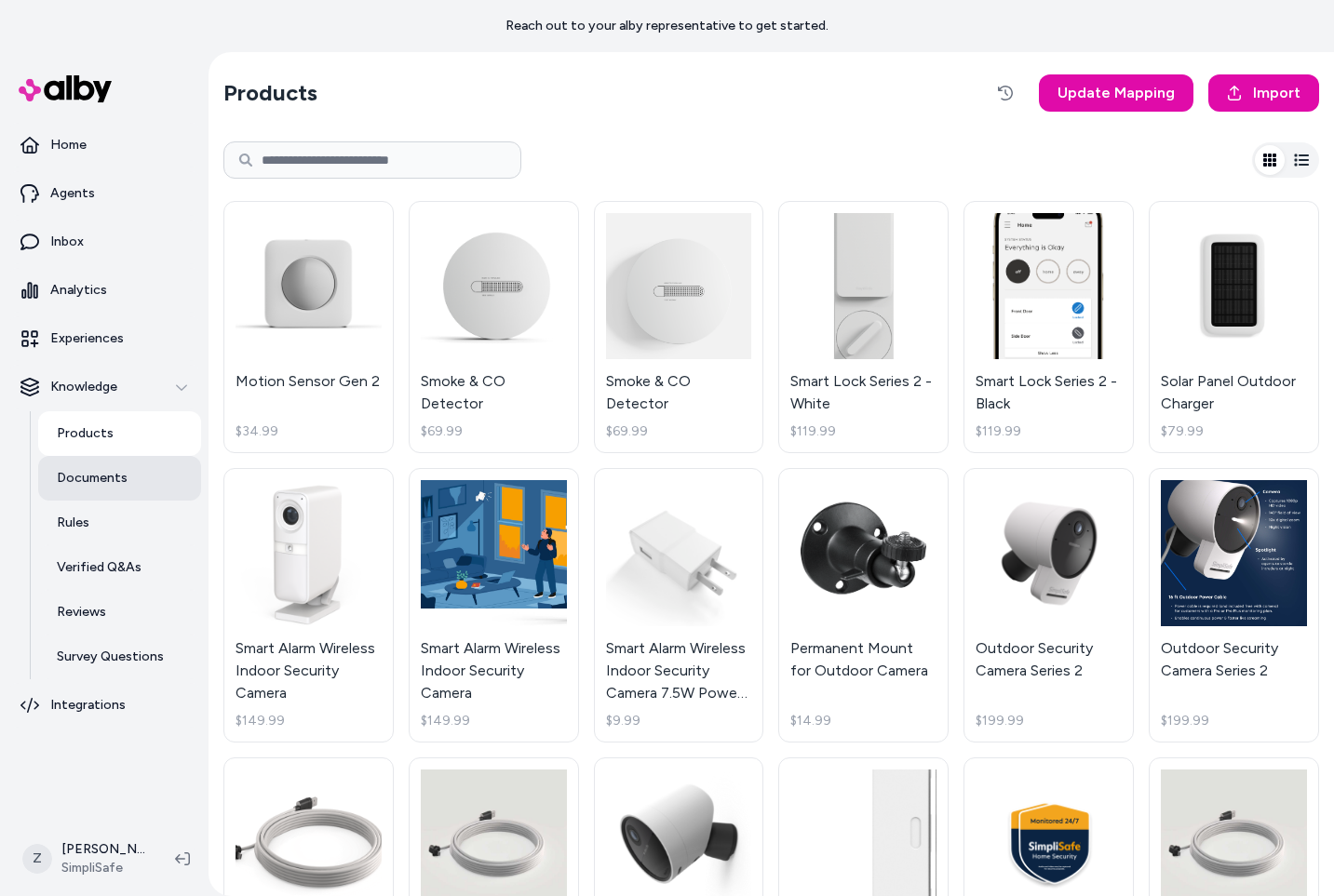
scroll to position [274, 0]
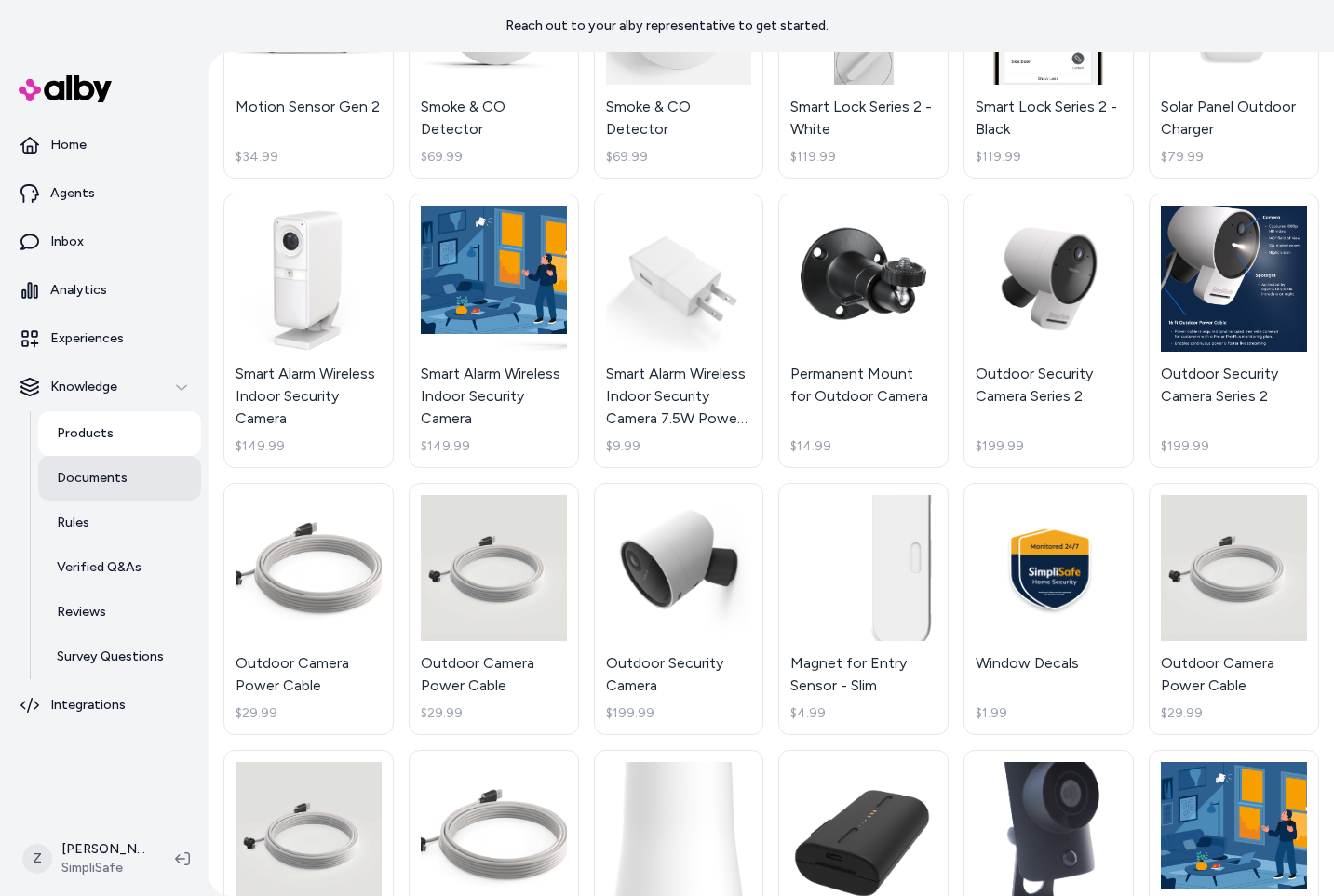
click at [138, 477] on link "Documents" at bounding box center [119, 478] width 163 height 45
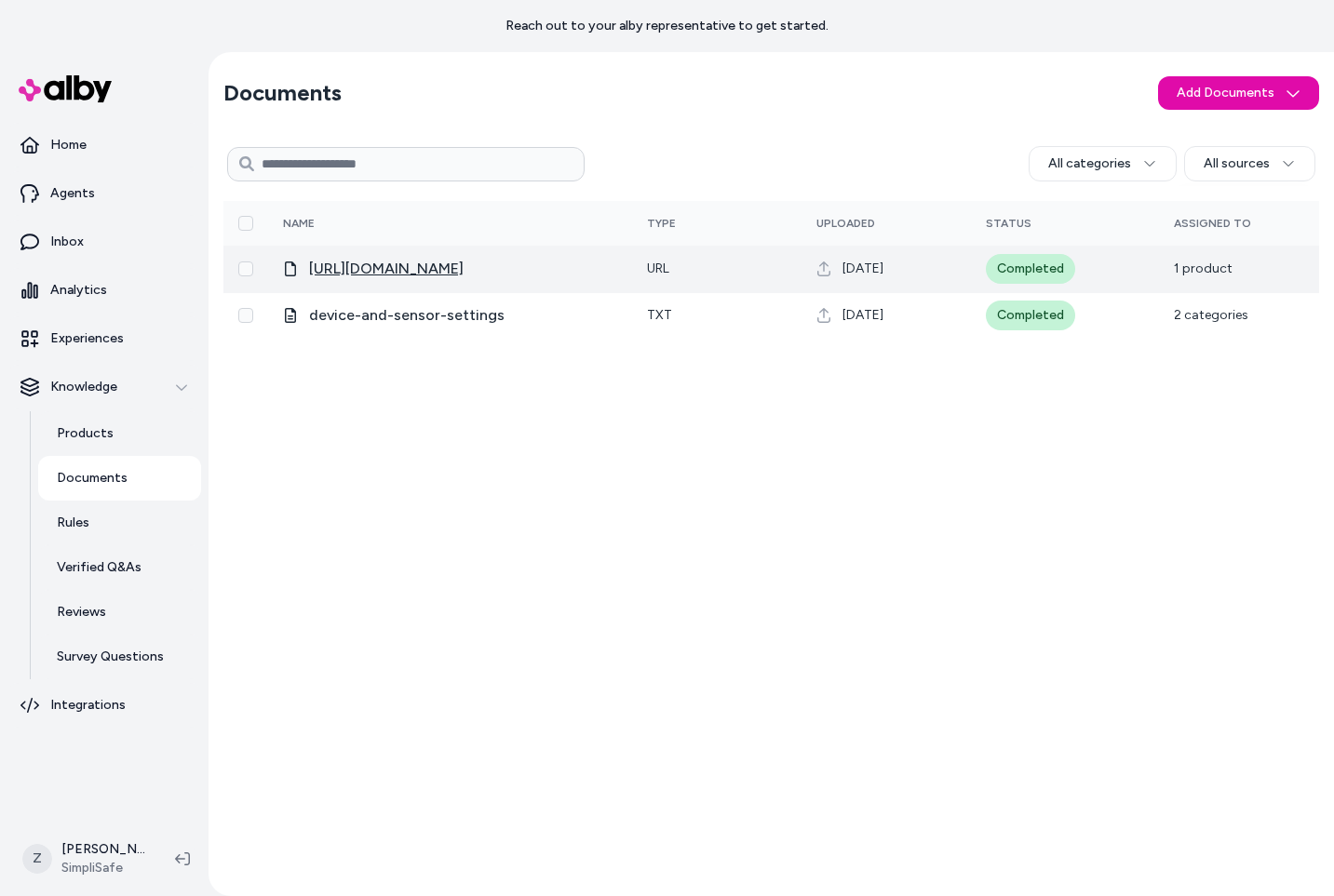
click at [415, 262] on span "[URL][DOMAIN_NAME]" at bounding box center [386, 269] width 154 height 22
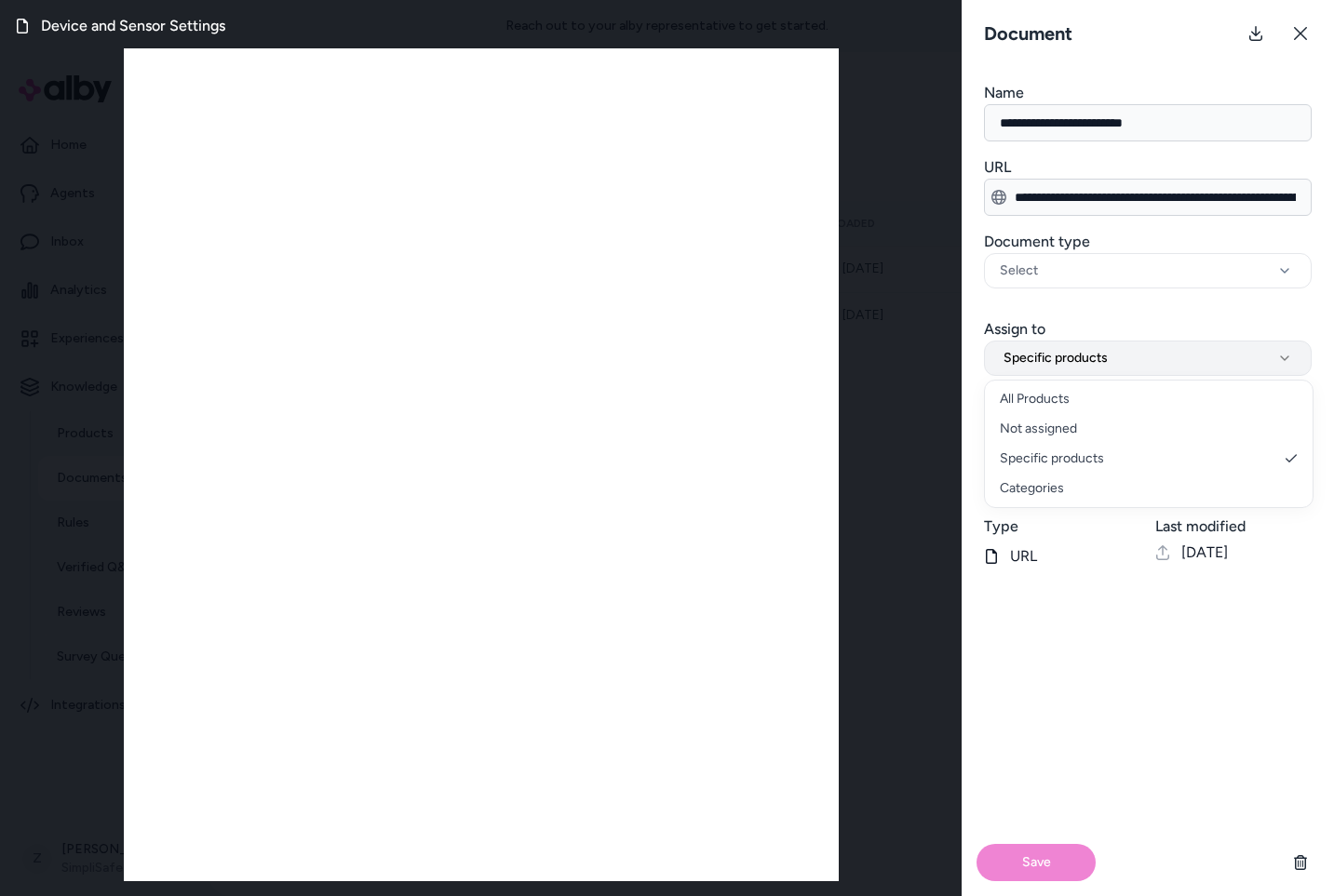
click at [1093, 356] on span "Specific products" at bounding box center [1055, 358] width 104 height 19
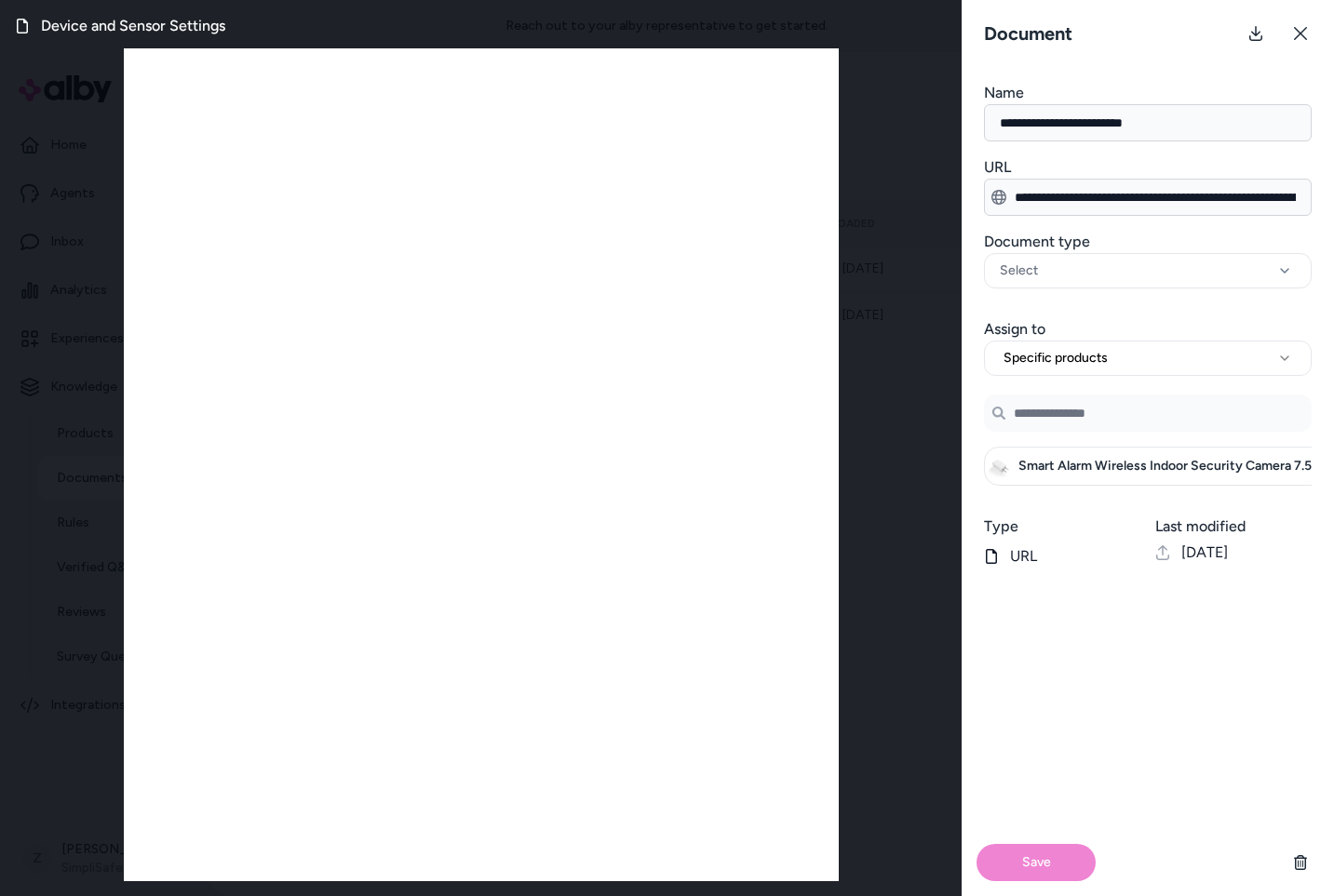
click at [1069, 416] on input "Search Products" at bounding box center [1147, 413] width 327 height 37
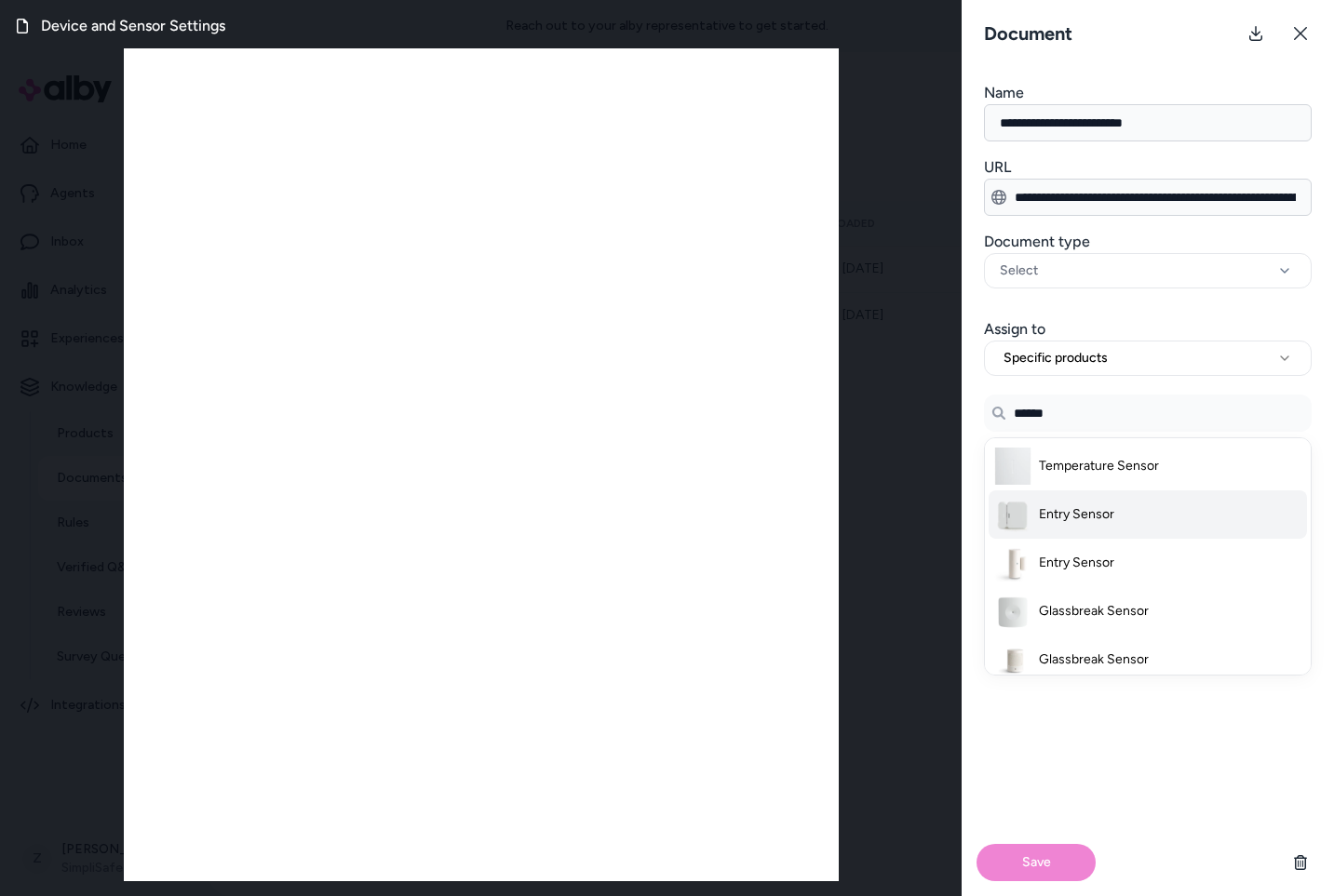
click at [1077, 519] on span "Entry Sensor" at bounding box center [1076, 514] width 76 height 19
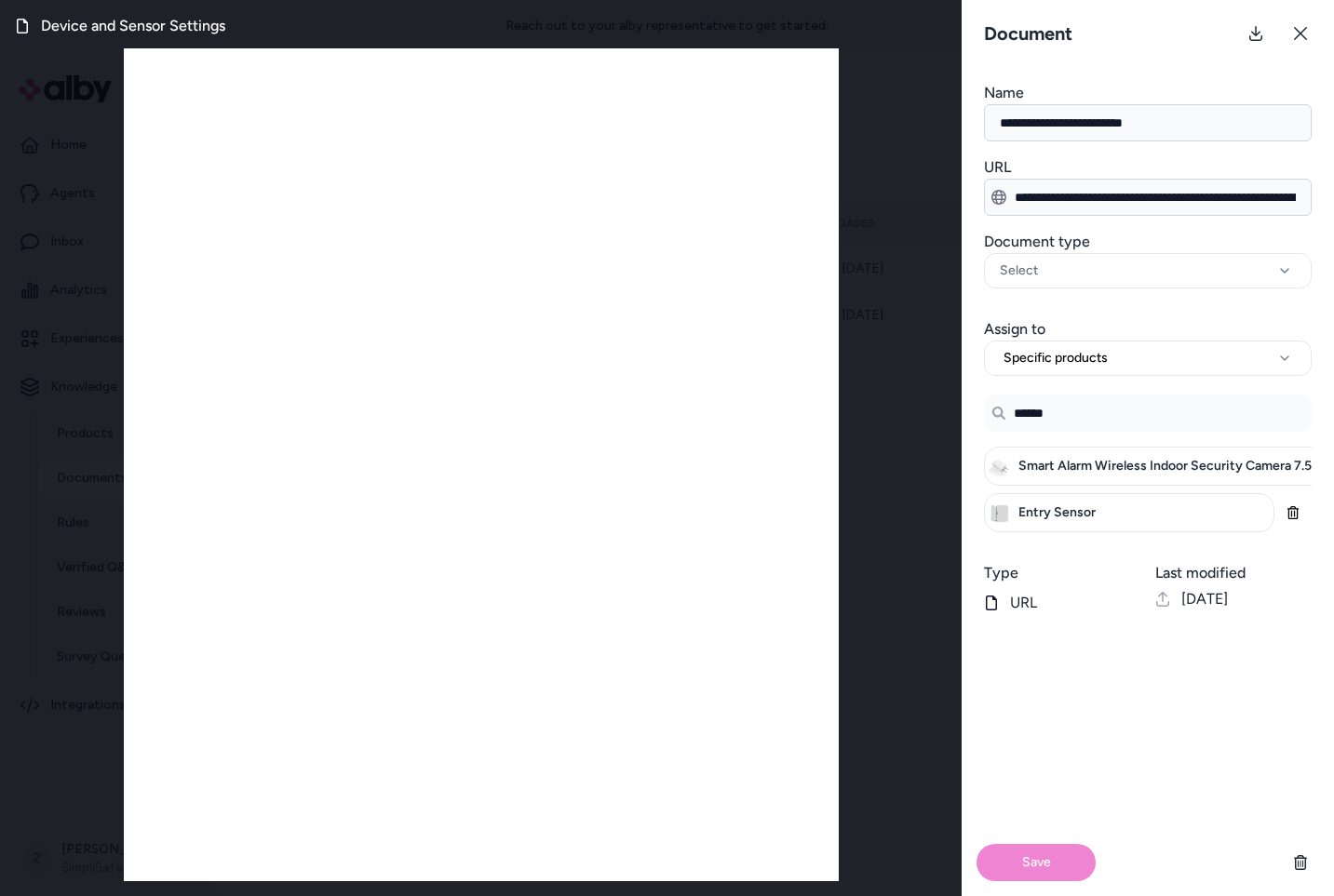
type input "******"
click at [1053, 750] on div "Save" at bounding box center [1148, 763] width 372 height 268
click at [1107, 406] on input "******" at bounding box center [1147, 413] width 327 height 37
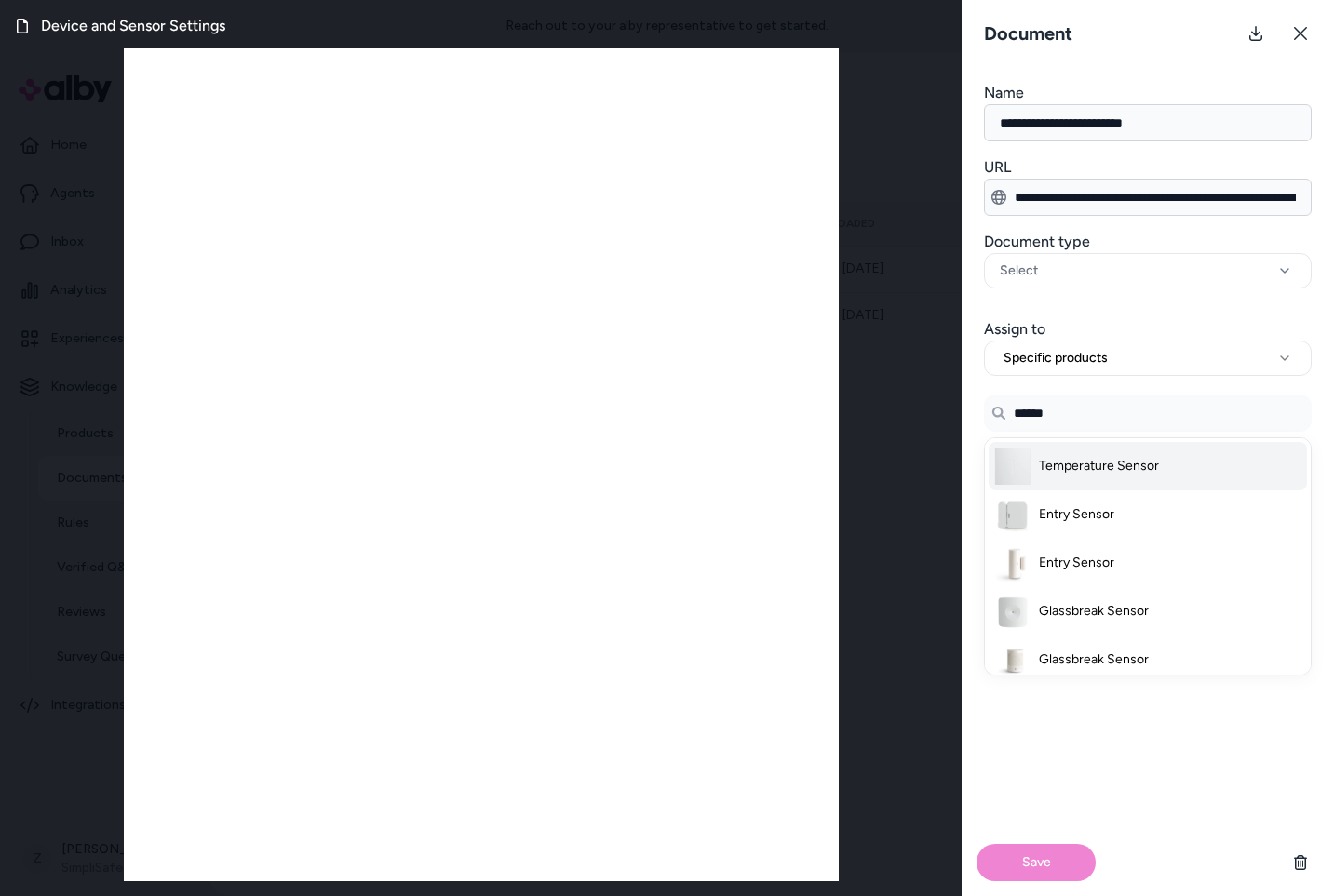
click at [1115, 453] on li "Temperature Sensor" at bounding box center [1148, 466] width 318 height 49
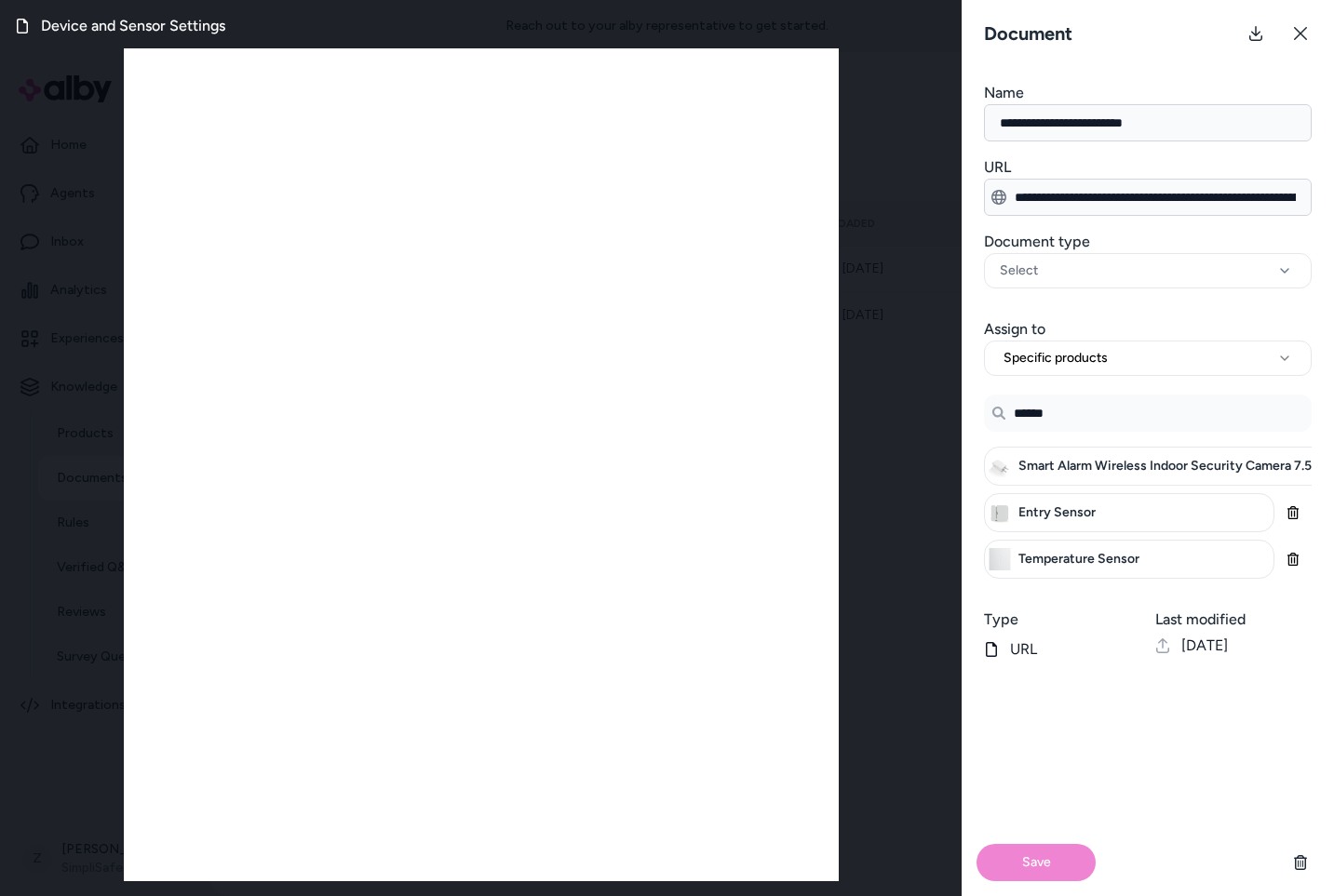
click at [1036, 836] on div "Save" at bounding box center [1148, 862] width 372 height 67
click at [1045, 863] on div "Save" at bounding box center [1148, 862] width 372 height 67
click at [1045, 864] on div "Save" at bounding box center [1148, 862] width 372 height 67
drag, startPoint x: 1199, startPoint y: 850, endPoint x: 1257, endPoint y: 857, distance: 58.4
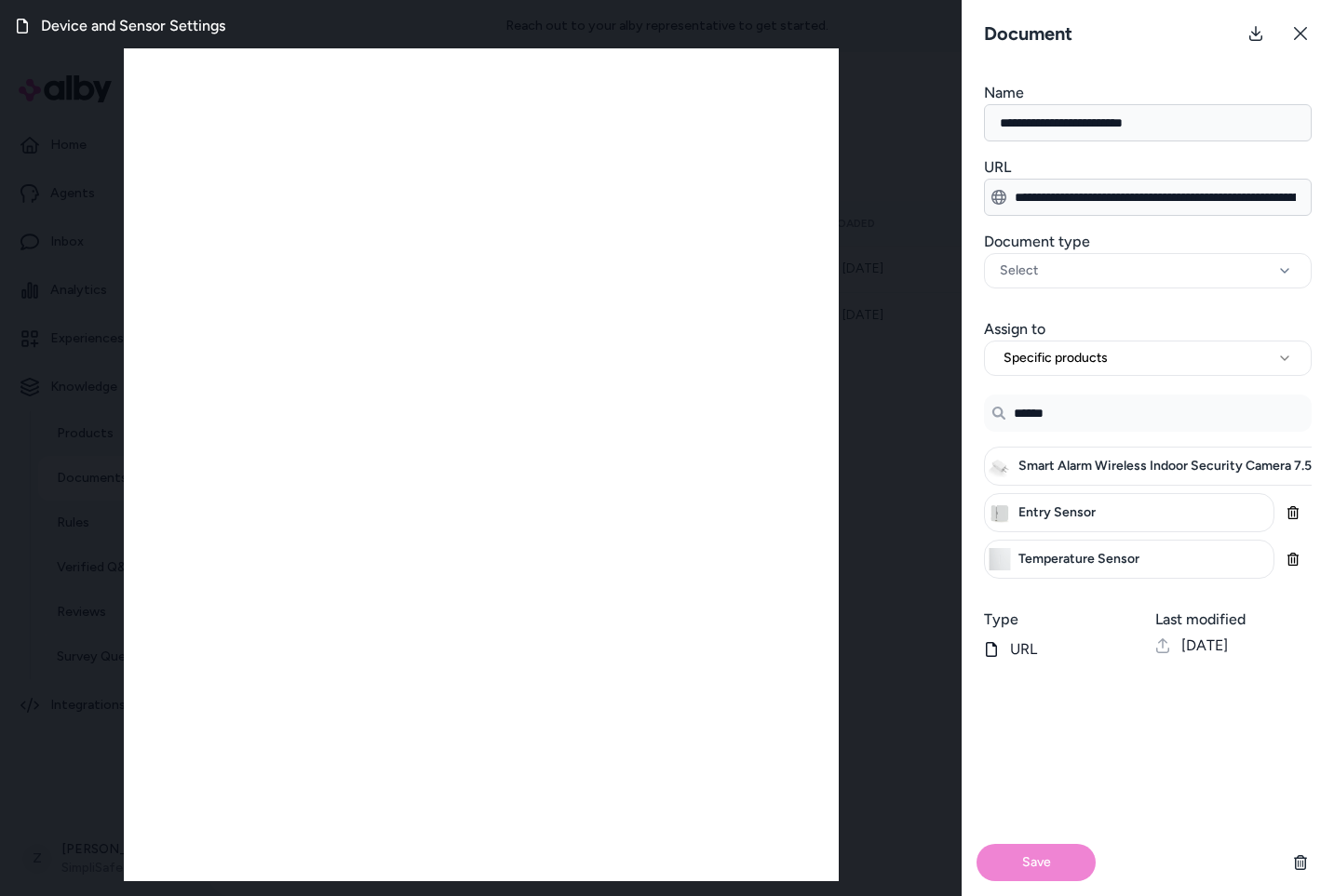
click at [1204, 850] on div "Save" at bounding box center [1148, 862] width 372 height 67
click at [1144, 850] on div "Save" at bounding box center [1148, 862] width 372 height 67
click at [1023, 857] on div "Save" at bounding box center [1148, 862] width 372 height 67
click at [1289, 27] on button at bounding box center [1300, 33] width 37 height 37
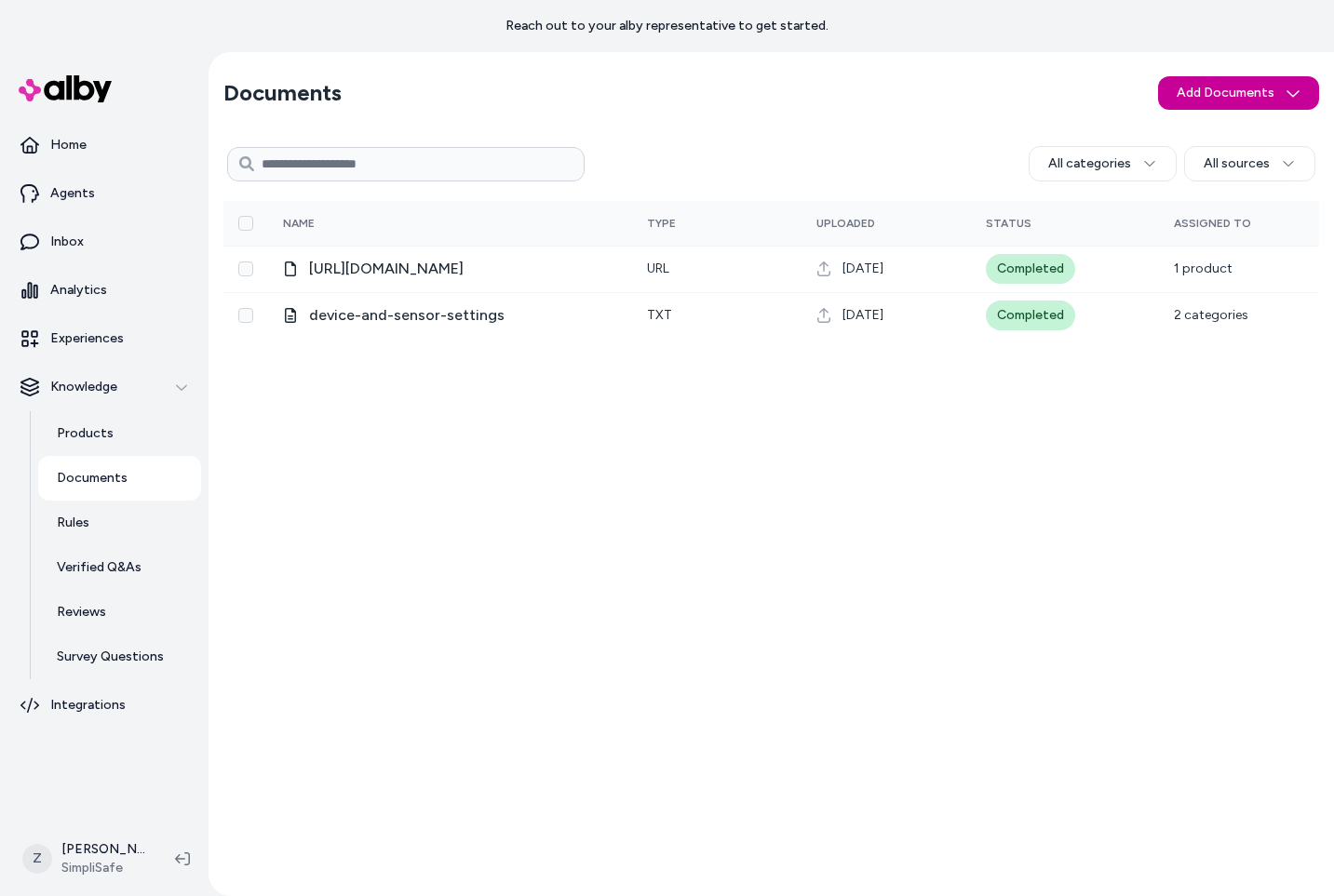
click at [1245, 93] on html "Reach out to your alby representative to get started. Home Agents Inbox Analyti…" at bounding box center [667, 448] width 1334 height 896
click at [537, 261] on html "Reach out to your alby representative to get started. Home Agents Inbox Analyti…" at bounding box center [667, 448] width 1334 height 896
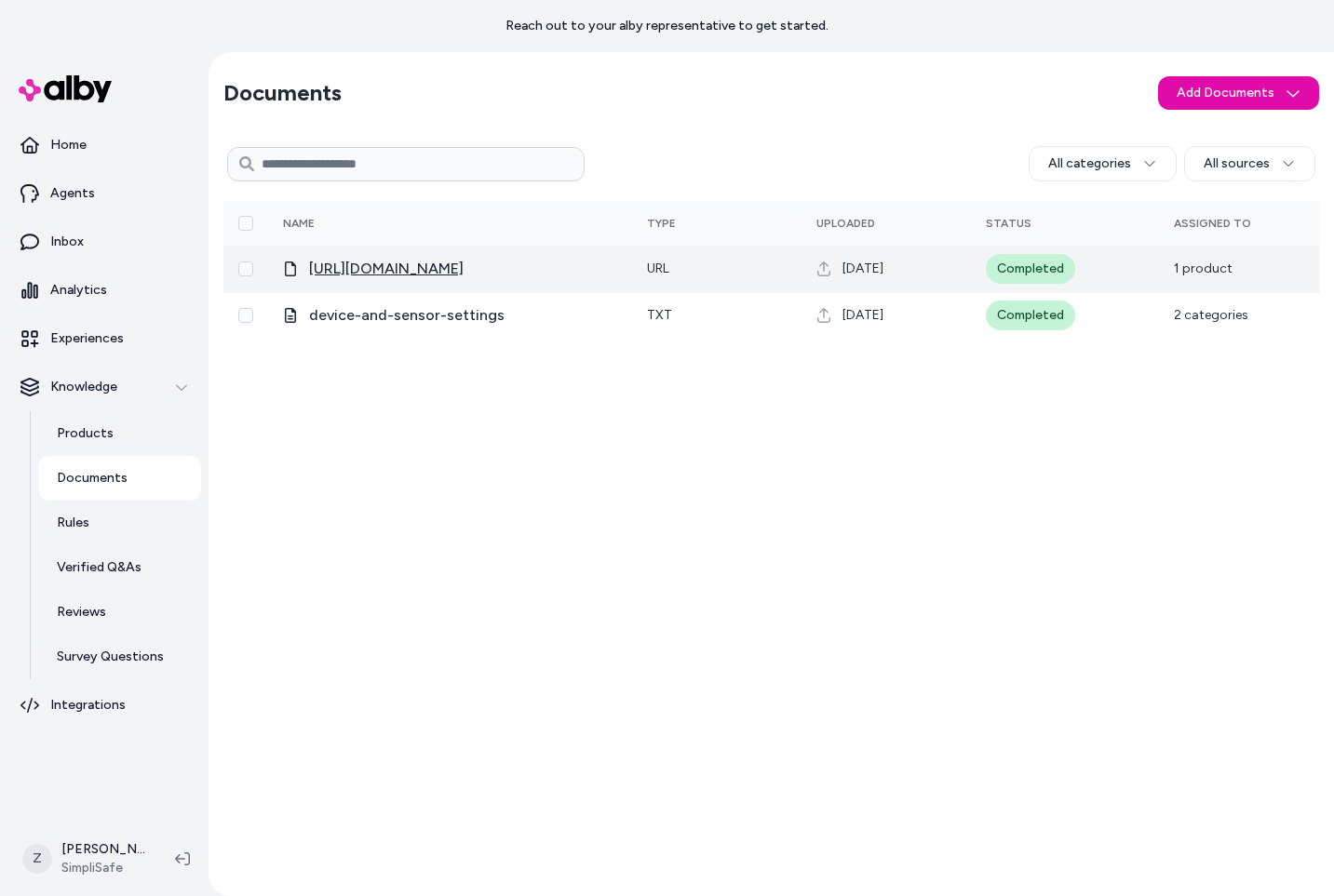
click at [464, 269] on span "[URL][DOMAIN_NAME]" at bounding box center [386, 269] width 154 height 22
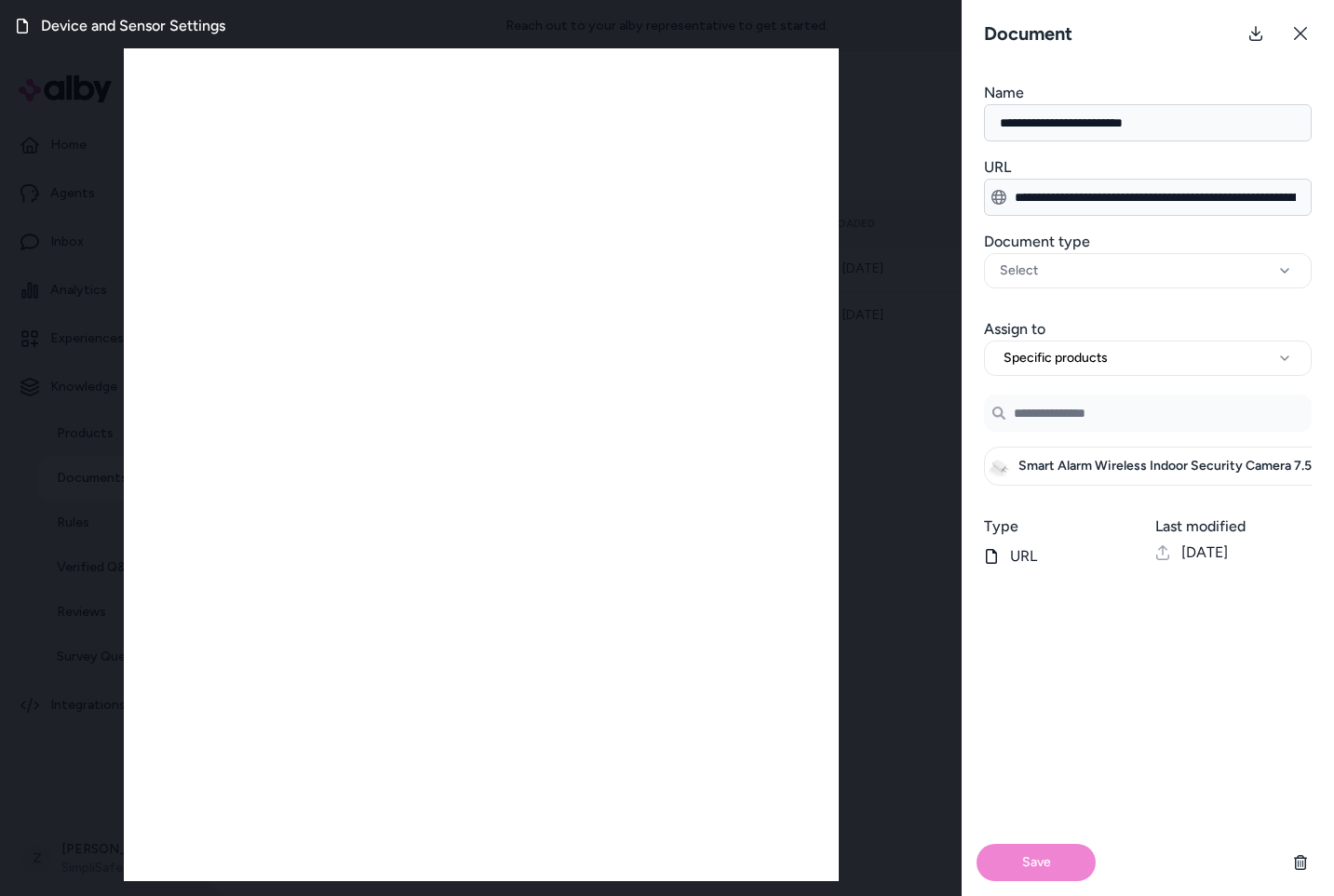
click at [1100, 403] on input "Search Products" at bounding box center [1147, 413] width 327 height 37
type input "*"
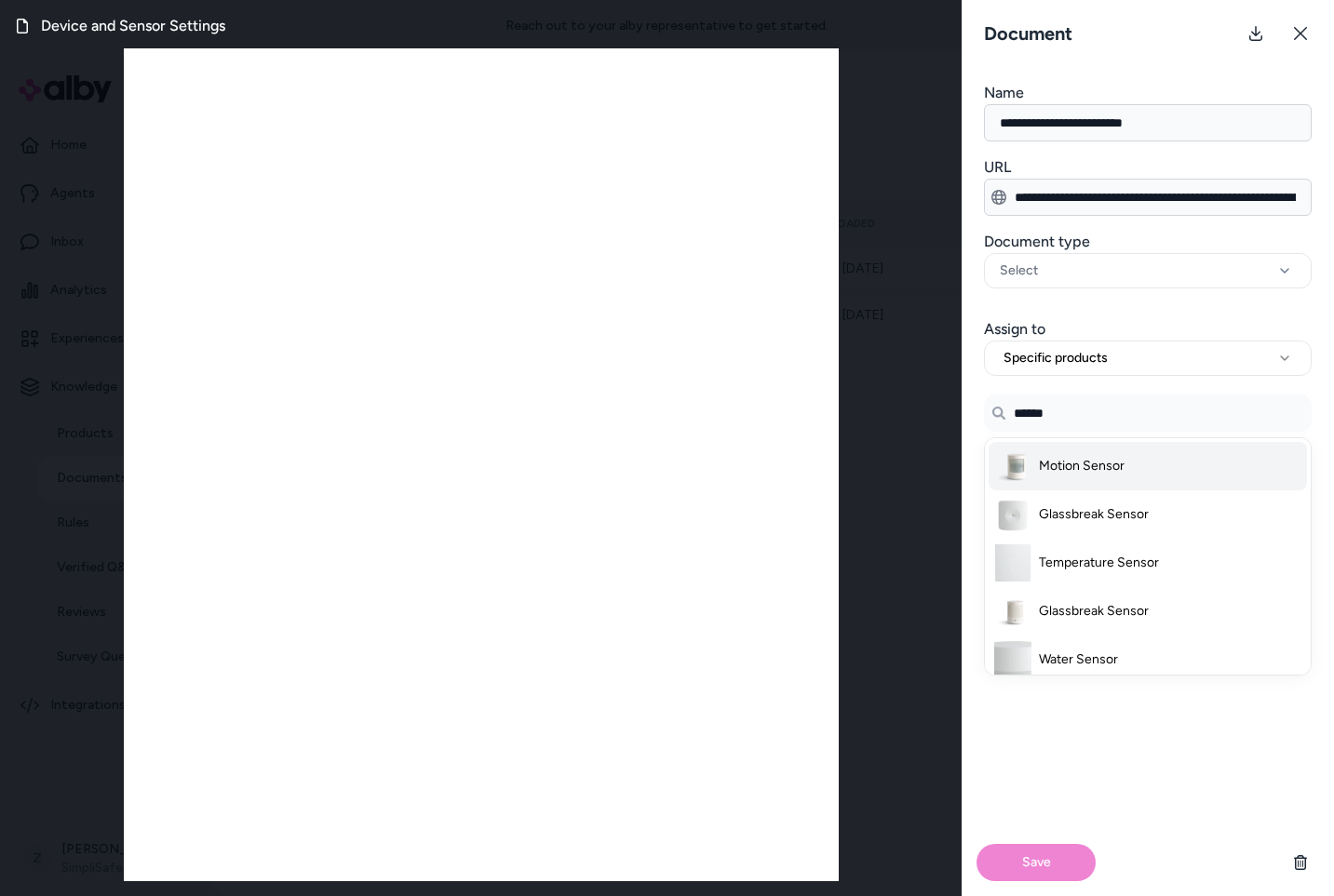
click at [1099, 468] on span "Motion Sensor" at bounding box center [1081, 466] width 86 height 19
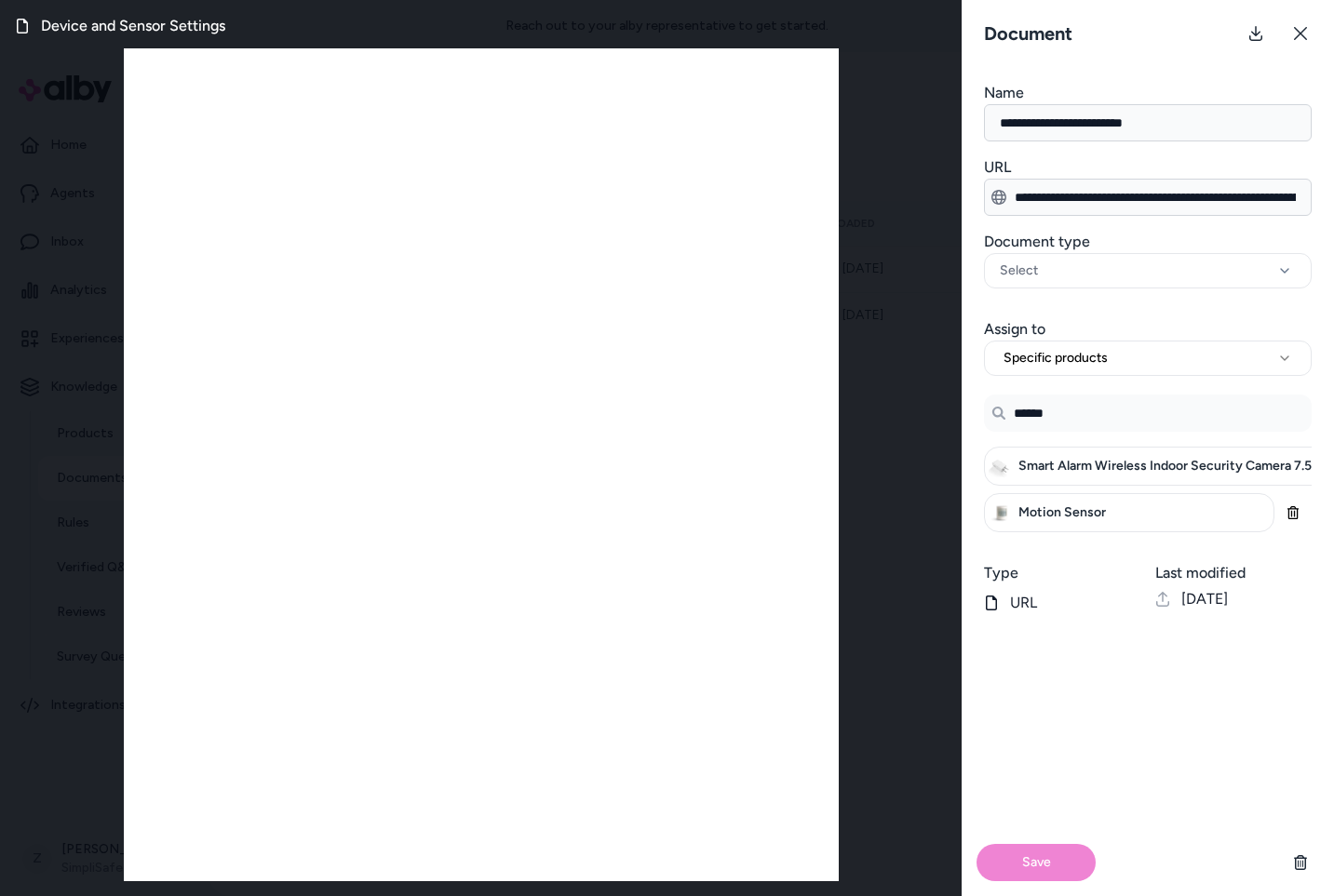
type input "******"
click at [1115, 772] on div "Save" at bounding box center [1148, 763] width 372 height 268
click at [1010, 869] on div "Save" at bounding box center [1148, 862] width 372 height 67
drag, startPoint x: 1154, startPoint y: 671, endPoint x: 1145, endPoint y: 665, distance: 10.8
click at [1153, 670] on div "Save" at bounding box center [1148, 763] width 372 height 268
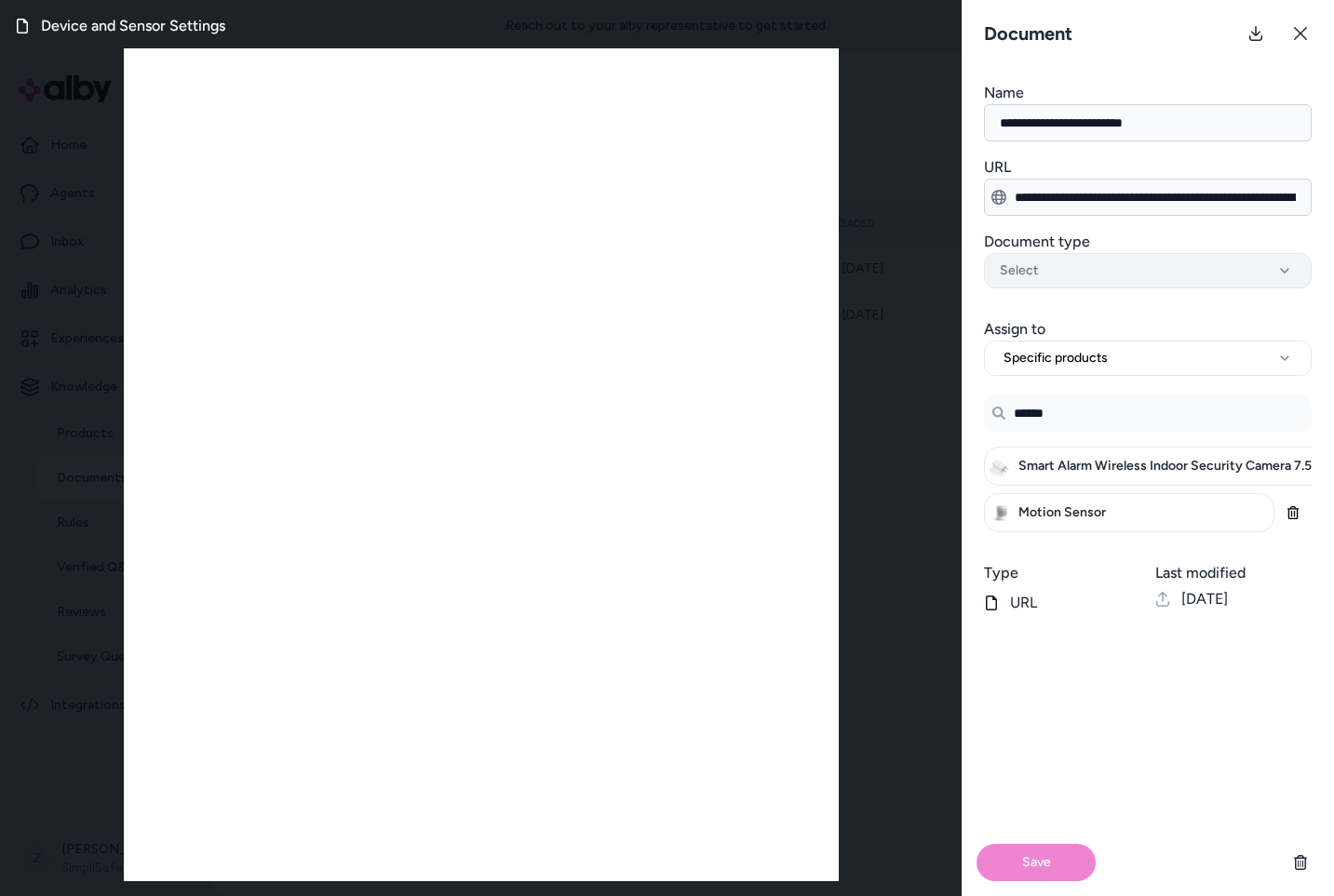
click at [1067, 269] on div "Select" at bounding box center [1148, 270] width 296 height 19
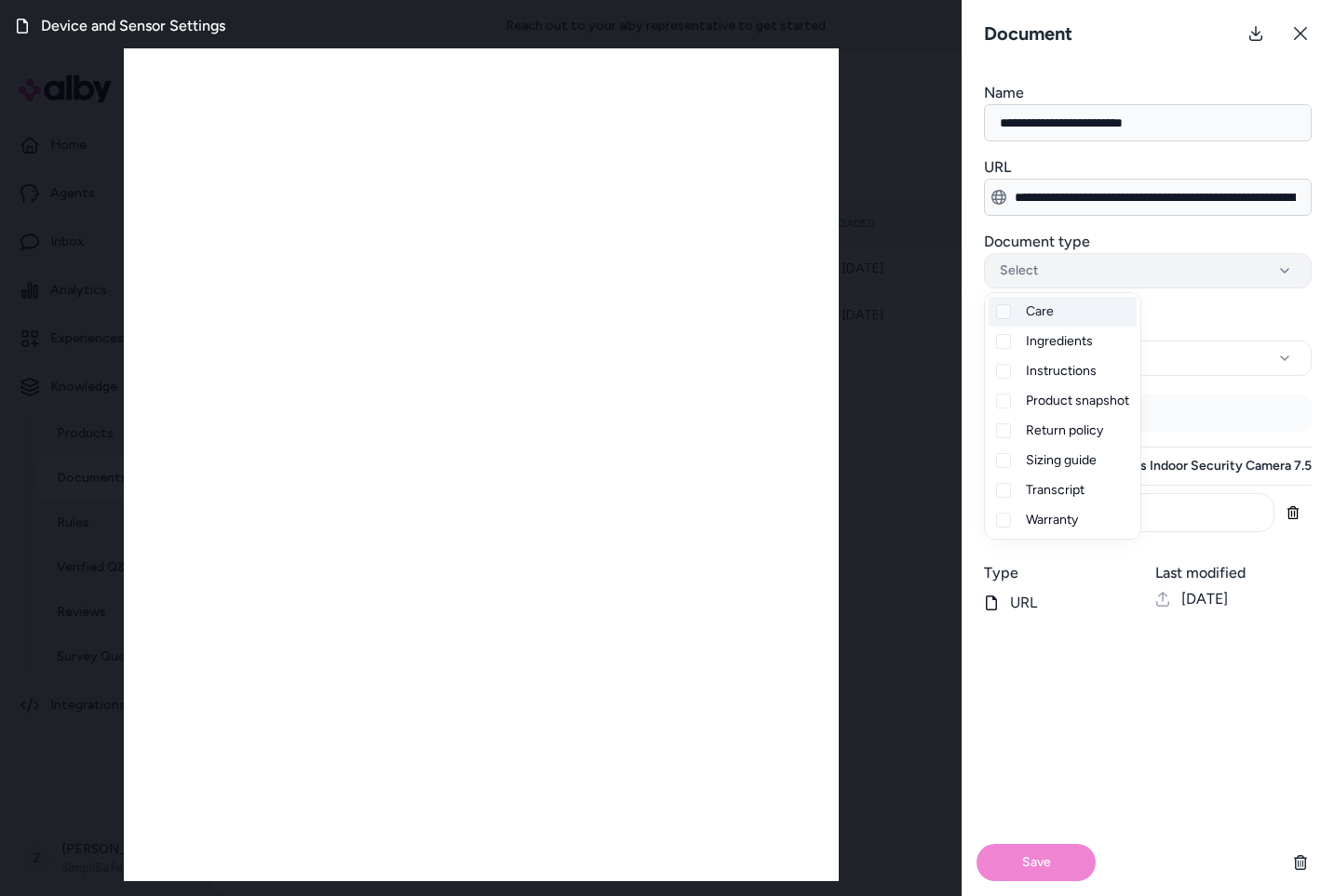
click at [1058, 266] on div "Select" at bounding box center [1148, 270] width 296 height 19
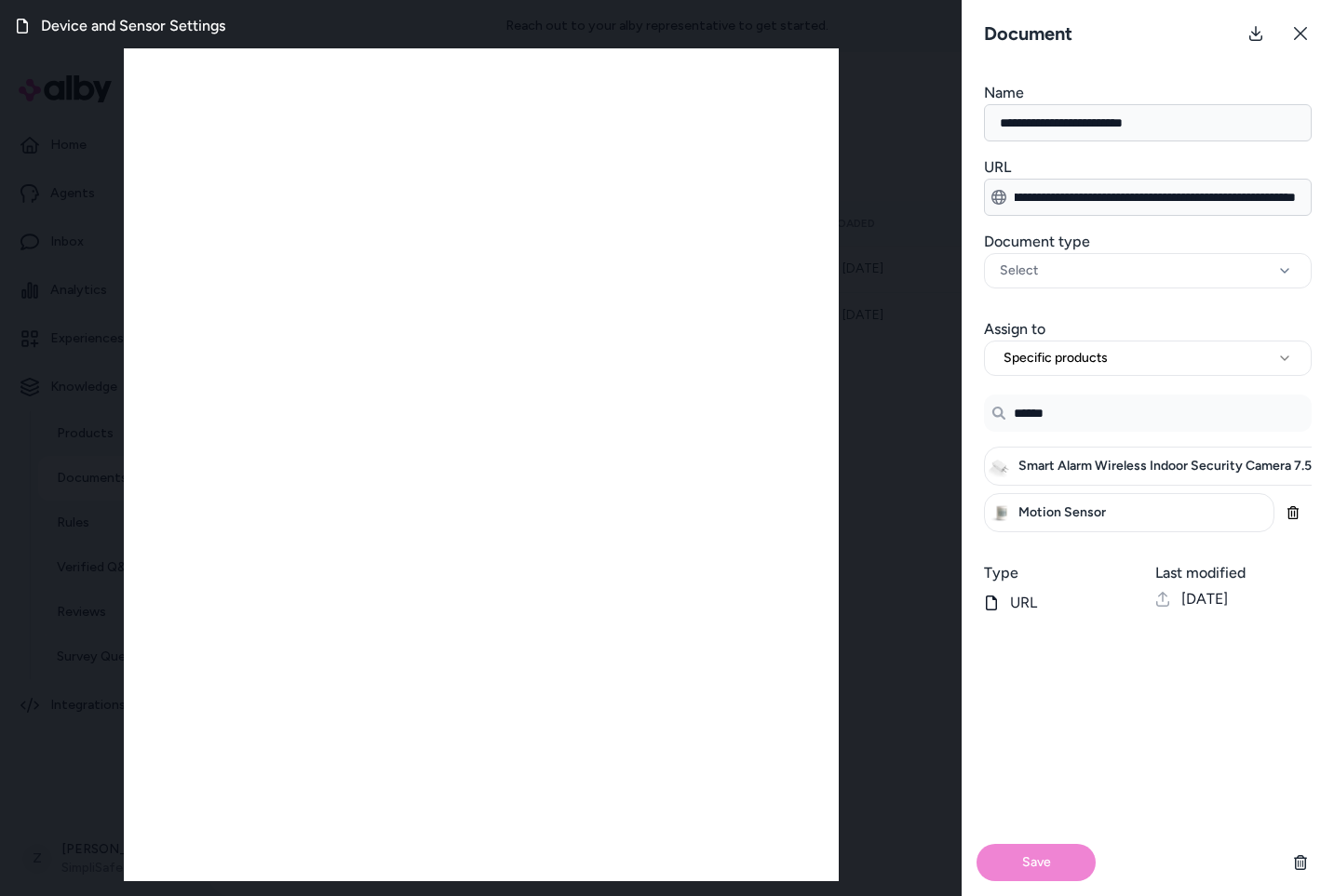
scroll to position [0, 400]
drag, startPoint x: 1124, startPoint y: 201, endPoint x: 1345, endPoint y: 199, distance: 221.0
click at [1333, 199] on html "**********" at bounding box center [667, 448] width 1334 height 896
click at [1305, 30] on icon at bounding box center [1300, 33] width 15 height 15
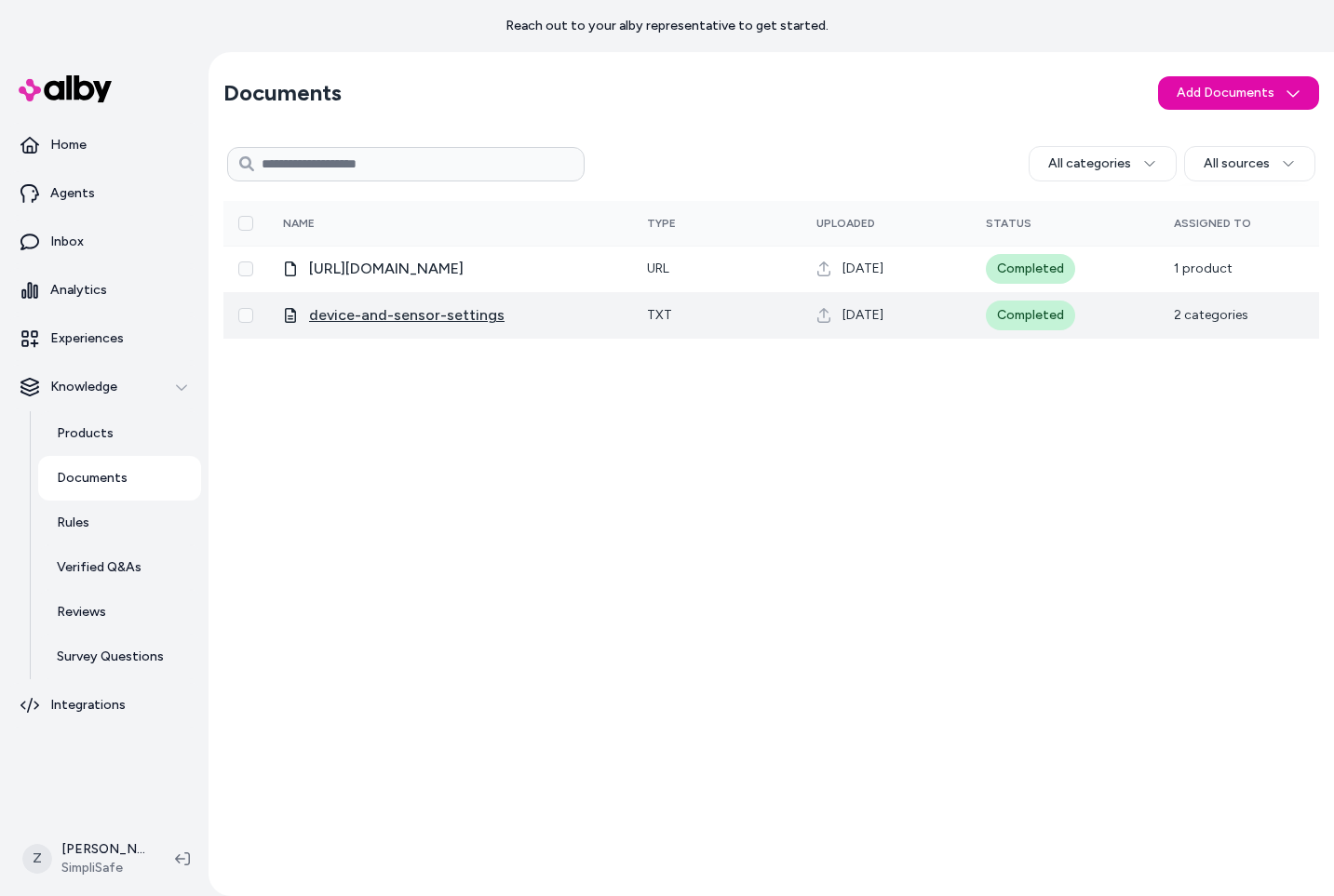
click at [409, 320] on span "device-and-sensor-settings" at bounding box center [407, 315] width 196 height 22
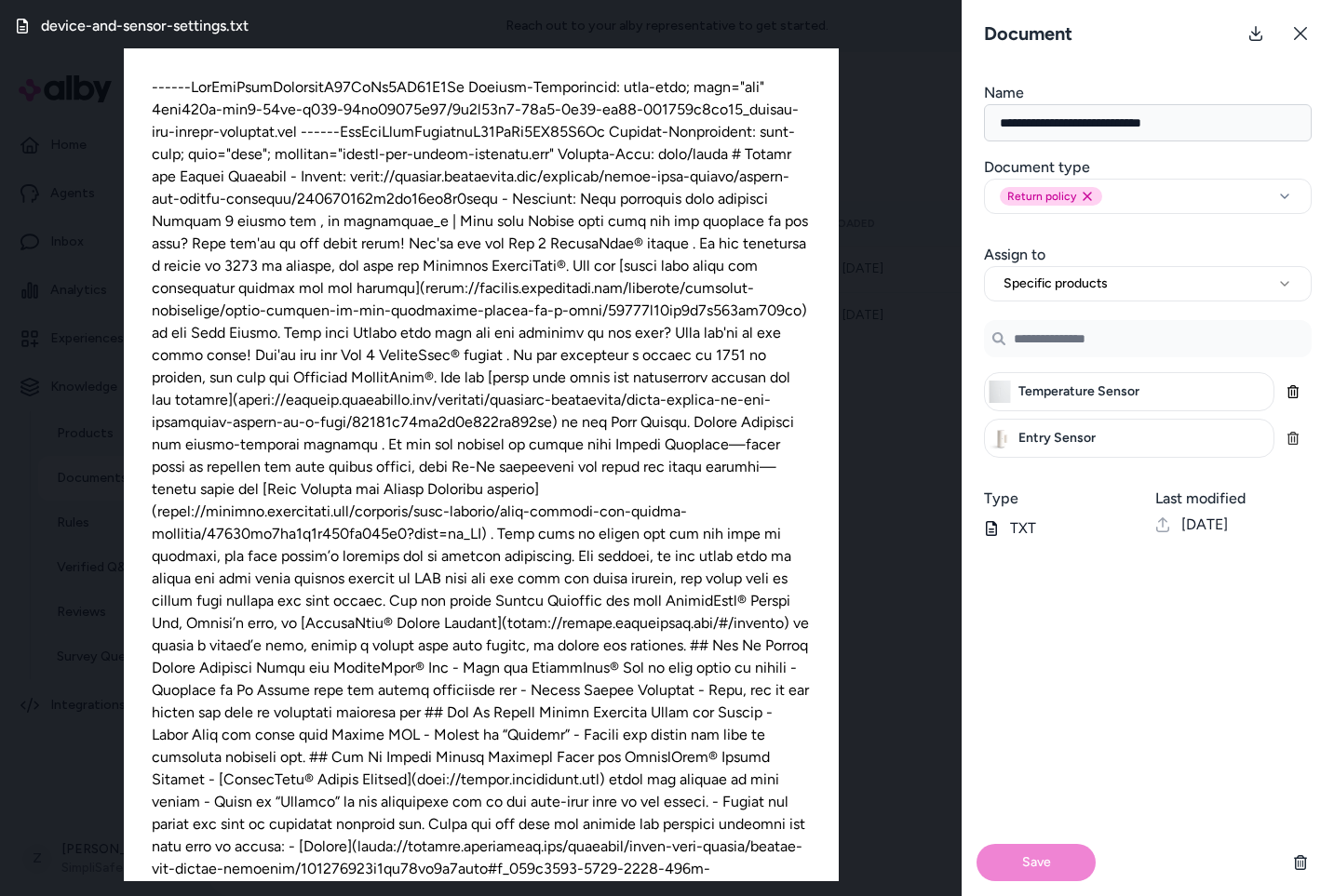
click at [1280, 436] on button "button" at bounding box center [1292, 438] width 37 height 37
click at [1033, 858] on div "Save" at bounding box center [1148, 862] width 372 height 67
click at [1034, 857] on div "Save" at bounding box center [1148, 862] width 372 height 67
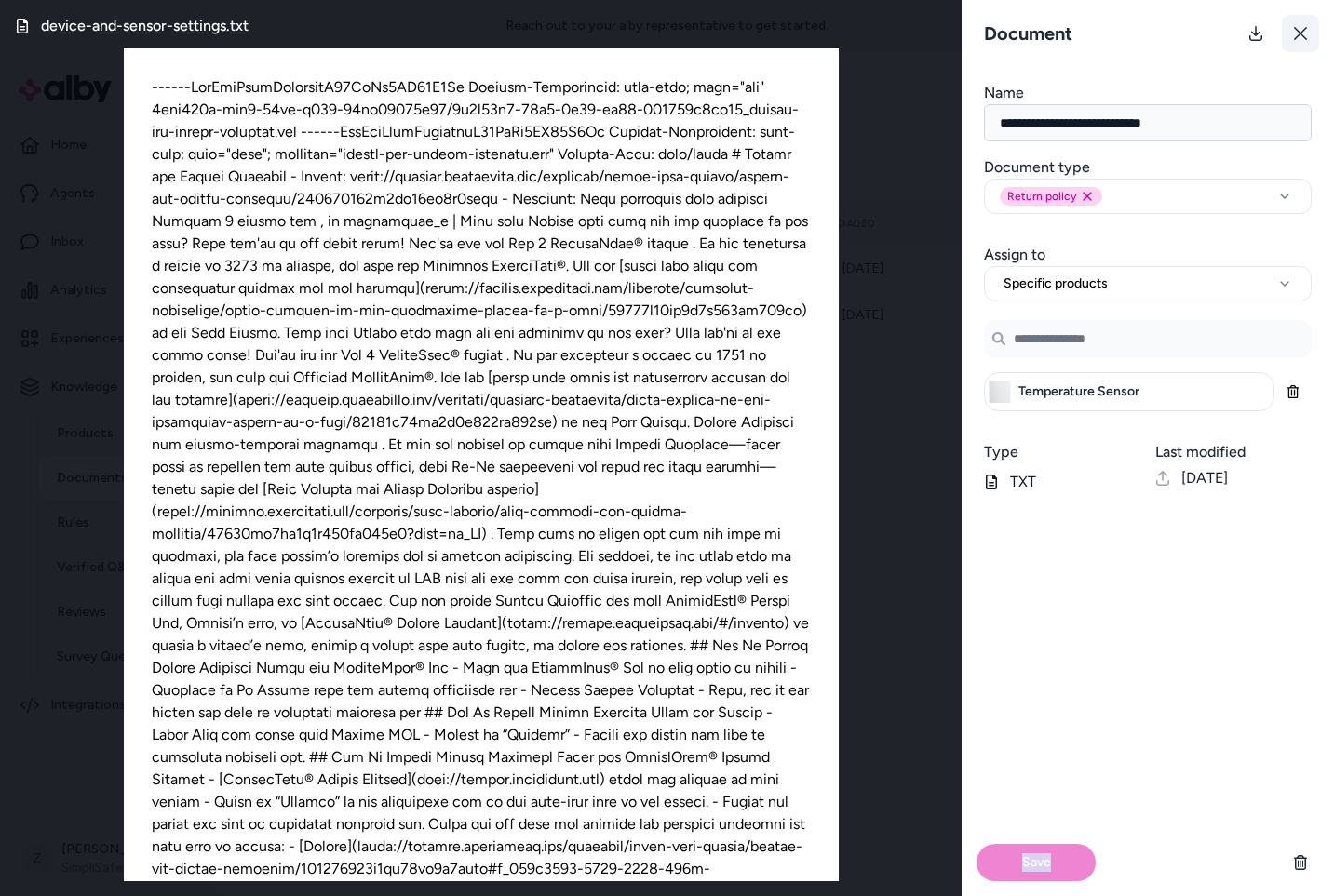
click at [1289, 21] on button at bounding box center [1300, 33] width 37 height 37
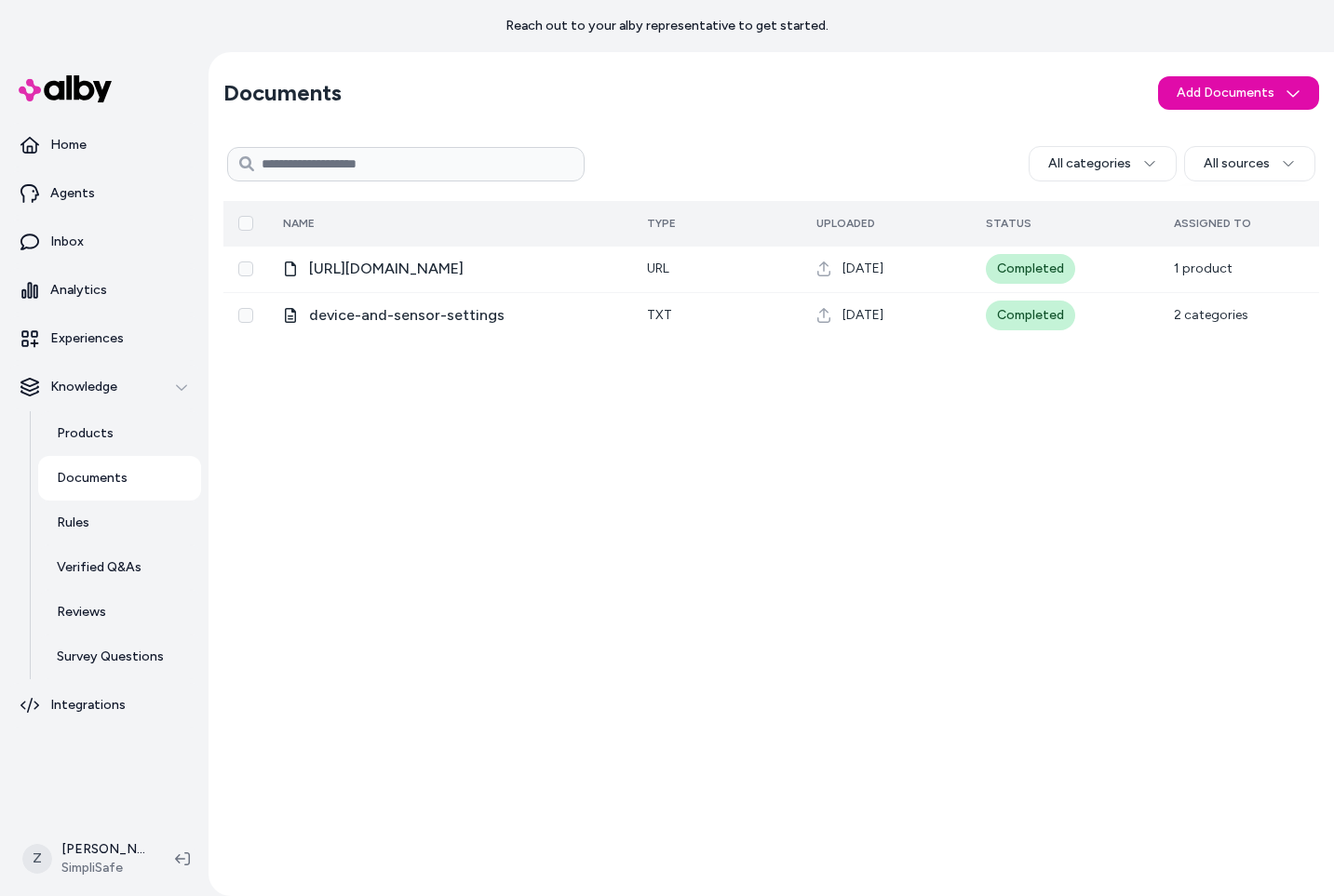
click at [239, 228] on button "Select all" at bounding box center [246, 223] width 15 height 15
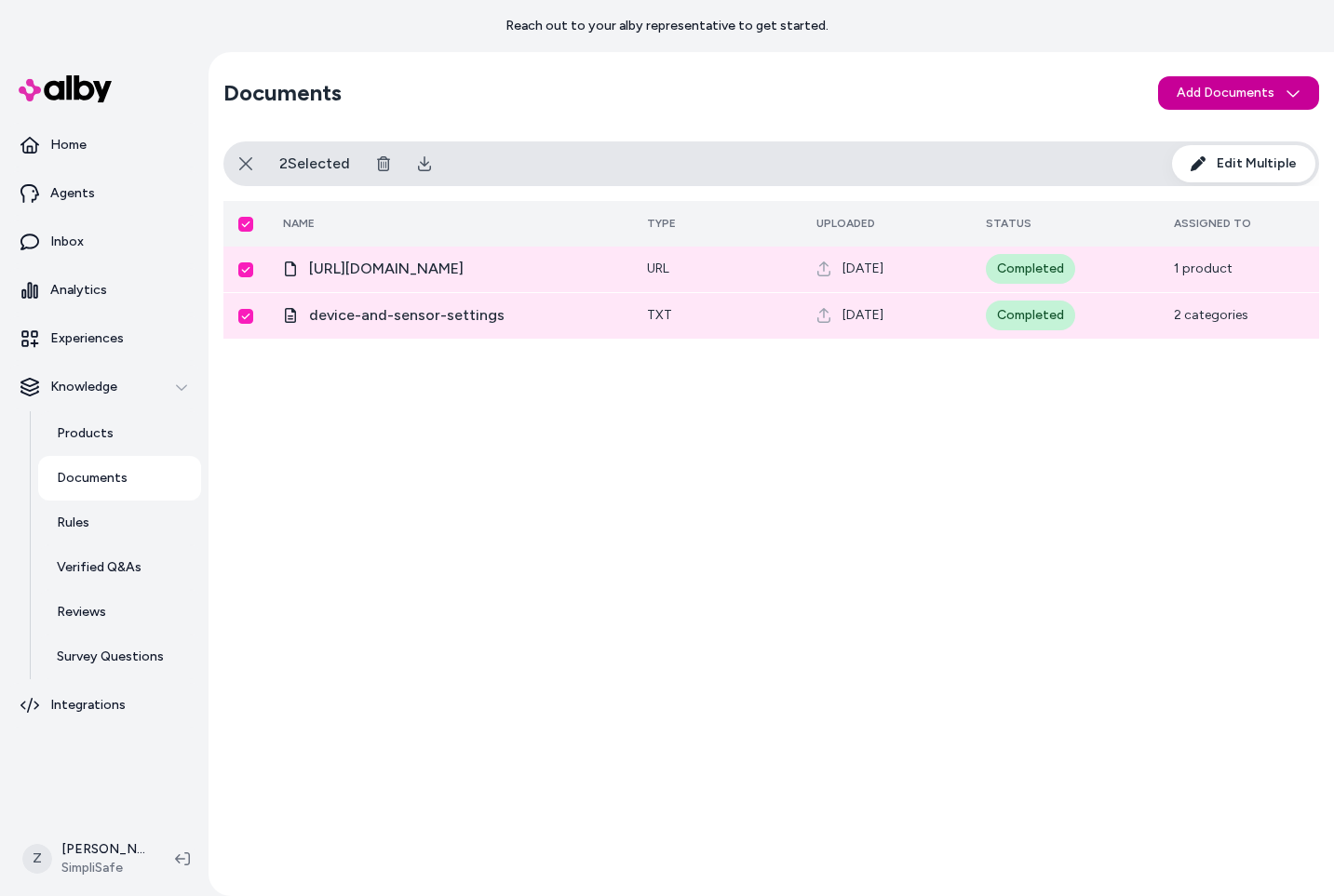
click at [1226, 80] on html "Reach out to your alby representative to get started. Home Agents Inbox Analyti…" at bounding box center [667, 448] width 1334 height 896
click at [1146, 41] on html "Reach out to your alby representative to get started. Home Agents Inbox Analyti…" at bounding box center [667, 448] width 1334 height 896
click at [387, 161] on icon at bounding box center [383, 163] width 15 height 15
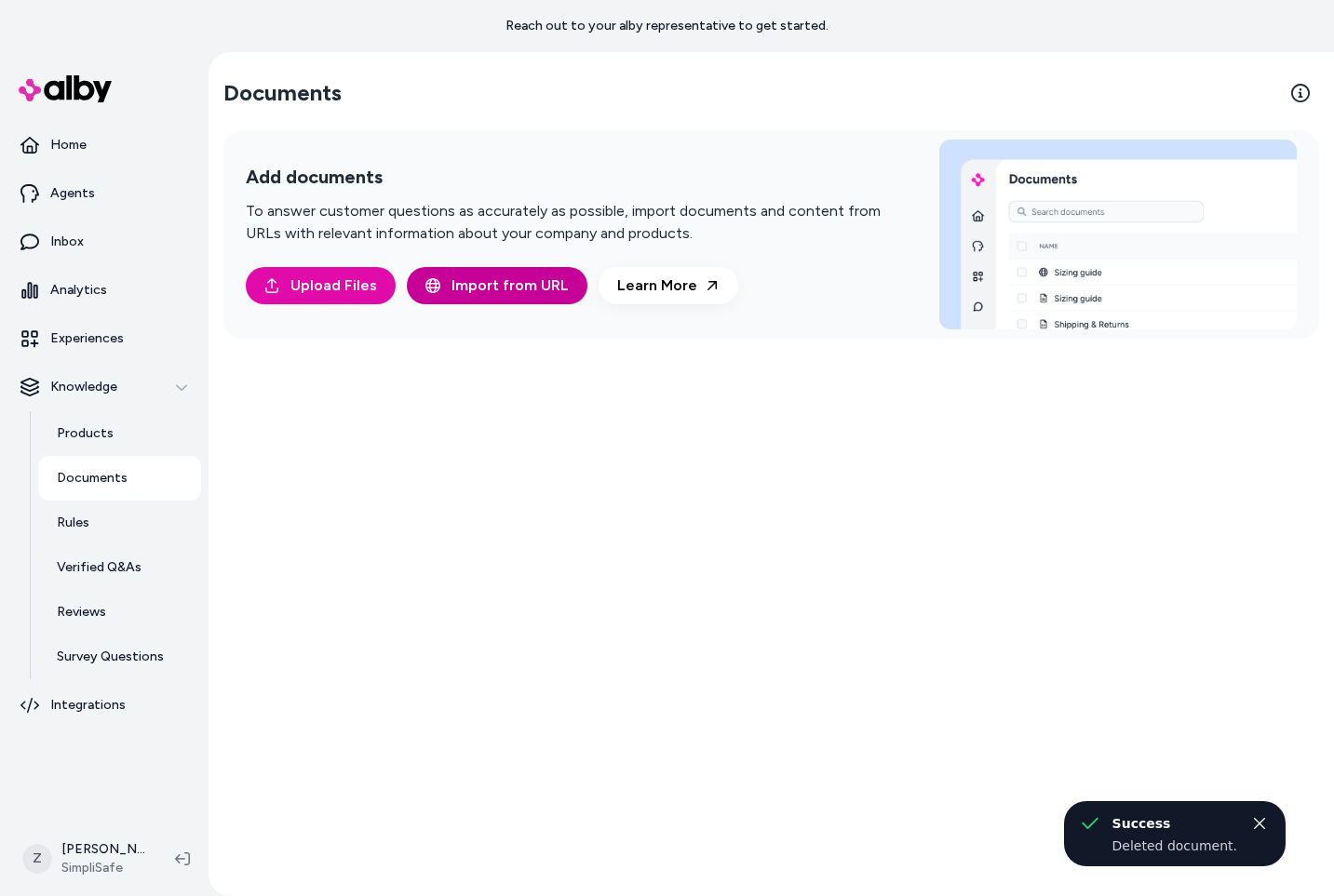
click at [426, 291] on icon at bounding box center [433, 285] width 15 height 15
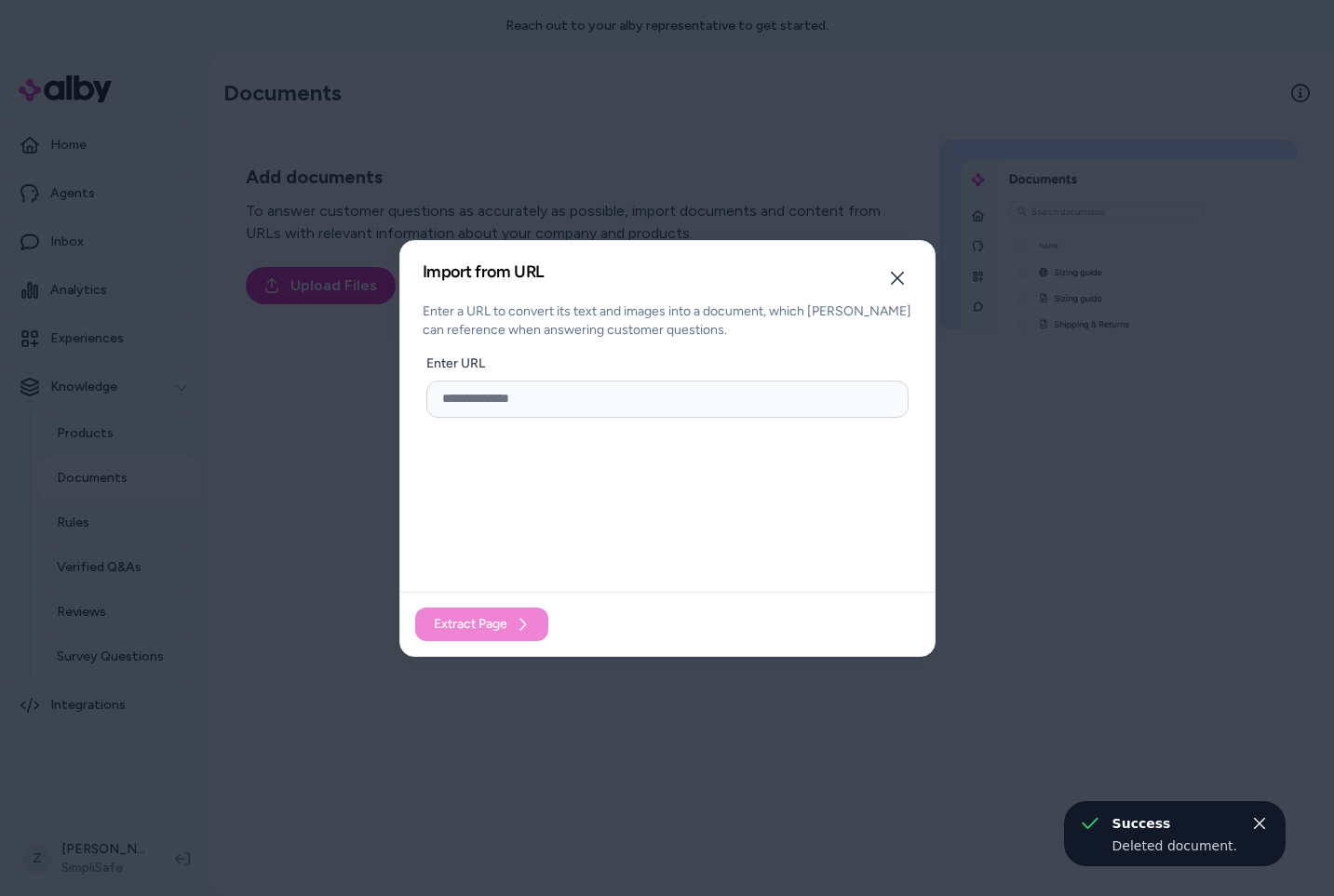
click at [499, 410] on input "url" at bounding box center [667, 399] width 482 height 37
paste input "**********"
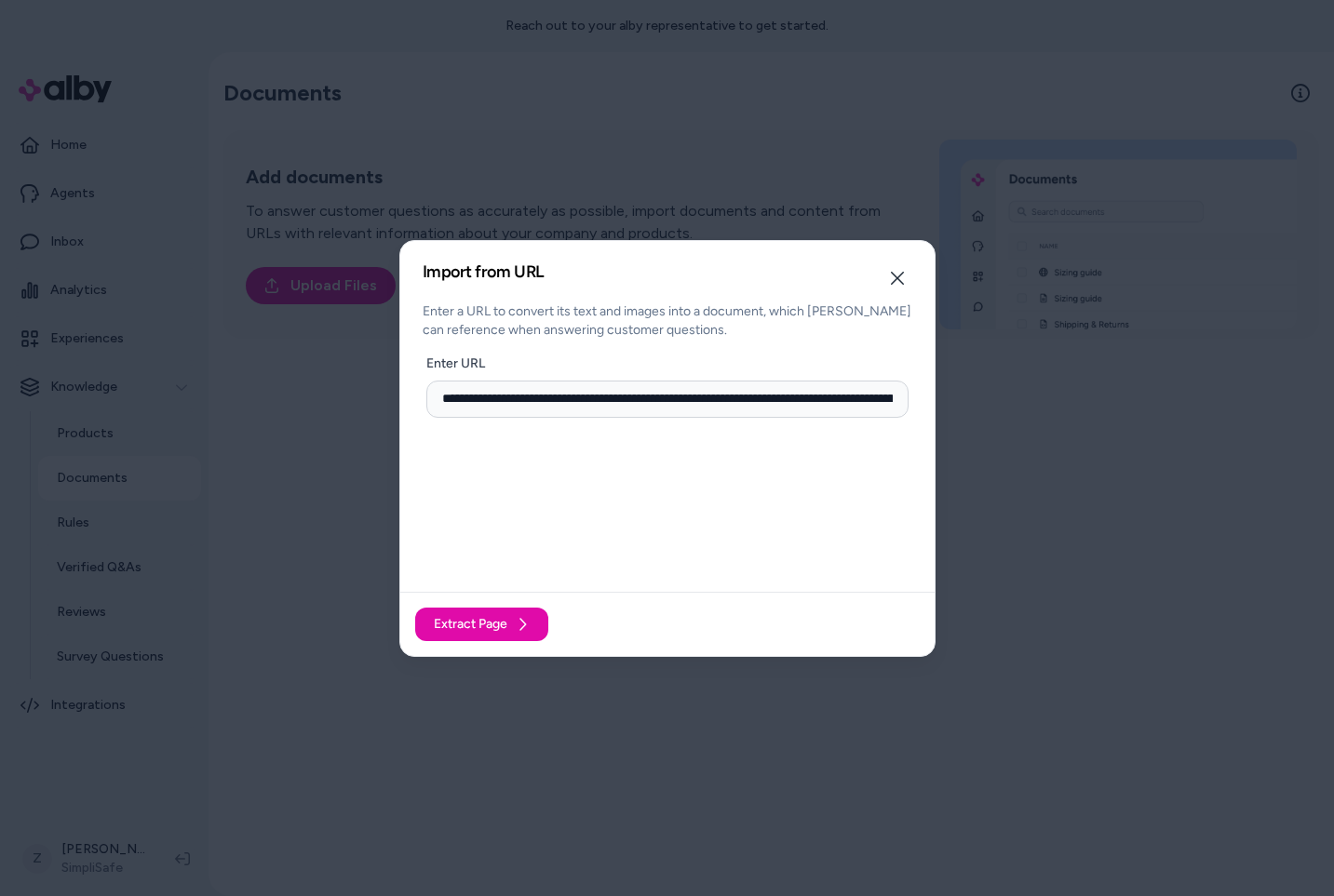
scroll to position [0, 230]
type input "**********"
click at [483, 630] on span "Extract Page" at bounding box center [471, 625] width 74 height 19
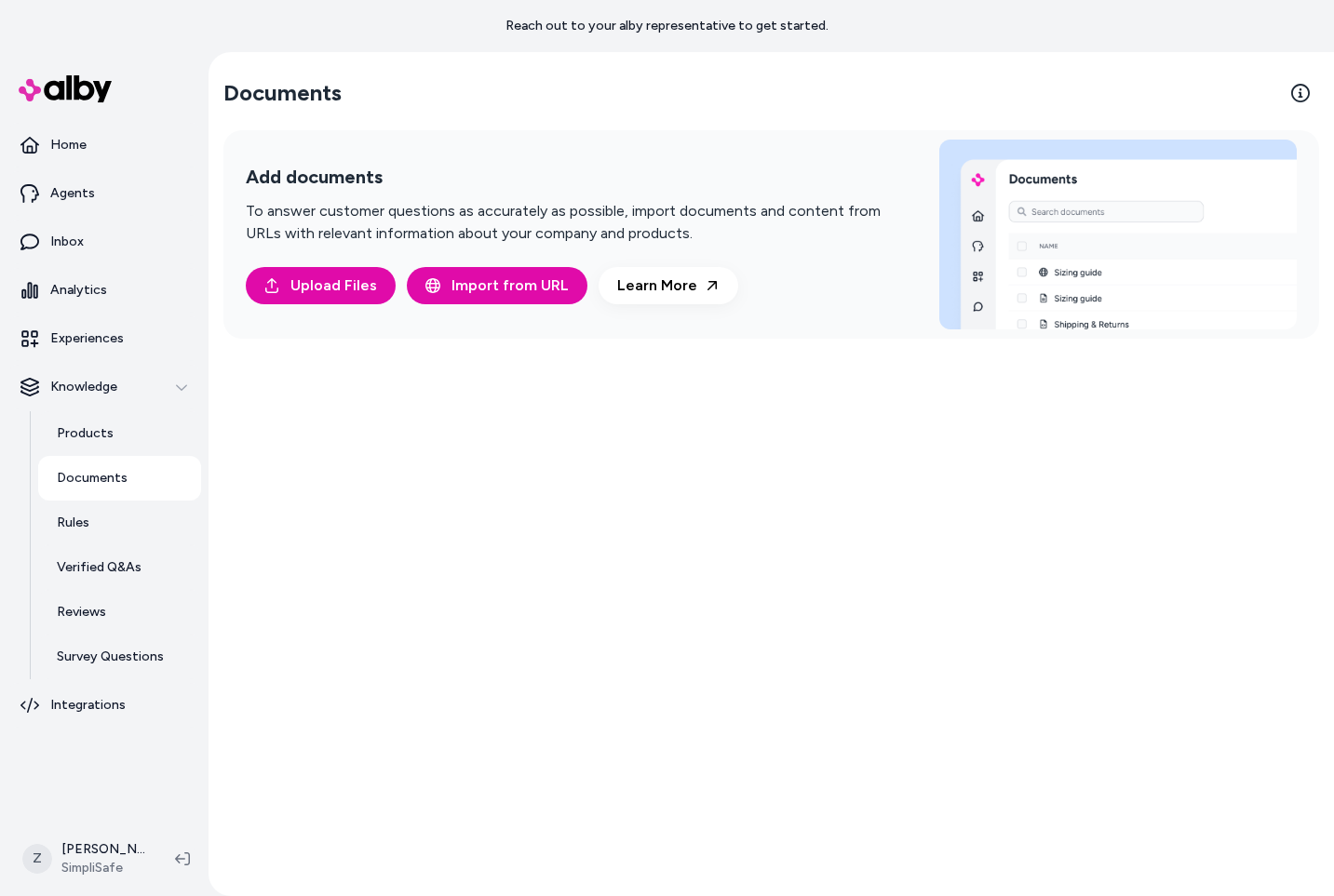
click at [507, 501] on div "Documents Add documents To answer customer questions as accurately as possible,…" at bounding box center [772, 473] width 1126 height 844
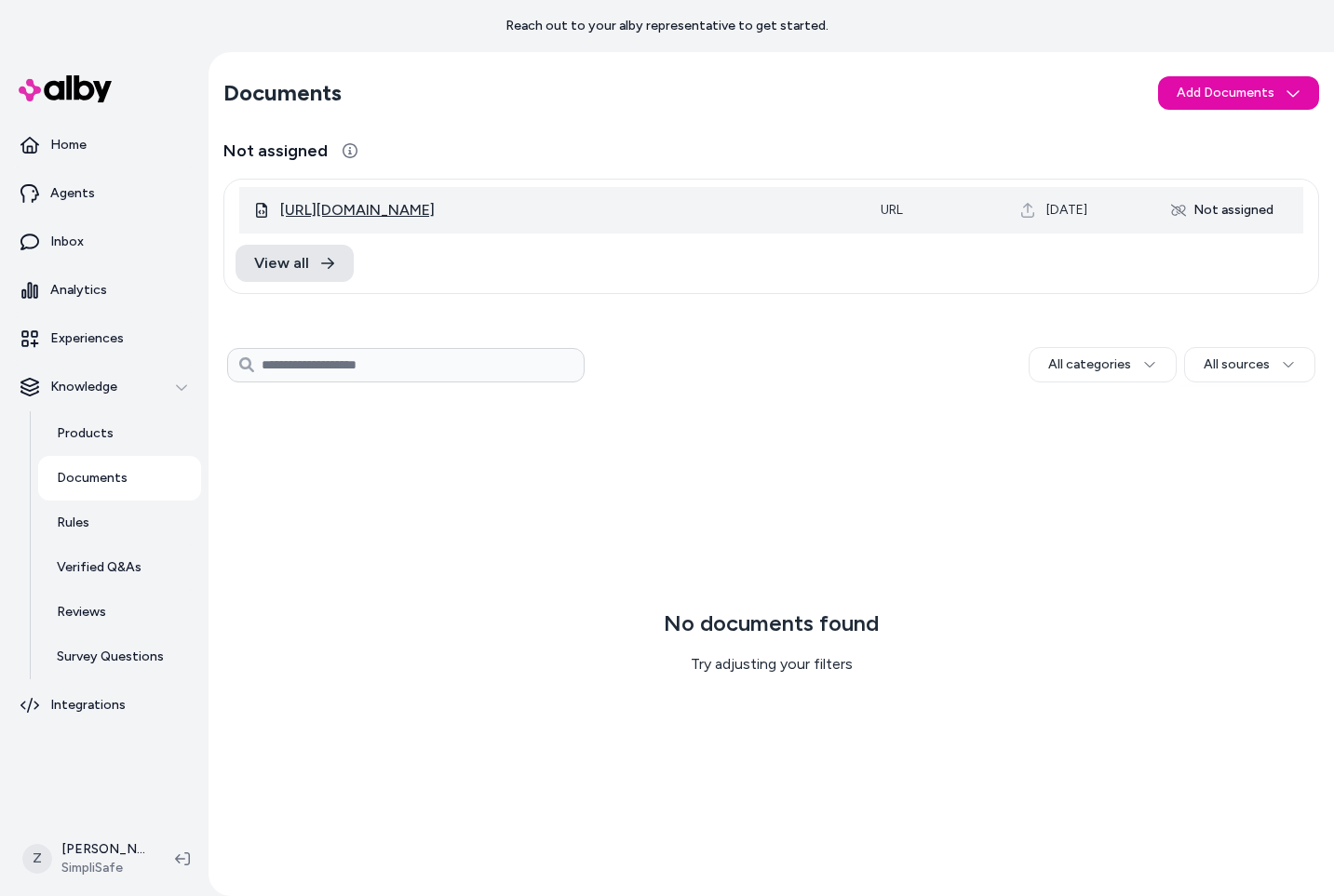
click at [435, 199] on span "[URL][DOMAIN_NAME]" at bounding box center [357, 210] width 154 height 22
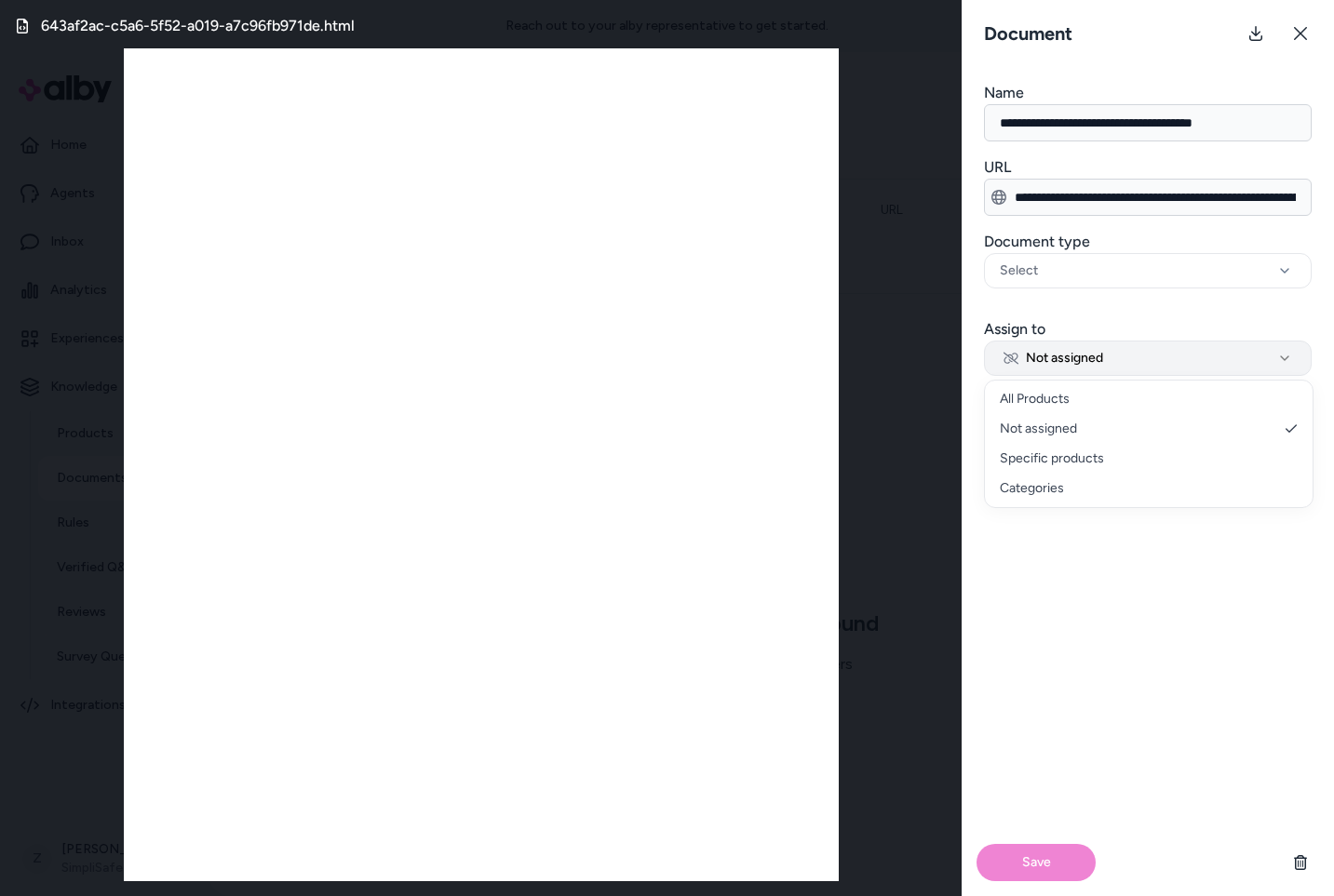
click at [1053, 369] on button "Not assigned" at bounding box center [1147, 359] width 327 height 36
select select "********"
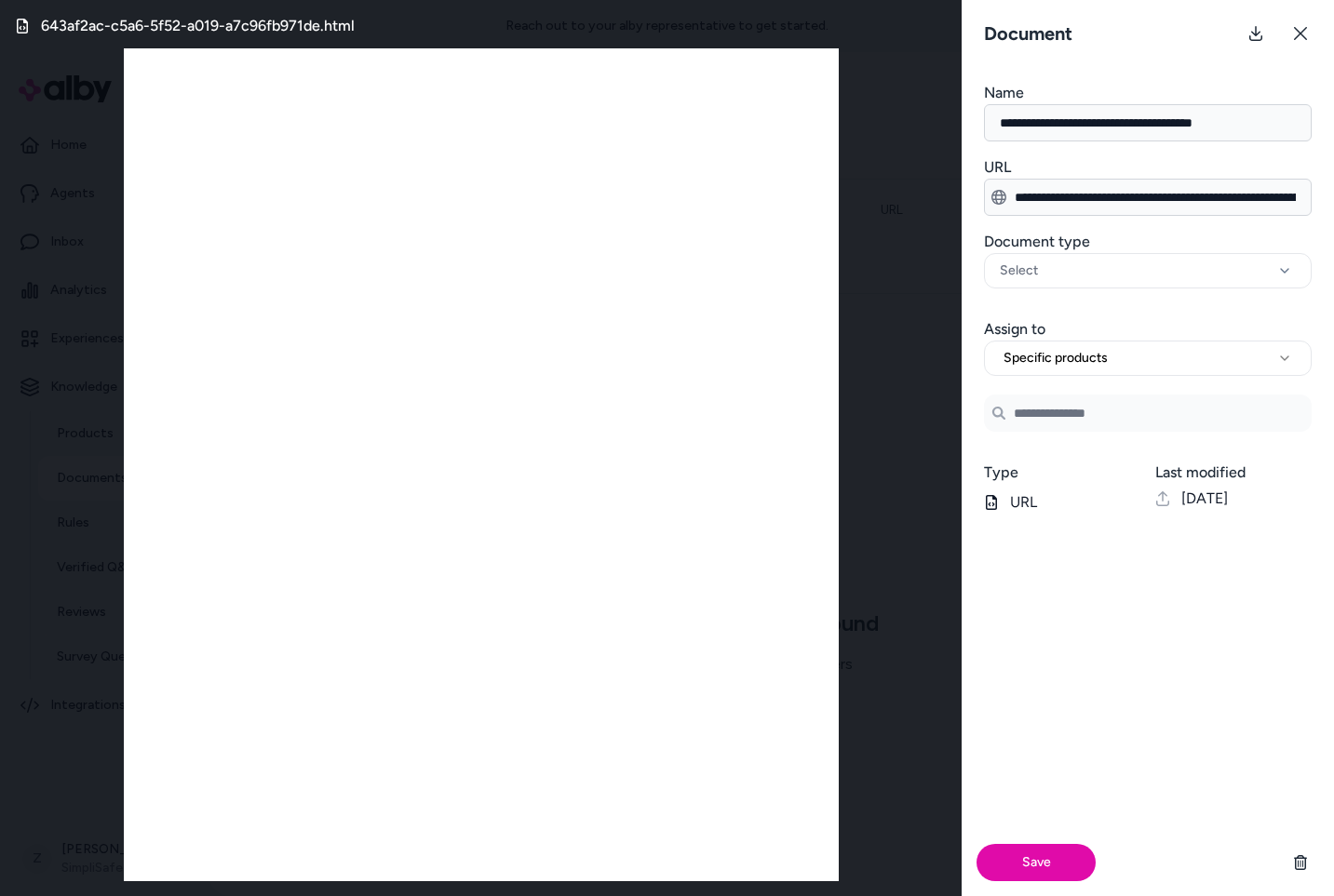
click at [1087, 416] on input "Search Products" at bounding box center [1147, 413] width 327 height 37
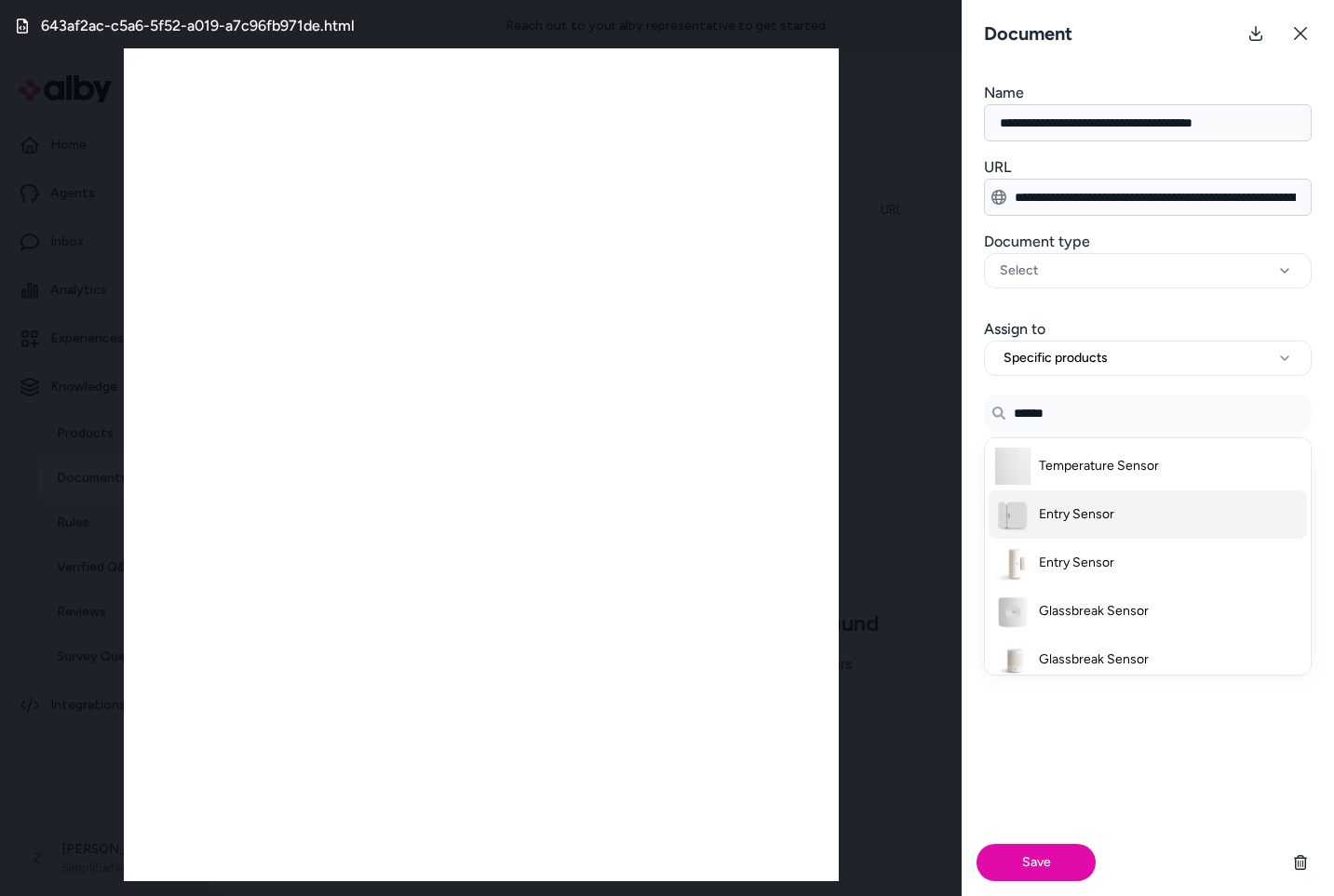
click at [1057, 560] on span "Entry Sensor" at bounding box center [1076, 563] width 76 height 19
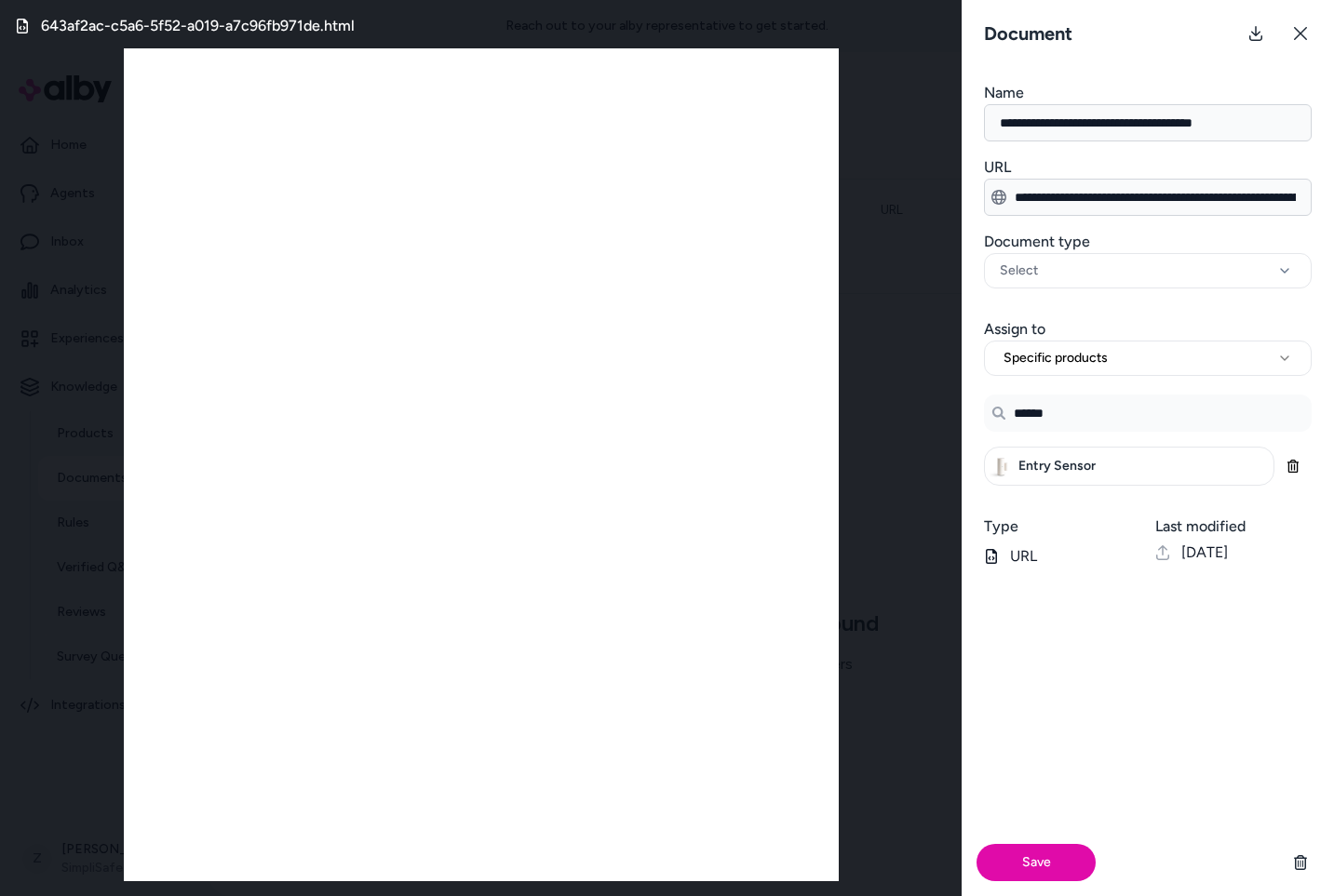
type input "******"
drag, startPoint x: 1097, startPoint y: 798, endPoint x: 1330, endPoint y: 813, distance: 233.5
click at [1097, 798] on div "Save" at bounding box center [1148, 739] width 372 height 313
click at [1021, 858] on button "Save" at bounding box center [1037, 862] width 119 height 37
